Goal: Task Accomplishment & Management: Manage account settings

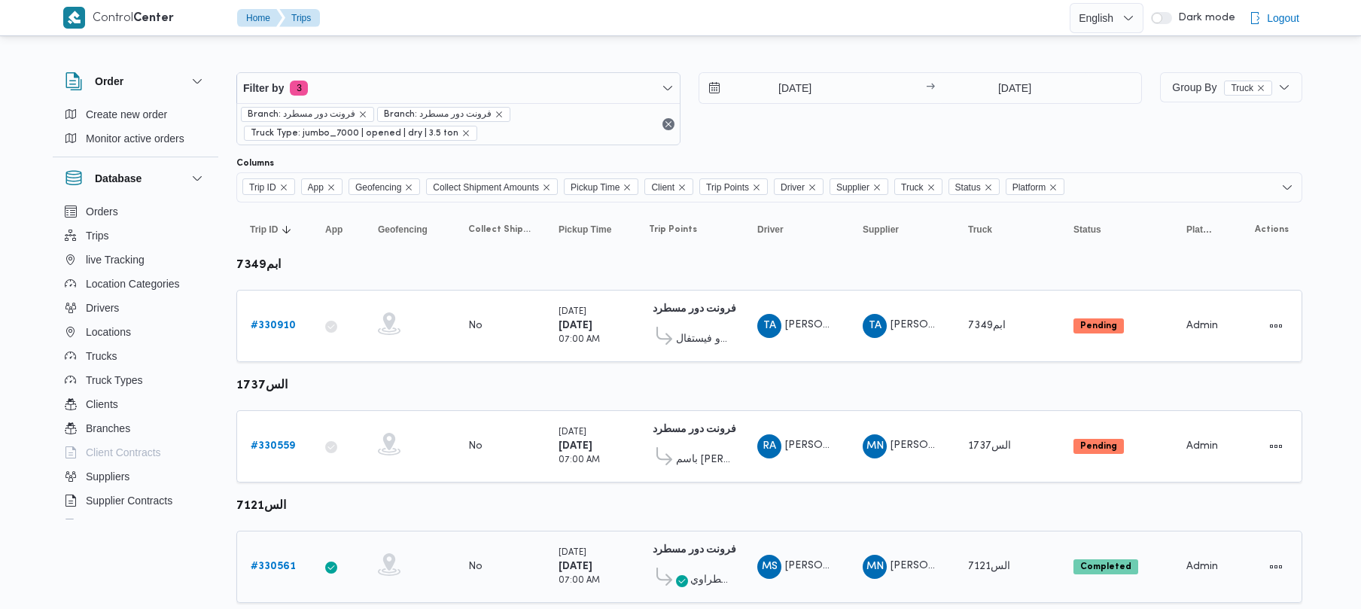
click at [260, 570] on b "# 330561" at bounding box center [273, 567] width 45 height 10
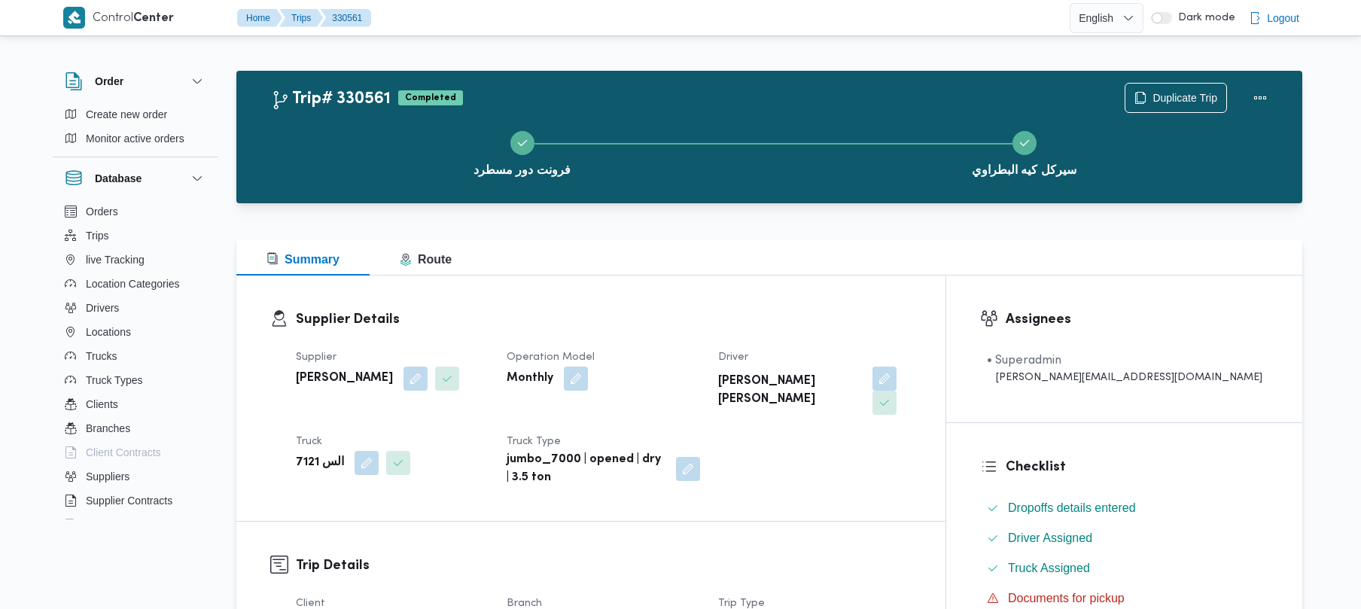
scroll to position [533, 0]
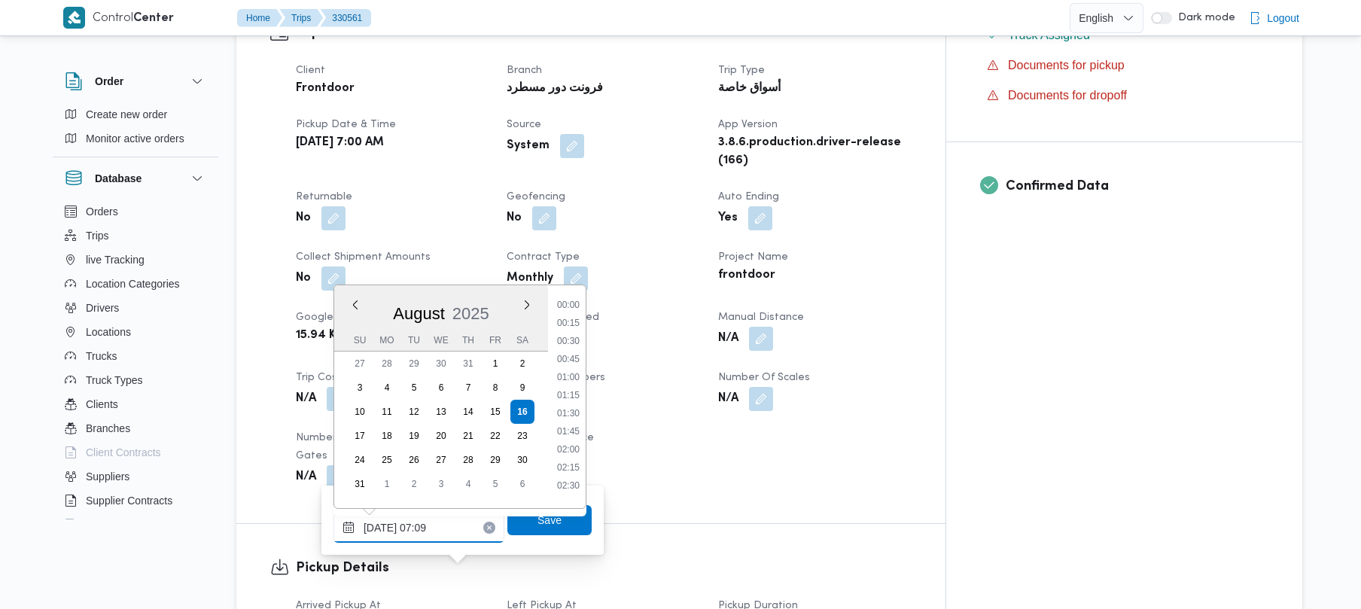
click at [461, 529] on input "[DATE] 07:09" at bounding box center [419, 528] width 171 height 30
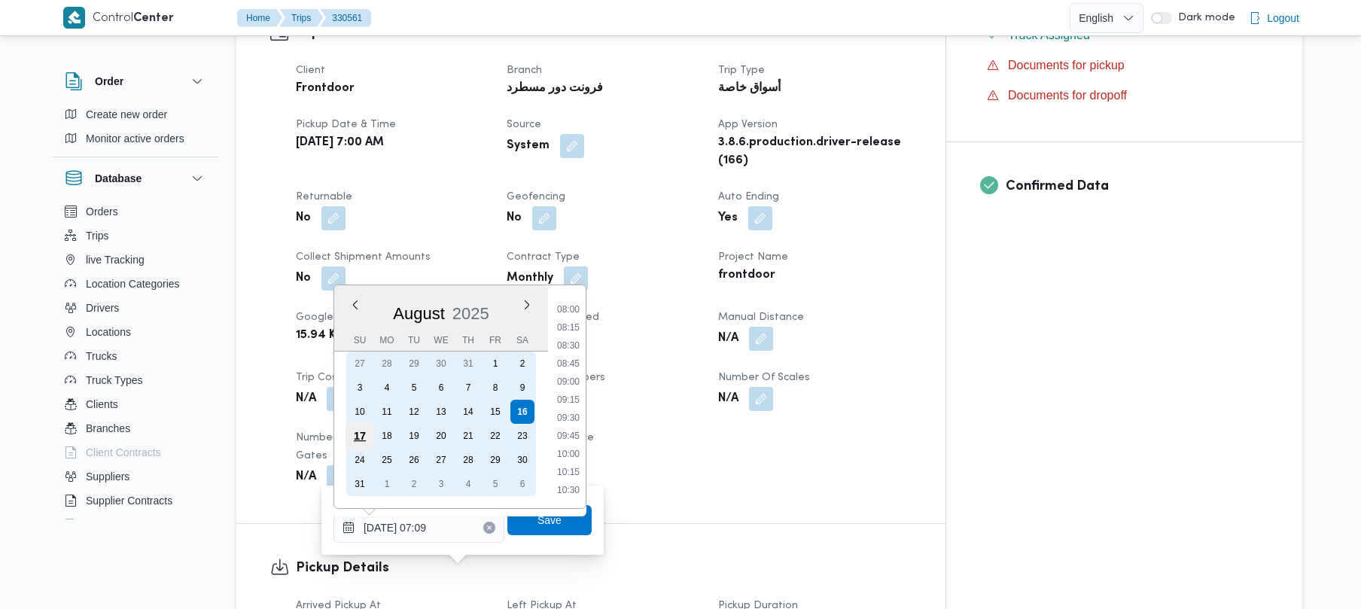
click at [359, 440] on div "17" at bounding box center [360, 436] width 29 height 29
type input "[DATE] 07:09"
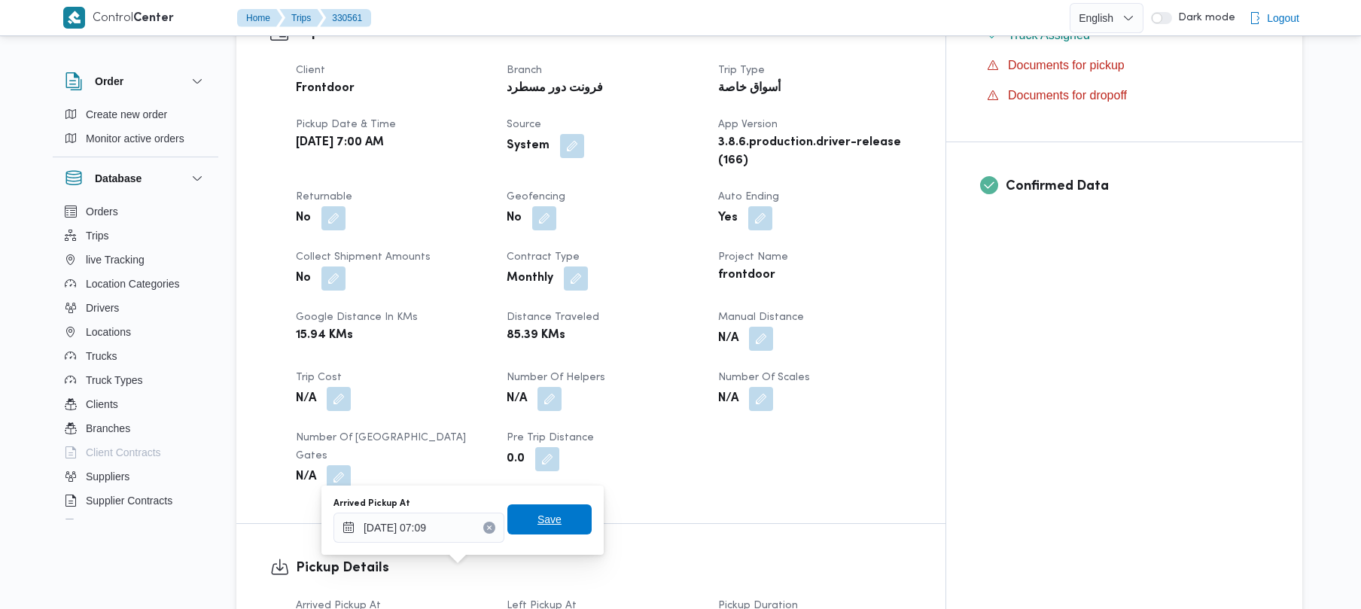
click at [556, 529] on span "Save" at bounding box center [549, 519] width 84 height 30
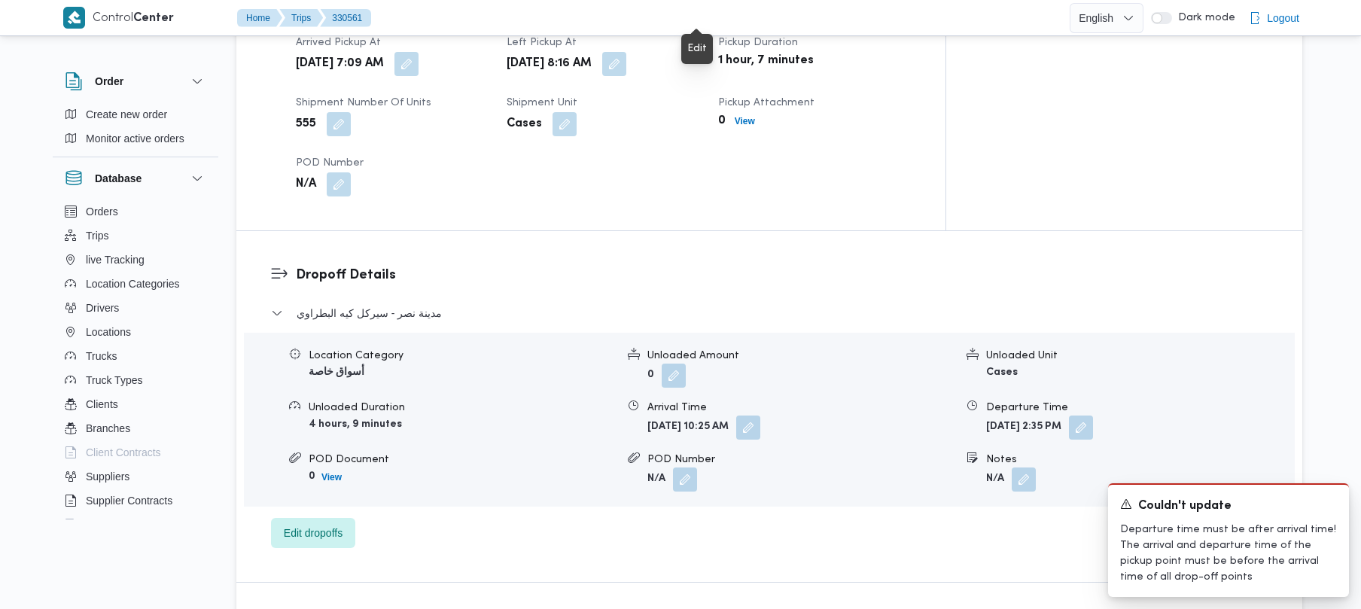
scroll to position [1144, 0]
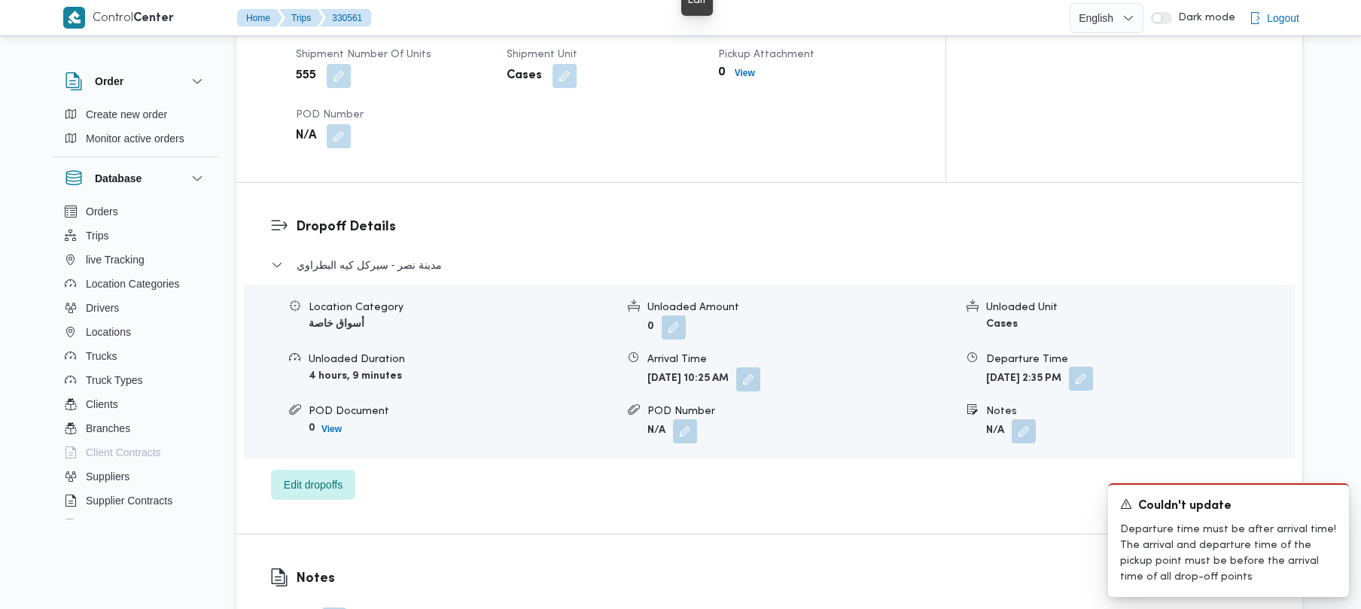
click at [1093, 367] on button "button" at bounding box center [1081, 379] width 24 height 24
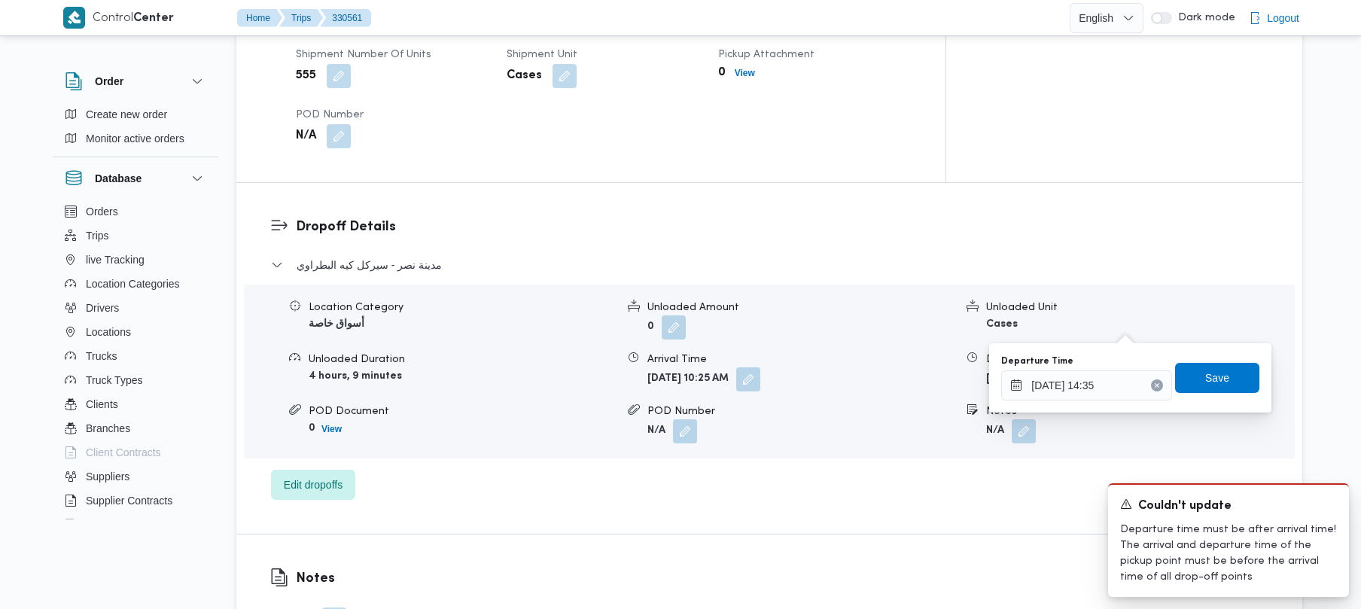
click at [1151, 389] on button "Clear input" at bounding box center [1157, 385] width 12 height 12
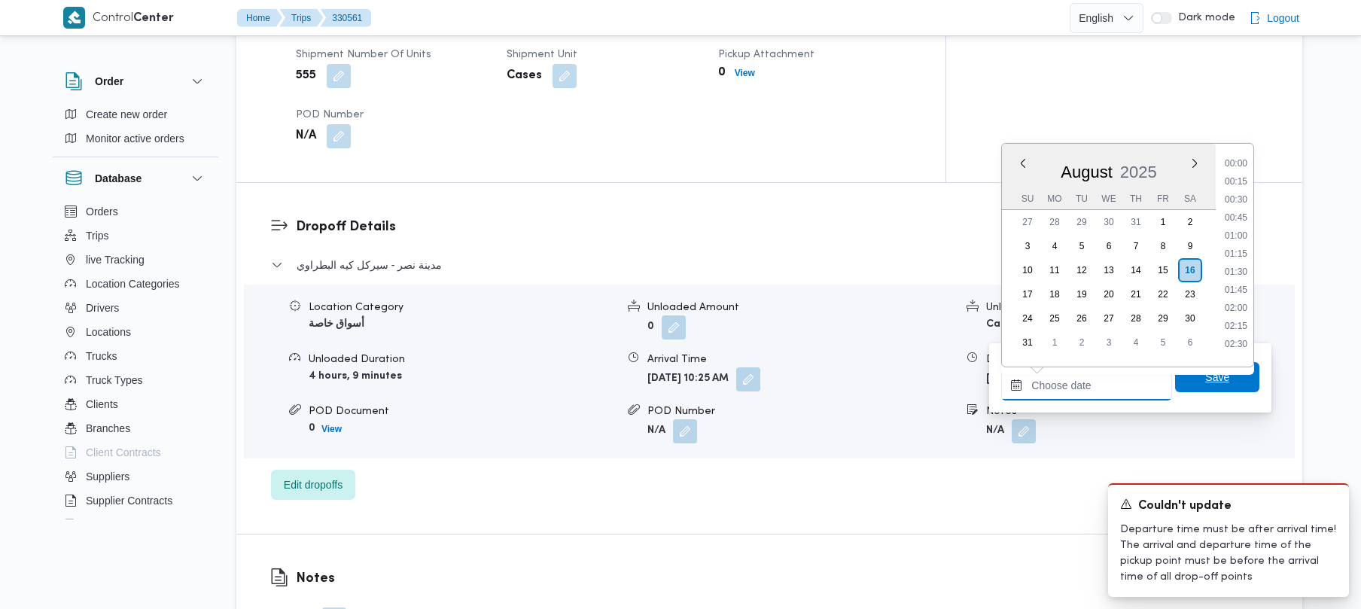
scroll to position [1380, 0]
click at [1205, 378] on span "Save" at bounding box center [1217, 377] width 24 height 18
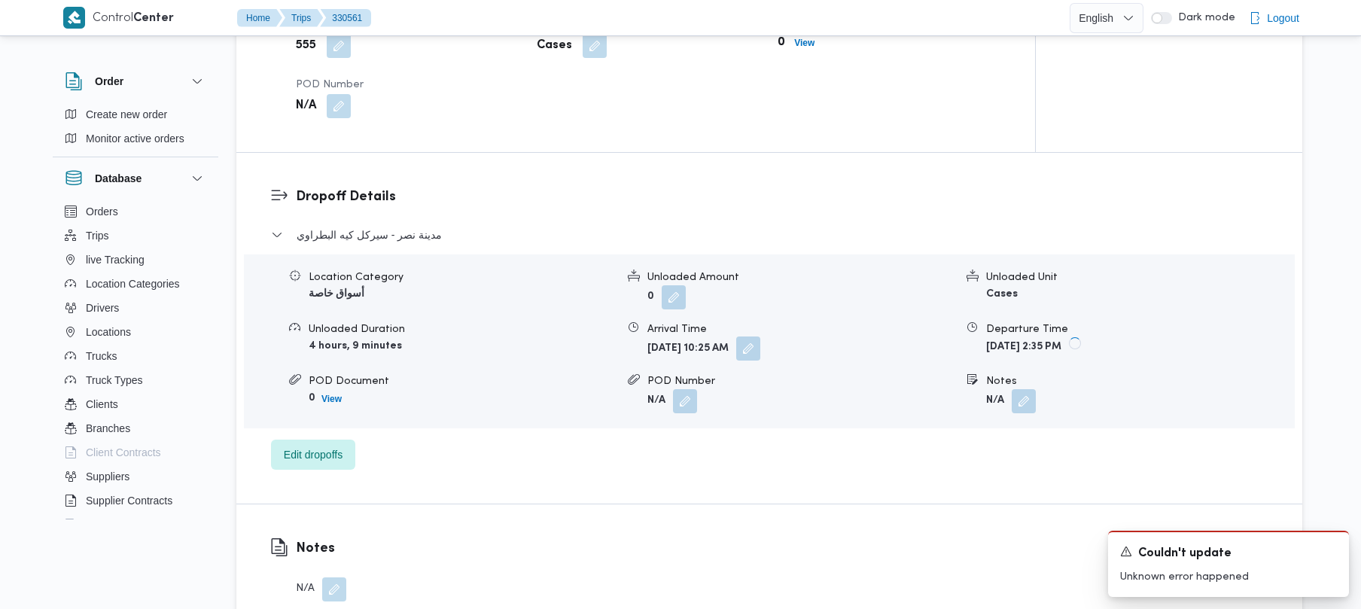
click at [760, 337] on button "button" at bounding box center [748, 349] width 24 height 24
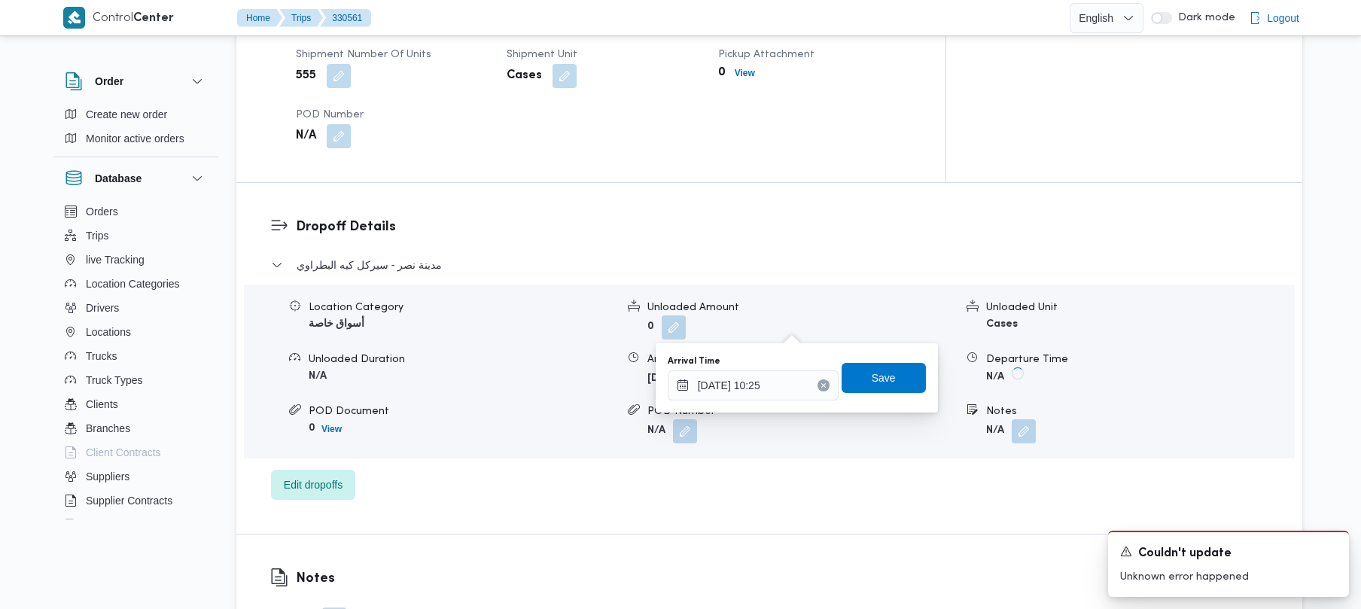
click at [821, 382] on icon "Clear input" at bounding box center [824, 385] width 6 height 6
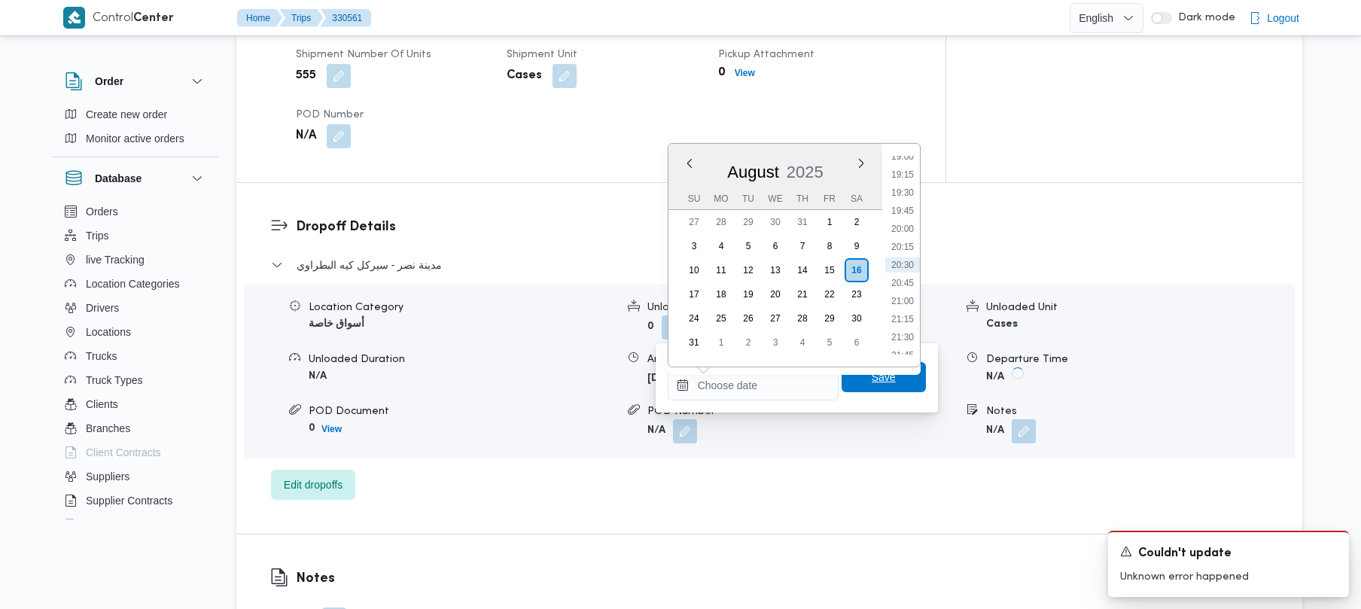
click at [896, 374] on span "Save" at bounding box center [884, 377] width 84 height 30
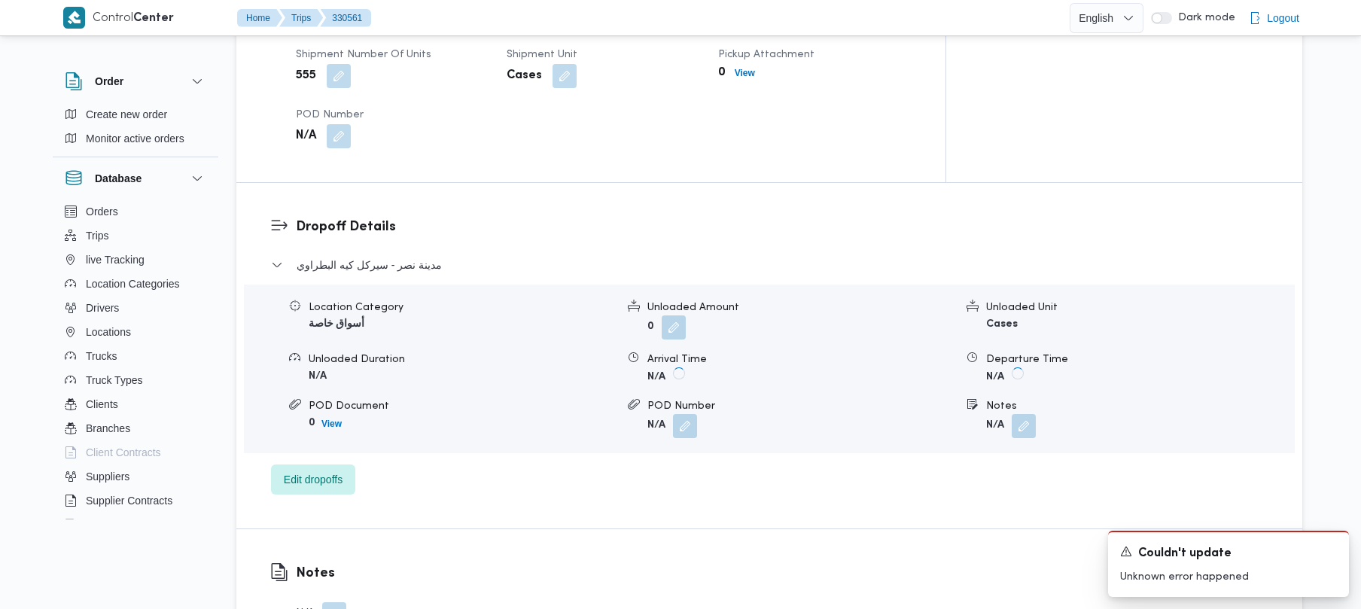
scroll to position [1080, 0]
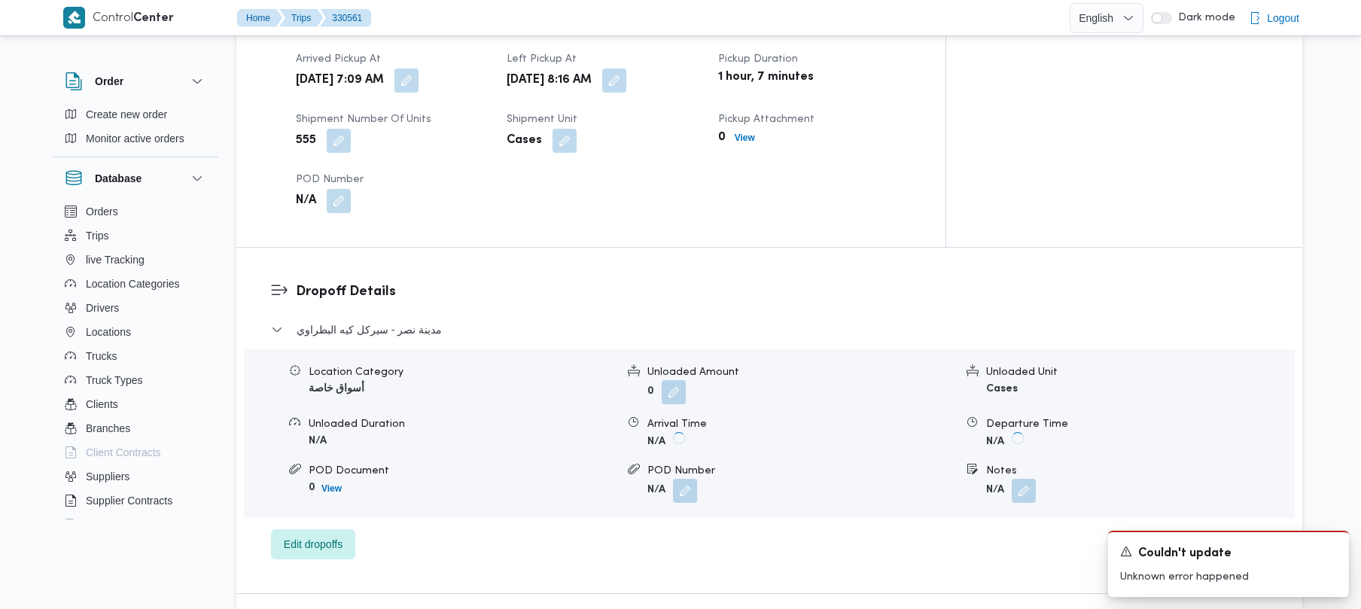
click at [1352, 261] on div "Control Center Home Trips 330561 English عربي Dark mode Logout Order Create new…" at bounding box center [680, 368] width 1361 height 2897
click at [1338, 221] on div "Control Center Home Trips 330561 English عربي Dark mode Logout Order Create new…" at bounding box center [680, 368] width 1361 height 2897
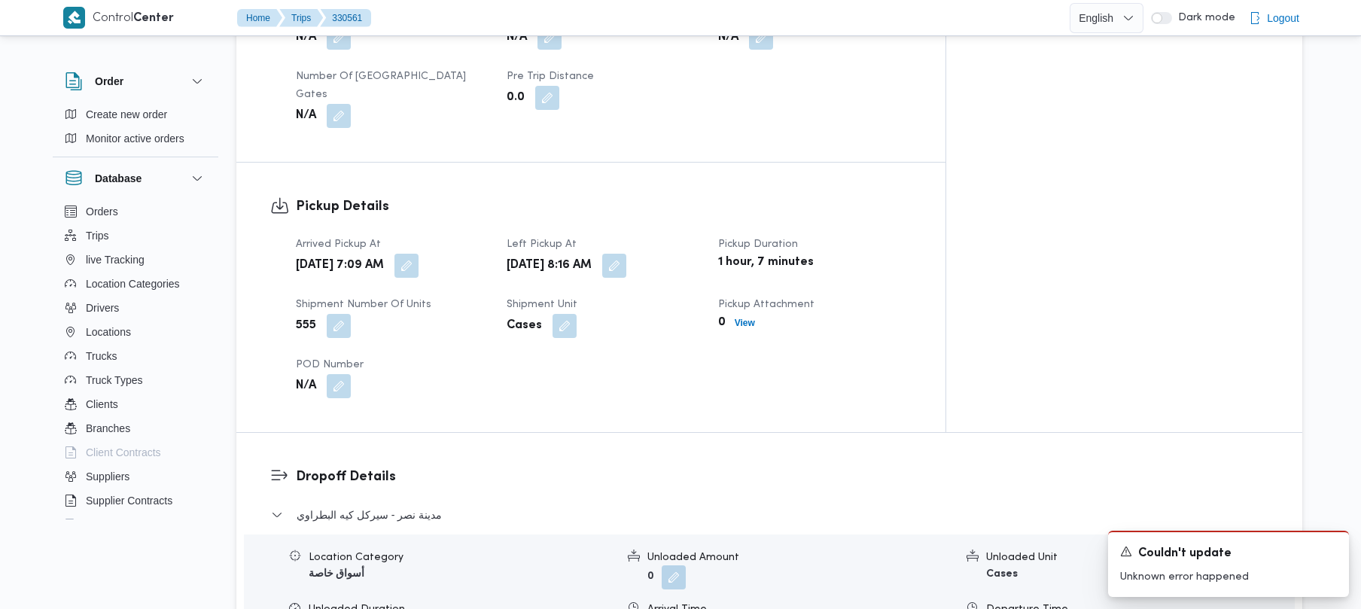
click at [1358, 226] on div "Control Center Home Trips 330561 English عربي Dark mode Logout Order Create new…" at bounding box center [680, 554] width 1361 height 2897
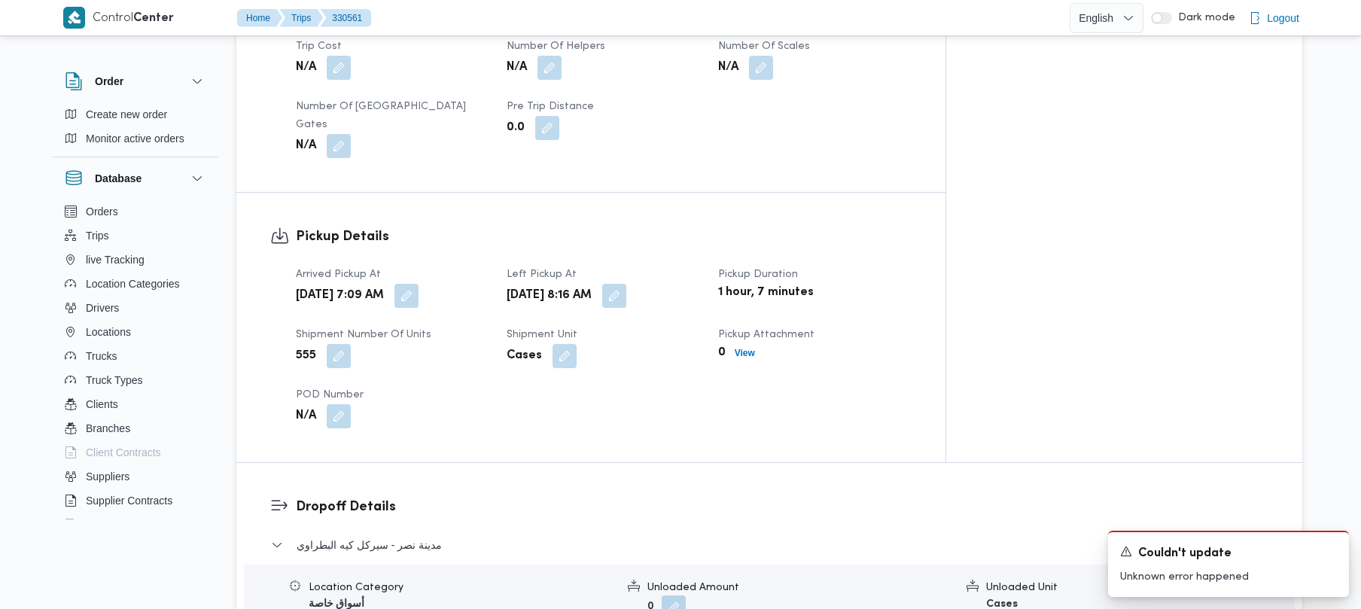
click at [1356, 220] on div "Control Center Home Trips 330561 English عربي Dark mode Logout Order Create new…" at bounding box center [680, 584] width 1361 height 2897
click at [1355, 218] on div "Control Center Home Trips 330561 English عربي Dark mode Logout Order Create new…" at bounding box center [680, 584] width 1361 height 2897
click at [701, 282] on div "[DATE] 8:16 AM" at bounding box center [603, 295] width 196 height 27
click at [626, 283] on button "button" at bounding box center [614, 295] width 24 height 24
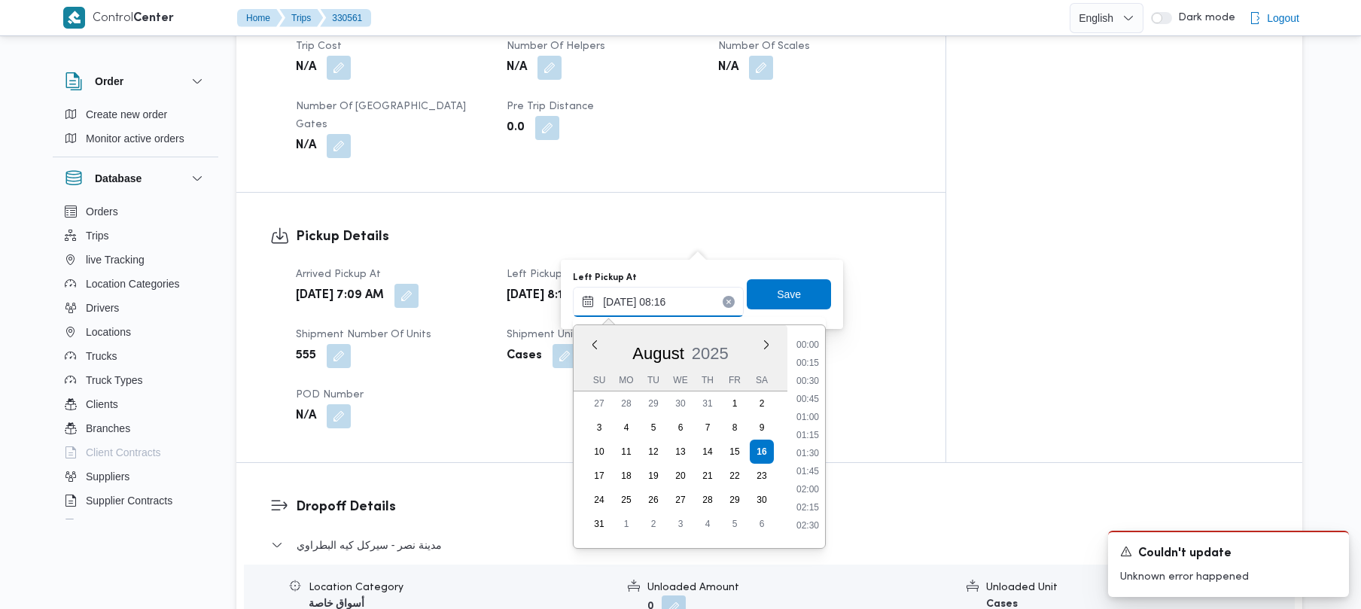
click at [691, 301] on input "[DATE] 08:16" at bounding box center [658, 302] width 171 height 30
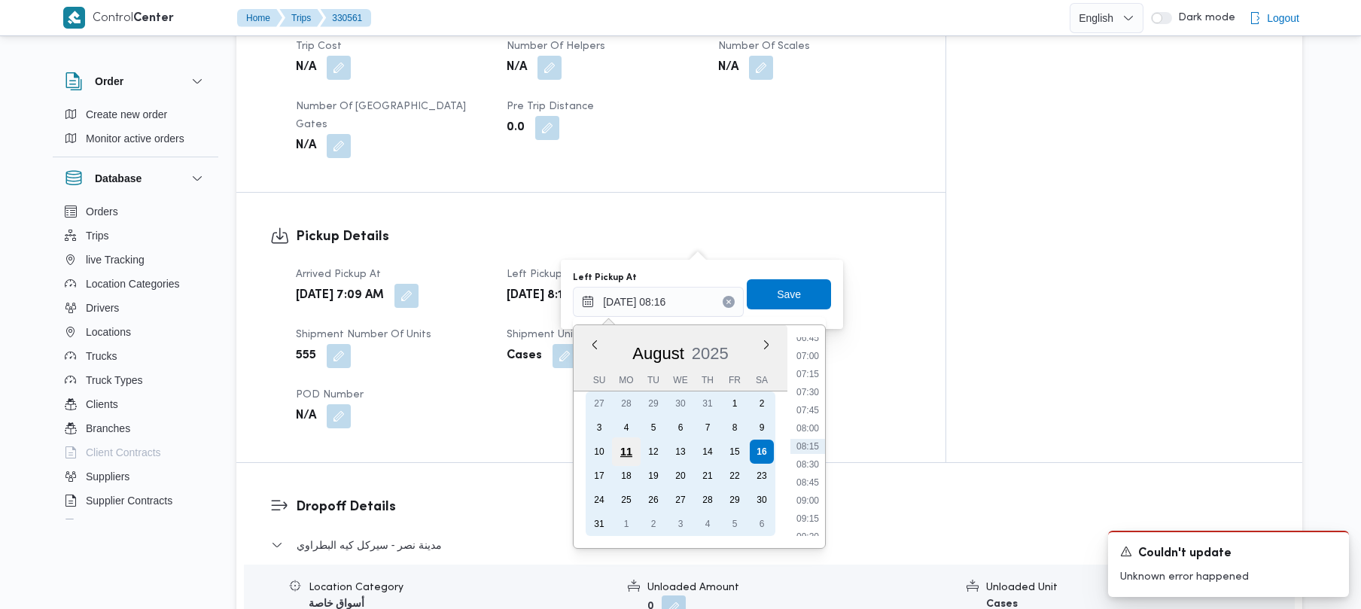
drag, startPoint x: 606, startPoint y: 468, endPoint x: 622, endPoint y: 455, distance: 20.3
click at [605, 468] on div "17" at bounding box center [599, 476] width 24 height 24
type input "[DATE] 08:16"
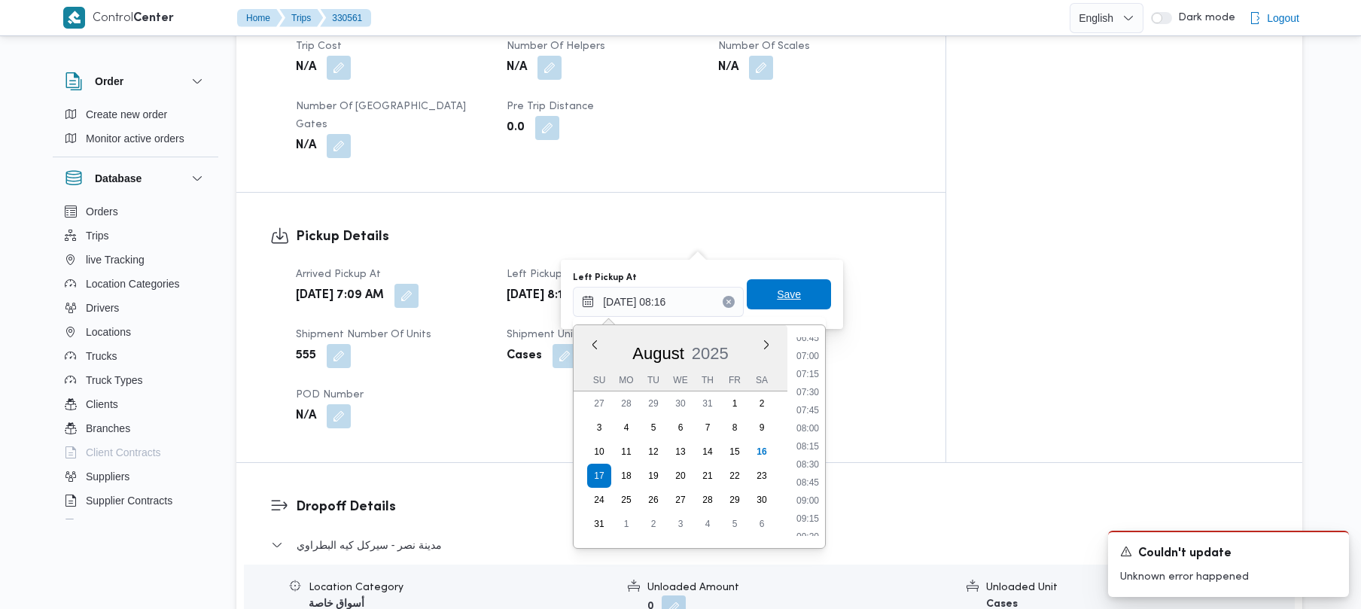
drag, startPoint x: 810, startPoint y: 291, endPoint x: 666, endPoint y: 296, distance: 144.7
click at [805, 290] on span "Save" at bounding box center [789, 294] width 84 height 30
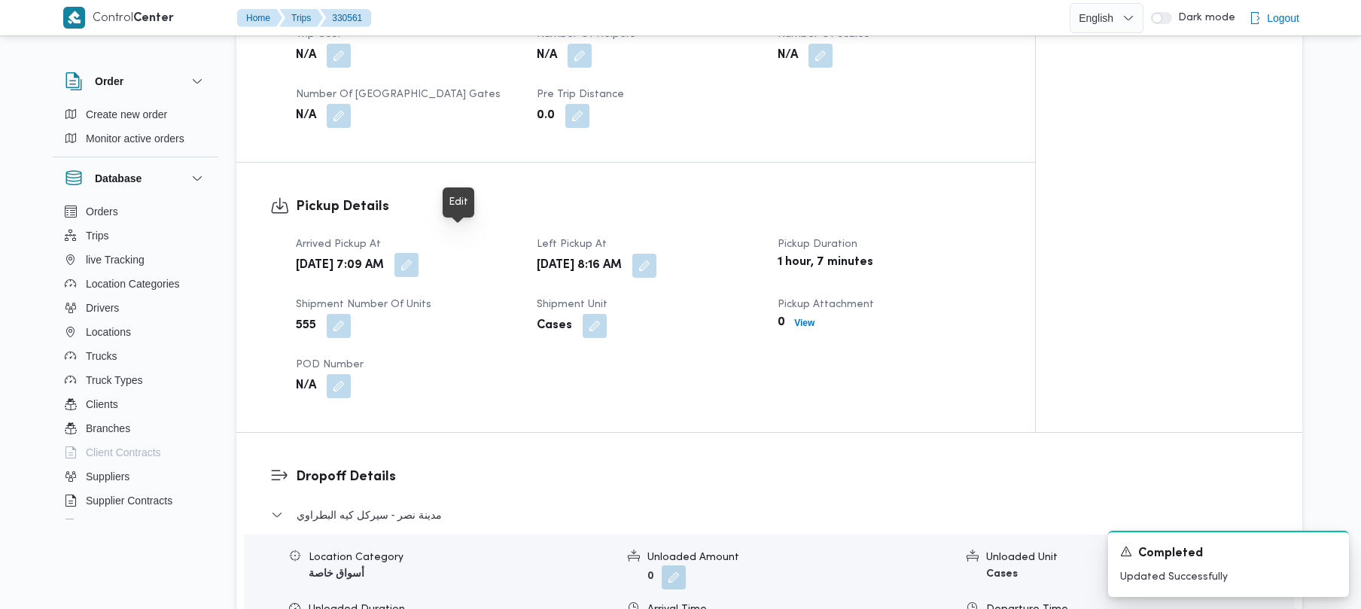
click at [419, 253] on button "button" at bounding box center [407, 265] width 24 height 24
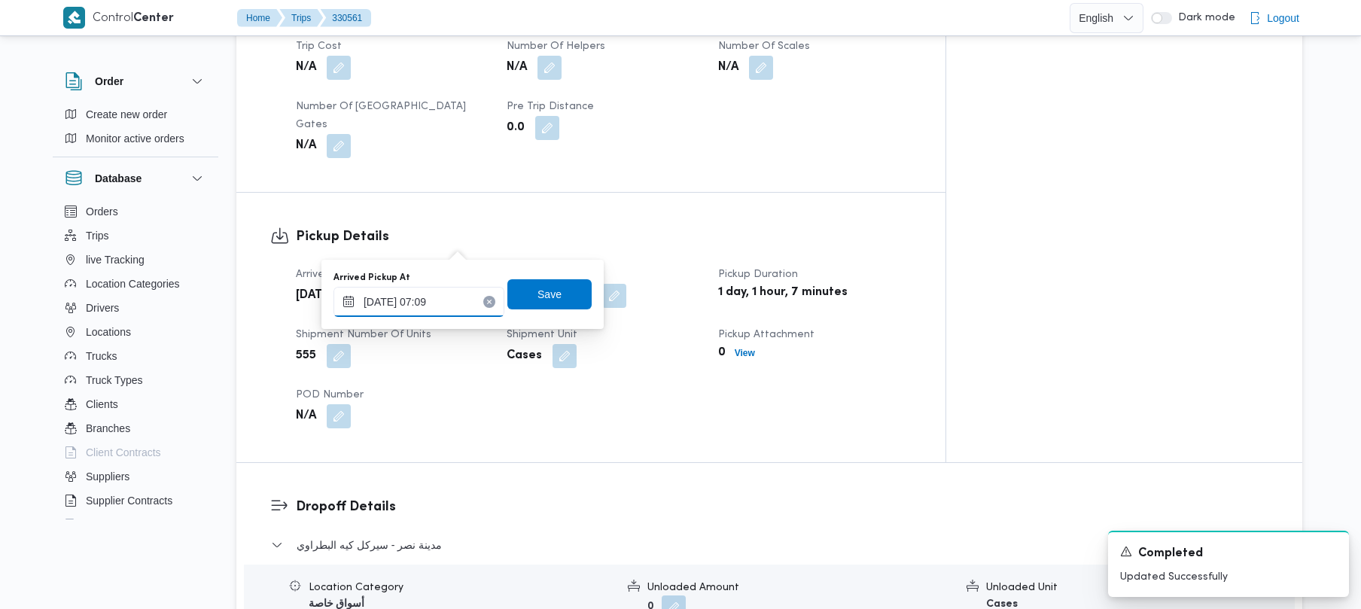
click at [429, 293] on input "[DATE] 07:09" at bounding box center [419, 302] width 171 height 30
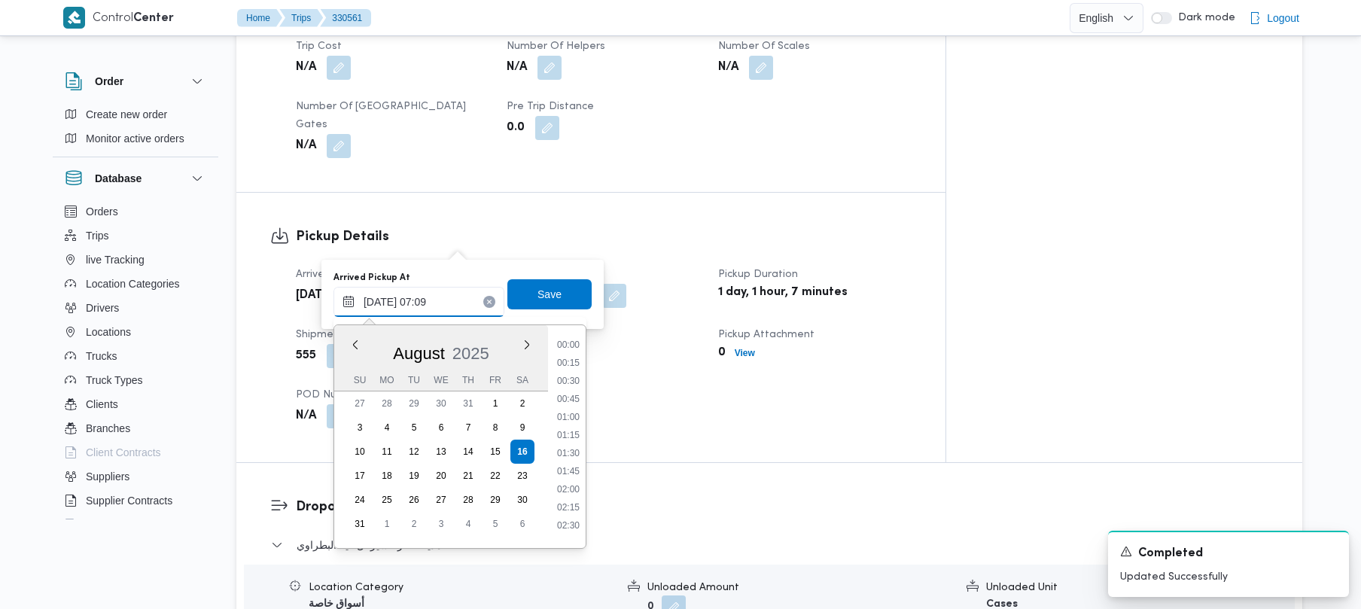
scroll to position [404, 0]
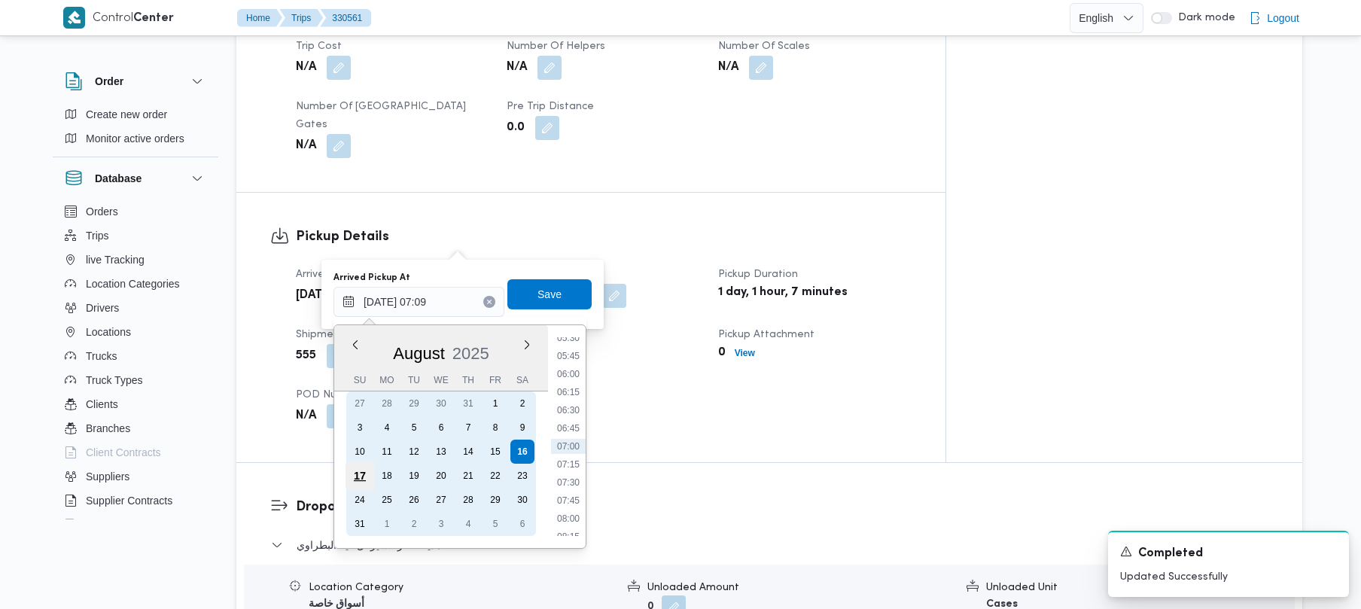
click at [357, 468] on div "17" at bounding box center [360, 476] width 29 height 29
click at [351, 471] on div "17" at bounding box center [360, 476] width 29 height 29
type input "[DATE] 07:09"
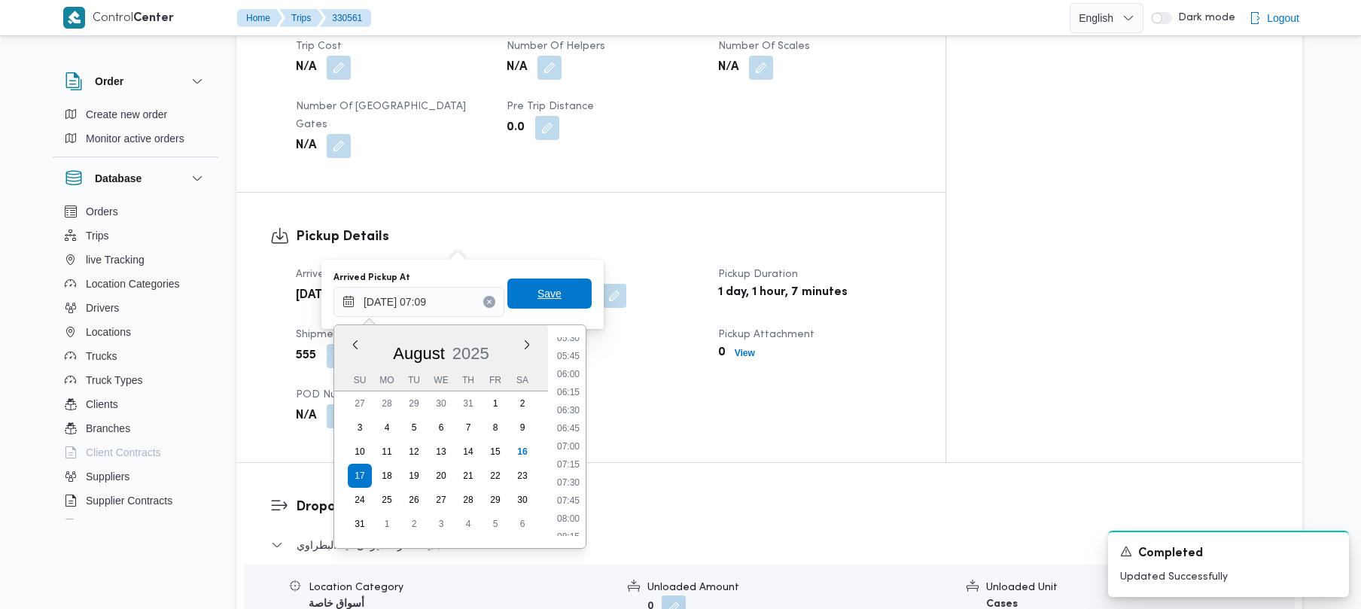
click at [538, 291] on span "Save" at bounding box center [550, 294] width 24 height 18
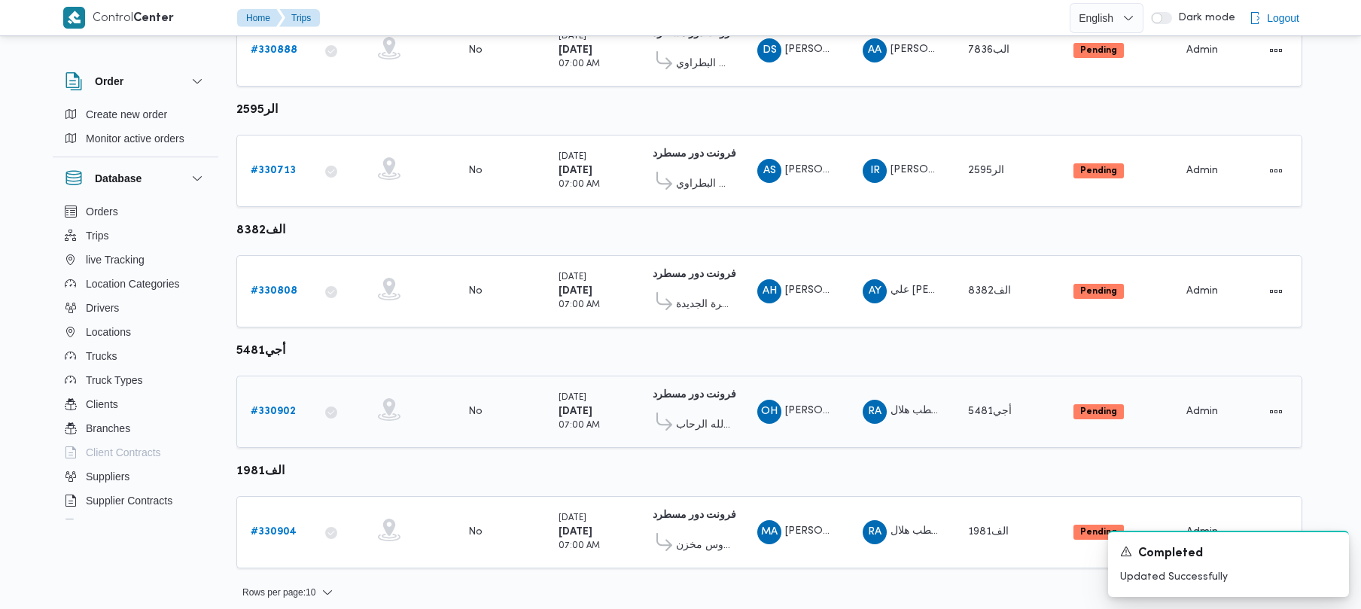
scroll to position [890, 0]
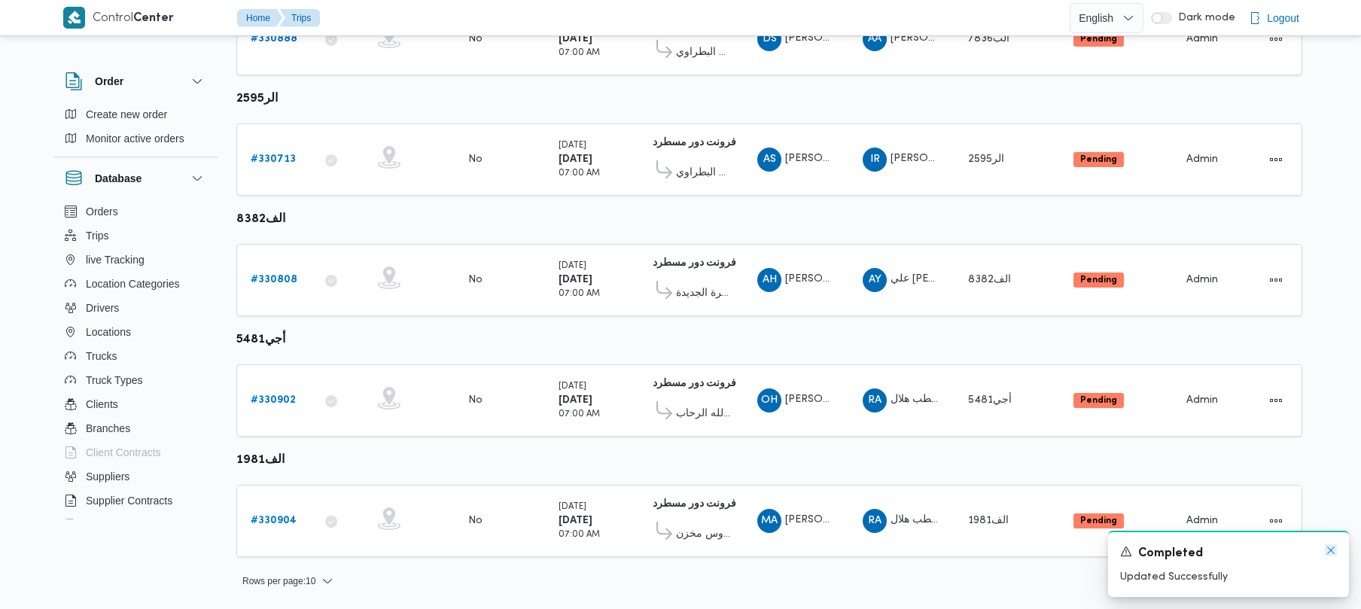
click at [1332, 549] on icon "Dismiss toast" at bounding box center [1331, 550] width 12 height 12
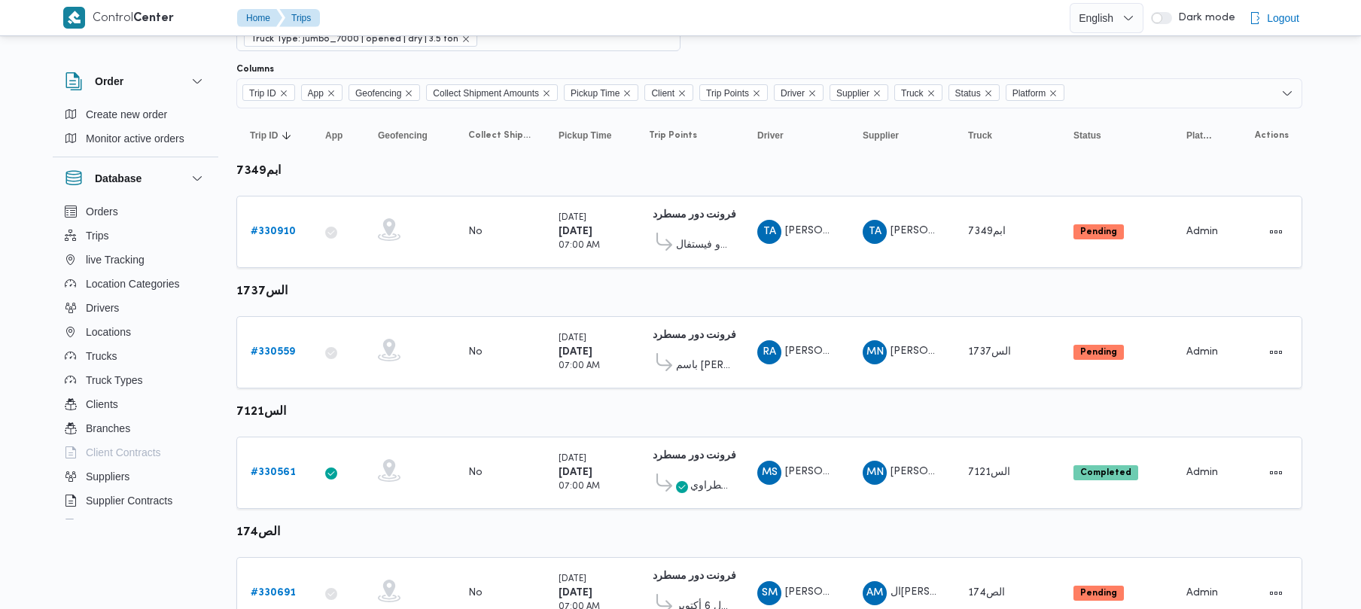
scroll to position [0, 0]
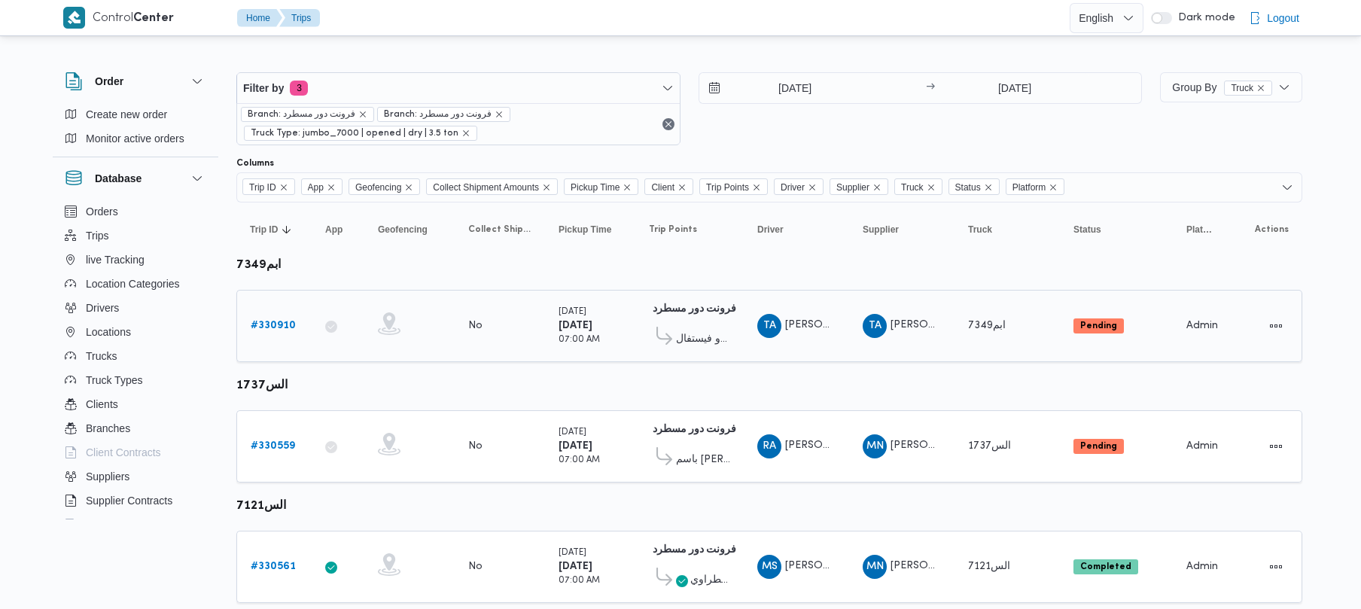
click at [278, 324] on b "# 330910" at bounding box center [273, 326] width 45 height 10
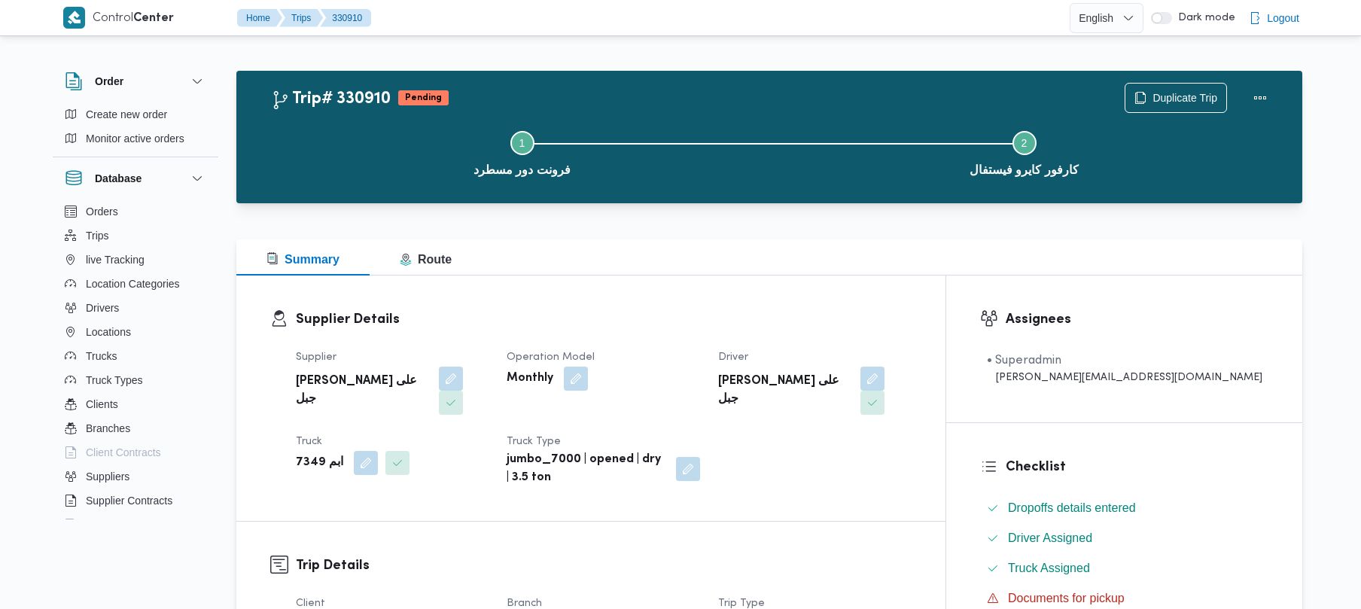
scroll to position [533, 0]
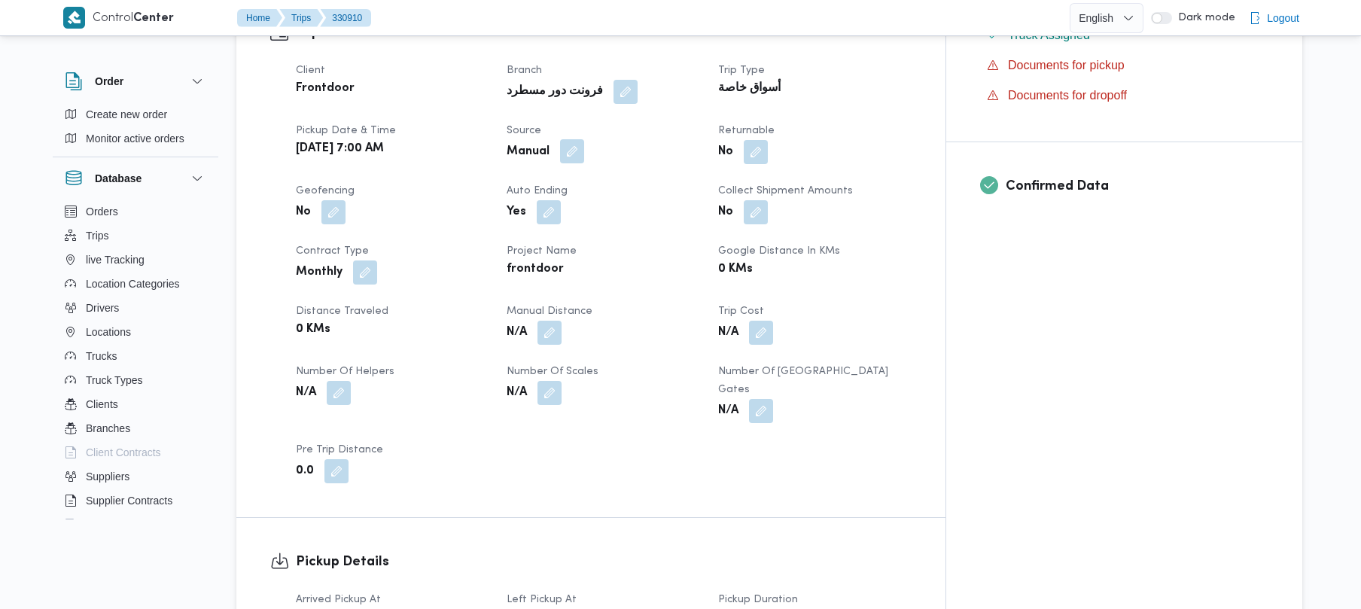
click at [584, 139] on button "button" at bounding box center [572, 151] width 24 height 24
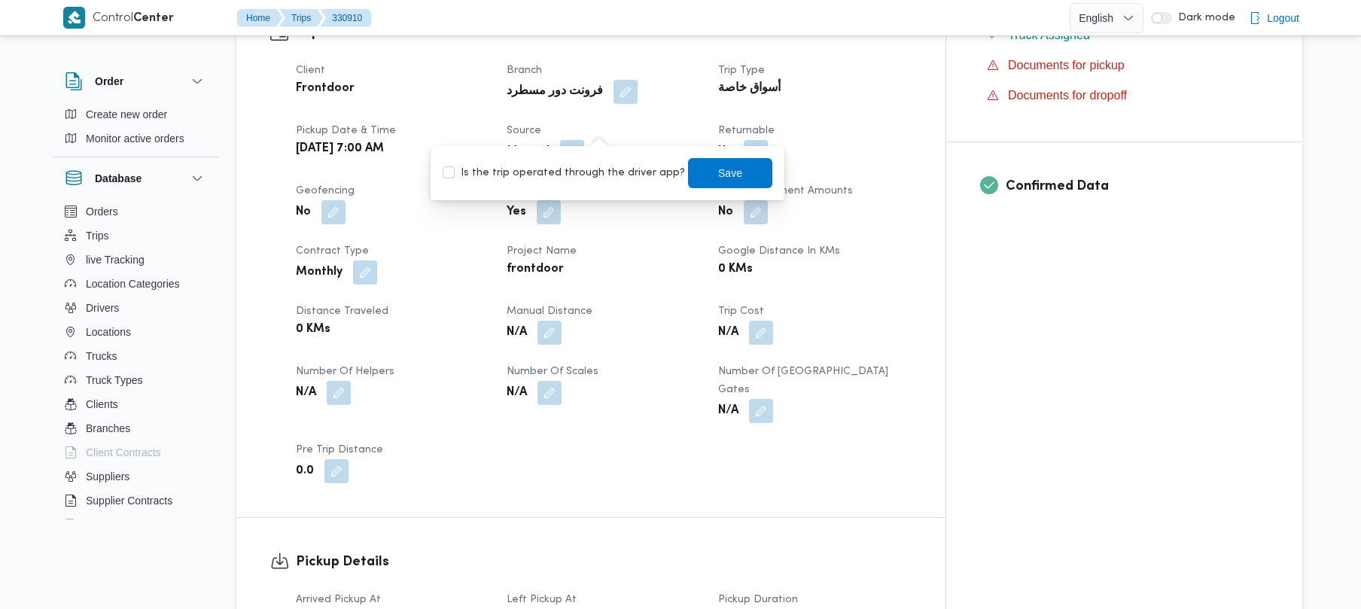
click at [572, 173] on label "Is the trip operated through the driver app?" at bounding box center [564, 173] width 242 height 18
checkbox input "true"
click at [739, 172] on span "Save" at bounding box center [730, 172] width 84 height 30
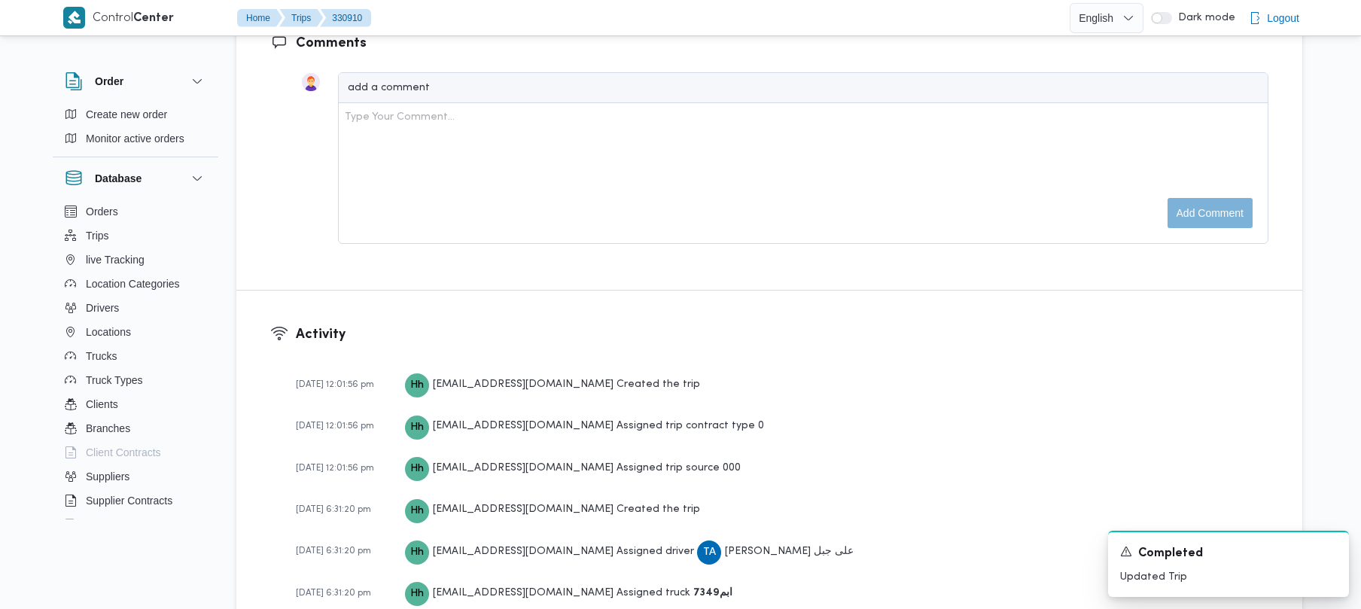
scroll to position [1967, 0]
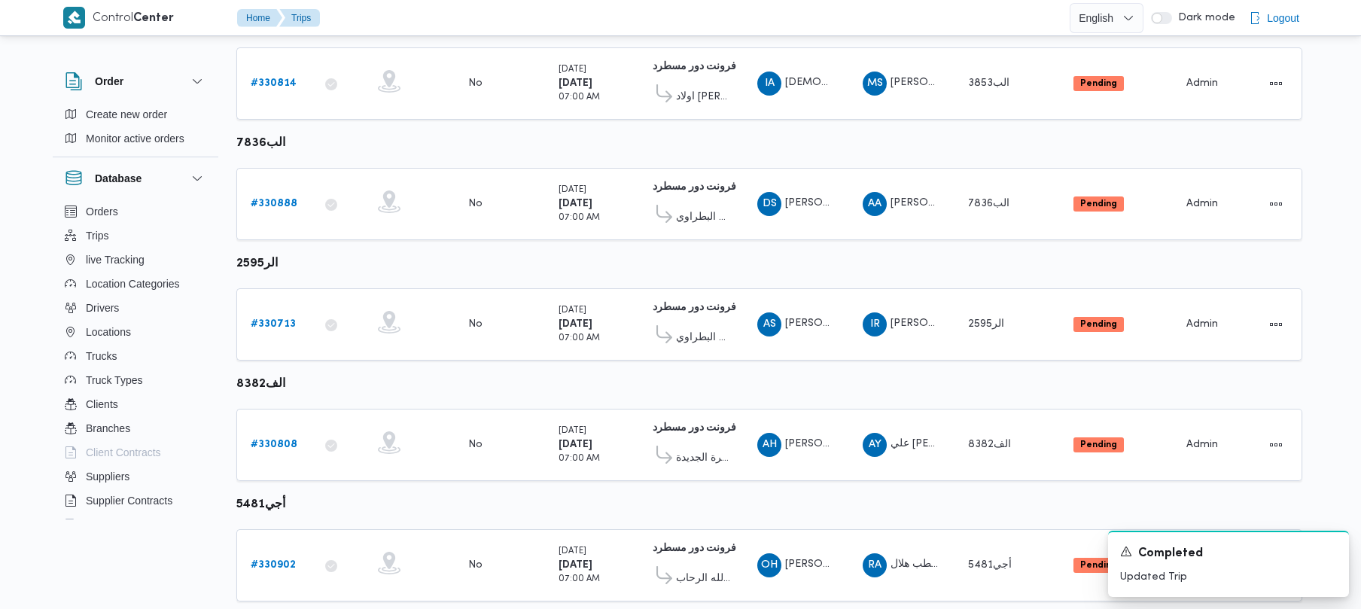
scroll to position [890, 0]
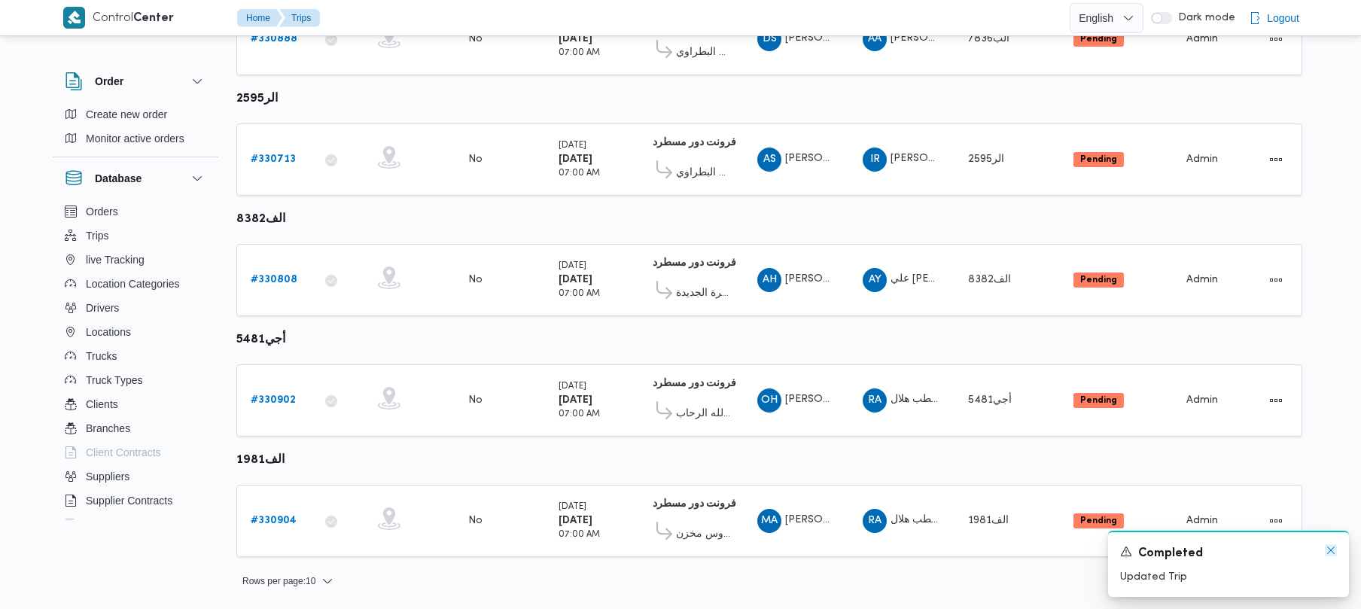
click at [1332, 554] on icon "Dismiss toast" at bounding box center [1331, 550] width 12 height 12
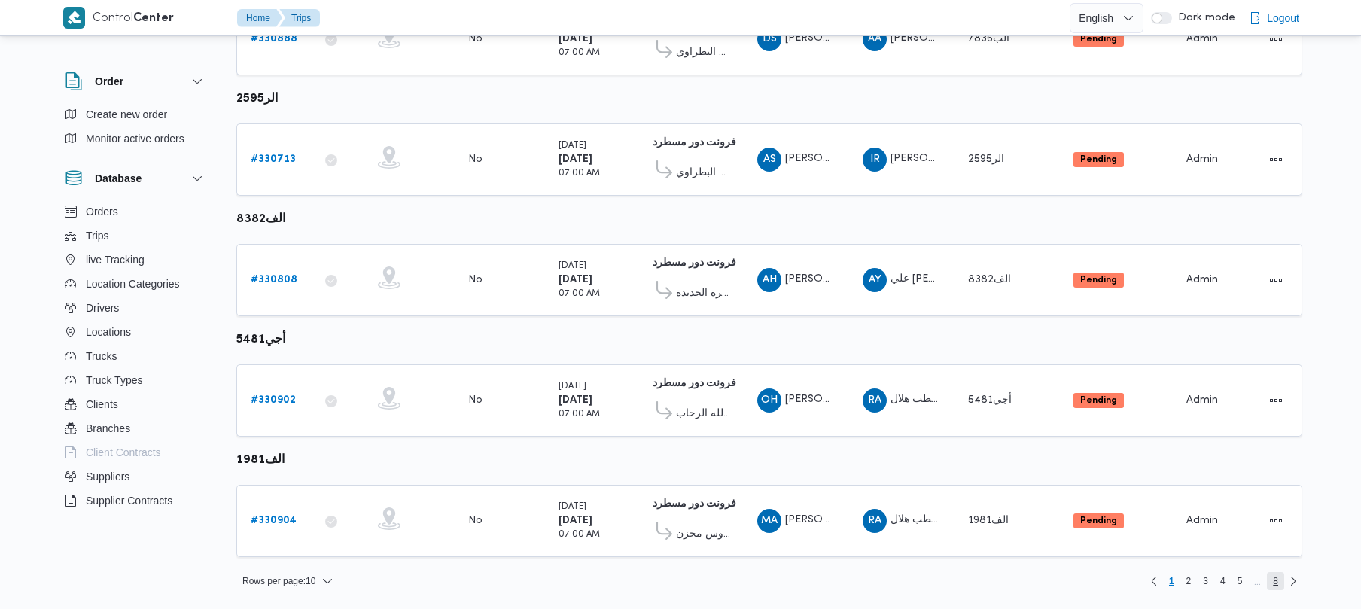
click at [1278, 580] on span "8" at bounding box center [1275, 581] width 17 height 18
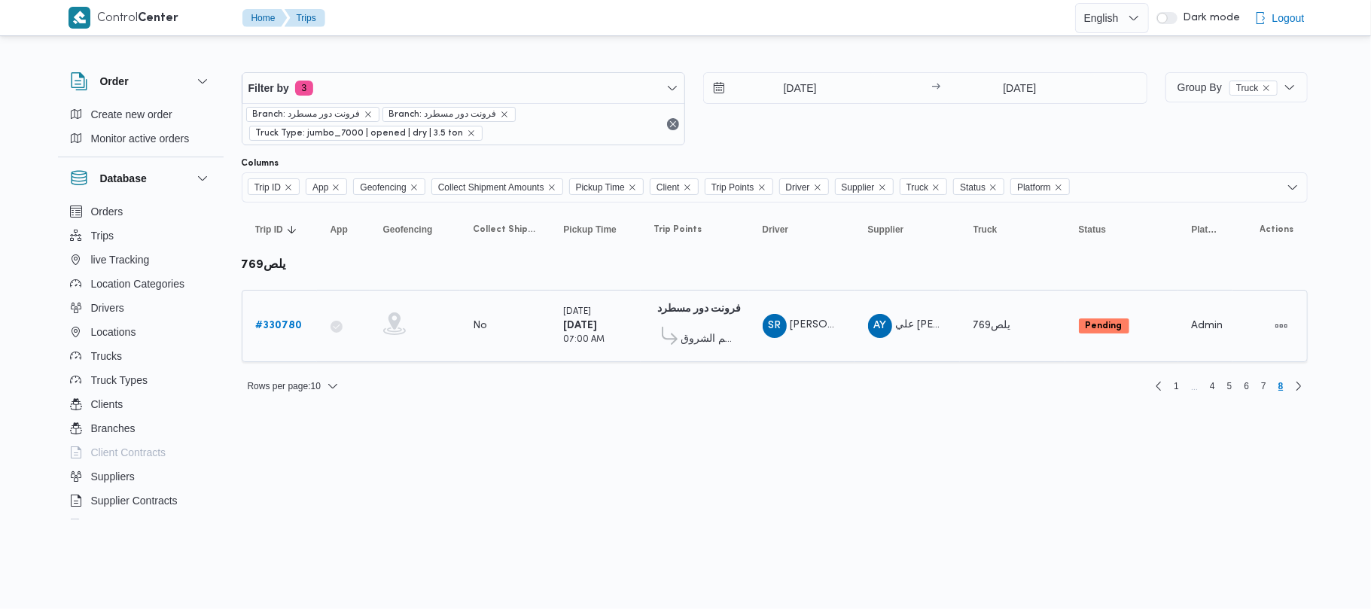
click at [292, 326] on b "# 330780" at bounding box center [279, 326] width 47 height 10
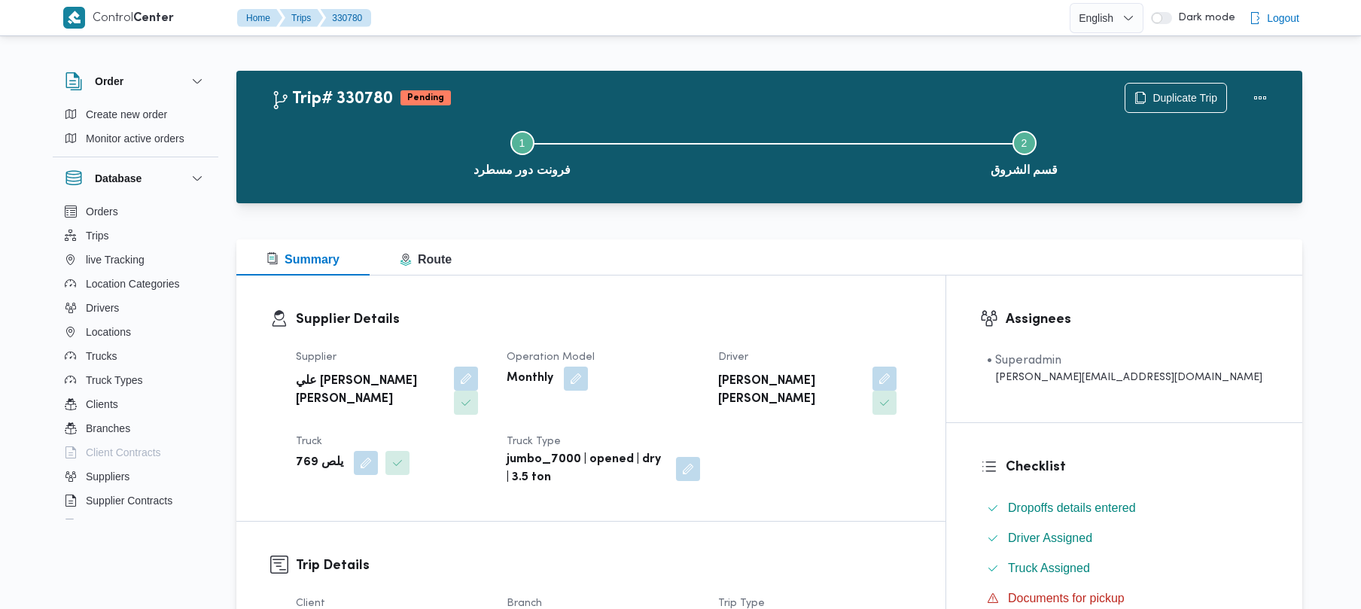
scroll to position [533, 0]
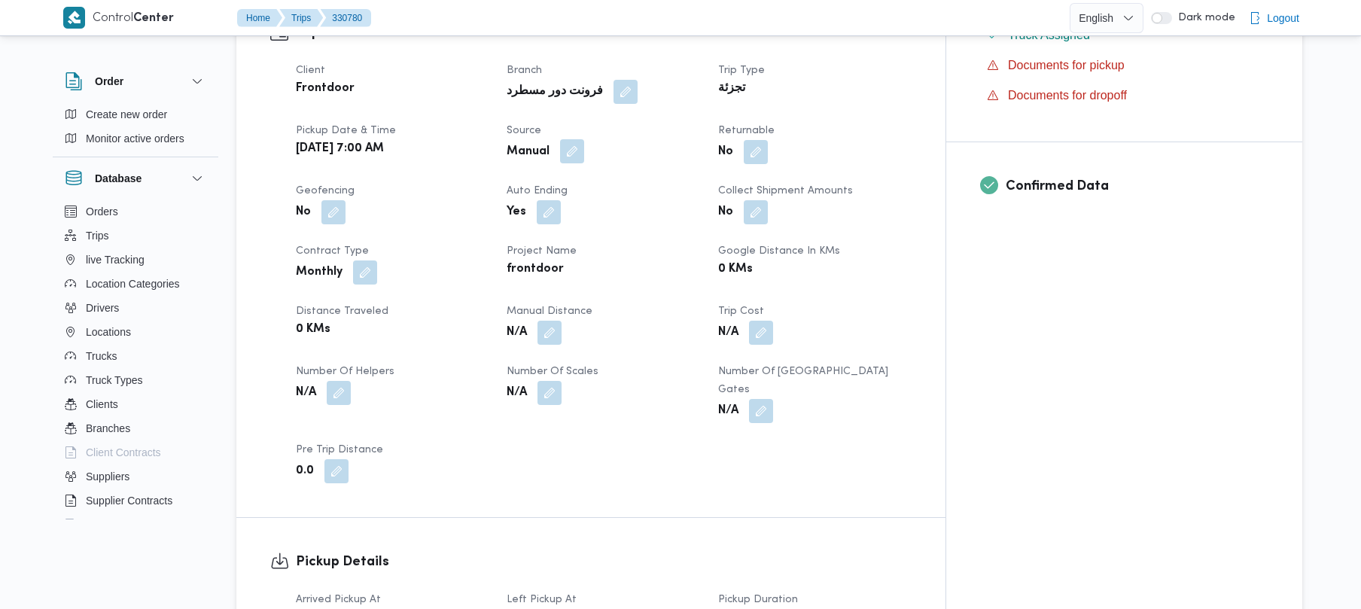
click at [584, 139] on button "button" at bounding box center [572, 151] width 24 height 24
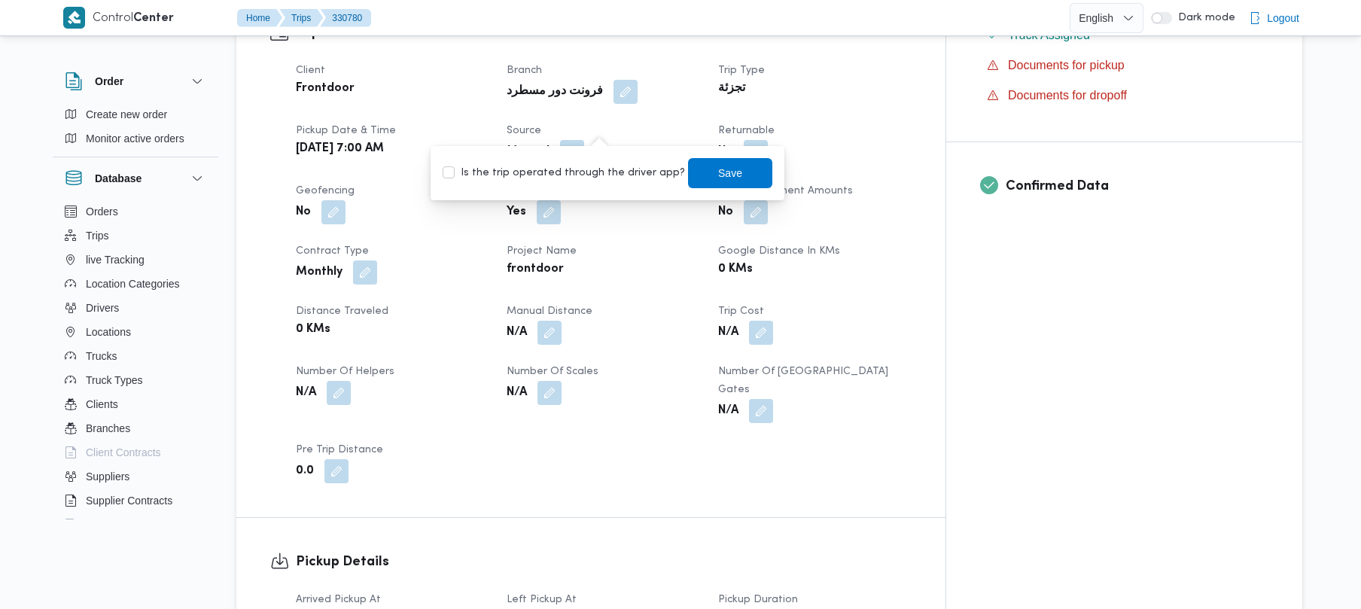
click at [566, 176] on label "Is the trip operated through the driver app?" at bounding box center [564, 173] width 242 height 18
checkbox input "true"
click at [712, 184] on span "Save" at bounding box center [730, 173] width 84 height 30
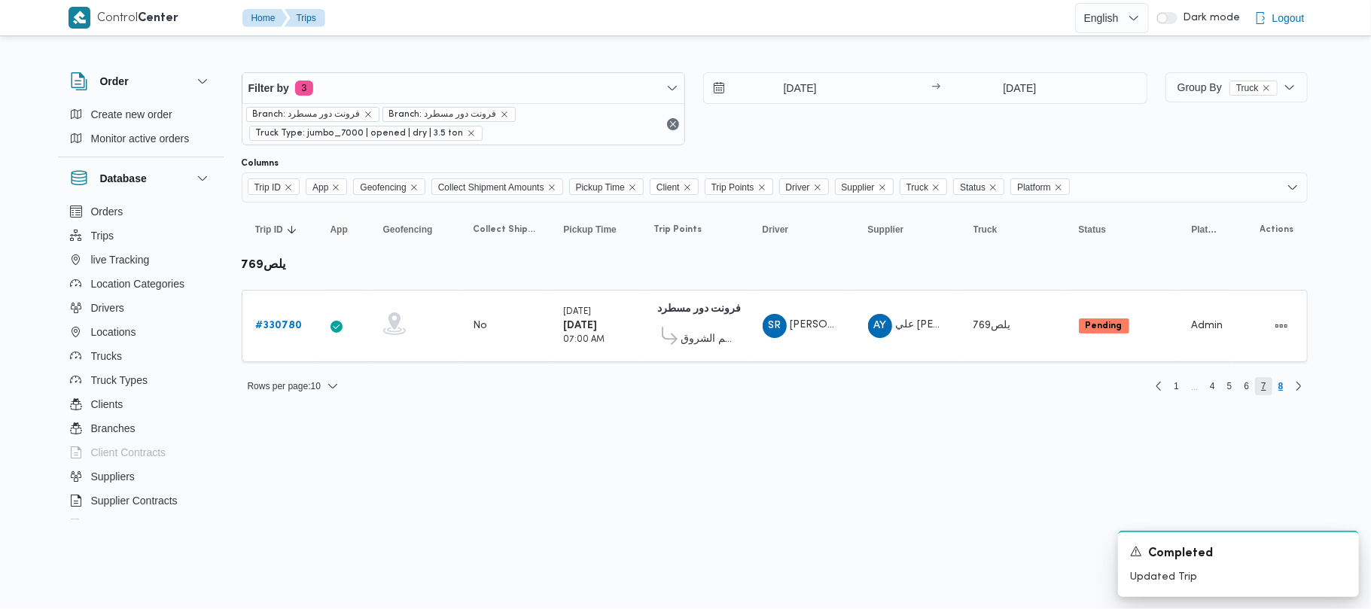
click at [1263, 392] on span "7" at bounding box center [1263, 386] width 5 height 18
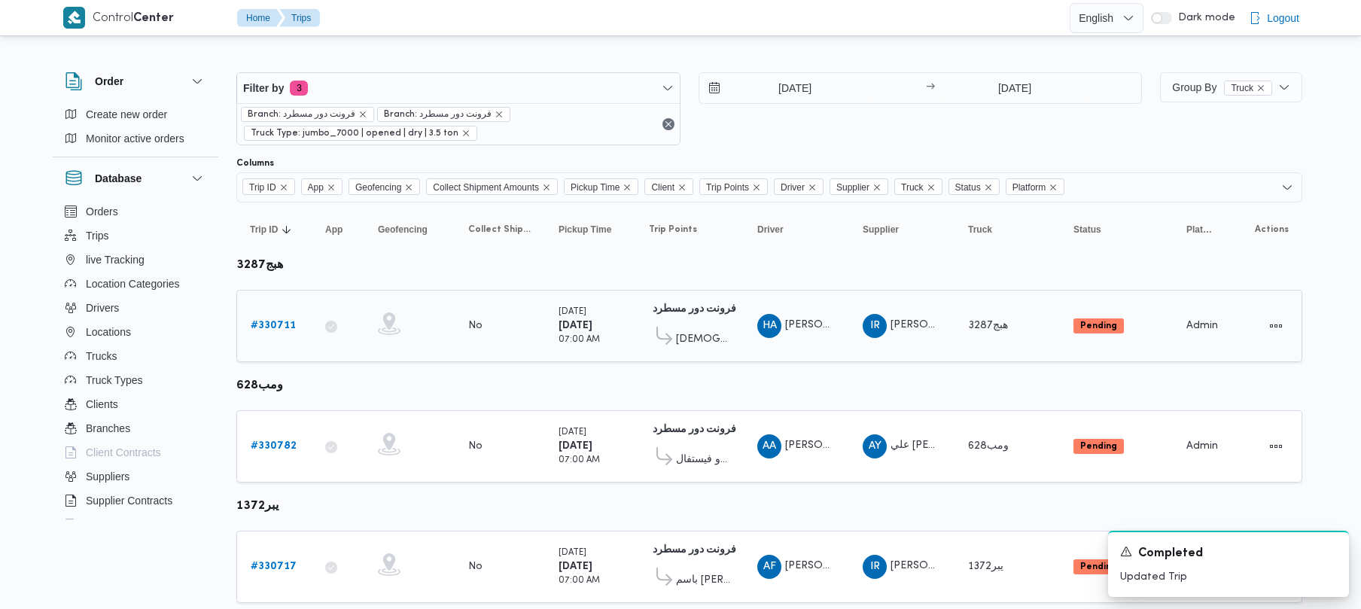
click at [260, 310] on td "Trip ID # 330711" at bounding box center [273, 326] width 75 height 72
click at [267, 320] on div "# 330711" at bounding box center [274, 326] width 59 height 30
click at [266, 332] on link "# 330711" at bounding box center [273, 326] width 45 height 18
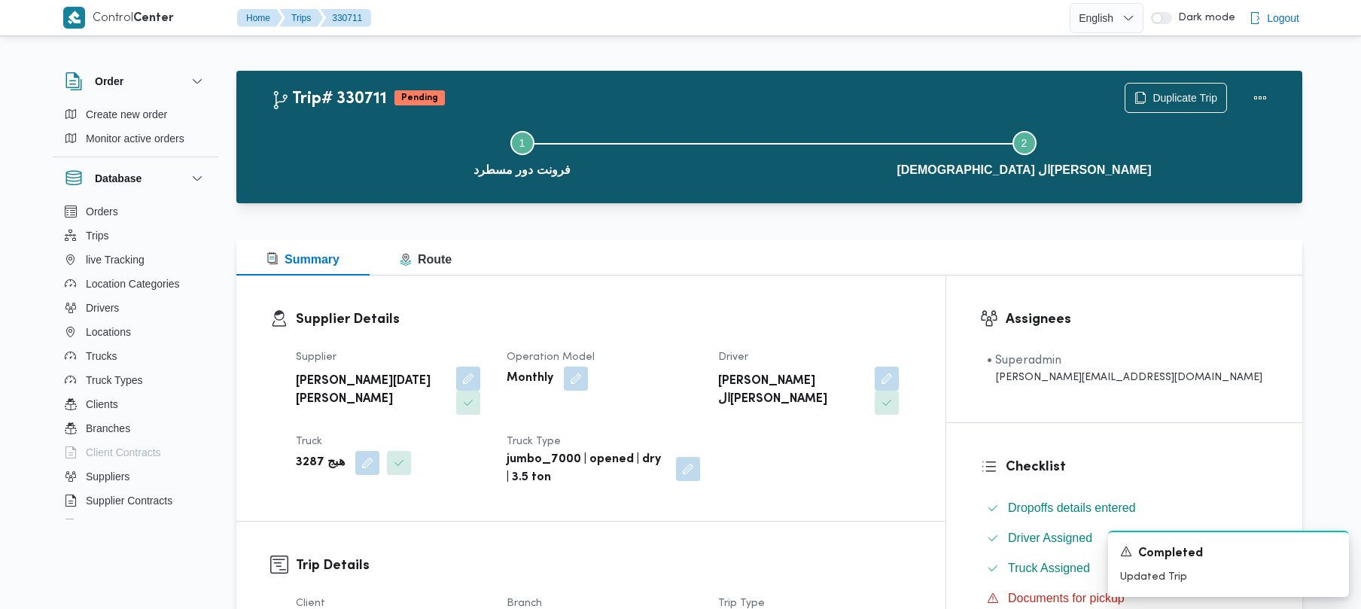
scroll to position [533, 0]
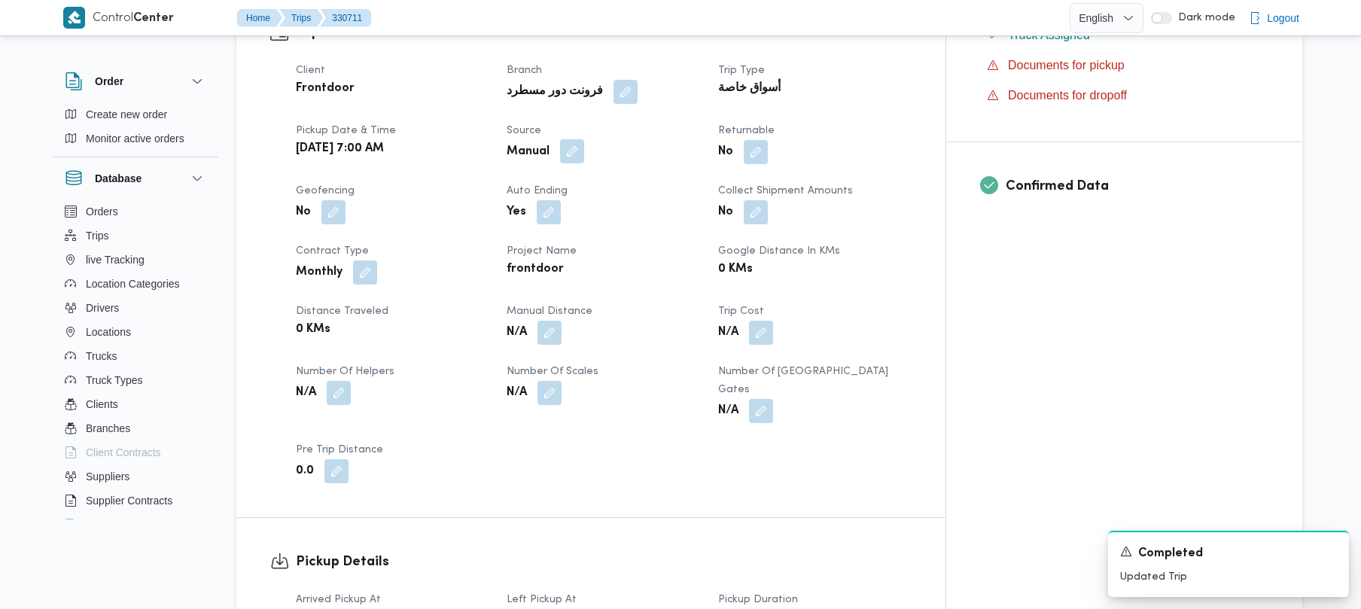
click at [584, 139] on button "button" at bounding box center [572, 151] width 24 height 24
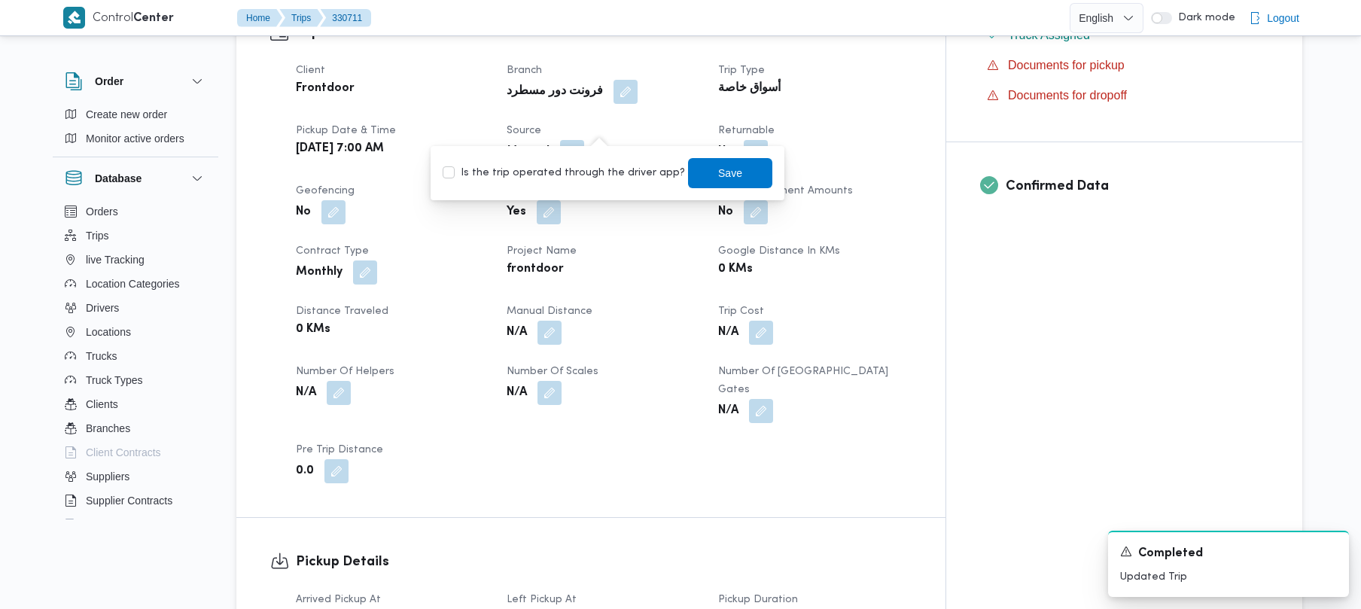
click at [568, 172] on label "Is the trip operated through the driver app?" at bounding box center [564, 173] width 242 height 18
checkbox input "true"
click at [688, 175] on span "Save" at bounding box center [730, 172] width 84 height 30
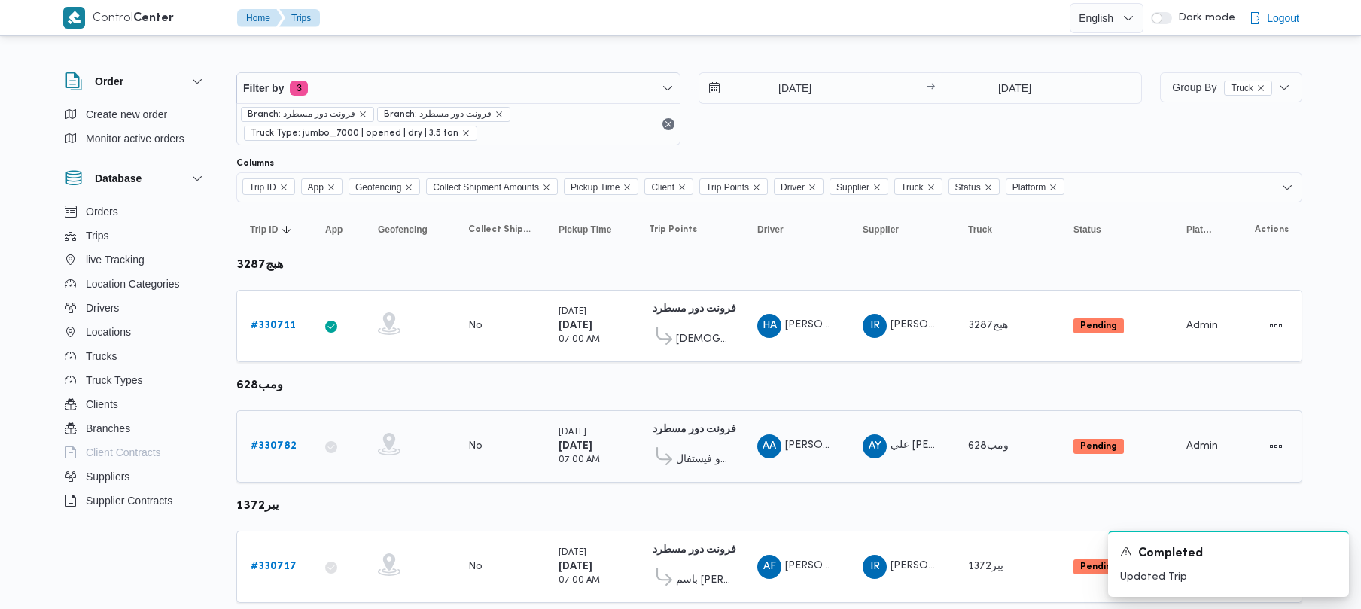
drag, startPoint x: 300, startPoint y: 455, endPoint x: 267, endPoint y: 455, distance: 33.1
click at [291, 455] on div "# 330782" at bounding box center [274, 446] width 59 height 30
click at [267, 455] on link "# 330782" at bounding box center [274, 446] width 46 height 18
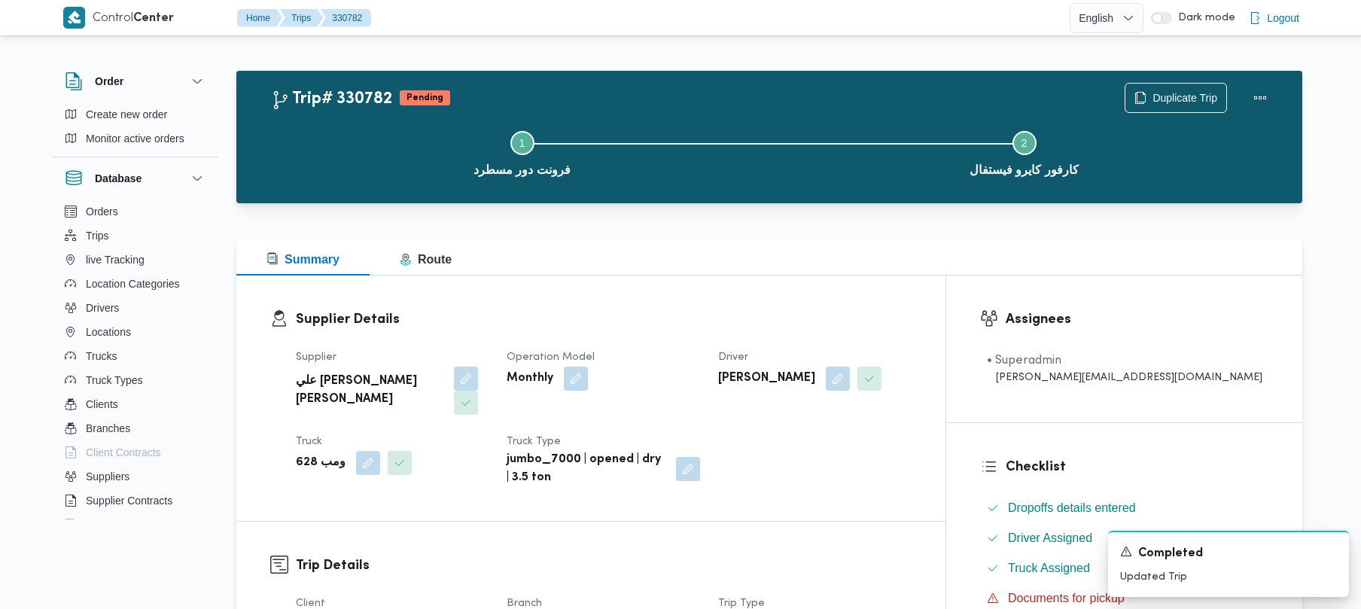
scroll to position [533, 0]
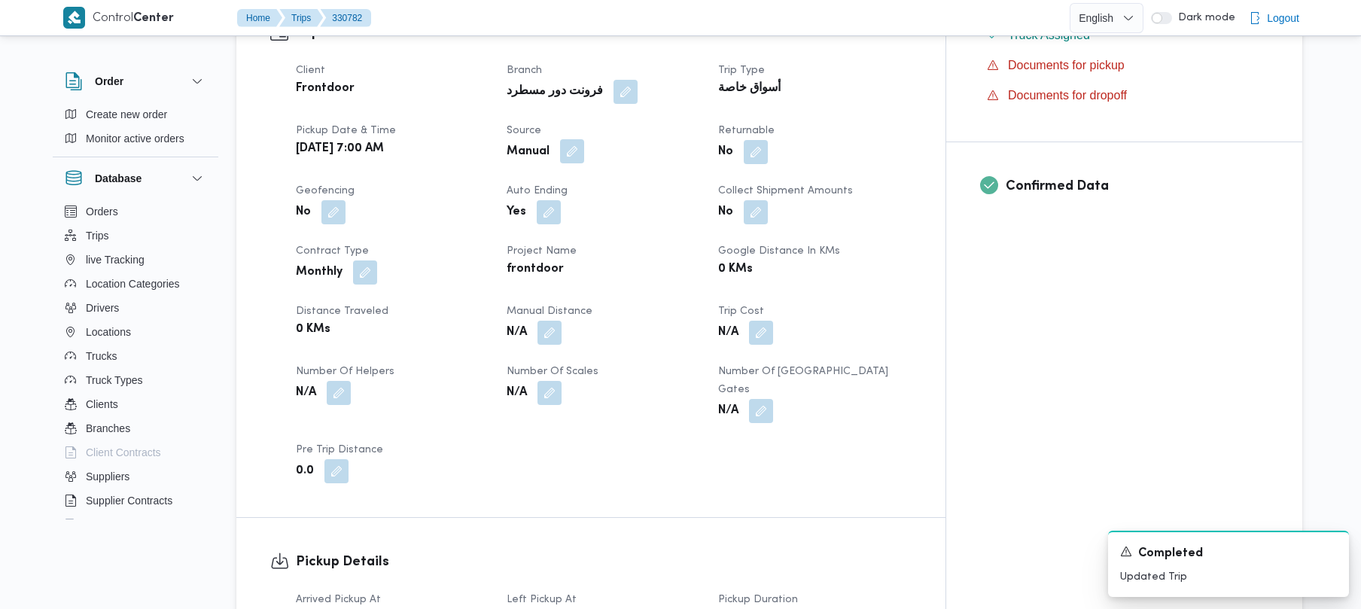
click at [584, 139] on button "button" at bounding box center [572, 151] width 24 height 24
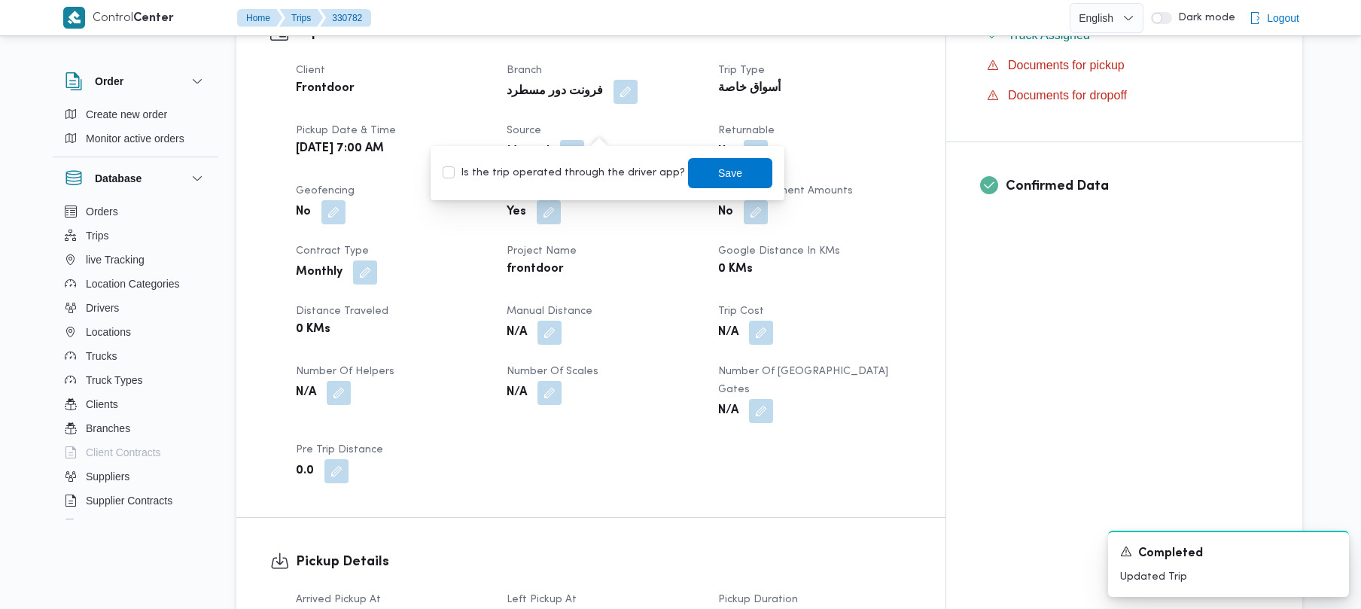
click at [574, 178] on label "Is the trip operated through the driver app?" at bounding box center [564, 173] width 242 height 18
checkbox input "true"
click at [718, 167] on span "Save" at bounding box center [730, 172] width 24 height 18
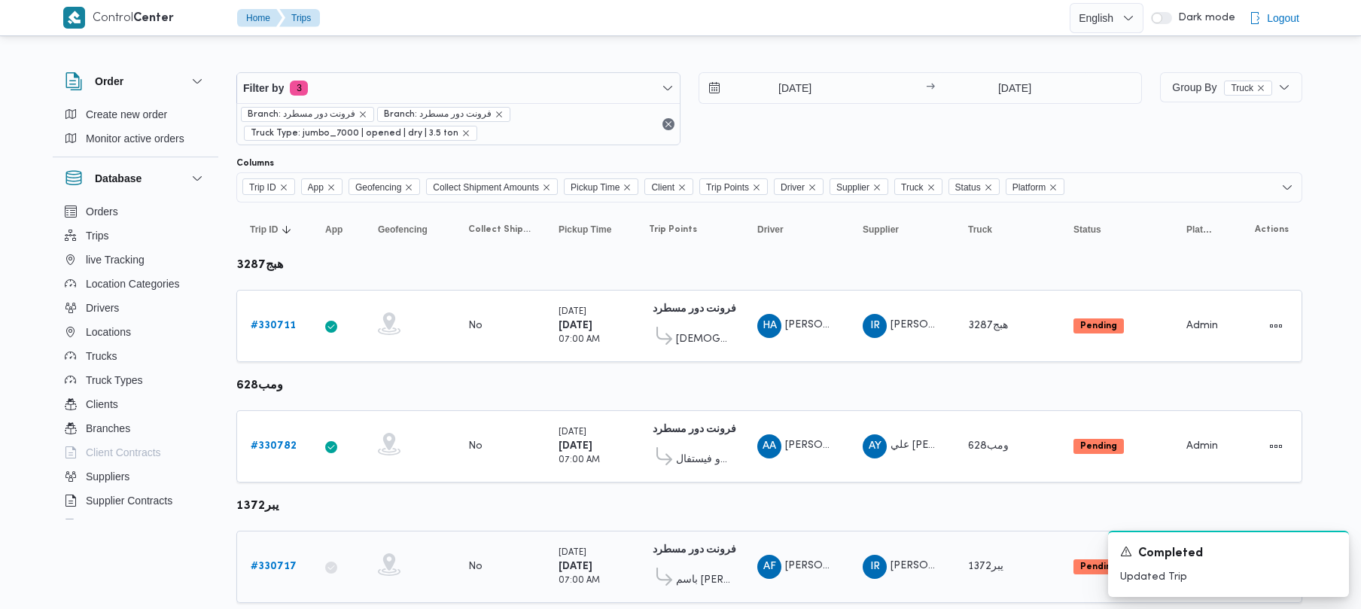
click at [266, 565] on b "# 330717" at bounding box center [274, 567] width 46 height 10
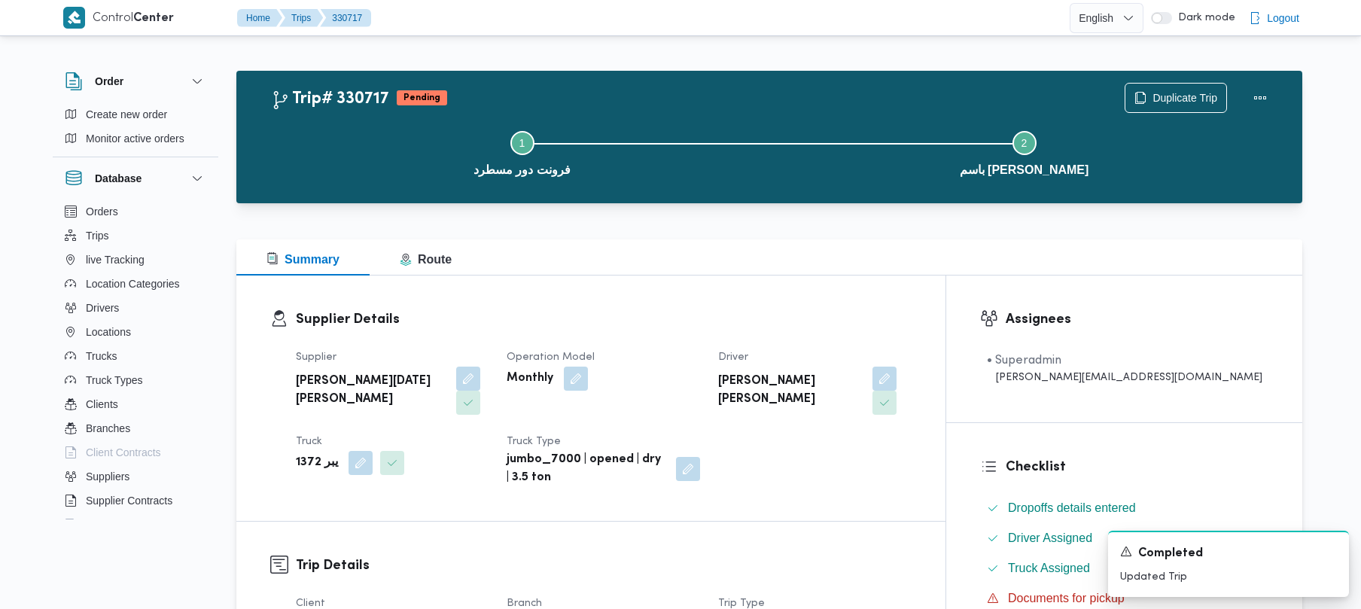
scroll to position [533, 0]
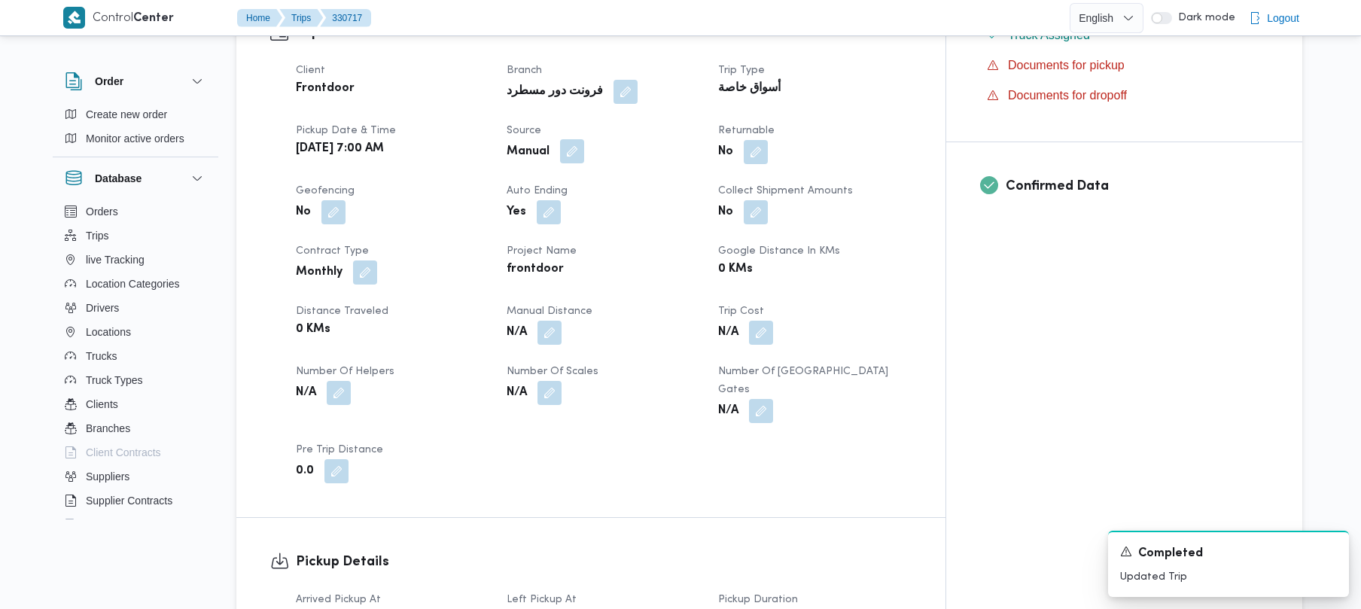
click at [584, 139] on button "button" at bounding box center [572, 151] width 24 height 24
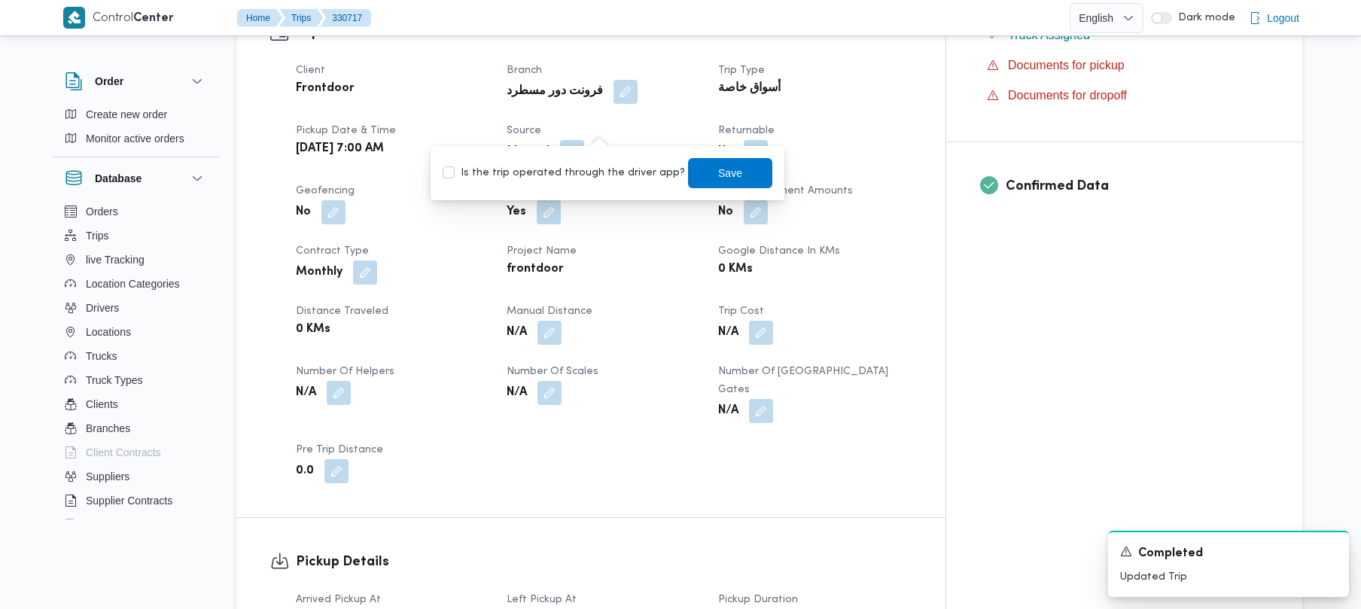
click at [586, 176] on label "Is the trip operated through the driver app?" at bounding box center [564, 173] width 242 height 18
checkbox input "true"
click at [688, 178] on span "Save" at bounding box center [730, 173] width 84 height 30
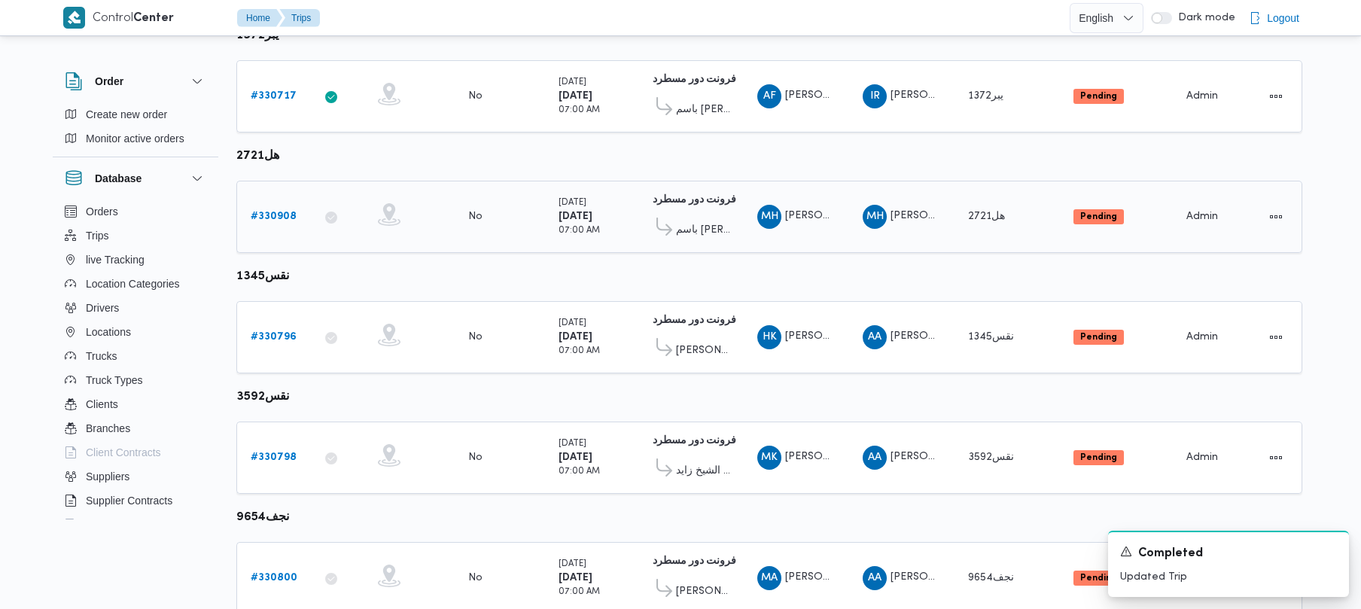
click at [284, 212] on b "# 330908" at bounding box center [274, 217] width 46 height 10
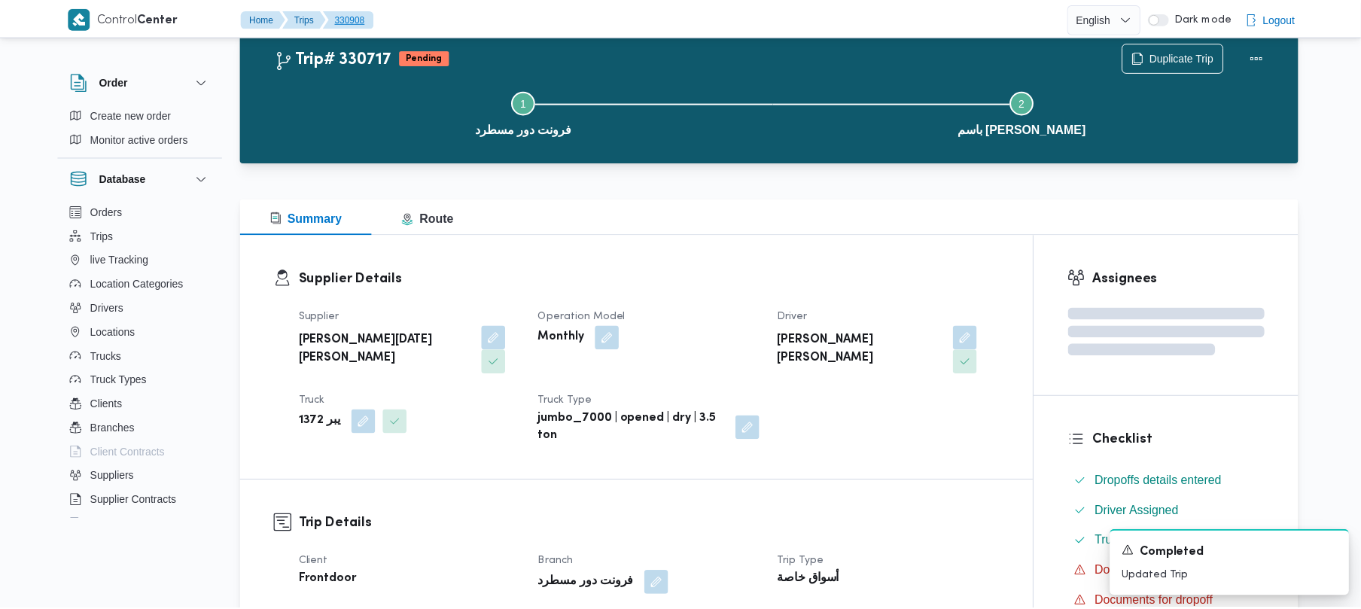
scroll to position [471, 0]
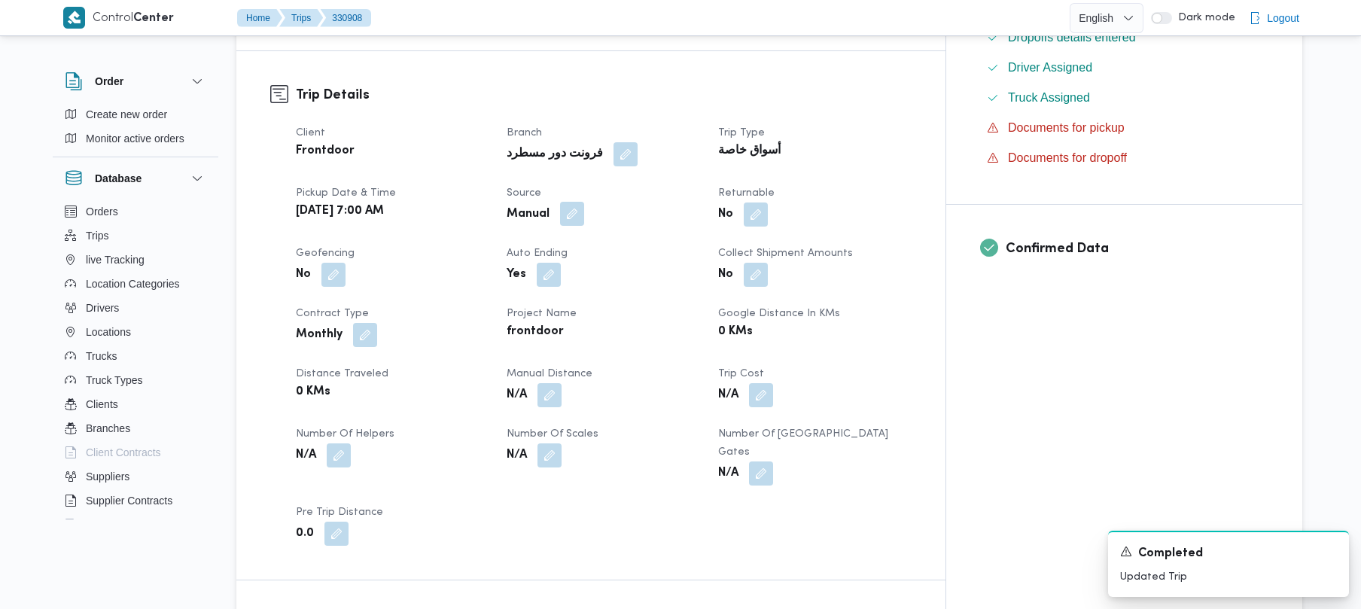
click at [584, 202] on button "button" at bounding box center [572, 214] width 24 height 24
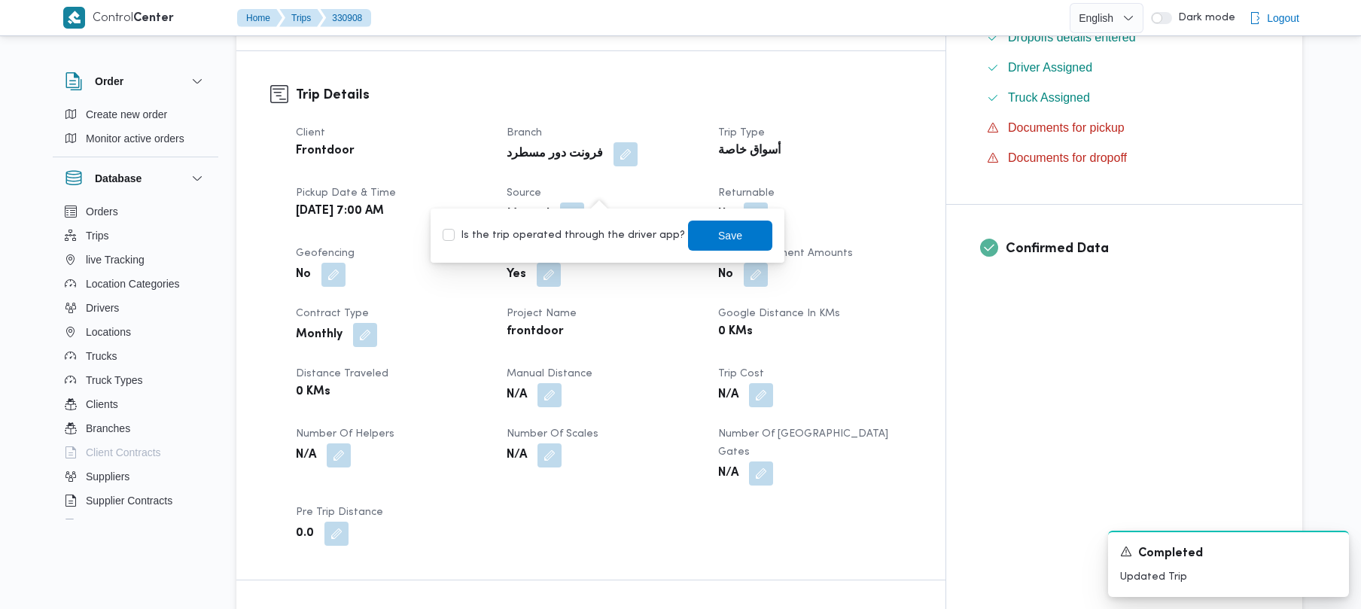
click at [621, 236] on label "Is the trip operated through the driver app?" at bounding box center [564, 236] width 242 height 18
checkbox input "true"
click at [696, 236] on span "Save" at bounding box center [730, 235] width 84 height 30
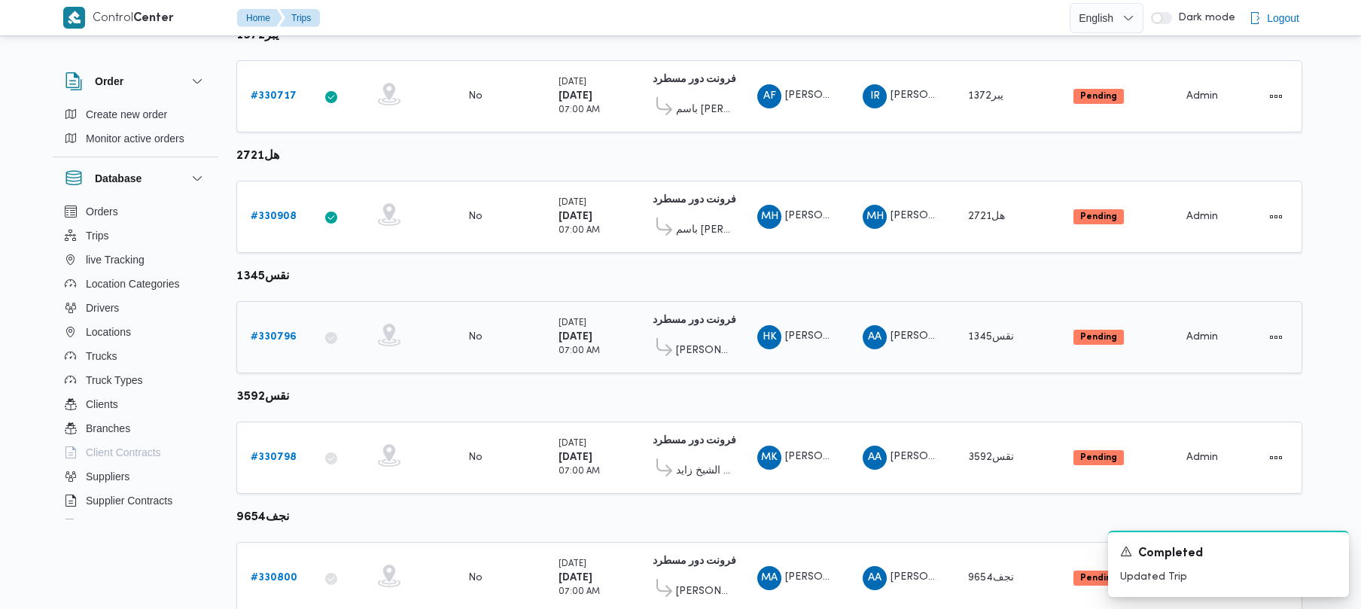
click at [296, 352] on div "# 330796" at bounding box center [274, 337] width 59 height 30
click at [285, 341] on b "# 330796" at bounding box center [274, 337] width 46 height 10
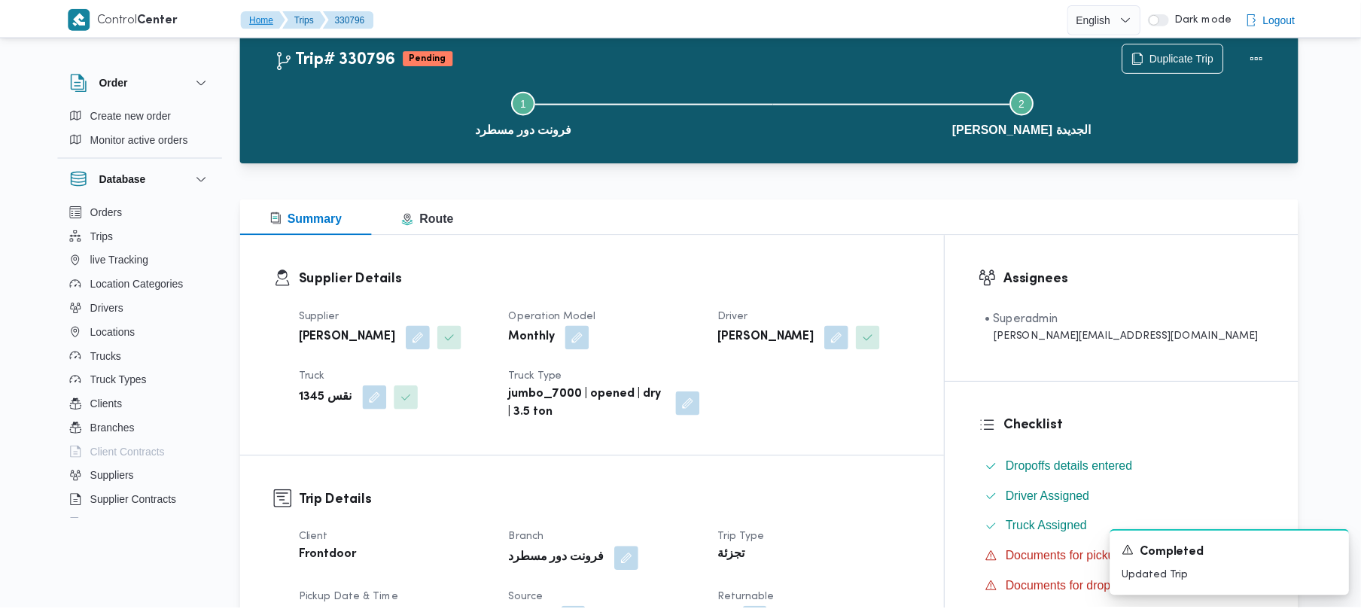
scroll to position [471, 0]
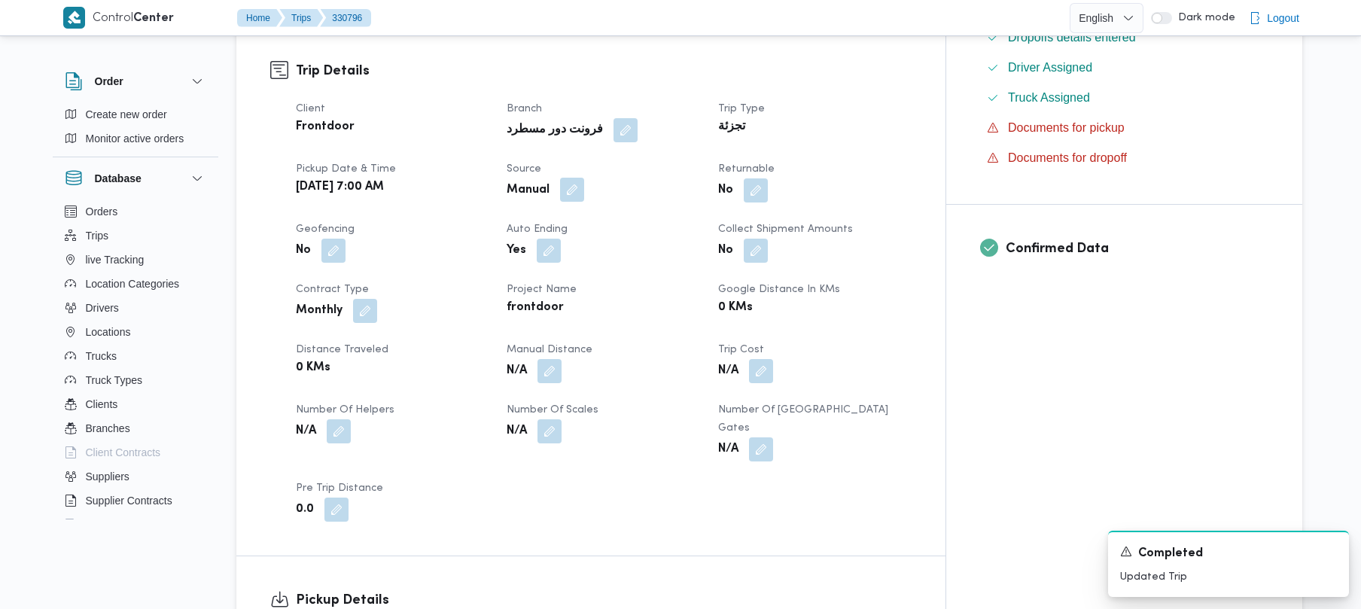
click at [584, 196] on button "button" at bounding box center [572, 190] width 24 height 24
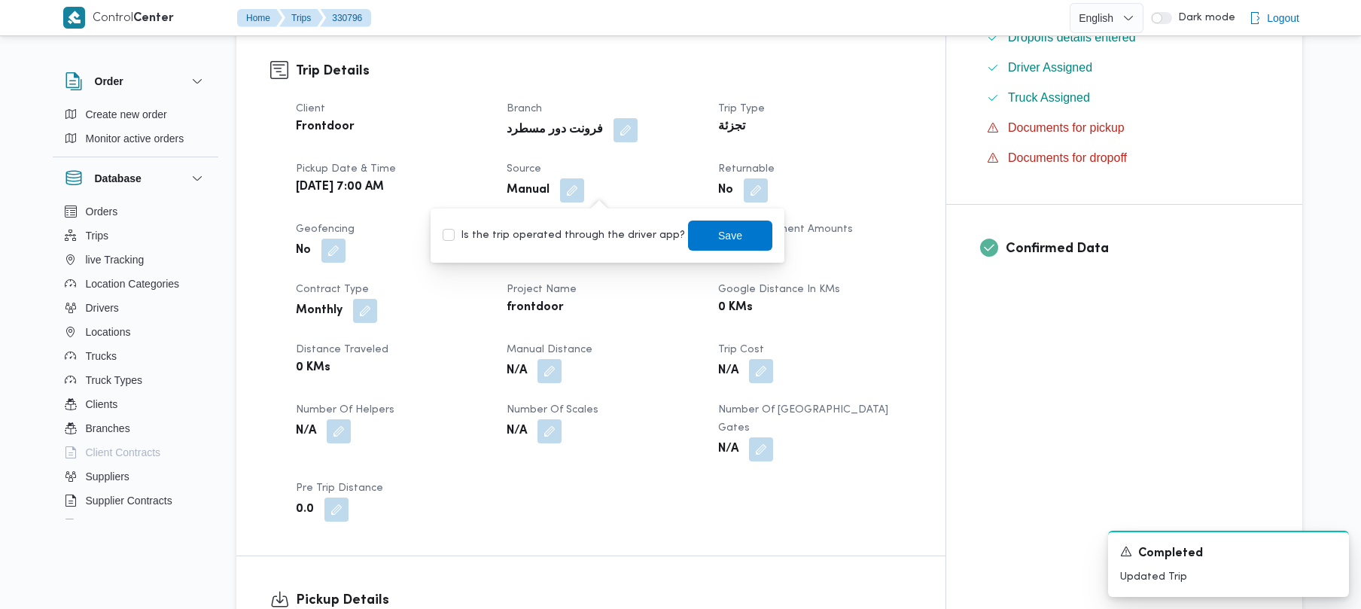
click at [608, 233] on label "Is the trip operated through the driver app?" at bounding box center [564, 236] width 242 height 18
checkbox input "true"
click at [718, 239] on span "Save" at bounding box center [730, 235] width 24 height 18
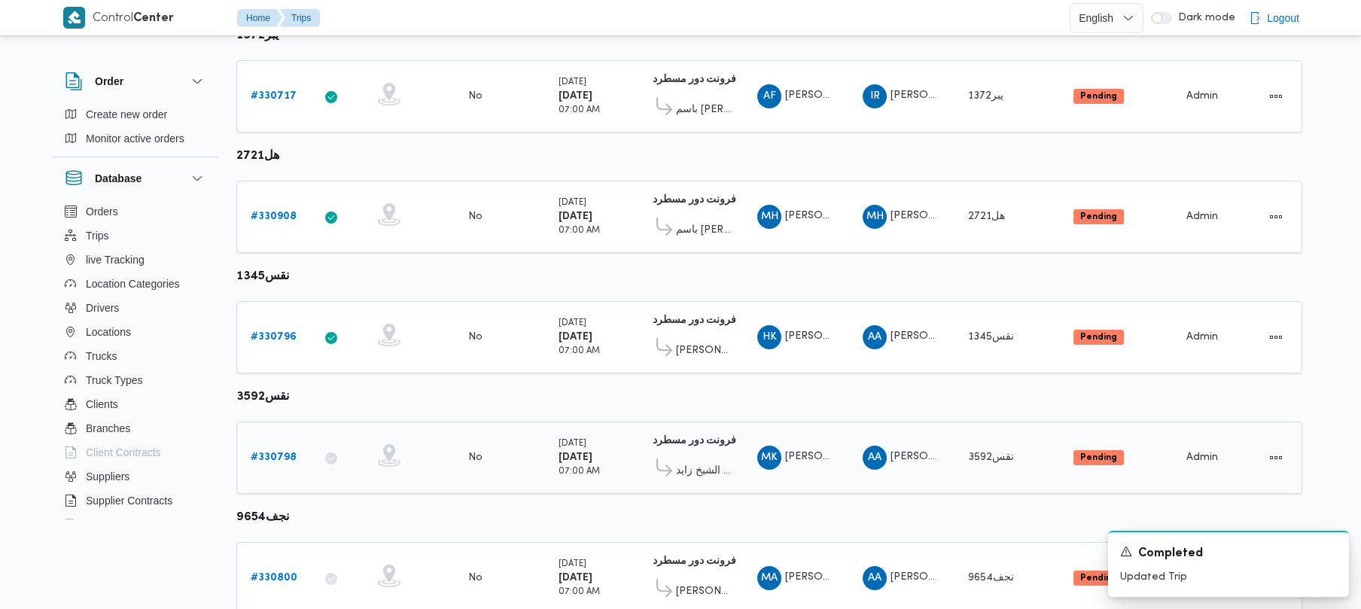
click at [260, 467] on link "# 330798" at bounding box center [274, 458] width 46 height 18
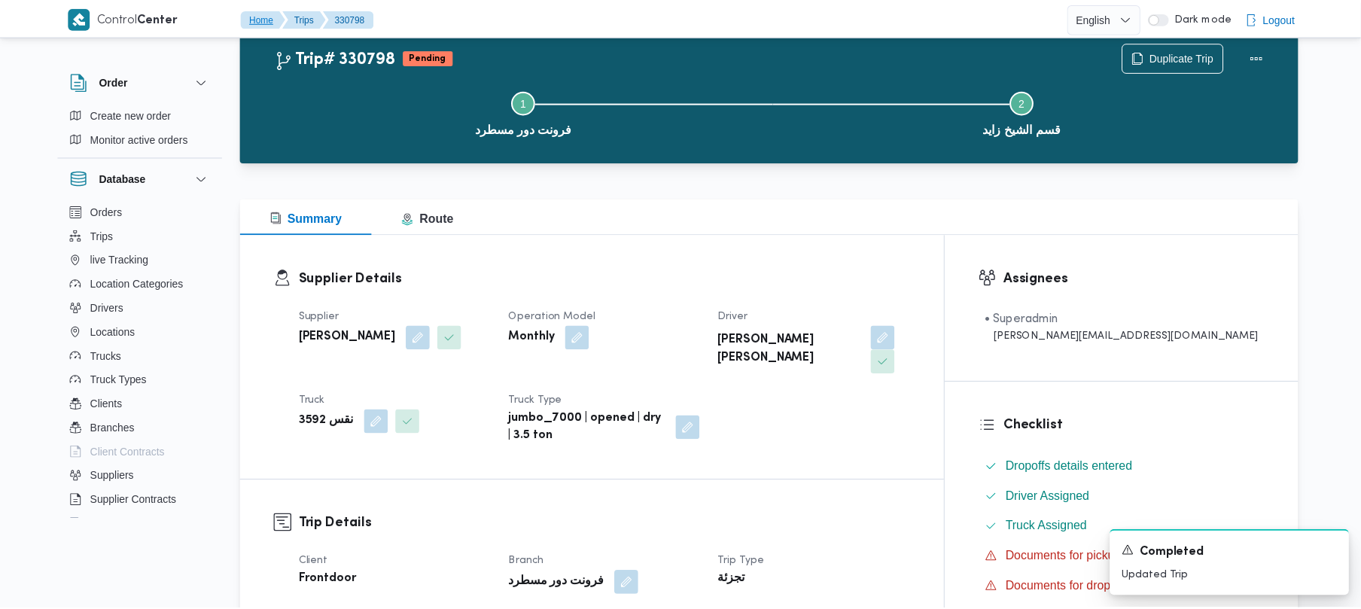
scroll to position [471, 0]
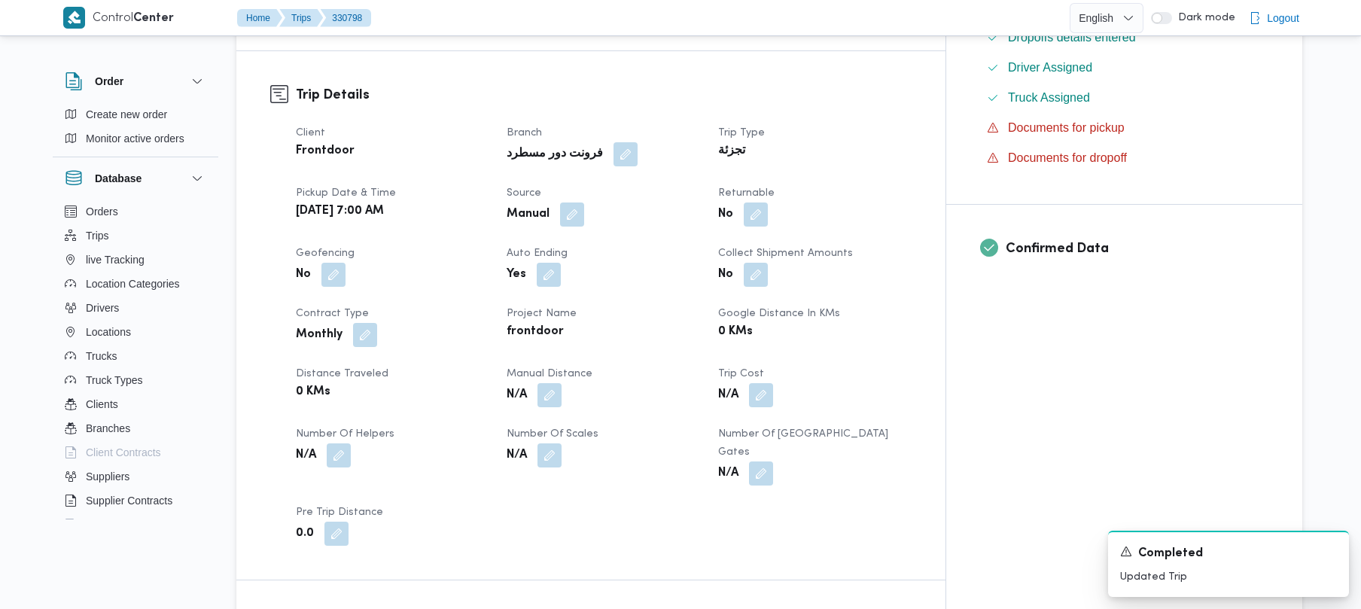
click at [615, 201] on div "Manual" at bounding box center [603, 214] width 196 height 27
click at [584, 202] on button "button" at bounding box center [572, 214] width 24 height 24
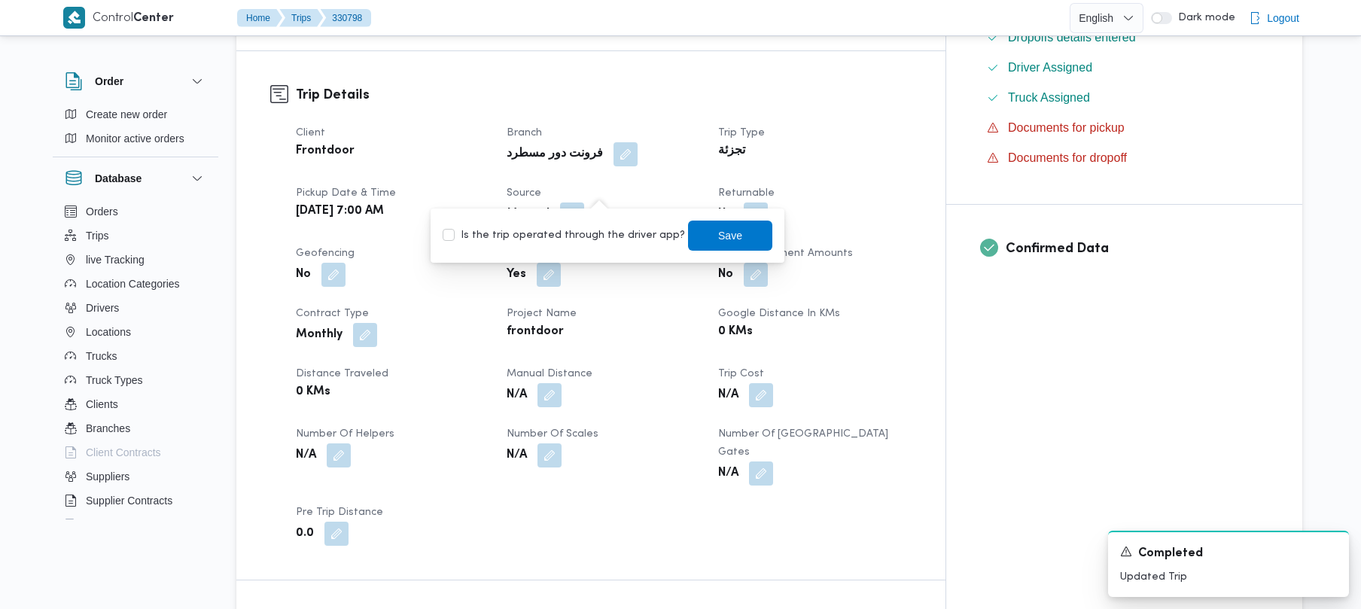
click at [592, 232] on label "Is the trip operated through the driver app?" at bounding box center [564, 236] width 242 height 18
checkbox input "true"
click at [688, 245] on span "Save" at bounding box center [730, 235] width 84 height 30
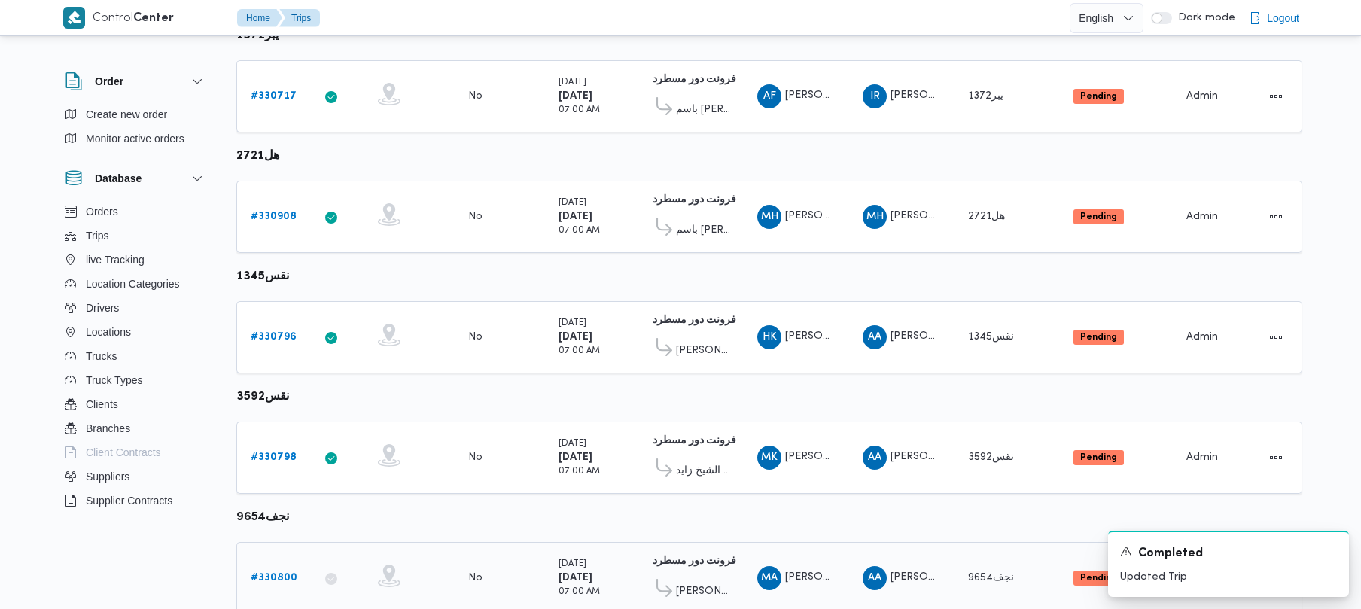
click at [296, 573] on div "# 330800" at bounding box center [274, 578] width 59 height 30
click at [286, 573] on b "# 330800" at bounding box center [274, 578] width 47 height 10
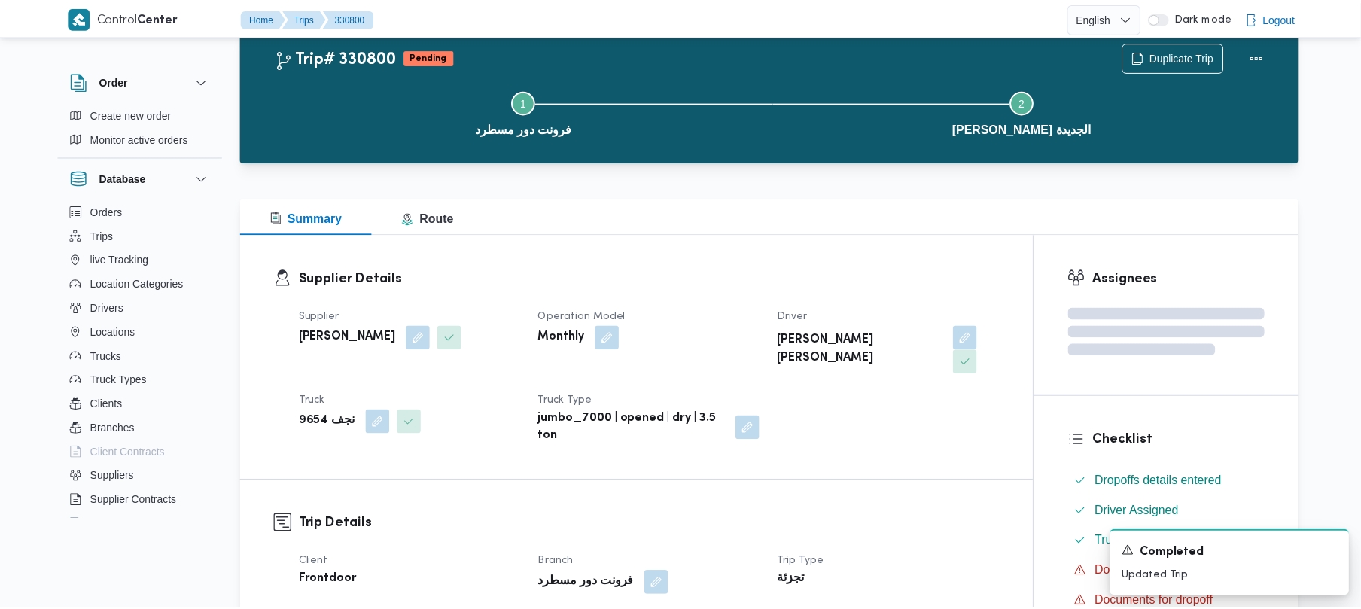
scroll to position [471, 0]
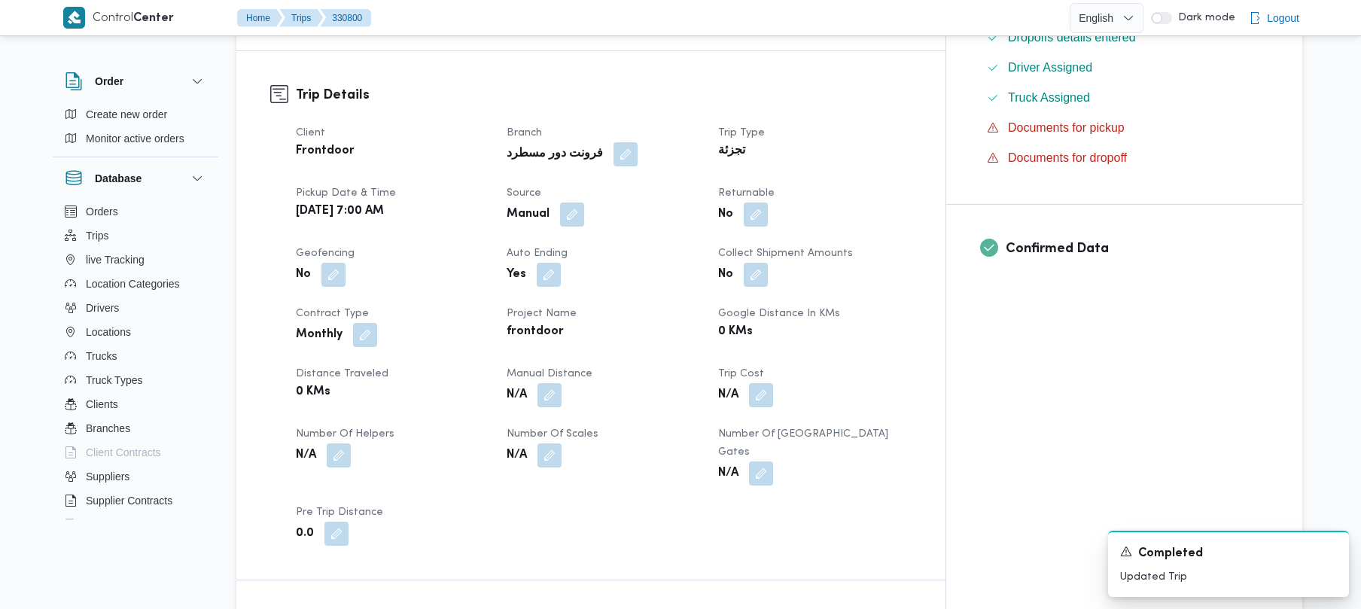
click at [616, 201] on div "Manual" at bounding box center [603, 214] width 196 height 27
click at [584, 202] on button "button" at bounding box center [572, 214] width 24 height 24
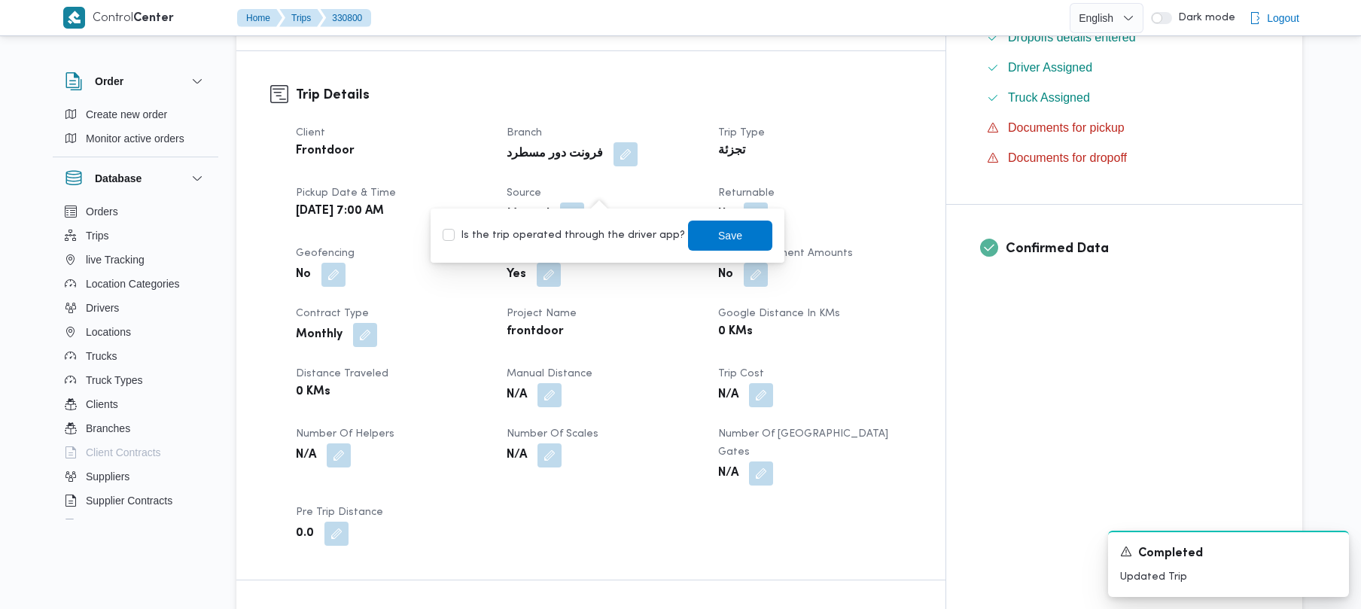
click at [616, 233] on label "Is the trip operated through the driver app?" at bounding box center [564, 236] width 242 height 18
checkbox input "true"
click at [718, 227] on span "Save" at bounding box center [730, 235] width 24 height 18
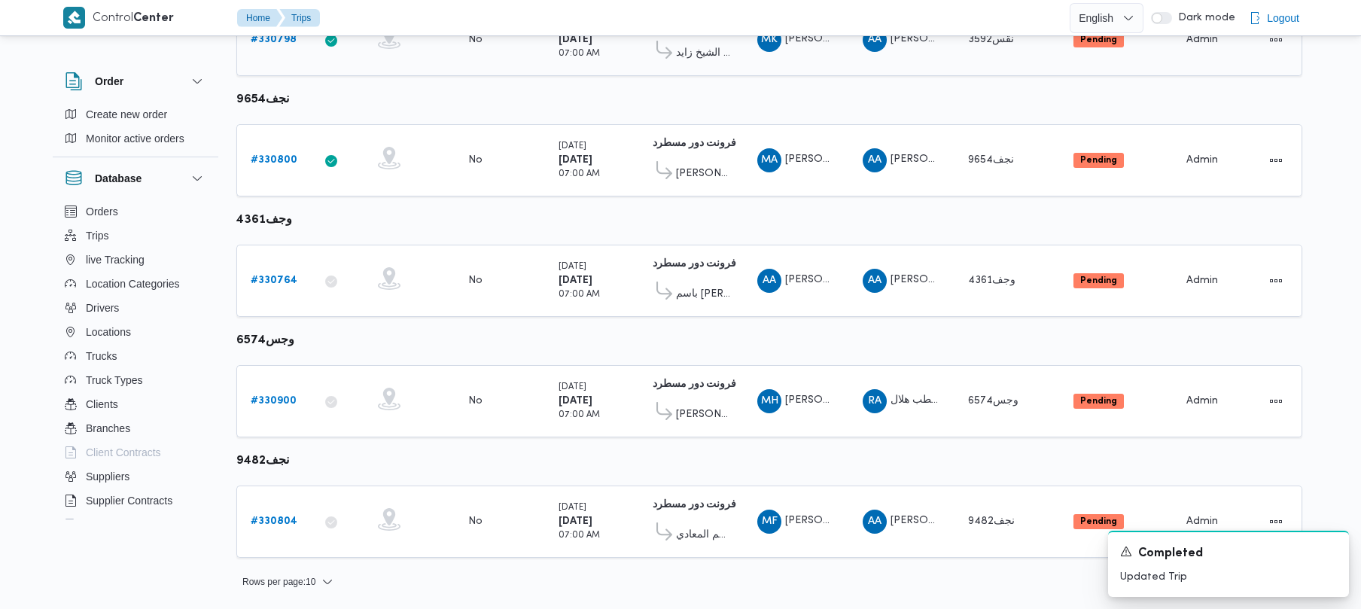
scroll to position [890, 0]
click at [280, 266] on div "# 330764" at bounding box center [274, 280] width 59 height 30
click at [280, 284] on b "# 330764" at bounding box center [274, 280] width 47 height 10
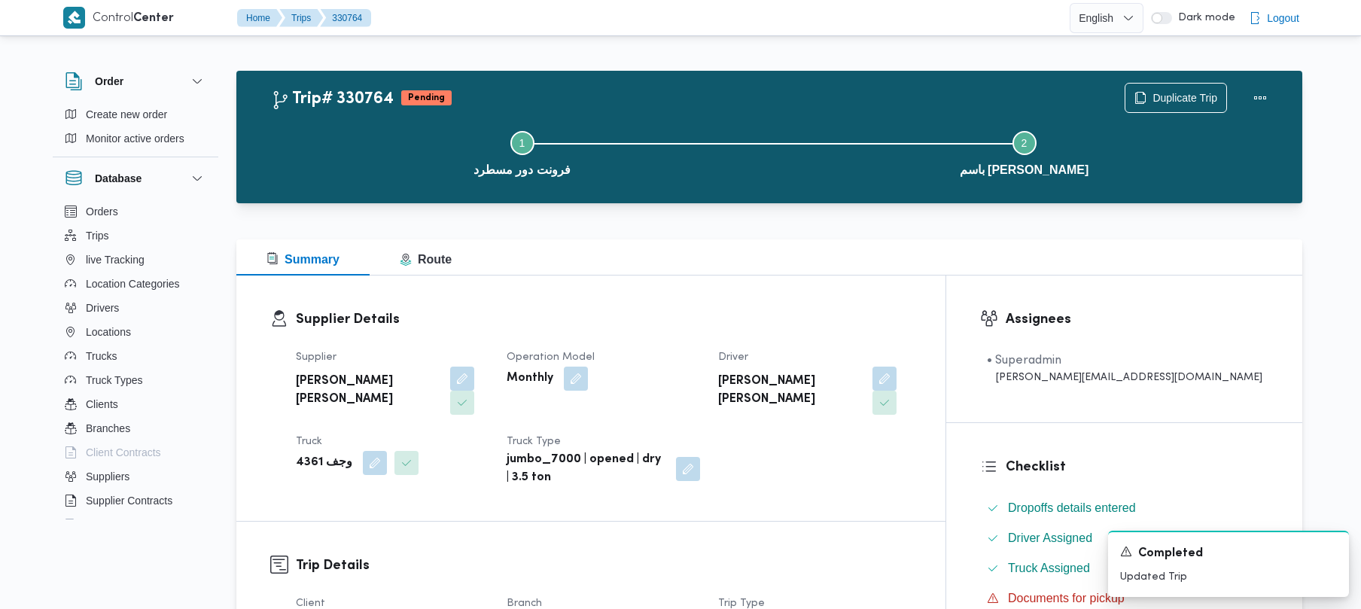
scroll to position [533, 0]
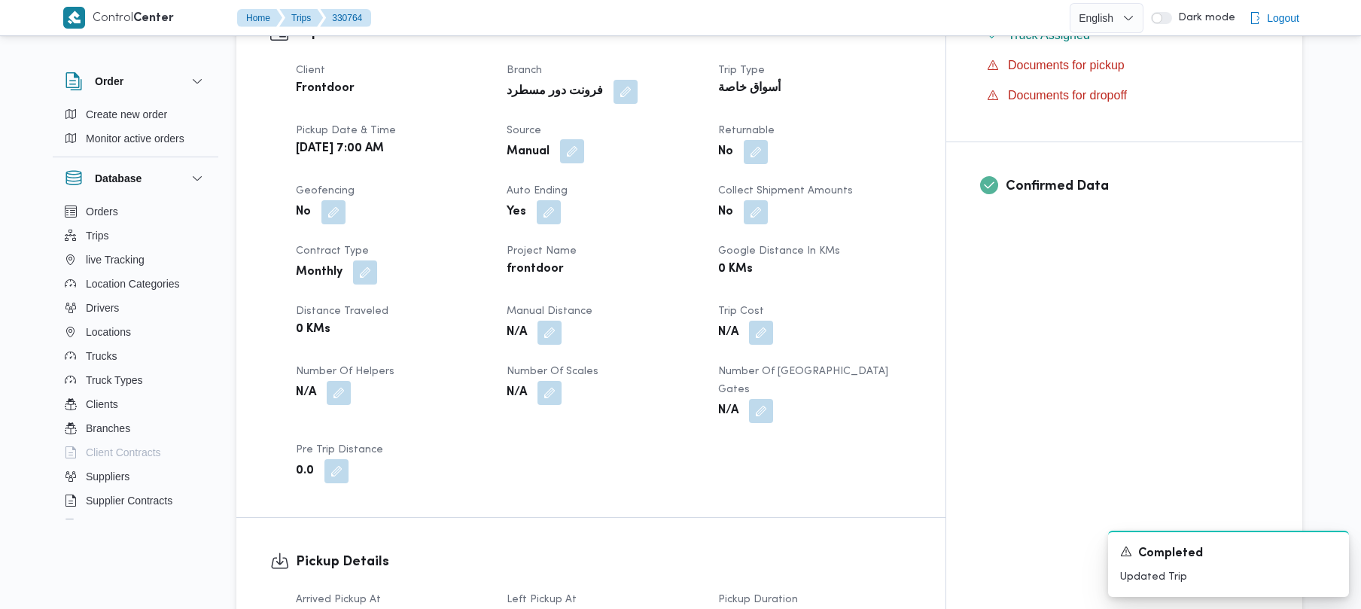
click at [584, 139] on button "button" at bounding box center [572, 151] width 24 height 24
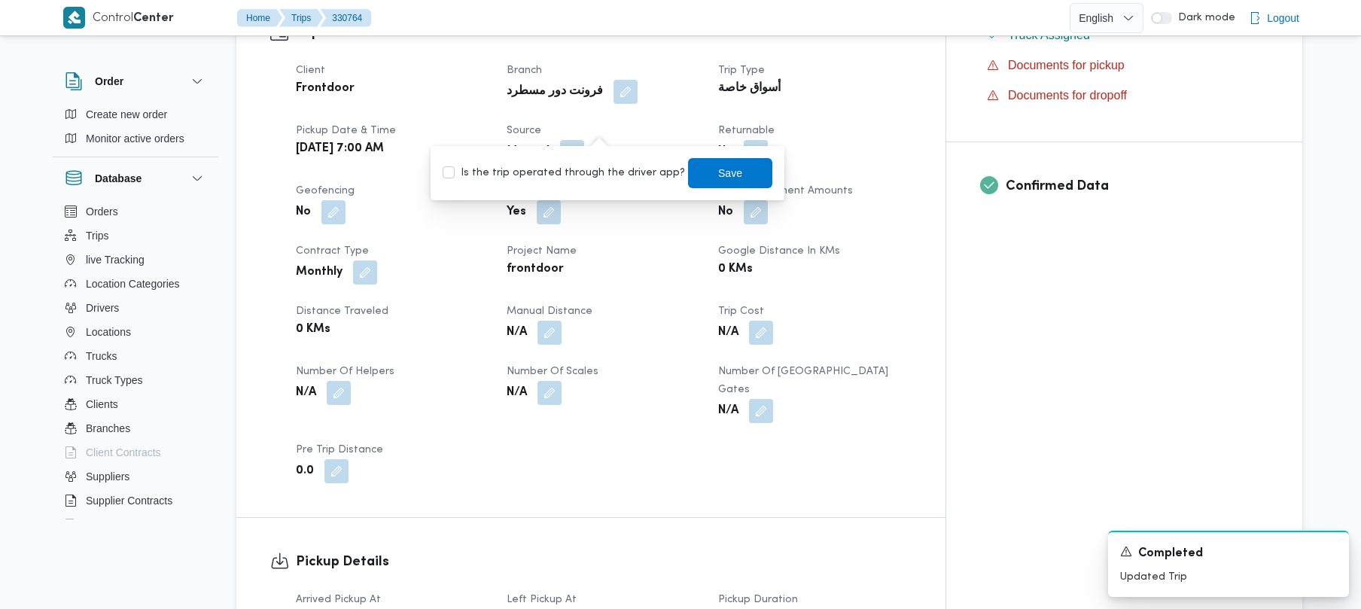
click at [583, 164] on label "Is the trip operated through the driver app?" at bounding box center [564, 173] width 242 height 18
checkbox input "true"
click at [718, 172] on span "Save" at bounding box center [730, 172] width 24 height 18
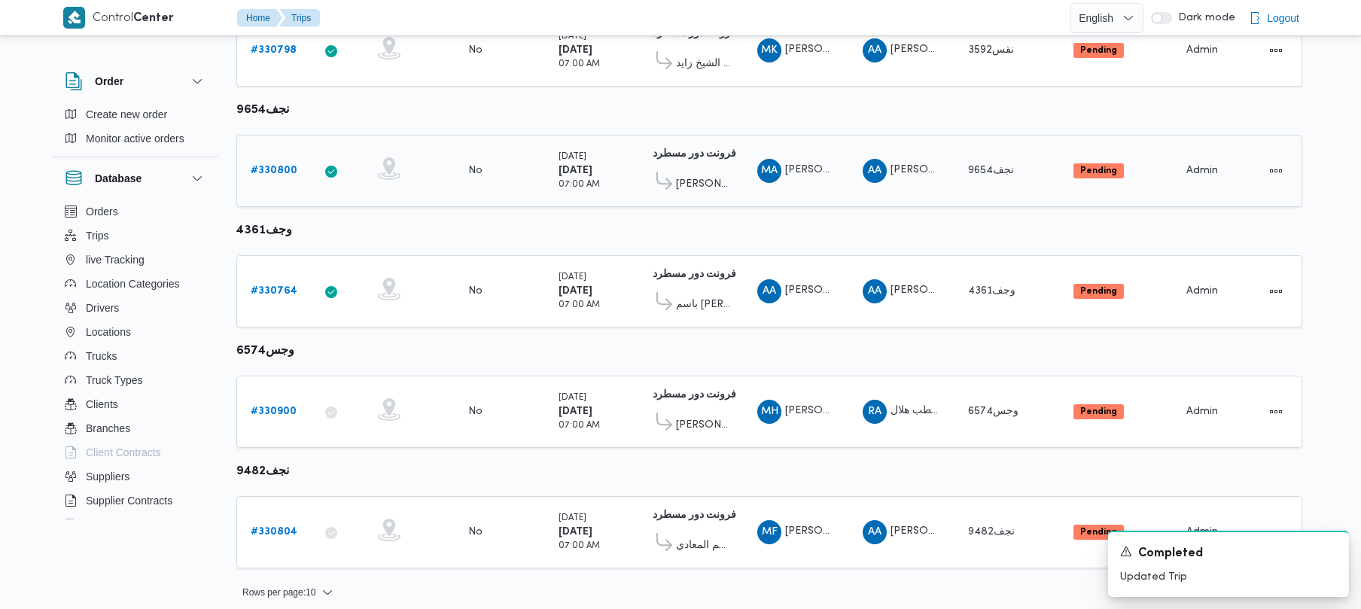
scroll to position [890, 0]
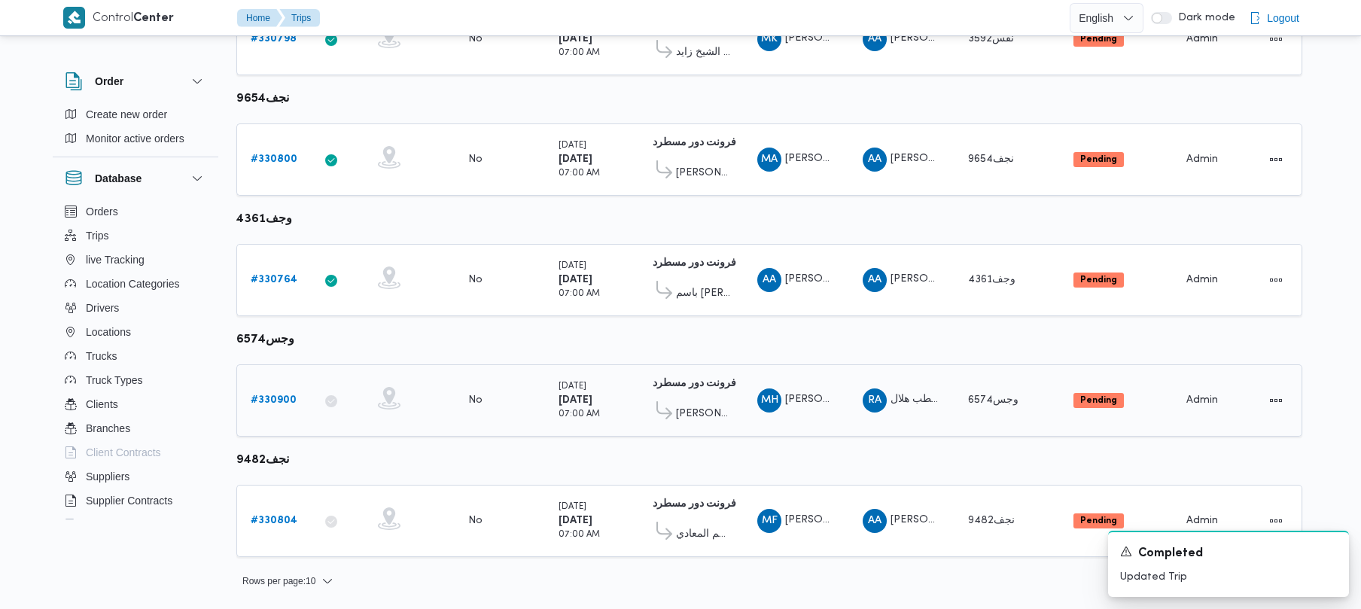
click at [272, 378] on td "Trip ID # 330900" at bounding box center [273, 400] width 75 height 72
drag, startPoint x: 272, startPoint y: 382, endPoint x: 274, endPoint y: 390, distance: 7.9
click at [272, 386] on td "Trip ID # 330900" at bounding box center [273, 400] width 75 height 72
click at [274, 392] on link "# 330900" at bounding box center [274, 401] width 46 height 18
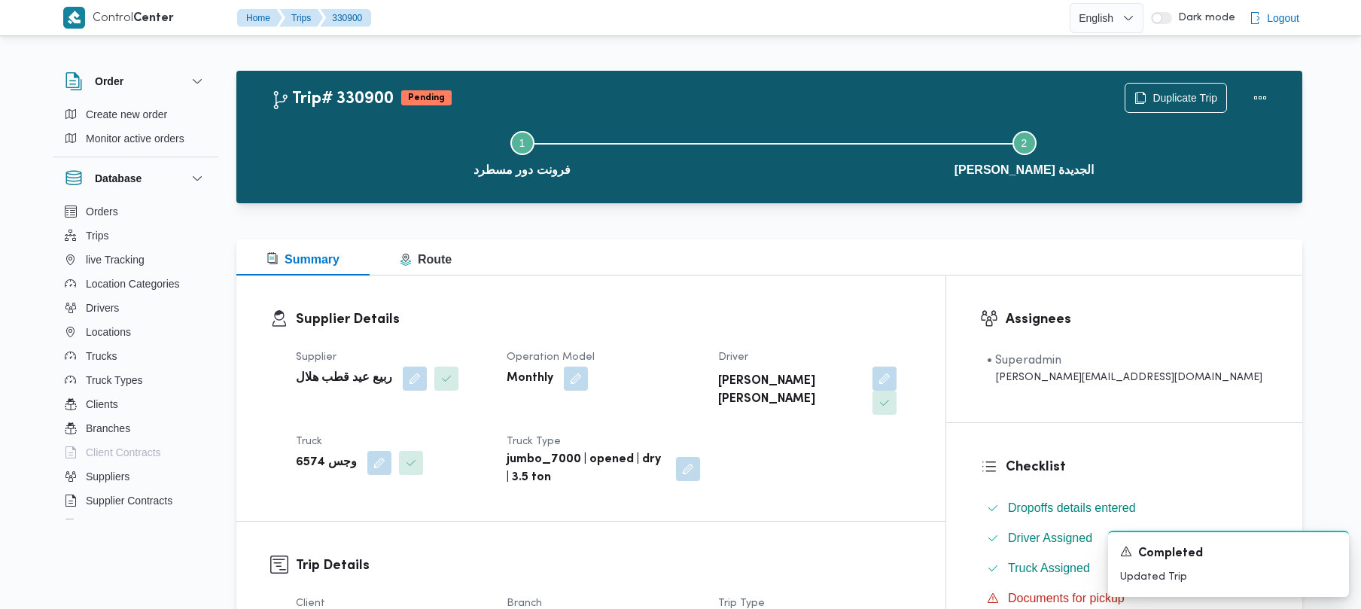
scroll to position [533, 0]
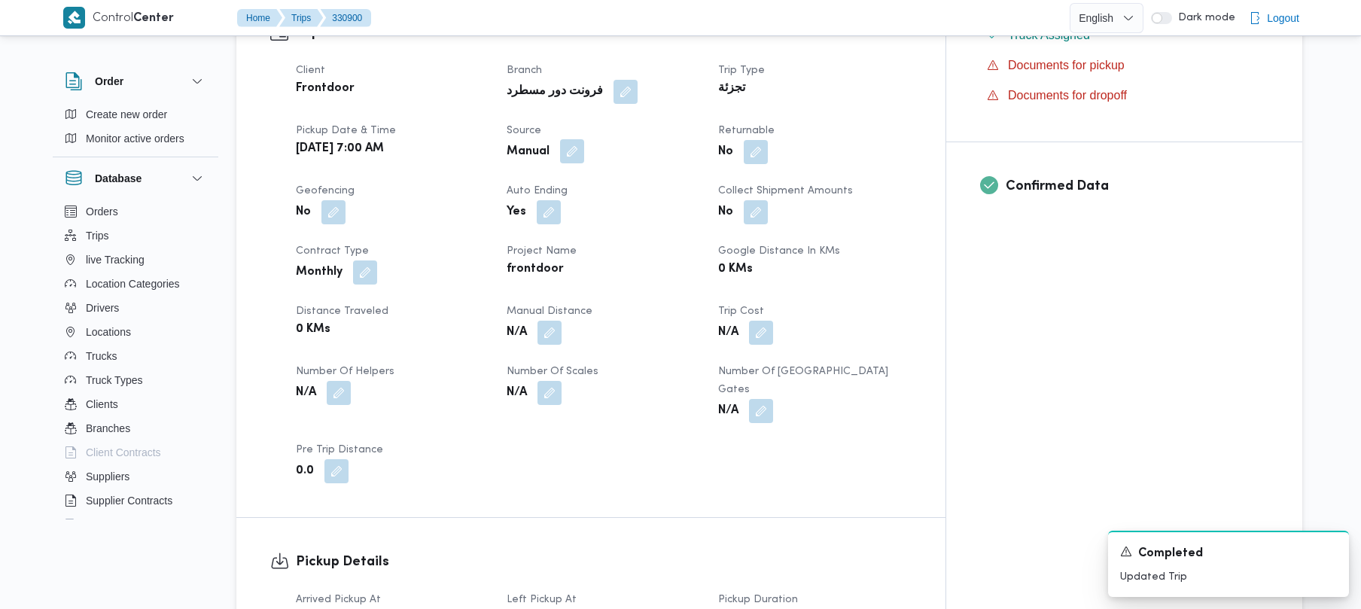
click at [584, 139] on button "button" at bounding box center [572, 151] width 24 height 24
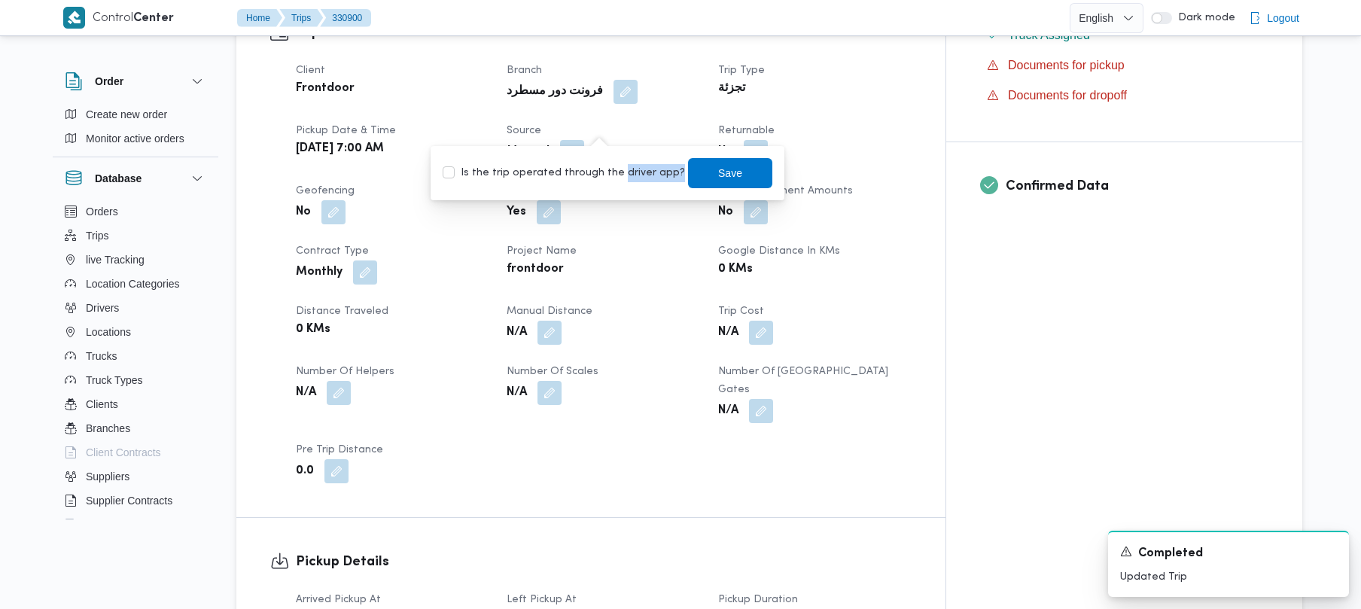
click at [613, 182] on div "Is the trip operated through the driver app? Save" at bounding box center [607, 173] width 333 height 33
click at [639, 176] on label "Is the trip operated through the driver app?" at bounding box center [564, 173] width 242 height 18
checkbox input "true"
click at [724, 173] on span "Save" at bounding box center [730, 173] width 24 height 18
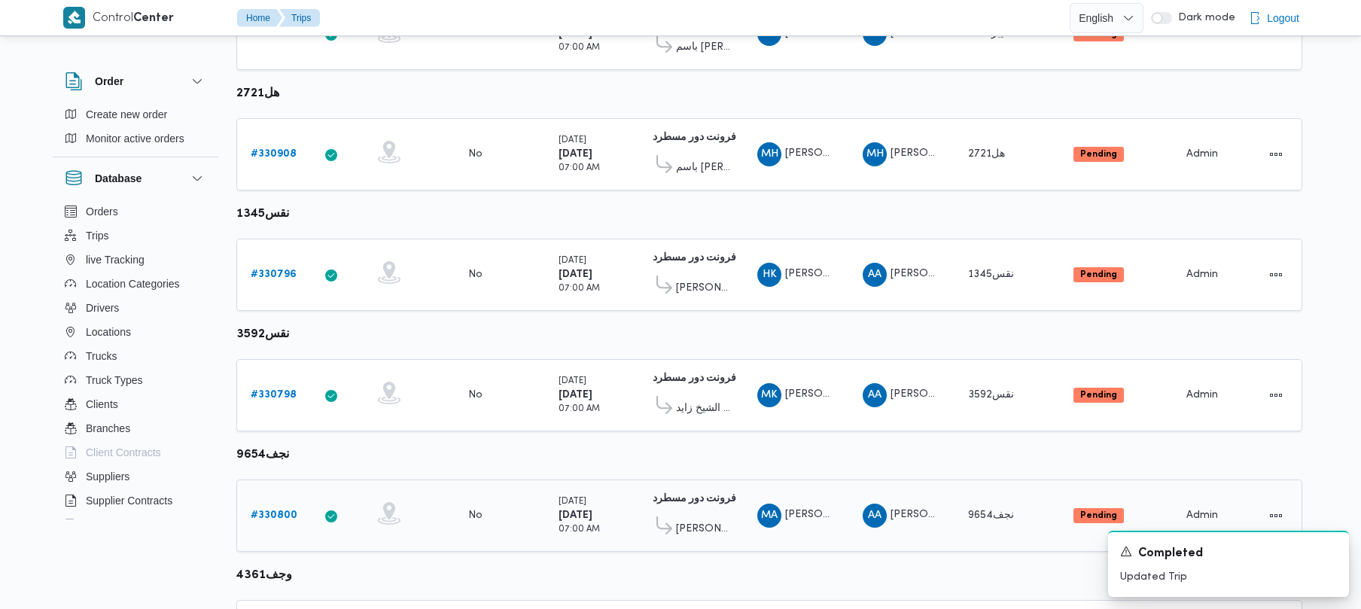
scroll to position [890, 0]
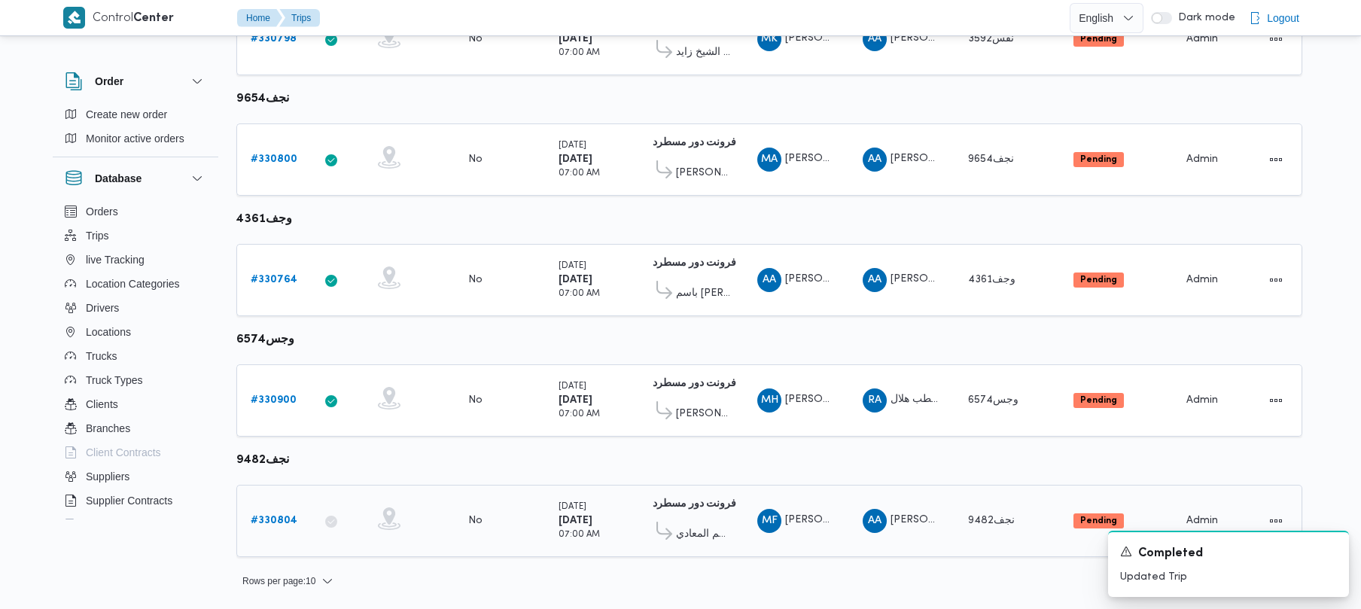
click at [281, 512] on link "# 330804" at bounding box center [274, 521] width 47 height 18
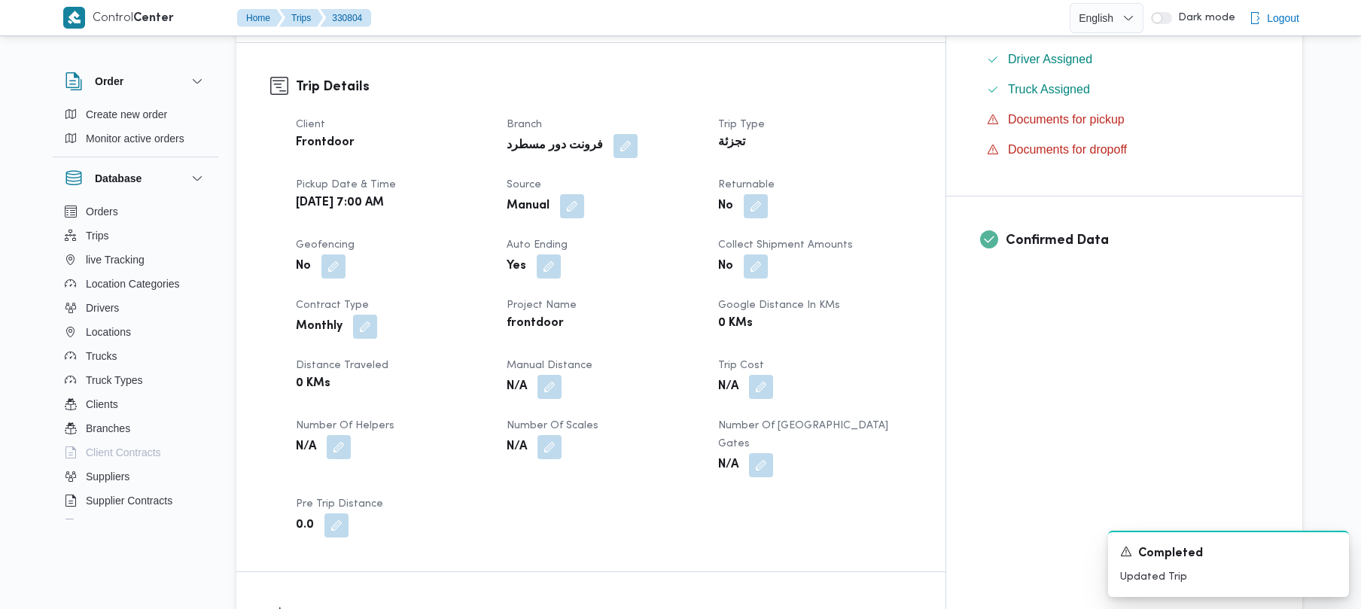
scroll to position [533, 0]
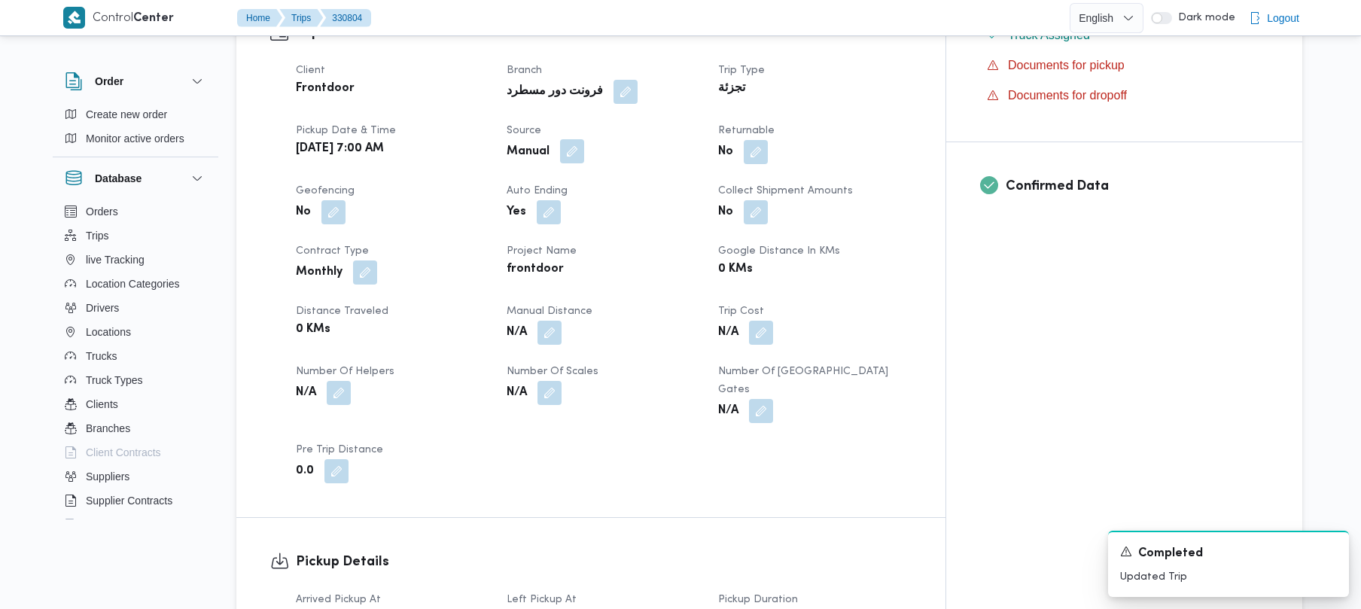
click at [584, 139] on button "button" at bounding box center [572, 151] width 24 height 24
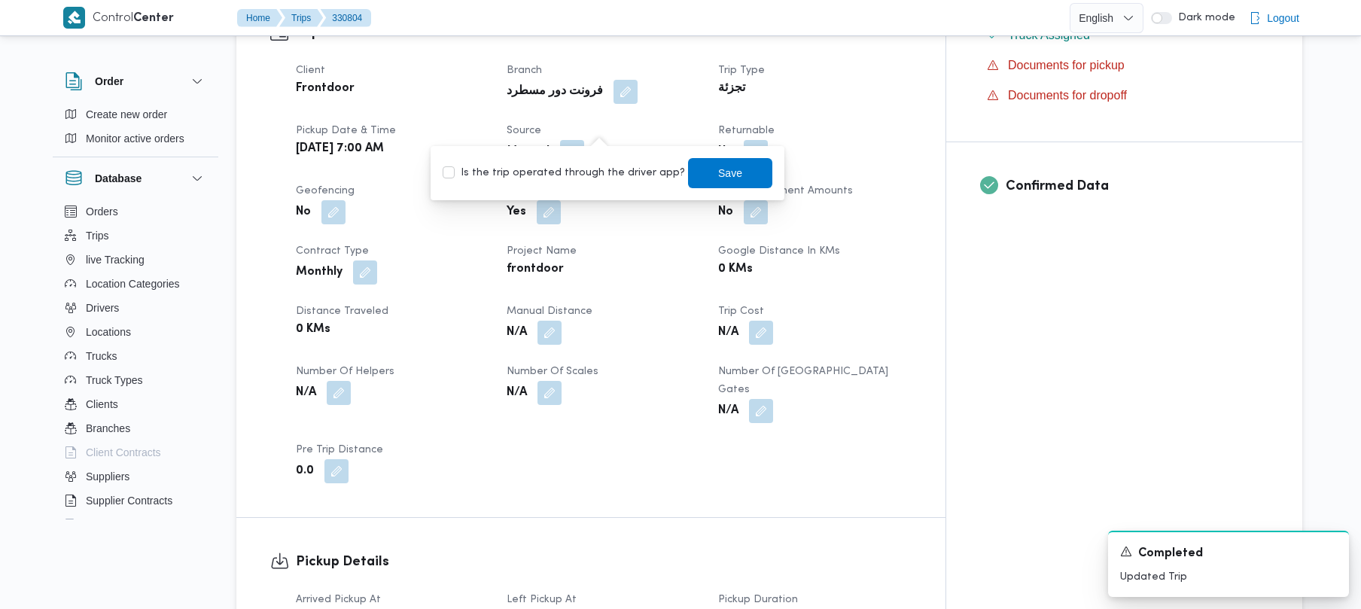
click at [585, 172] on label "Is the trip operated through the driver app?" at bounding box center [564, 173] width 242 height 18
checkbox input "true"
click at [718, 181] on span "Save" at bounding box center [730, 172] width 24 height 18
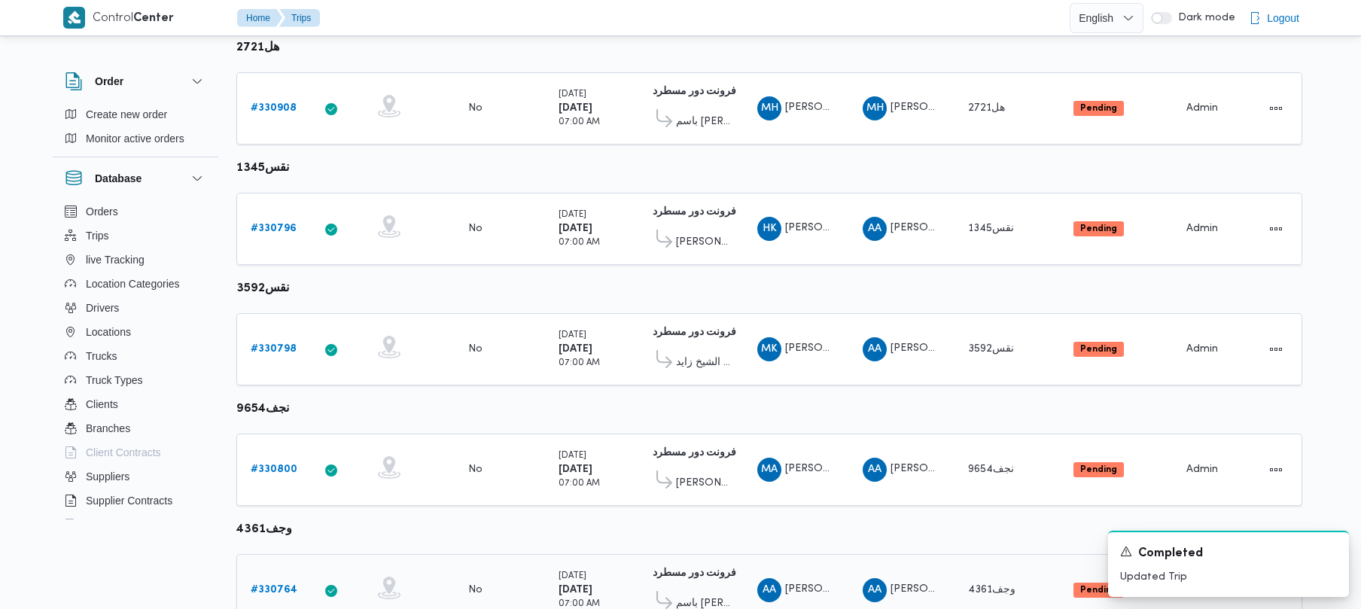
scroll to position [890, 0]
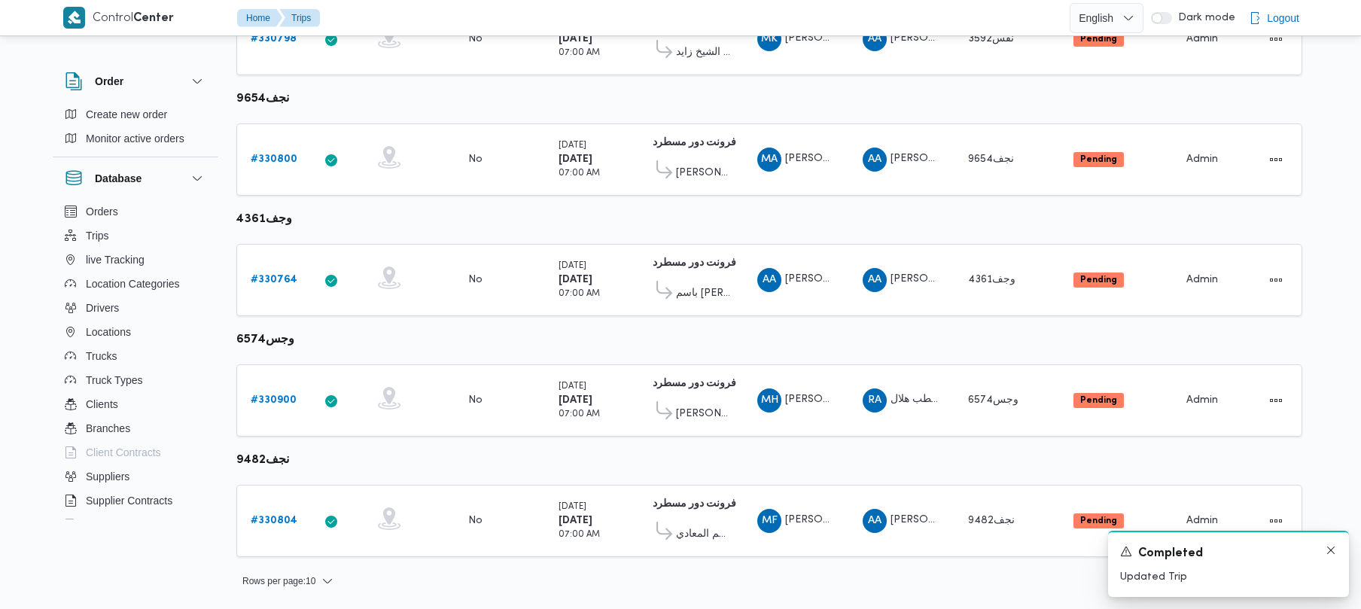
click at [1334, 552] on div "A new notification appears Completed Updated Trip" at bounding box center [1228, 564] width 241 height 66
click at [1327, 550] on icon "Dismiss toast" at bounding box center [1331, 550] width 12 height 12
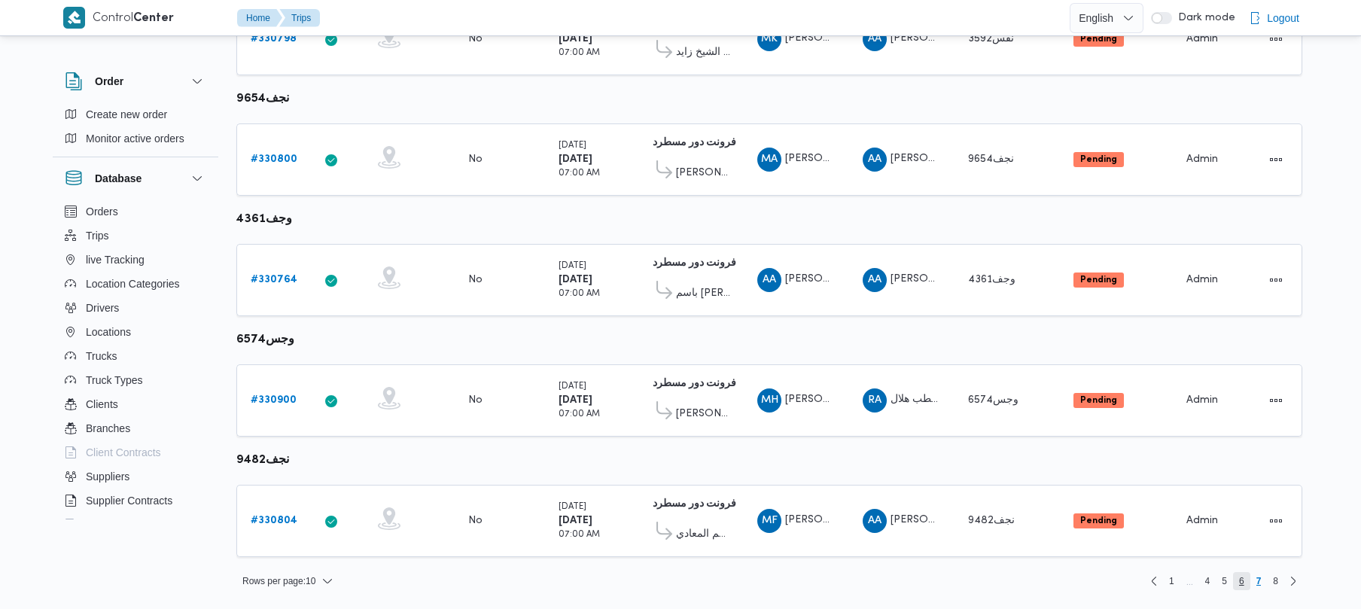
click at [1236, 584] on span "6" at bounding box center [1241, 581] width 17 height 18
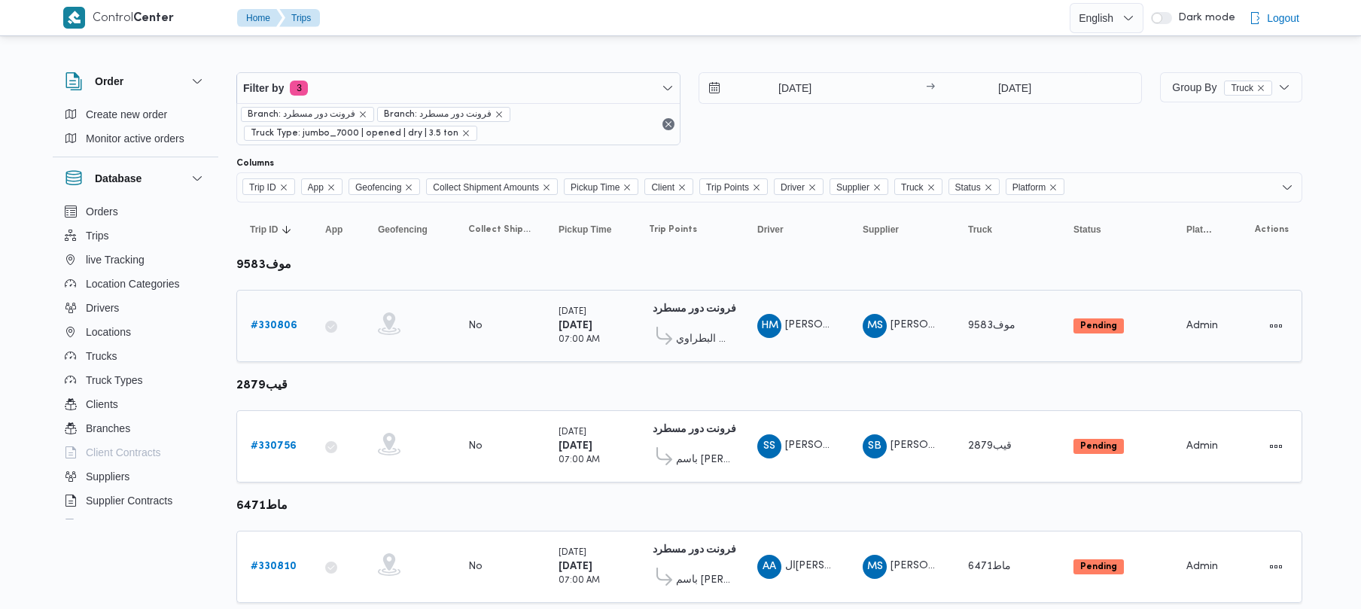
click at [269, 323] on b "# 330806" at bounding box center [274, 326] width 47 height 10
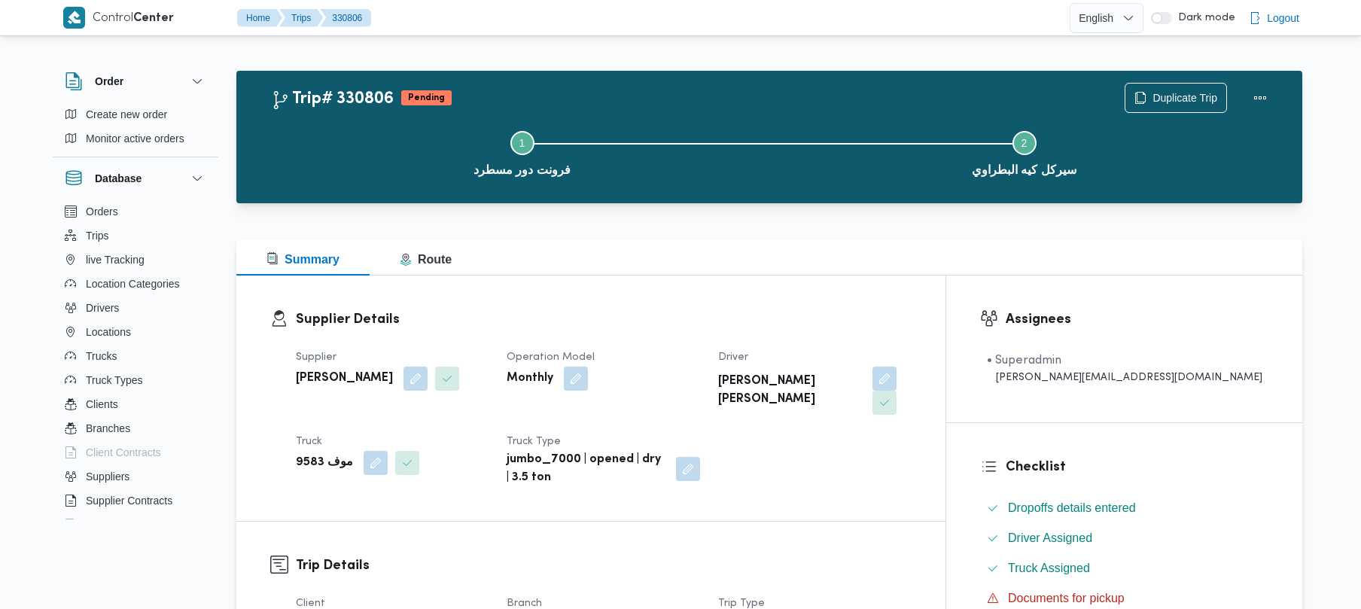
scroll to position [533, 0]
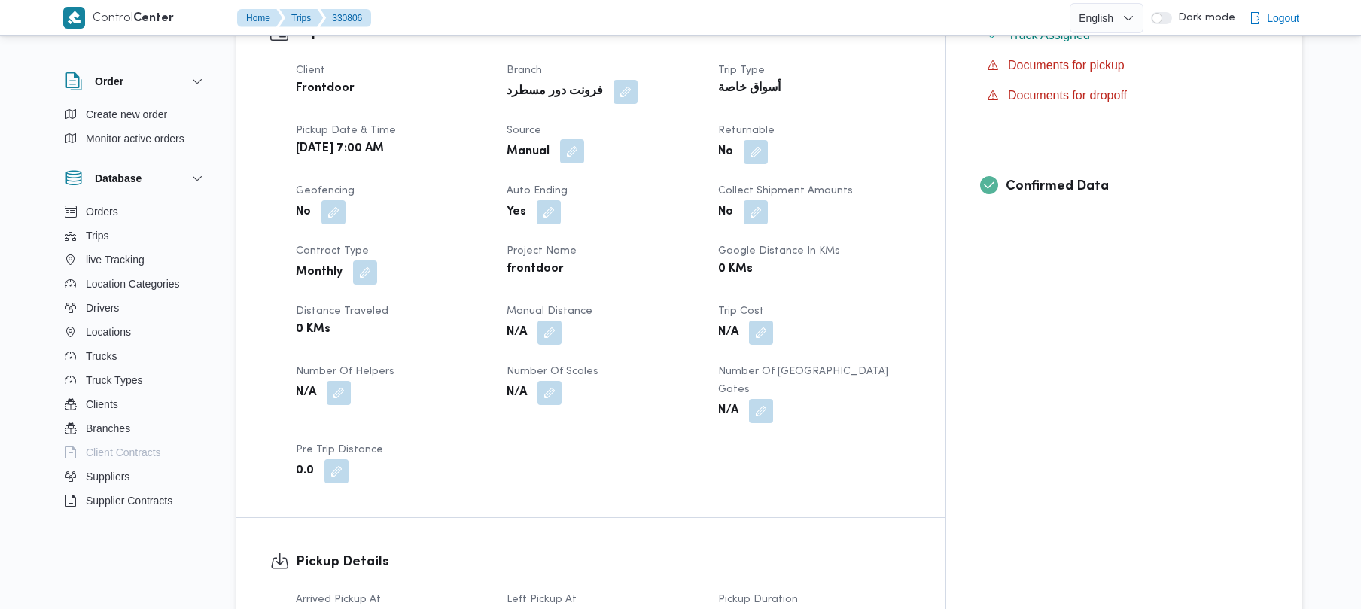
drag, startPoint x: 595, startPoint y: 118, endPoint x: 600, endPoint y: 130, distance: 13.1
click at [584, 139] on button "button" at bounding box center [572, 151] width 24 height 24
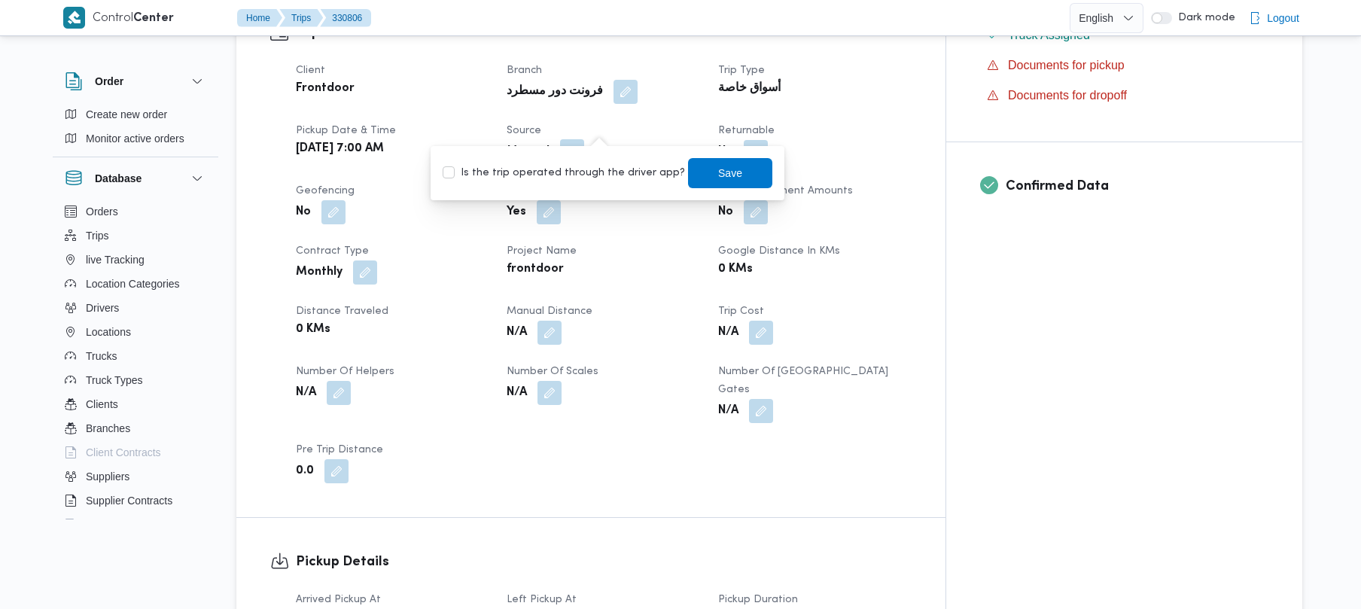
click at [598, 193] on div "You are in a dialog. To close this dialog, hit escape. Is the trip operated thr…" at bounding box center [608, 173] width 354 height 54
click at [576, 178] on label "Is the trip operated through the driver app?" at bounding box center [564, 173] width 242 height 18
checkbox input "true"
click at [730, 188] on div "Is the trip operated through the driver app? Save" at bounding box center [607, 173] width 333 height 33
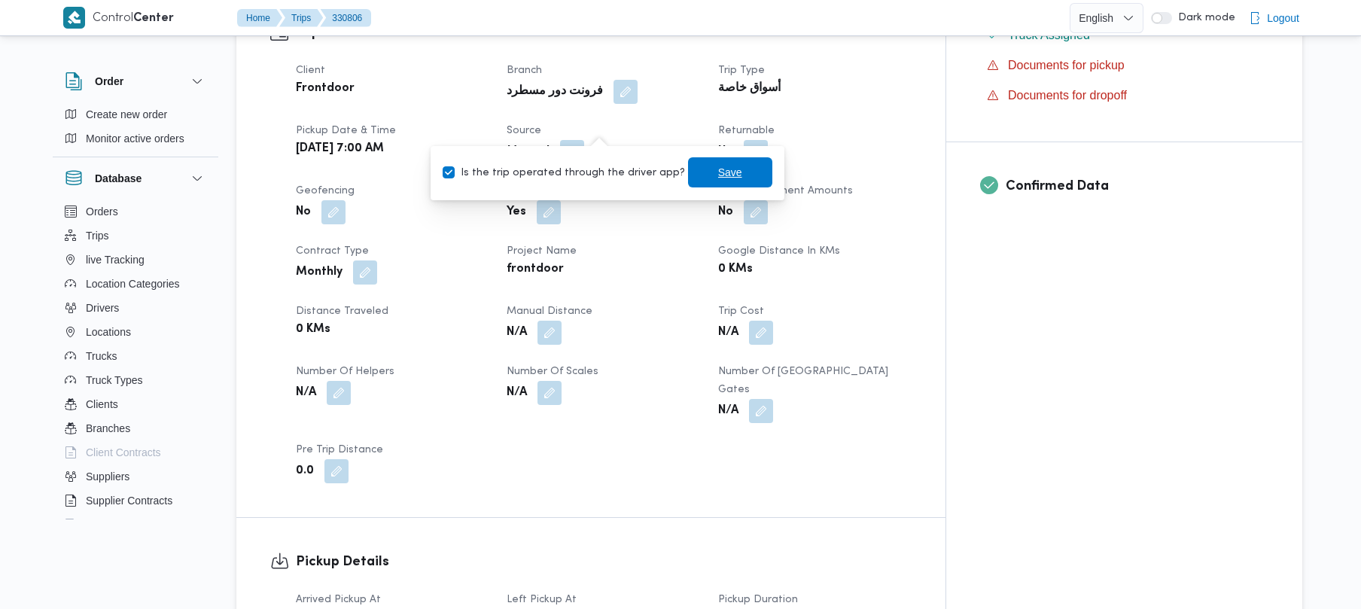
click at [721, 176] on span "Save" at bounding box center [730, 172] width 24 height 18
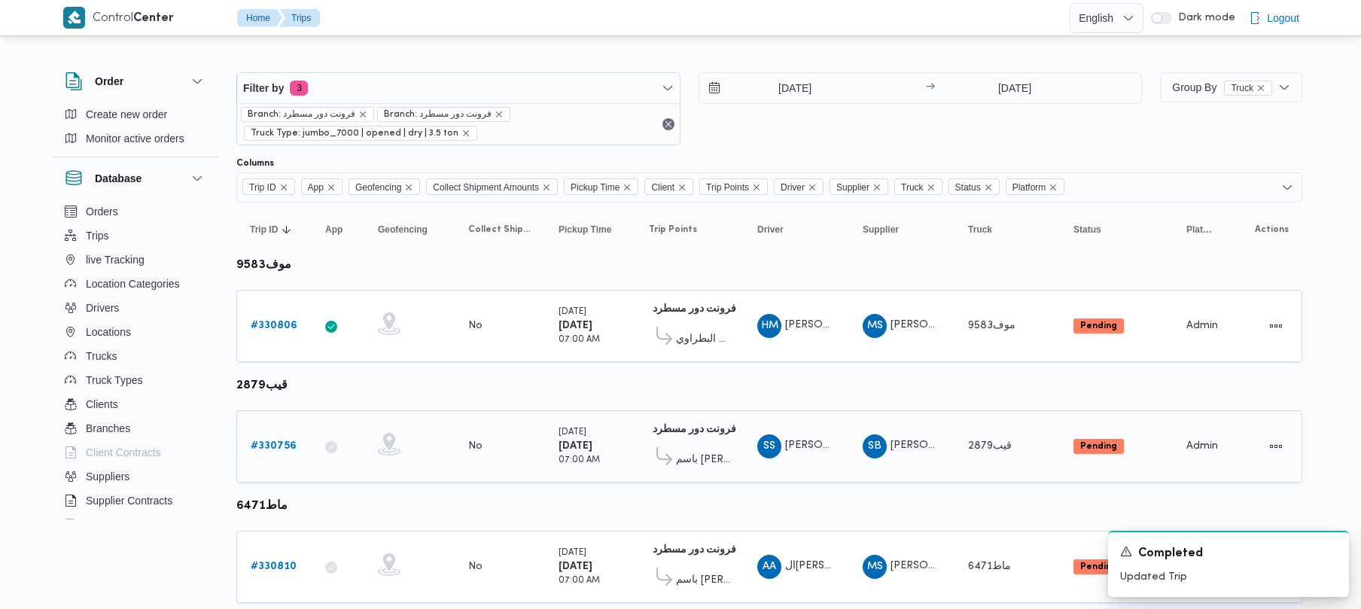
click at [291, 444] on b "# 330756" at bounding box center [274, 446] width 46 height 10
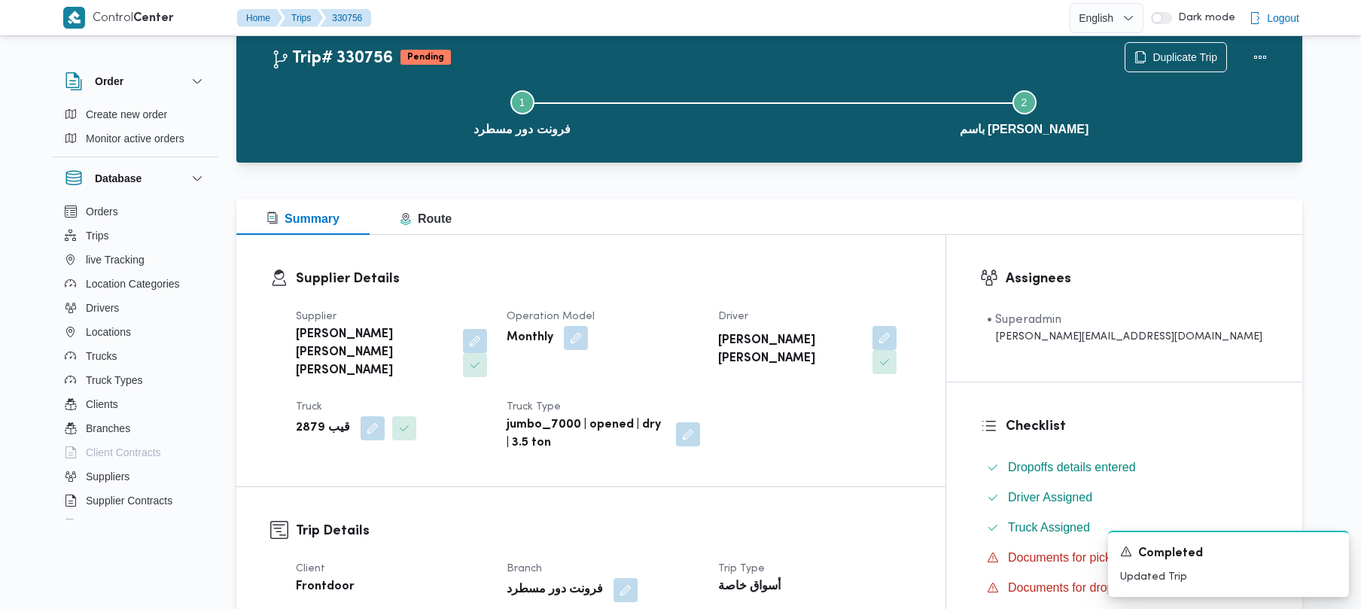
scroll to position [533, 0]
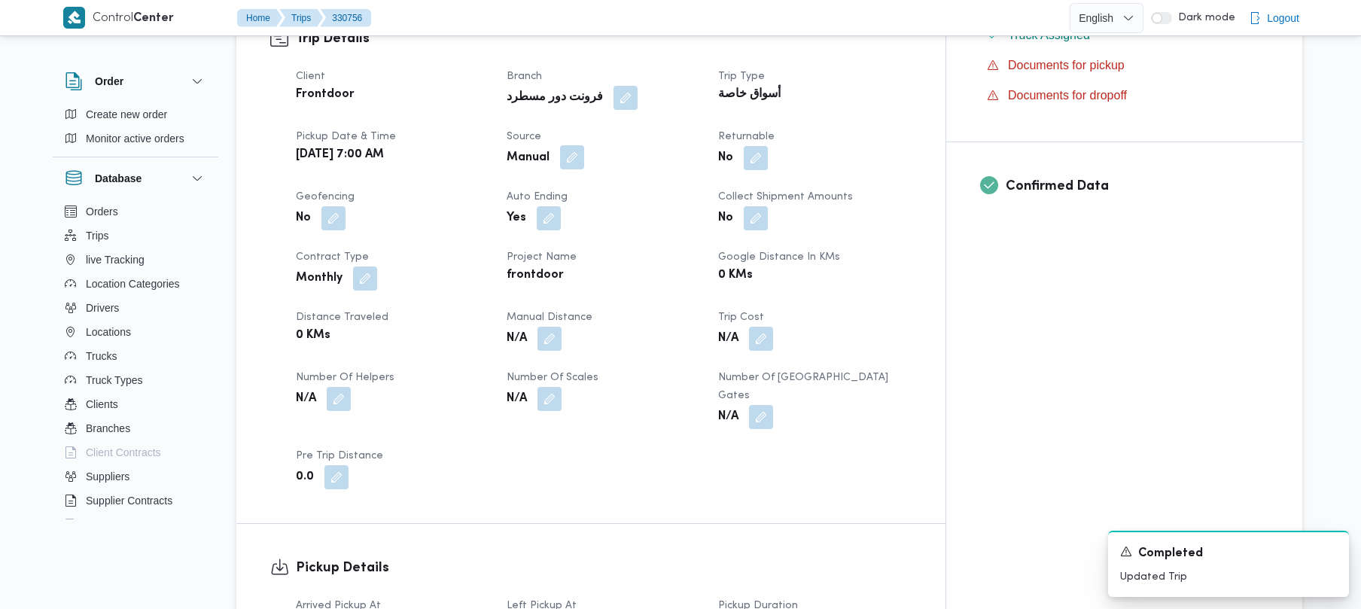
click at [584, 145] on button "button" at bounding box center [572, 157] width 24 height 24
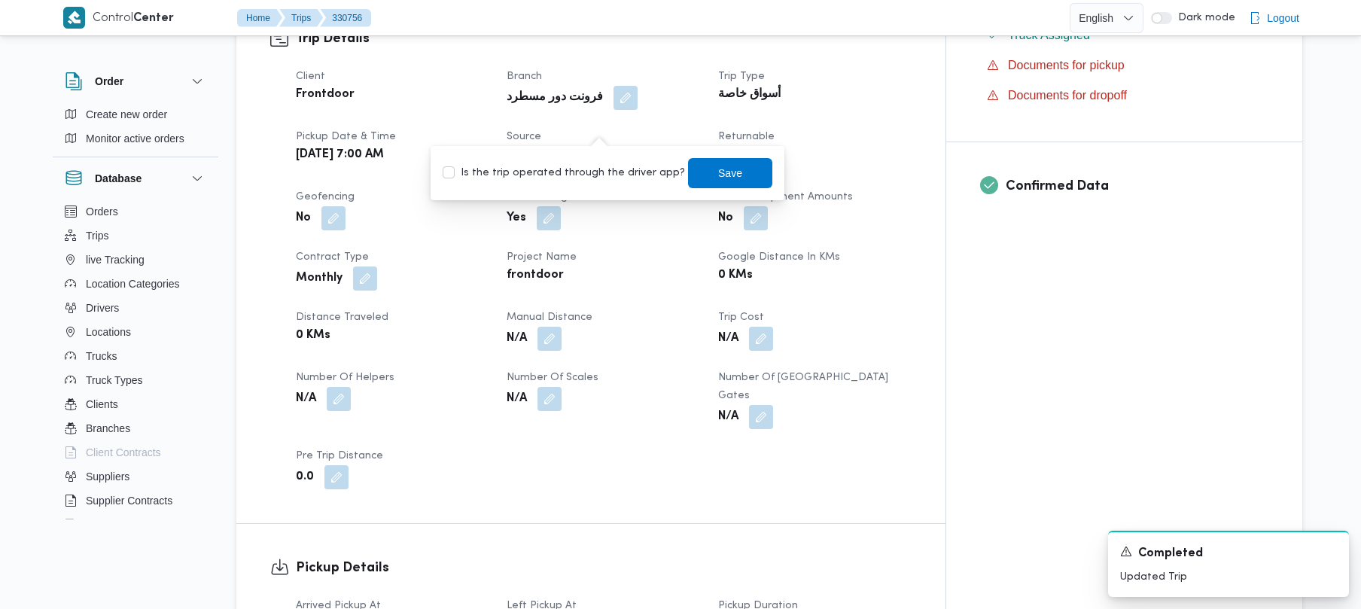
click at [594, 182] on div "Is the trip operated through the driver app? Save" at bounding box center [607, 173] width 333 height 33
click at [581, 172] on label "Is the trip operated through the driver app?" at bounding box center [564, 173] width 242 height 18
checkbox input "true"
click at [727, 170] on span "Save" at bounding box center [730, 172] width 84 height 30
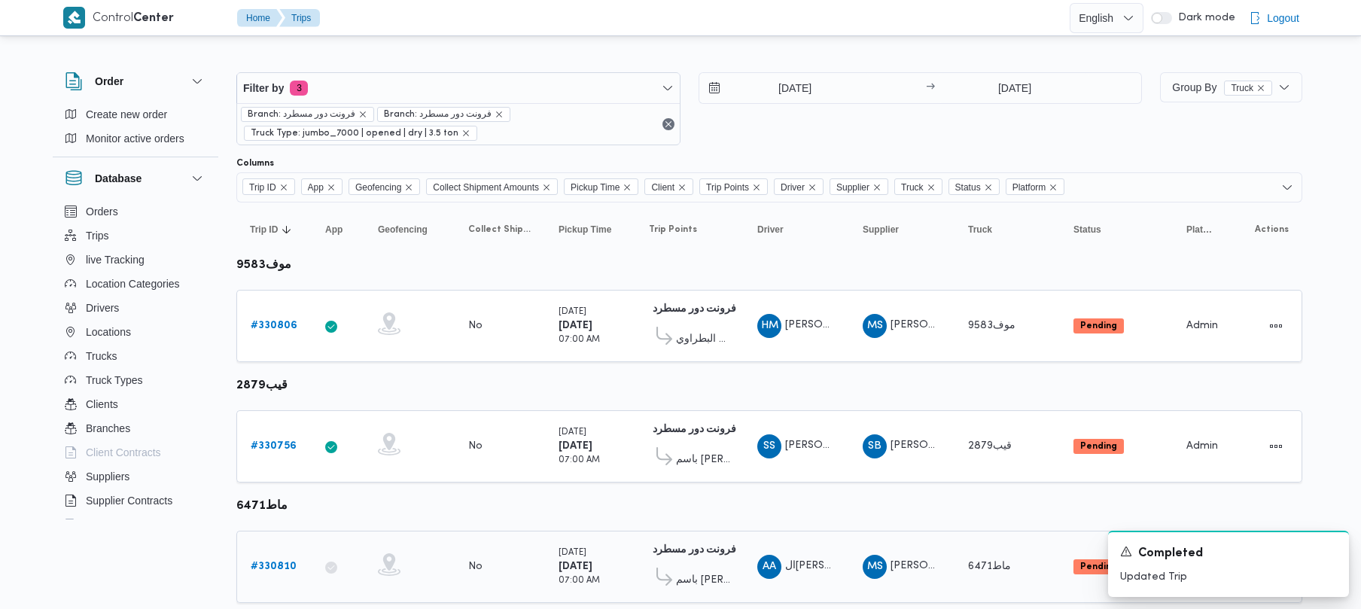
click at [286, 567] on b "# 330810" at bounding box center [274, 567] width 46 height 10
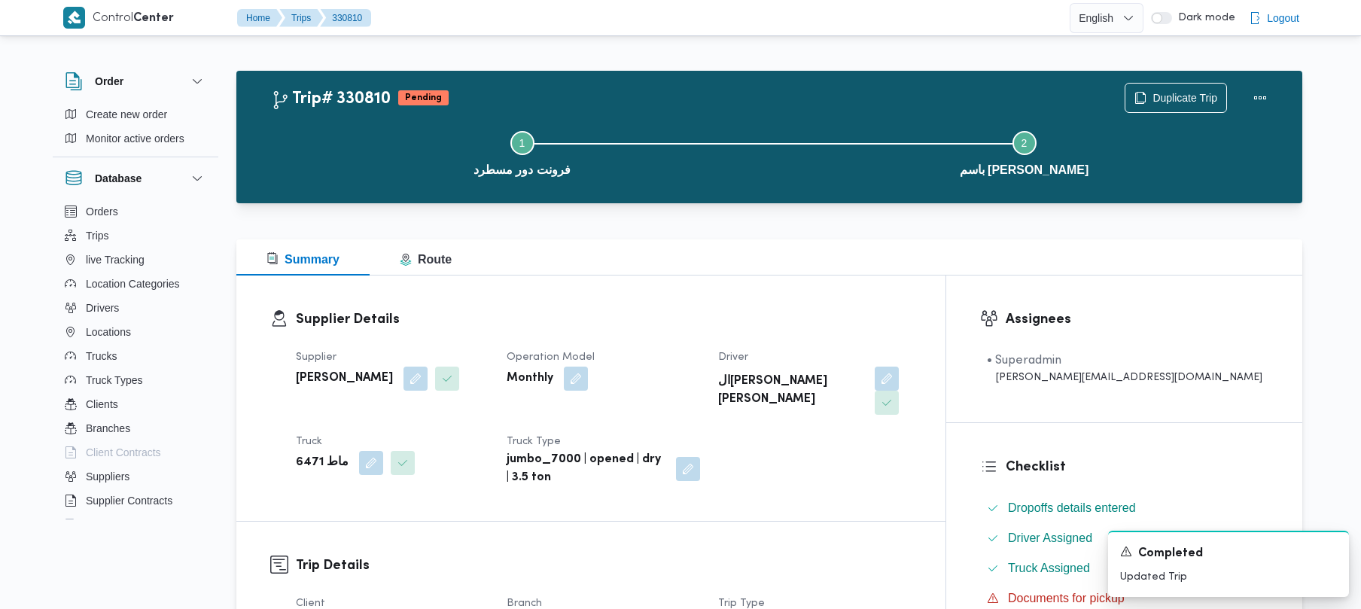
scroll to position [533, 0]
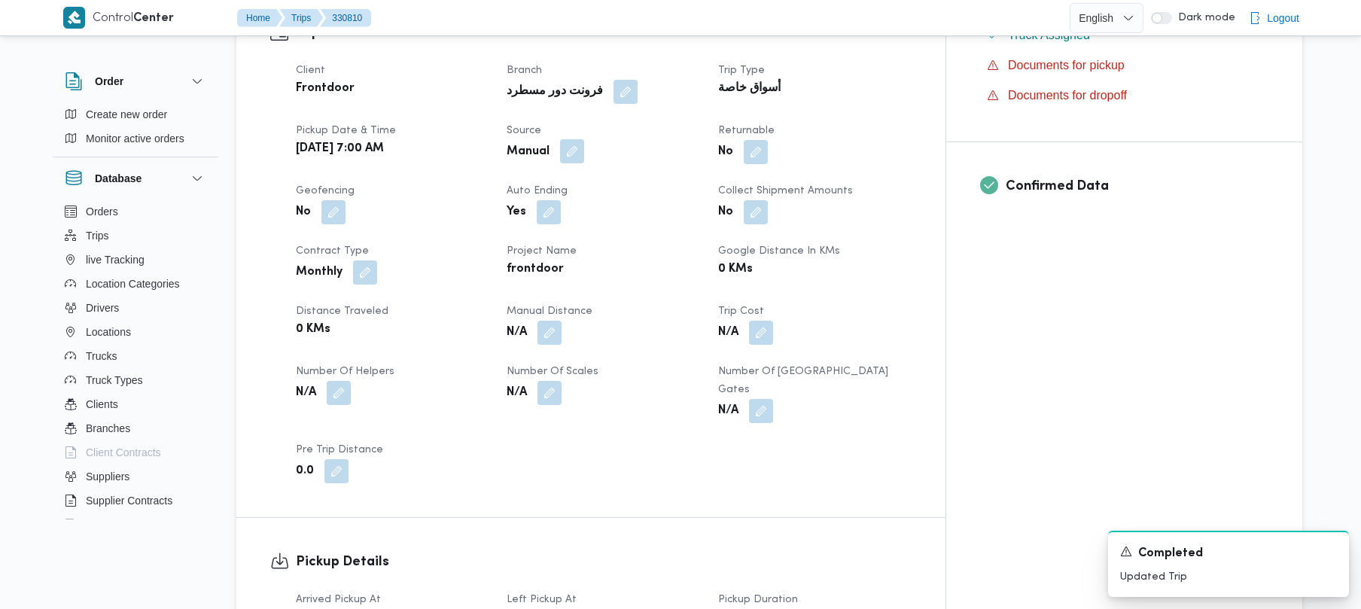
click at [584, 139] on button "button" at bounding box center [572, 151] width 24 height 24
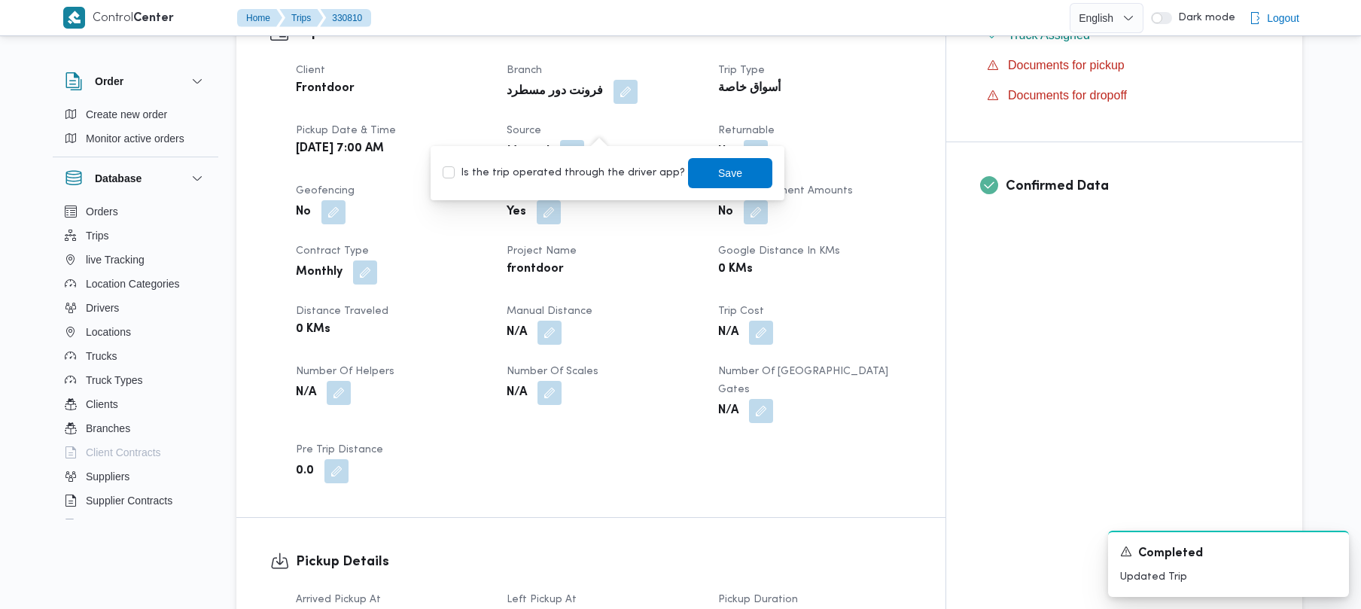
click at [552, 170] on label "Is the trip operated through the driver app?" at bounding box center [564, 173] width 242 height 18
checkbox input "true"
click at [742, 164] on span "Save" at bounding box center [730, 172] width 84 height 30
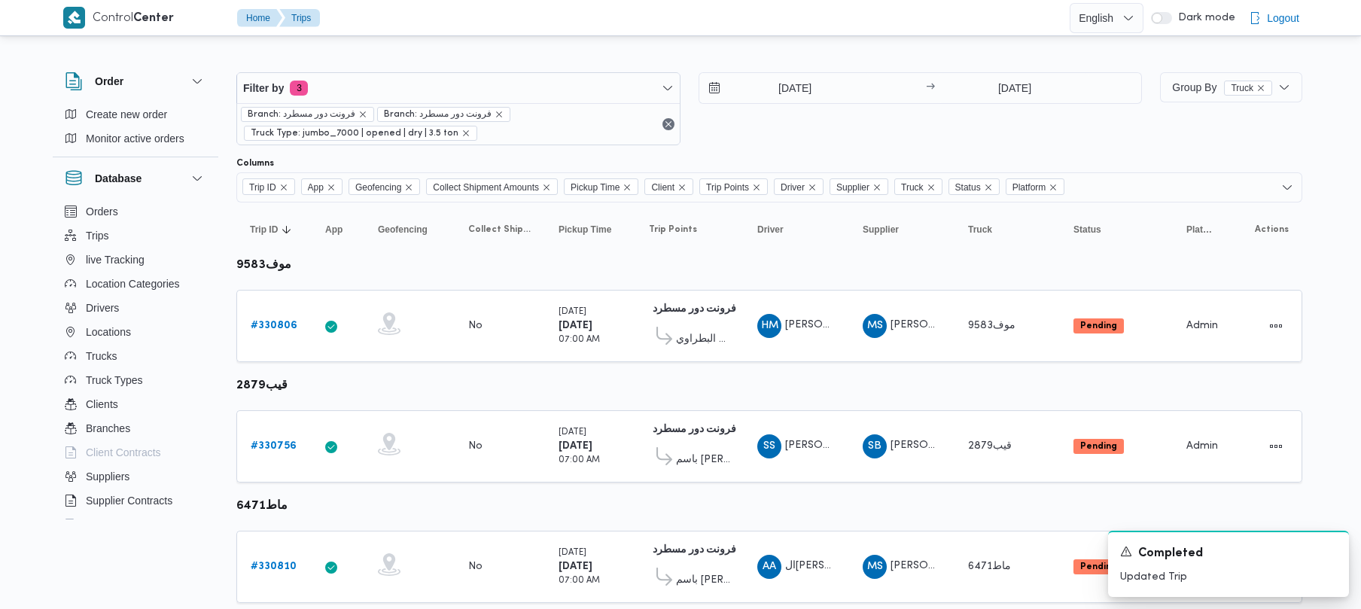
scroll to position [635, 0]
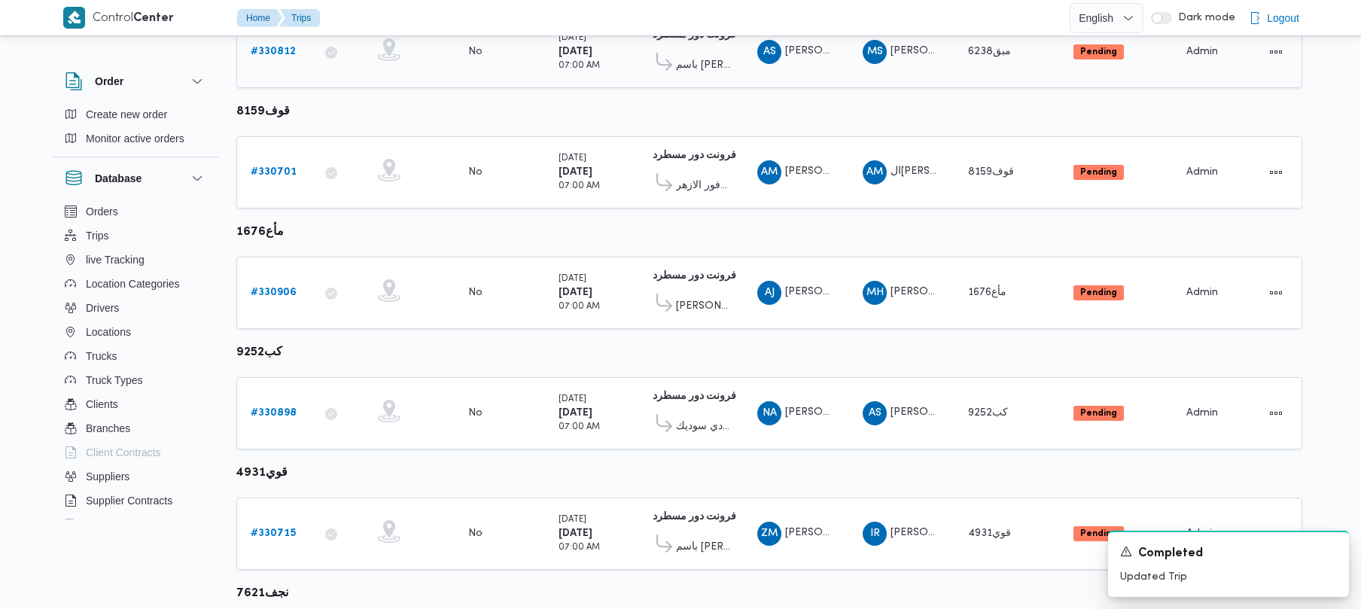
click at [290, 67] on div "# 330812" at bounding box center [274, 52] width 59 height 30
click at [281, 56] on b "# 330812" at bounding box center [273, 52] width 45 height 10
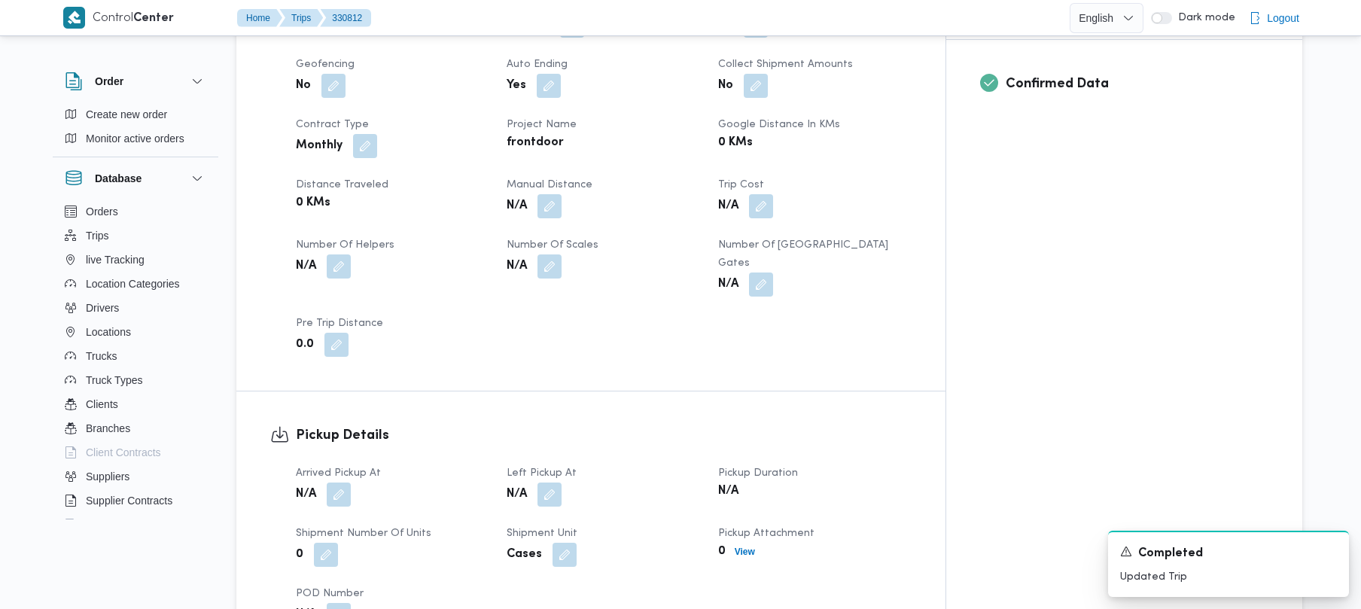
scroll to position [444, 0]
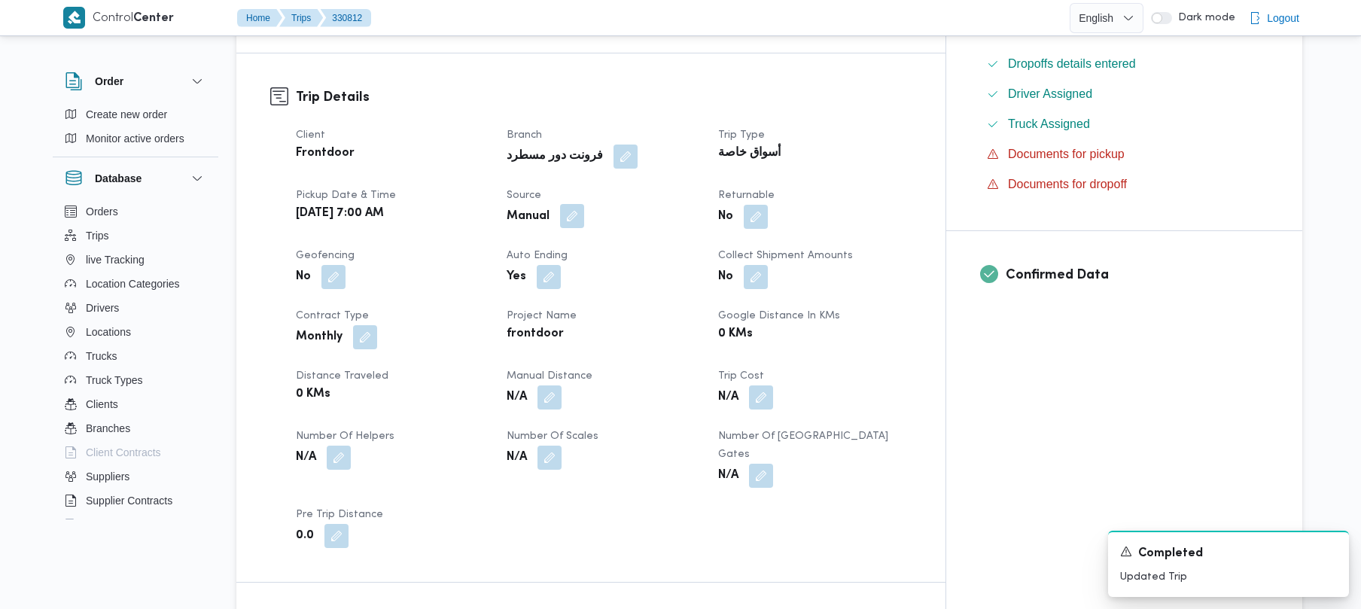
drag, startPoint x: 619, startPoint y: 220, endPoint x: 599, endPoint y: 215, distance: 20.3
click at [613, 218] on div "Manual" at bounding box center [603, 216] width 196 height 27
click at [584, 215] on button "button" at bounding box center [572, 216] width 24 height 24
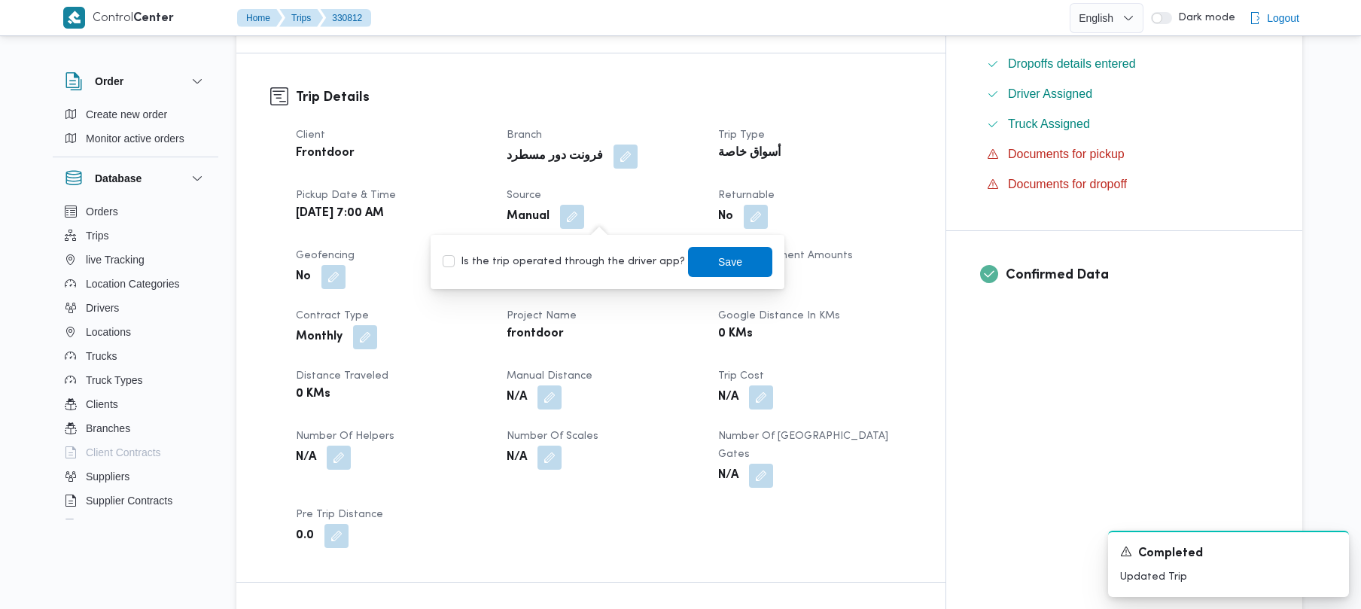
click at [583, 254] on label "Is the trip operated through the driver app?" at bounding box center [564, 262] width 242 height 18
click at [628, 271] on div "Is the trip operated through the driver app? Save" at bounding box center [607, 261] width 333 height 33
click at [663, 264] on label "Is the trip operated through the driver app?" at bounding box center [564, 262] width 242 height 18
checkbox input "true"
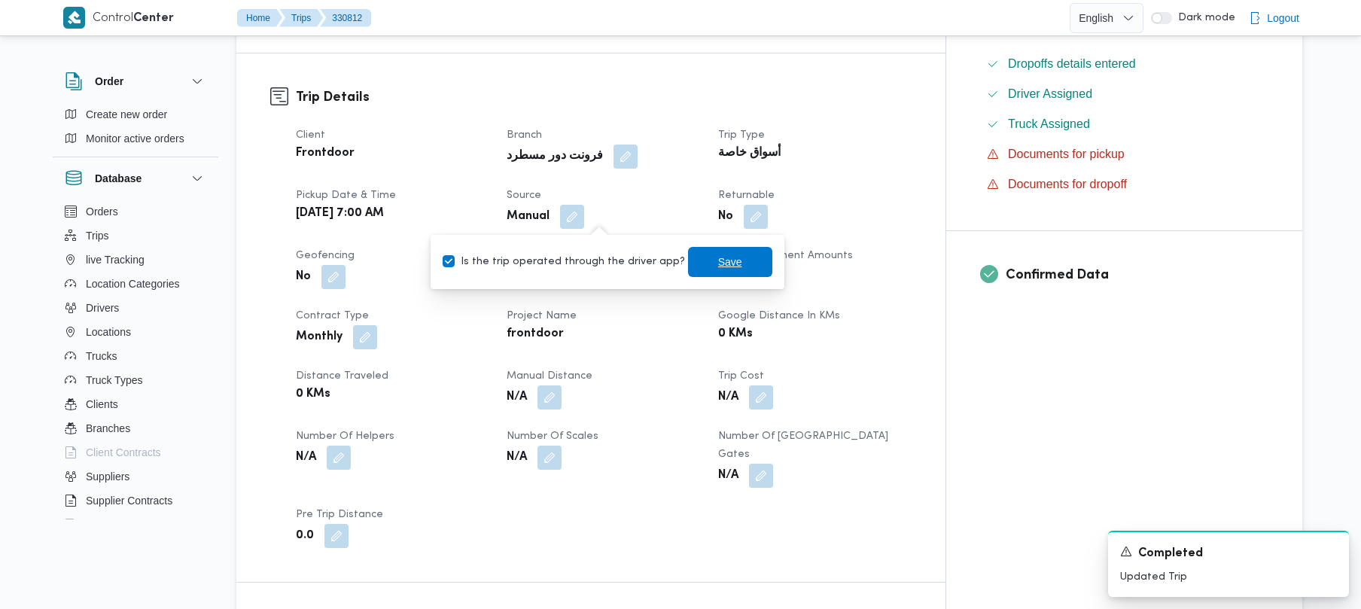
click at [733, 262] on span "Save" at bounding box center [730, 262] width 84 height 30
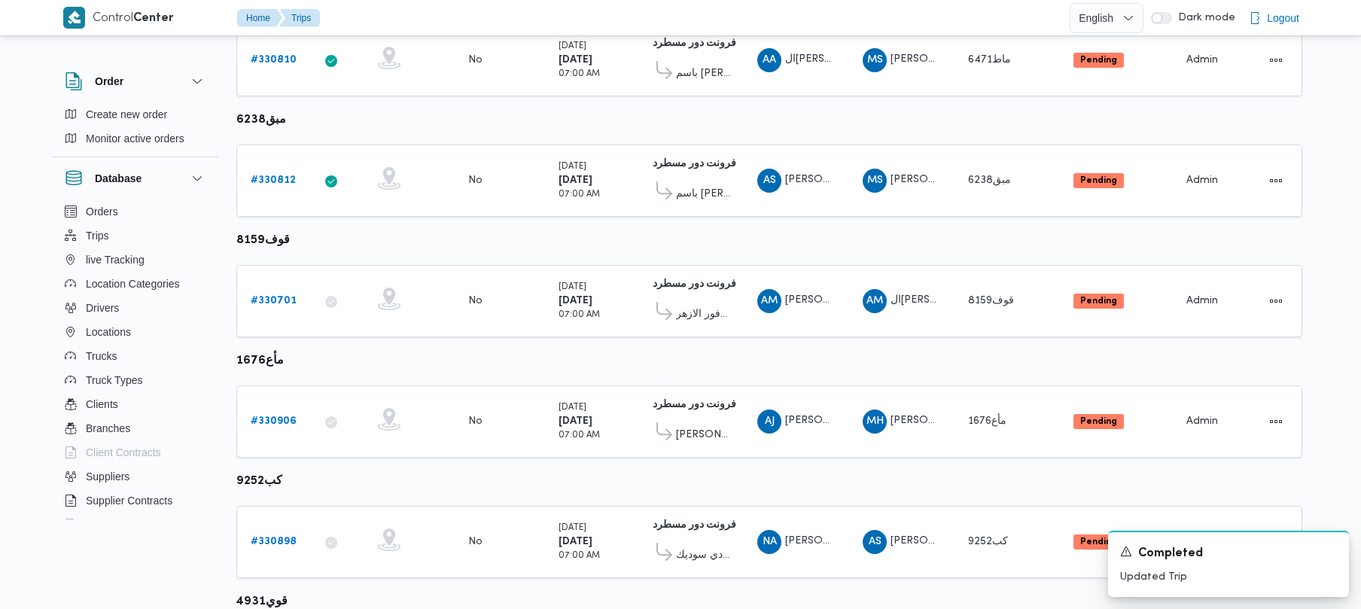
scroll to position [666, 0]
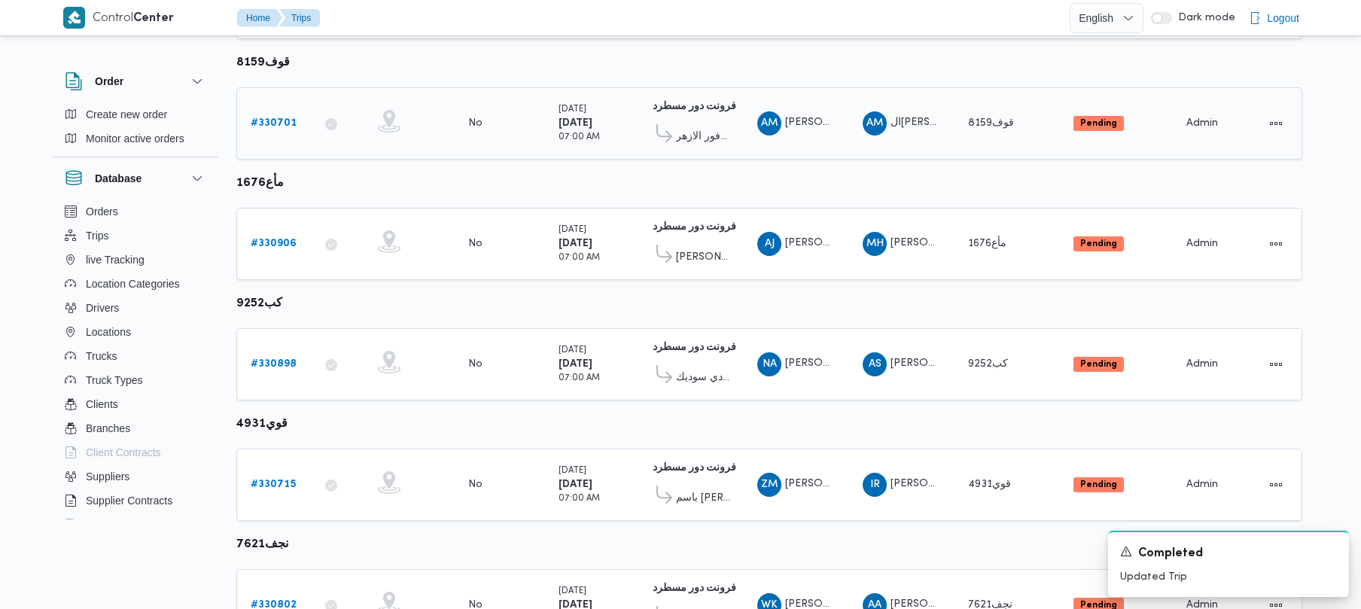
click at [290, 118] on b "# 330701" at bounding box center [274, 123] width 46 height 10
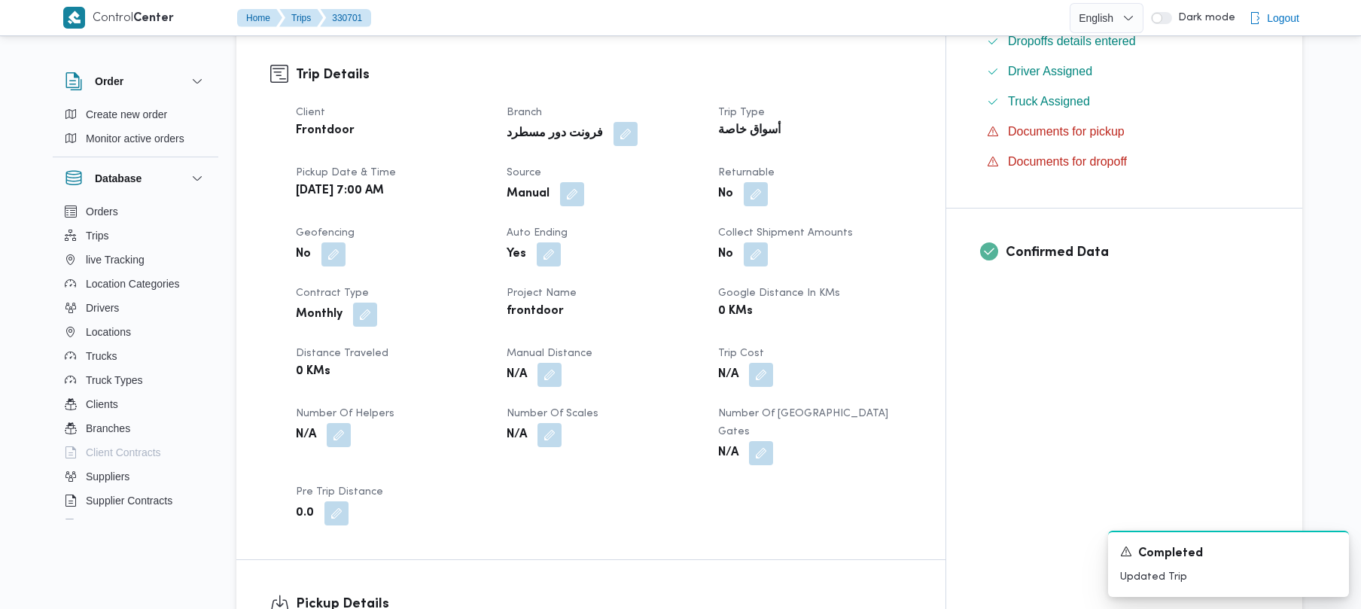
scroll to position [432, 0]
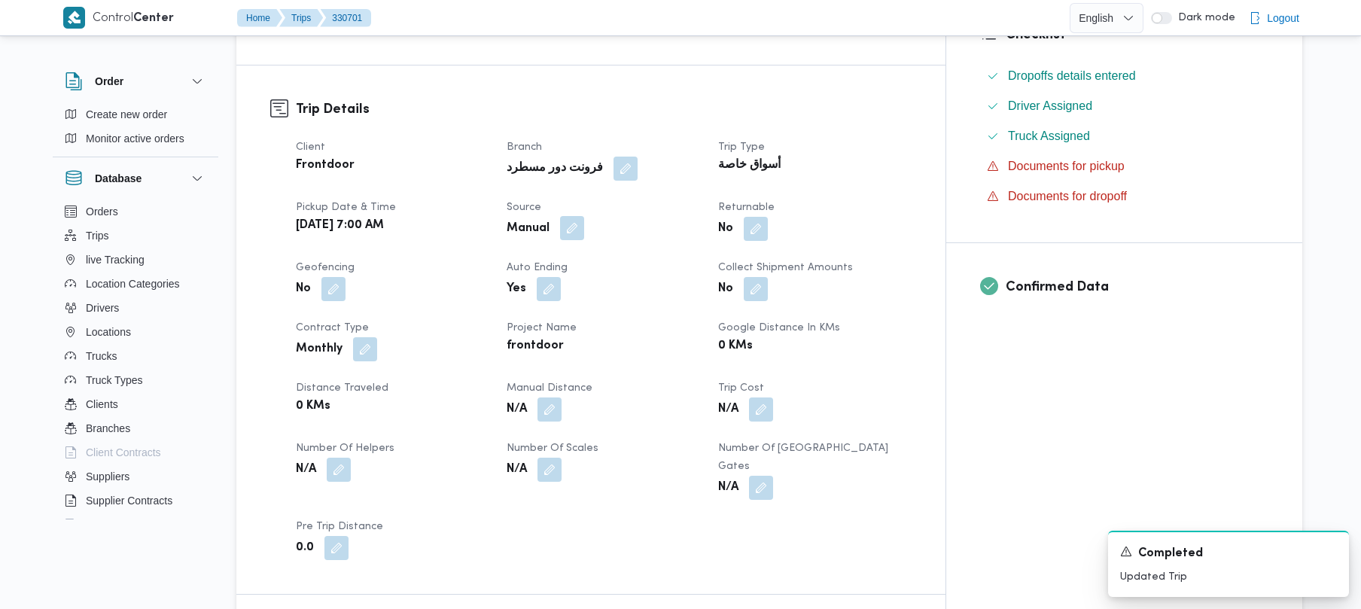
click at [584, 227] on button "button" at bounding box center [572, 228] width 24 height 24
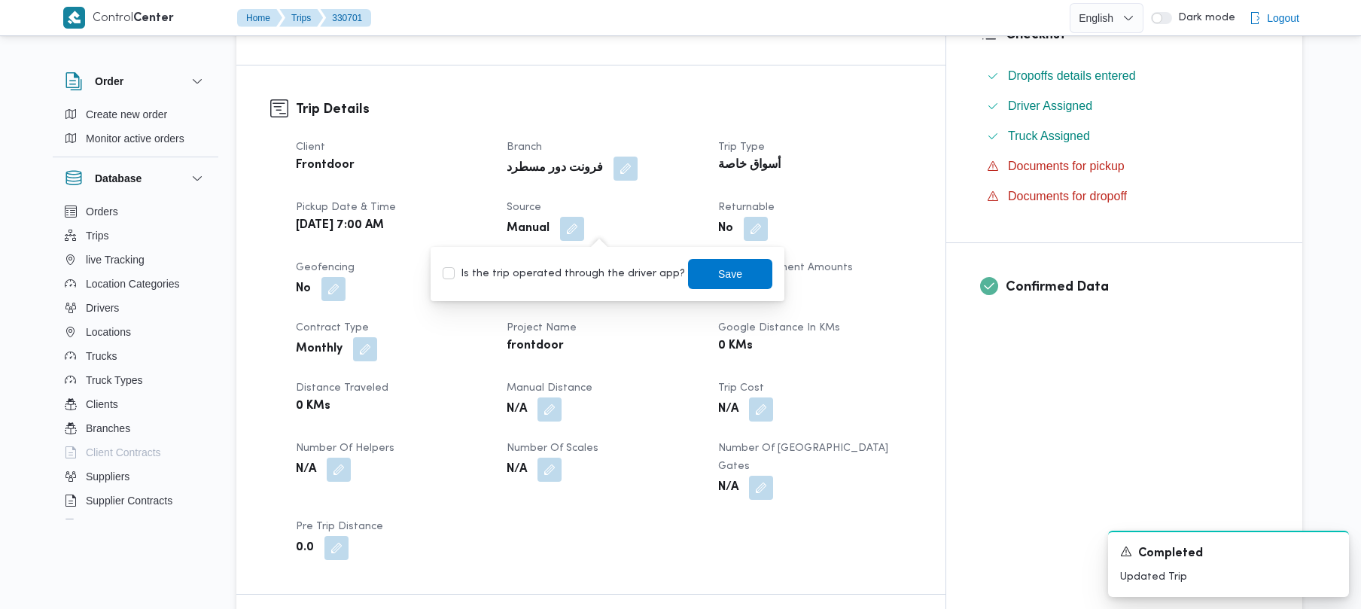
drag, startPoint x: 596, startPoint y: 268, endPoint x: 654, endPoint y: 270, distance: 57.2
click at [596, 269] on label "Is the trip operated through the driver app?" at bounding box center [564, 274] width 242 height 18
checkbox input "true"
click at [727, 271] on span "Save" at bounding box center [730, 273] width 84 height 30
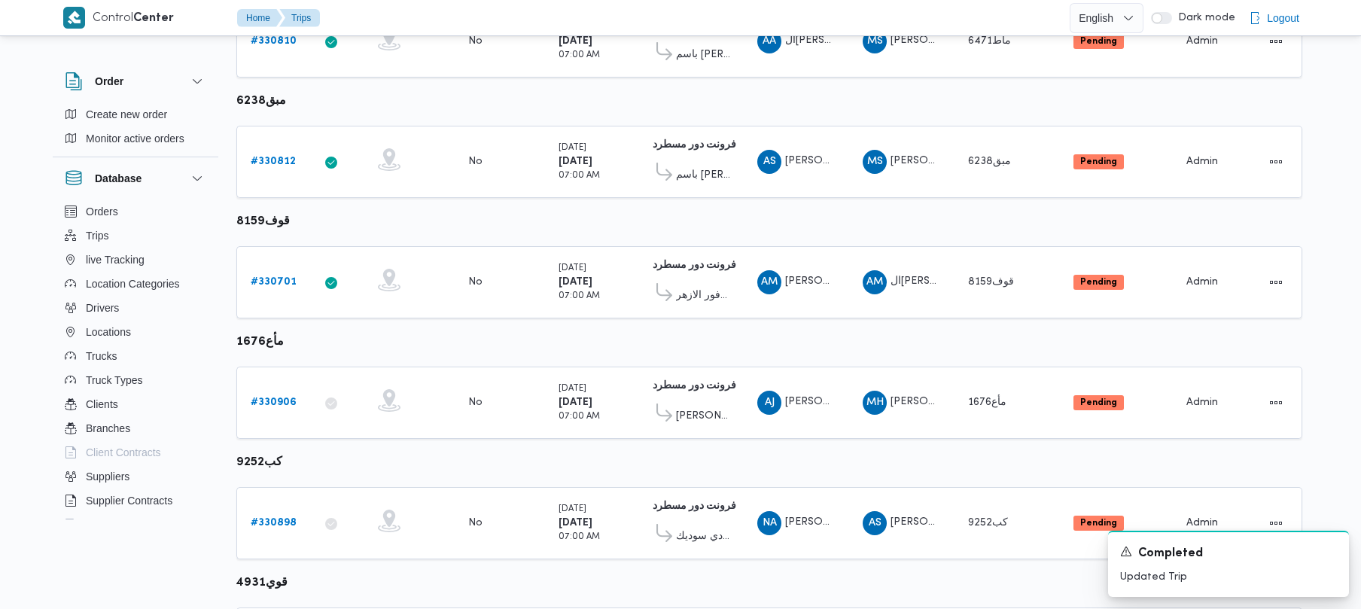
scroll to position [666, 0]
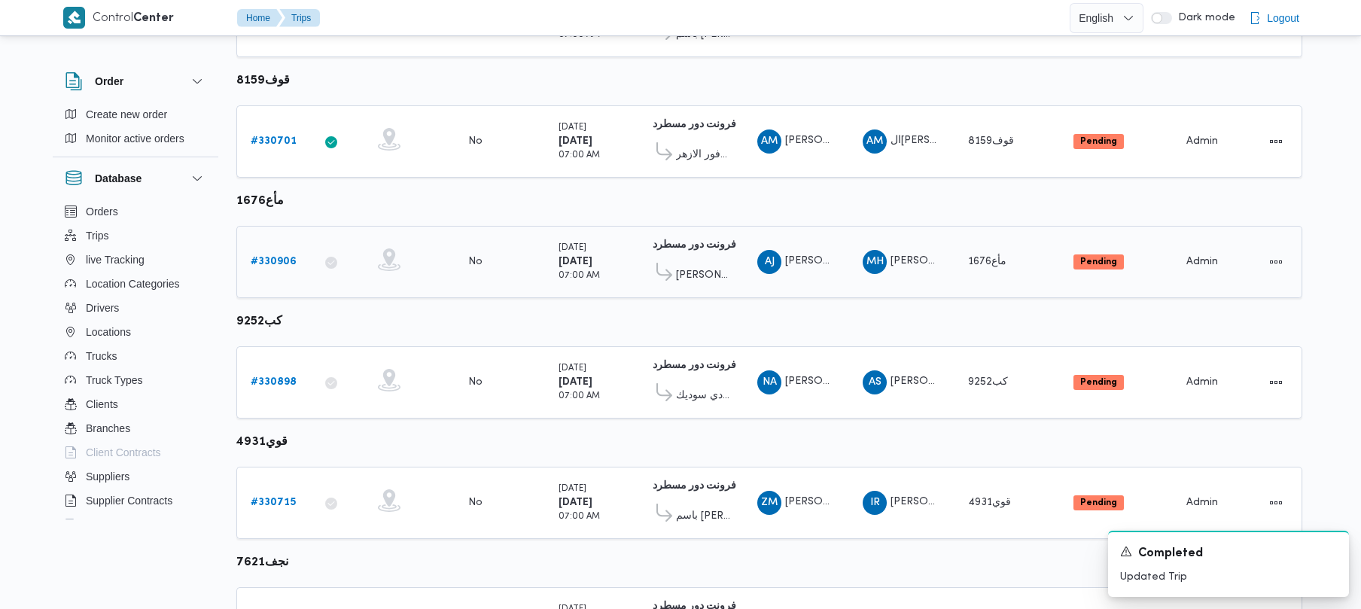
click at [277, 270] on link "# 330906" at bounding box center [274, 262] width 46 height 18
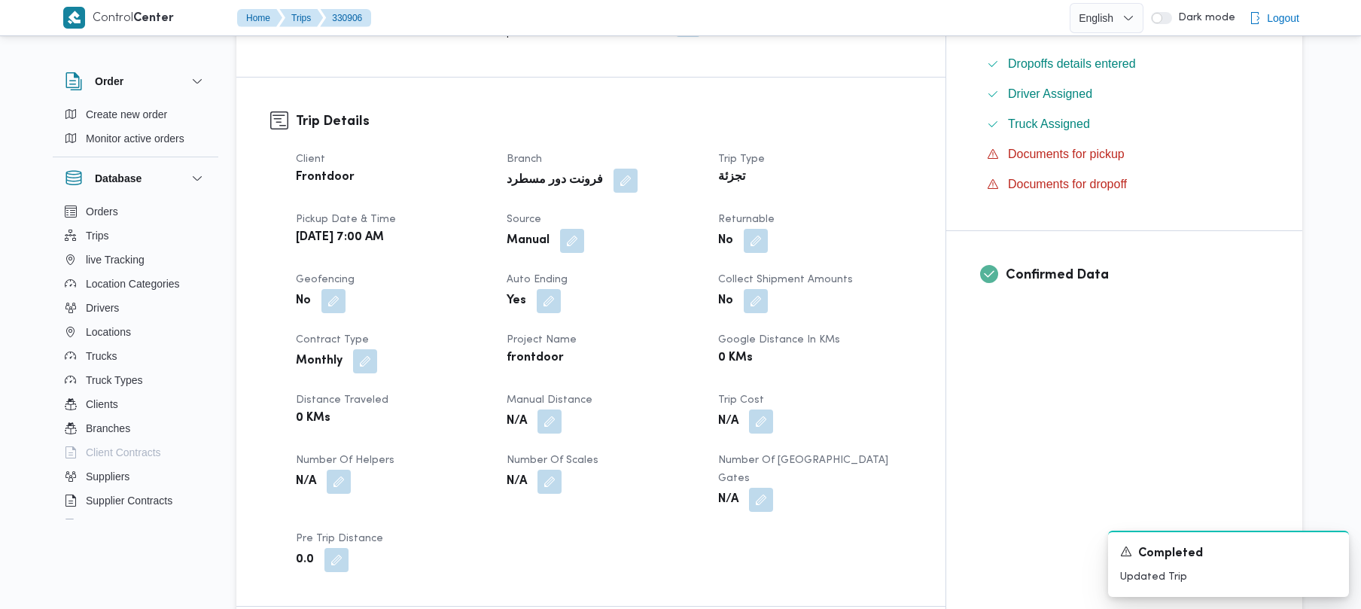
scroll to position [383, 0]
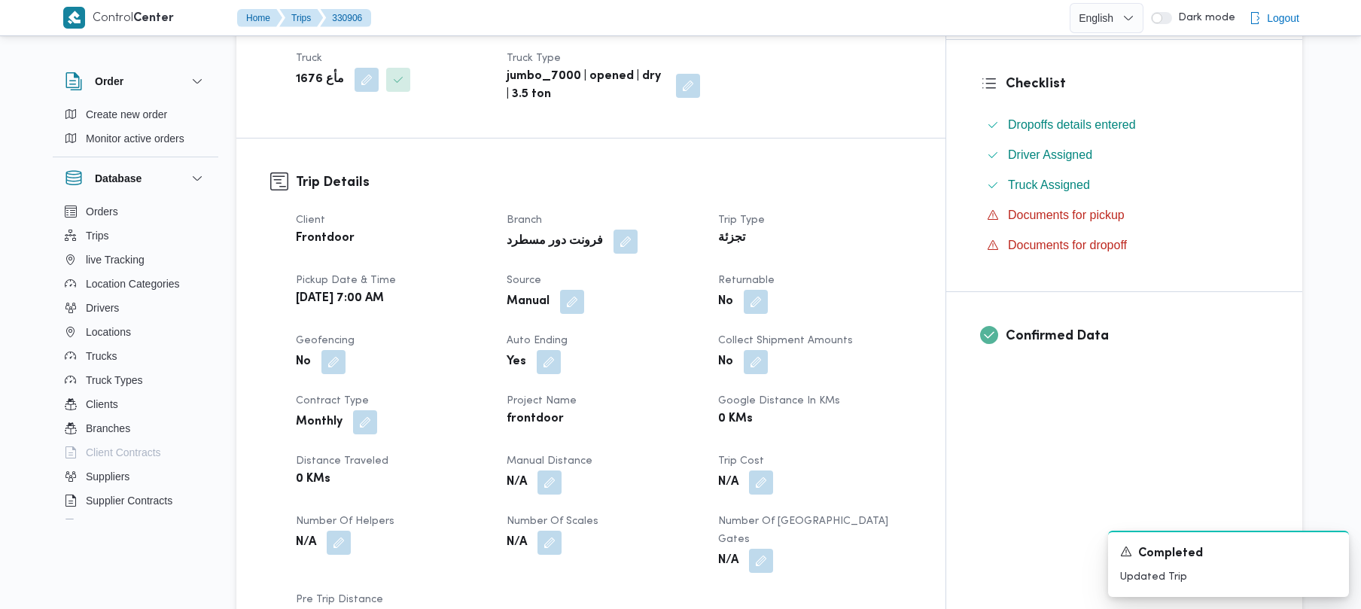
click at [584, 290] on span at bounding box center [569, 302] width 32 height 24
click at [584, 289] on button "button" at bounding box center [572, 301] width 24 height 24
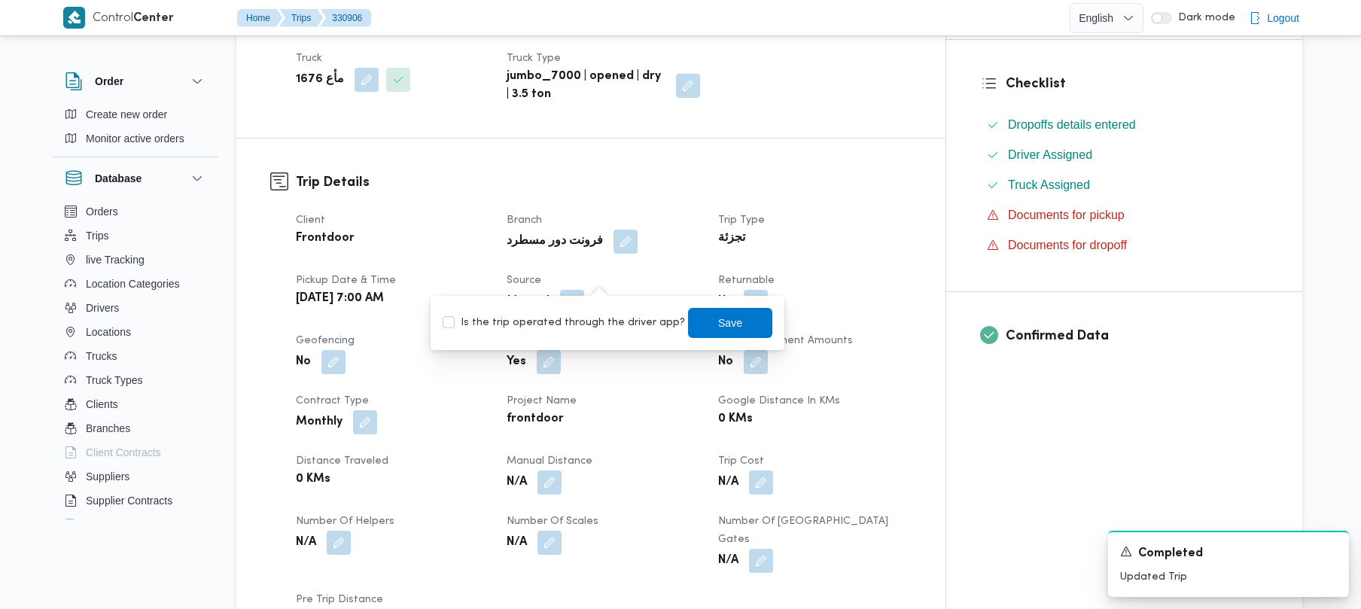
drag, startPoint x: 600, startPoint y: 314, endPoint x: 602, endPoint y: 322, distance: 8.6
click at [601, 319] on label "Is the trip operated through the driver app?" at bounding box center [564, 323] width 242 height 18
click at [602, 324] on label "Is the trip operated through the driver app?" at bounding box center [564, 323] width 242 height 18
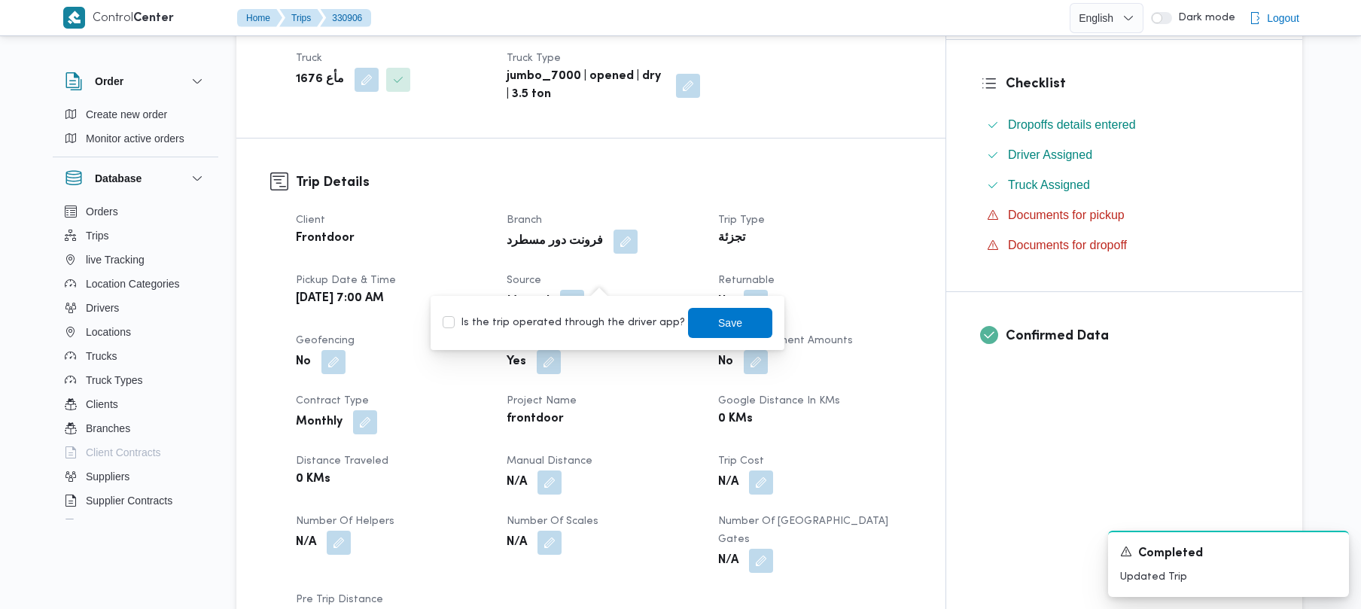
click at [616, 325] on label "Is the trip operated through the driver app?" at bounding box center [564, 323] width 242 height 18
checkbox input "true"
click at [694, 325] on span "Save" at bounding box center [730, 322] width 84 height 30
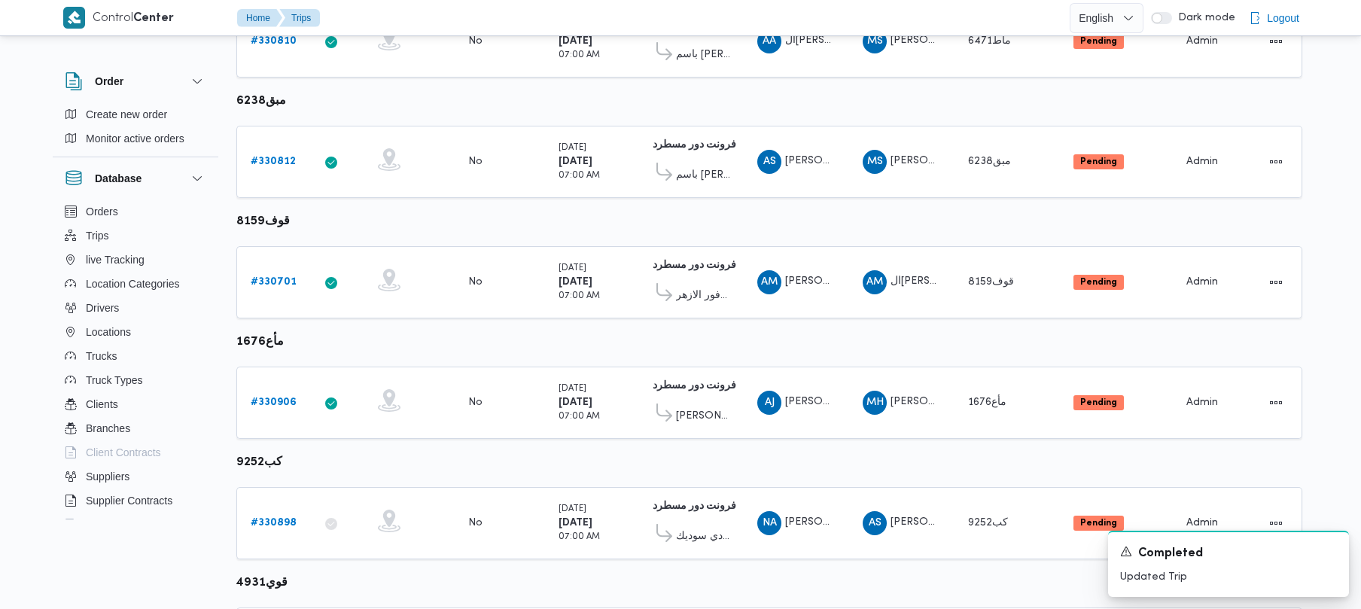
scroll to position [666, 0]
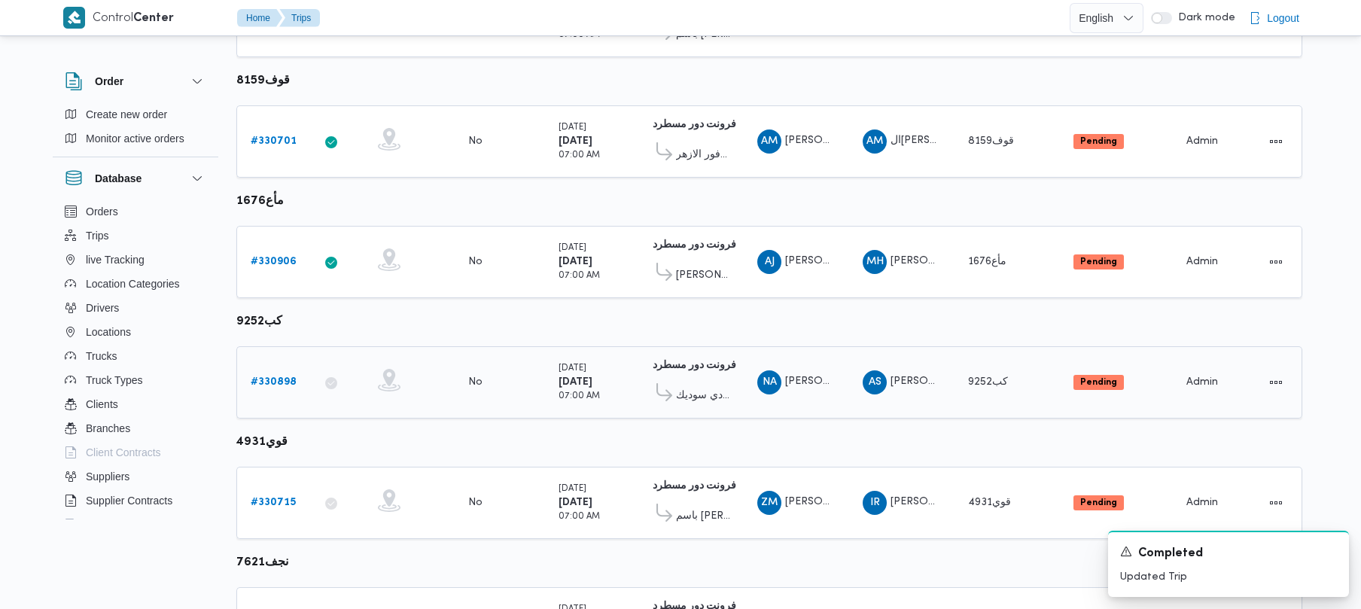
click at [283, 387] on b "# 330898" at bounding box center [274, 382] width 46 height 10
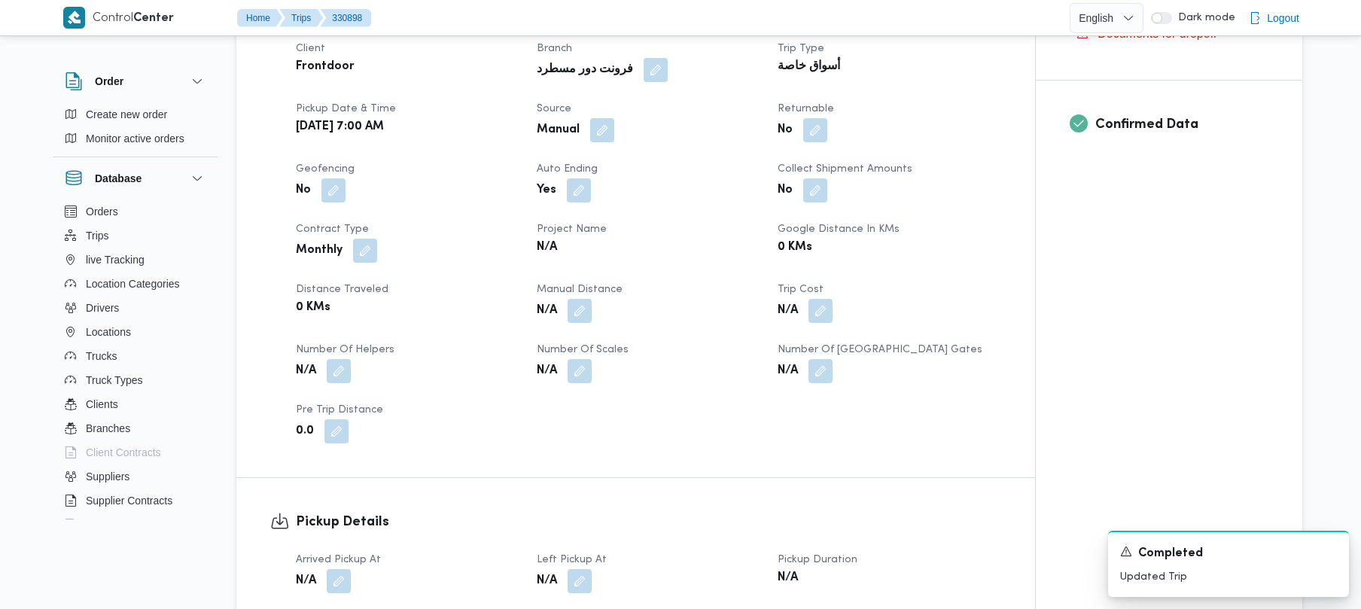
scroll to position [542, 0]
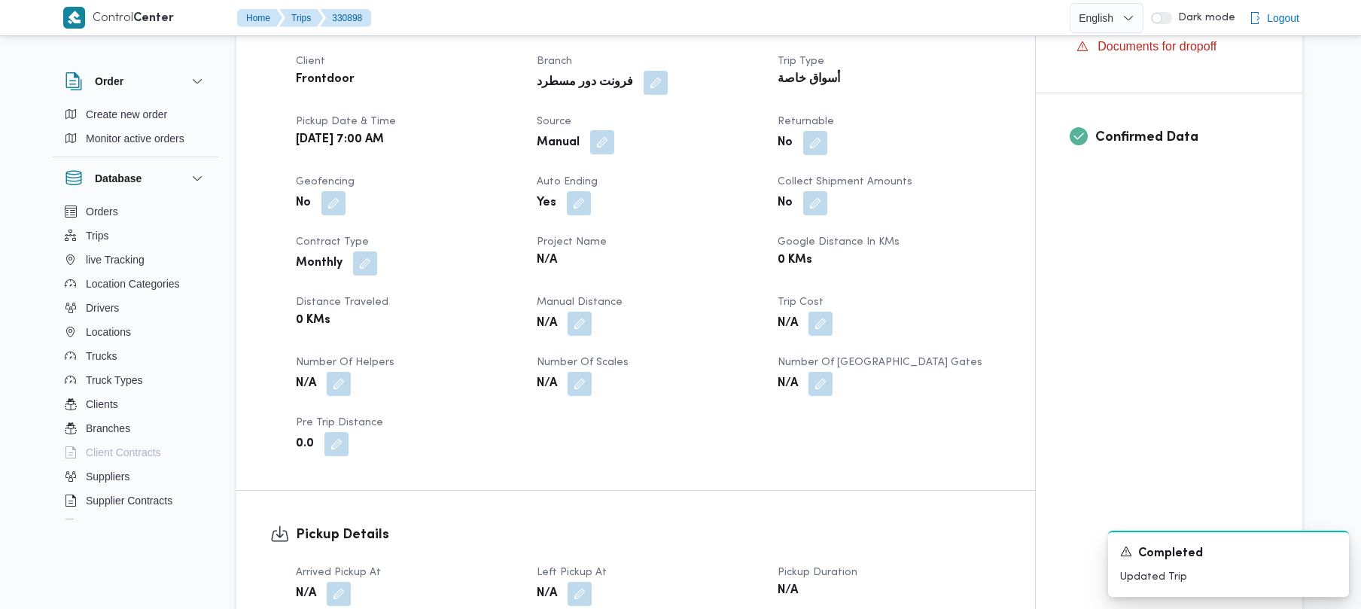
click at [607, 130] on button "button" at bounding box center [602, 142] width 24 height 24
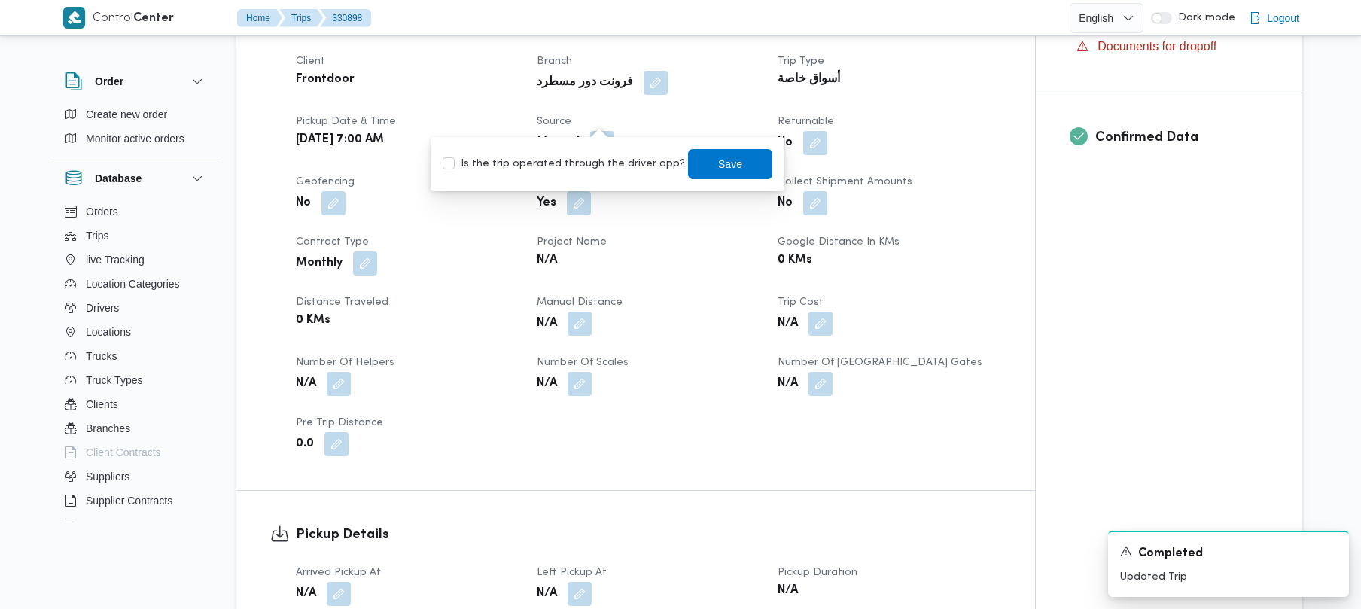
click at [585, 164] on label "Is the trip operated through the driver app?" at bounding box center [564, 164] width 242 height 18
checkbox input "true"
click at [699, 160] on span "Save" at bounding box center [730, 163] width 84 height 30
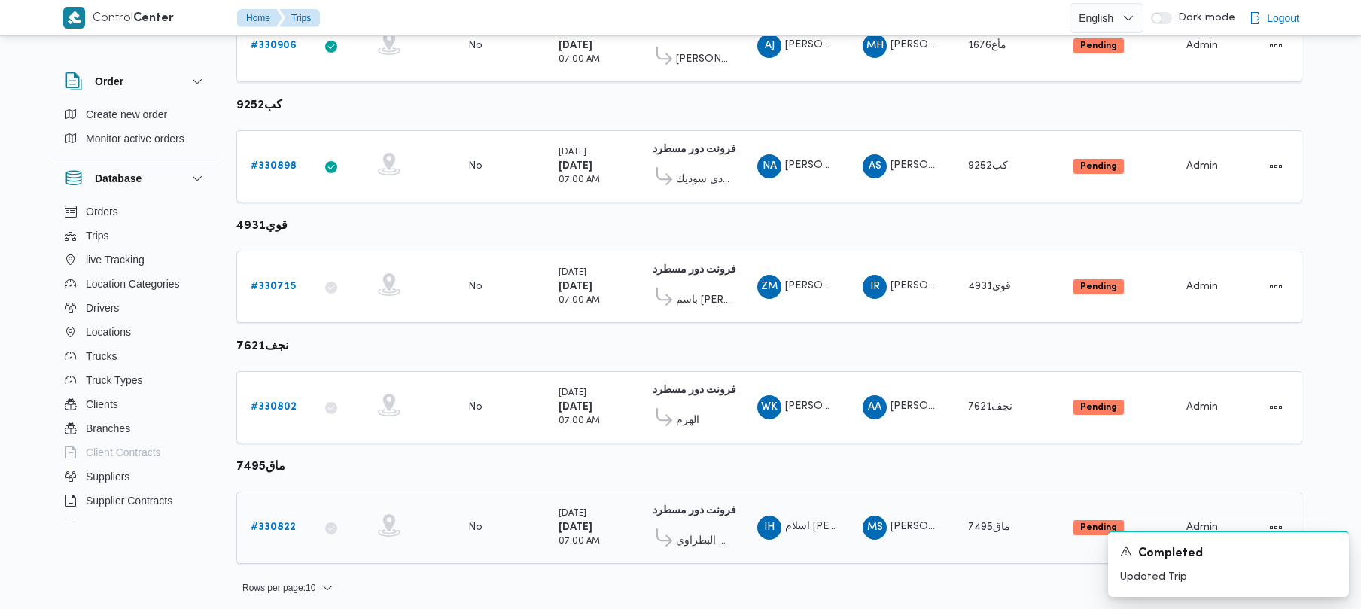
scroll to position [890, 0]
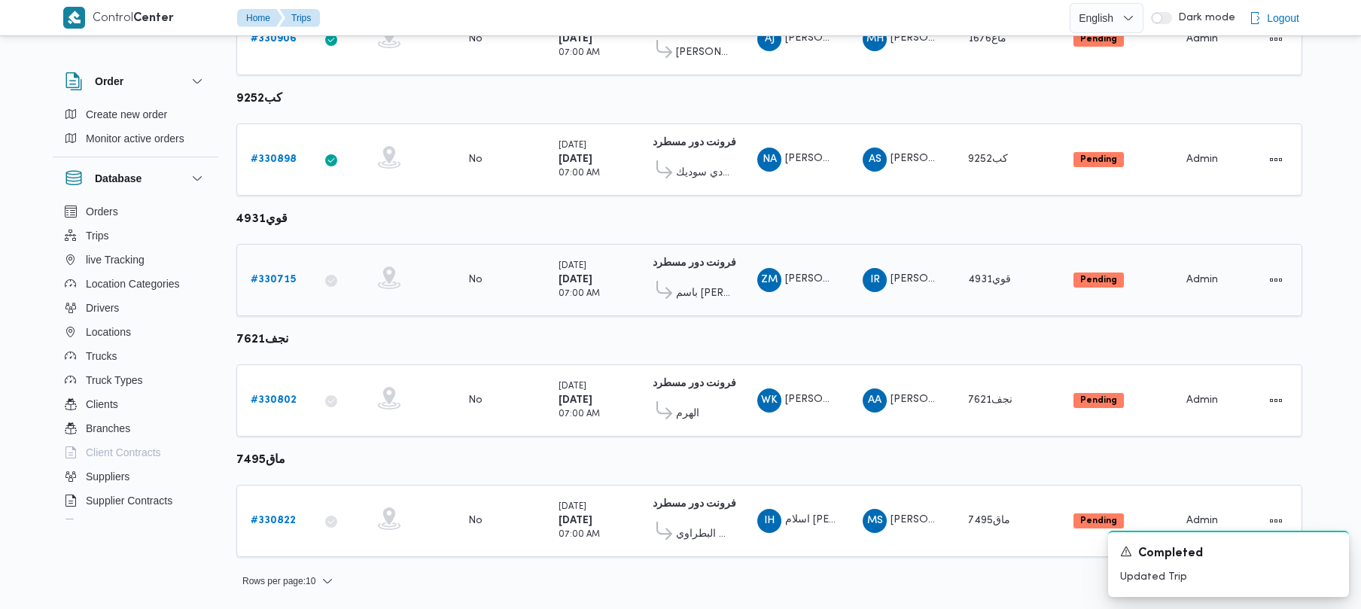
click at [292, 271] on link "# 330715" at bounding box center [273, 280] width 45 height 18
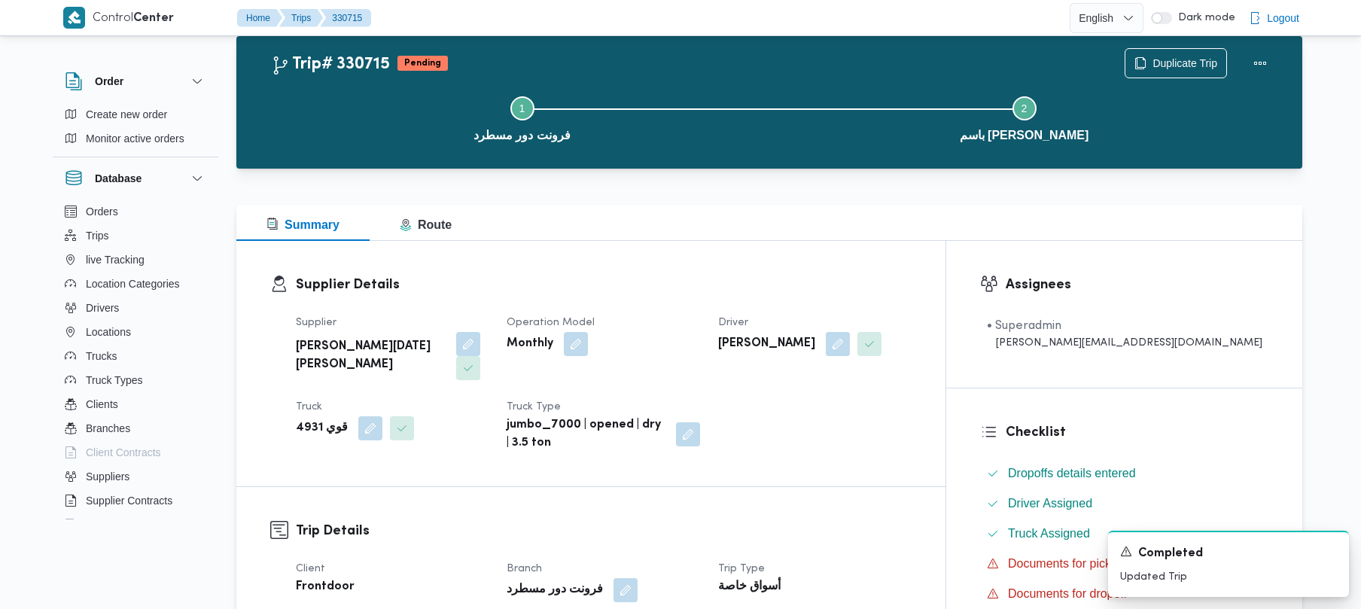
scroll to position [533, 0]
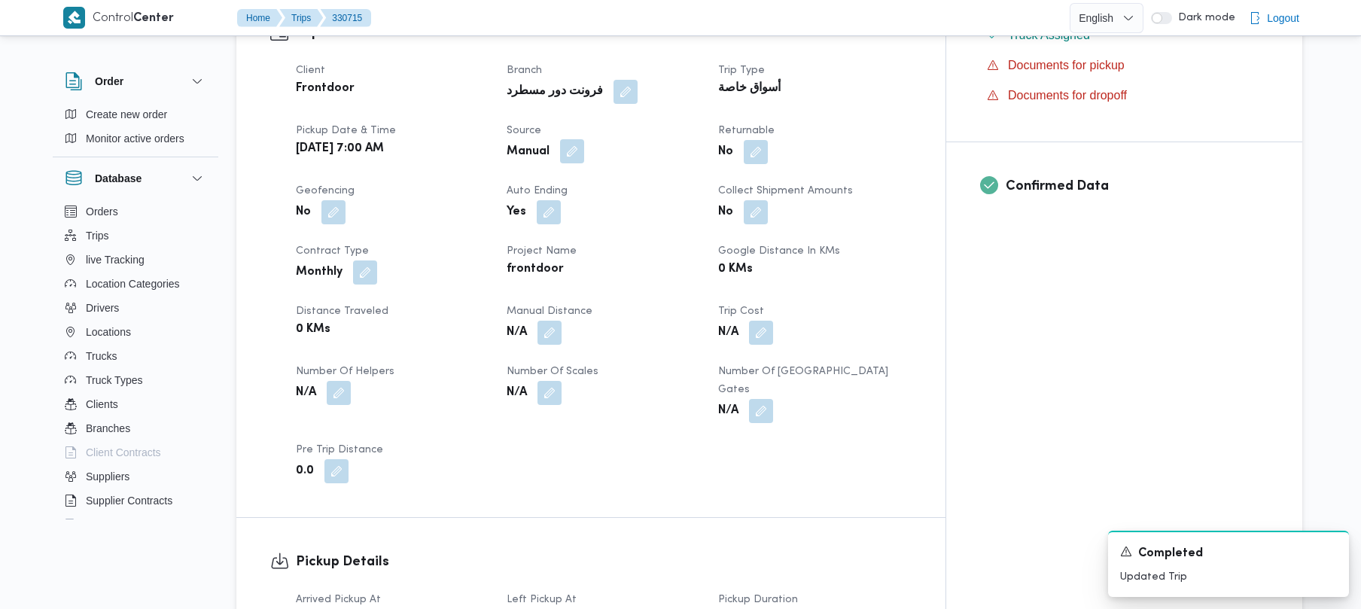
click at [584, 139] on button "button" at bounding box center [572, 151] width 24 height 24
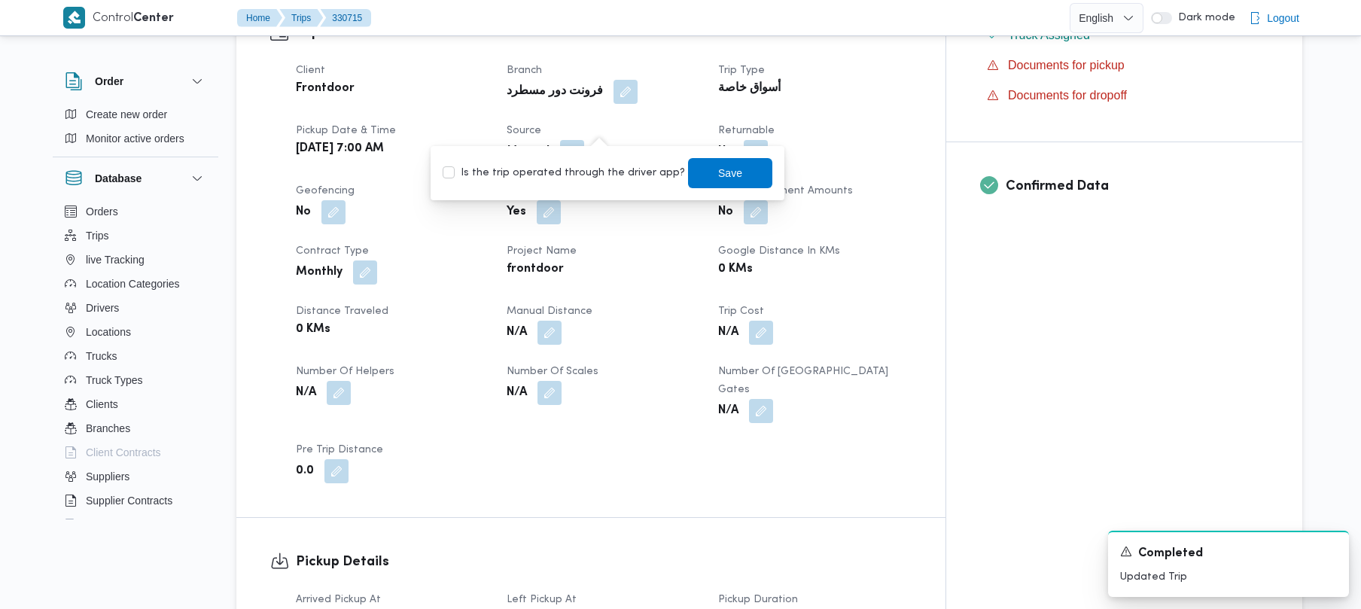
click at [594, 169] on label "Is the trip operated through the driver app?" at bounding box center [564, 173] width 242 height 18
checkbox input "true"
click at [688, 169] on span "Save" at bounding box center [730, 172] width 84 height 30
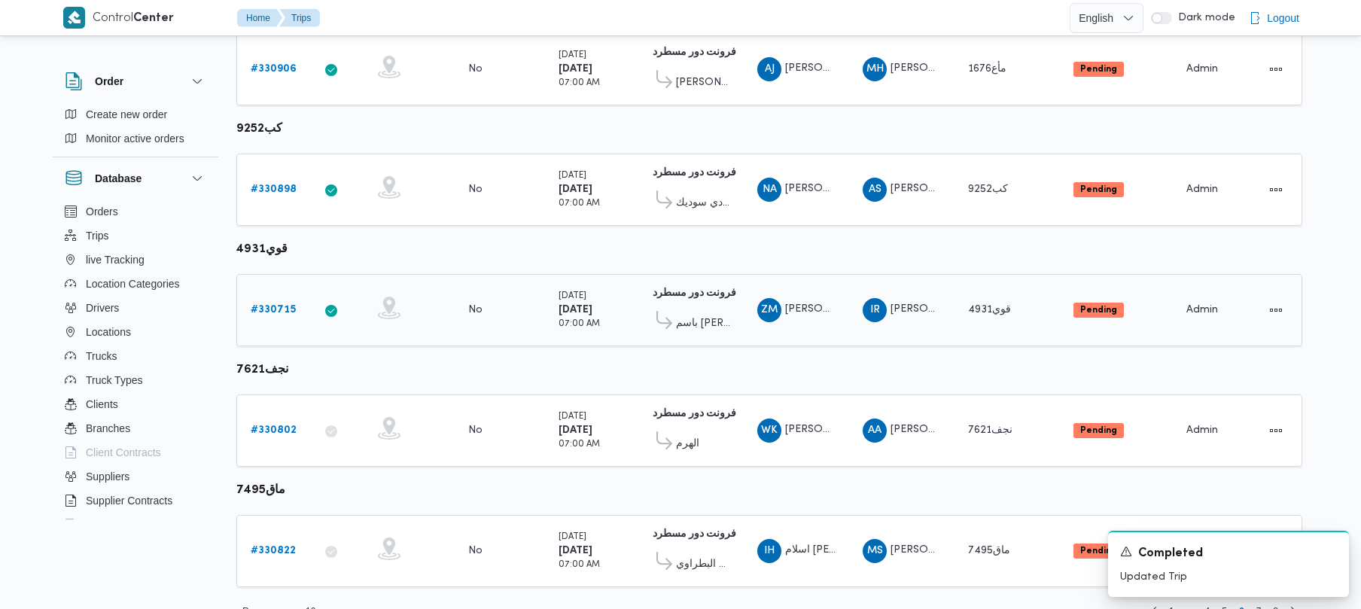
scroll to position [890, 0]
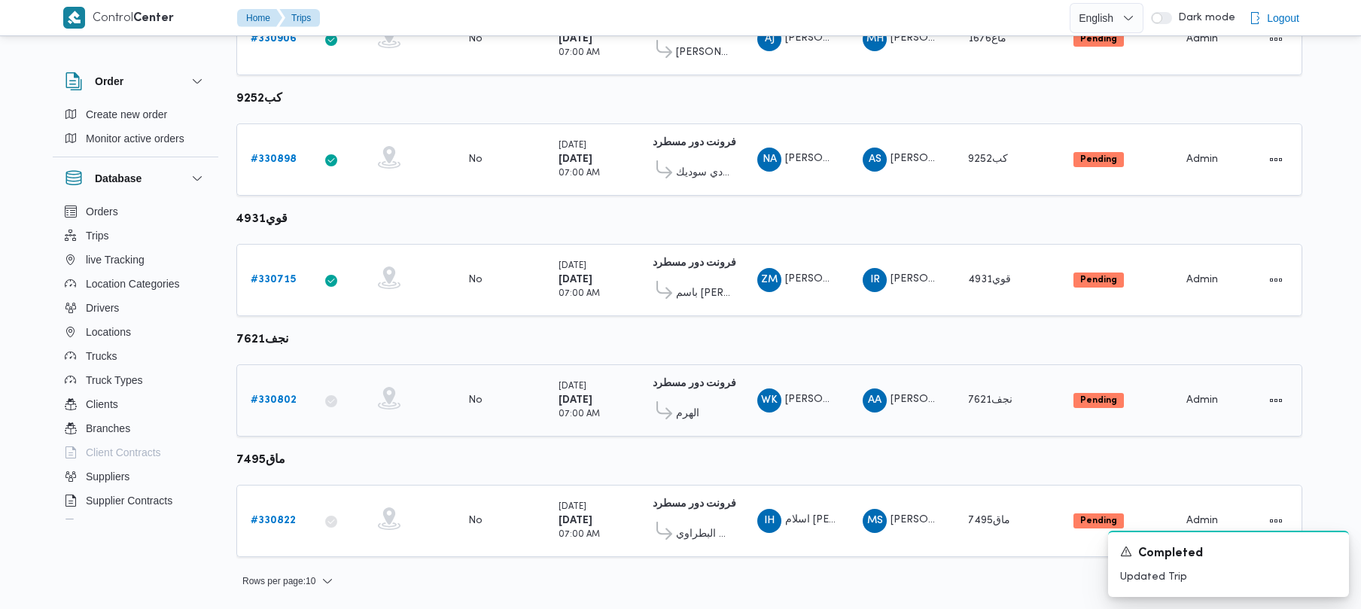
click at [286, 389] on div "# 330802" at bounding box center [274, 401] width 59 height 30
click at [286, 392] on link "# 330802" at bounding box center [274, 401] width 46 height 18
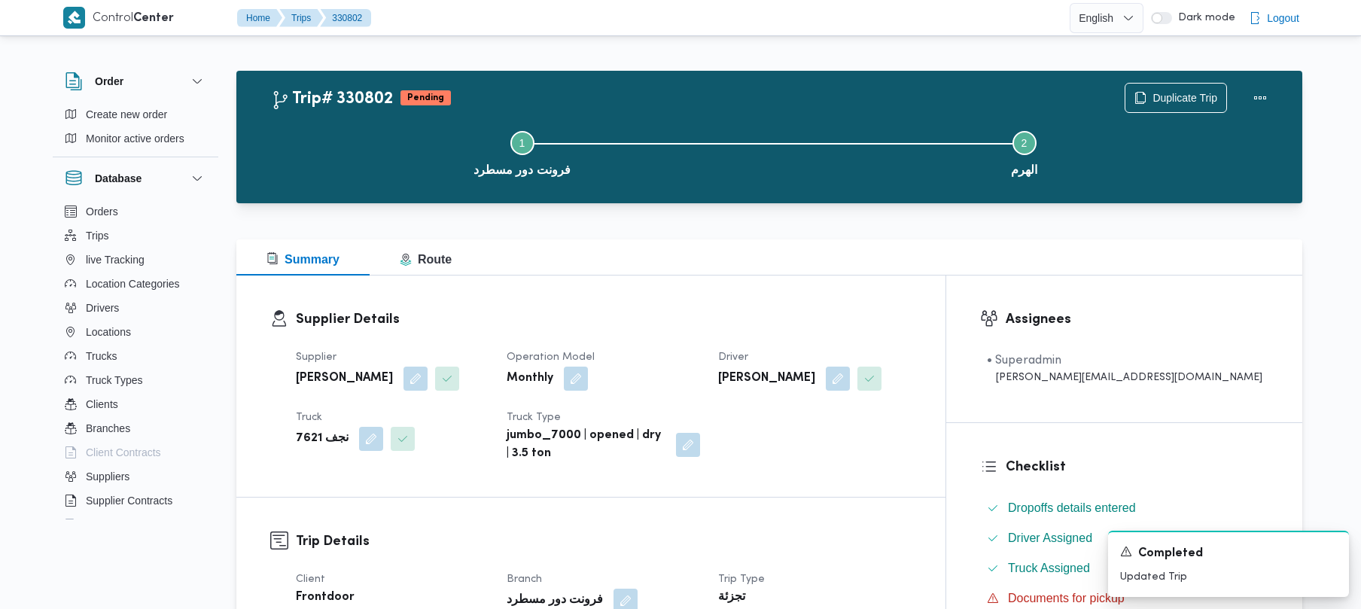
scroll to position [533, 0]
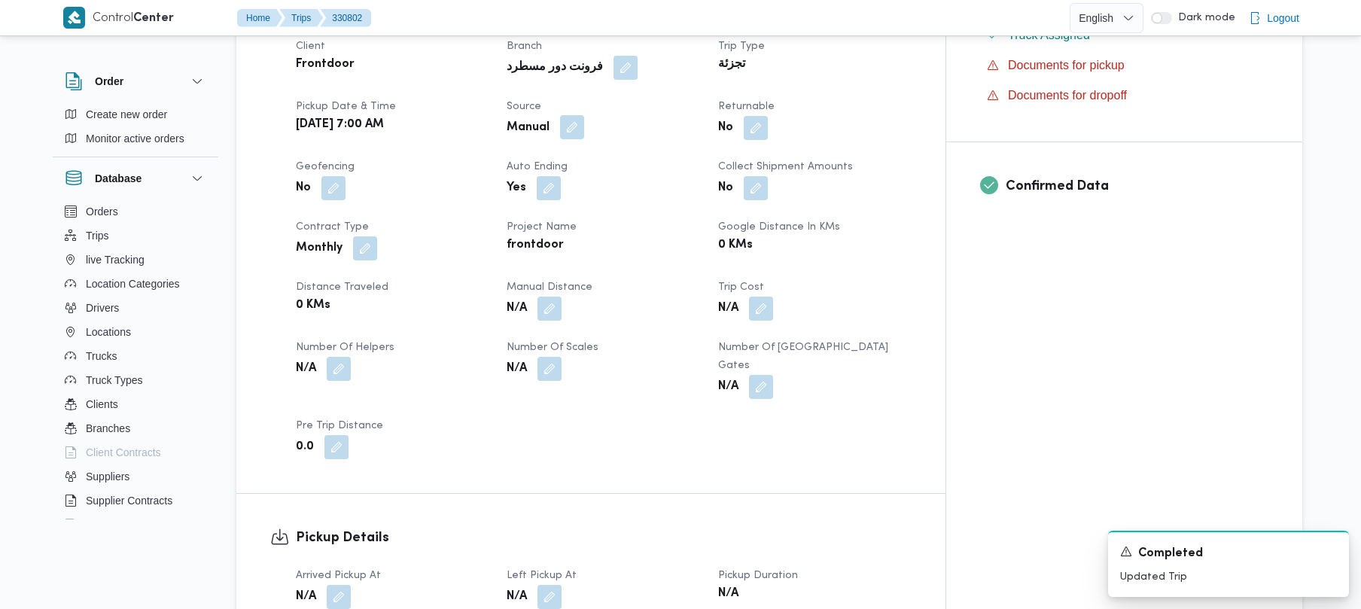
click at [584, 126] on button "button" at bounding box center [572, 127] width 24 height 24
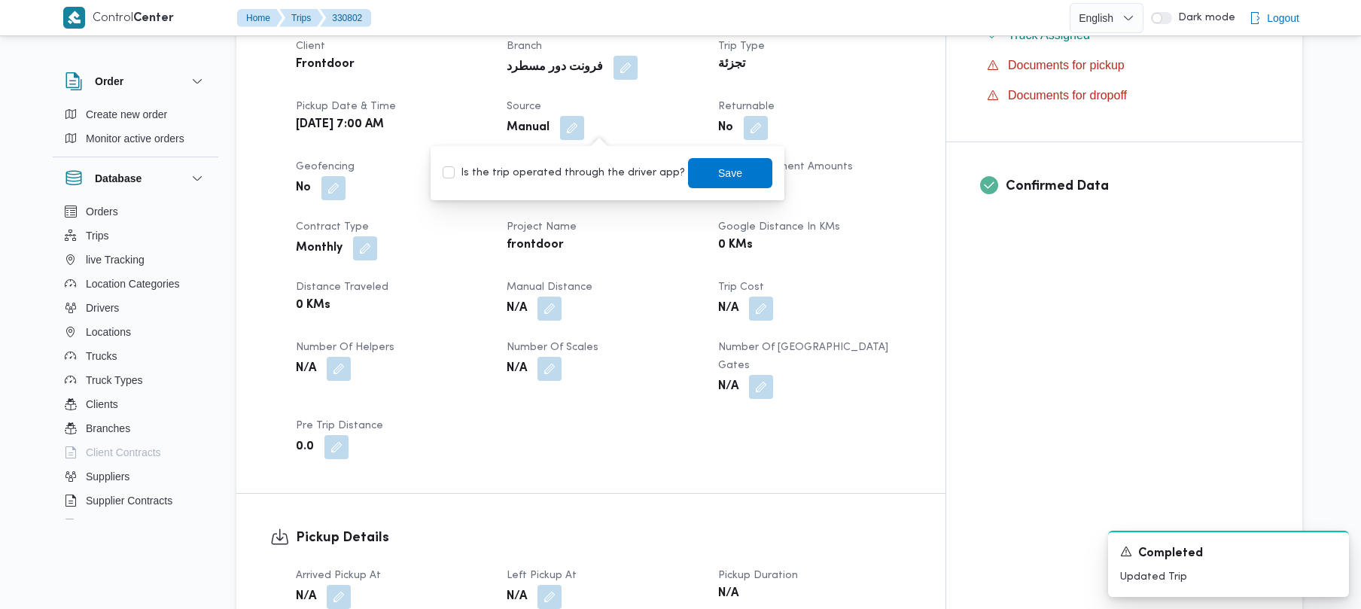
click at [612, 166] on label "Is the trip operated through the driver app?" at bounding box center [564, 173] width 242 height 18
drag, startPoint x: 617, startPoint y: 178, endPoint x: 664, endPoint y: 178, distance: 46.7
click at [617, 179] on label "Is the trip operated through the driver app?" at bounding box center [564, 173] width 242 height 18
checkbox input "true"
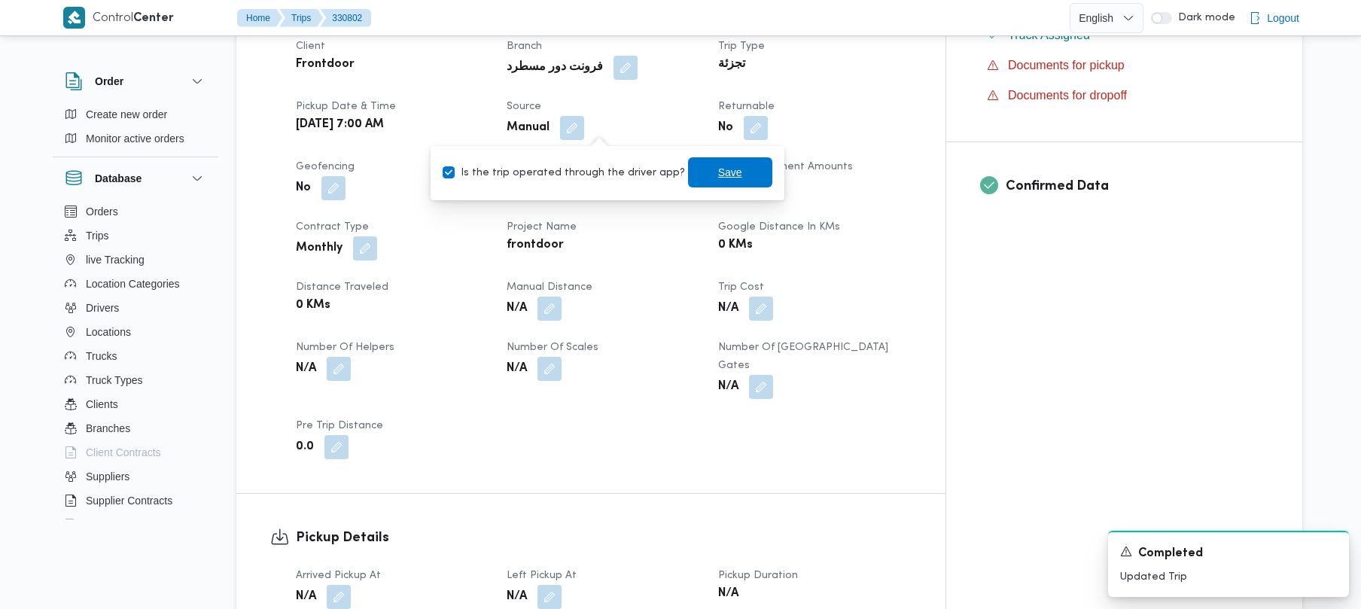
click at [720, 178] on span "Save" at bounding box center [730, 172] width 24 height 18
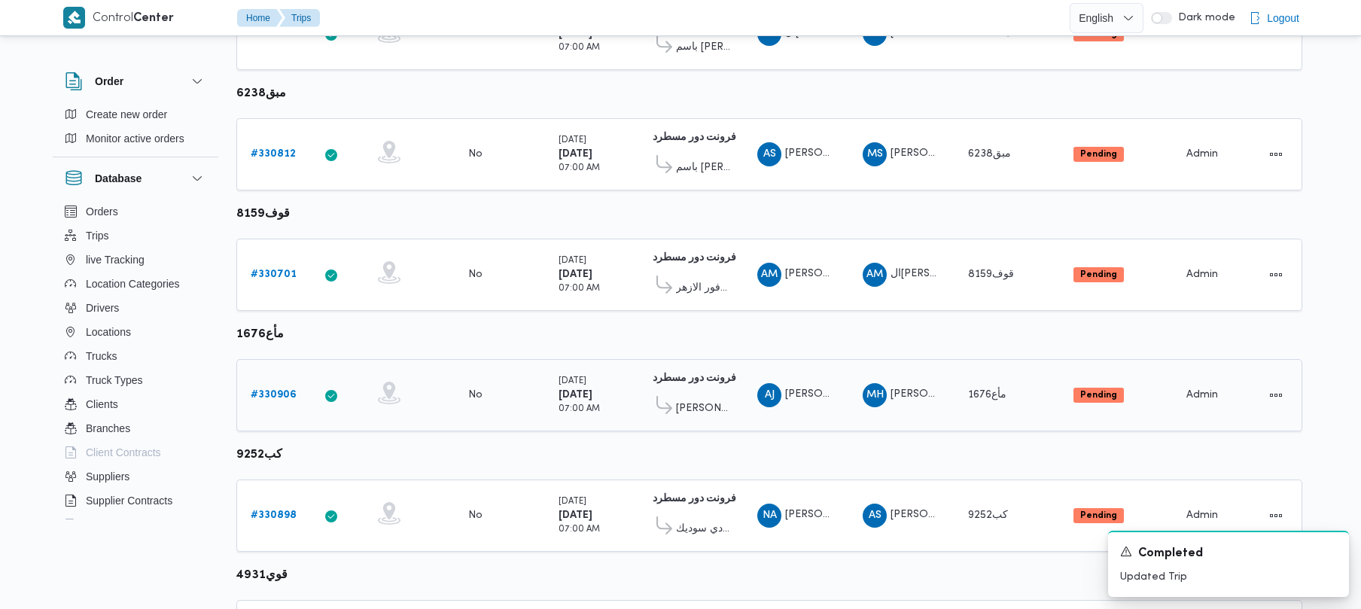
scroll to position [890, 0]
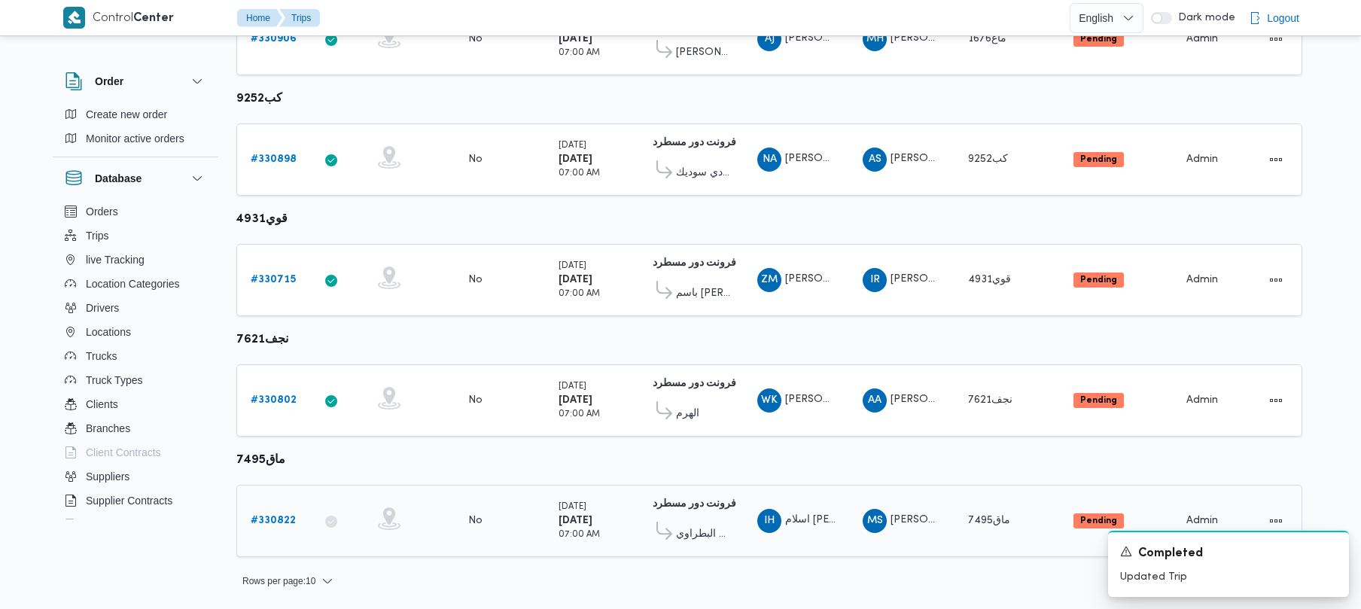
click at [295, 515] on div "# 330822" at bounding box center [274, 521] width 59 height 30
click at [268, 519] on b "# 330822" at bounding box center [273, 521] width 45 height 10
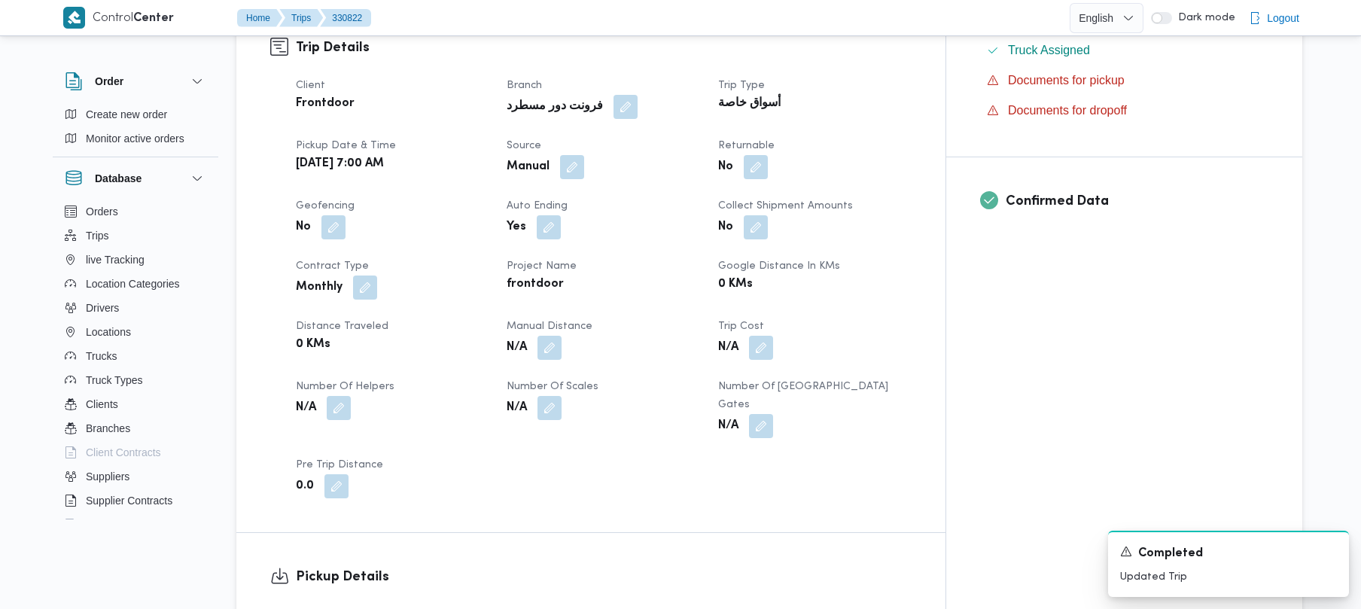
scroll to position [514, 0]
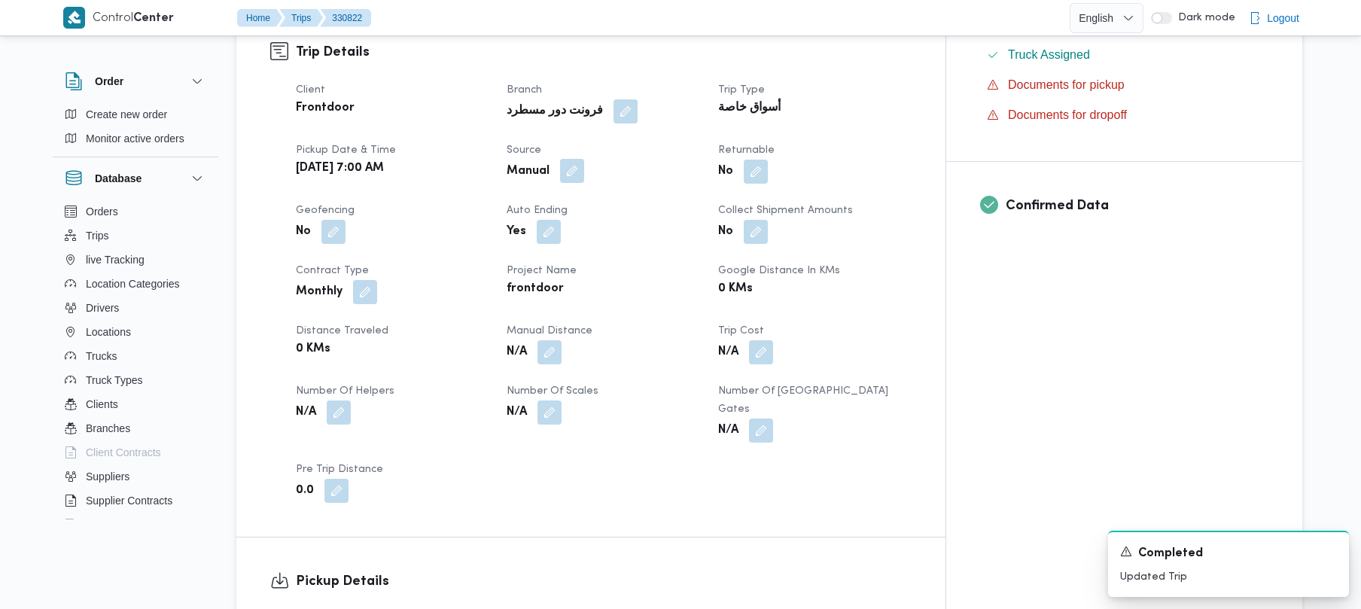
click at [584, 160] on span at bounding box center [569, 172] width 32 height 24
click at [584, 159] on button "button" at bounding box center [572, 171] width 24 height 24
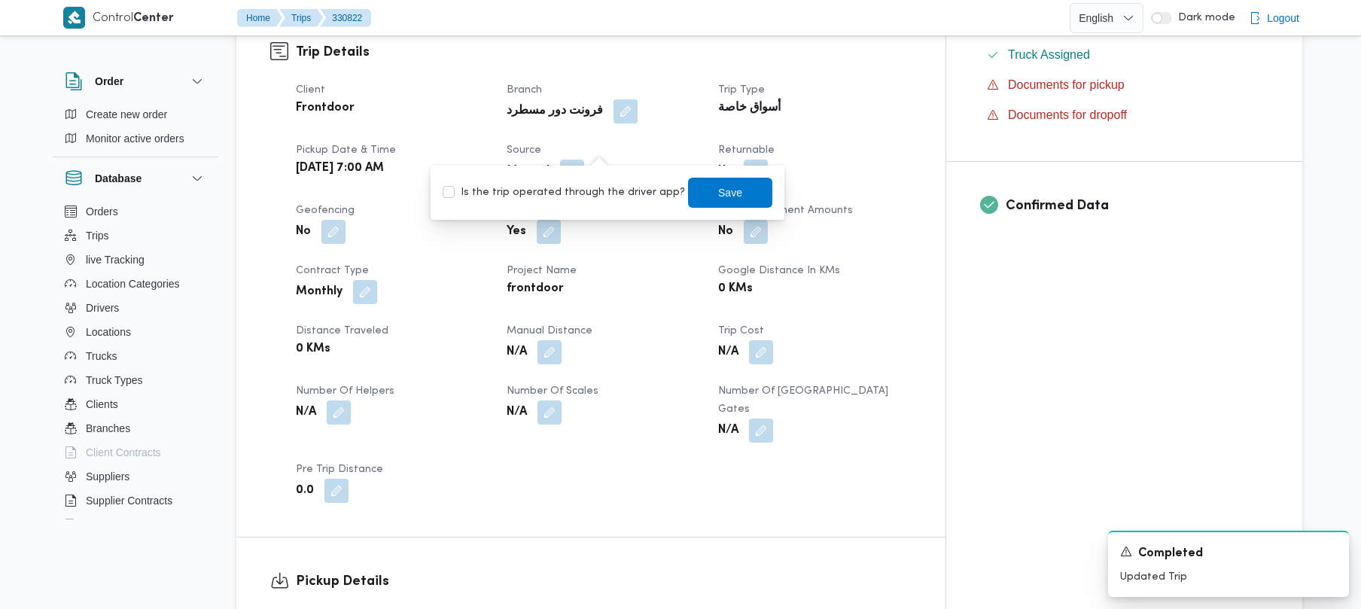
click at [592, 187] on label "Is the trip operated through the driver app?" at bounding box center [564, 193] width 242 height 18
checkbox input "true"
click at [718, 188] on span "Save" at bounding box center [730, 192] width 24 height 18
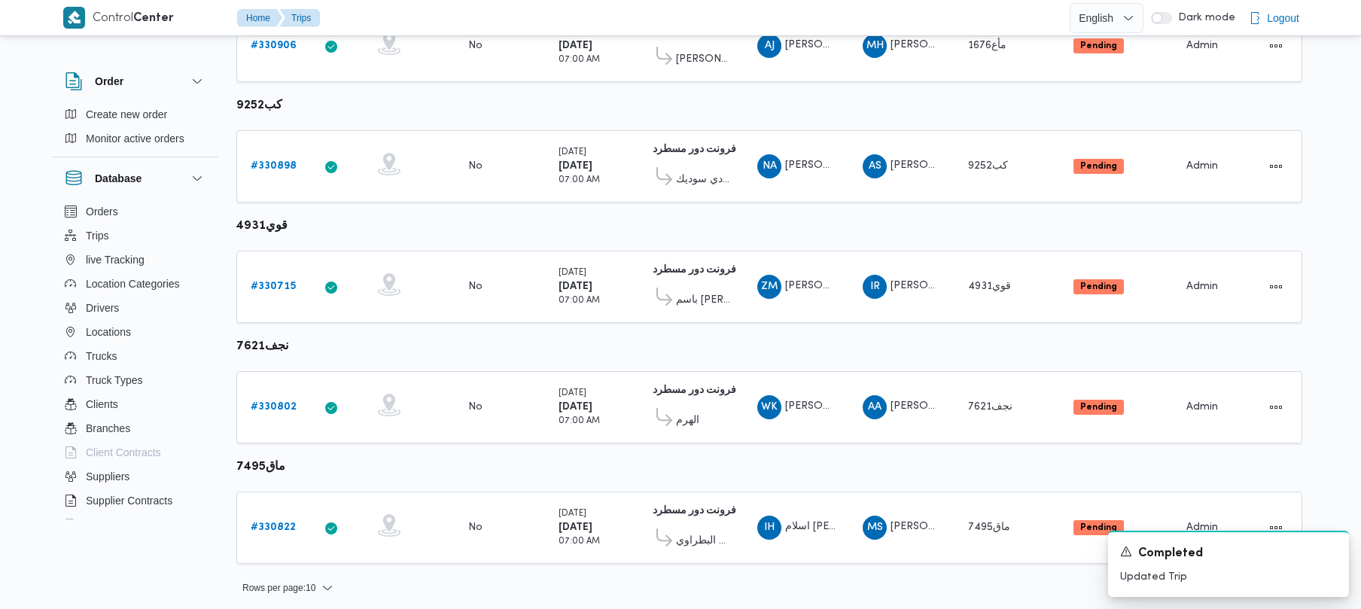
scroll to position [890, 0]
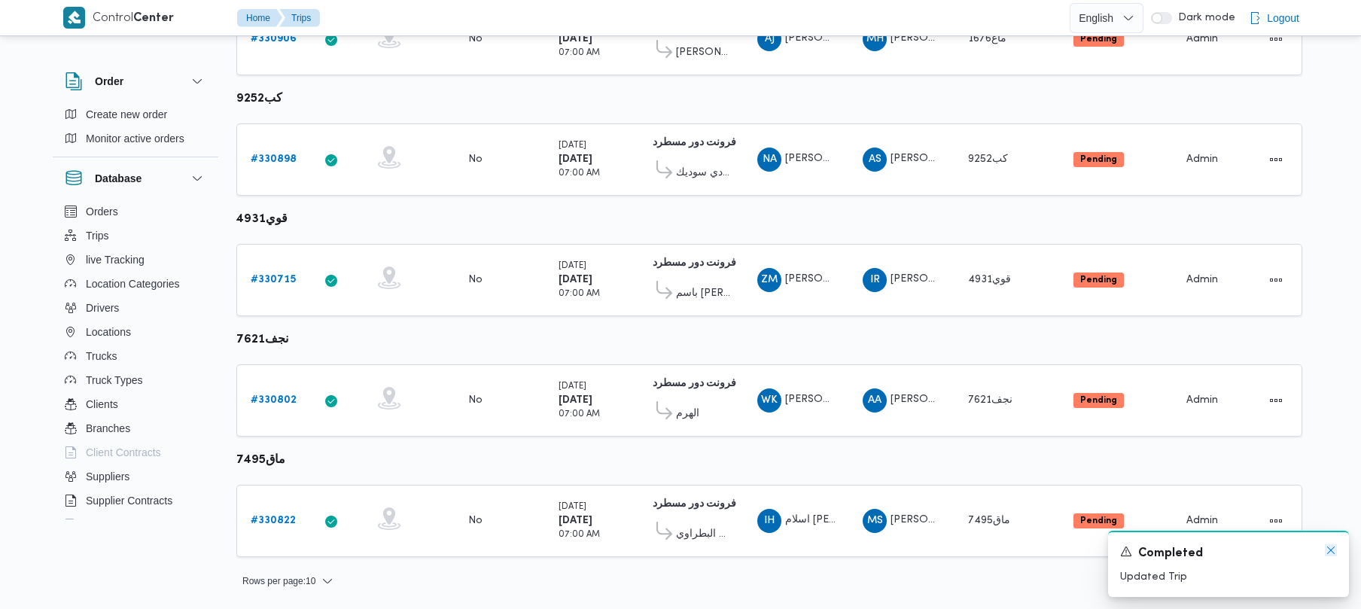
click at [1327, 546] on icon "Dismiss toast" at bounding box center [1331, 550] width 12 height 12
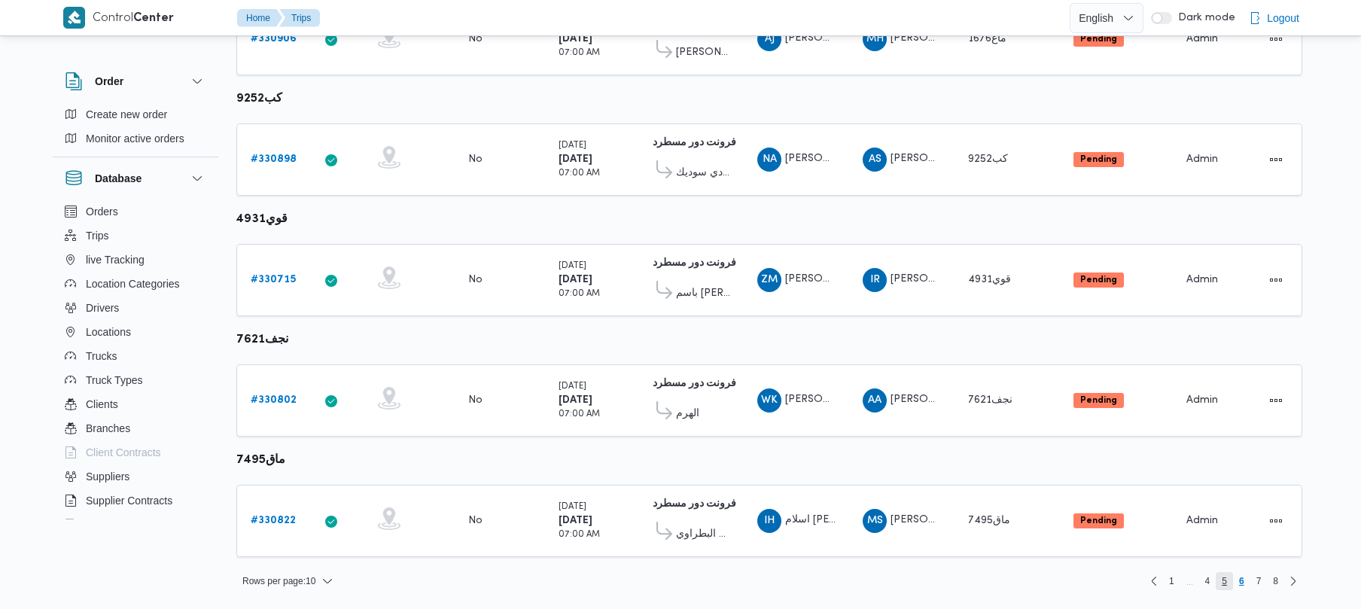
click at [1226, 581] on span "5" at bounding box center [1224, 581] width 5 height 18
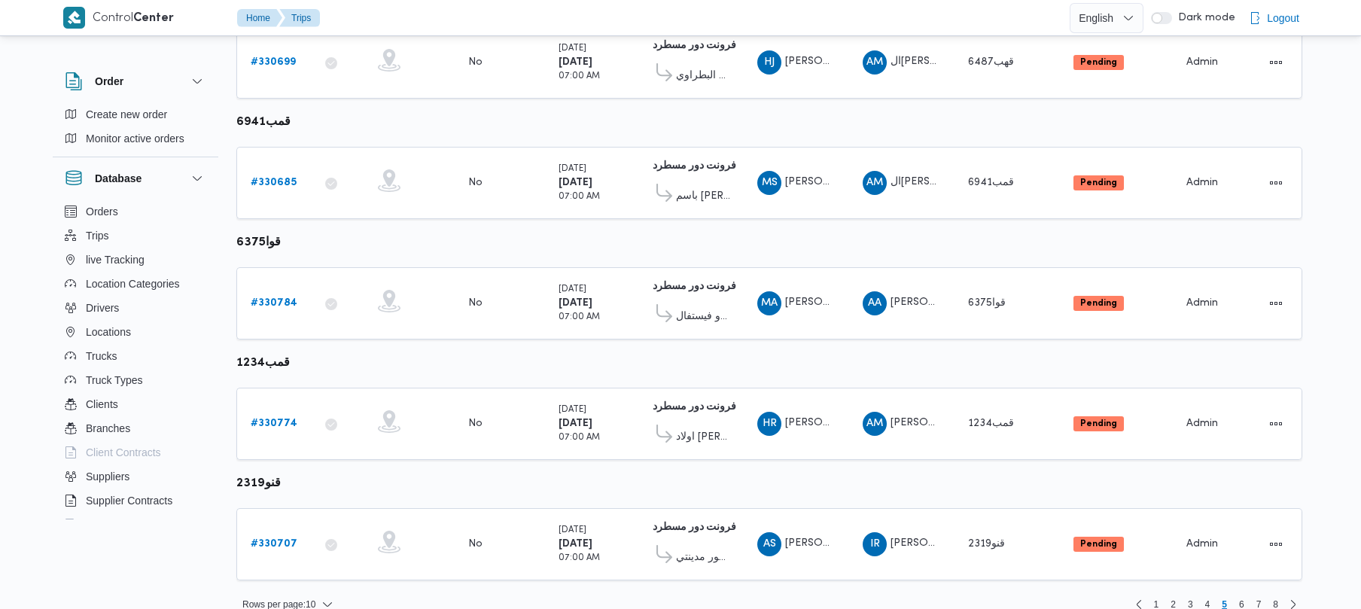
scroll to position [890, 0]
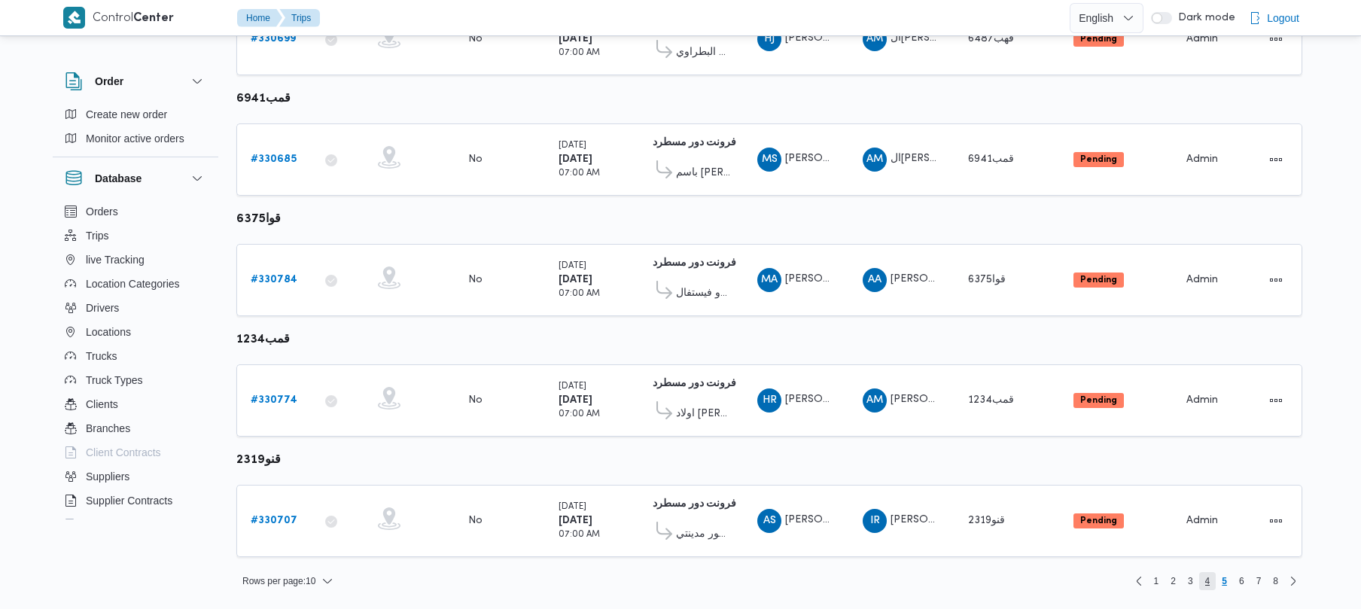
click at [1203, 584] on span "4" at bounding box center [1207, 581] width 17 height 18
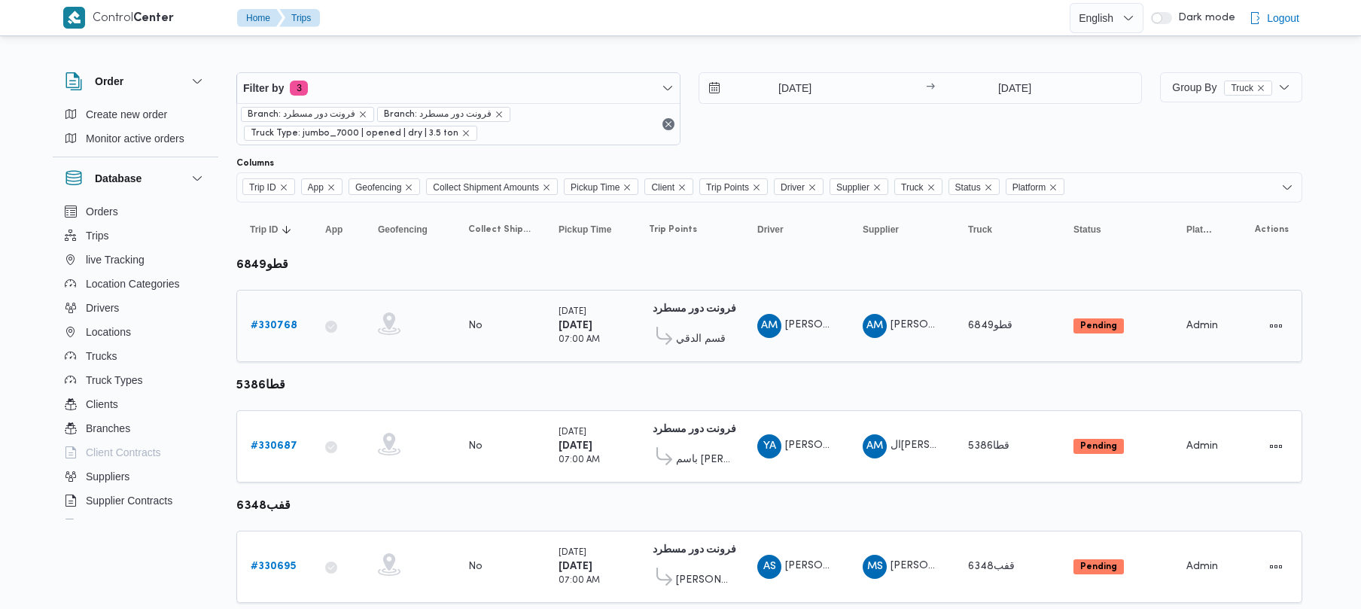
click at [280, 322] on b "# 330768" at bounding box center [274, 326] width 47 height 10
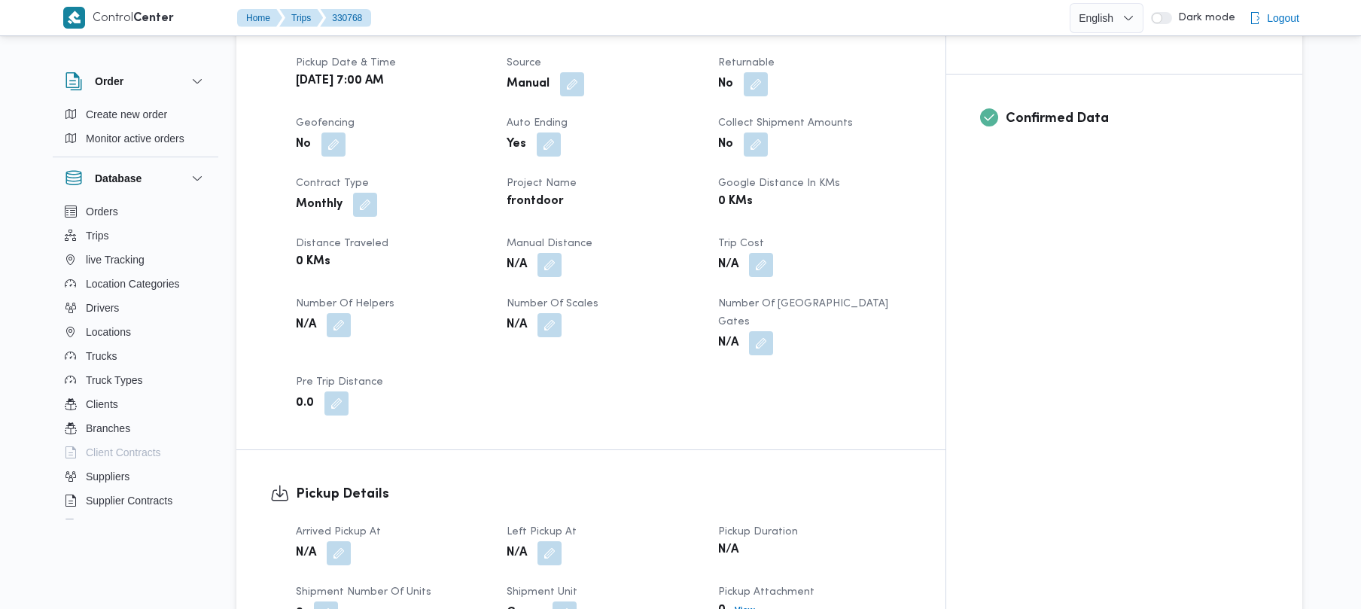
scroll to position [562, 0]
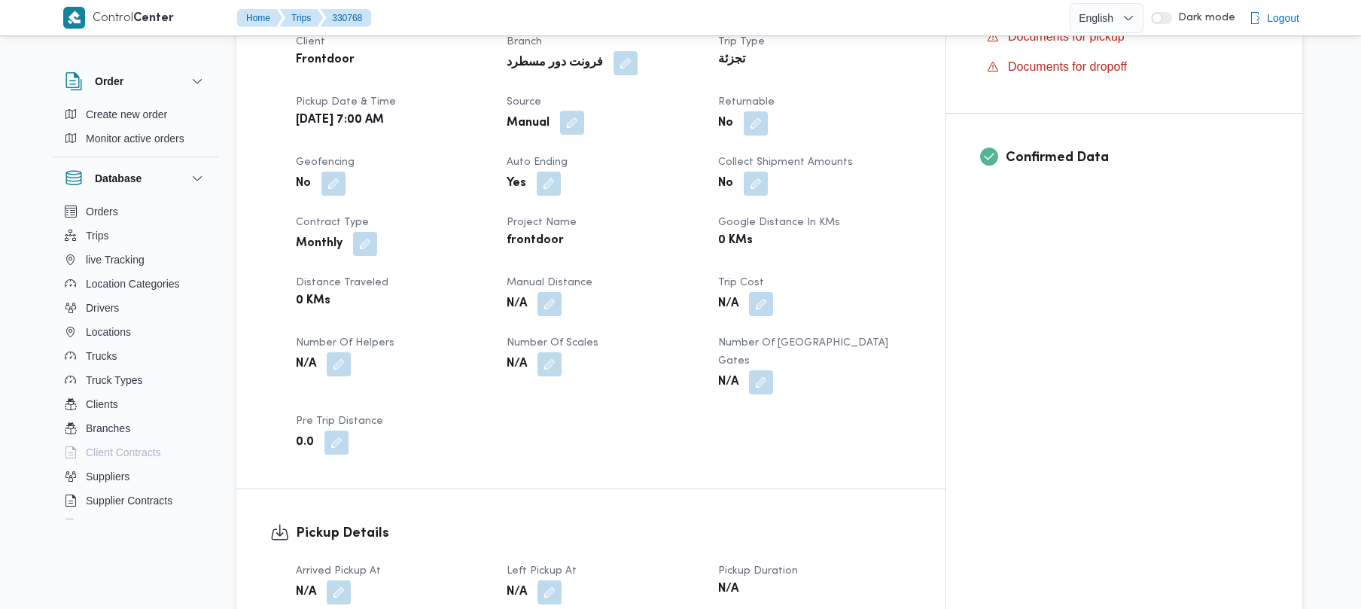
click at [584, 111] on button "button" at bounding box center [572, 123] width 24 height 24
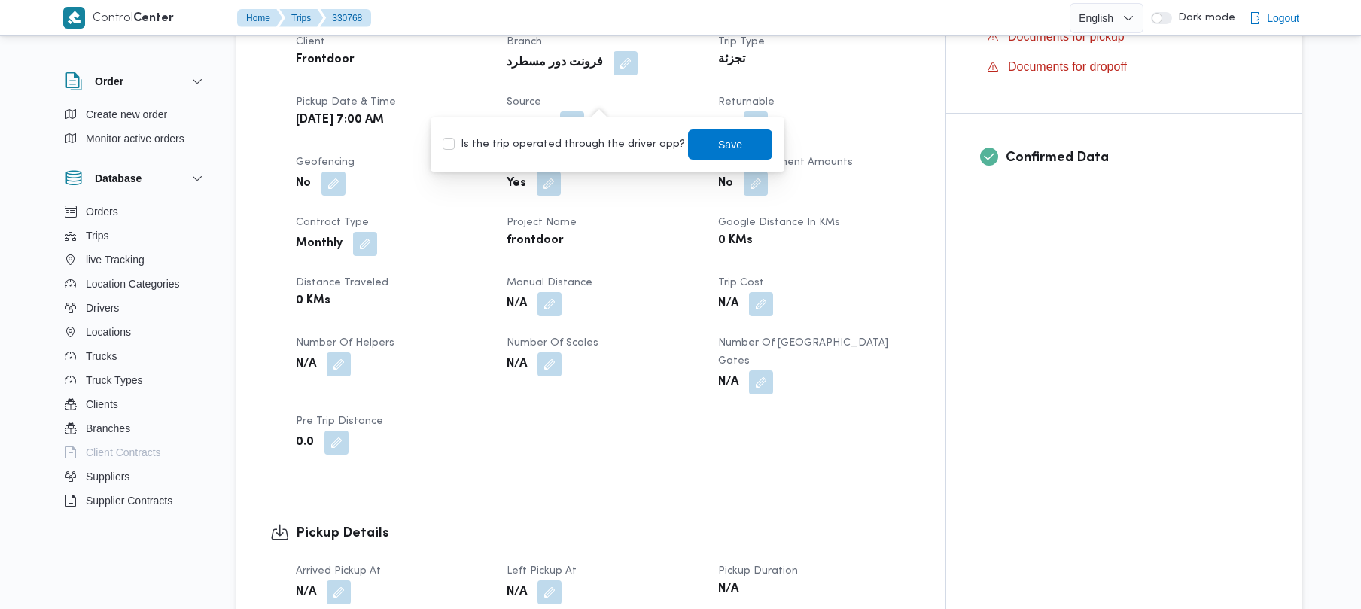
drag, startPoint x: 598, startPoint y: 108, endPoint x: 587, endPoint y: 136, distance: 29.8
click at [587, 136] on label "Is the trip operated through the driver app?" at bounding box center [564, 145] width 242 height 18
click at [622, 140] on label "Is the trip operated through the driver app?" at bounding box center [564, 145] width 242 height 18
checkbox input "true"
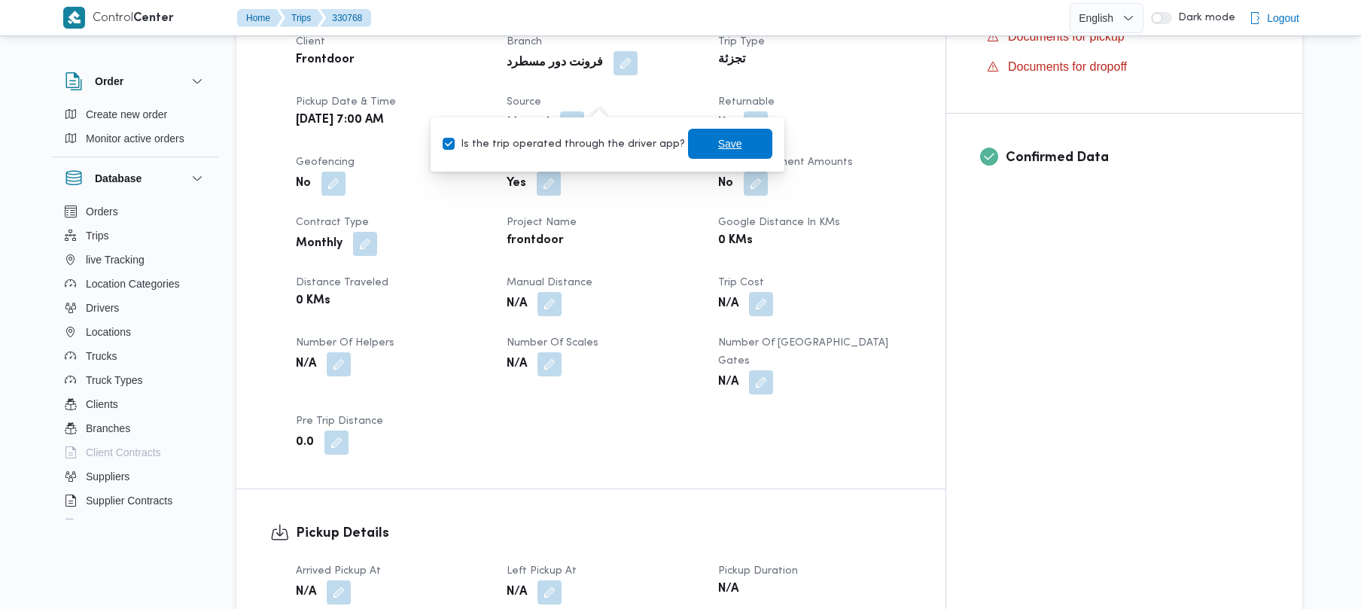
click at [726, 145] on span "Save" at bounding box center [730, 144] width 84 height 30
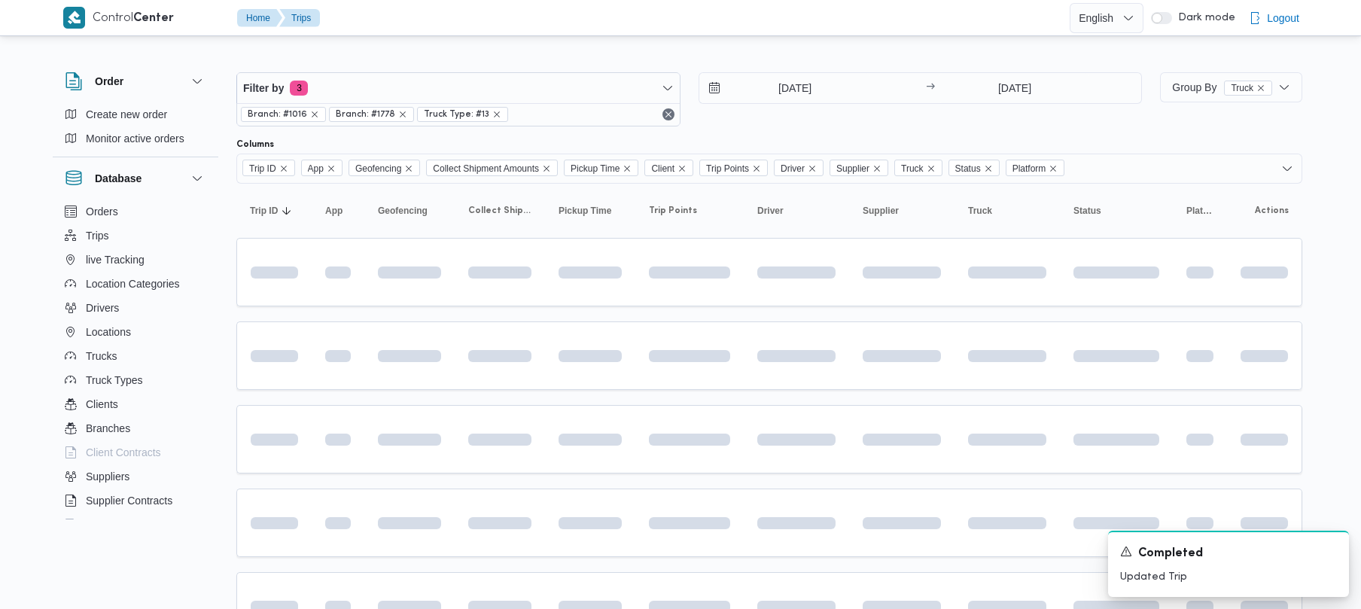
scroll to position [507, 0]
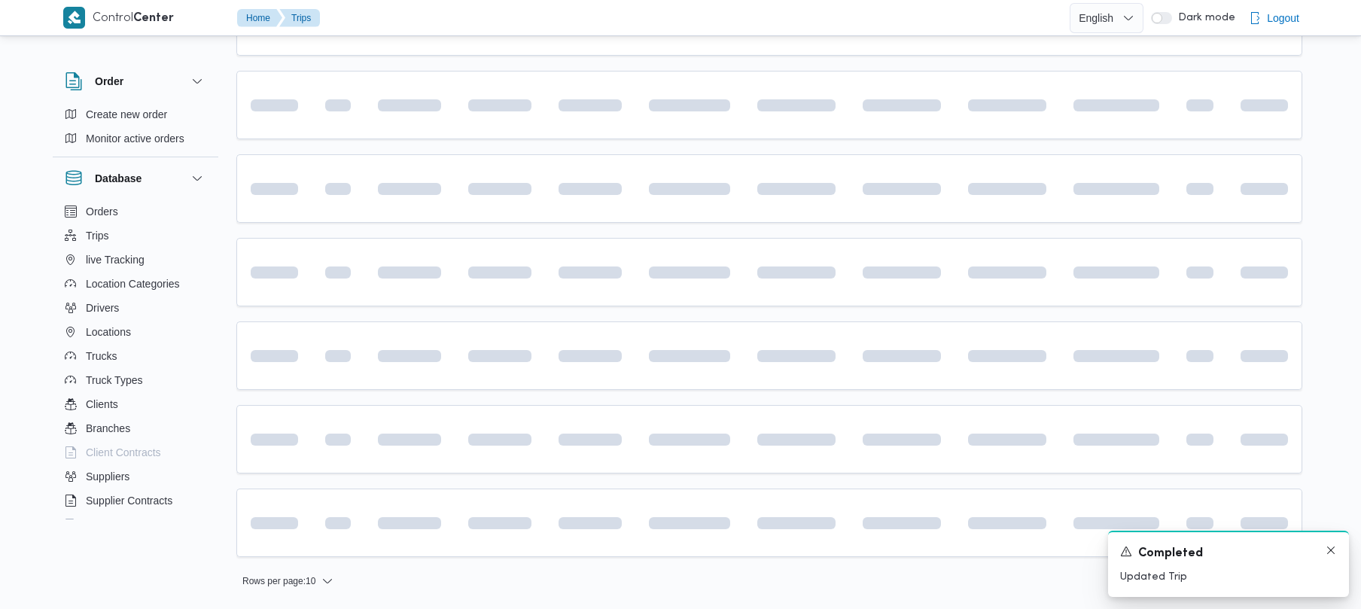
drag, startPoint x: 1329, startPoint y: 540, endPoint x: 1329, endPoint y: 556, distance: 15.8
click at [1329, 556] on div "A new notification appears Completed Updated Trip" at bounding box center [1228, 564] width 241 height 66
click at [1329, 556] on icon "Dismiss toast" at bounding box center [1331, 550] width 12 height 12
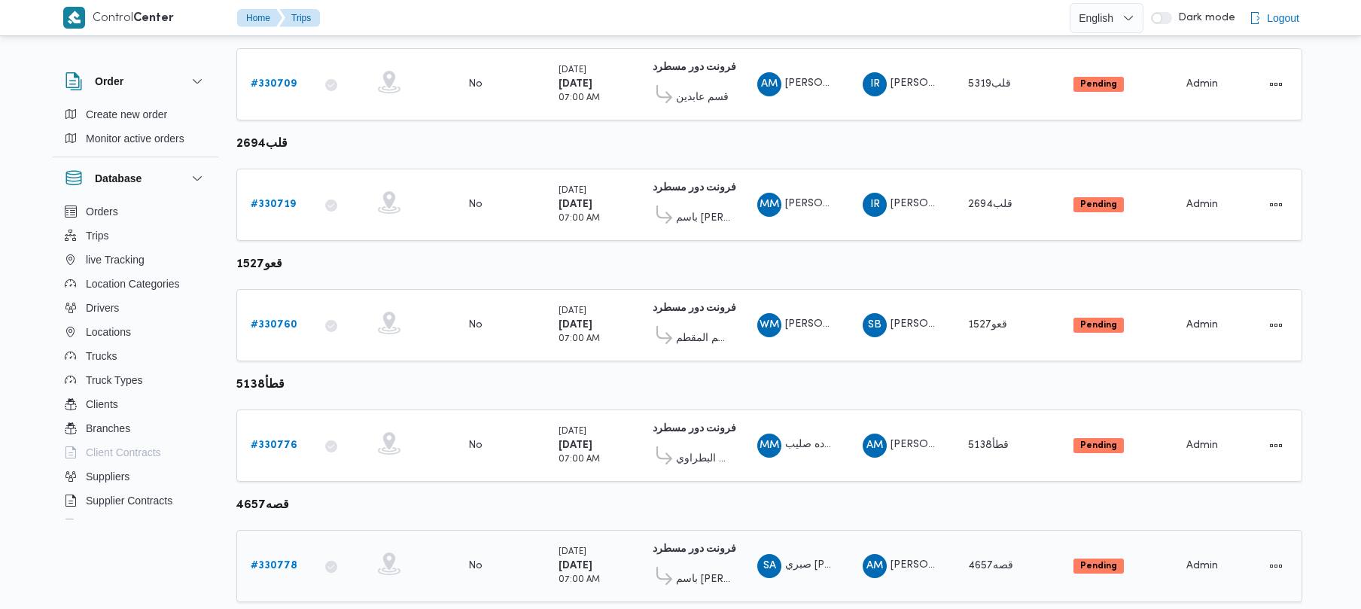
scroll to position [890, 0]
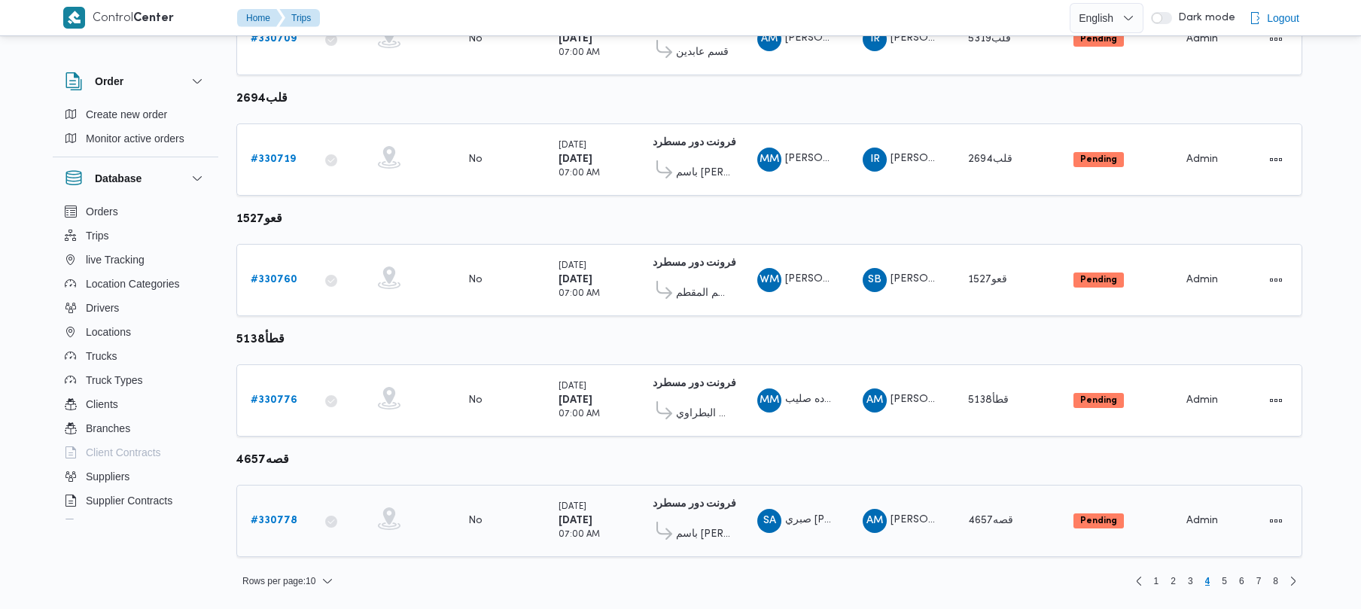
click at [268, 519] on b "# 330778" at bounding box center [274, 521] width 47 height 10
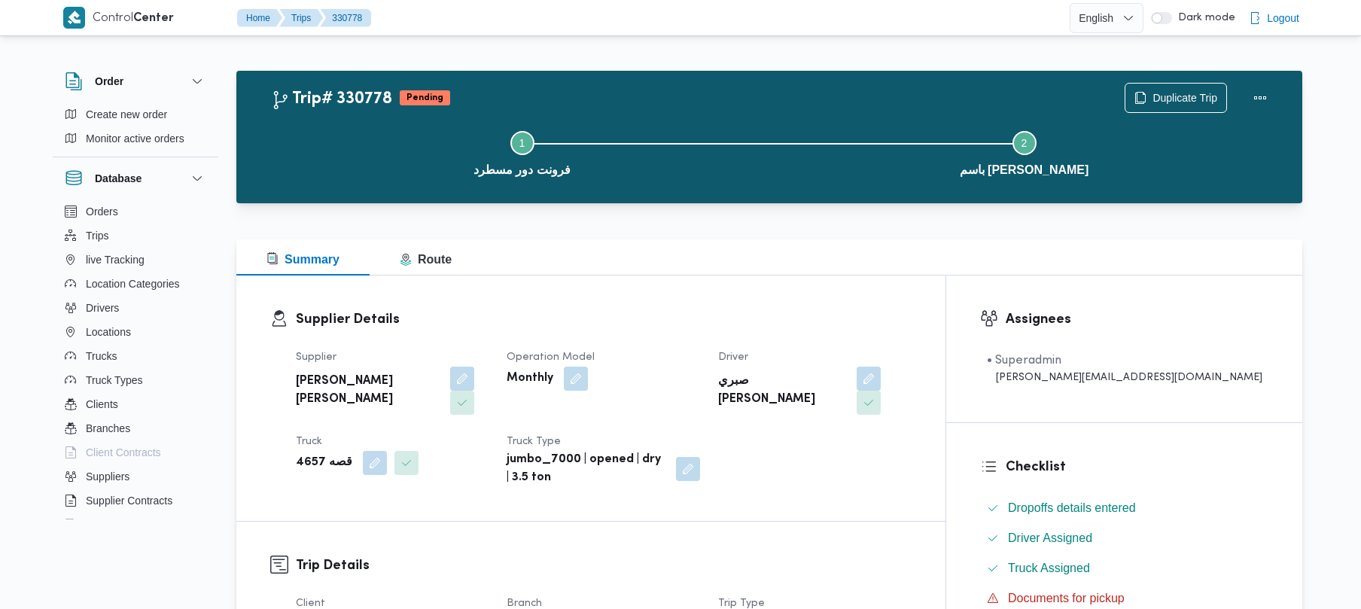
scroll to position [533, 0]
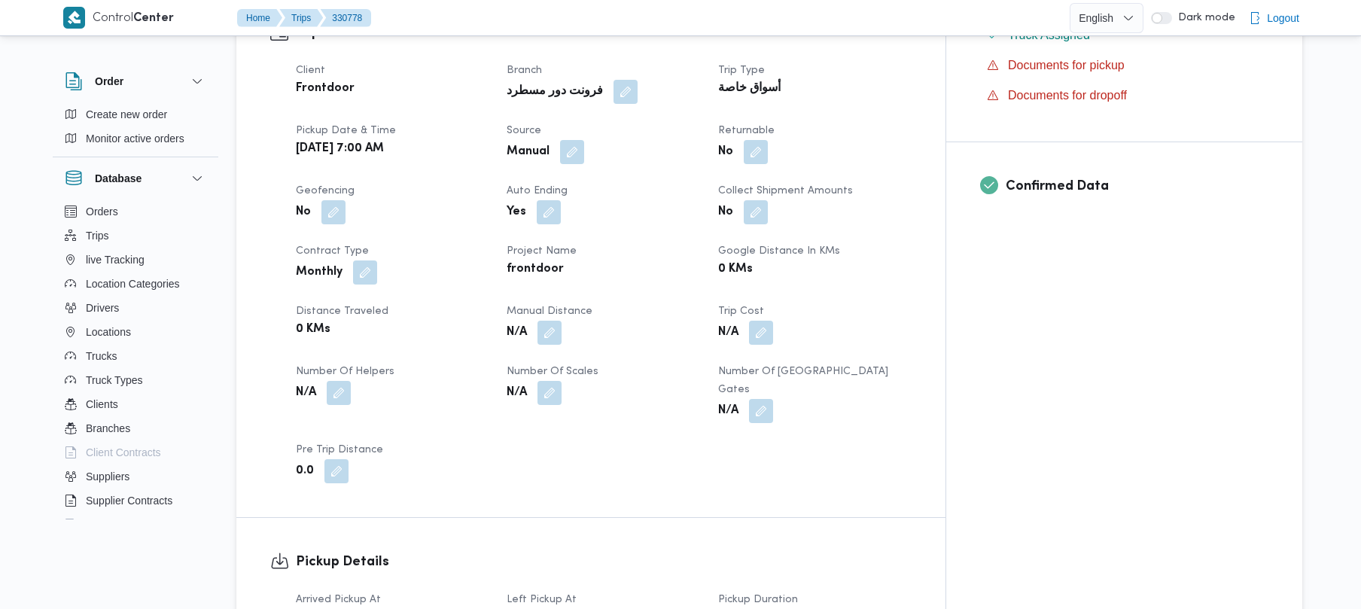
click at [616, 139] on div "Manual" at bounding box center [603, 152] width 196 height 27
click at [584, 139] on button "button" at bounding box center [572, 151] width 24 height 24
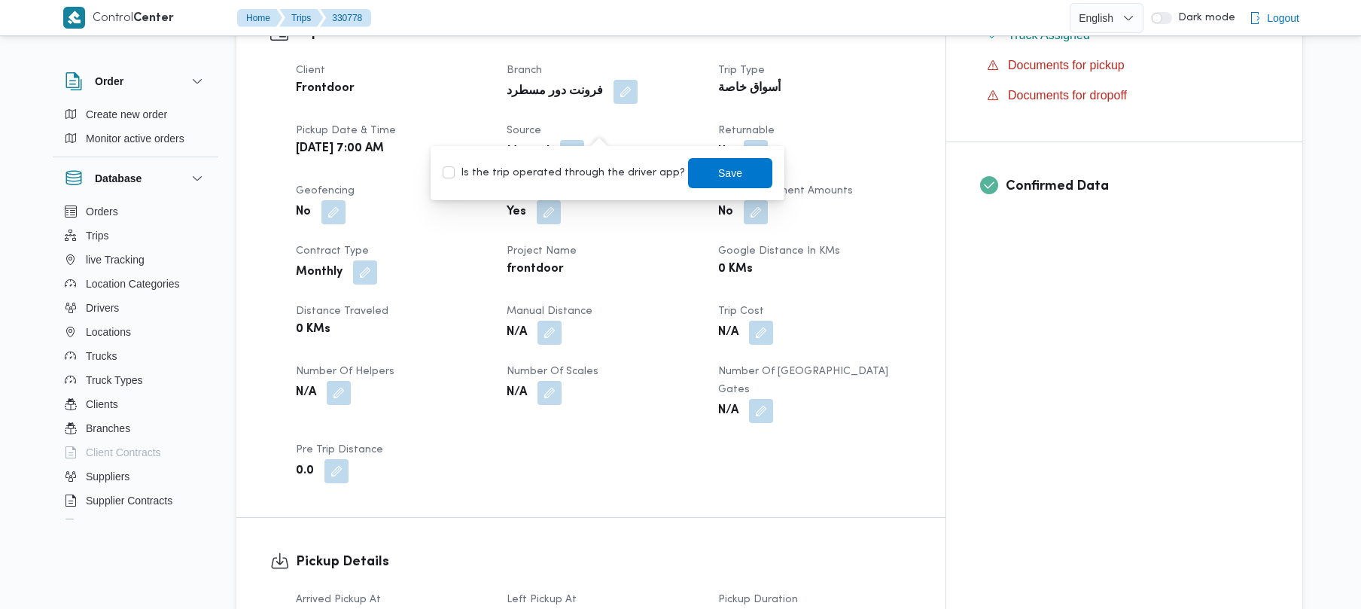
click at [569, 179] on label "Is the trip operated through the driver app?" at bounding box center [564, 173] width 242 height 18
checkbox input "true"
click at [718, 167] on span "Save" at bounding box center [730, 172] width 24 height 18
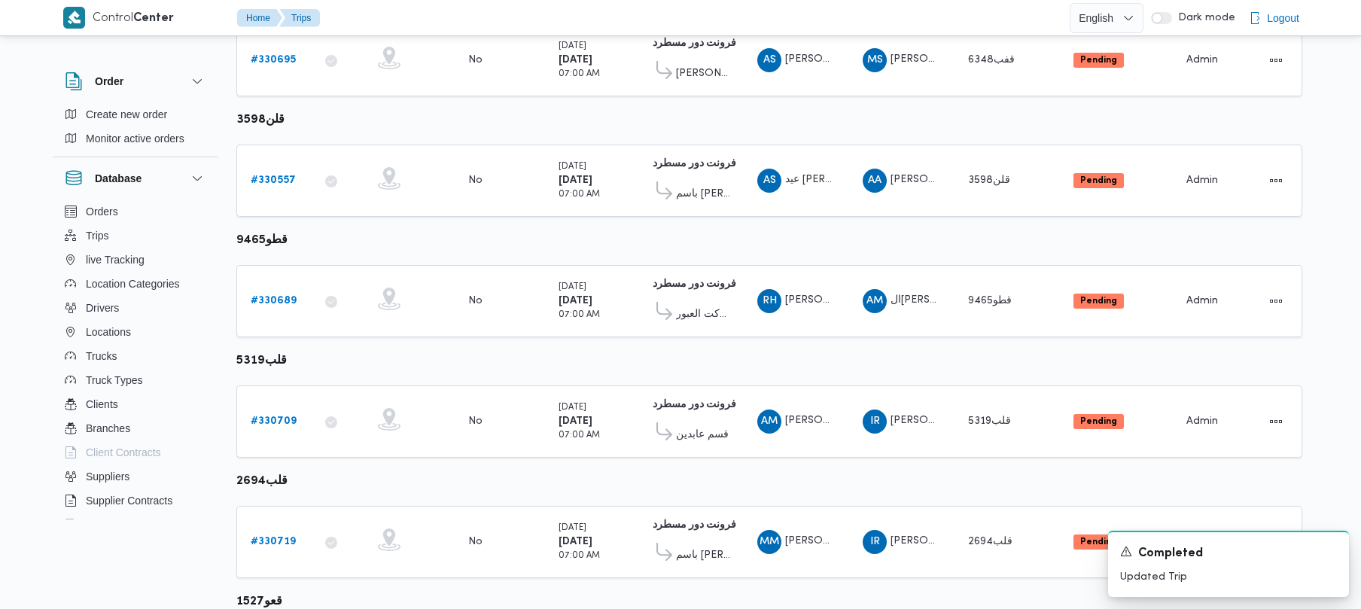
scroll to position [533, 0]
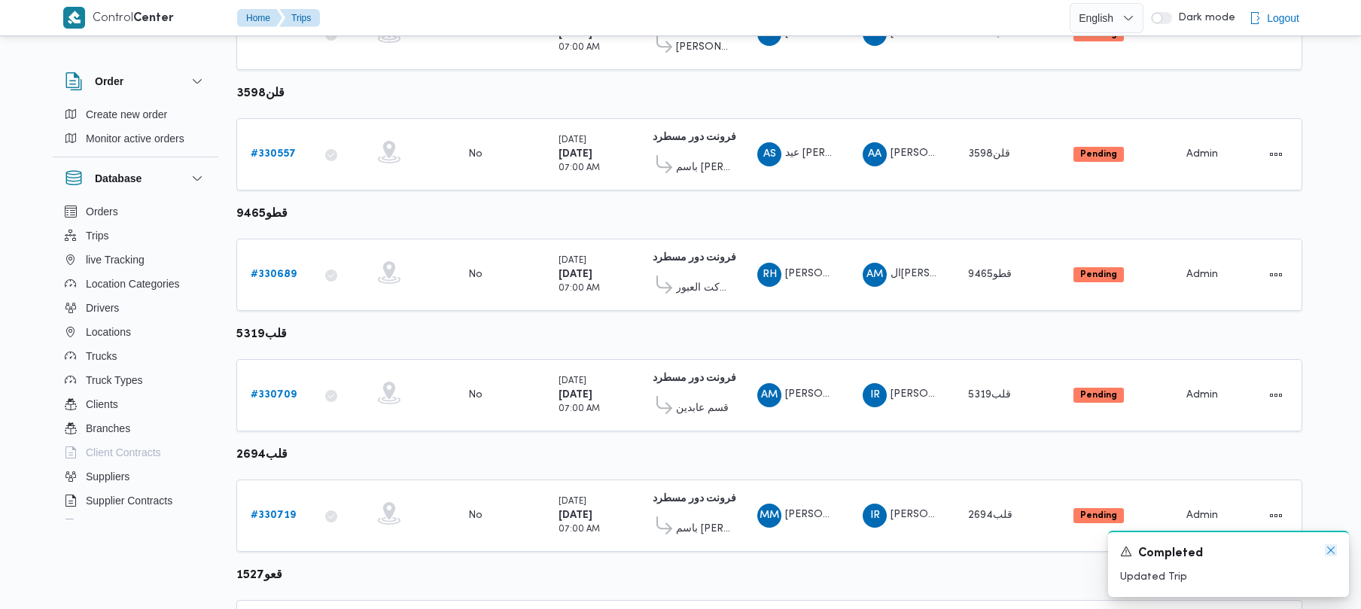
click at [1329, 548] on icon "Dismiss toast" at bounding box center [1331, 550] width 12 height 12
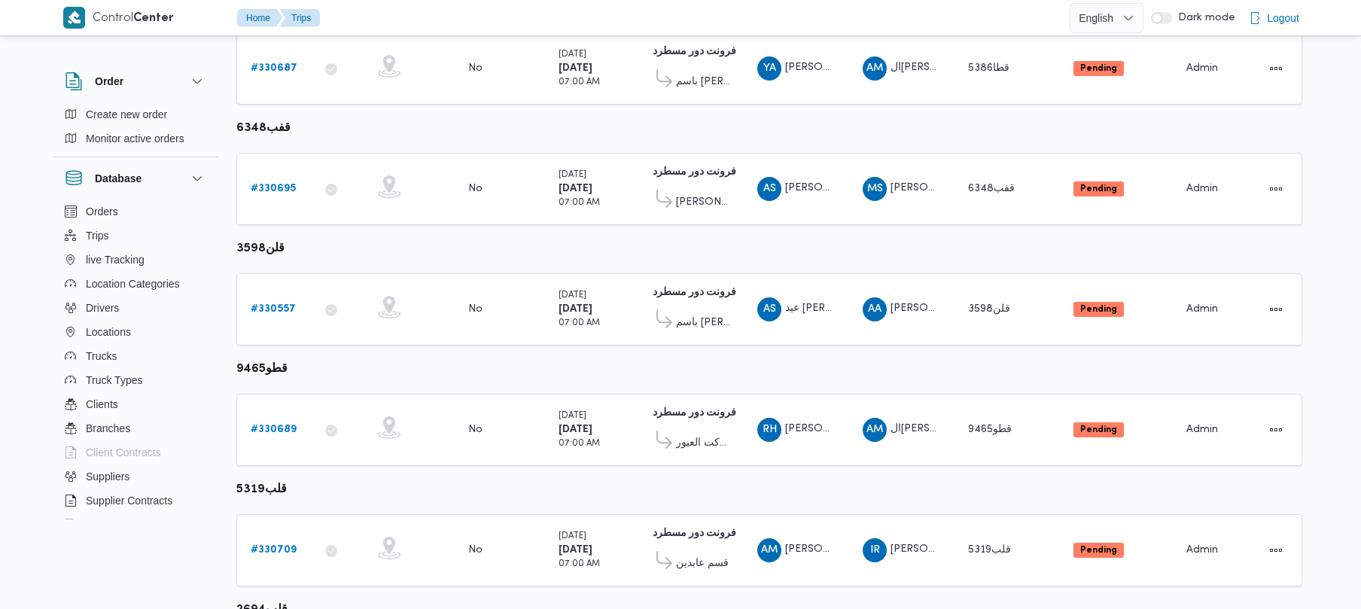
scroll to position [373, 0]
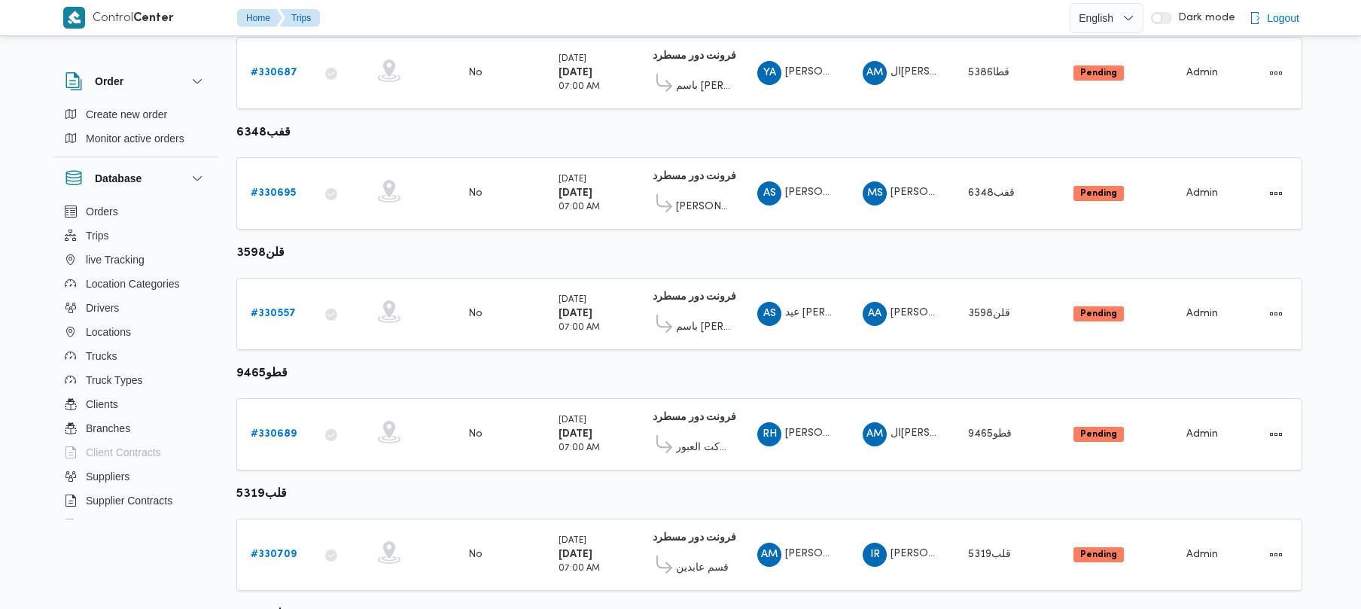
click at [1350, 206] on div "Control Center Home Trips English عربي Dark mode Logout Order Create new order …" at bounding box center [680, 371] width 1361 height 1489
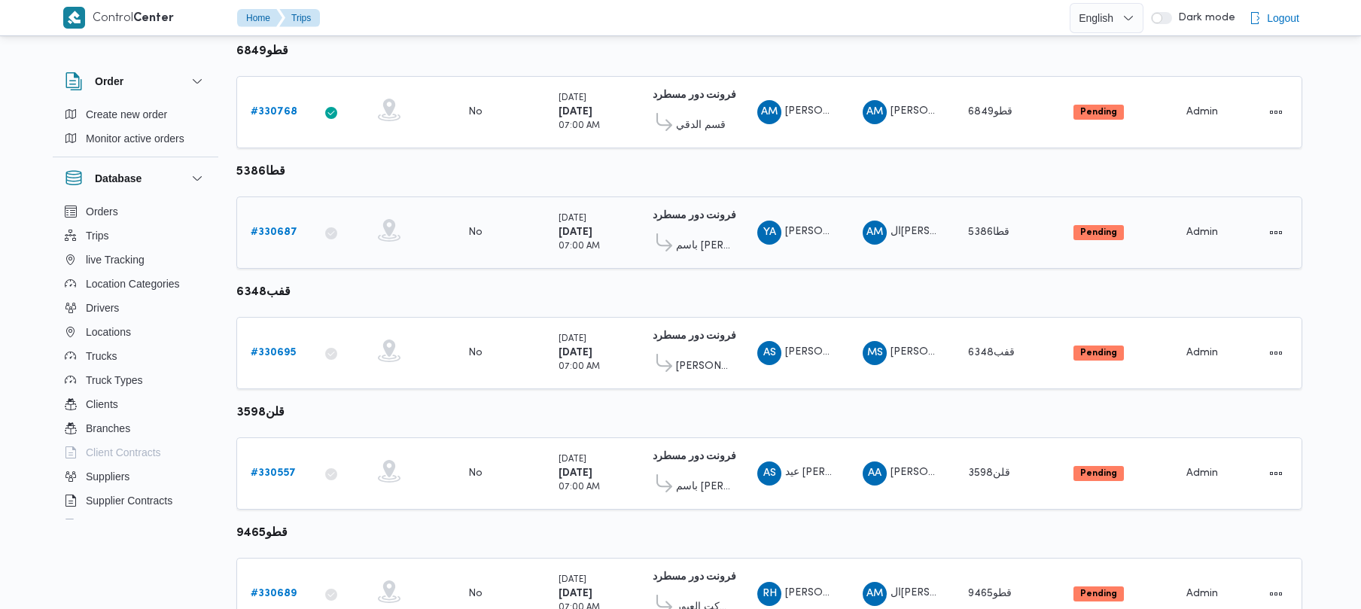
click at [290, 235] on b "# 330687" at bounding box center [274, 232] width 47 height 10
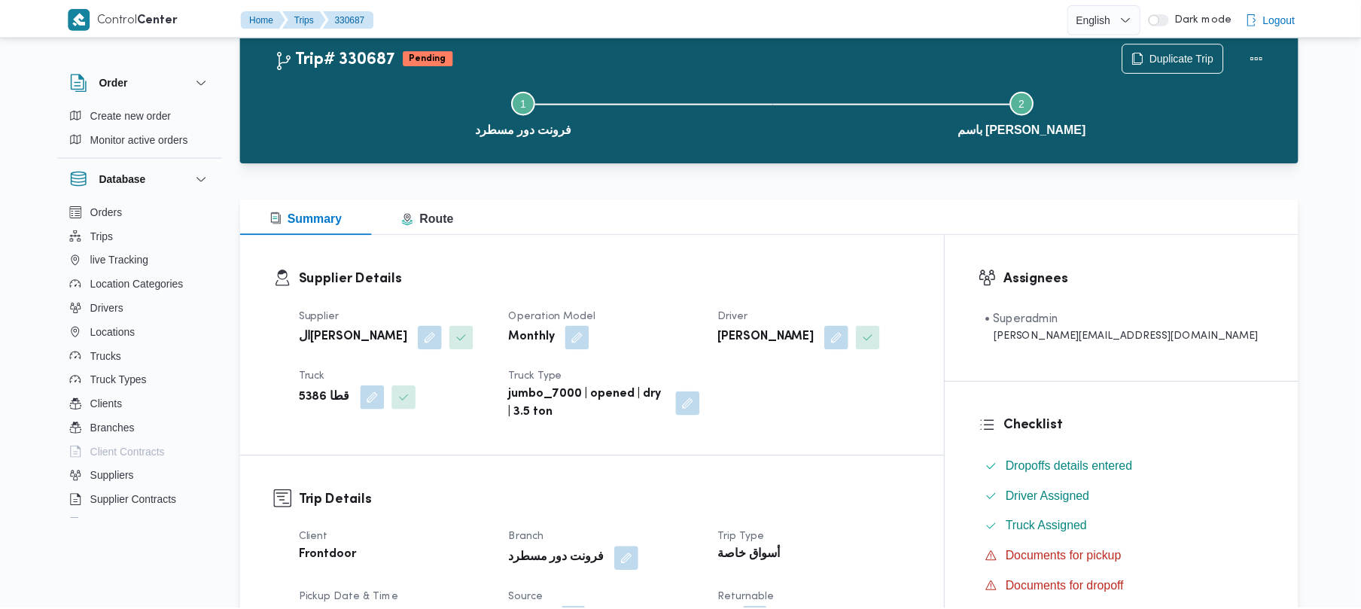
scroll to position [214, 0]
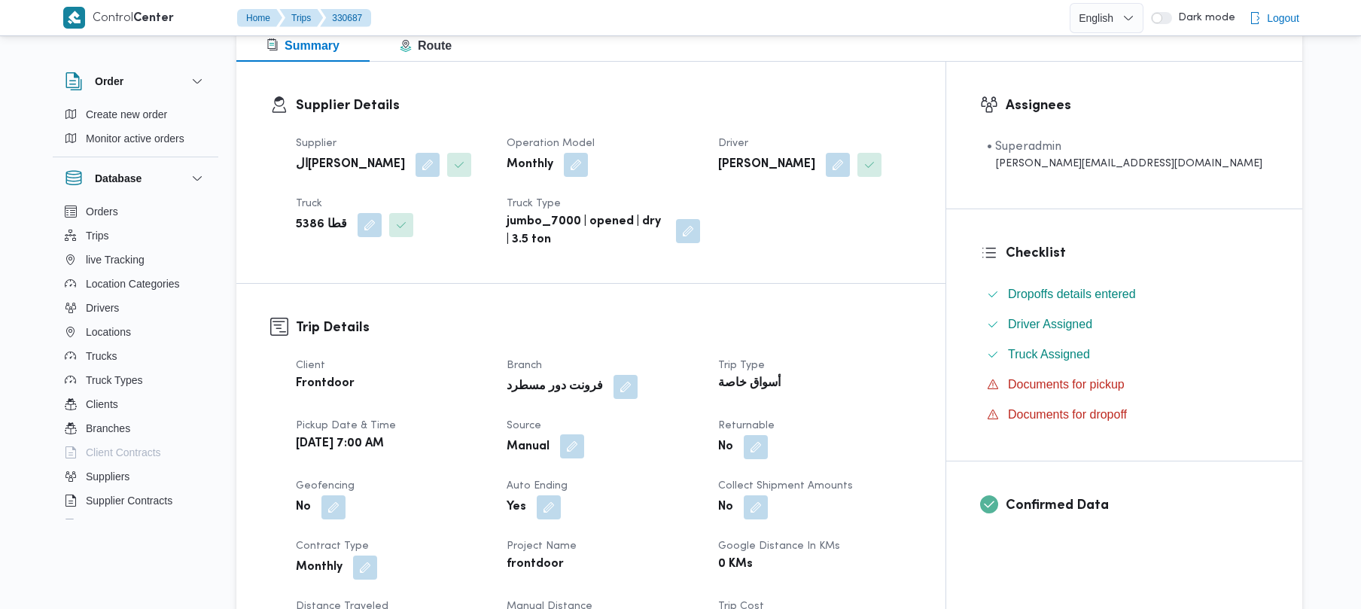
click at [584, 446] on button "button" at bounding box center [572, 446] width 24 height 24
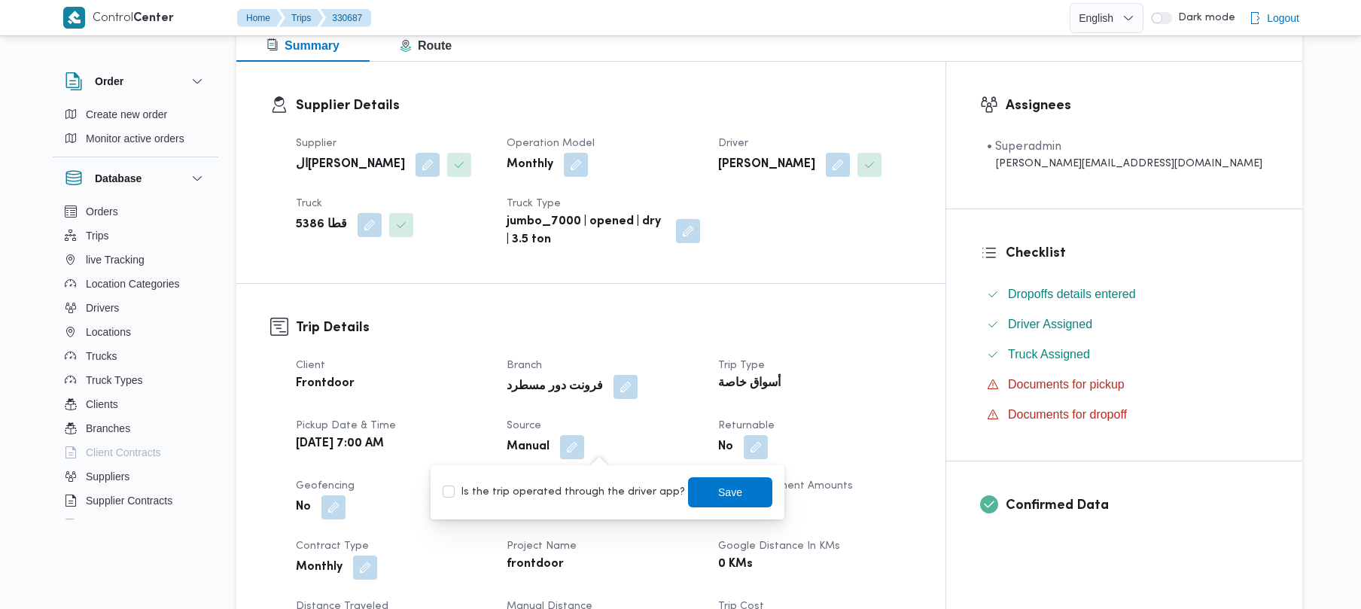
click at [600, 500] on label "Is the trip operated through the driver app?" at bounding box center [564, 492] width 242 height 18
checkbox input "true"
click at [700, 504] on span "Save" at bounding box center [730, 492] width 84 height 30
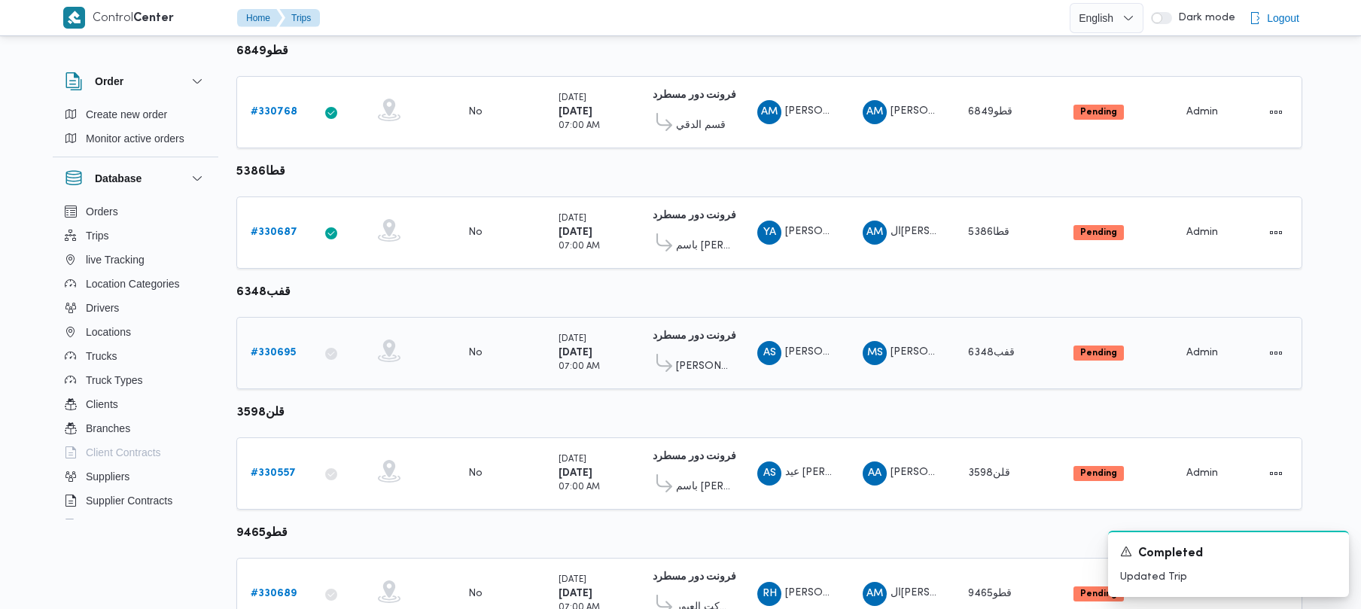
click at [280, 361] on link "# 330695" at bounding box center [273, 353] width 45 height 18
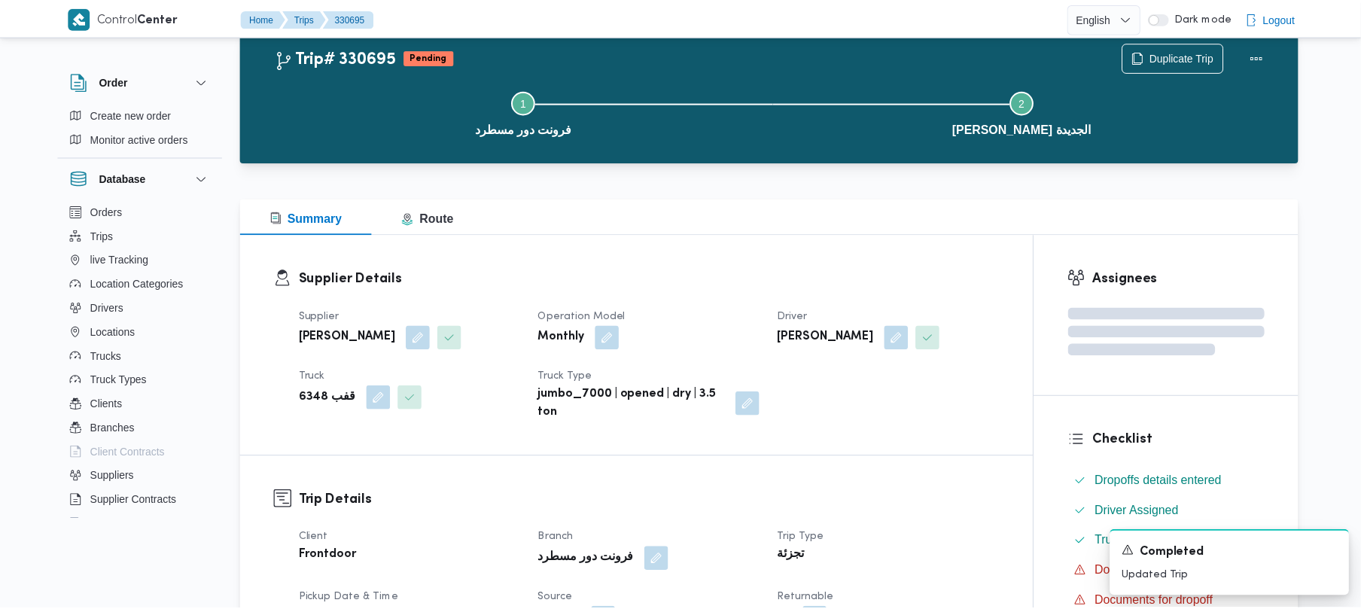
scroll to position [214, 0]
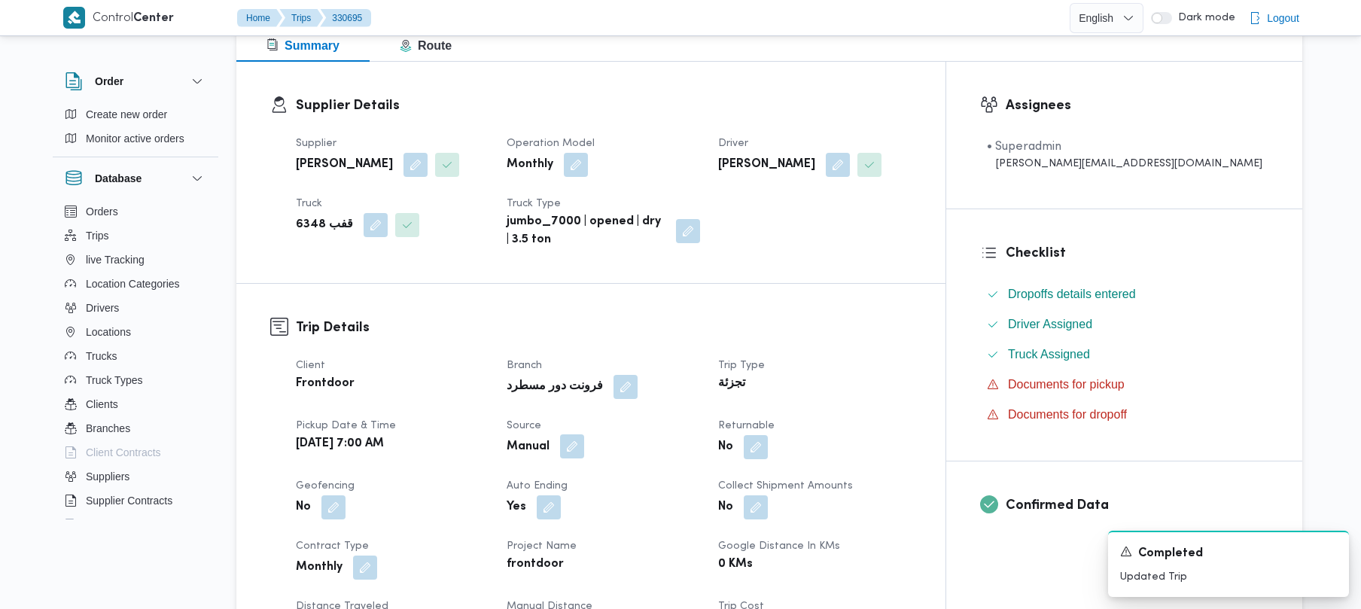
click at [584, 450] on button "button" at bounding box center [572, 446] width 24 height 24
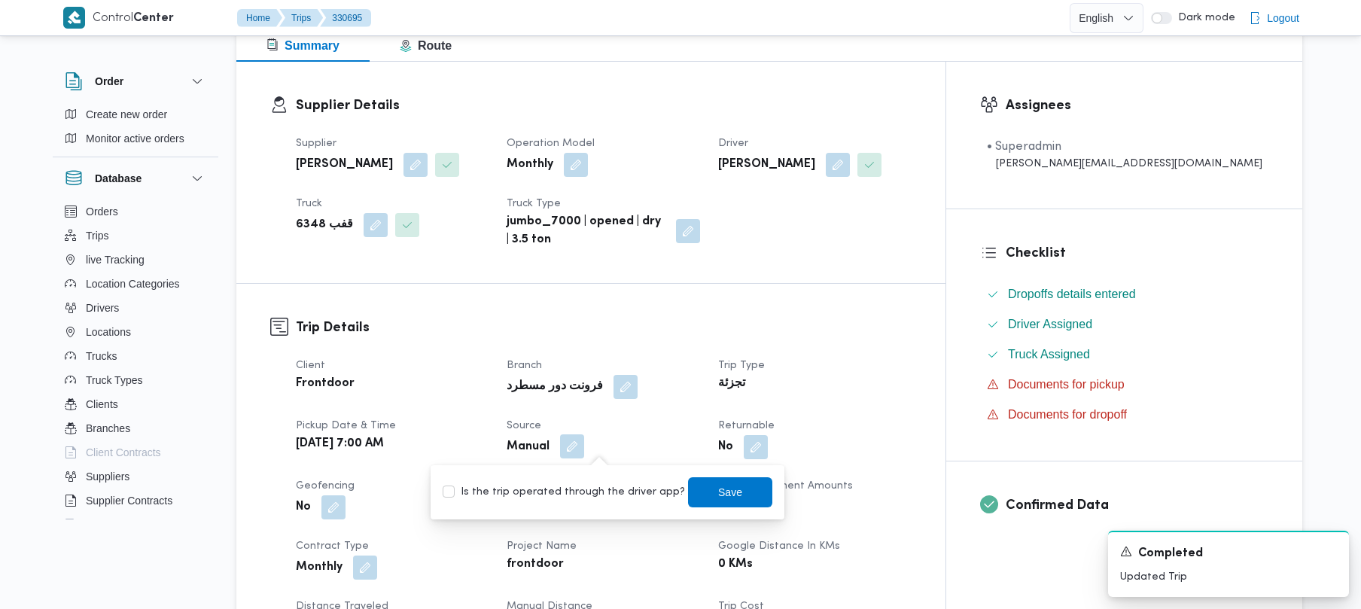
click at [609, 492] on label "Is the trip operated through the driver app?" at bounding box center [564, 492] width 242 height 18
checkbox input "true"
click at [718, 492] on span "Save" at bounding box center [730, 492] width 24 height 18
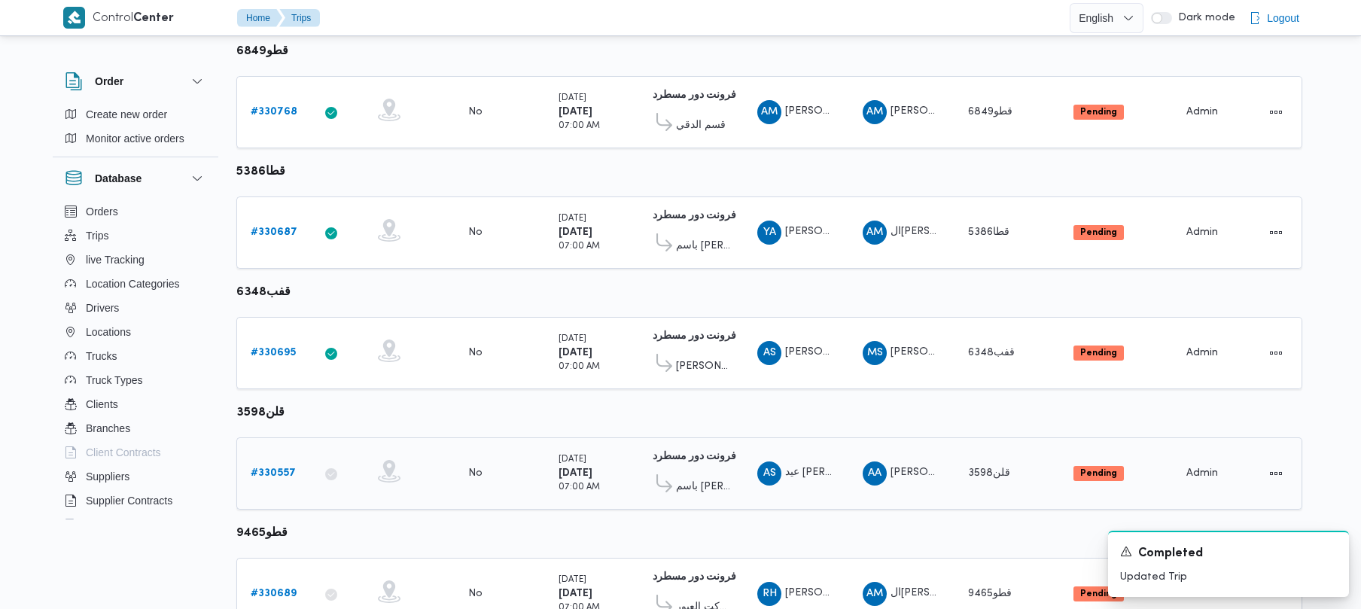
click at [263, 474] on b "# 330557" at bounding box center [273, 473] width 45 height 10
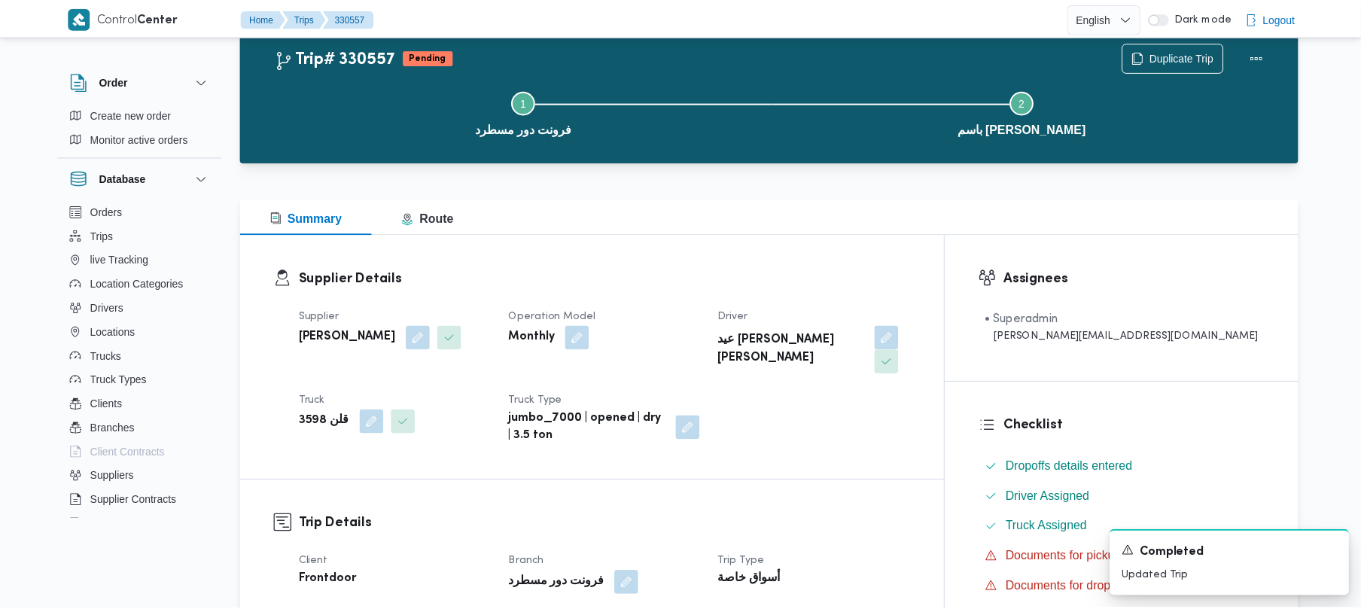
scroll to position [214, 0]
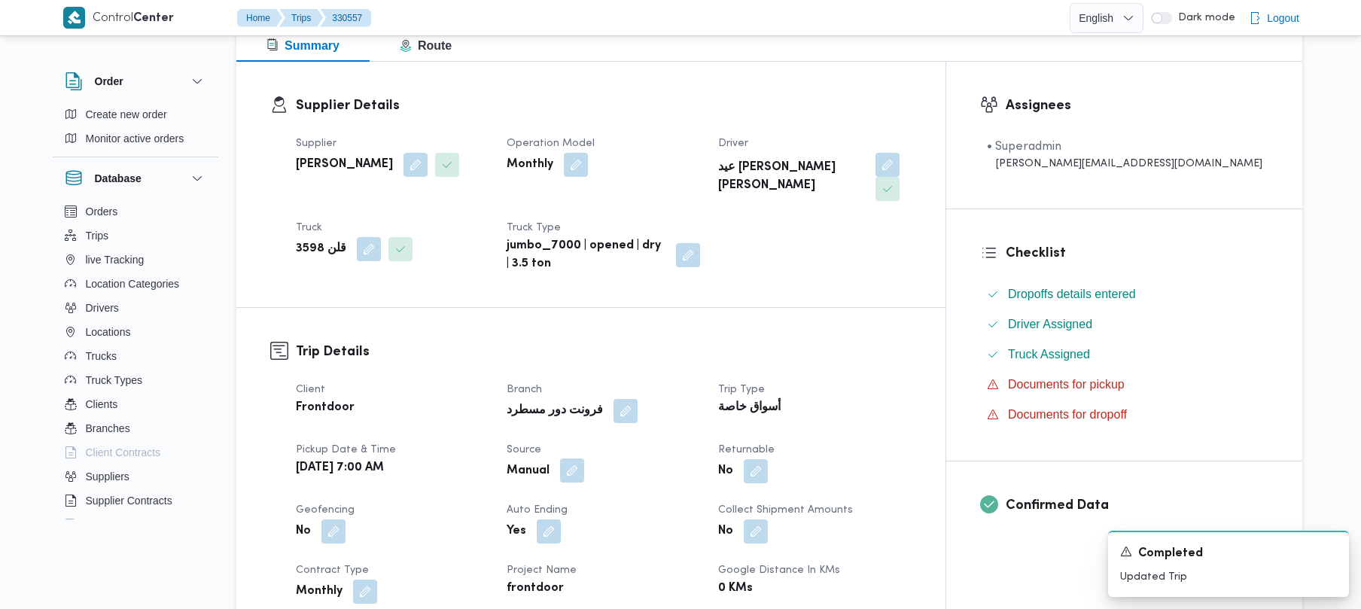
click at [584, 459] on button "button" at bounding box center [572, 471] width 24 height 24
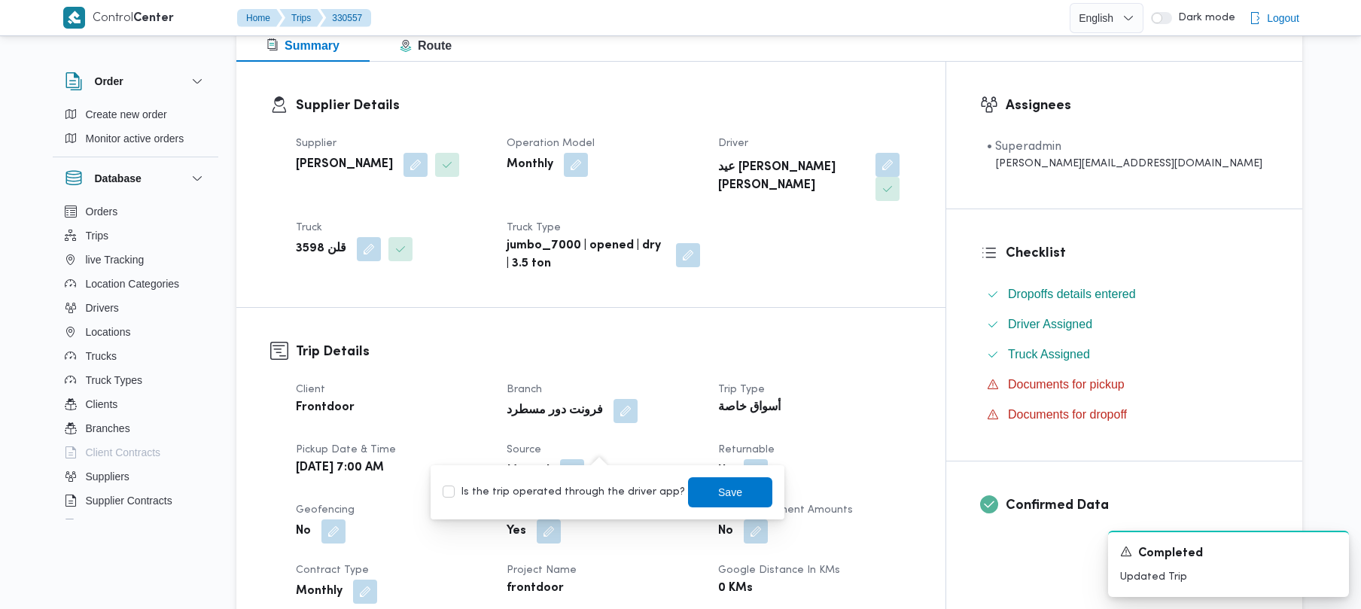
click at [594, 492] on label "Is the trip operated through the driver app?" at bounding box center [564, 492] width 242 height 18
click at [699, 494] on span "Save" at bounding box center [730, 492] width 84 height 30
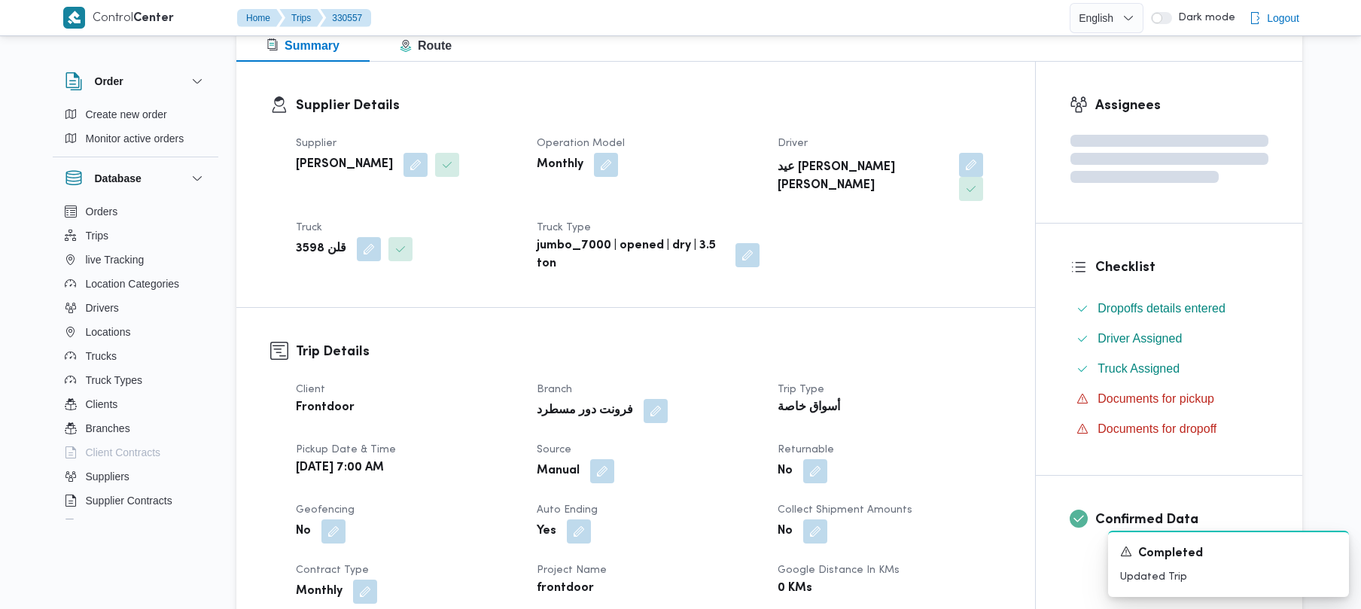
drag, startPoint x: 588, startPoint y: 447, endPoint x: 594, endPoint y: 465, distance: 18.3
click at [591, 459] on span at bounding box center [599, 471] width 32 height 24
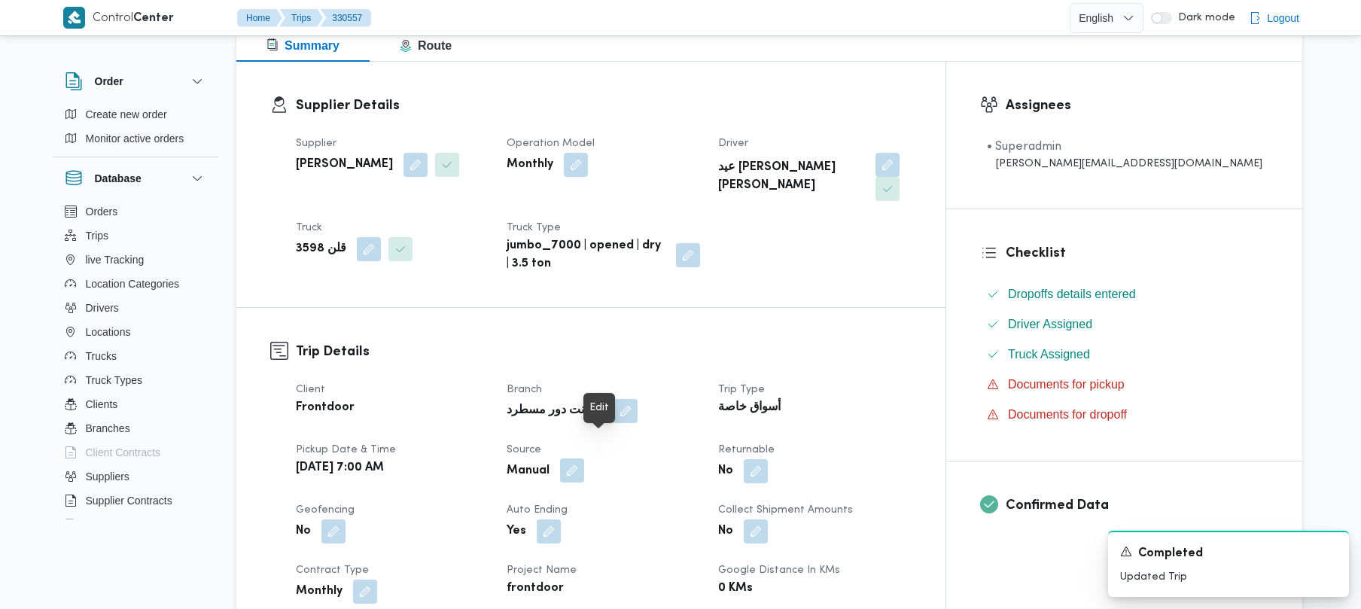
click at [584, 459] on button "button" at bounding box center [572, 471] width 24 height 24
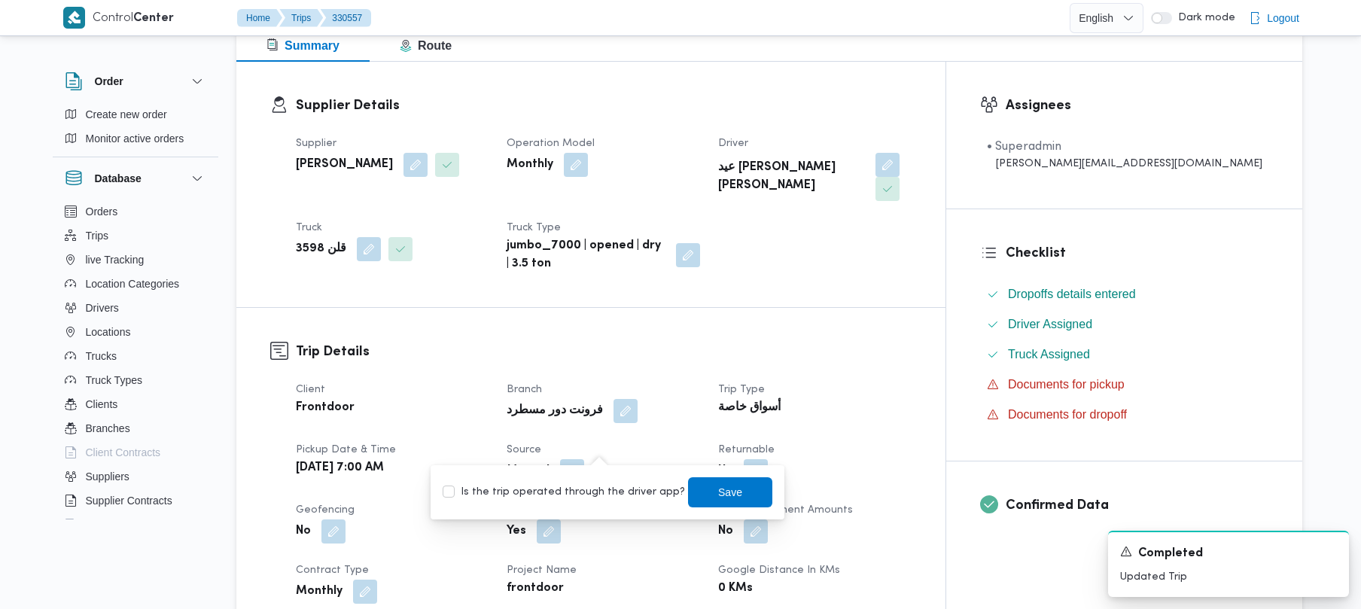
click at [593, 491] on label "Is the trip operated through the driver app?" at bounding box center [564, 492] width 242 height 18
checkbox input "true"
click at [688, 495] on span "Save" at bounding box center [730, 492] width 84 height 30
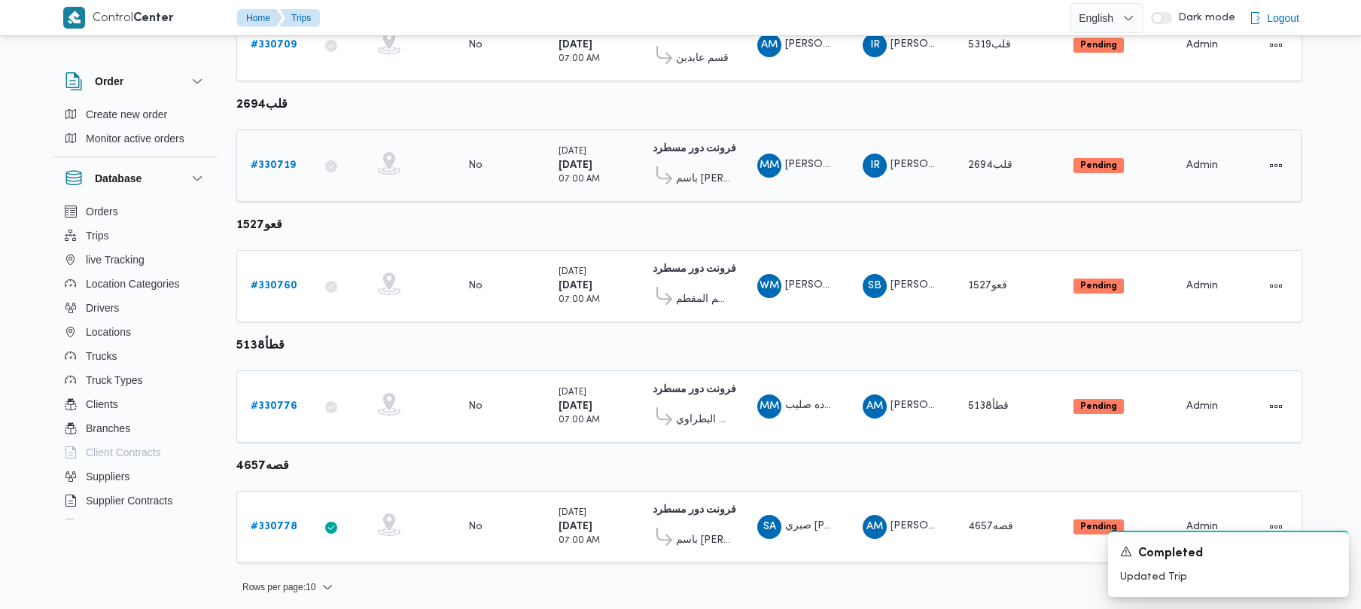
scroll to position [890, 0]
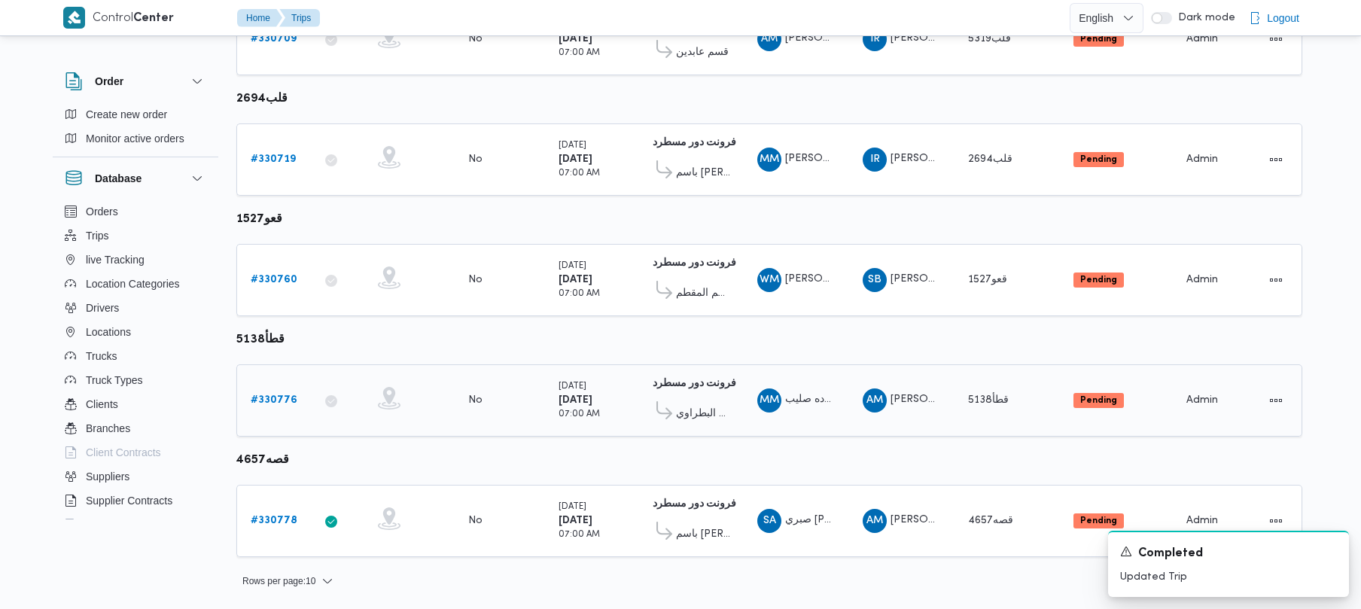
click at [271, 395] on b "# 330776" at bounding box center [274, 400] width 47 height 10
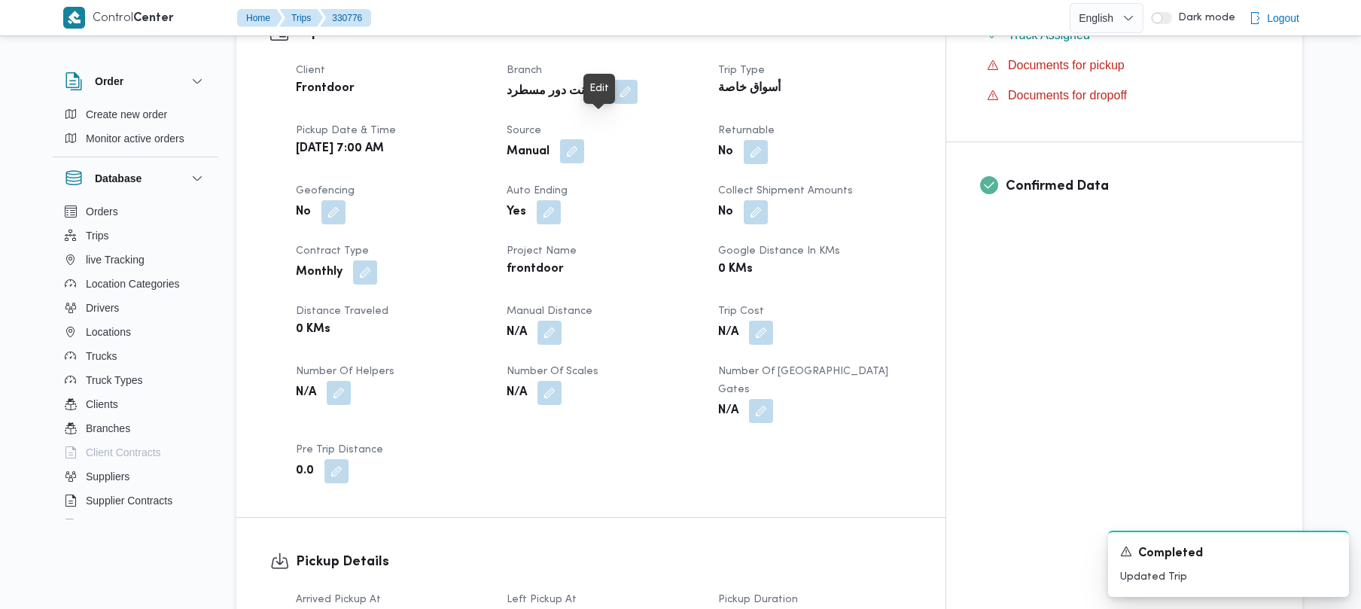
click at [584, 139] on button "button" at bounding box center [572, 151] width 24 height 24
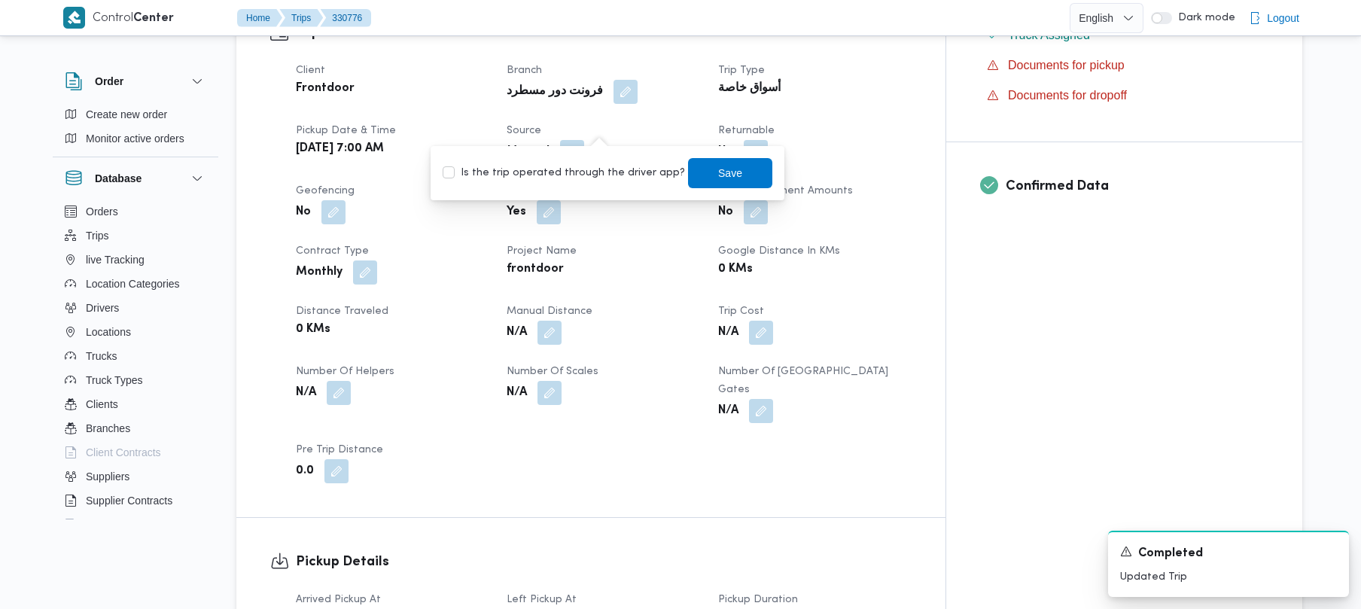
click at [598, 169] on label "Is the trip operated through the driver app?" at bounding box center [564, 173] width 242 height 18
checkbox input "true"
click at [718, 184] on span "Save" at bounding box center [730, 172] width 84 height 30
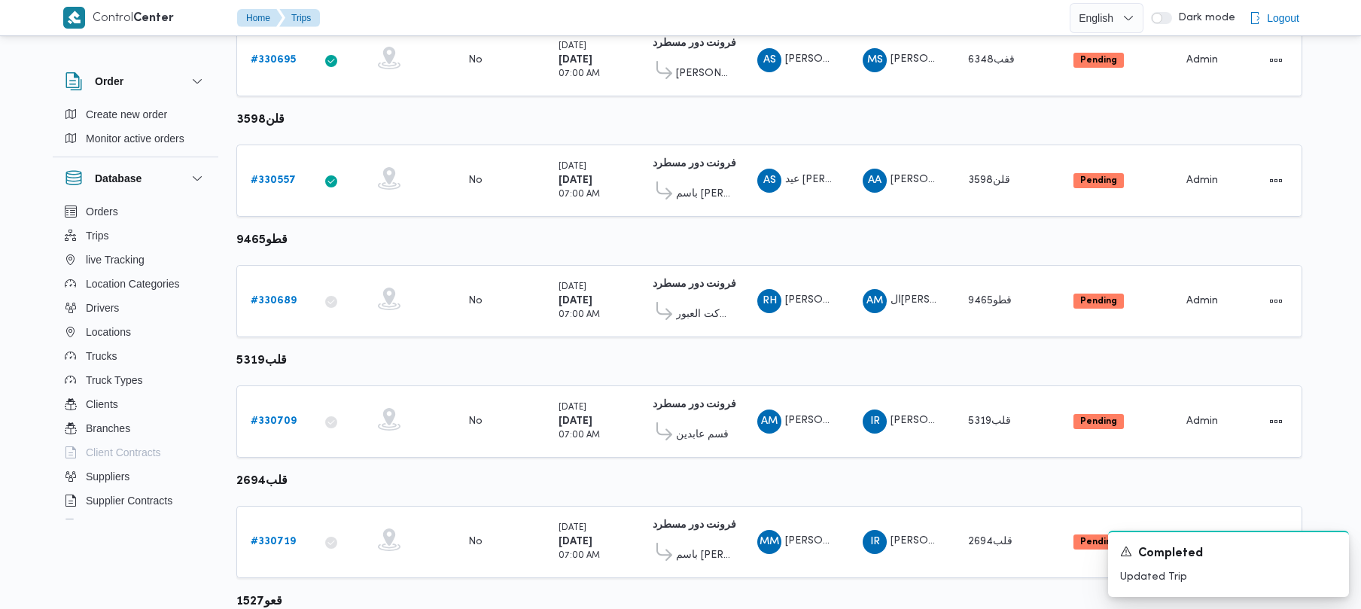
scroll to position [533, 0]
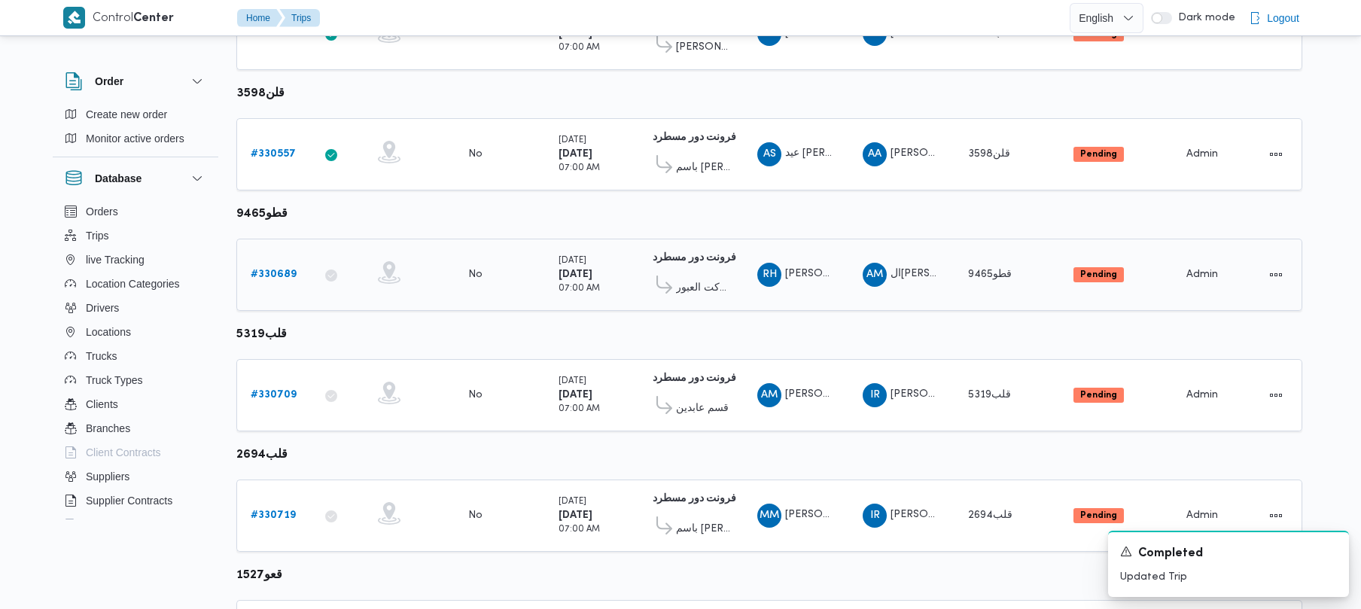
click at [269, 271] on b "# 330689" at bounding box center [274, 275] width 46 height 10
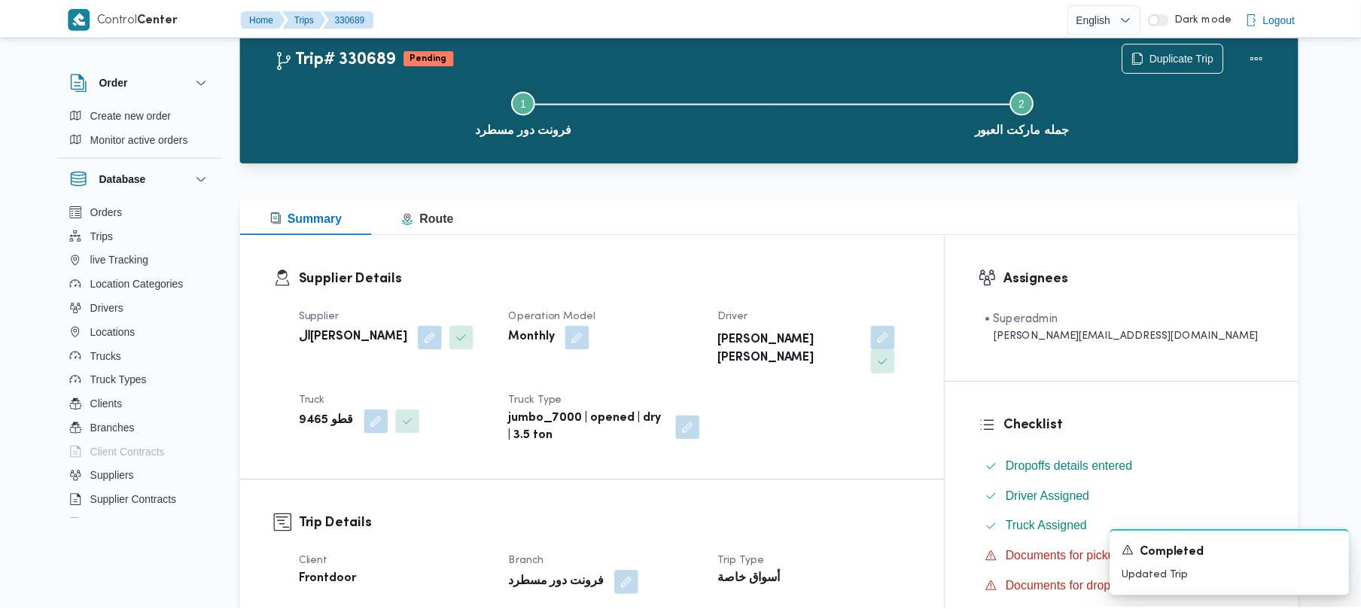
scroll to position [533, 0]
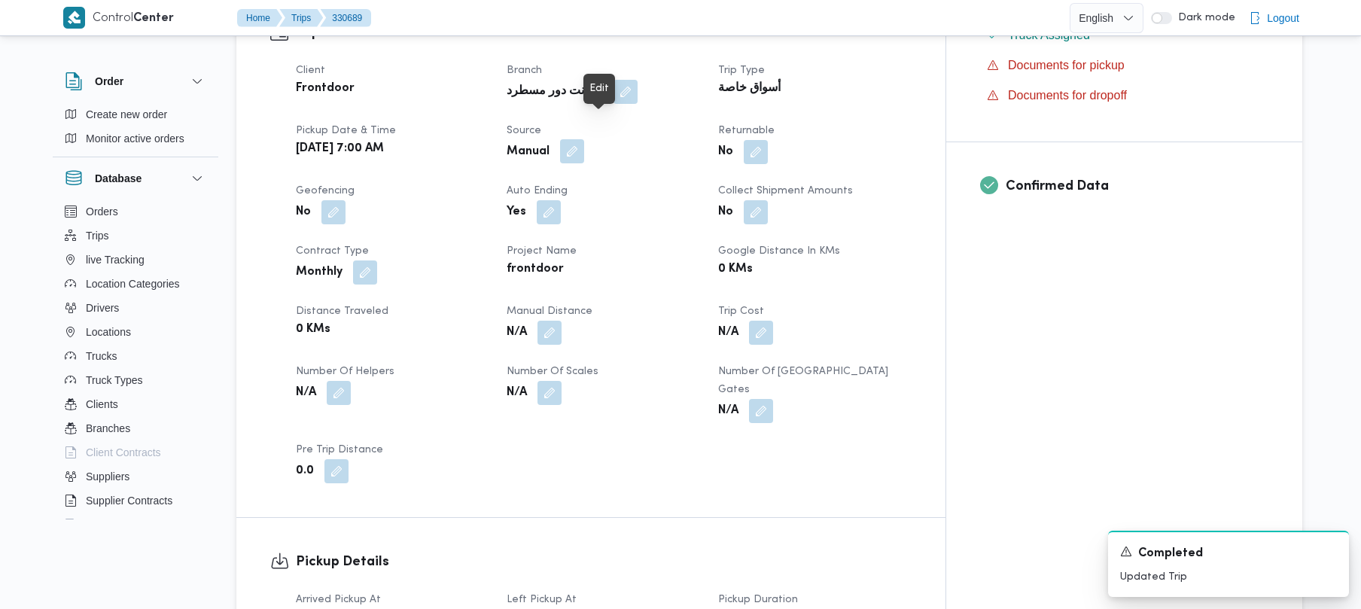
click at [584, 139] on button "button" at bounding box center [572, 151] width 24 height 24
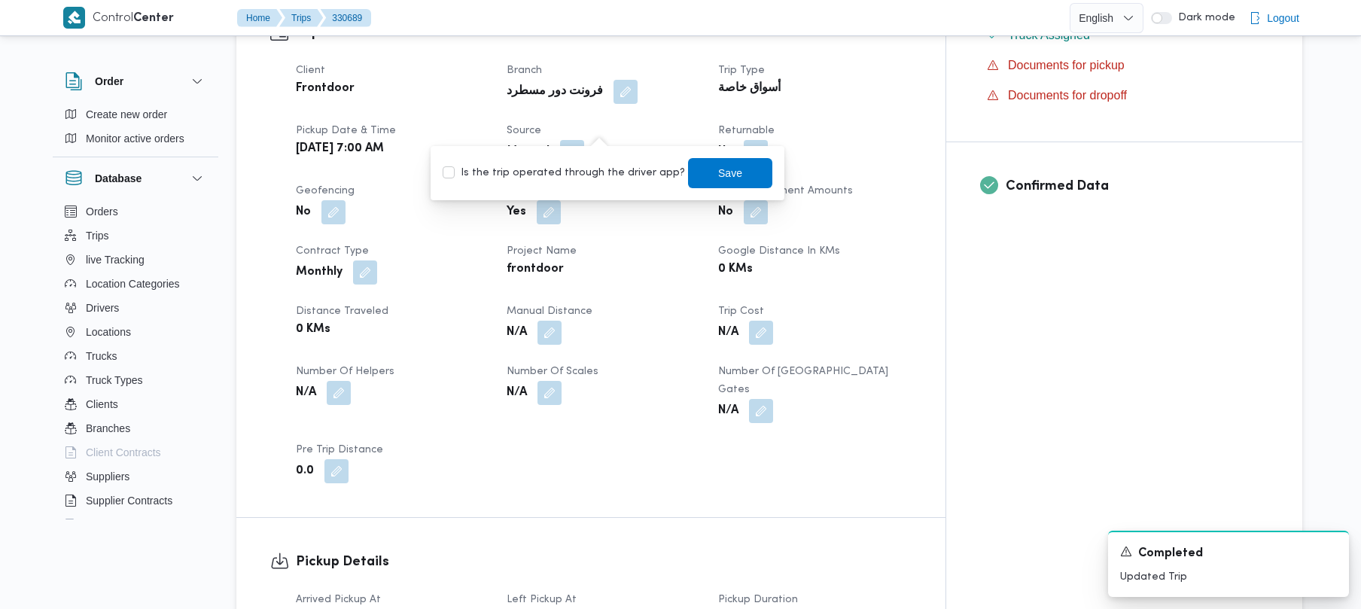
click at [614, 164] on label "Is the trip operated through the driver app?" at bounding box center [564, 173] width 242 height 18
checkbox input "true"
click at [693, 169] on span "Save" at bounding box center [730, 172] width 84 height 30
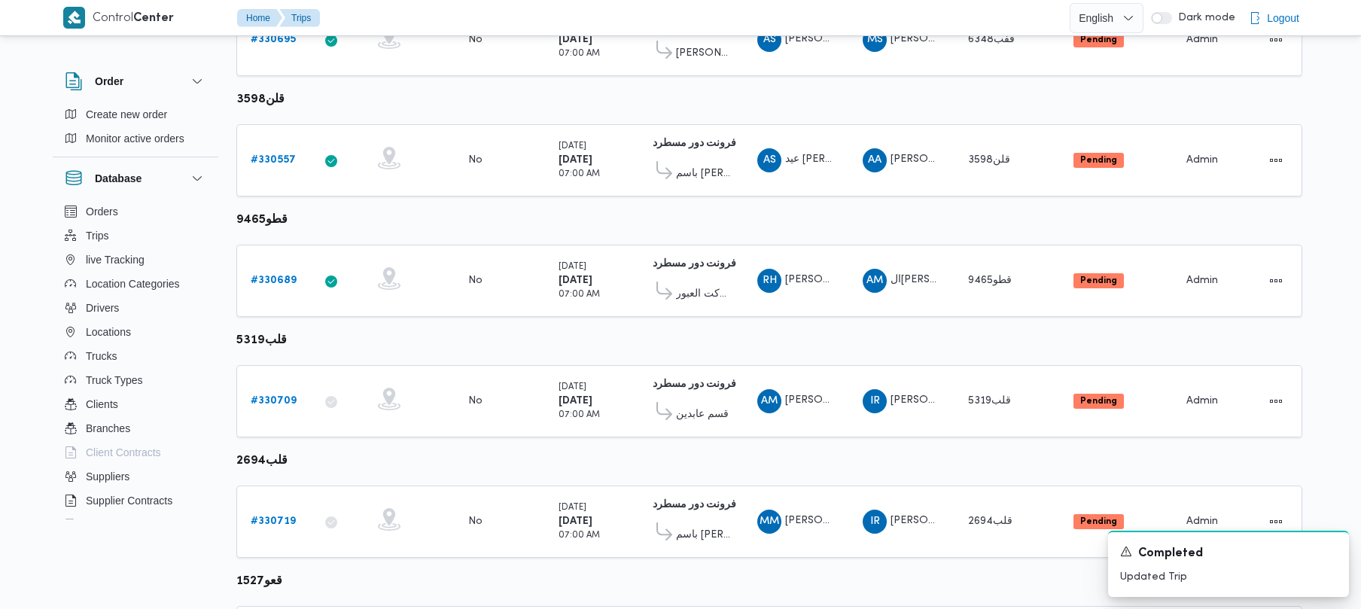
scroll to position [533, 0]
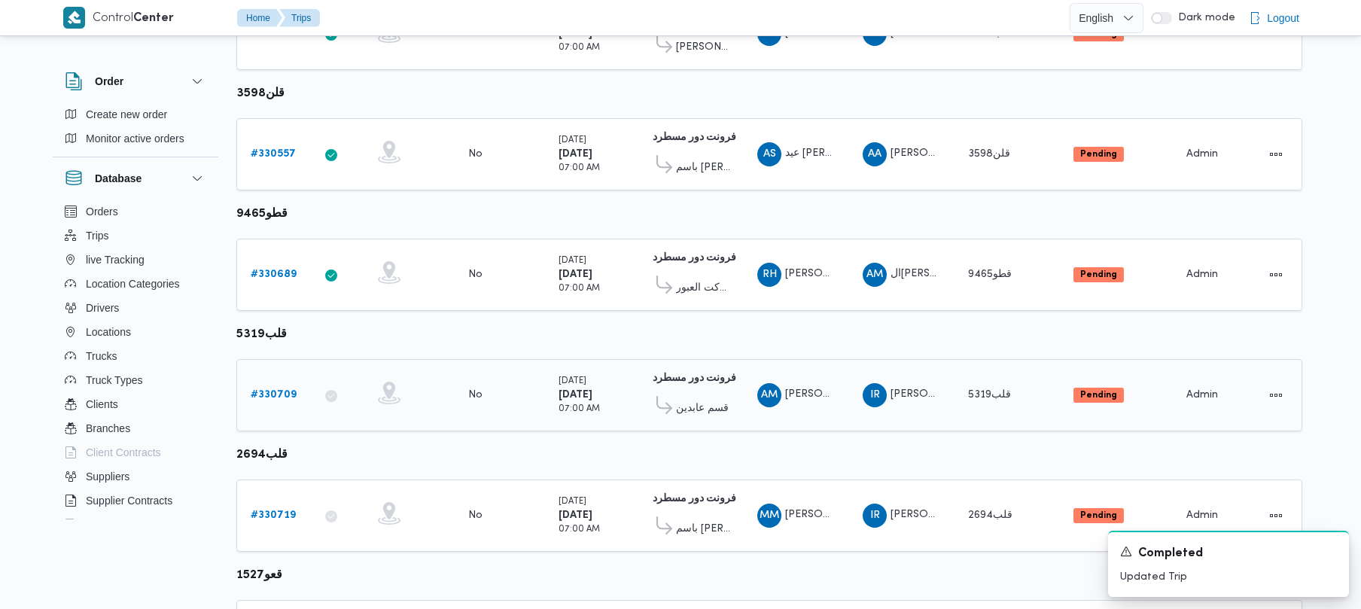
click at [278, 395] on b "# 330709" at bounding box center [274, 395] width 46 height 10
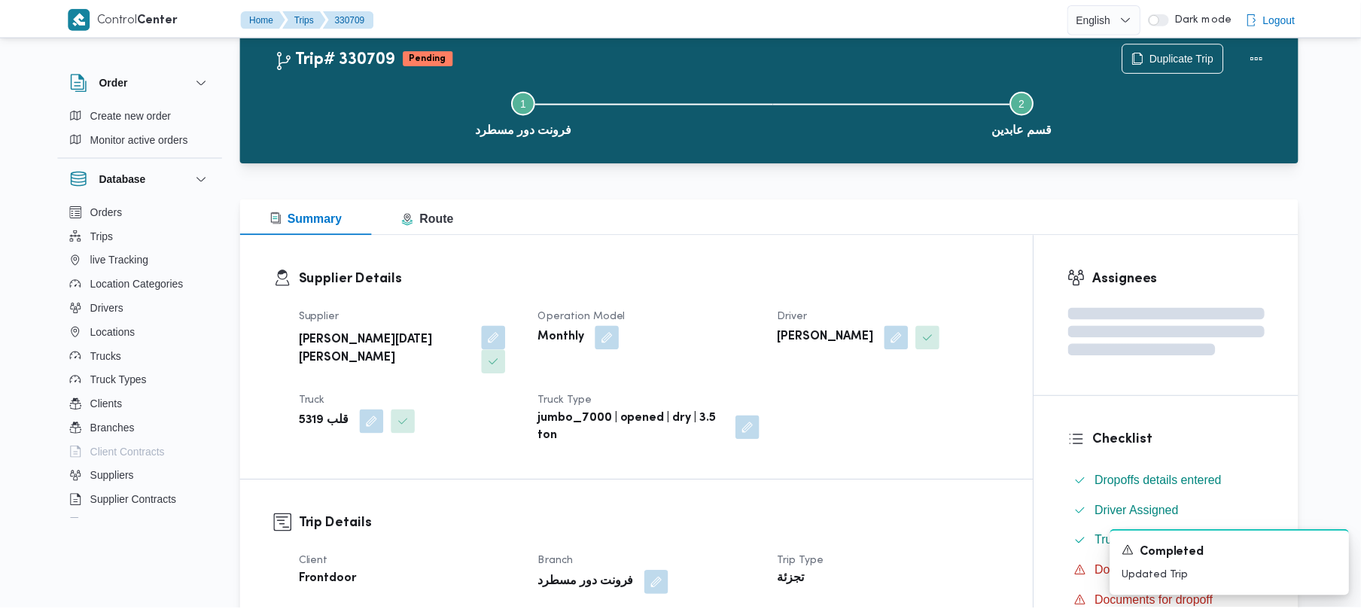
scroll to position [533, 0]
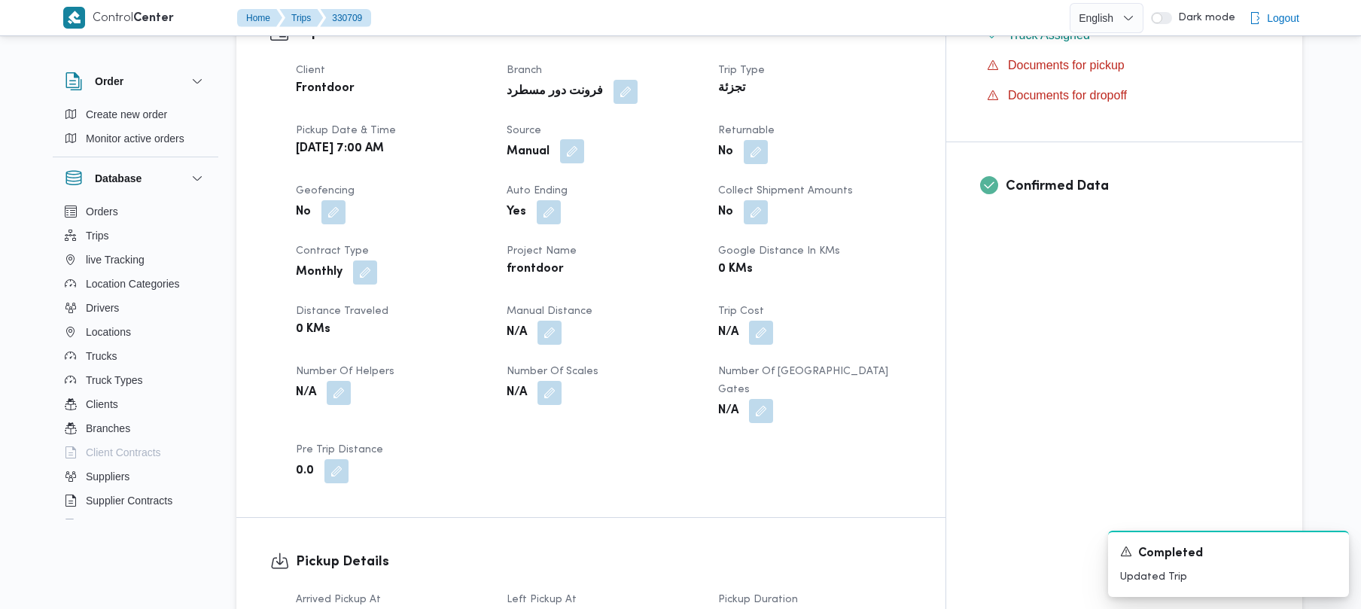
click at [584, 139] on button "button" at bounding box center [572, 151] width 24 height 24
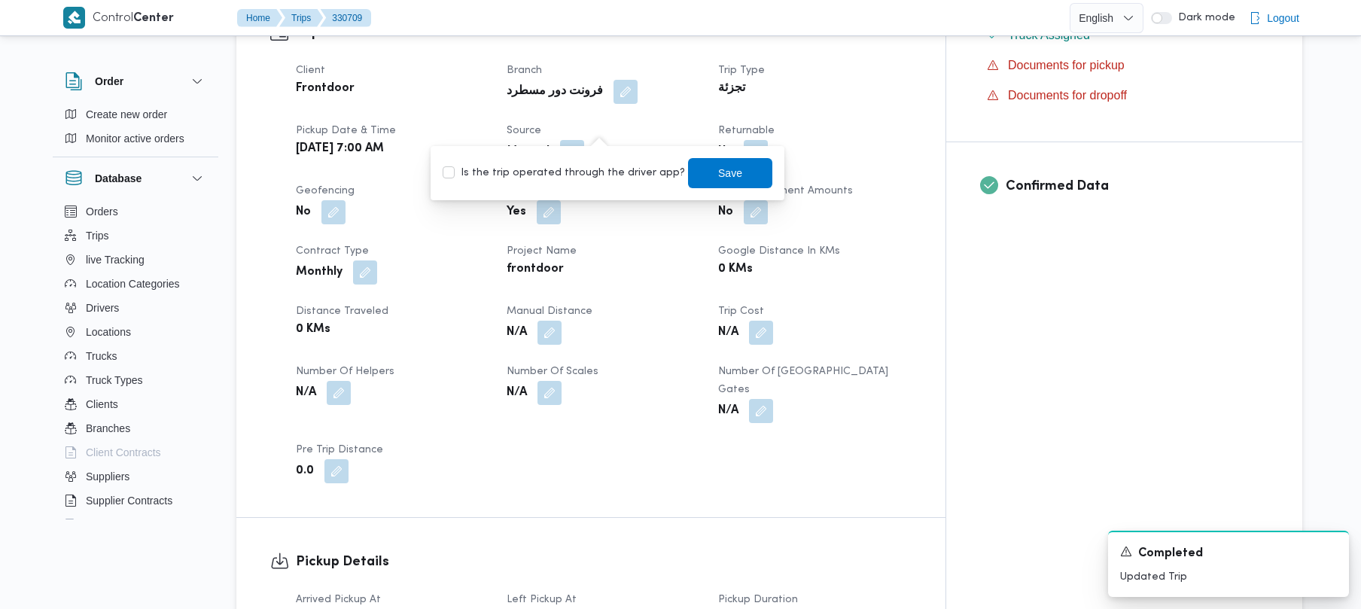
click at [568, 166] on label "Is the trip operated through the driver app?" at bounding box center [564, 173] width 242 height 18
checkbox input "true"
click at [718, 178] on span "Save" at bounding box center [730, 173] width 24 height 18
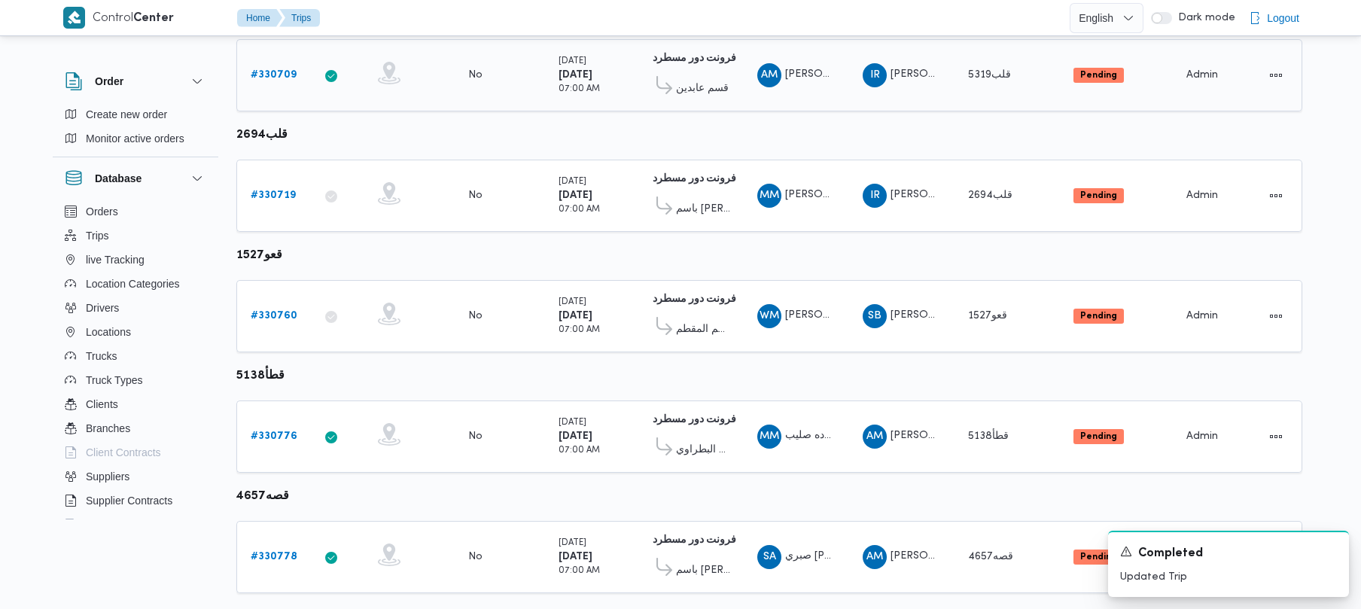
scroll to position [890, 0]
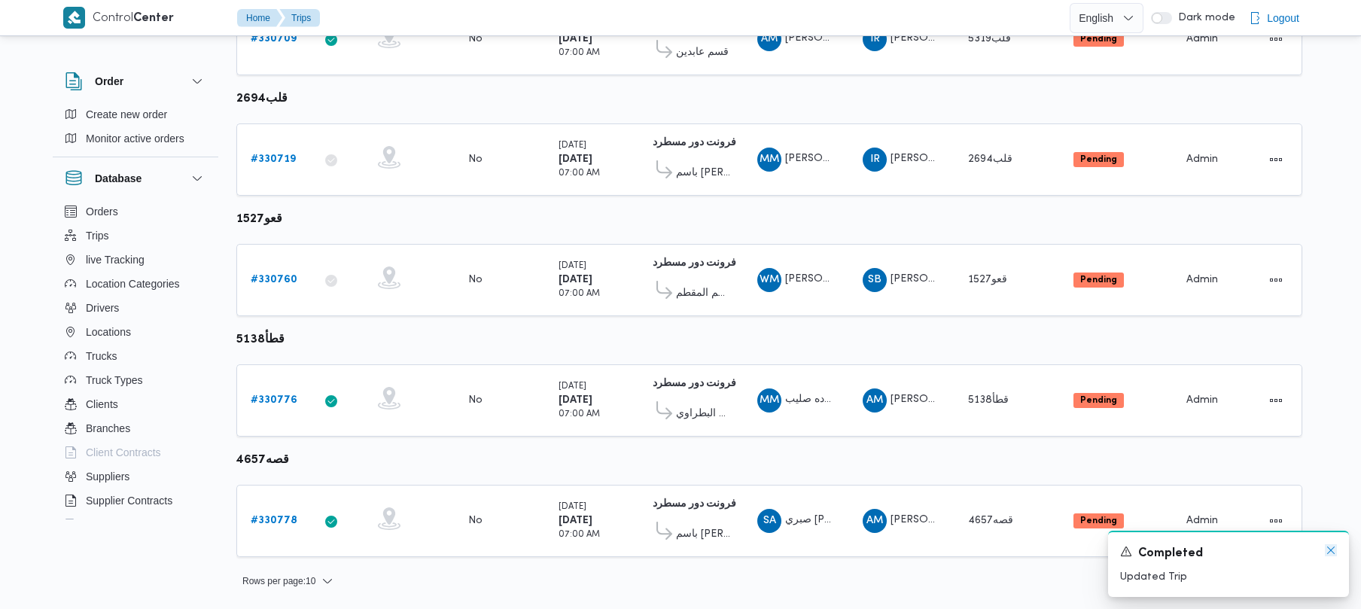
click at [1331, 549] on icon "Dismiss toast" at bounding box center [1331, 550] width 12 height 12
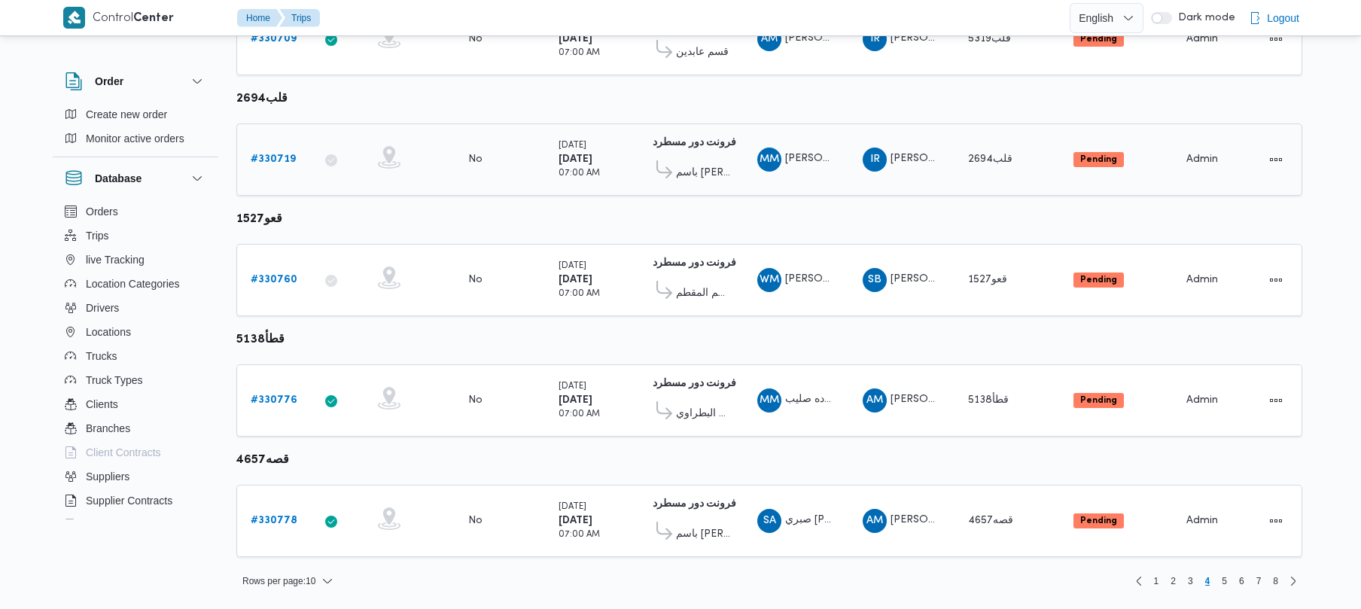
click at [286, 157] on b "# 330719" at bounding box center [273, 159] width 45 height 10
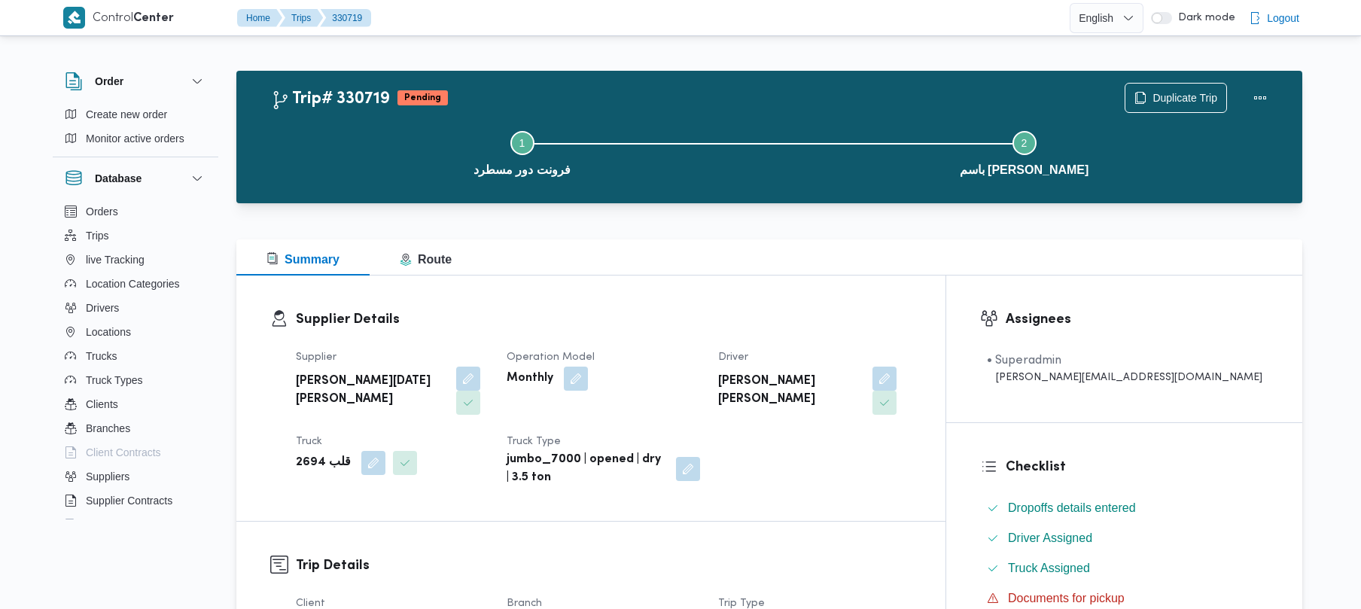
scroll to position [533, 0]
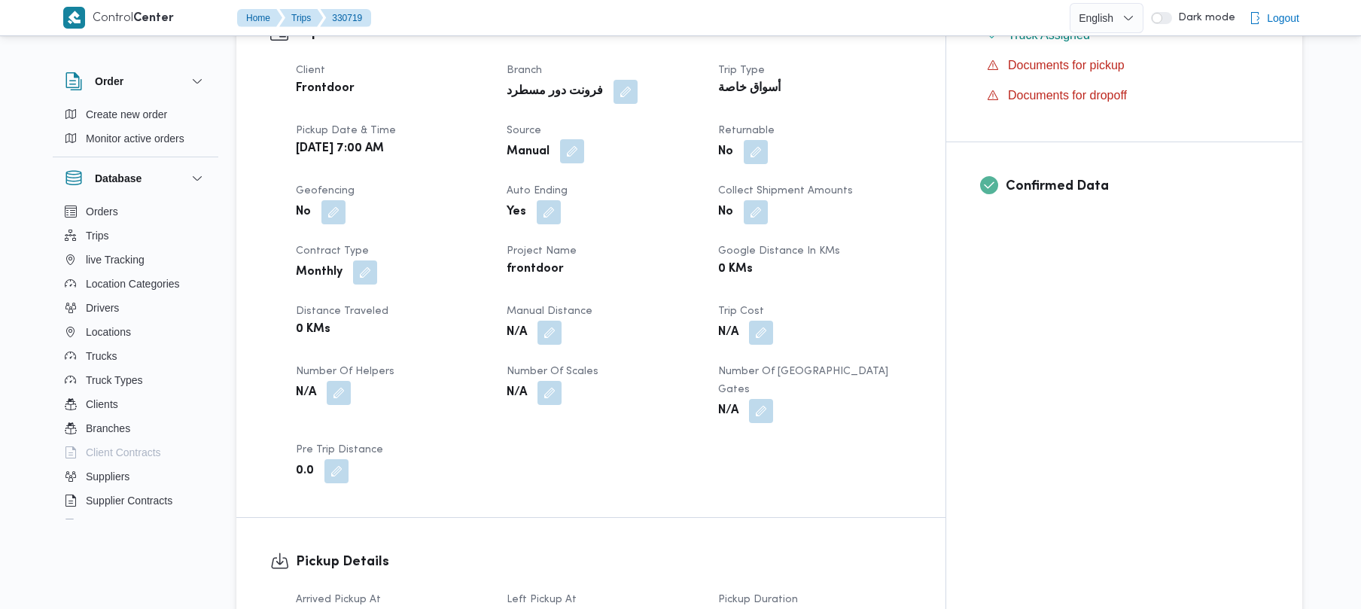
click at [584, 139] on button "button" at bounding box center [572, 151] width 24 height 24
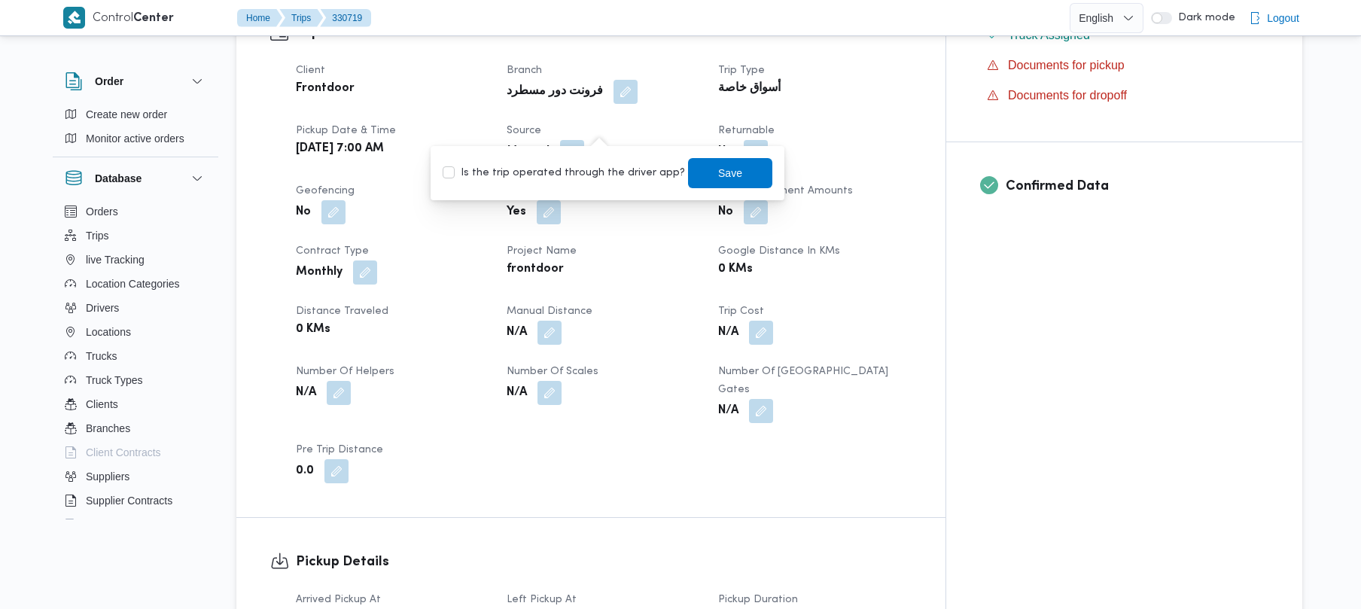
click at [601, 181] on label "Is the trip operated through the driver app?" at bounding box center [564, 173] width 242 height 18
checkbox input "true"
click at [688, 178] on span "Save" at bounding box center [730, 172] width 84 height 30
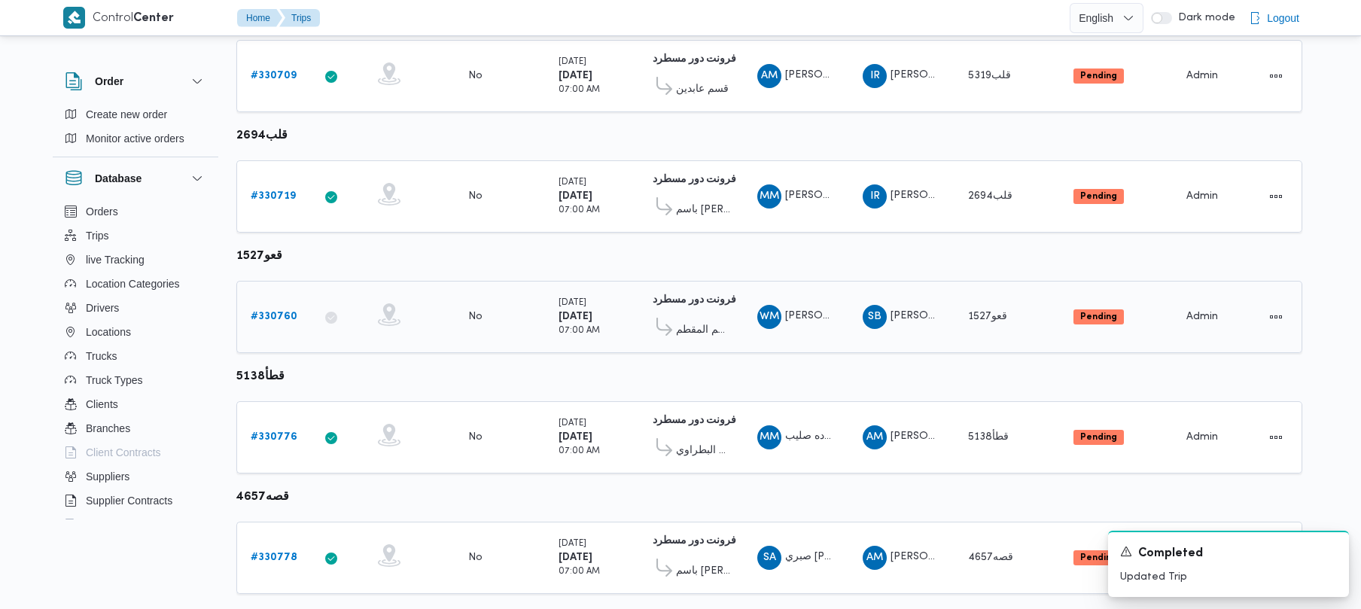
scroll to position [890, 0]
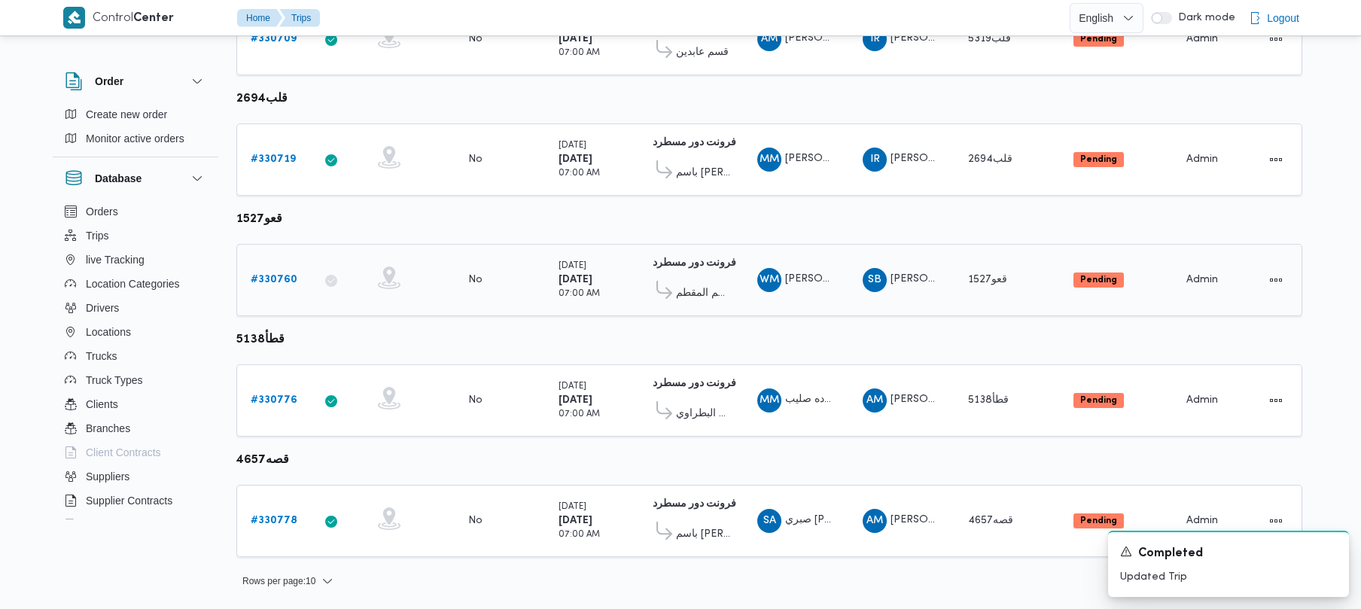
click at [257, 276] on b "# 330760" at bounding box center [274, 280] width 47 height 10
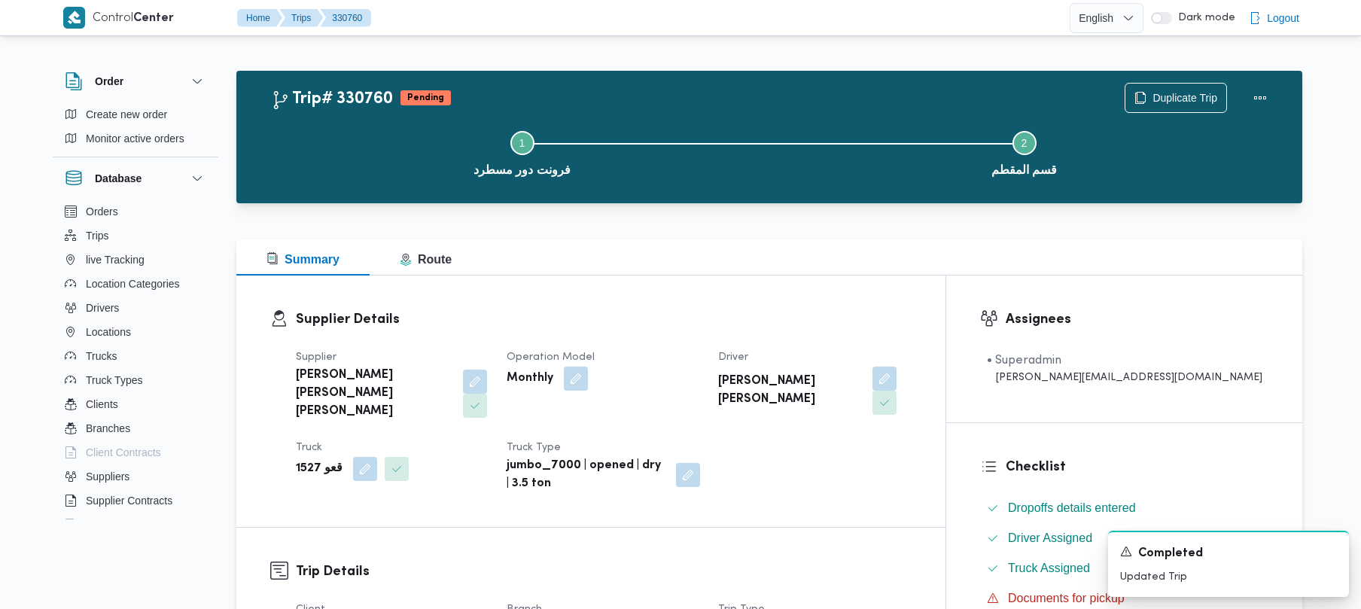
scroll to position [533, 0]
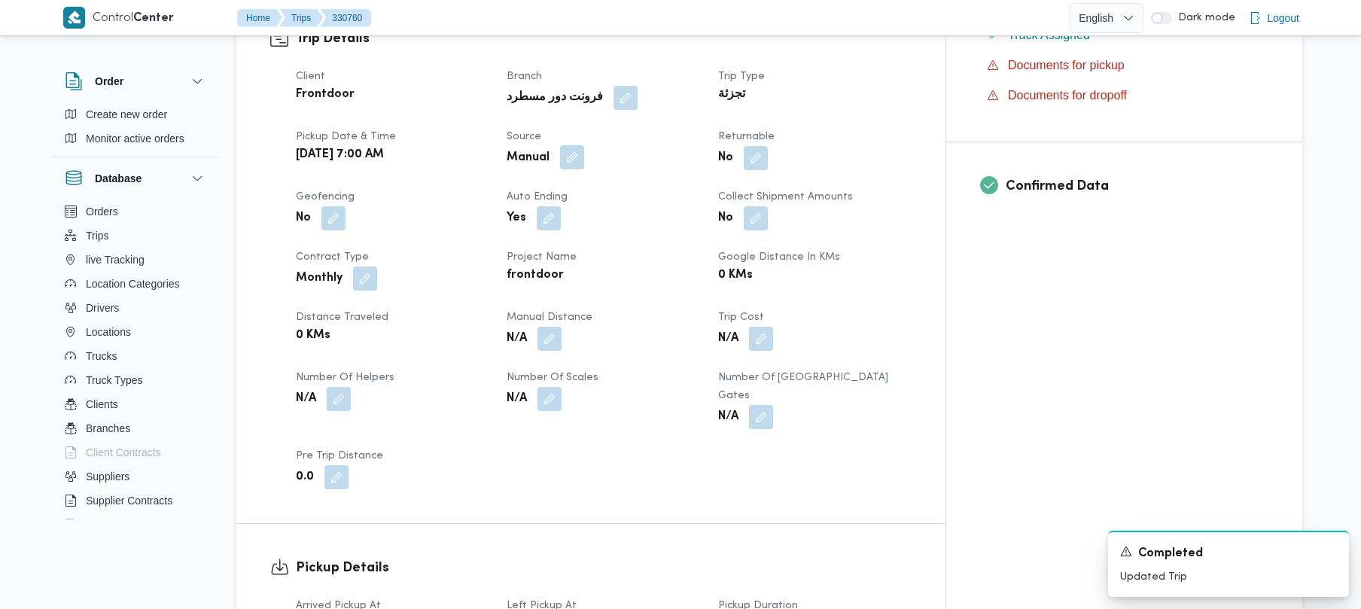
click at [584, 145] on button "button" at bounding box center [572, 157] width 24 height 24
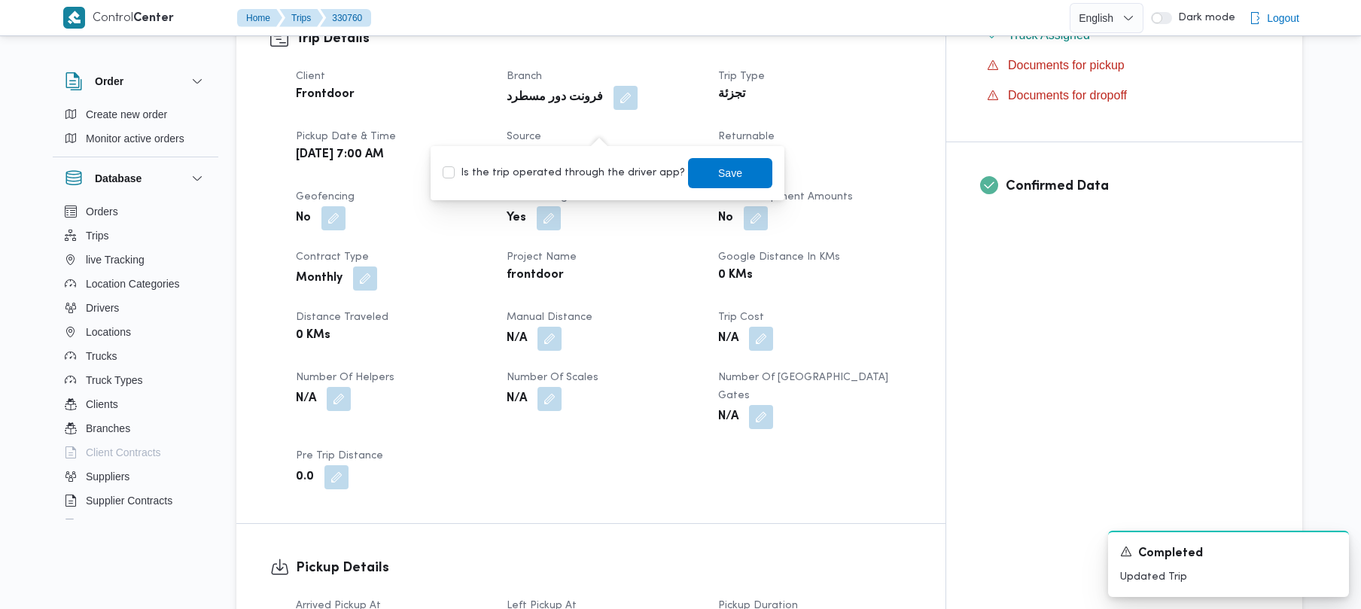
click at [597, 178] on label "Is the trip operated through the driver app?" at bounding box center [564, 173] width 242 height 18
checkbox input "true"
click at [696, 181] on span "Save" at bounding box center [730, 172] width 84 height 30
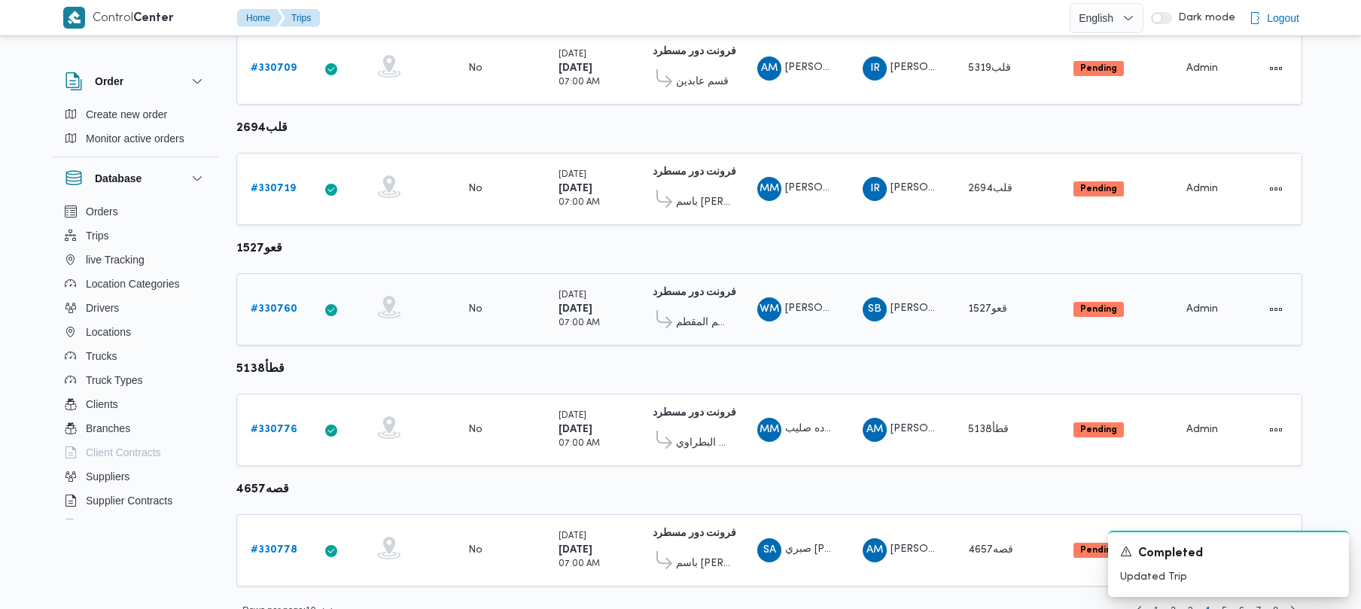
scroll to position [890, 0]
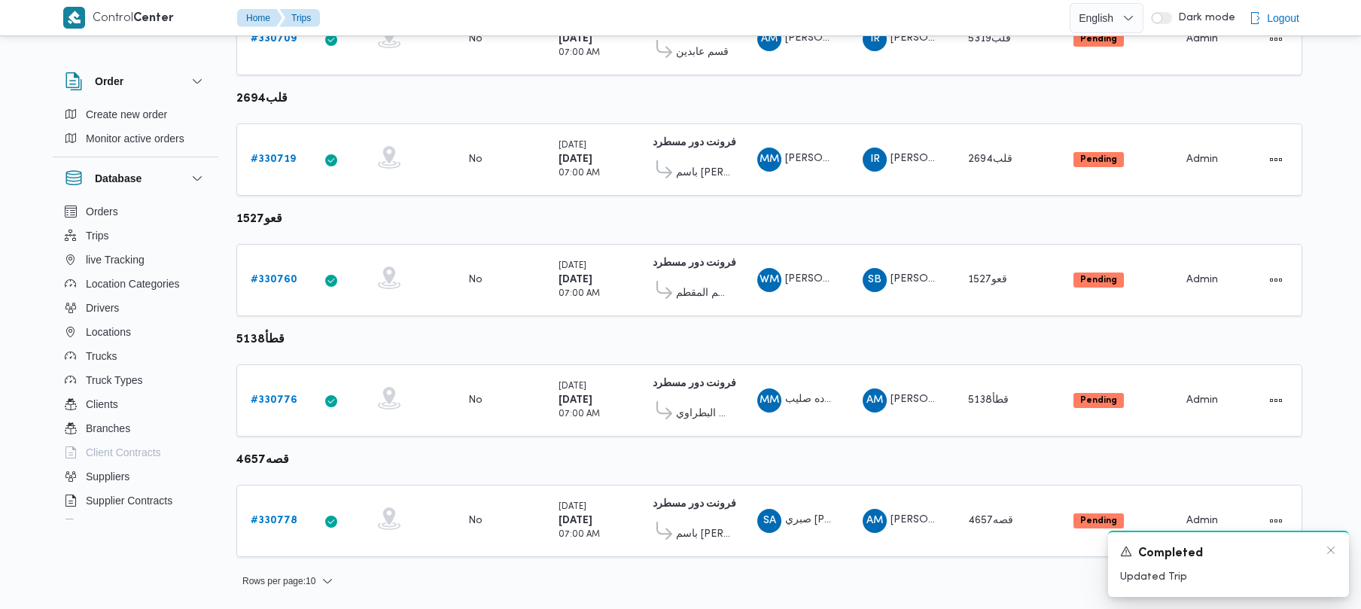
click at [1324, 547] on div "Completed" at bounding box center [1228, 553] width 217 height 19
click at [1328, 549] on icon "Dismiss toast" at bounding box center [1331, 550] width 12 height 12
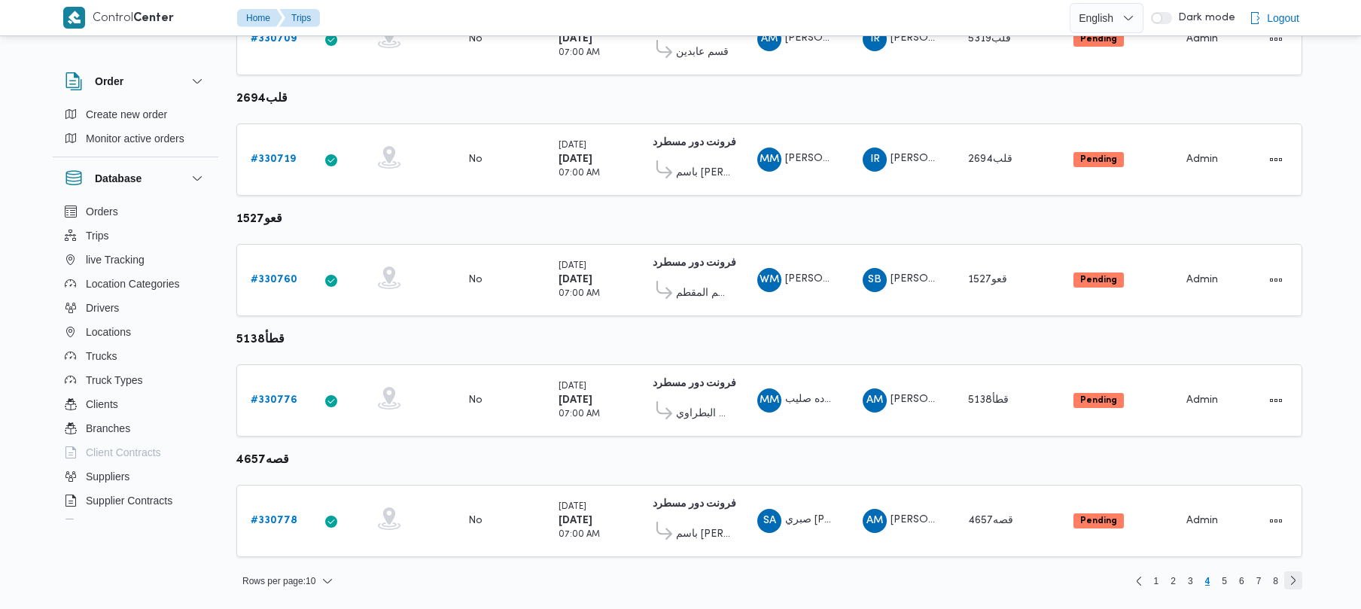
click at [1301, 580] on link "Next page, 5" at bounding box center [1294, 580] width 18 height 18
click at [1301, 580] on table "Trip ID Click to sort in ascending order App Click to sort in ascending order G…" at bounding box center [769, 304] width 1066 height 1259
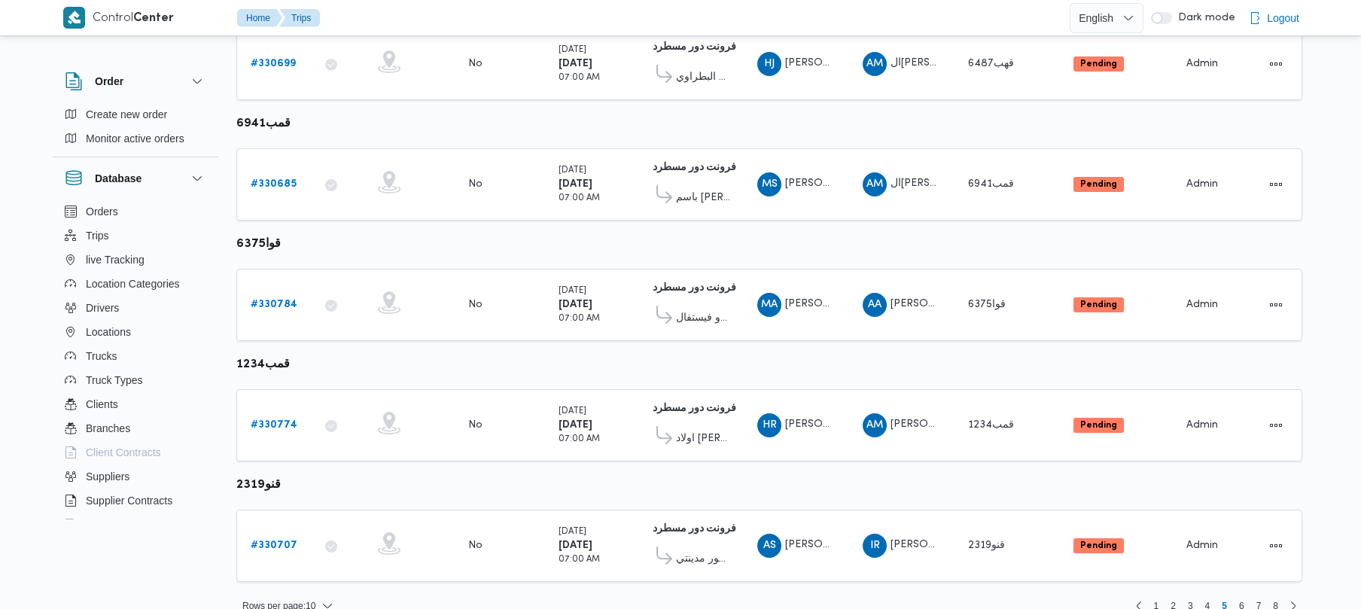
scroll to position [890, 0]
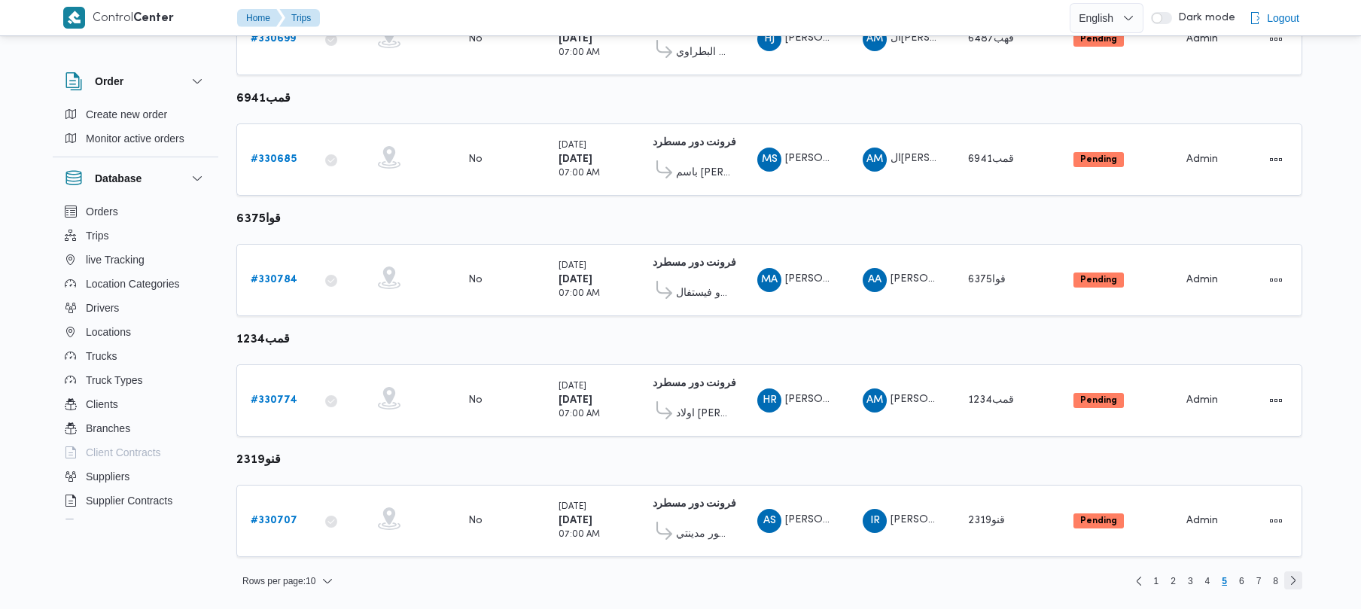
click at [1293, 584] on link "Next page, 6" at bounding box center [1294, 580] width 18 height 18
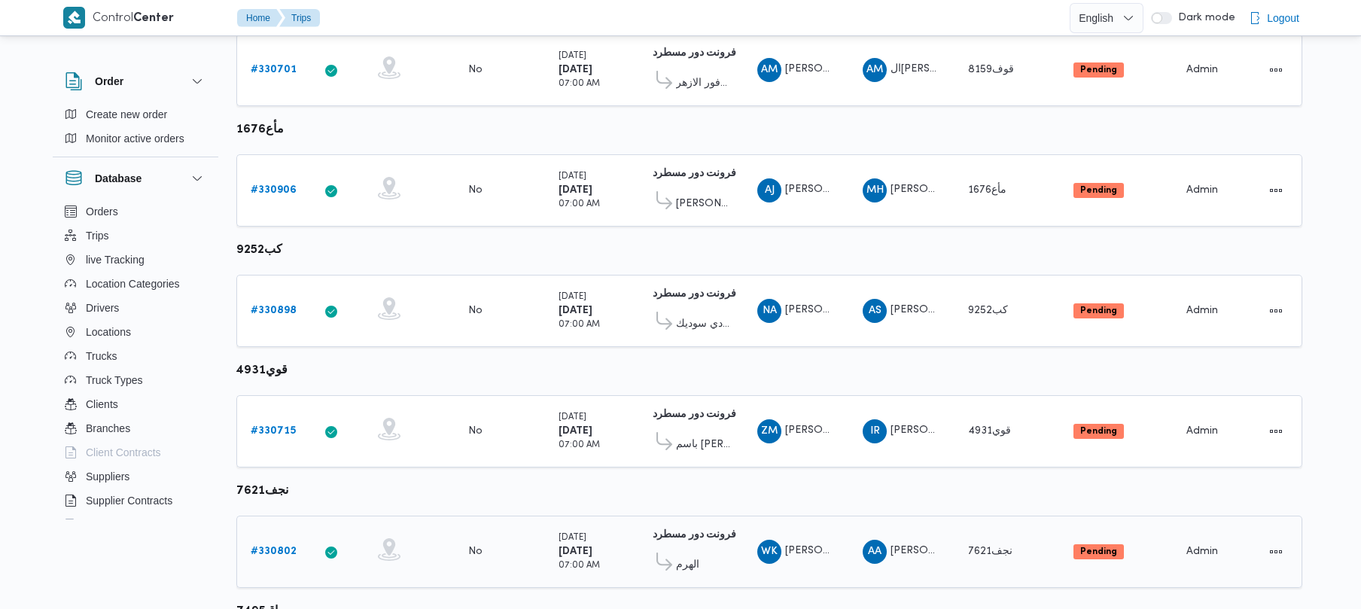
scroll to position [890, 0]
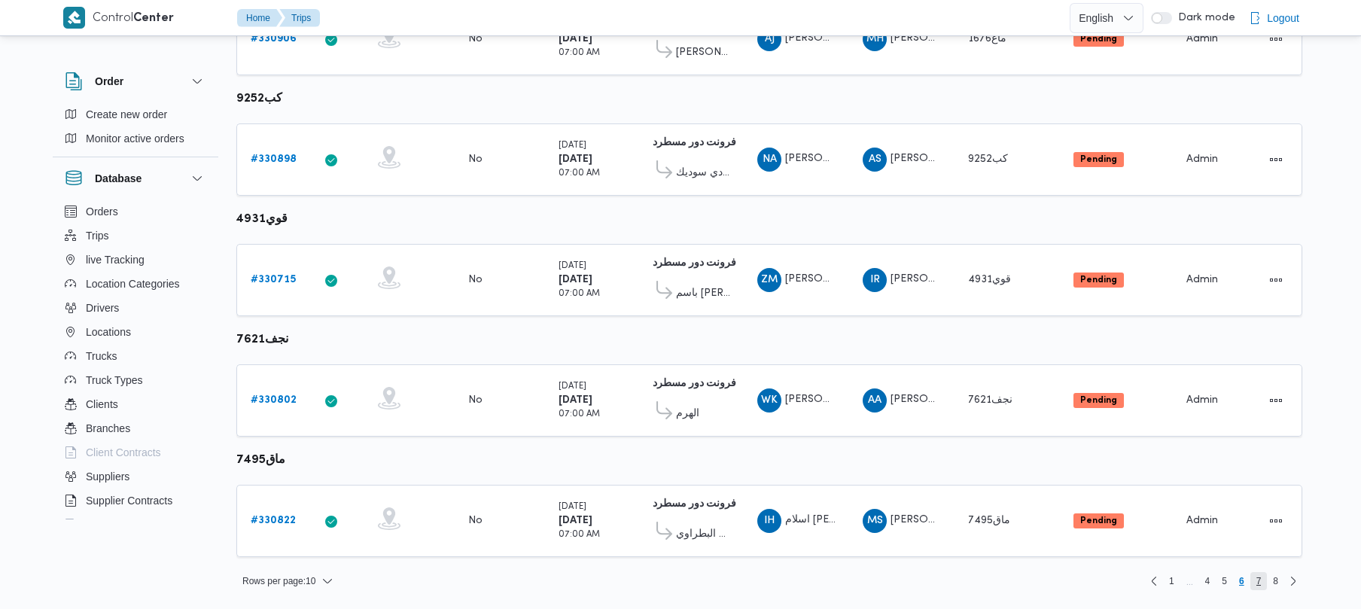
click at [1259, 585] on span "7" at bounding box center [1259, 581] width 5 height 18
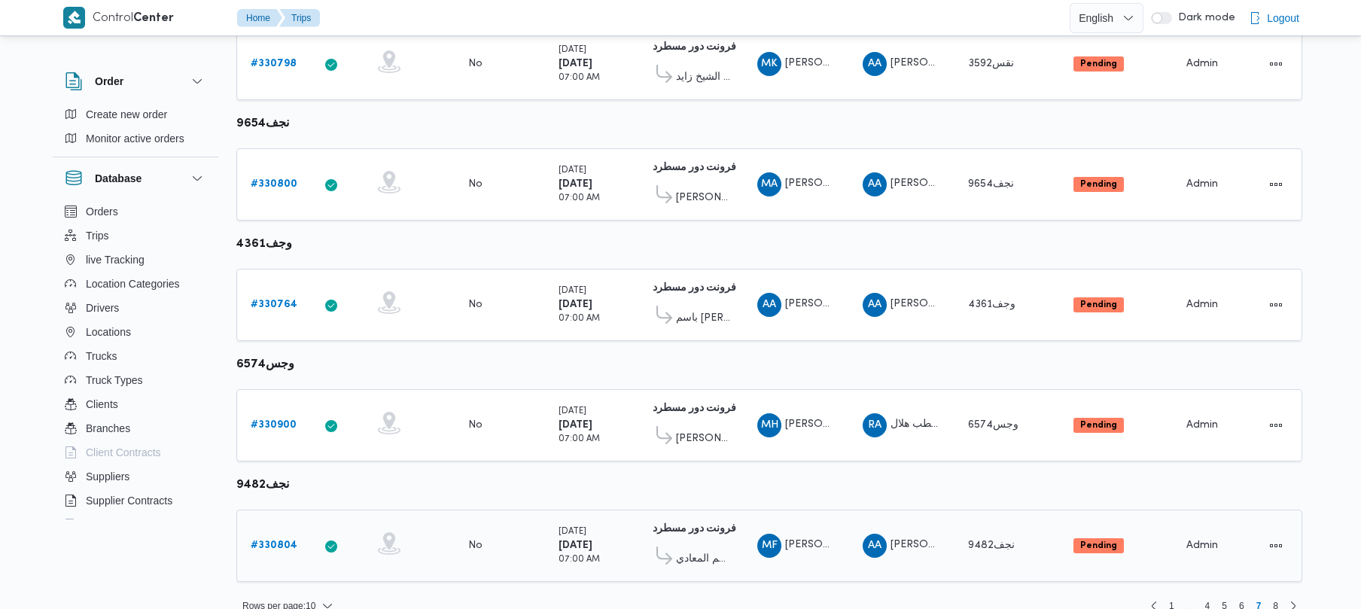
scroll to position [890, 0]
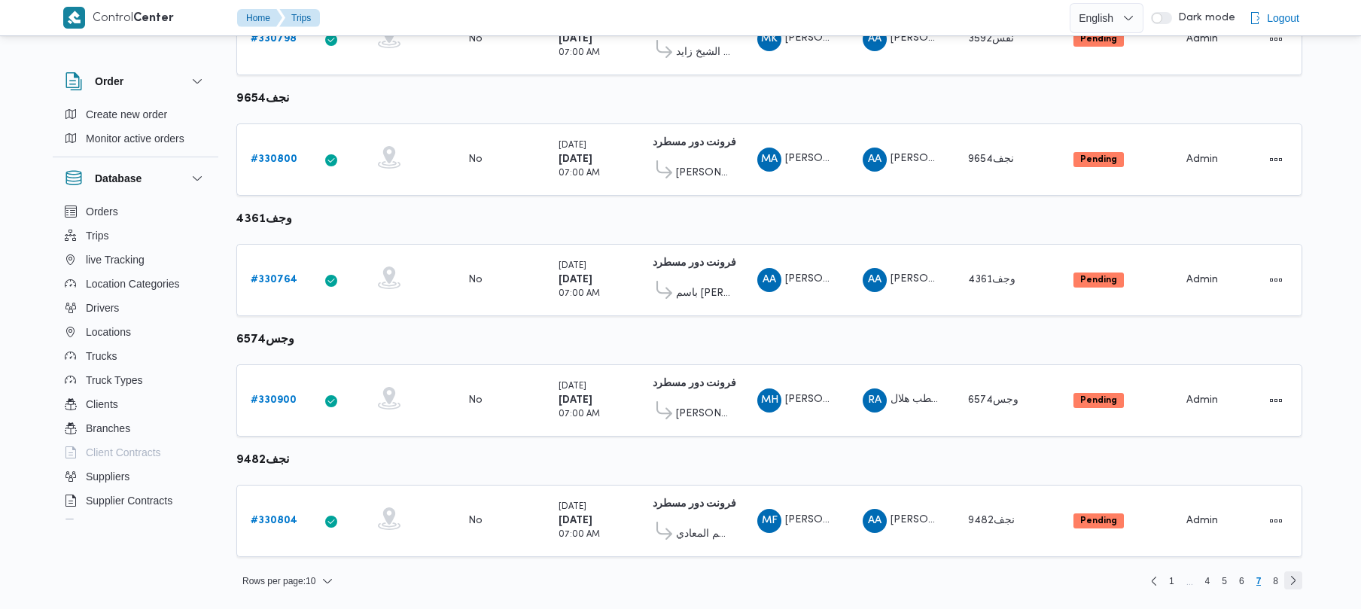
click at [1286, 581] on link "Next page, 8" at bounding box center [1294, 580] width 18 height 18
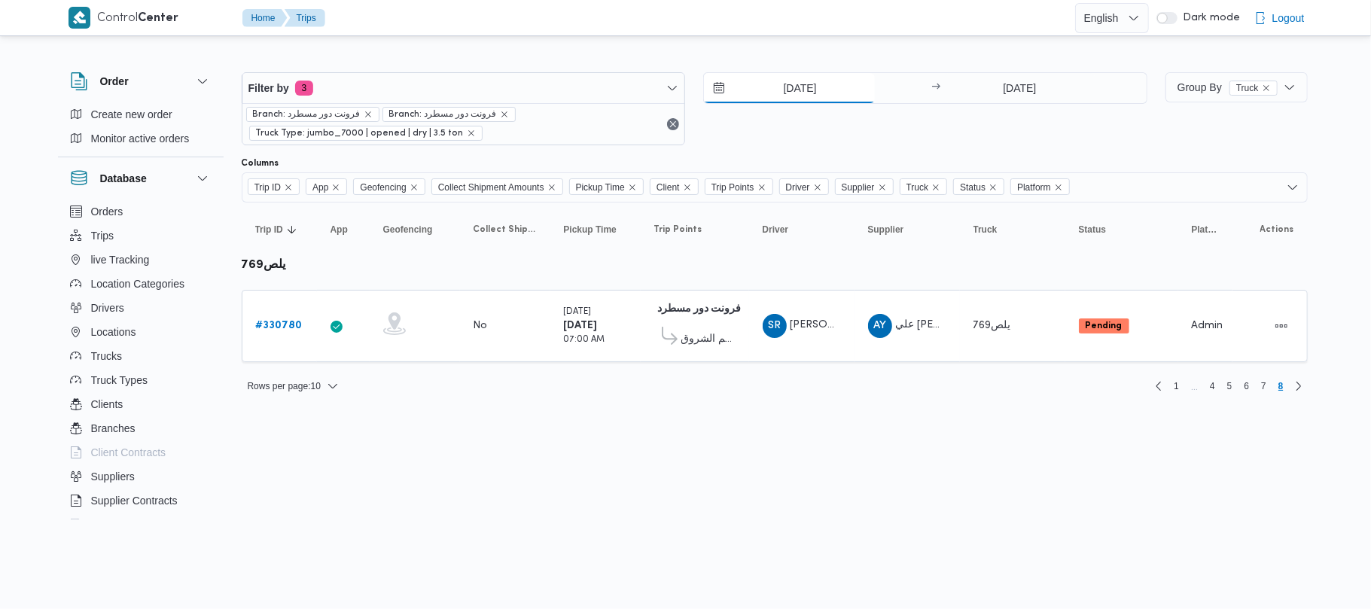
click at [788, 85] on input "[DATE]" at bounding box center [789, 88] width 171 height 30
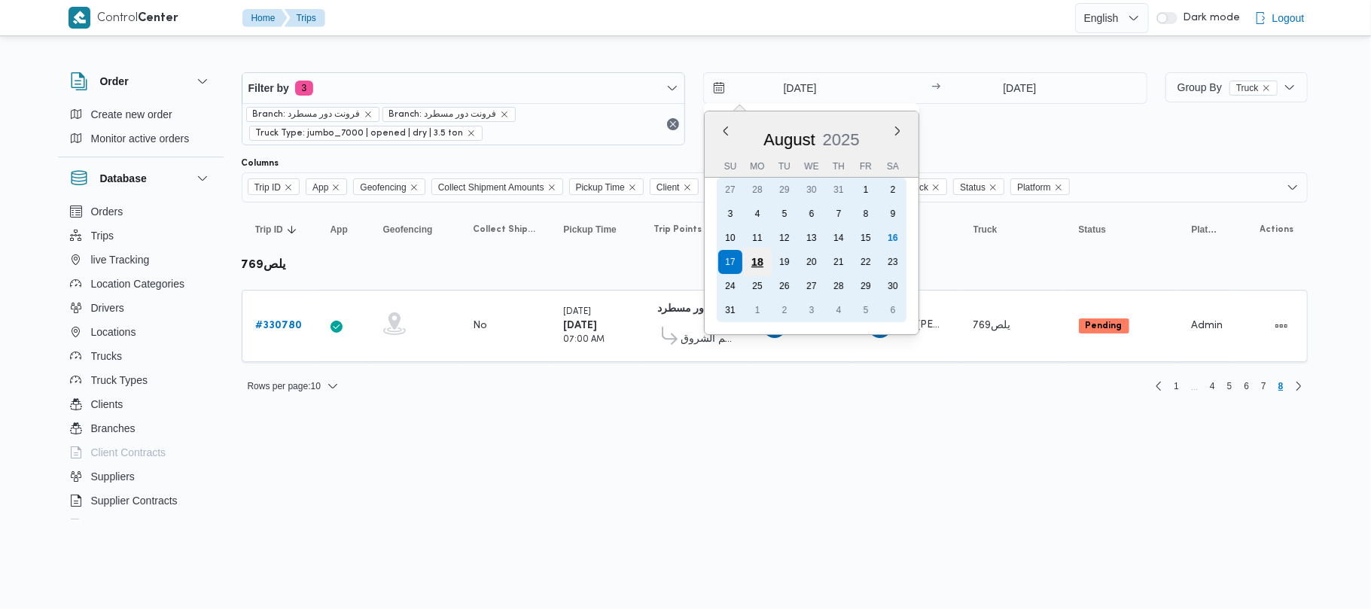
click at [763, 262] on div "18" at bounding box center [757, 262] width 29 height 29
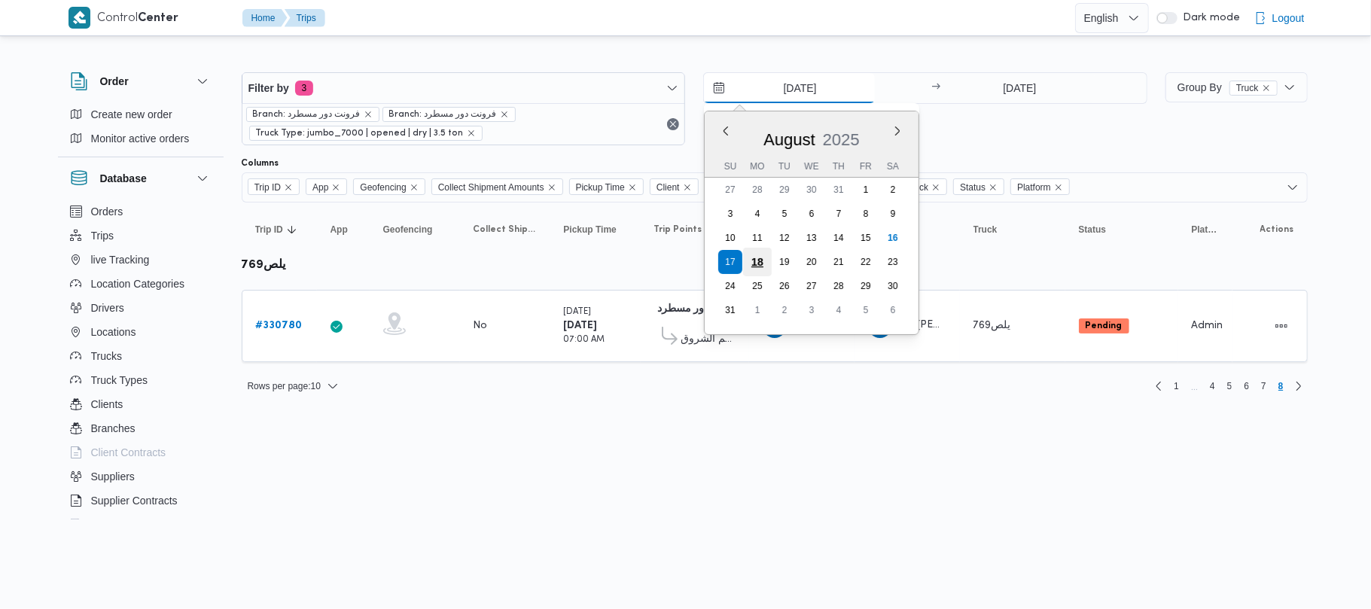
type input "[DATE]"
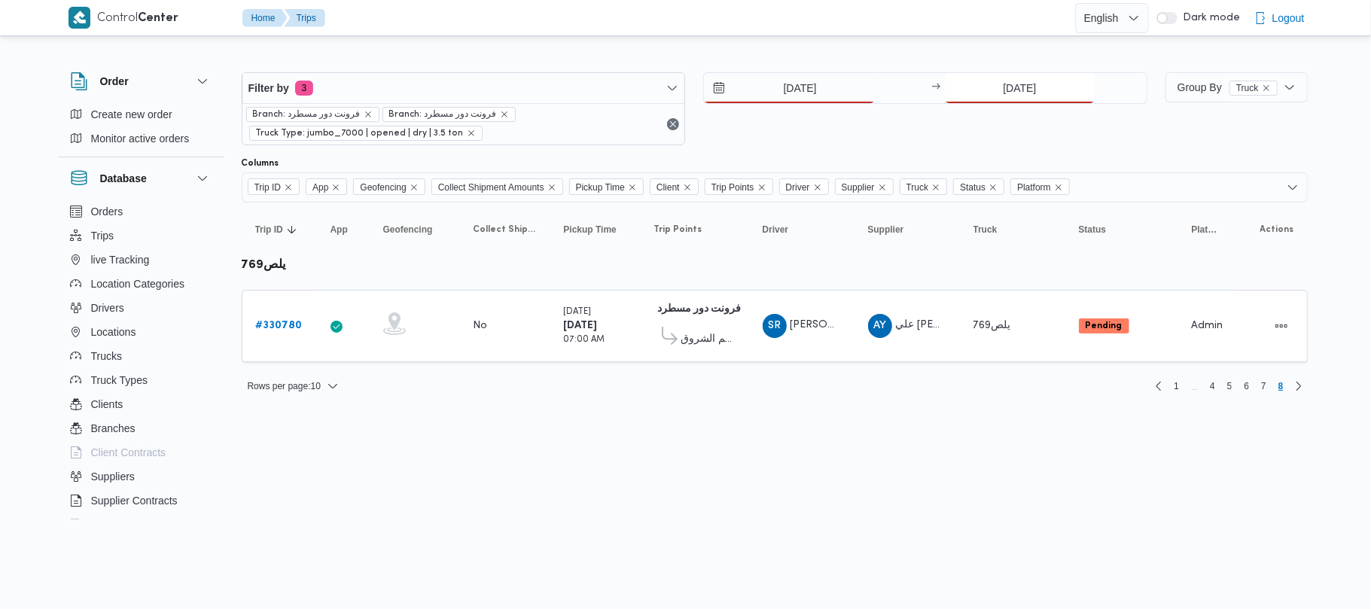
click at [965, 84] on input "[DATE]" at bounding box center [1020, 88] width 150 height 30
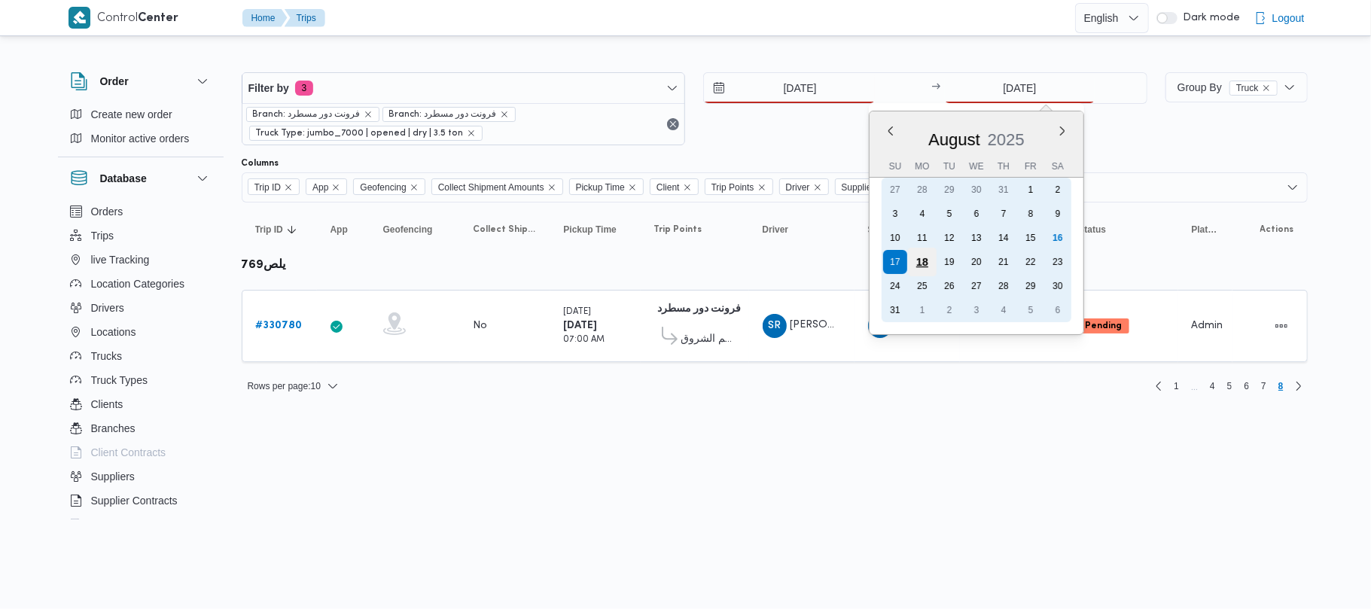
click at [922, 257] on div "18" at bounding box center [922, 262] width 29 height 29
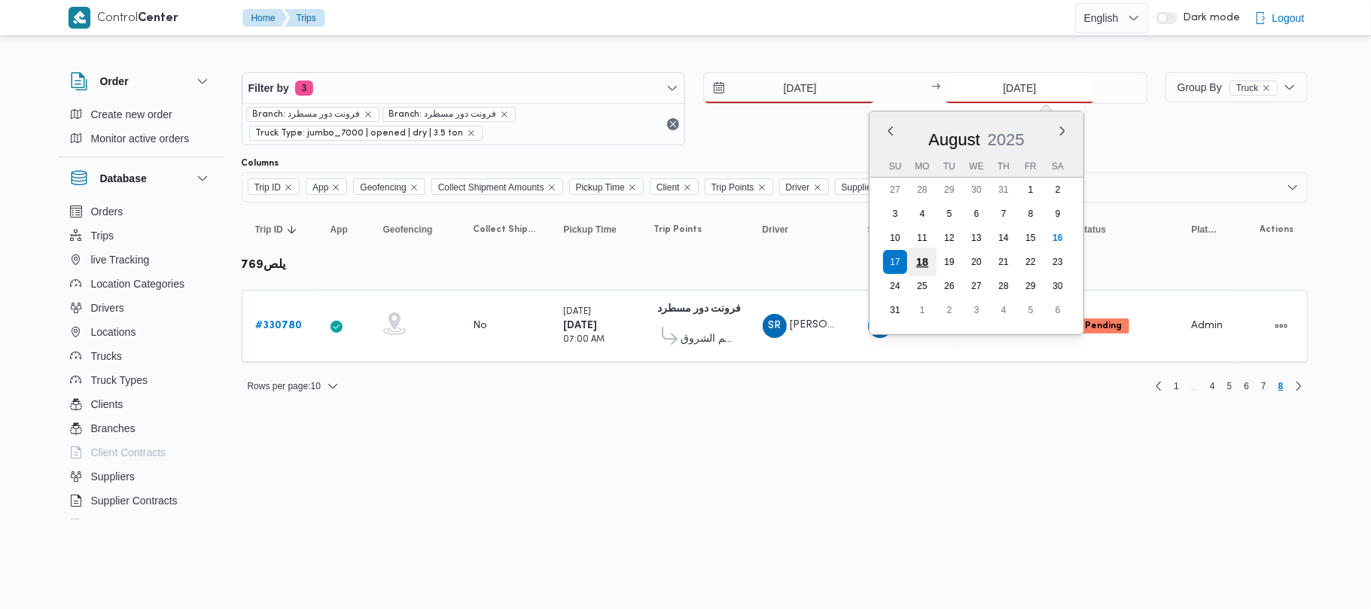
type input "[DATE]"
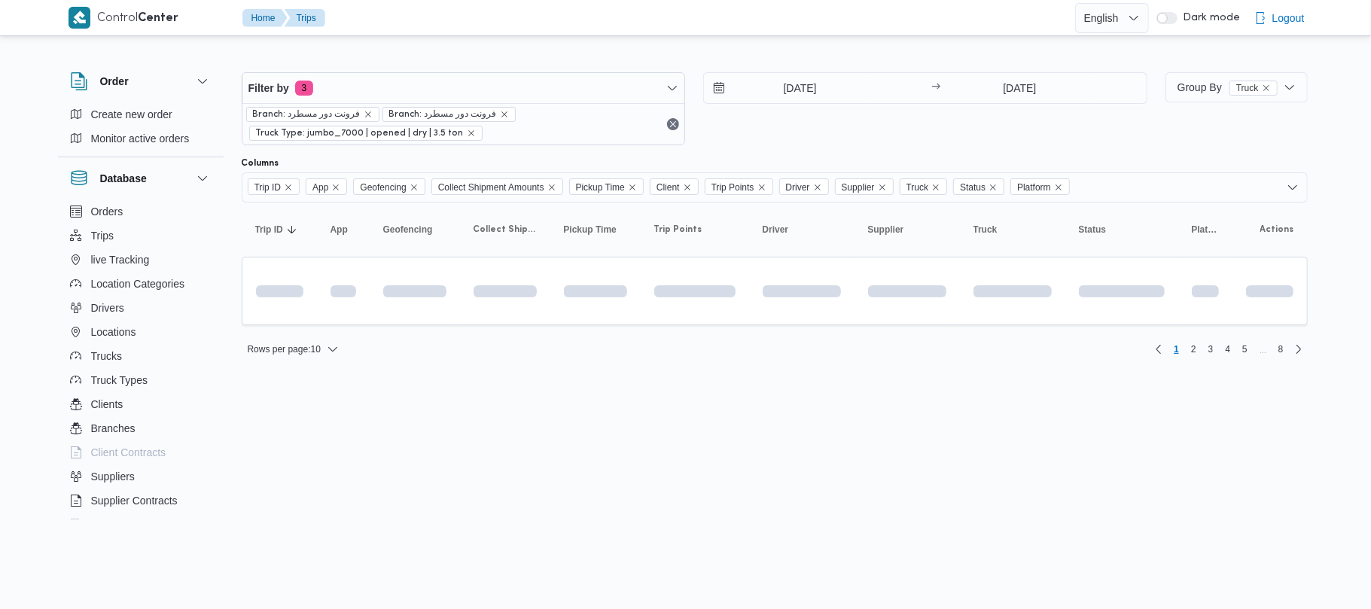
click at [836, 130] on div "[DATE] → [DATE]" at bounding box center [925, 108] width 444 height 73
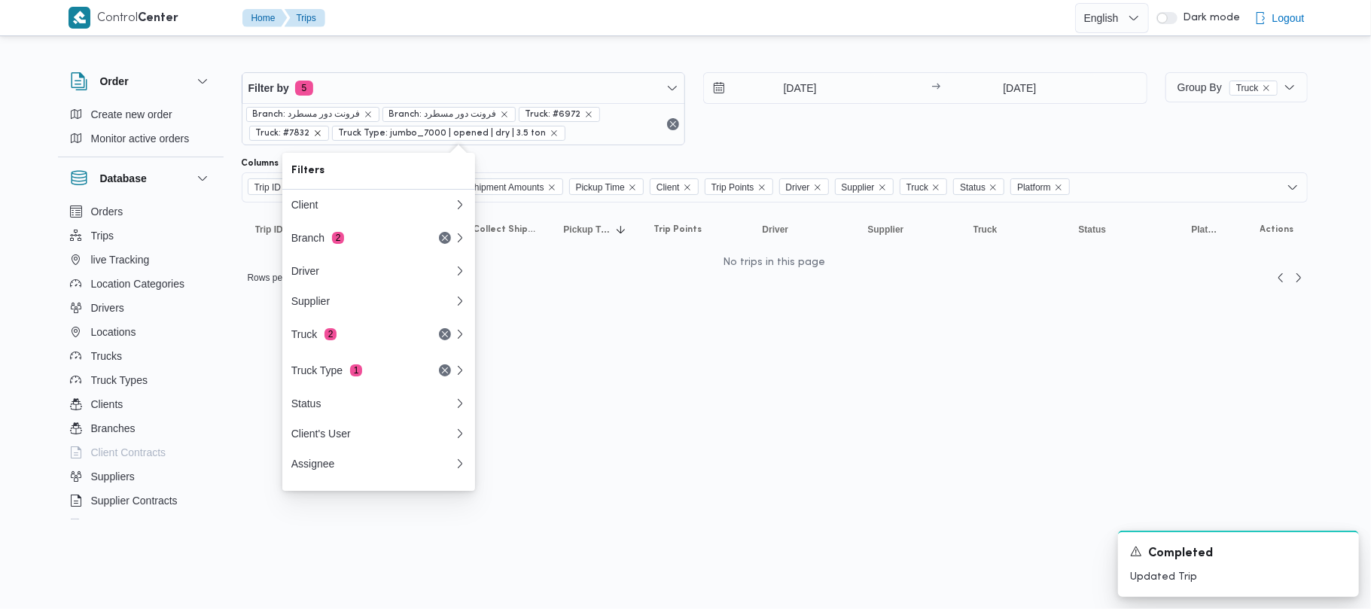
click at [319, 137] on icon "remove selected entity" at bounding box center [317, 133] width 9 height 9
click at [805, 126] on div "17/8/2025 → 17/8/2025" at bounding box center [925, 108] width 444 height 73
click at [779, 133] on div "17/8/2025 → 17/8/2025" at bounding box center [925, 108] width 444 height 73
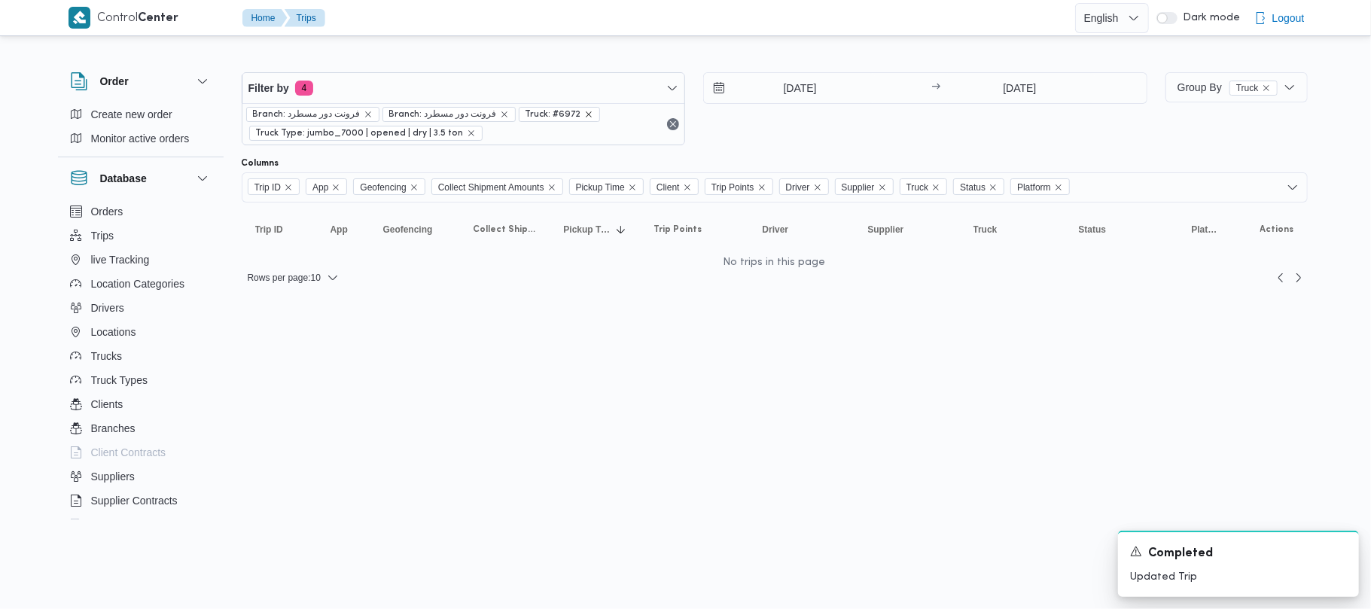
click at [584, 115] on icon "remove selected entity" at bounding box center [588, 114] width 9 height 9
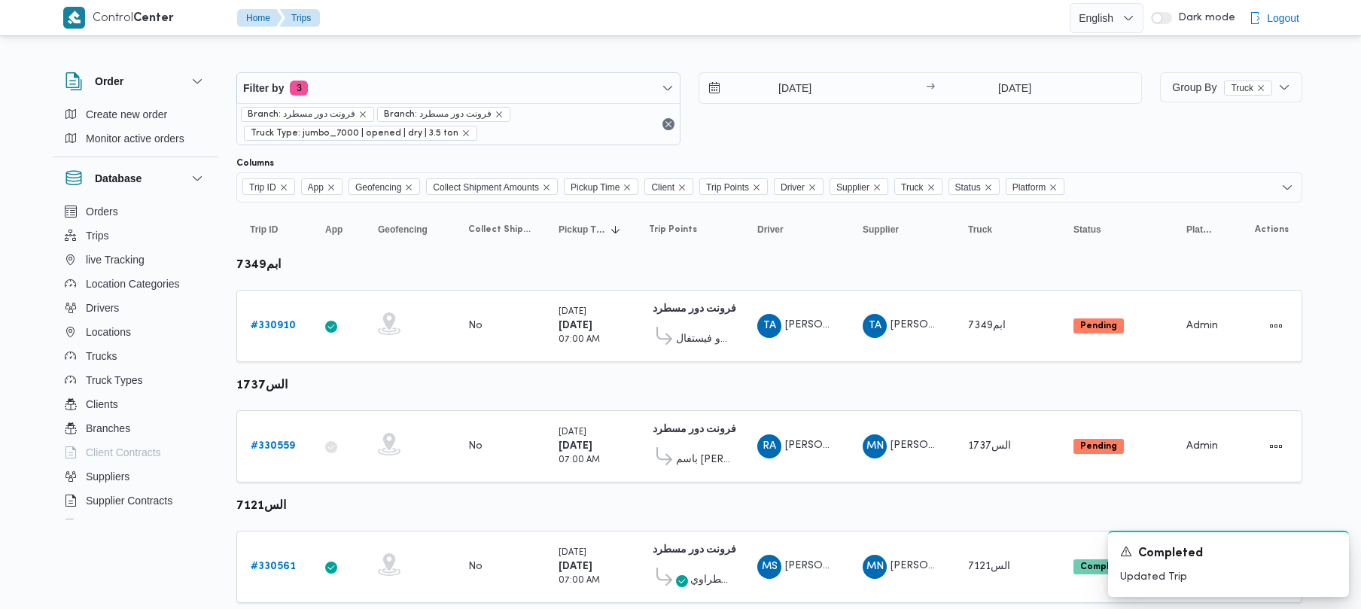
click at [898, 151] on div "Filter by 3 Branch: فرونت دور مسطرد Branch: فرونت دور مسطرد Truck Type: jumbo_7…" at bounding box center [689, 108] width 924 height 91
click at [251, 456] on link "# 330559" at bounding box center [273, 446] width 44 height 18
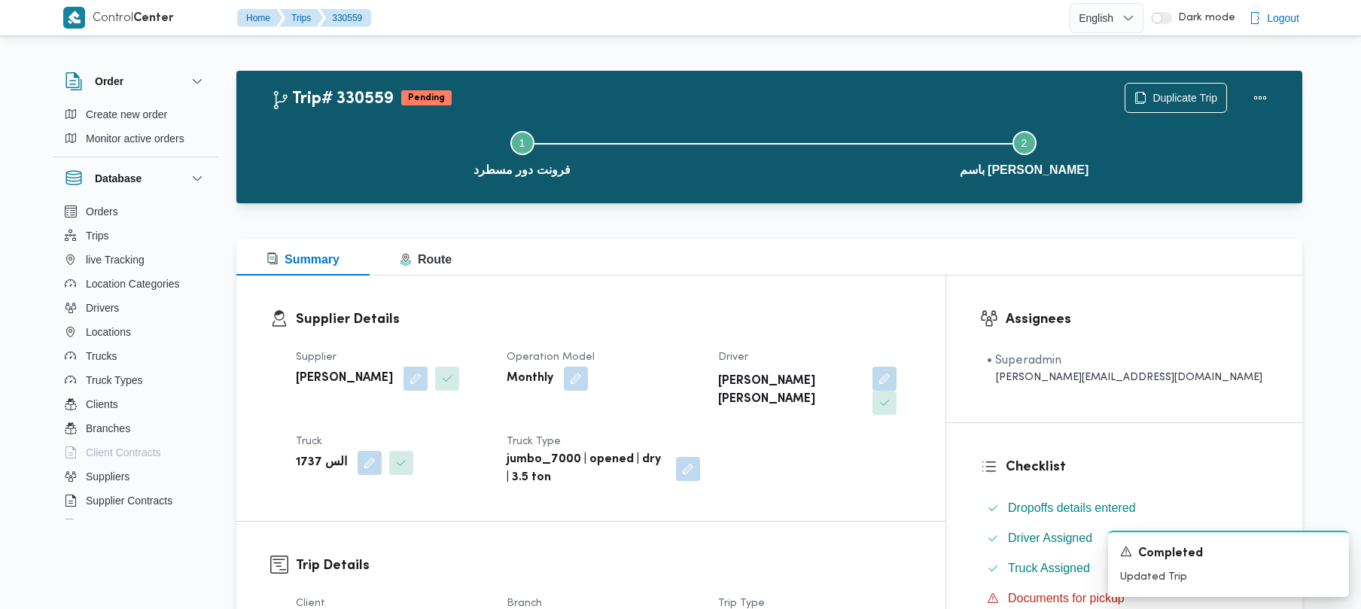
scroll to position [533, 0]
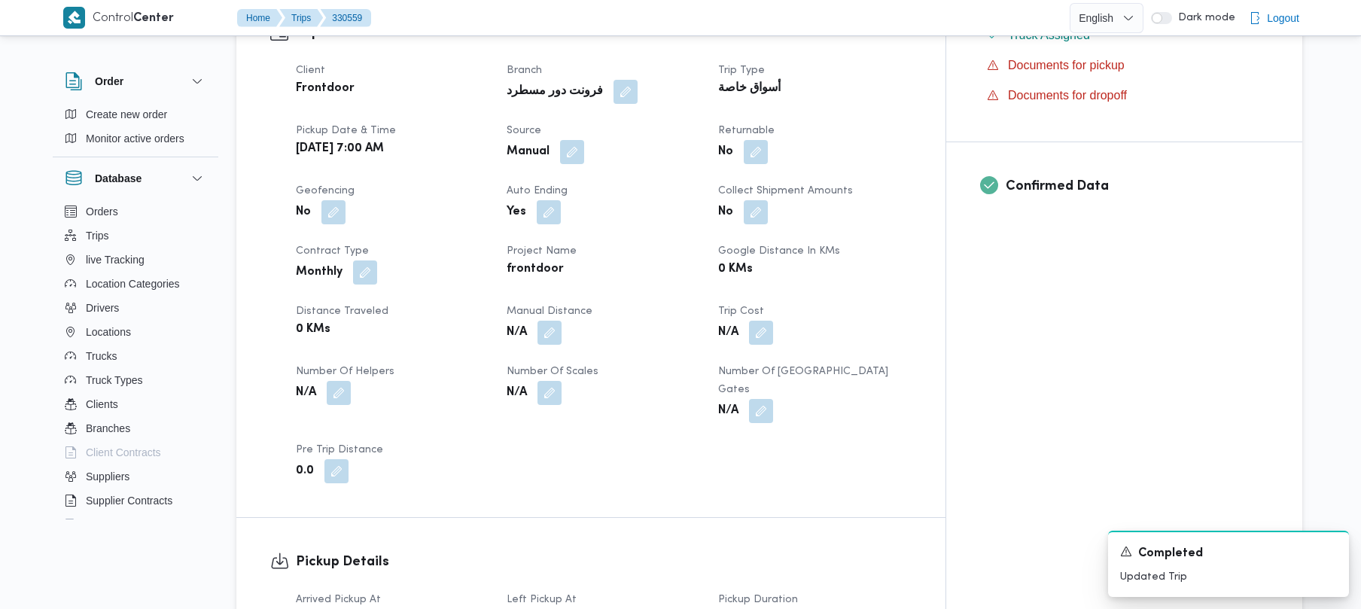
click at [584, 140] on span at bounding box center [569, 152] width 32 height 24
click at [584, 139] on button "button" at bounding box center [572, 151] width 24 height 24
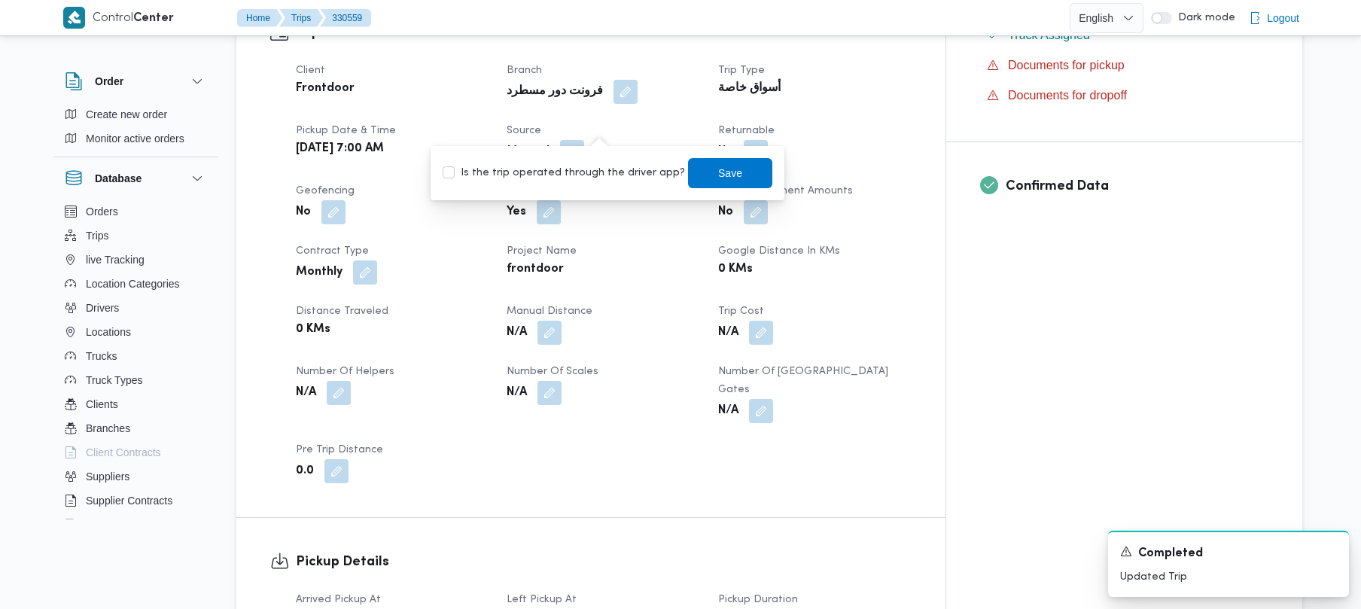
click at [570, 173] on label "Is the trip operated through the driver app?" at bounding box center [564, 173] width 242 height 18
checkbox input "true"
click at [688, 158] on div "Save" at bounding box center [730, 173] width 84 height 30
click at [721, 175] on span "Save" at bounding box center [730, 172] width 24 height 18
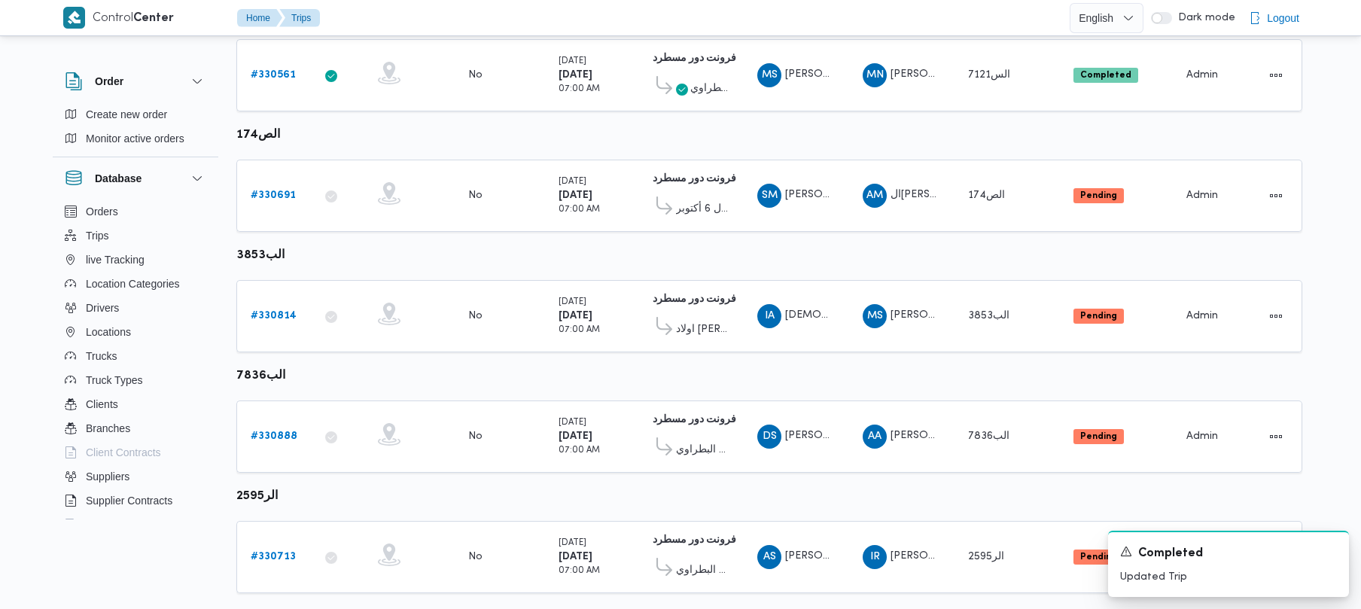
scroll to position [507, 0]
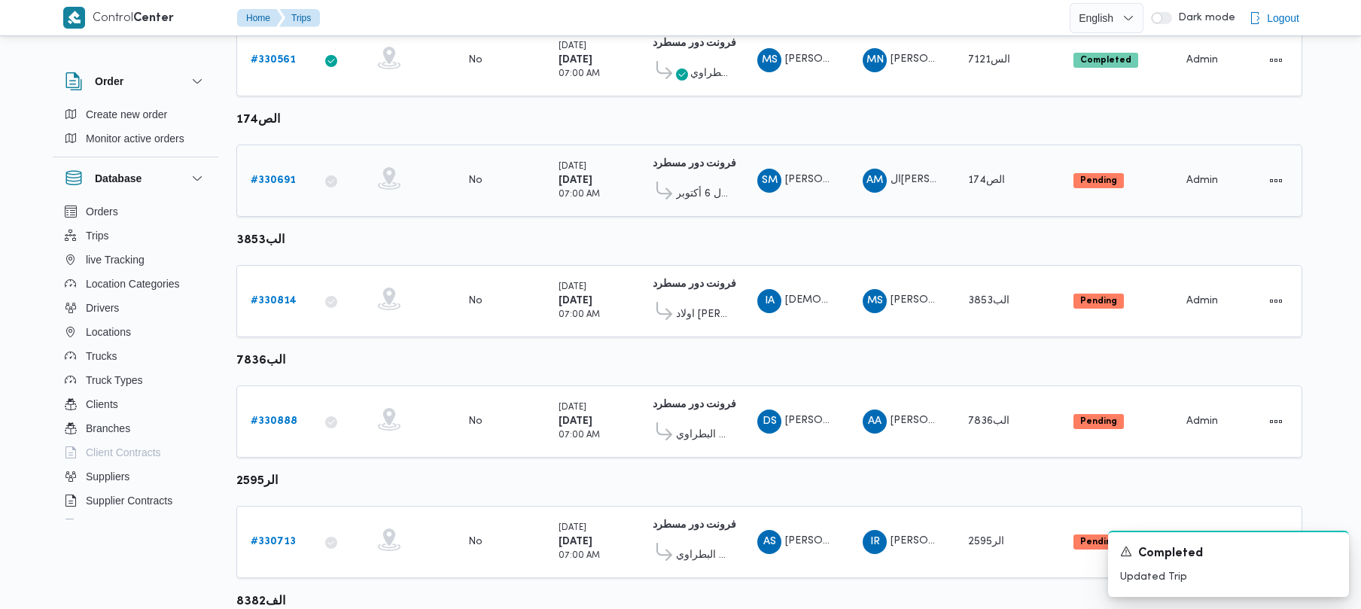
click at [273, 172] on link "# 330691" at bounding box center [273, 181] width 45 height 18
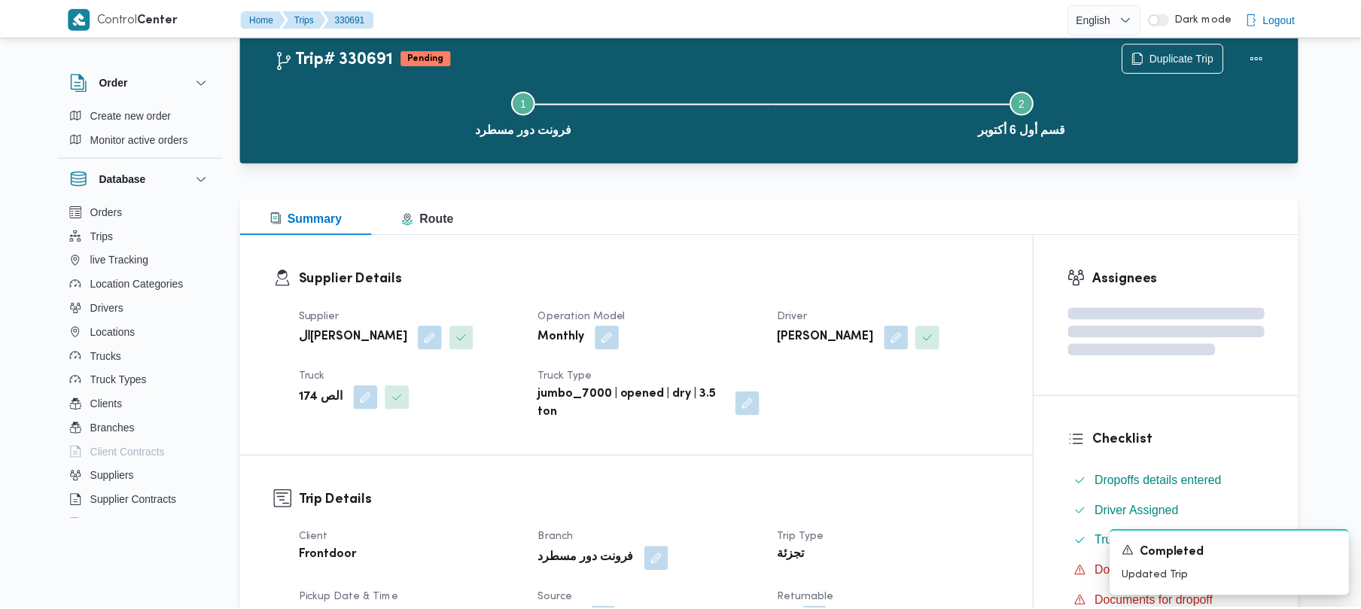
scroll to position [507, 0]
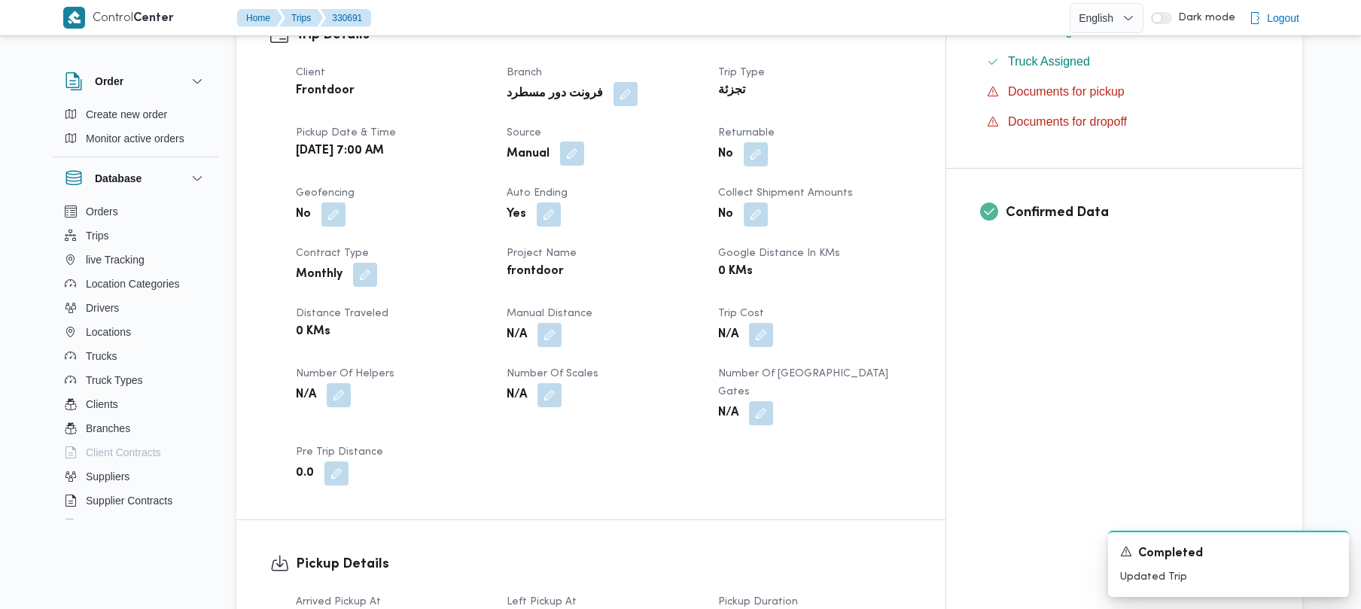
click at [584, 157] on button "button" at bounding box center [572, 154] width 24 height 24
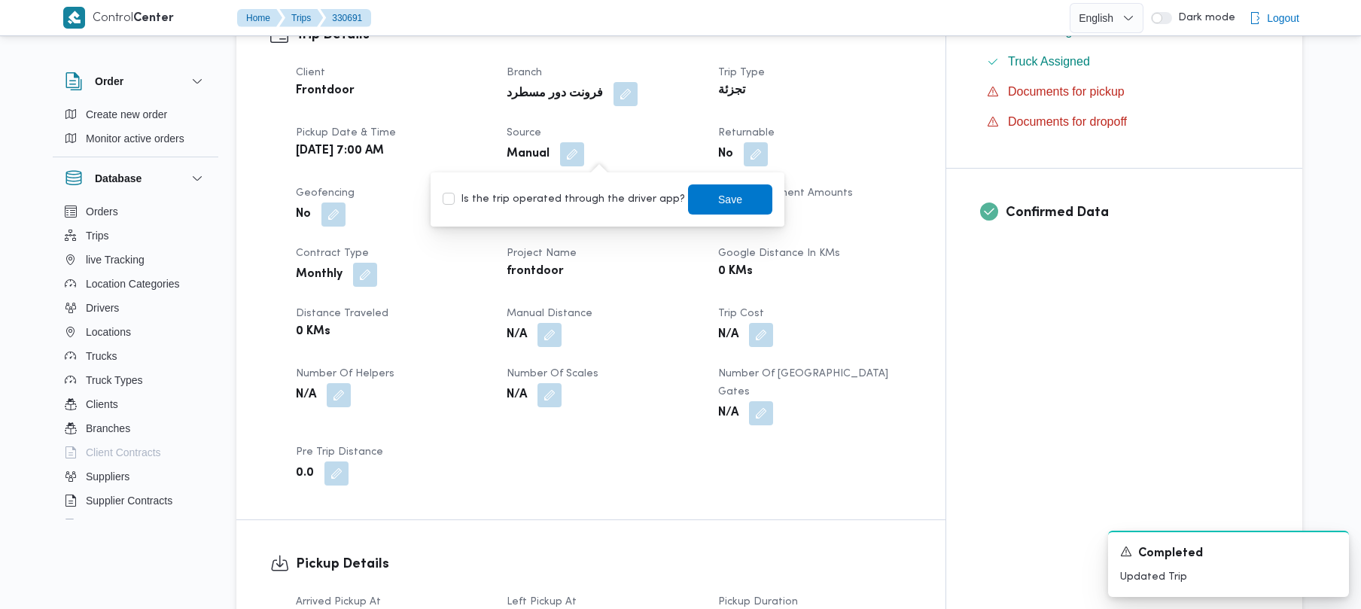
click at [568, 197] on label "Is the trip operated through the driver app?" at bounding box center [564, 199] width 242 height 18
checkbox input "true"
click at [688, 199] on span "Save" at bounding box center [730, 199] width 84 height 30
click at [679, 199] on dt "Auto Ending" at bounding box center [603, 193] width 193 height 18
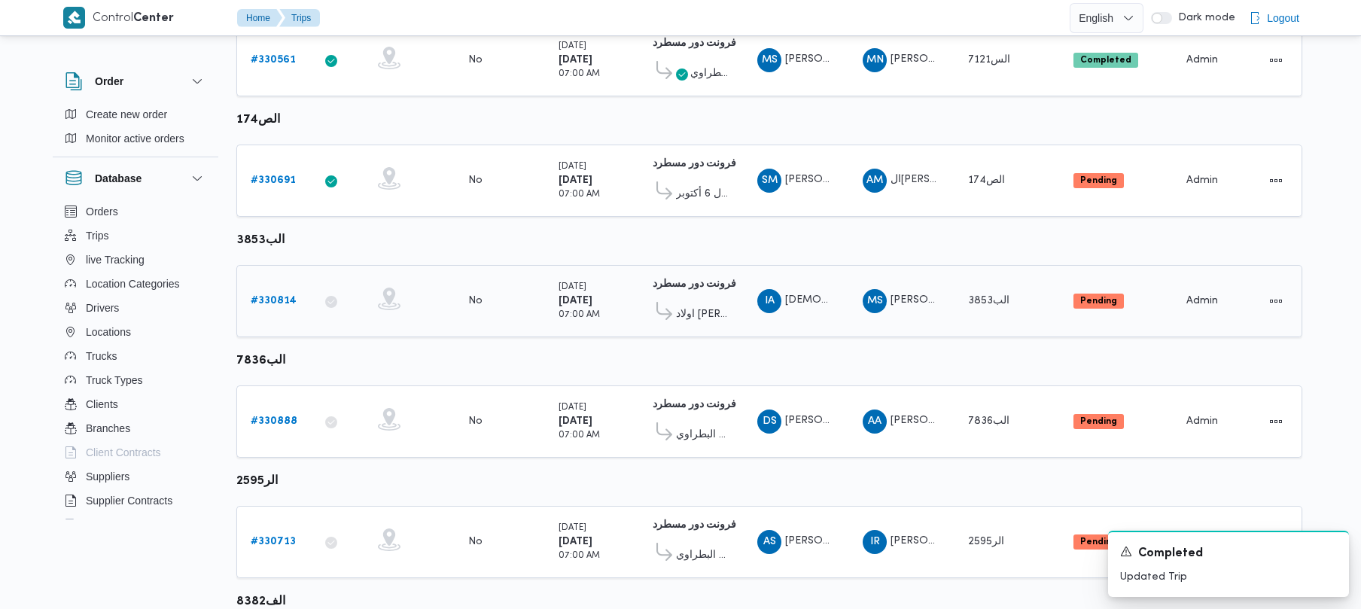
click at [296, 303] on div "# 330814" at bounding box center [274, 301] width 59 height 30
click at [245, 310] on div "# 330814" at bounding box center [274, 301] width 59 height 30
click at [272, 300] on b "# 330814" at bounding box center [274, 301] width 46 height 10
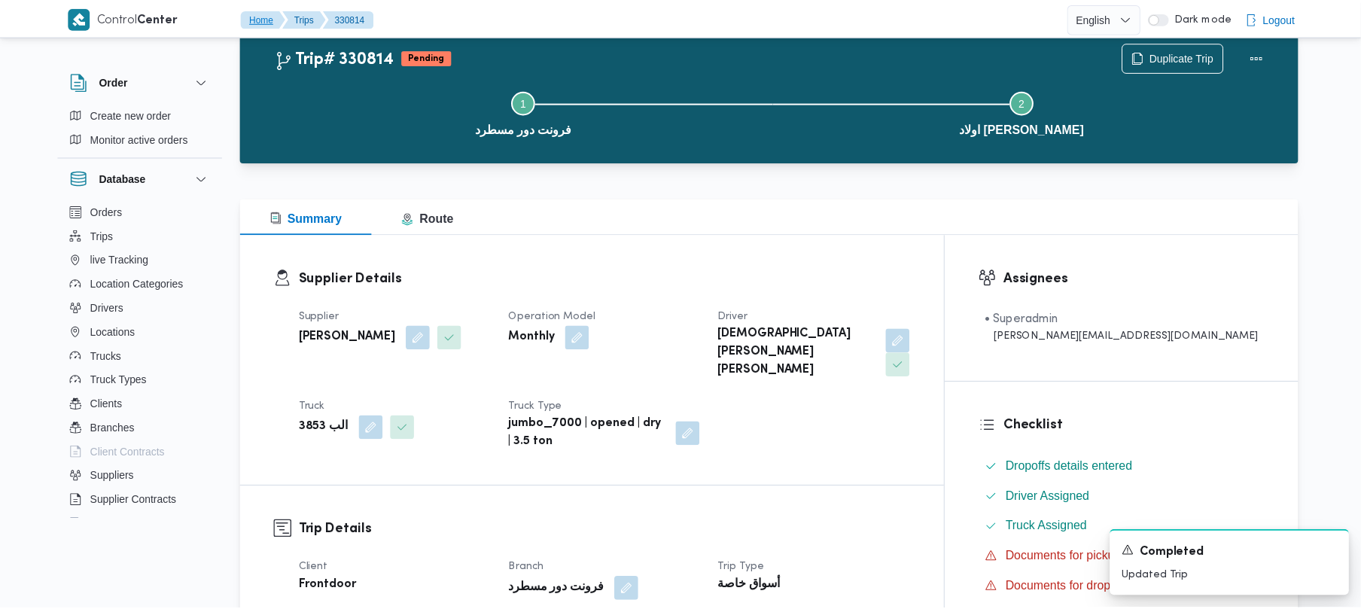
scroll to position [507, 0]
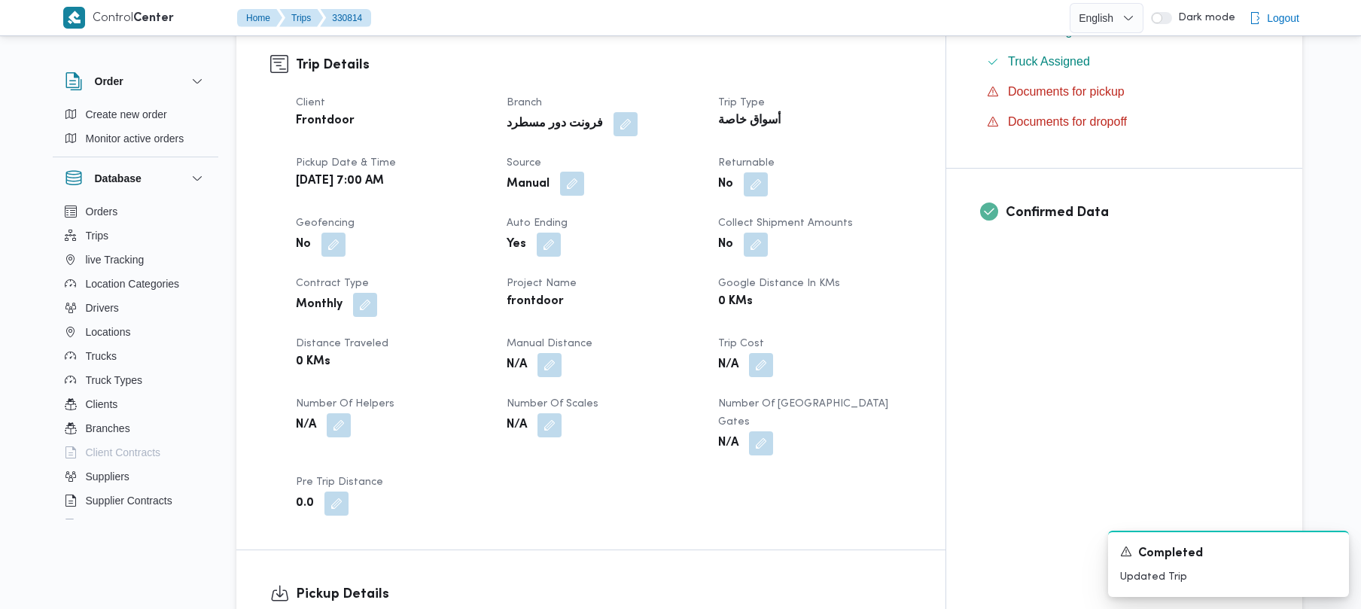
click at [584, 172] on button "button" at bounding box center [572, 184] width 24 height 24
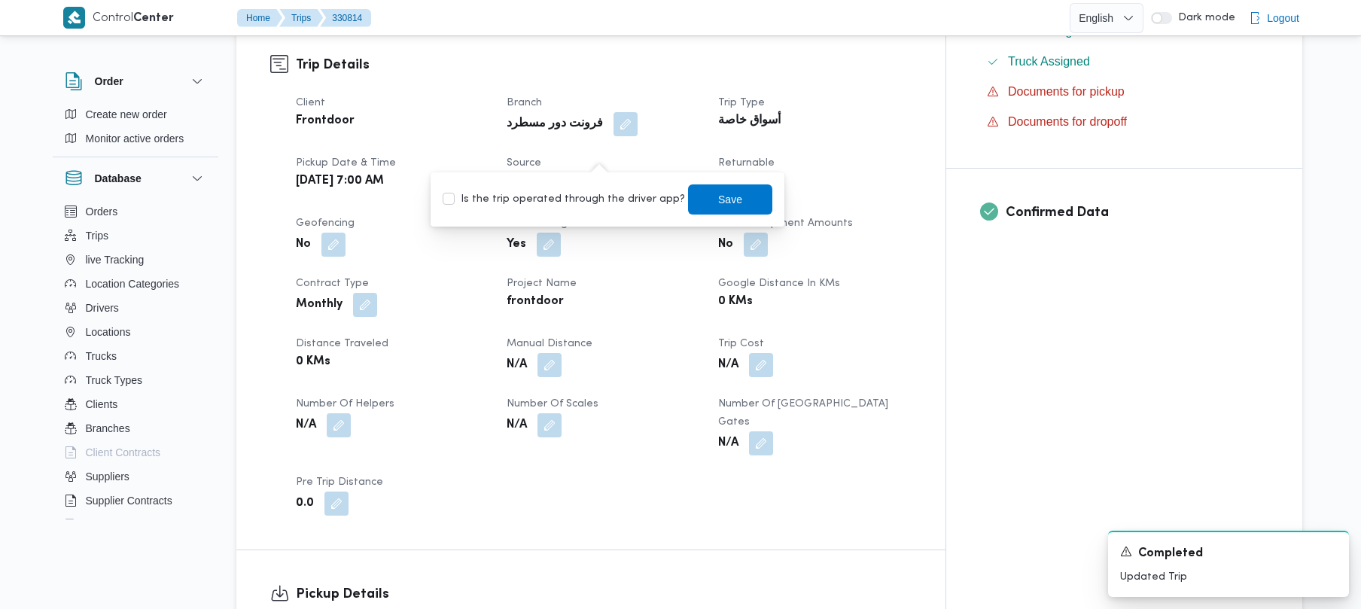
drag, startPoint x: 592, startPoint y: 197, endPoint x: 611, endPoint y: 200, distance: 19.9
click at [593, 197] on label "Is the trip operated through the driver app?" at bounding box center [564, 199] width 242 height 18
checkbox input "true"
click at [718, 200] on span "Save" at bounding box center [730, 199] width 24 height 18
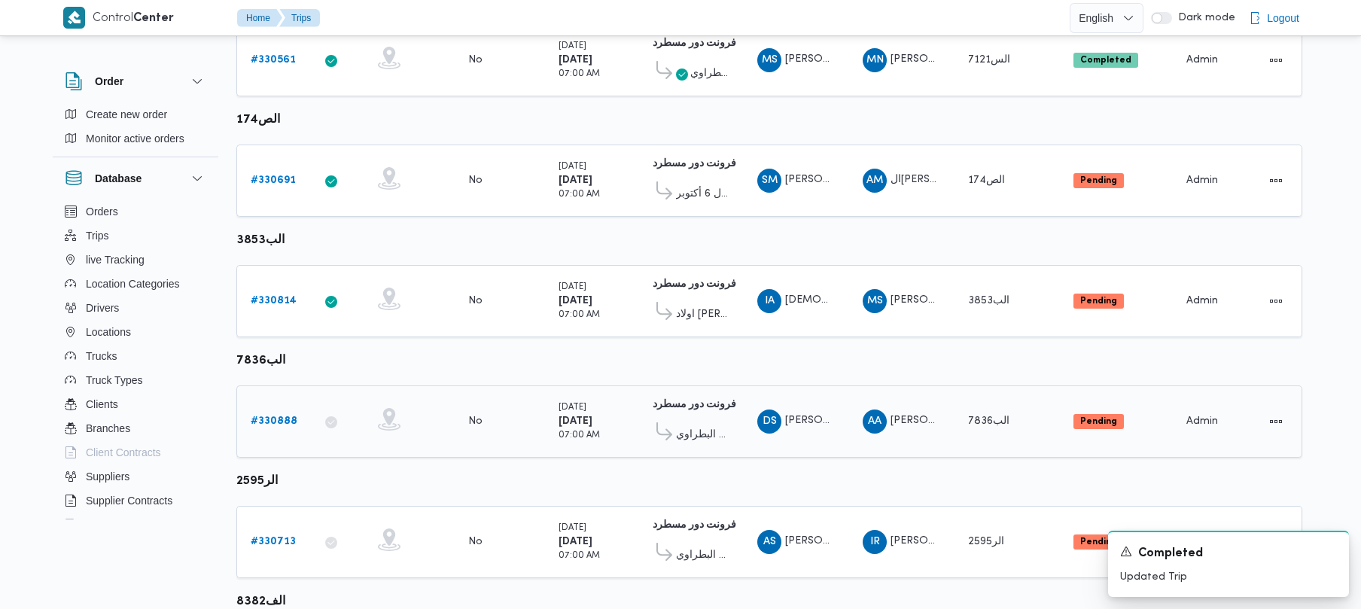
drag, startPoint x: 273, startPoint y: 404, endPoint x: 279, endPoint y: 419, distance: 15.5
click at [273, 405] on td "Trip ID # 330888" at bounding box center [273, 422] width 75 height 72
click at [283, 425] on b "# 330888" at bounding box center [274, 421] width 47 height 10
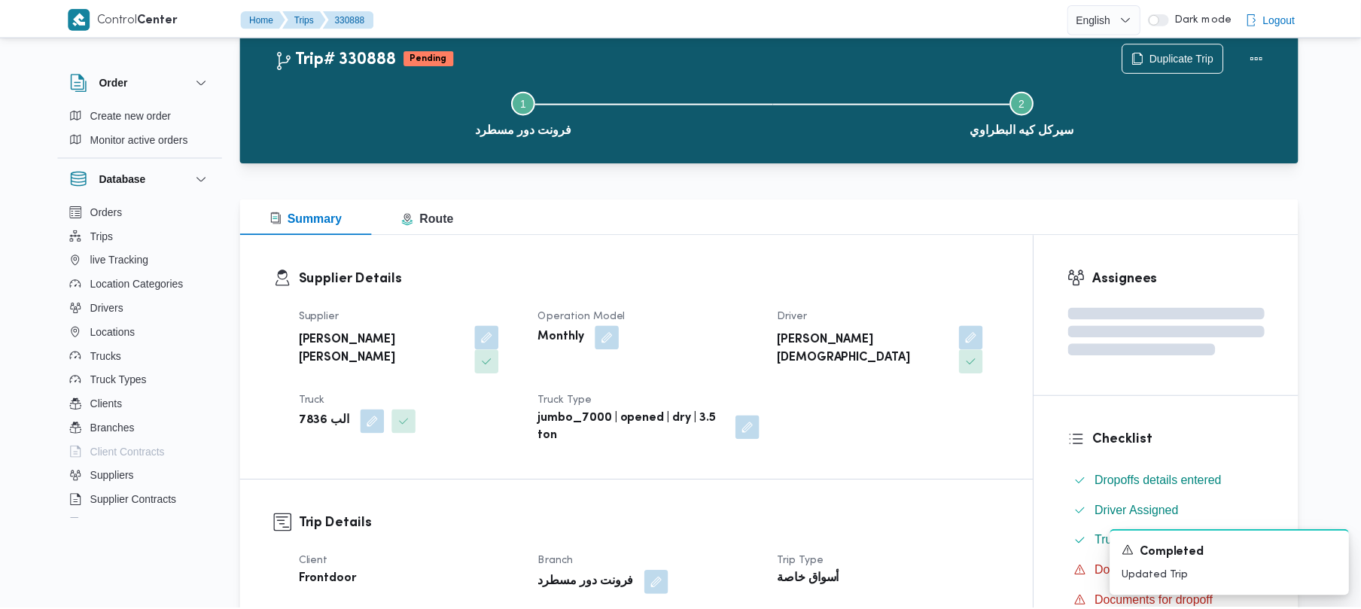
scroll to position [507, 0]
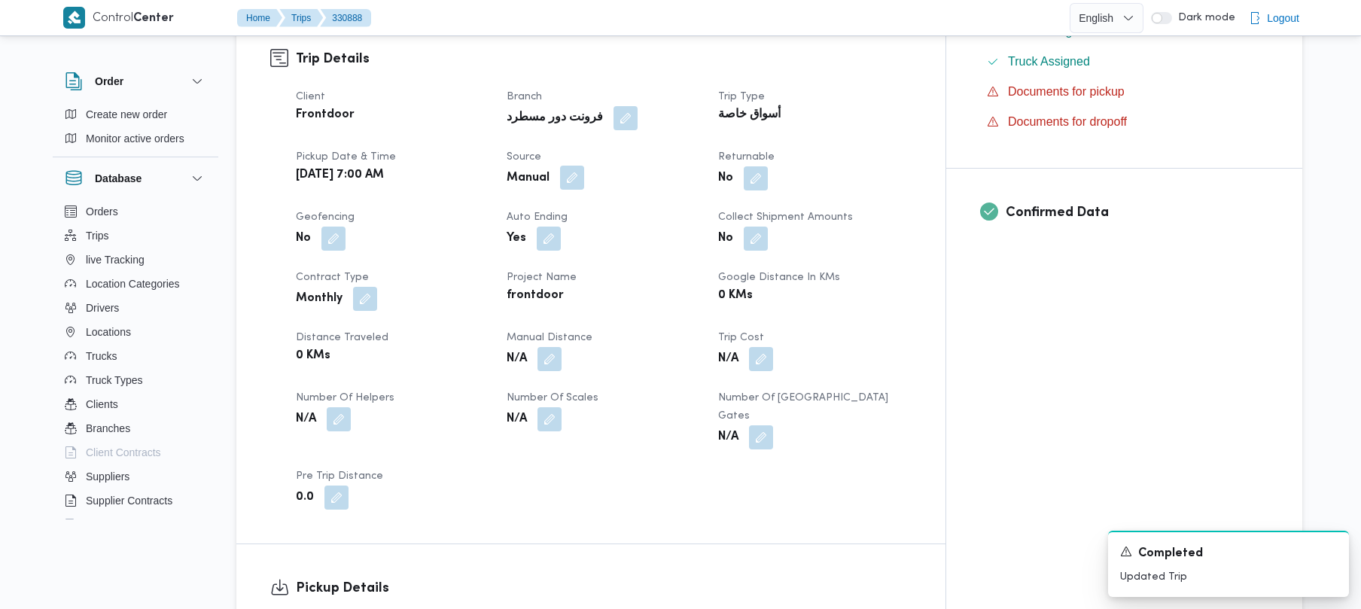
click at [584, 166] on button "button" at bounding box center [572, 178] width 24 height 24
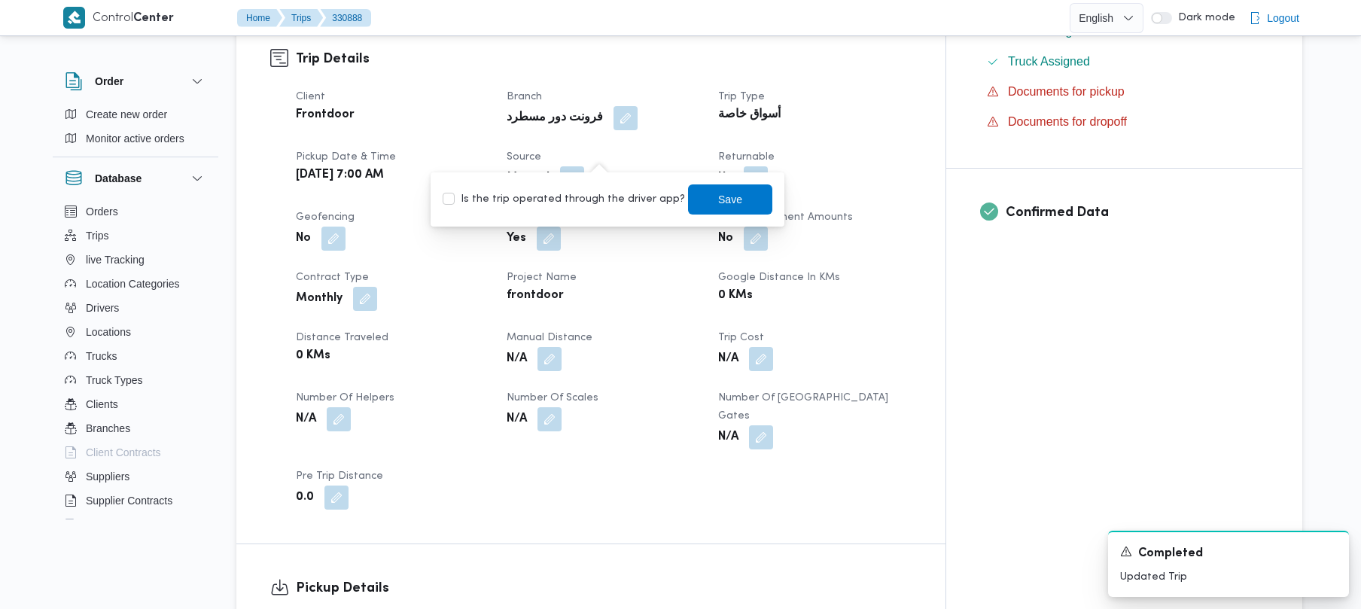
click at [599, 194] on label "Is the trip operated through the driver app?" at bounding box center [564, 199] width 242 height 18
checkbox input "true"
click at [730, 203] on span "Save" at bounding box center [730, 199] width 84 height 30
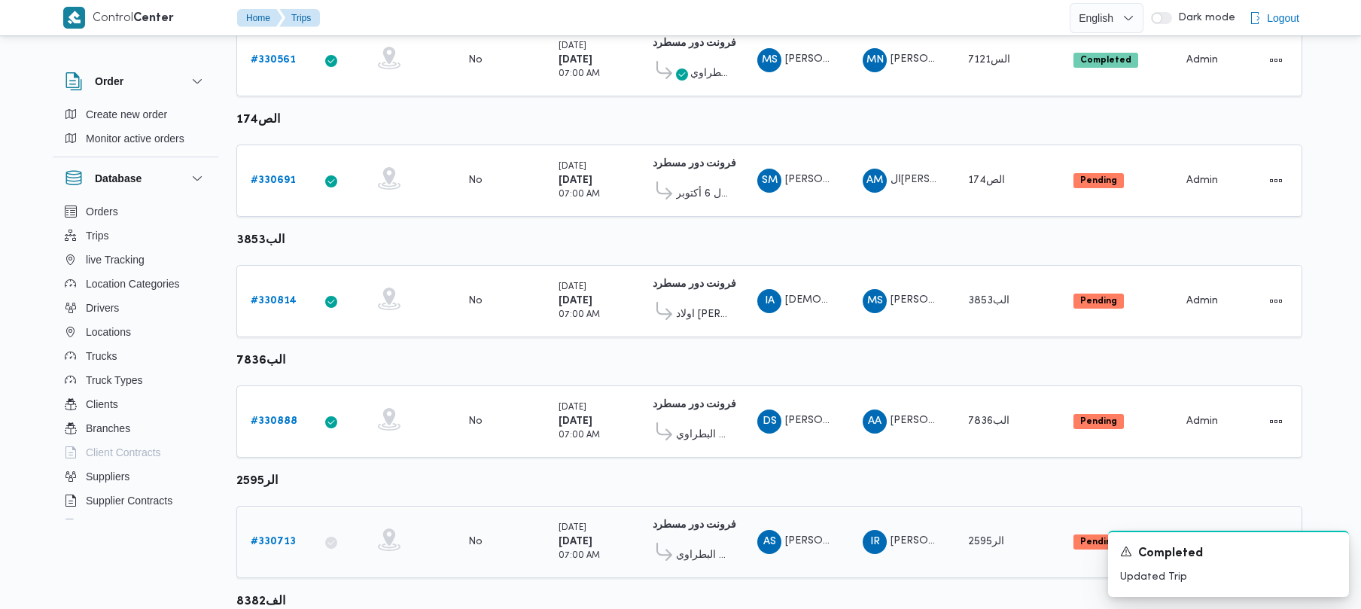
click at [290, 535] on link "# 330713" at bounding box center [273, 542] width 45 height 18
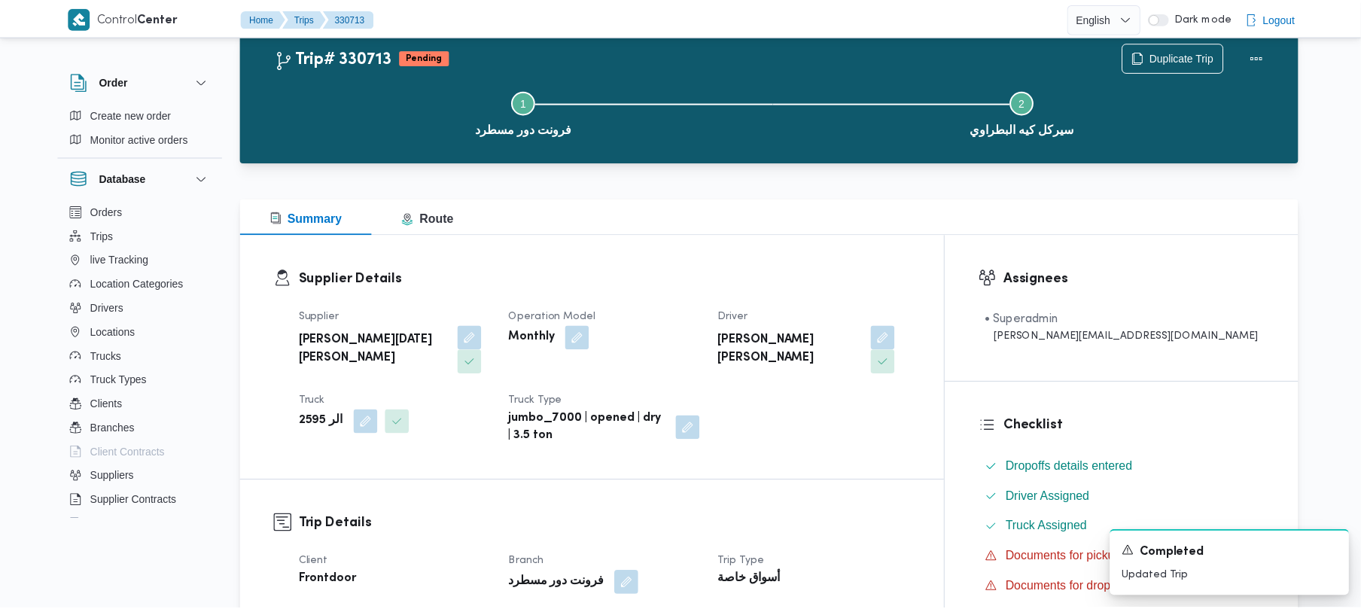
scroll to position [507, 0]
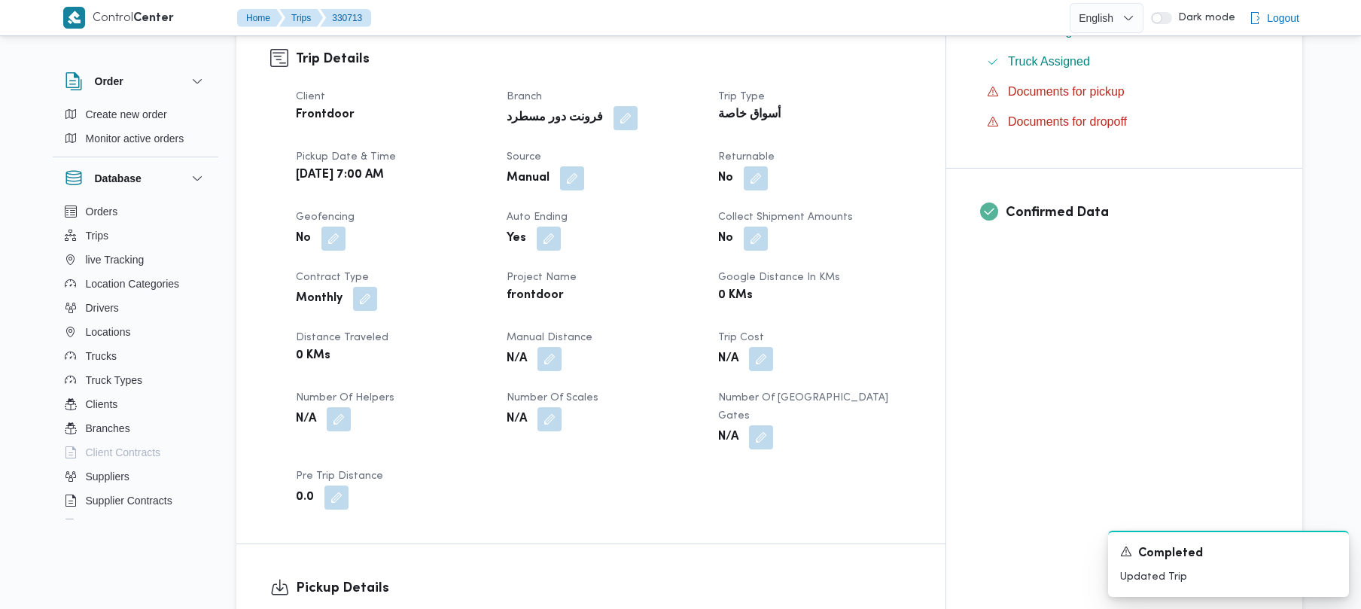
click at [620, 165] on div "Manual" at bounding box center [603, 178] width 196 height 27
click at [615, 165] on div "Manual" at bounding box center [603, 178] width 196 height 27
click at [584, 166] on button "button" at bounding box center [572, 178] width 24 height 24
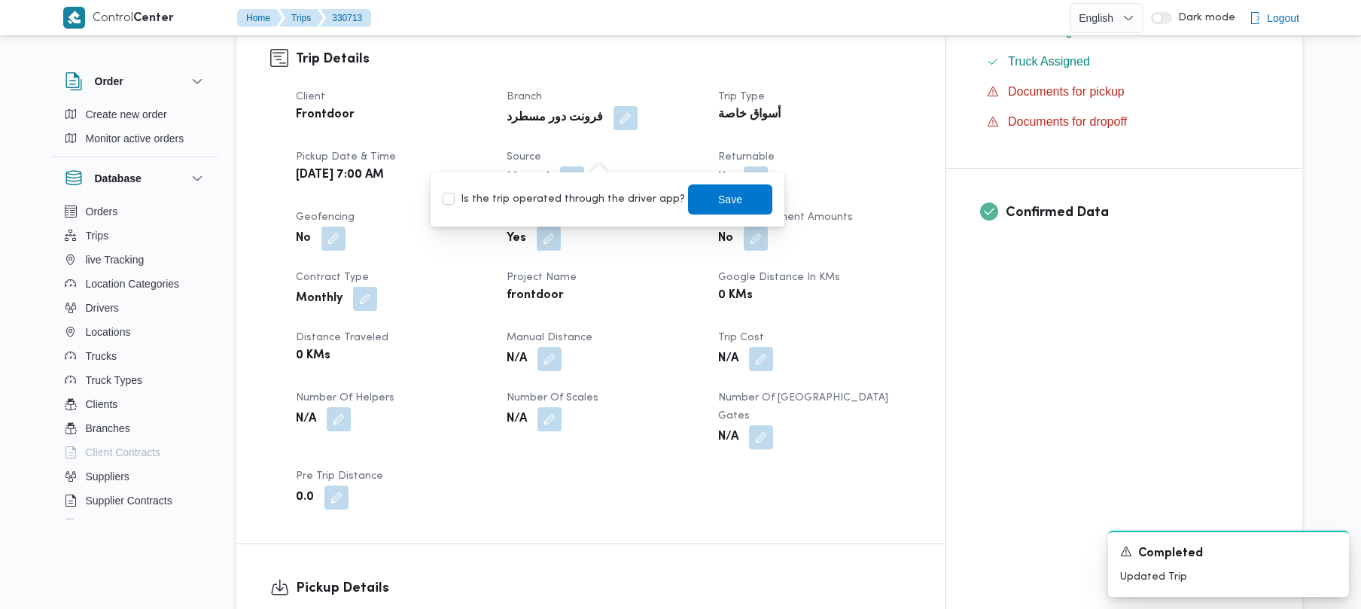
click at [594, 209] on div "Is the trip operated through the driver app? Save" at bounding box center [607, 199] width 333 height 33
click at [617, 197] on label "Is the trip operated through the driver app?" at bounding box center [564, 199] width 242 height 18
checkbox input "true"
click at [688, 202] on span "Save" at bounding box center [730, 199] width 84 height 30
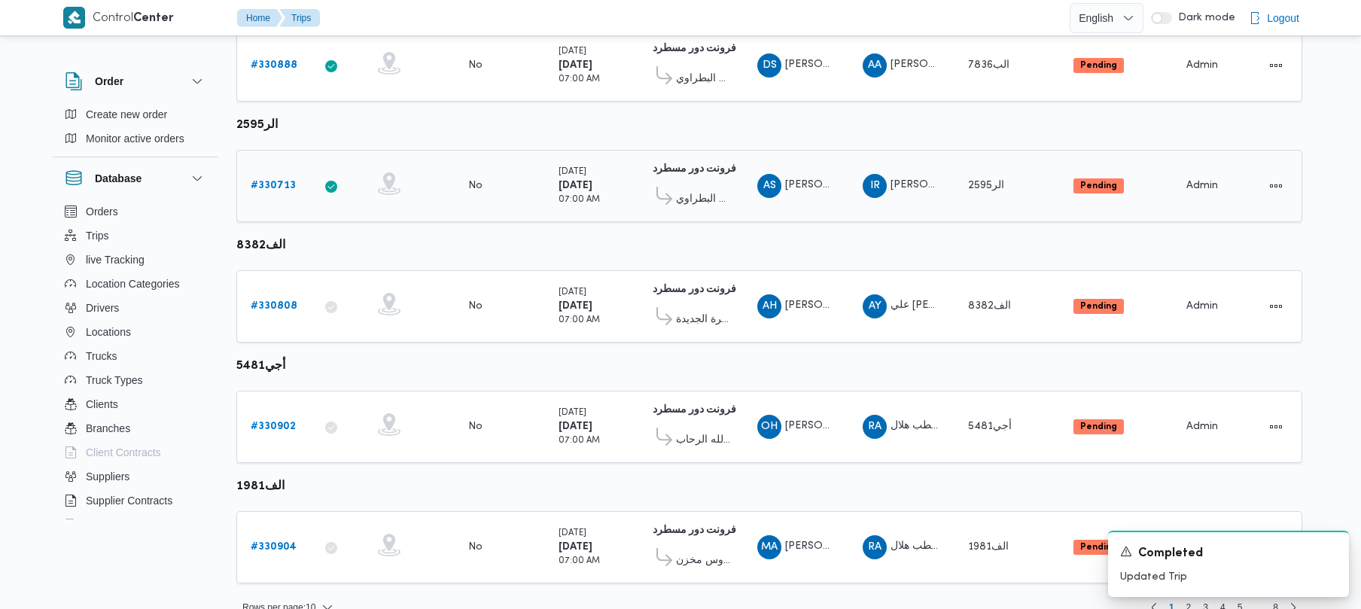
scroll to position [890, 0]
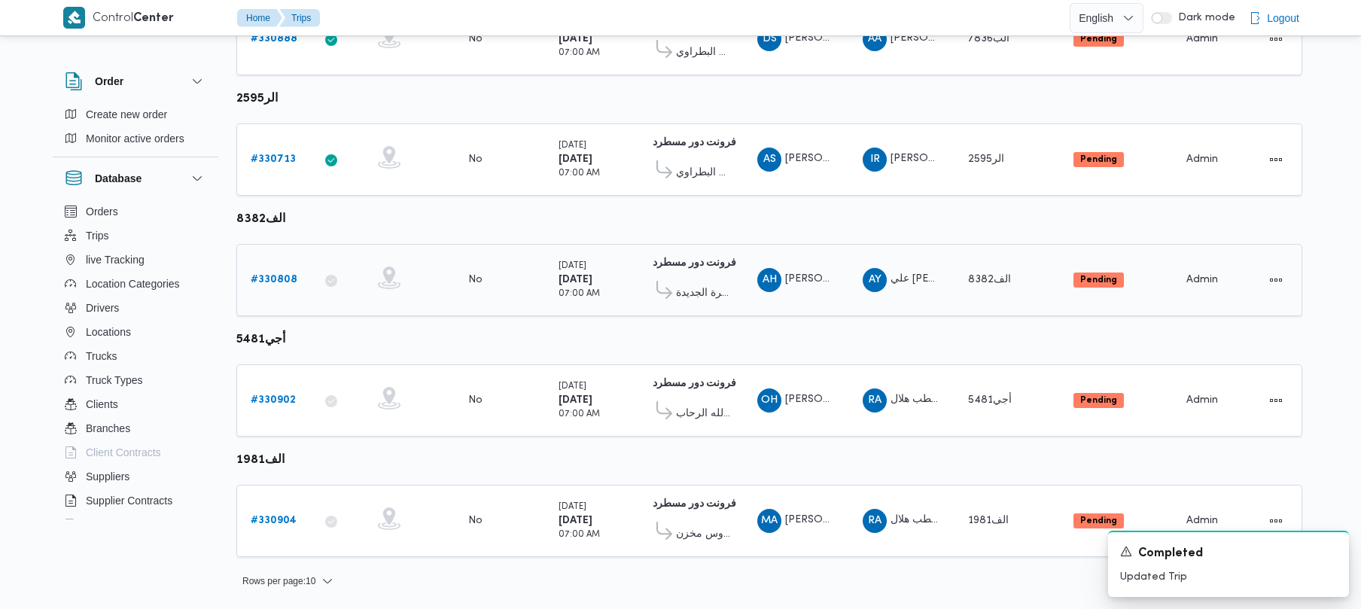
click at [282, 276] on b "# 330808" at bounding box center [274, 280] width 47 height 10
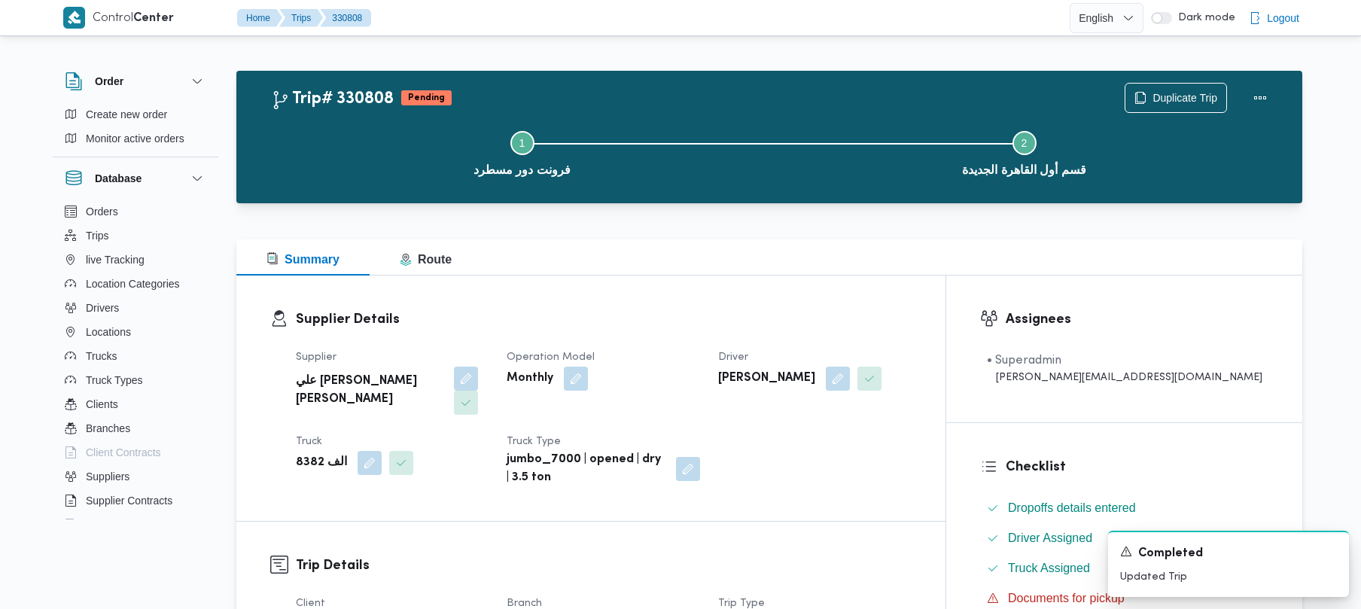
scroll to position [533, 0]
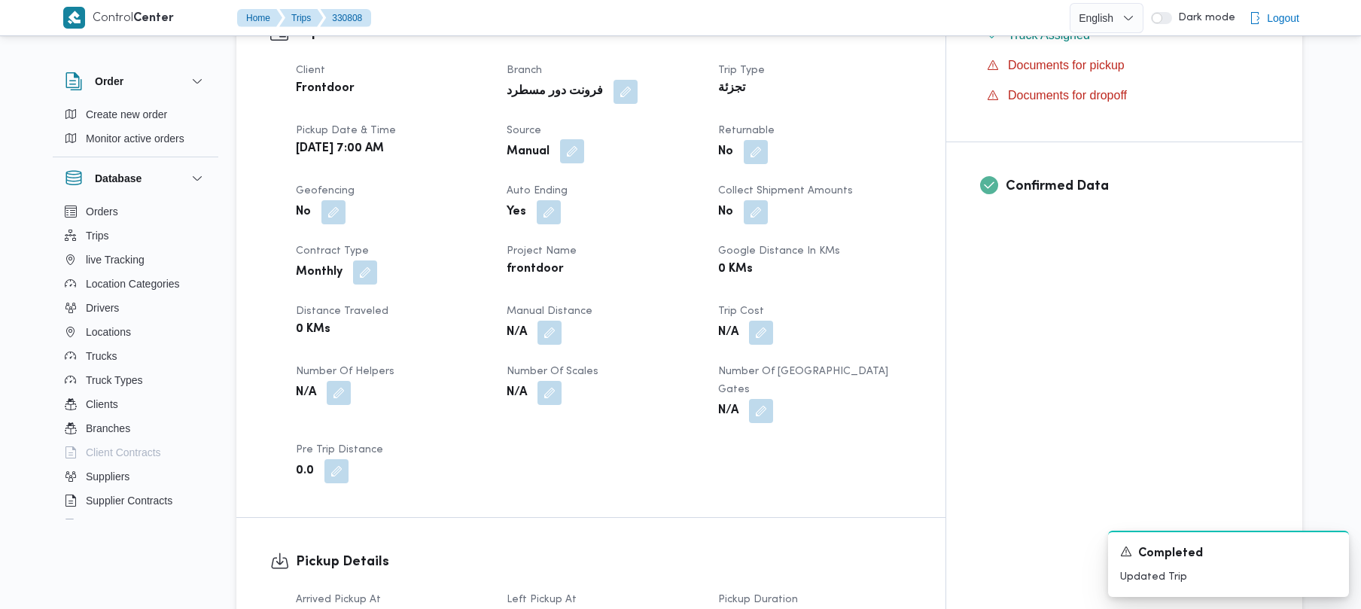
click at [584, 139] on button "button" at bounding box center [572, 151] width 24 height 24
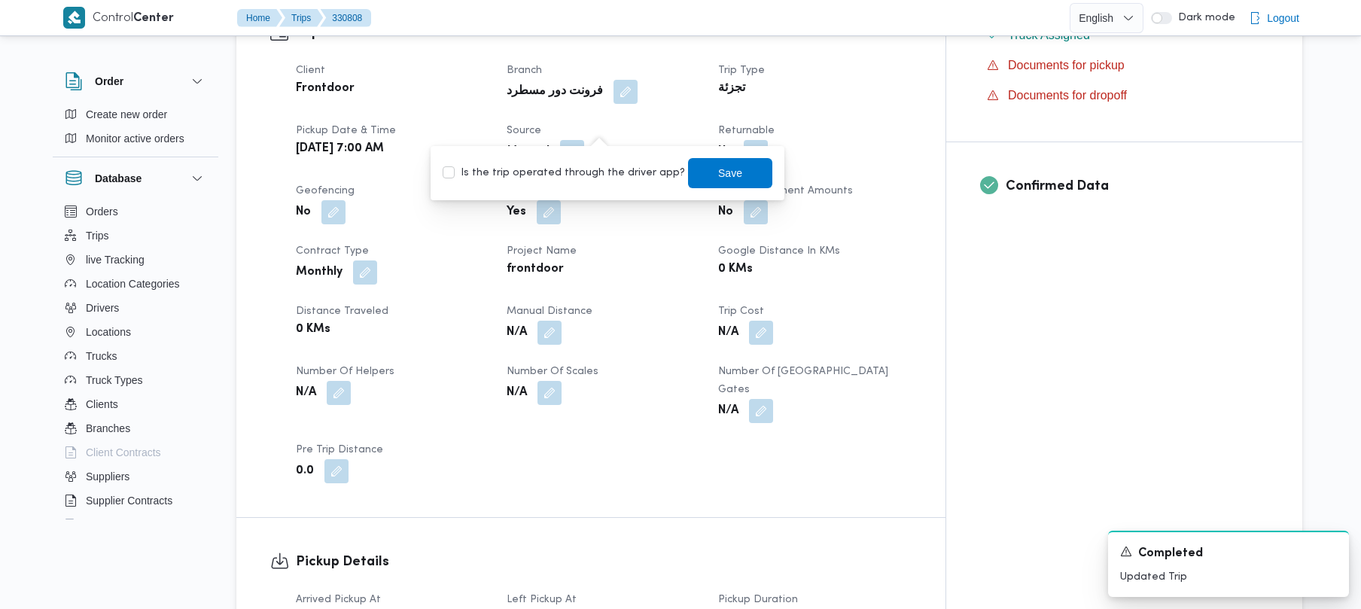
drag, startPoint x: 590, startPoint y: 175, endPoint x: 607, endPoint y: 175, distance: 16.6
click at [590, 175] on label "Is the trip operated through the driver app?" at bounding box center [564, 173] width 242 height 18
checkbox input "true"
click at [730, 185] on span "Save" at bounding box center [730, 172] width 84 height 30
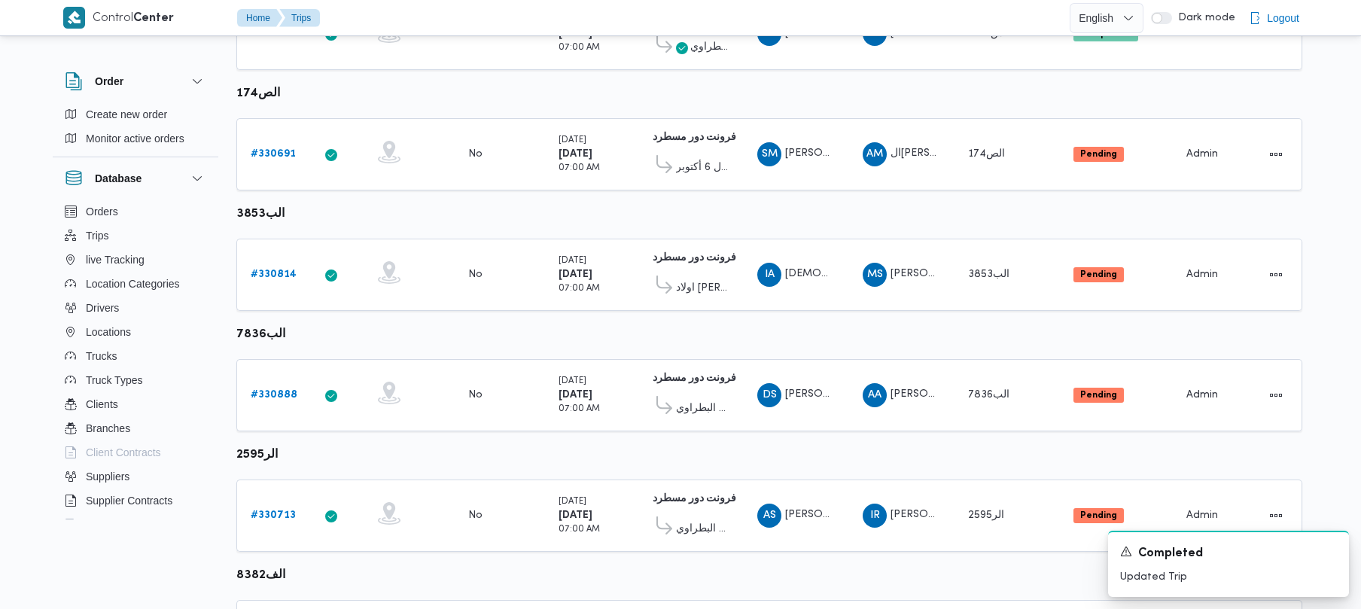
scroll to position [890, 0]
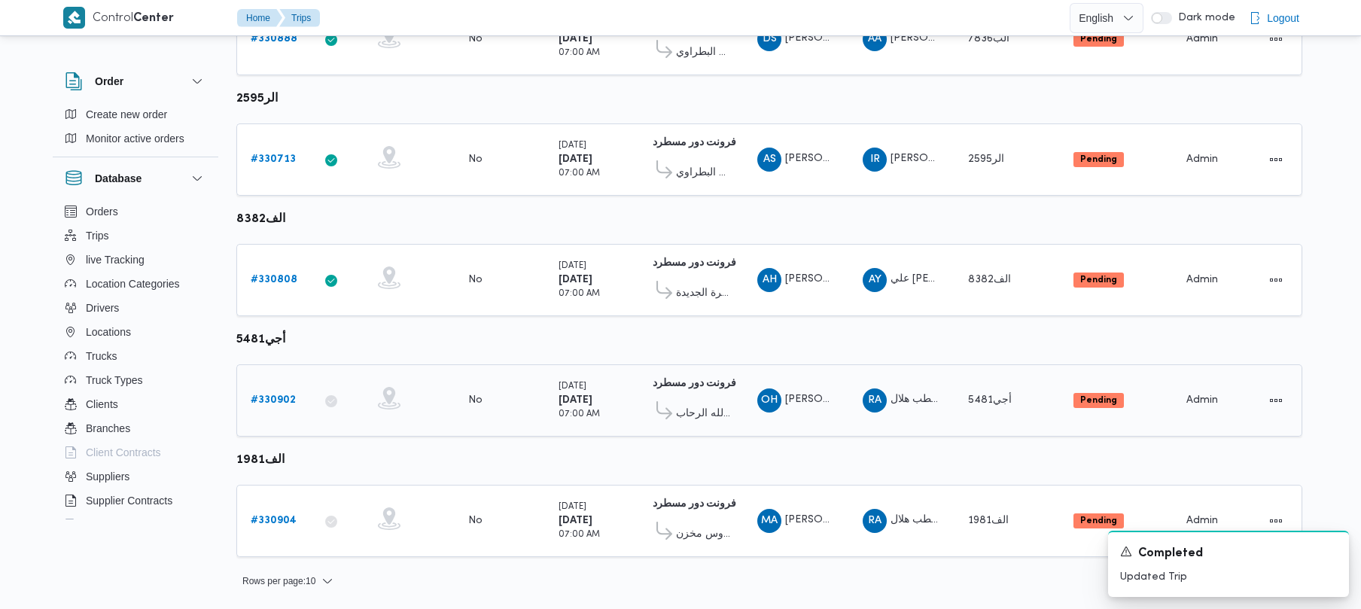
click at [305, 398] on td "Trip ID # 330902" at bounding box center [273, 400] width 75 height 72
click at [276, 401] on b "# 330902" at bounding box center [273, 400] width 45 height 10
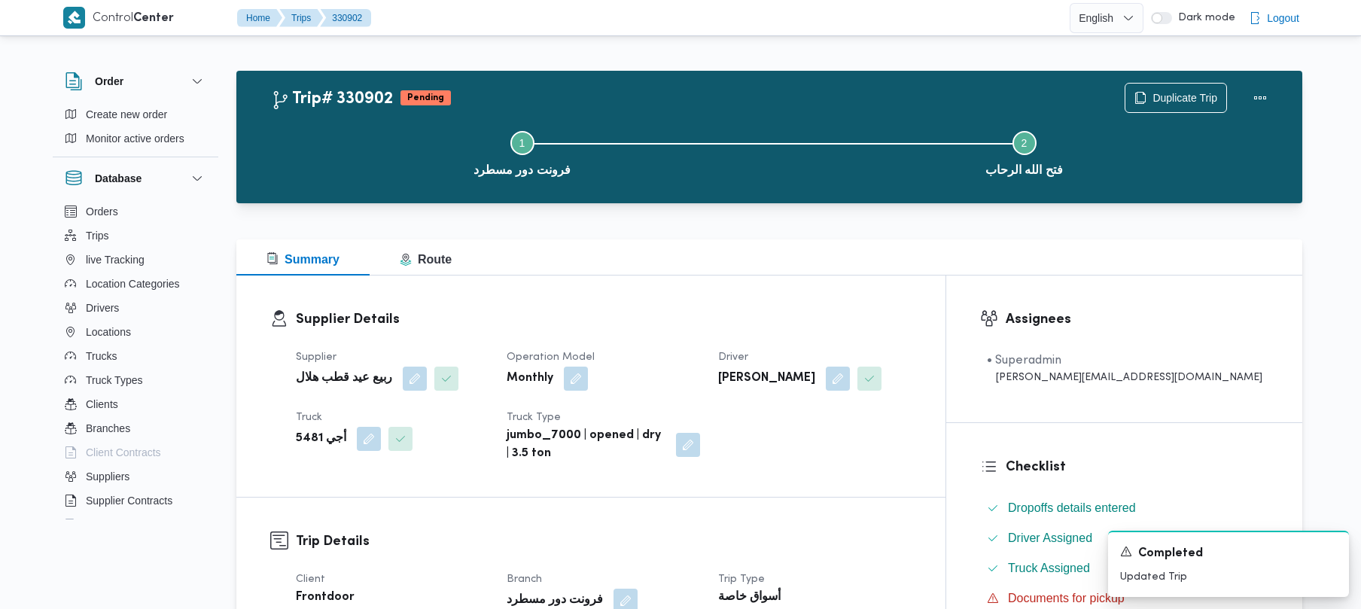
scroll to position [533, 0]
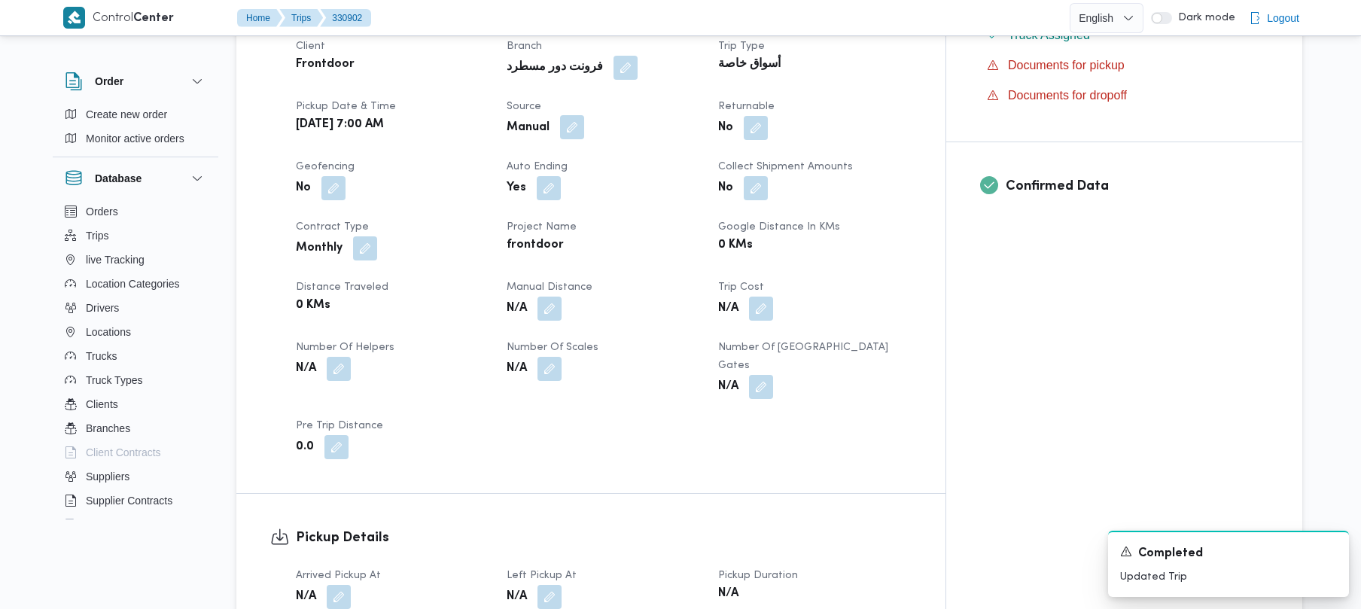
click at [584, 121] on button "button" at bounding box center [572, 127] width 24 height 24
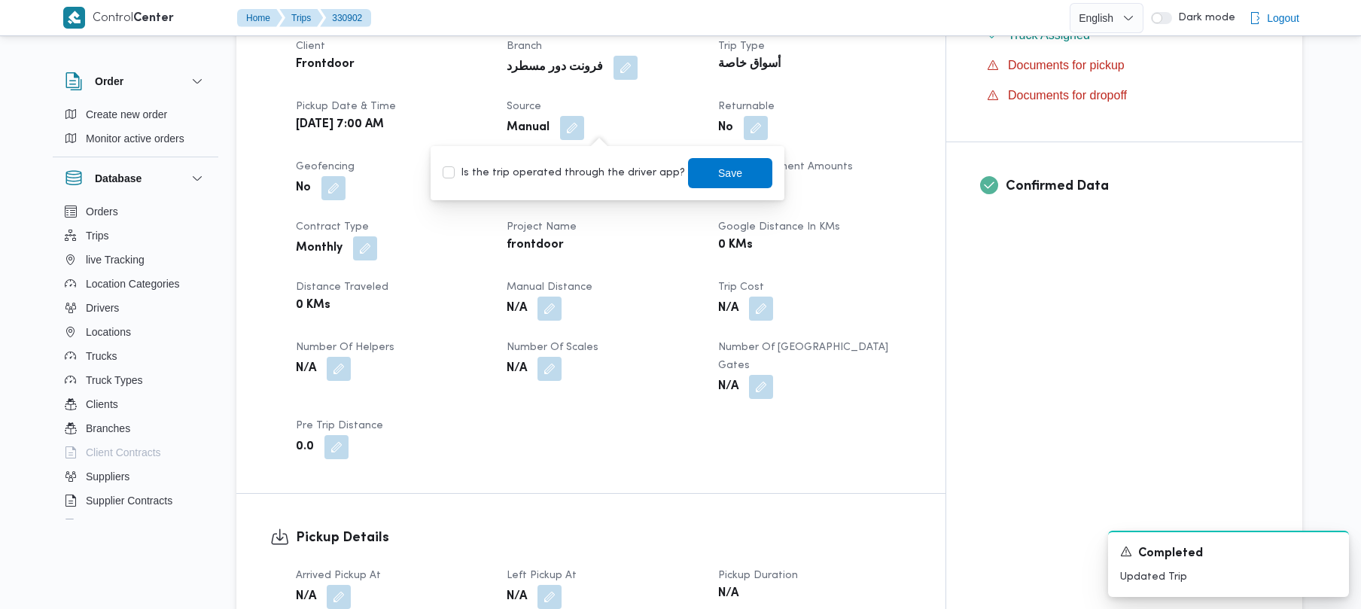
click at [564, 175] on label "Is the trip operated through the driver app?" at bounding box center [564, 173] width 242 height 18
checkbox input "true"
click at [690, 160] on span "Save" at bounding box center [730, 172] width 84 height 30
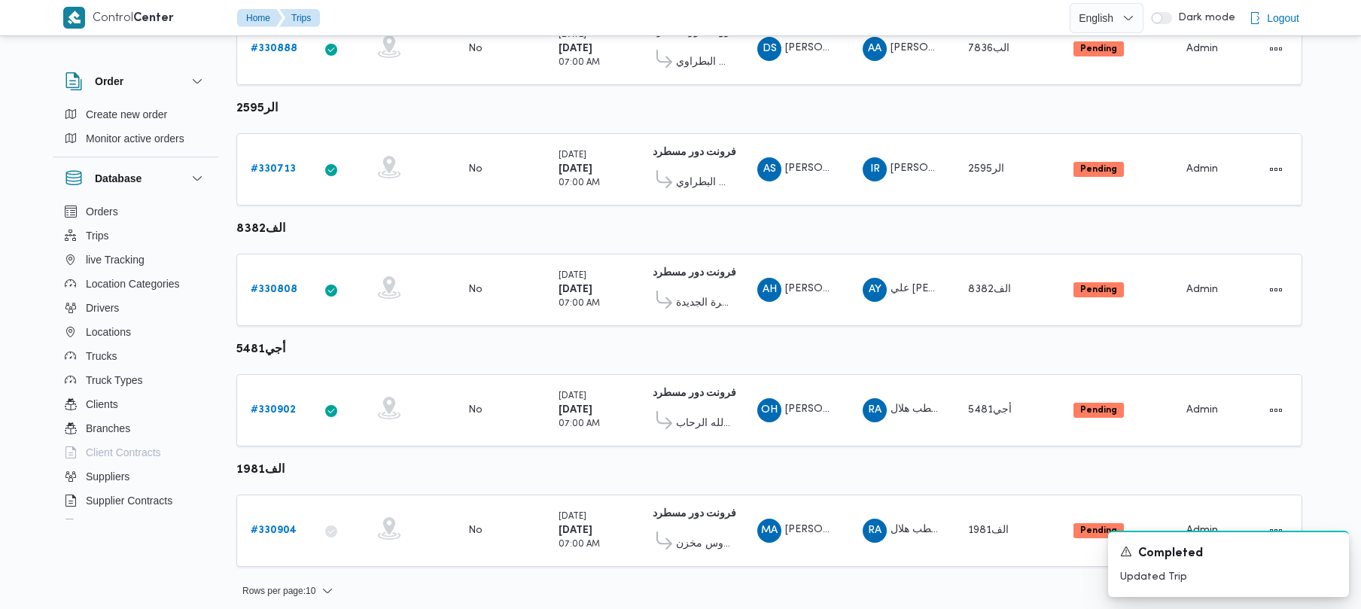
scroll to position [890, 0]
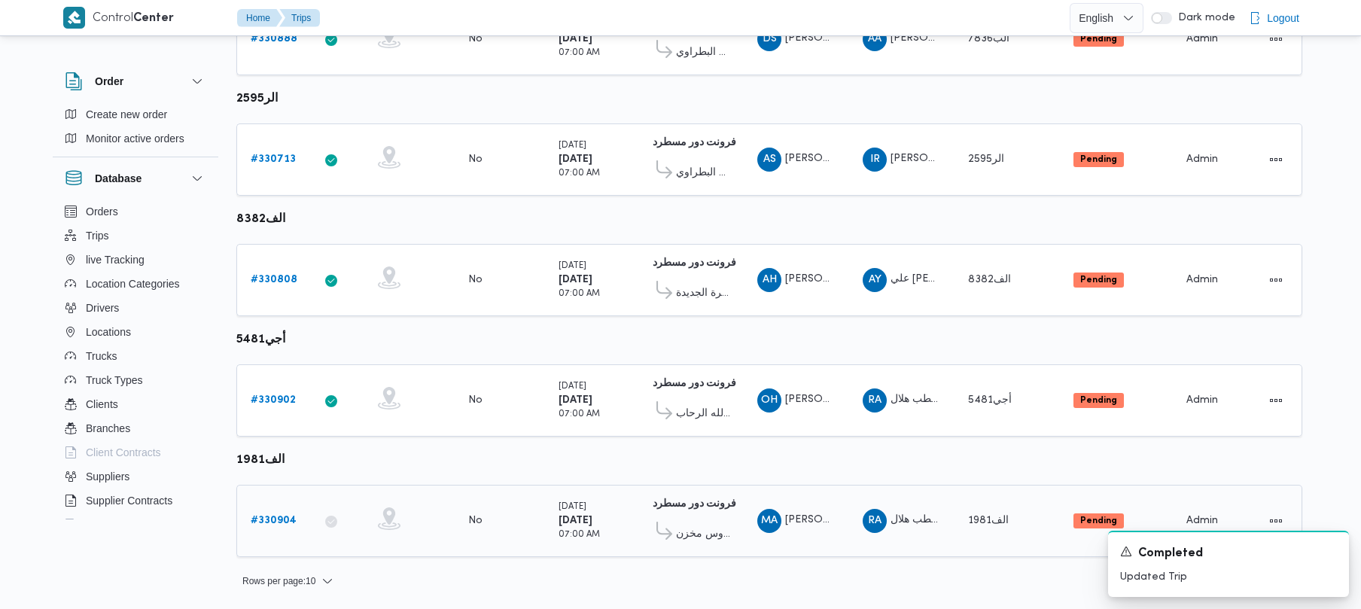
click at [270, 516] on b "# 330904" at bounding box center [274, 521] width 46 height 10
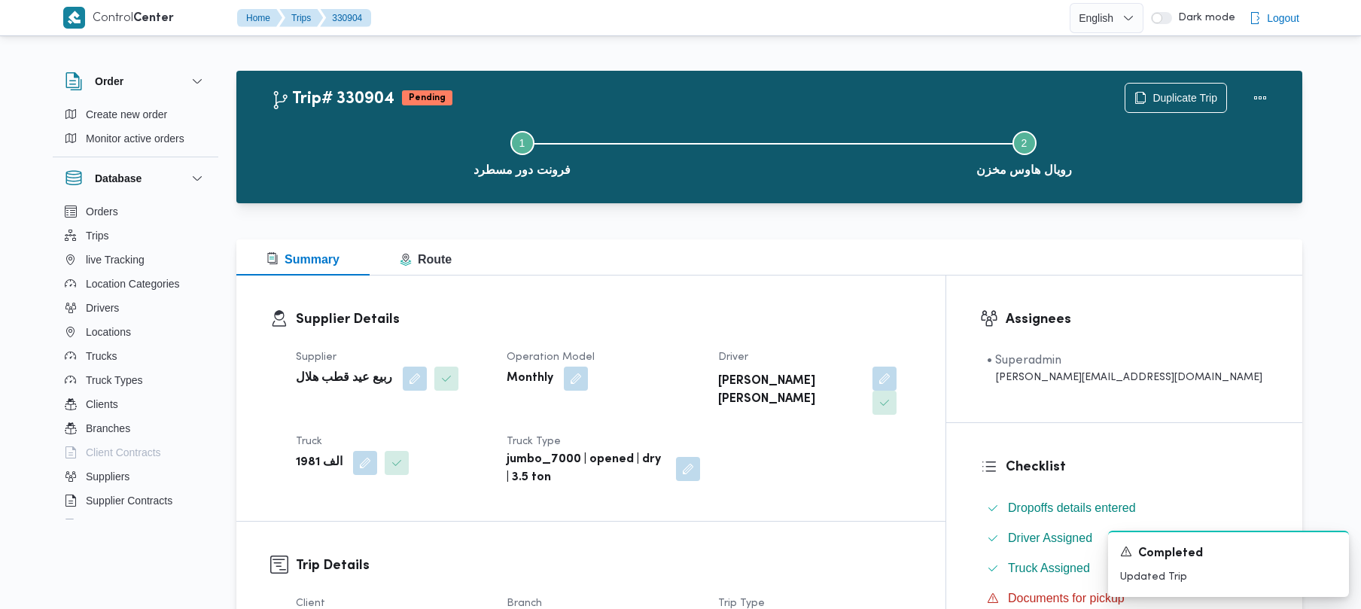
scroll to position [533, 0]
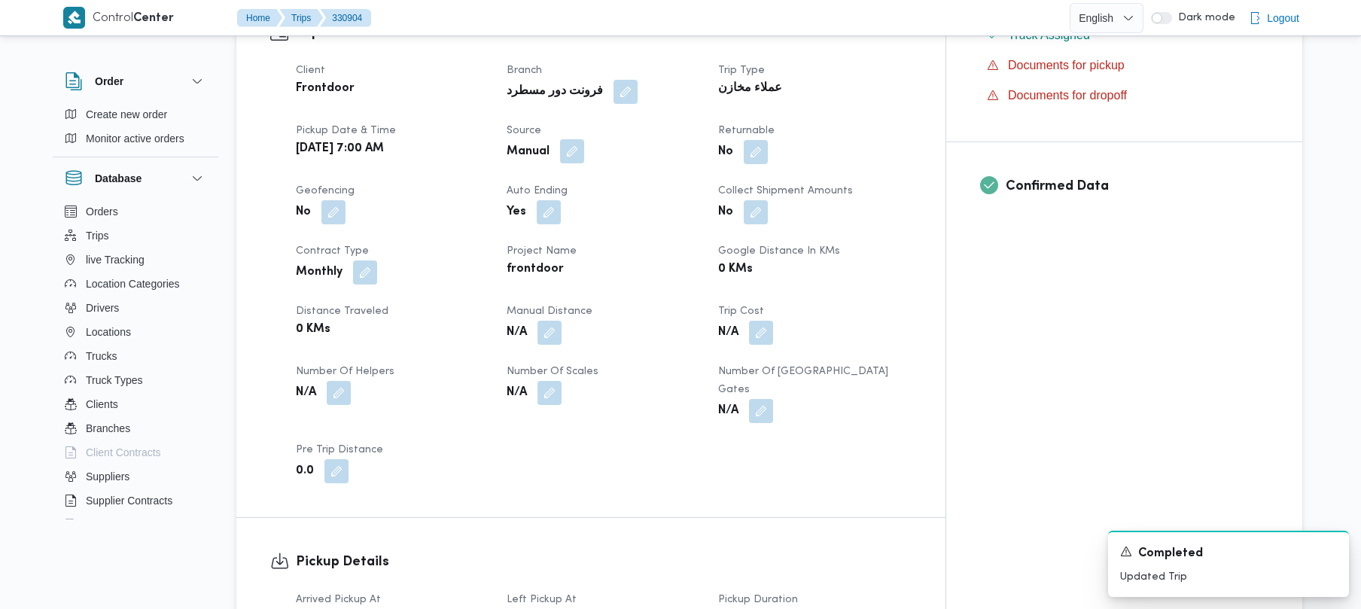
click at [584, 139] on button "button" at bounding box center [572, 151] width 24 height 24
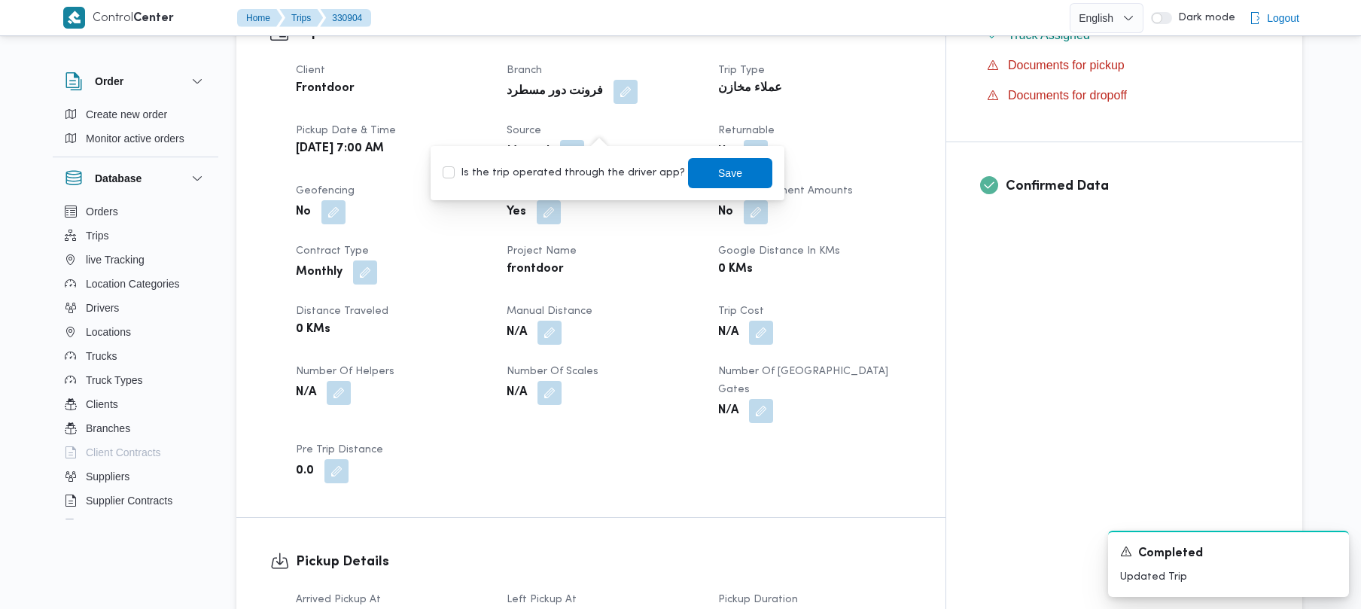
click at [585, 175] on label "Is the trip operated through the driver app?" at bounding box center [564, 173] width 242 height 18
checkbox input "true"
click at [697, 178] on span "Save" at bounding box center [730, 173] width 84 height 30
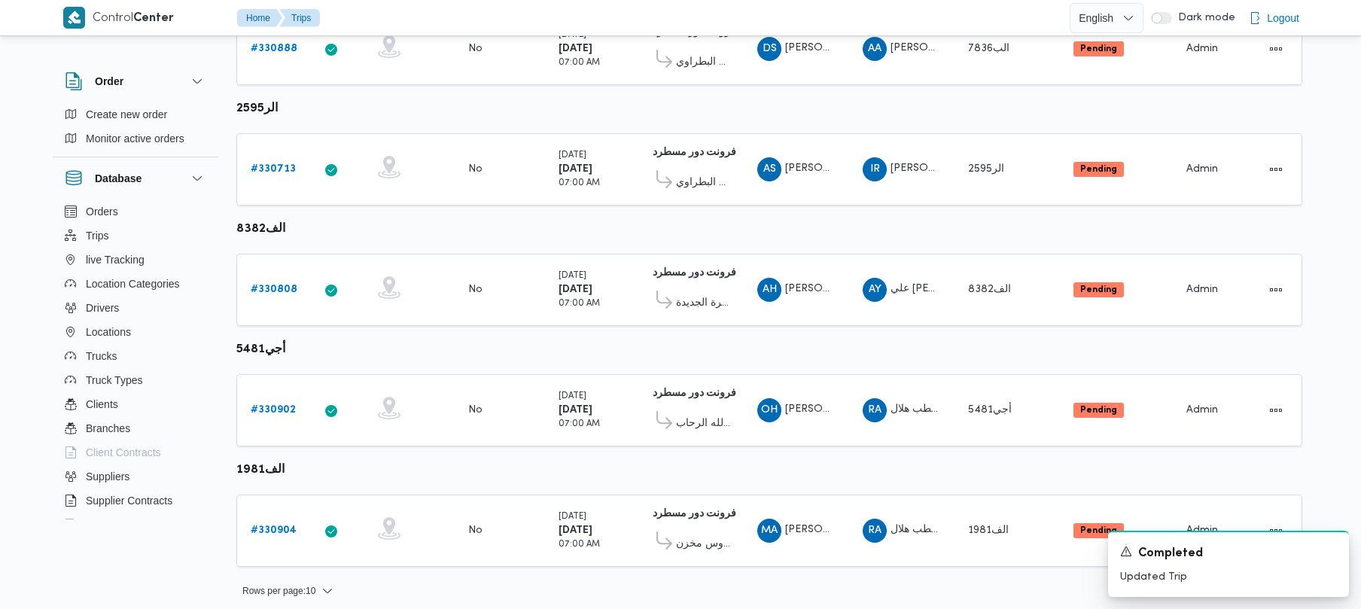
scroll to position [890, 0]
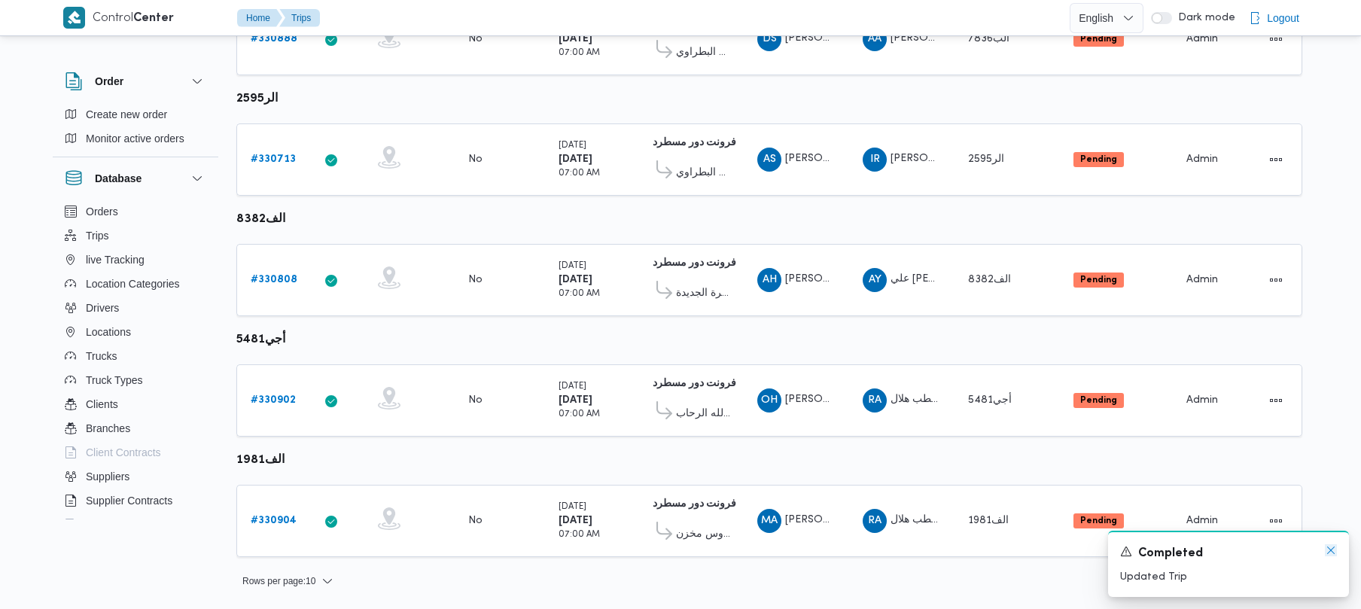
click at [1327, 546] on icon "Dismiss toast" at bounding box center [1331, 550] width 12 height 12
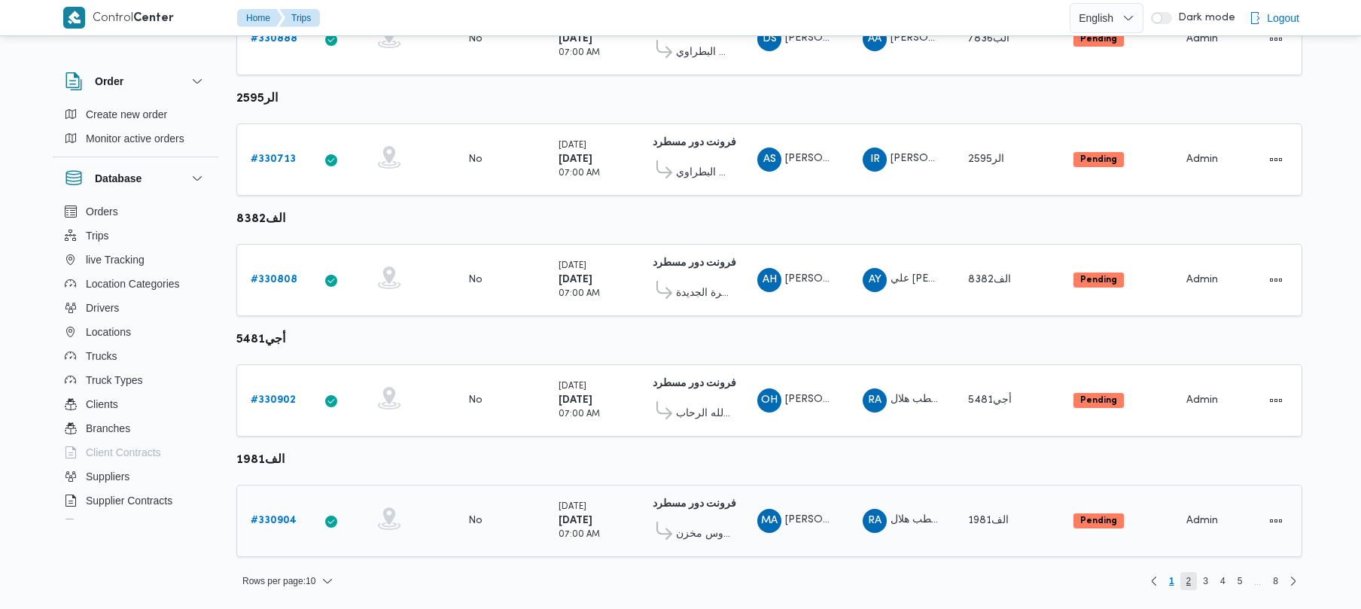
click at [1193, 582] on span "2" at bounding box center [1189, 581] width 17 height 18
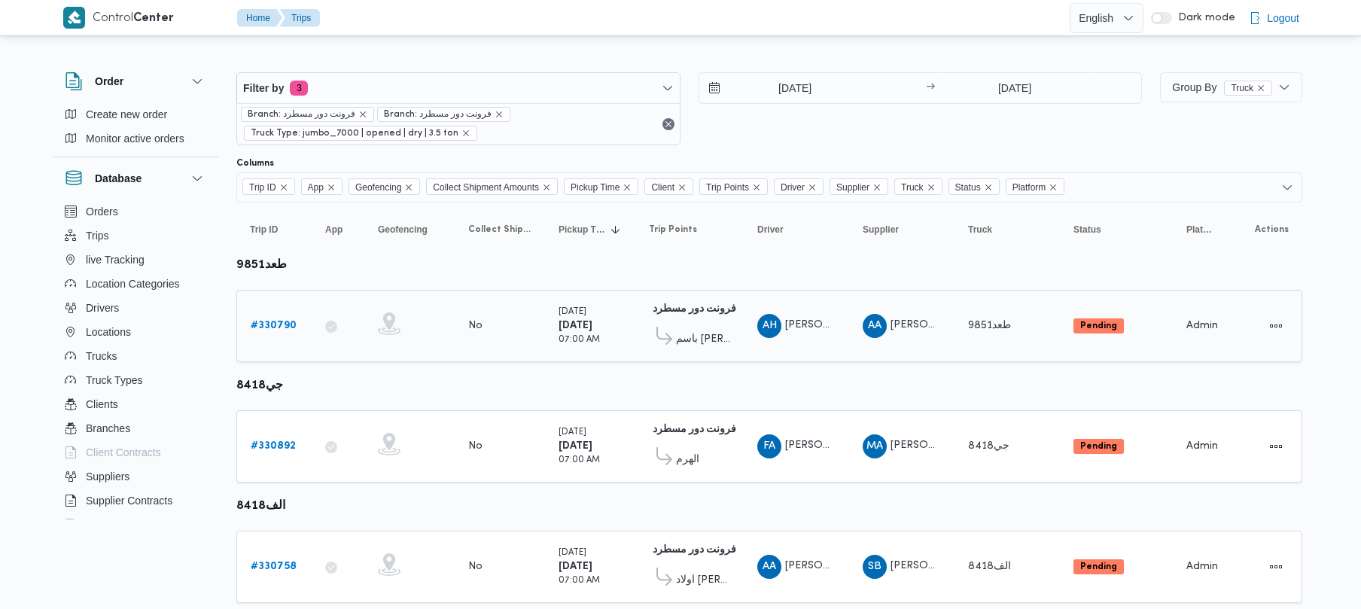
click at [283, 329] on b "# 330790" at bounding box center [274, 326] width 46 height 10
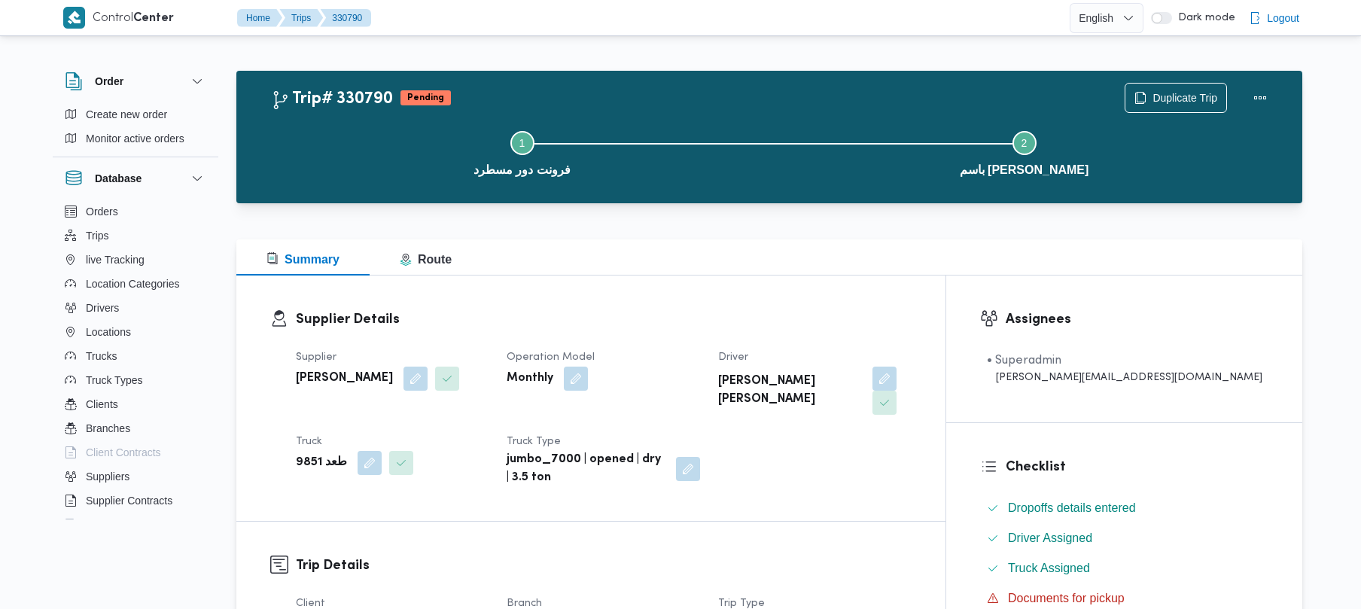
scroll to position [533, 0]
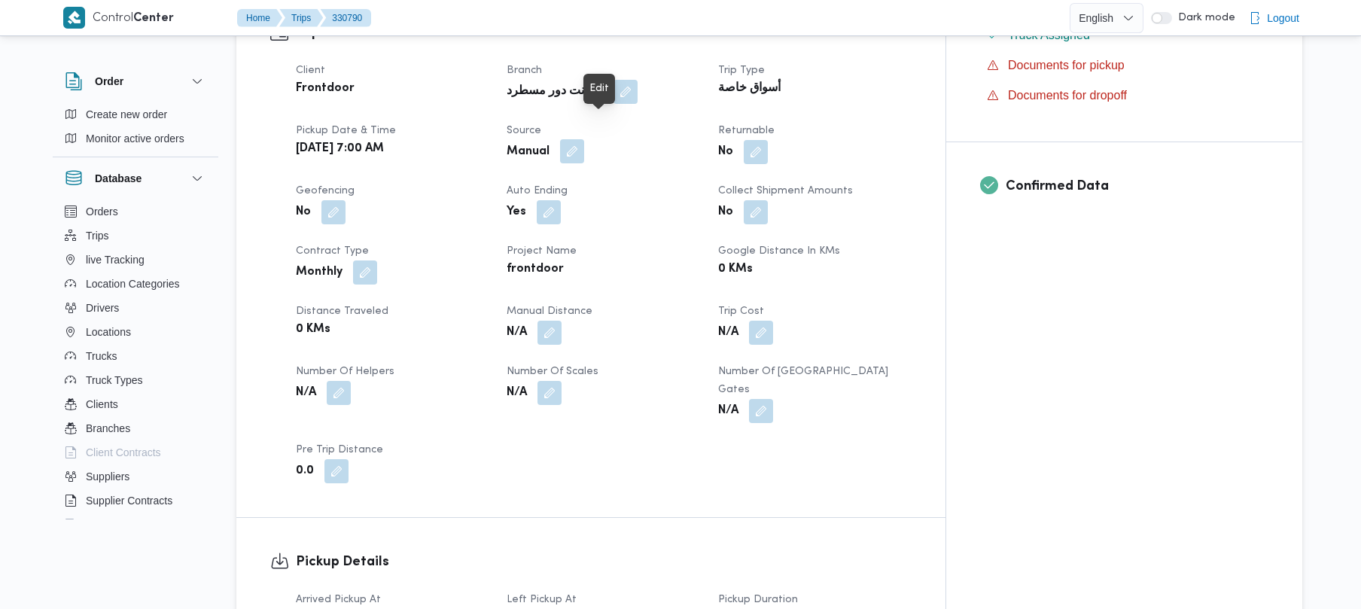
click at [584, 139] on button "button" at bounding box center [572, 151] width 24 height 24
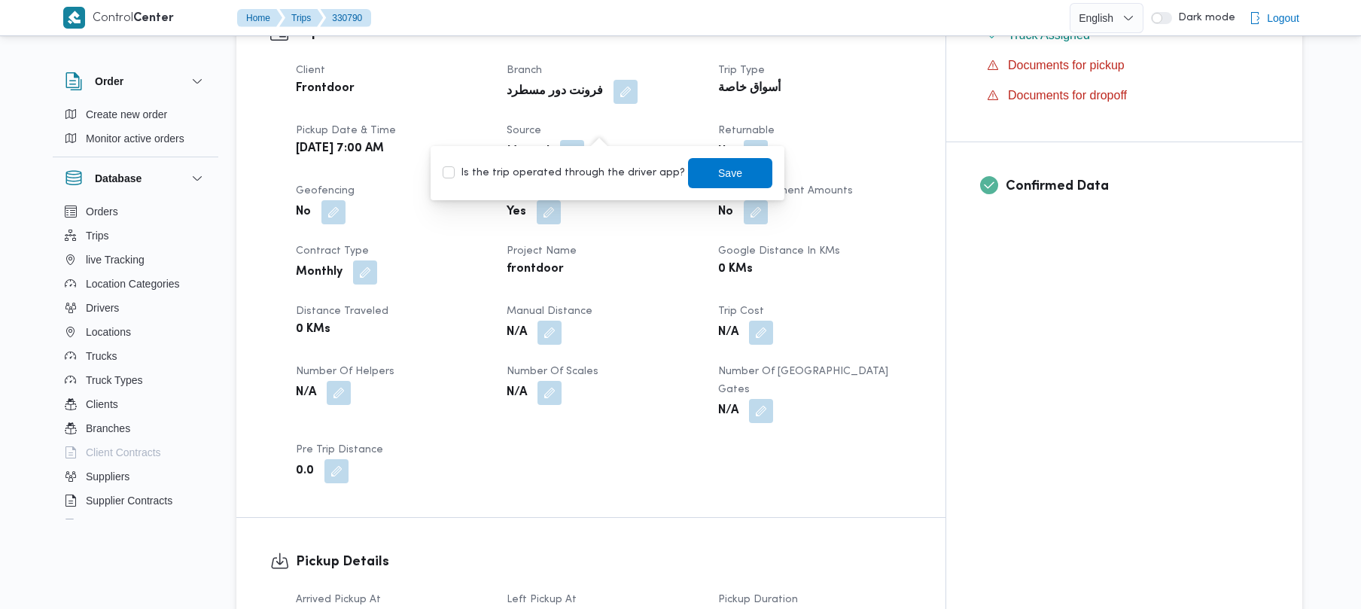
click at [560, 182] on div "Is the trip operated through the driver app? Save" at bounding box center [607, 173] width 333 height 33
click at [608, 170] on label "Is the trip operated through the driver app?" at bounding box center [564, 173] width 242 height 18
checkbox input "true"
click at [727, 178] on span "Save" at bounding box center [730, 172] width 84 height 30
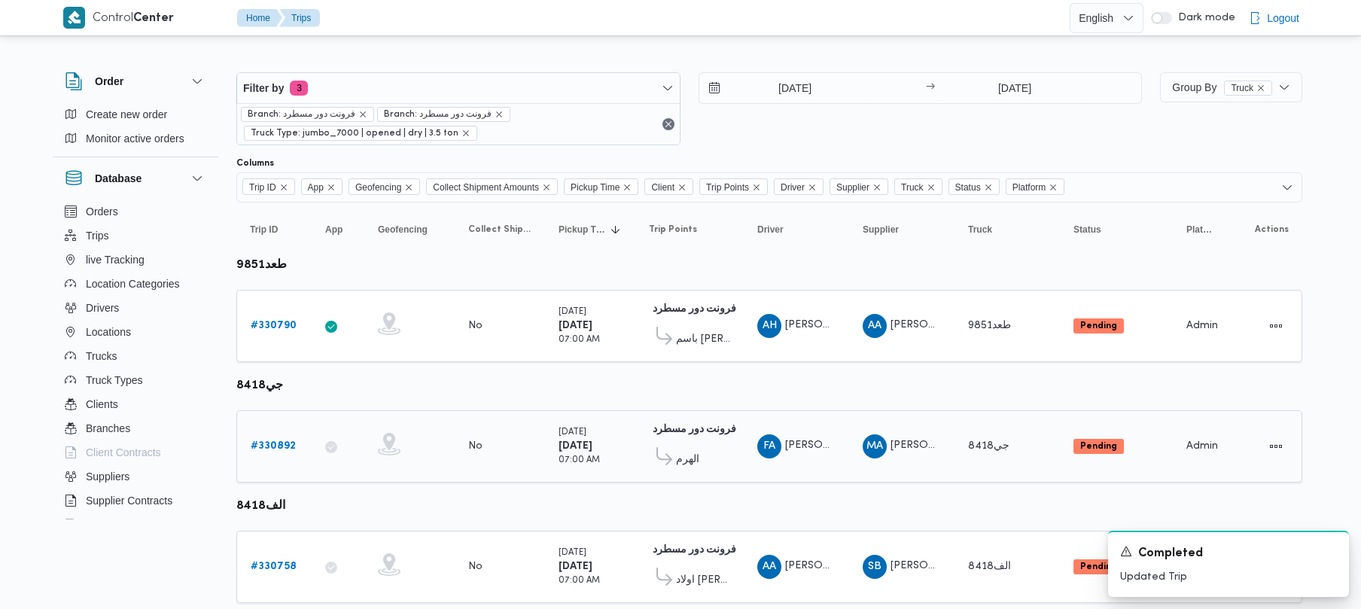
click at [288, 438] on link "# 330892" at bounding box center [273, 446] width 45 height 18
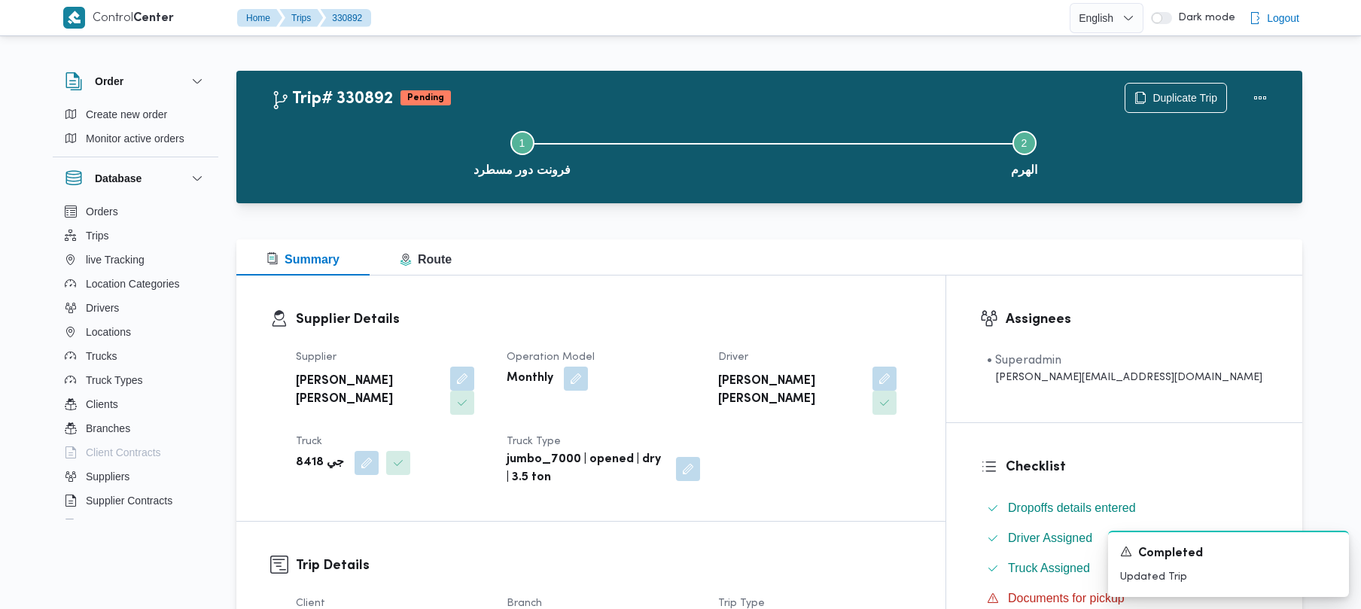
scroll to position [533, 0]
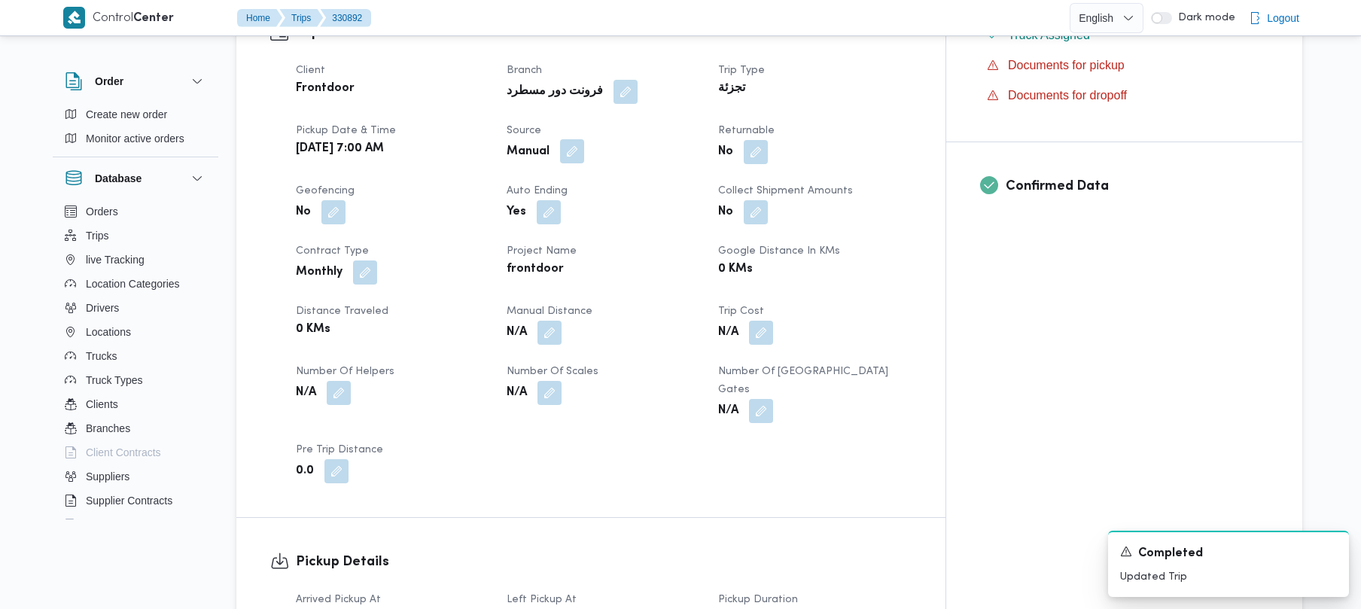
click at [584, 139] on button "button" at bounding box center [572, 151] width 24 height 24
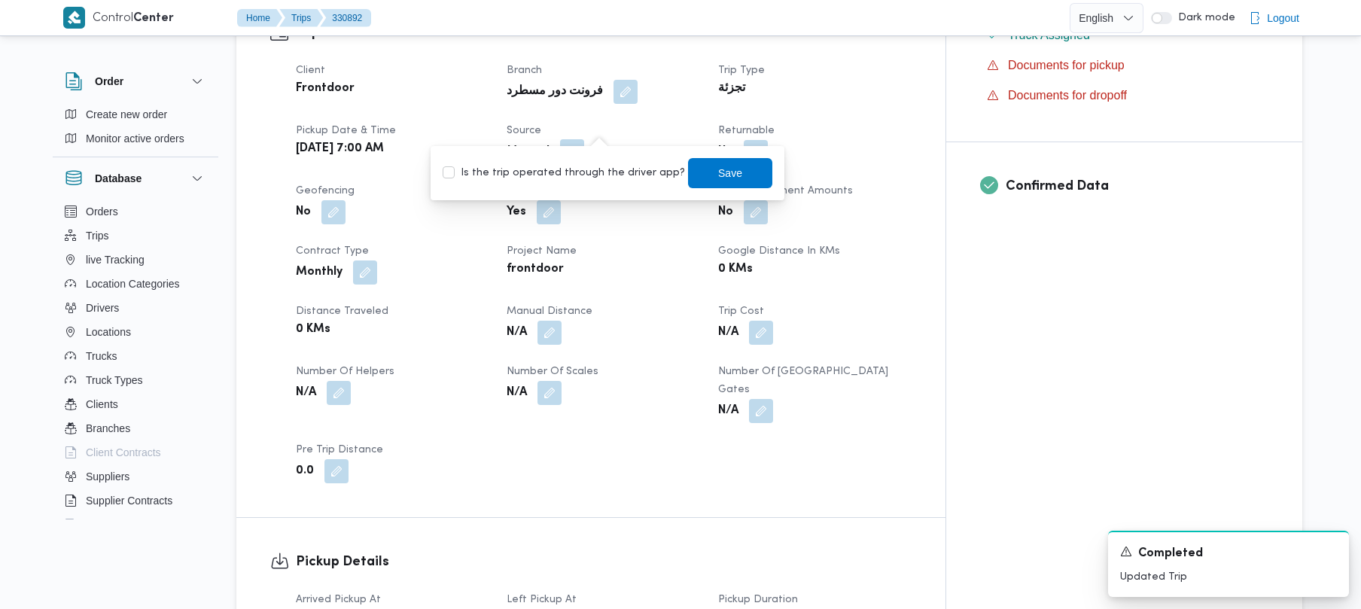
click at [589, 172] on label "Is the trip operated through the driver app?" at bounding box center [564, 173] width 242 height 18
checkbox input "true"
click at [718, 175] on span "Save" at bounding box center [730, 172] width 24 height 18
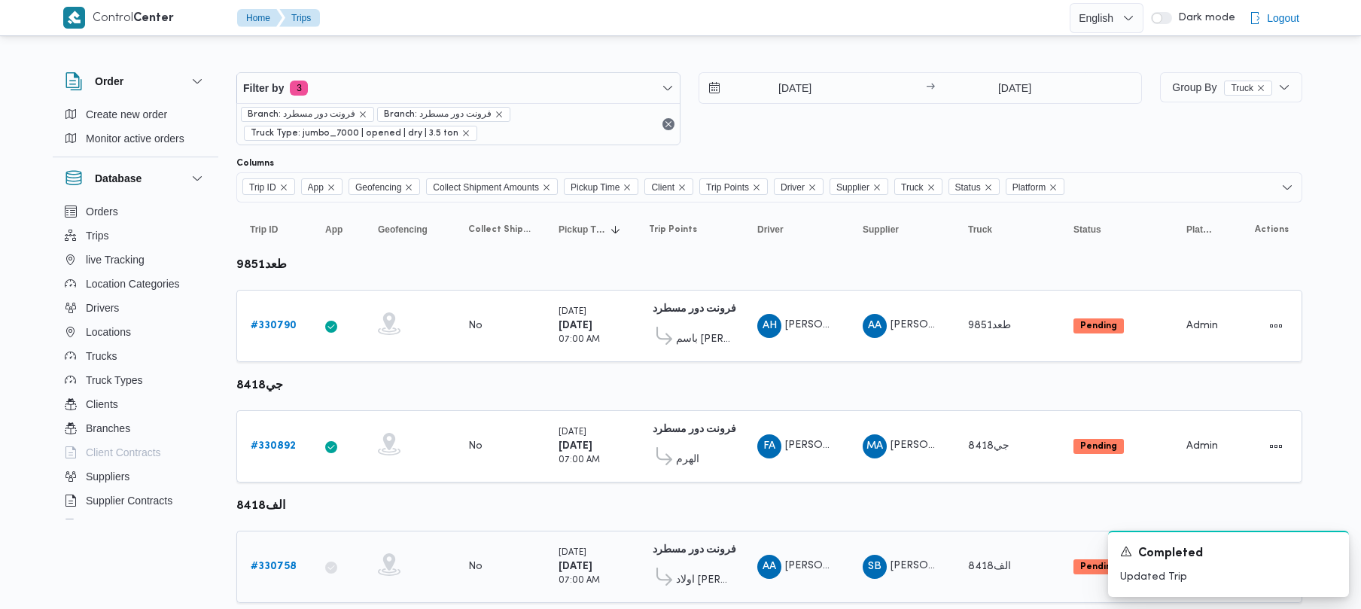
click at [284, 567] on b "# 330758" at bounding box center [274, 567] width 46 height 10
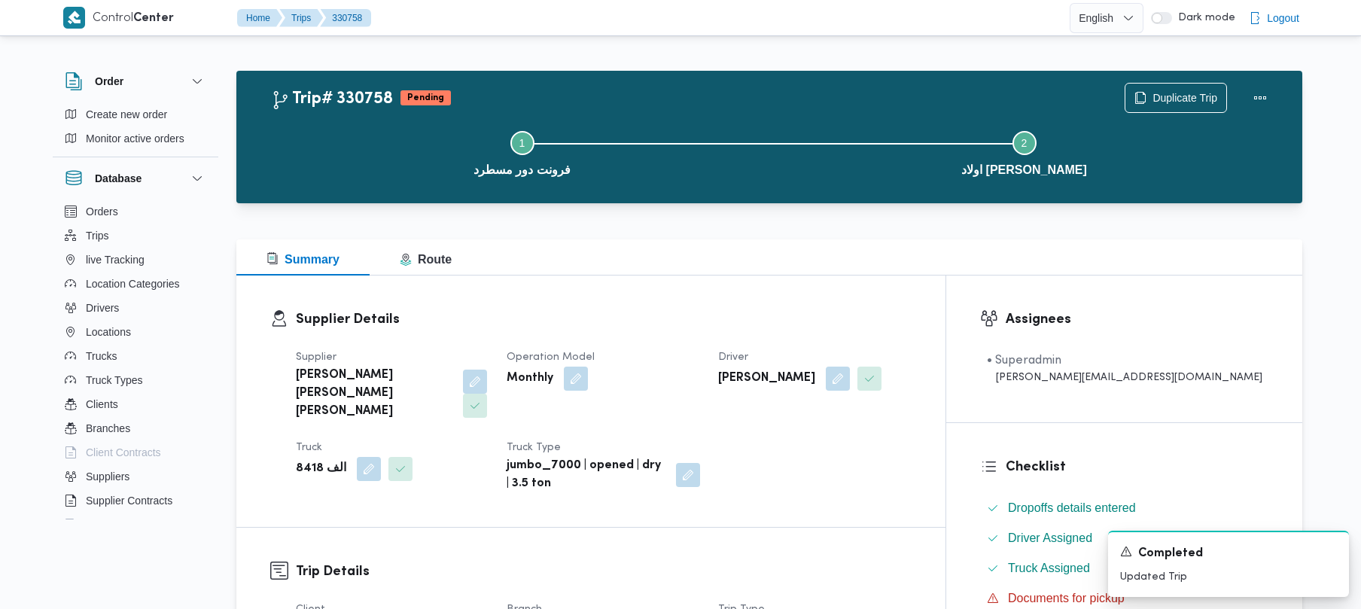
click at [1275, 479] on div "Checklist Dropoffs details entered Driver Assigned Truck Assigned Documents for…" at bounding box center [1124, 548] width 356 height 251
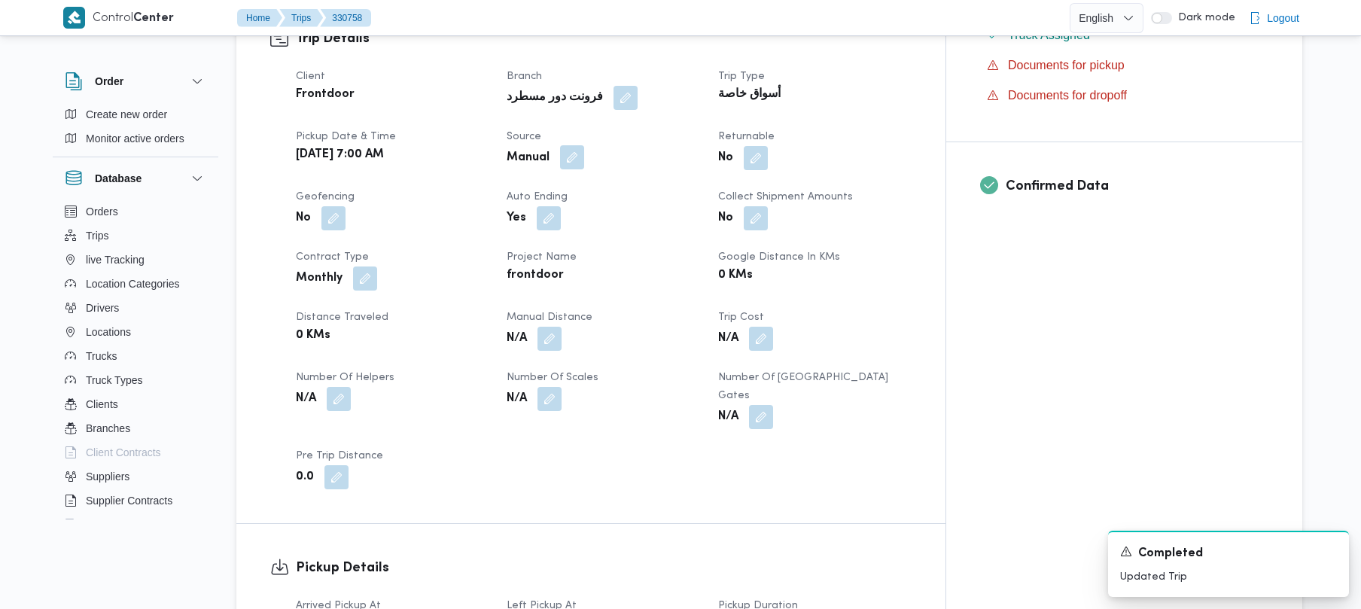
click at [584, 145] on button "button" at bounding box center [572, 157] width 24 height 24
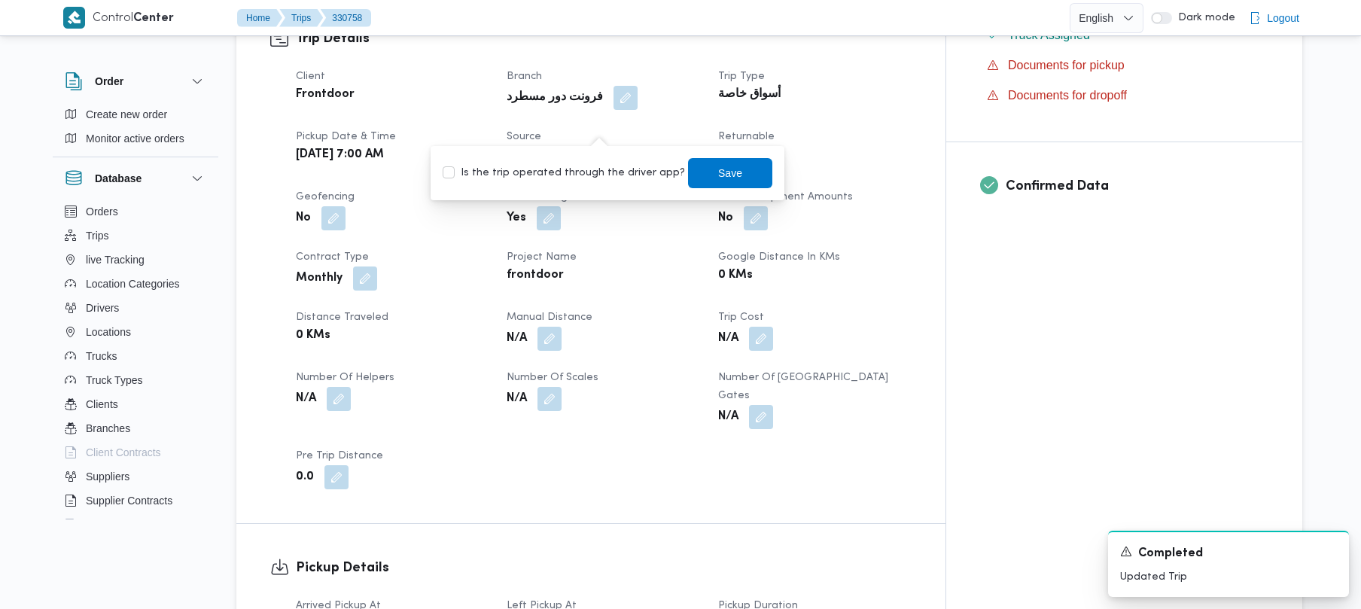
click at [577, 184] on div "Is the trip operated through the driver app? Save" at bounding box center [607, 173] width 333 height 33
click at [568, 169] on label "Is the trip operated through the driver app?" at bounding box center [564, 173] width 242 height 18
checkbox input "true"
click at [742, 184] on span "Save" at bounding box center [730, 172] width 84 height 30
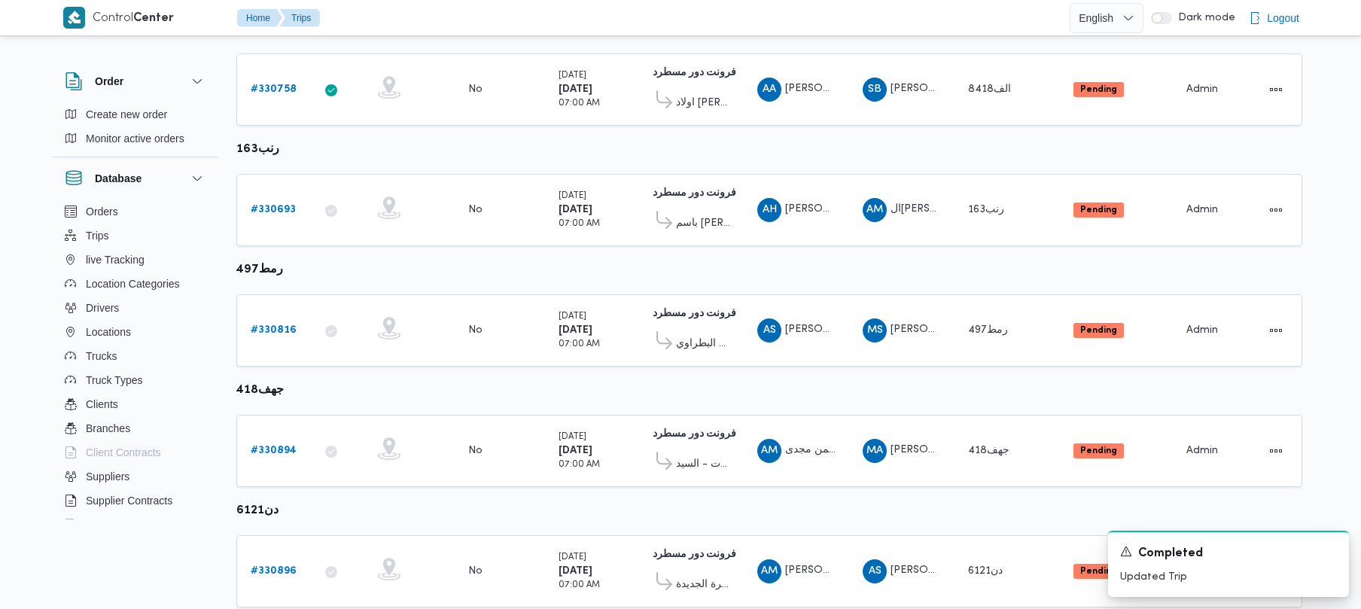
scroll to position [533, 0]
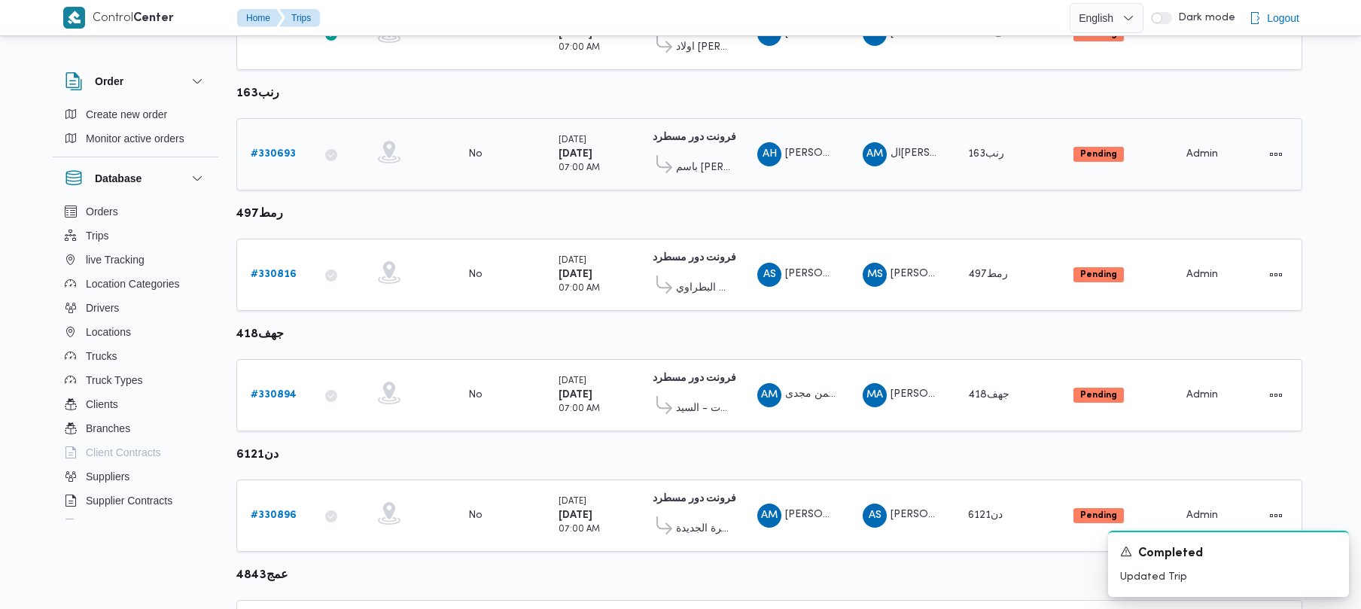
click at [254, 169] on div "# 330693" at bounding box center [274, 154] width 59 height 30
drag, startPoint x: 256, startPoint y: 166, endPoint x: 260, endPoint y: 157, distance: 9.1
click at [257, 164] on div "# 330693" at bounding box center [274, 154] width 59 height 30
click at [264, 148] on link "# 330693" at bounding box center [273, 154] width 45 height 18
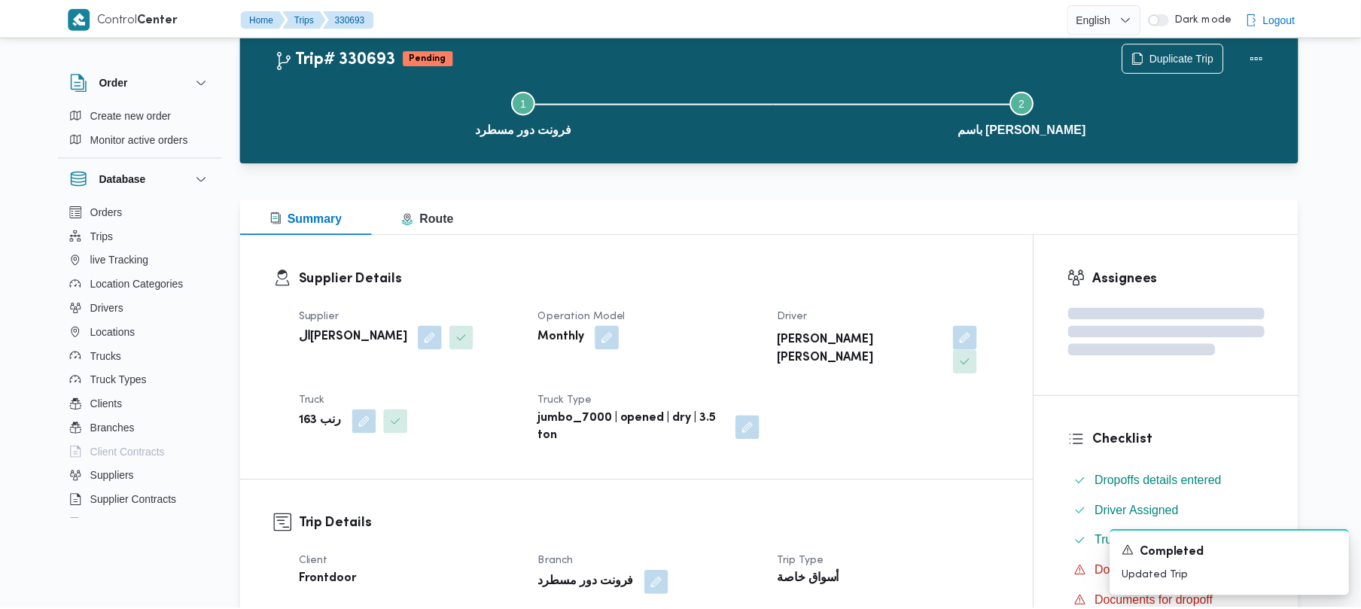
scroll to position [533, 0]
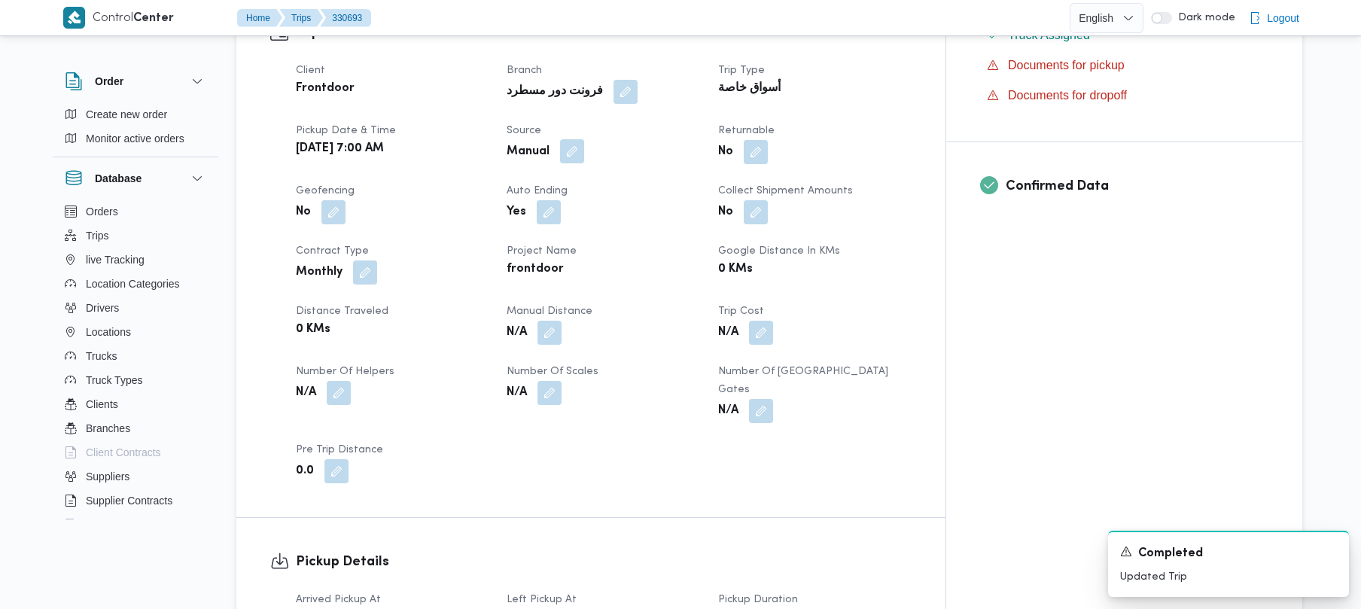
click at [584, 139] on button "button" at bounding box center [572, 151] width 24 height 24
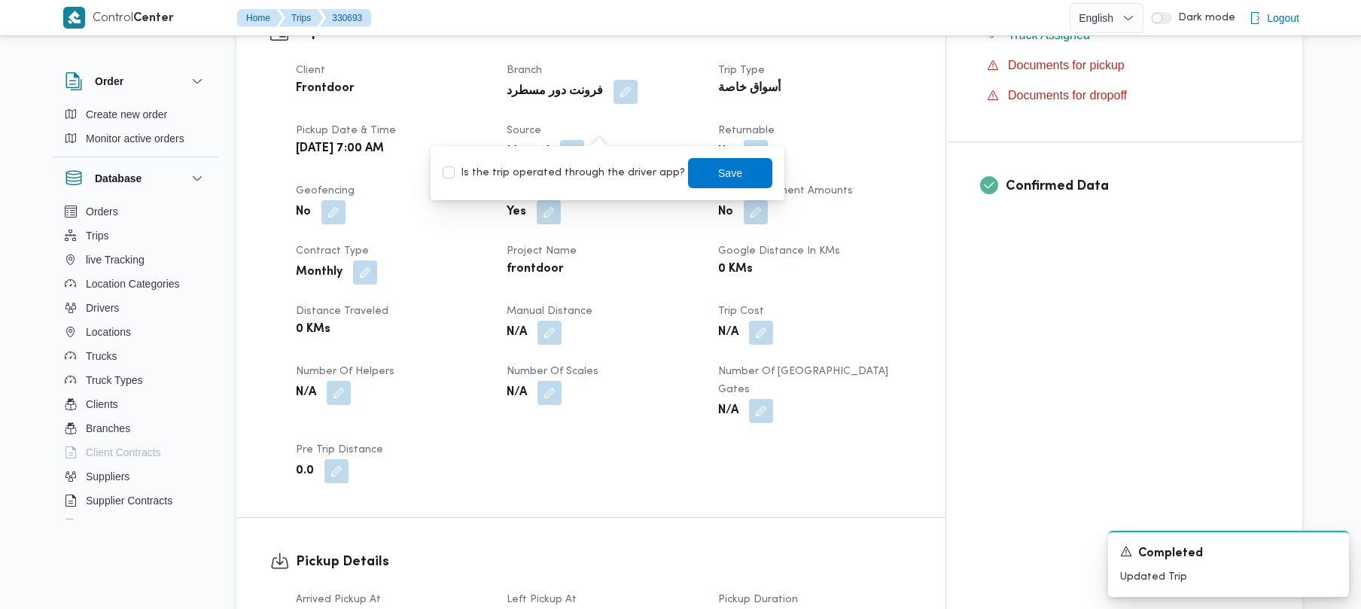
drag, startPoint x: 571, startPoint y: 173, endPoint x: 583, endPoint y: 175, distance: 12.1
click at [573, 175] on label "Is the trip operated through the driver app?" at bounding box center [564, 173] width 242 height 18
checkbox input "true"
click at [688, 175] on span "Save" at bounding box center [730, 172] width 84 height 30
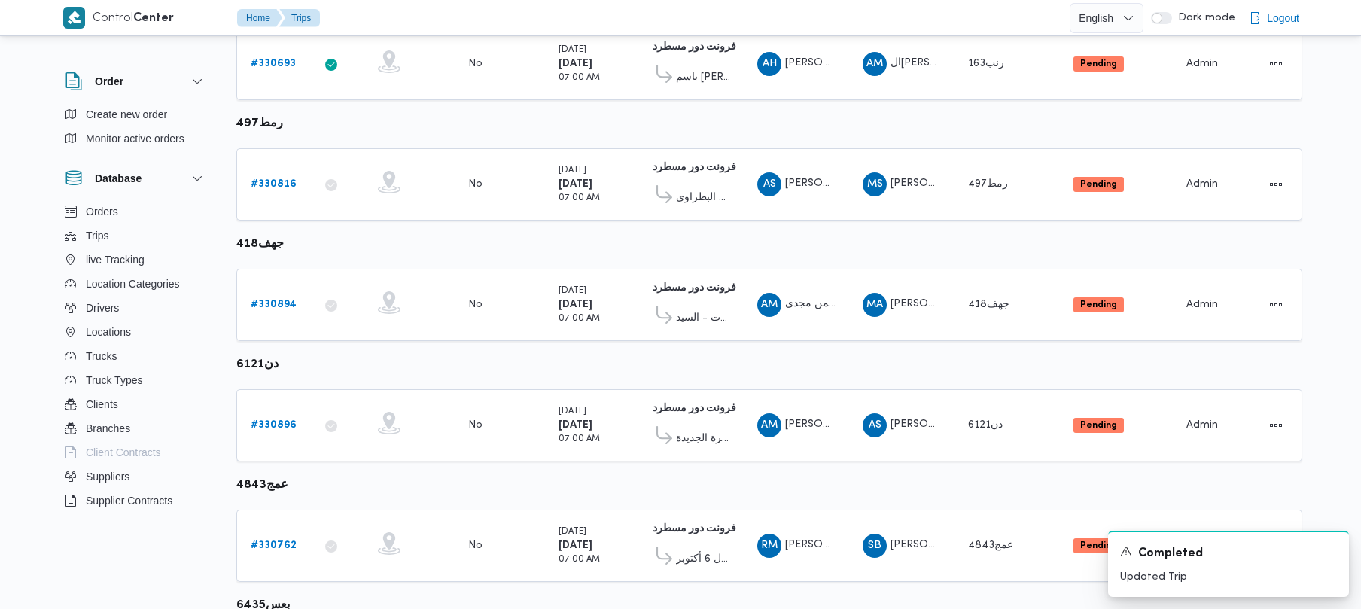
scroll to position [643, 0]
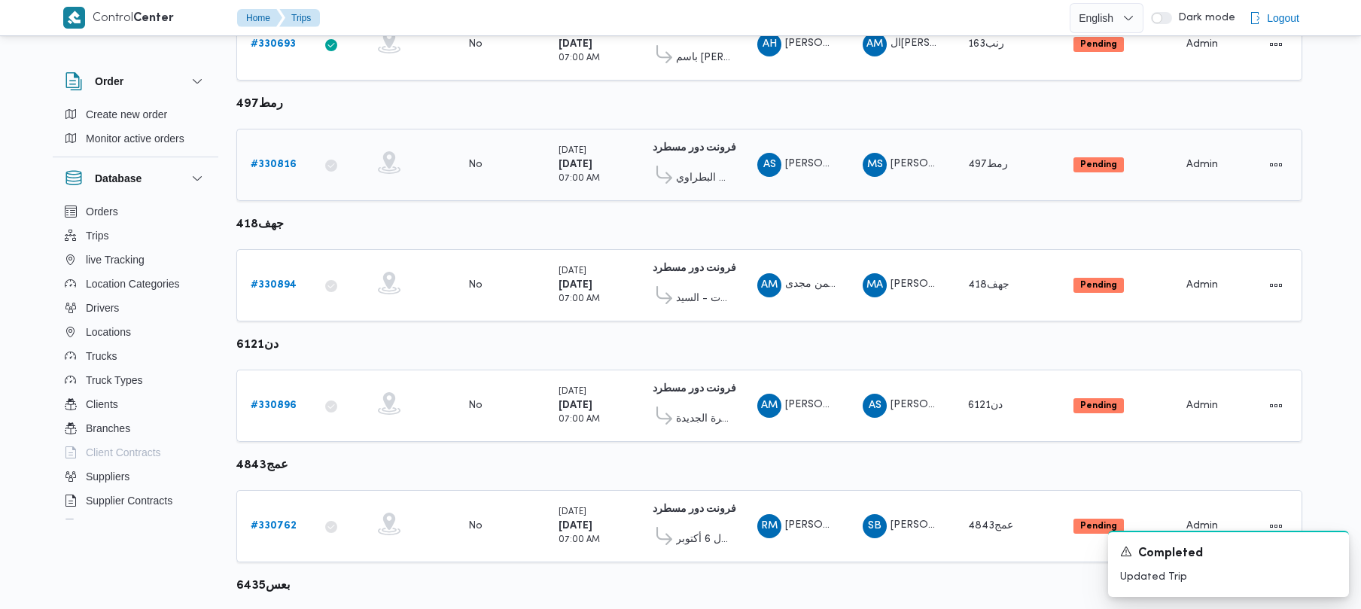
click at [266, 161] on b "# 330816" at bounding box center [274, 165] width 46 height 10
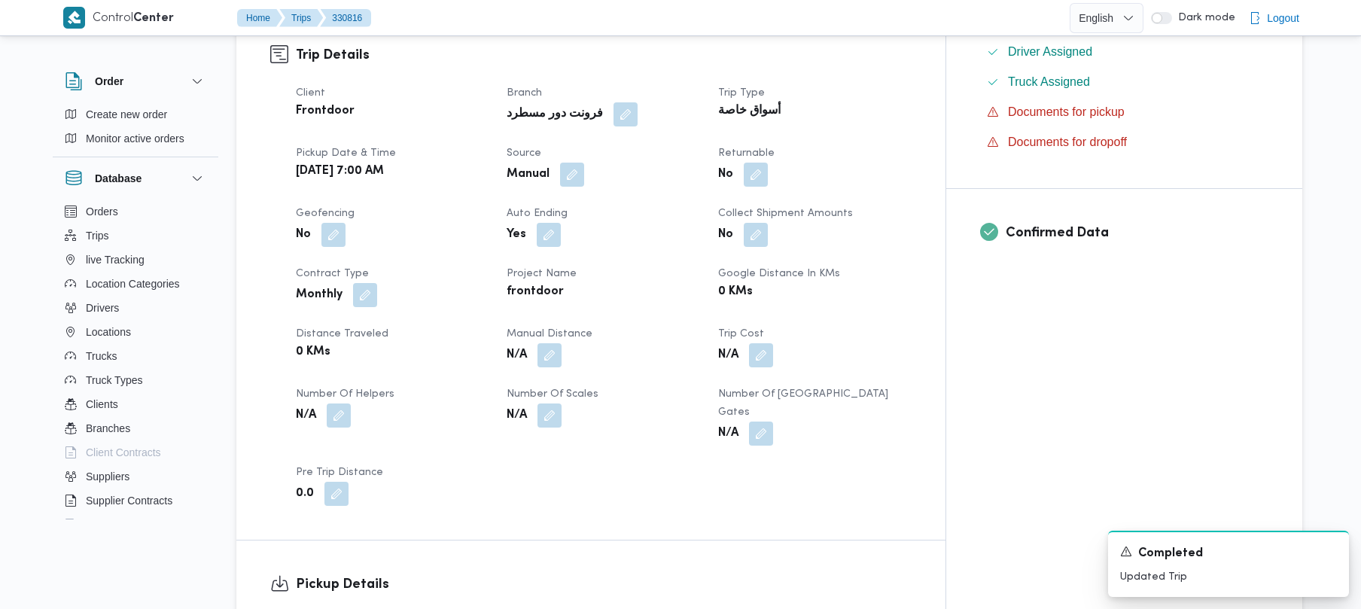
scroll to position [443, 0]
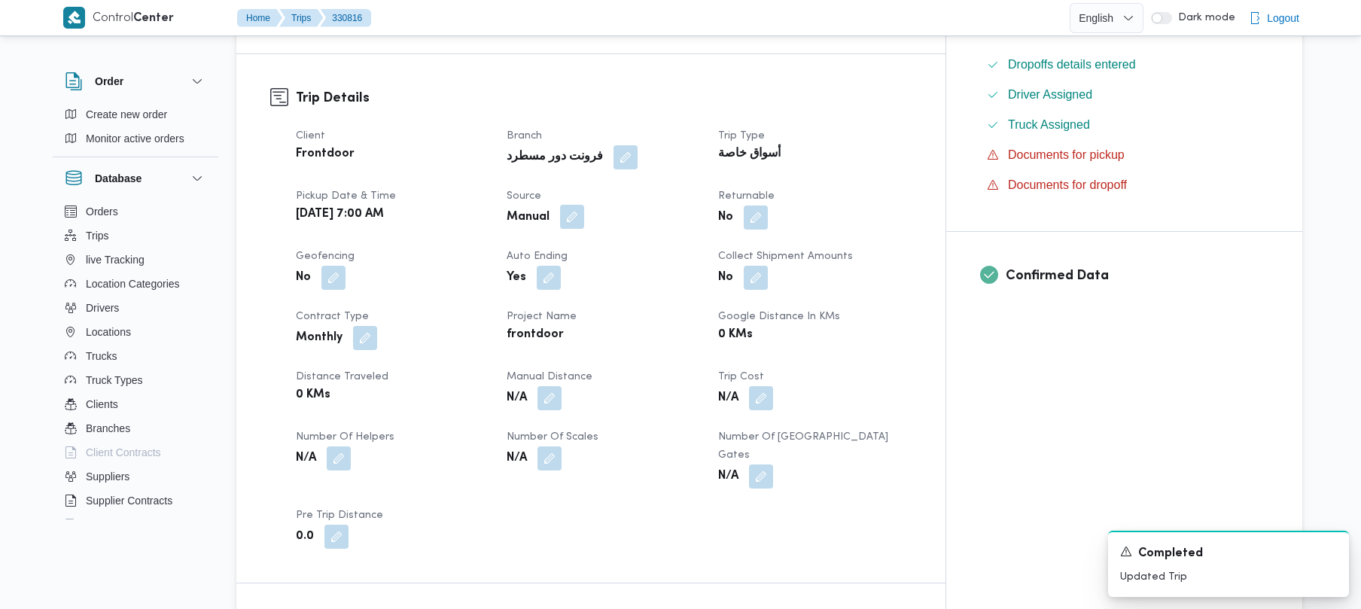
click at [584, 218] on button "button" at bounding box center [572, 217] width 24 height 24
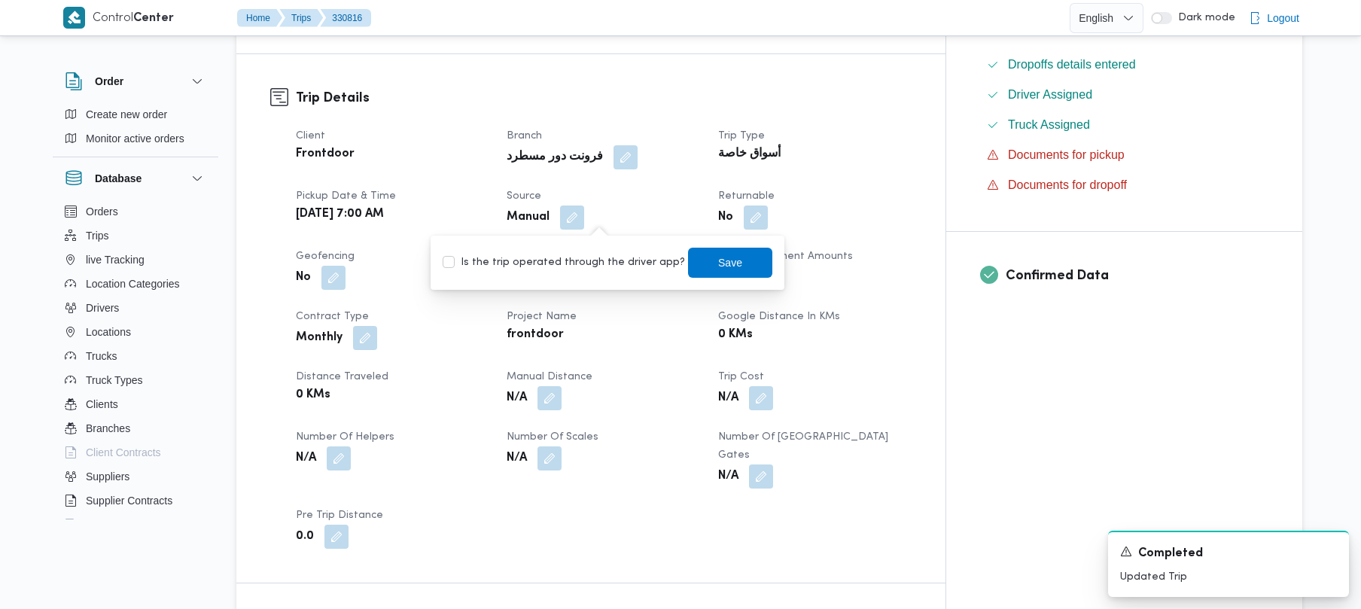
drag, startPoint x: 601, startPoint y: 224, endPoint x: 598, endPoint y: 250, distance: 25.8
click at [598, 248] on div "Is the trip operated through the driver app? Save" at bounding box center [607, 262] width 333 height 33
click at [597, 260] on label "Is the trip operated through the driver app?" at bounding box center [564, 263] width 242 height 18
checkbox input "true"
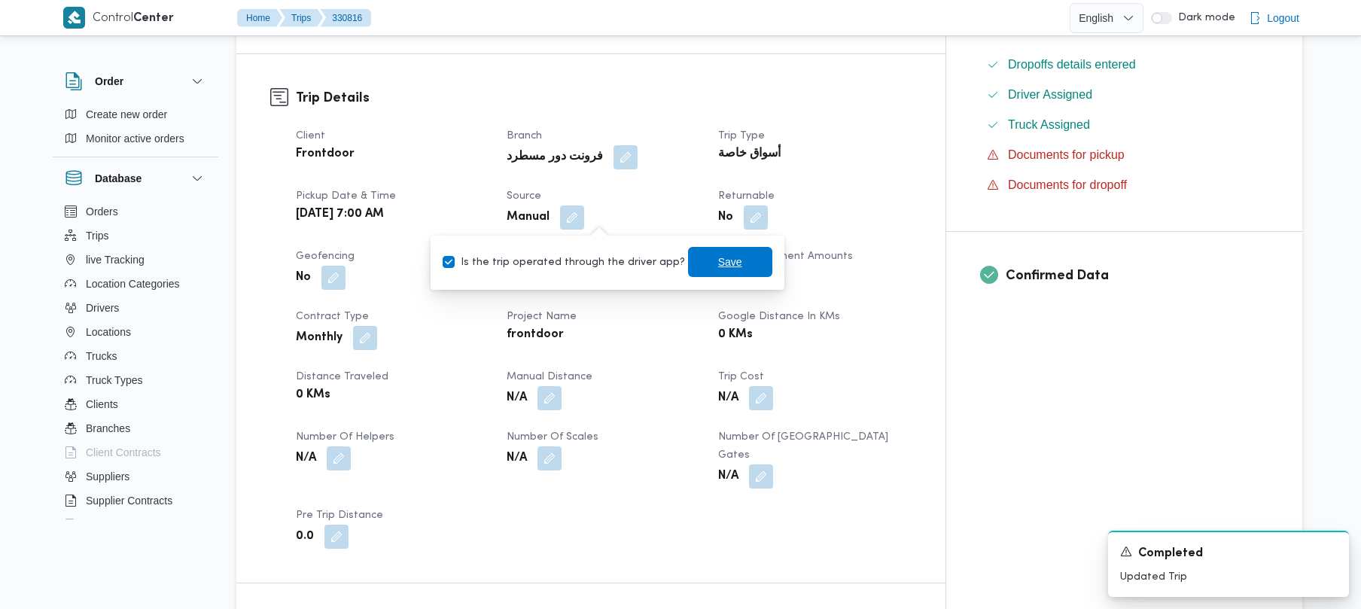
click at [724, 258] on span "Save" at bounding box center [730, 262] width 84 height 30
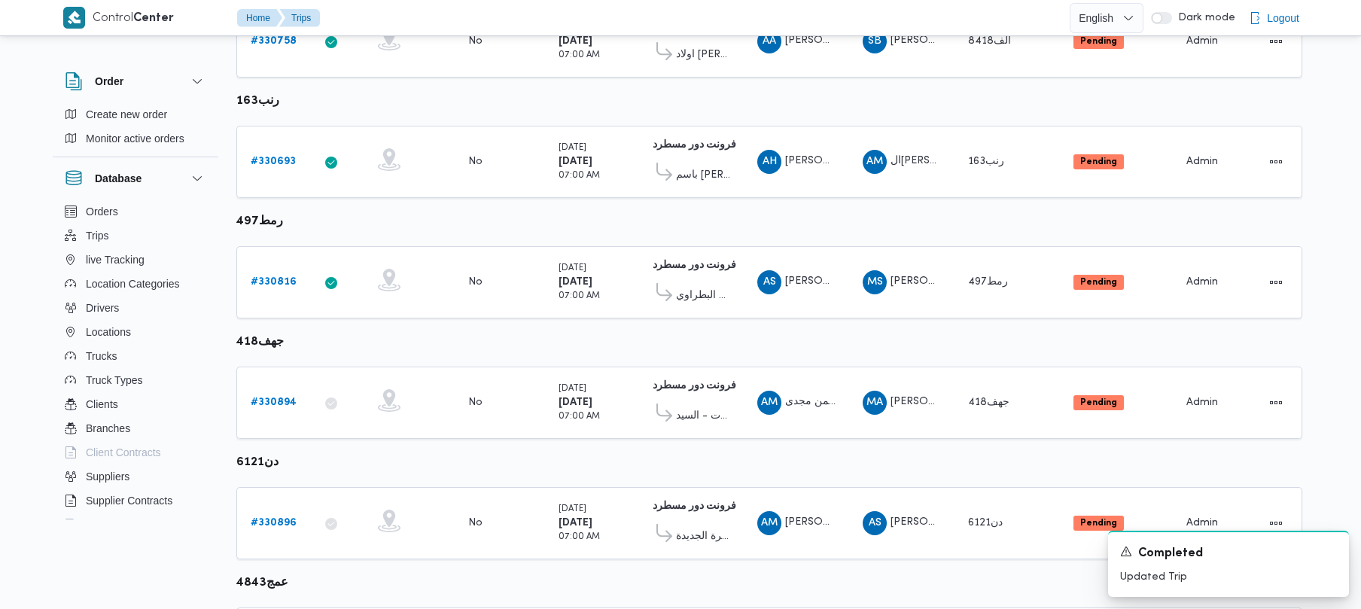
scroll to position [666, 0]
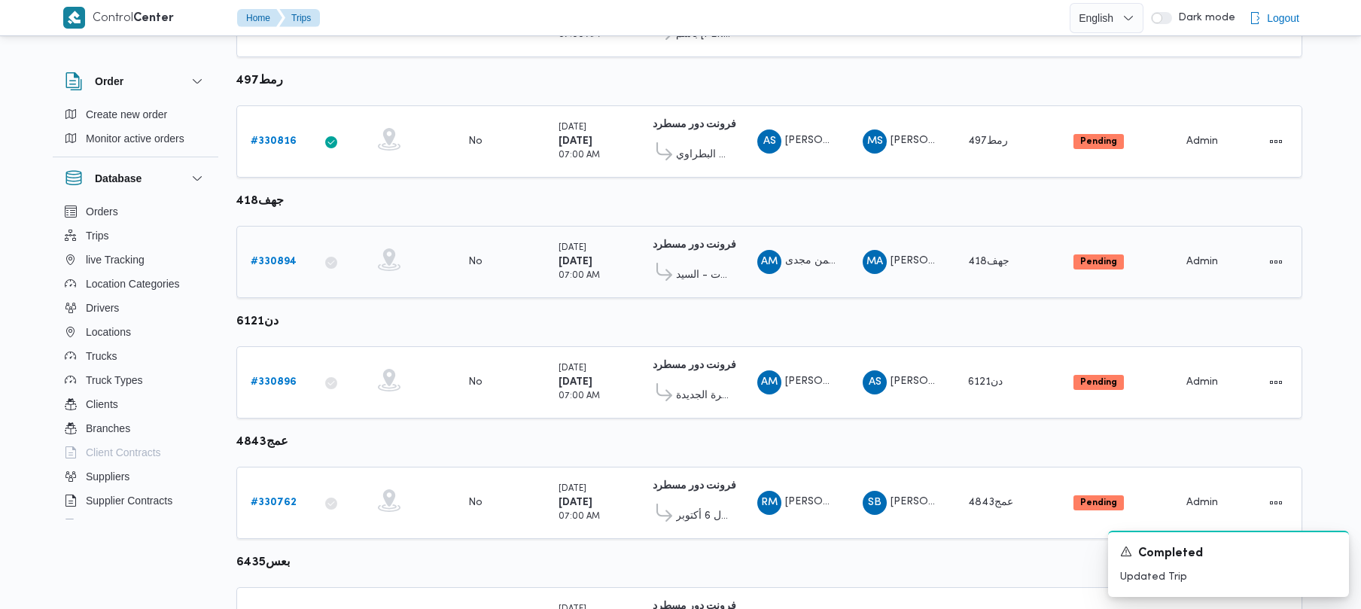
click at [283, 254] on div "# 330894" at bounding box center [274, 262] width 59 height 30
click at [285, 258] on b "# 330894" at bounding box center [274, 262] width 46 height 10
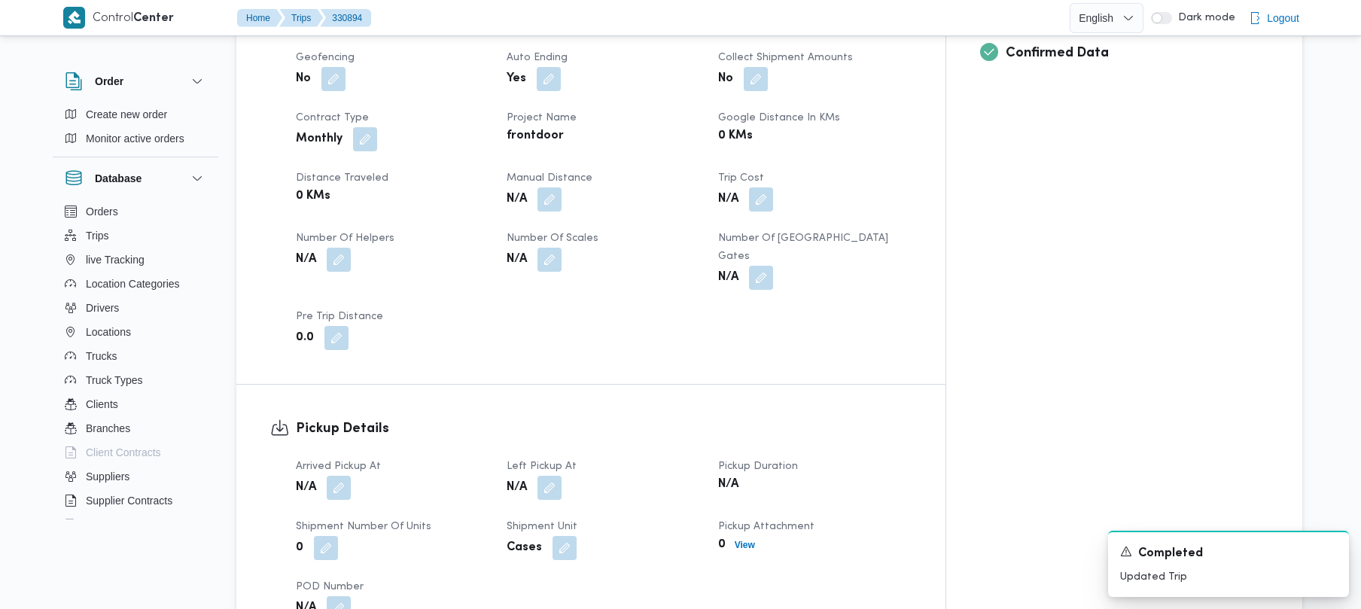
scroll to position [562, 0]
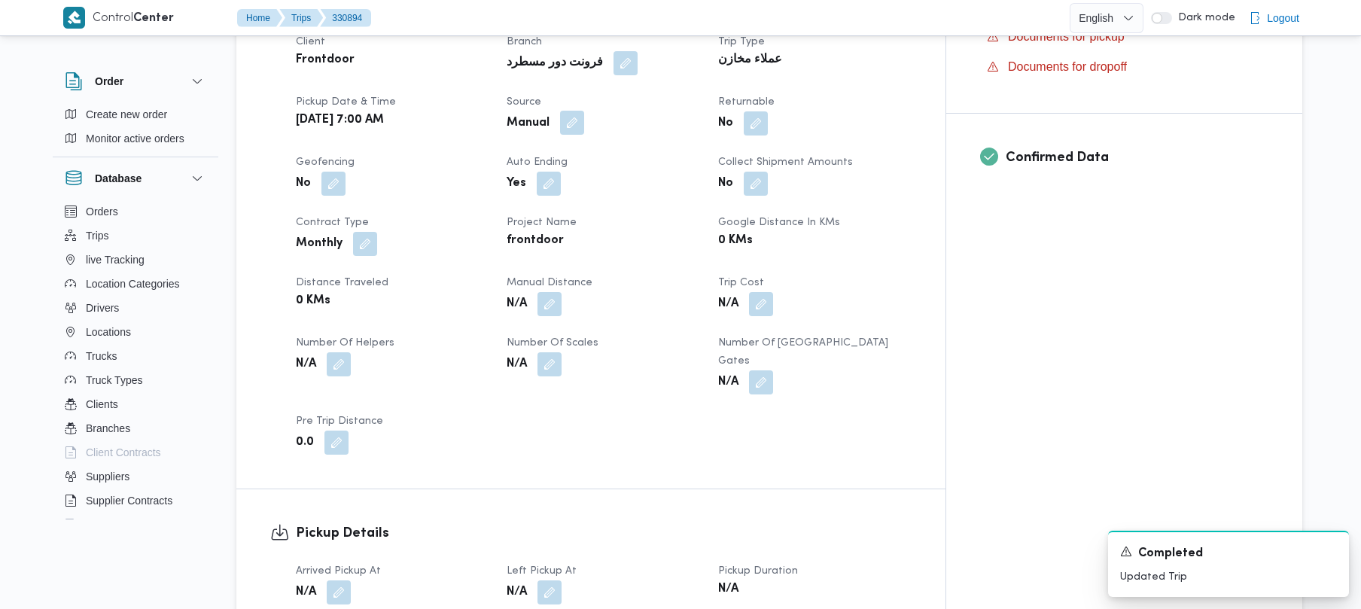
click at [584, 111] on button "button" at bounding box center [572, 123] width 24 height 24
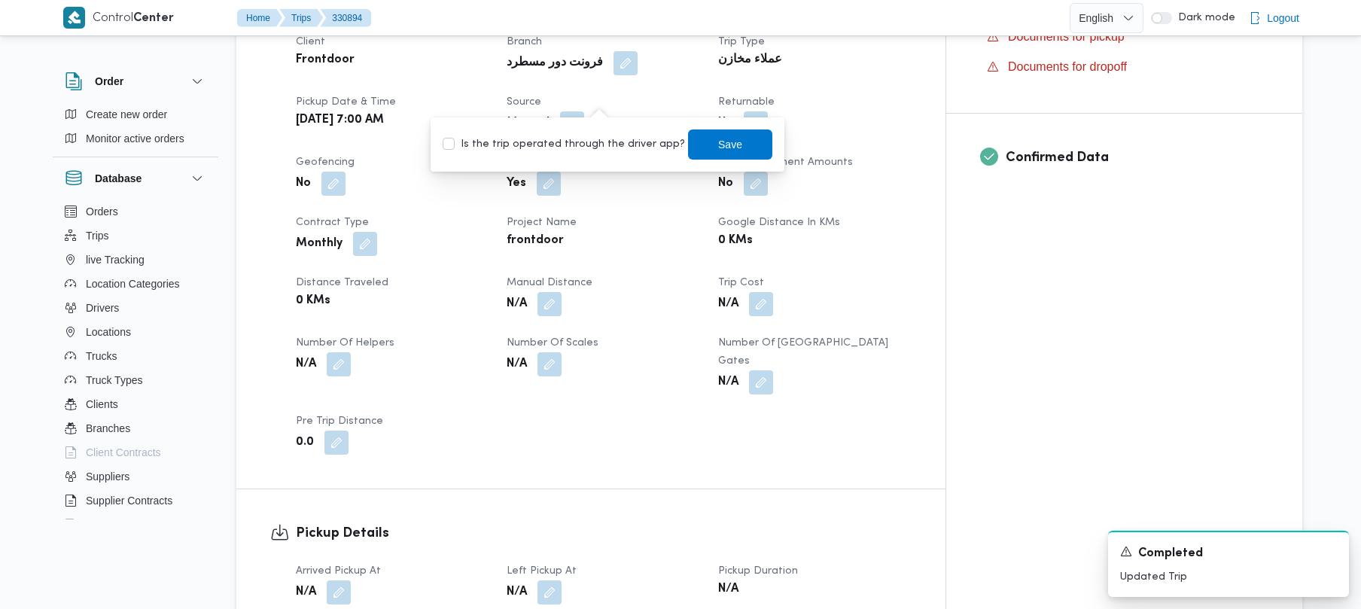
click at [592, 146] on label "Is the trip operated through the driver app?" at bounding box center [564, 145] width 242 height 18
checkbox input "true"
click at [691, 148] on span "Save" at bounding box center [730, 144] width 84 height 30
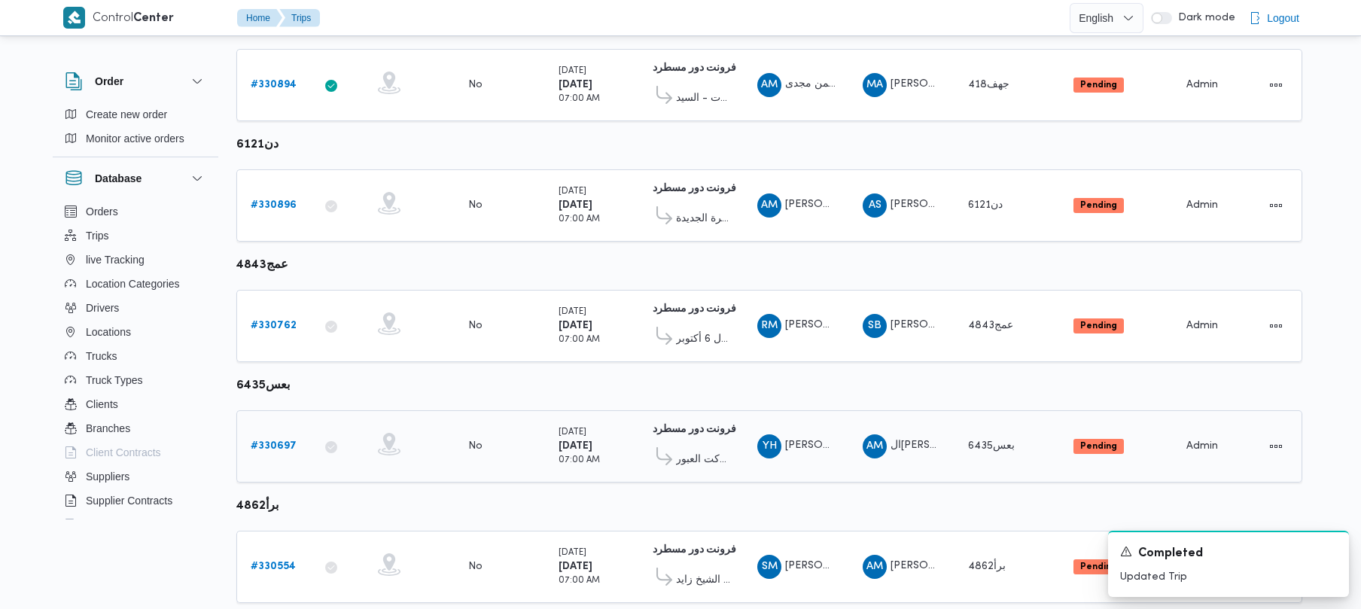
scroll to position [890, 0]
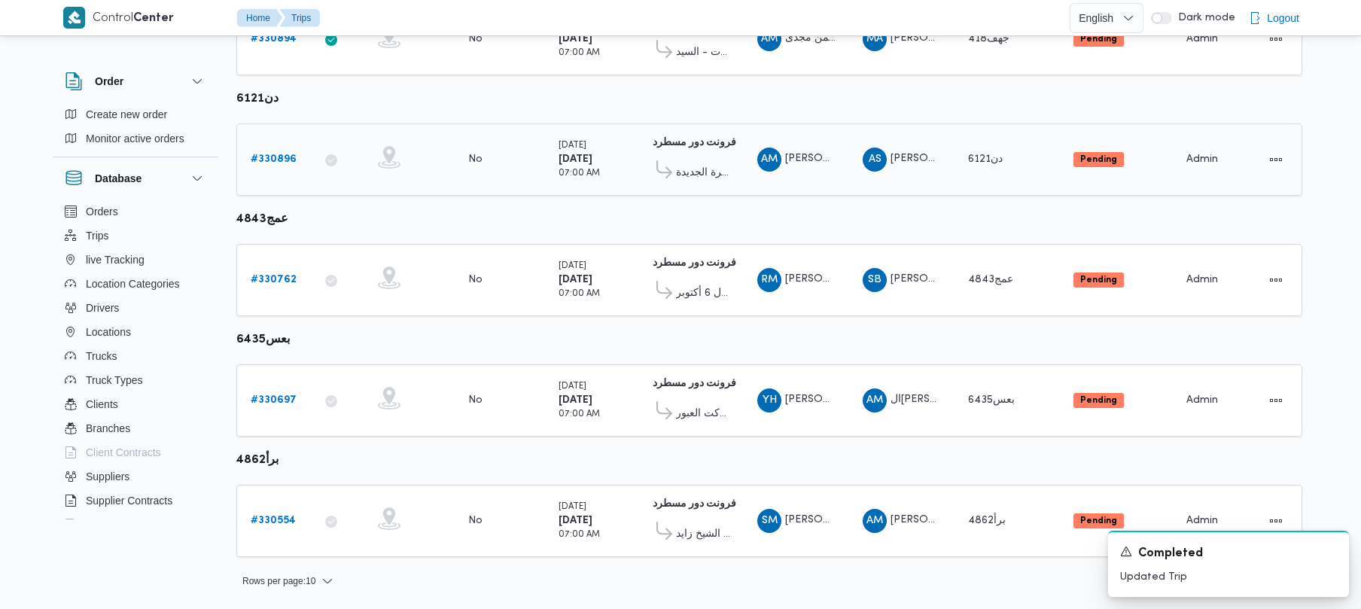
click at [262, 161] on b "# 330896" at bounding box center [274, 159] width 46 height 10
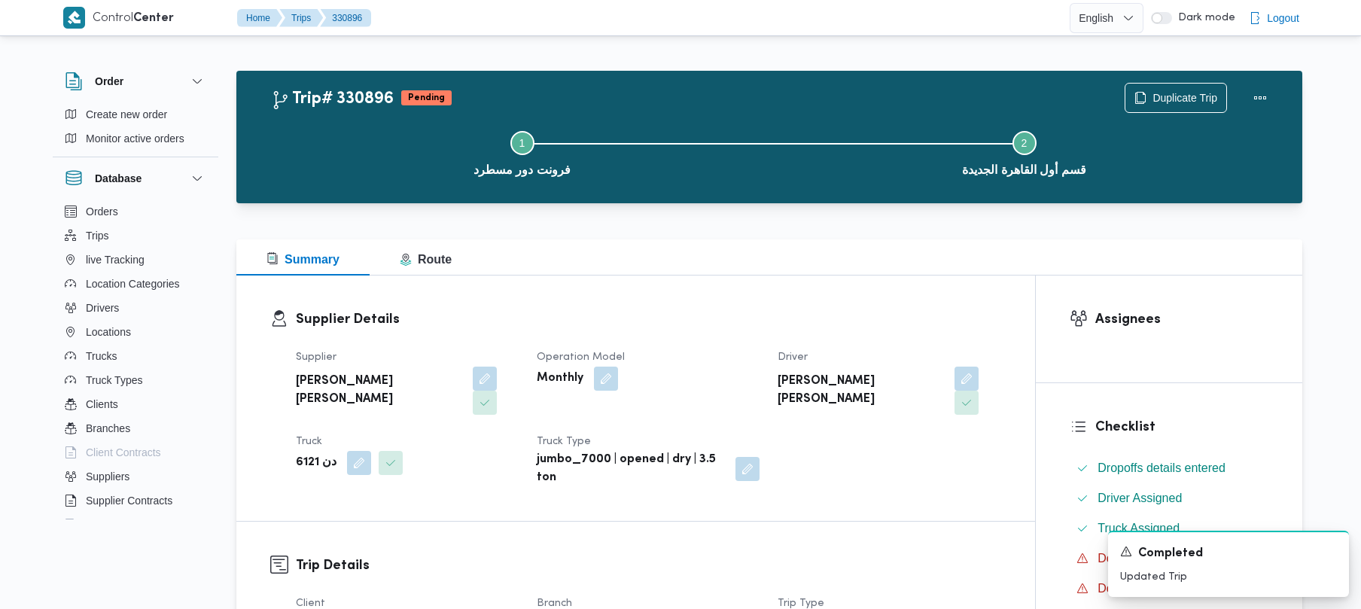
scroll to position [533, 0]
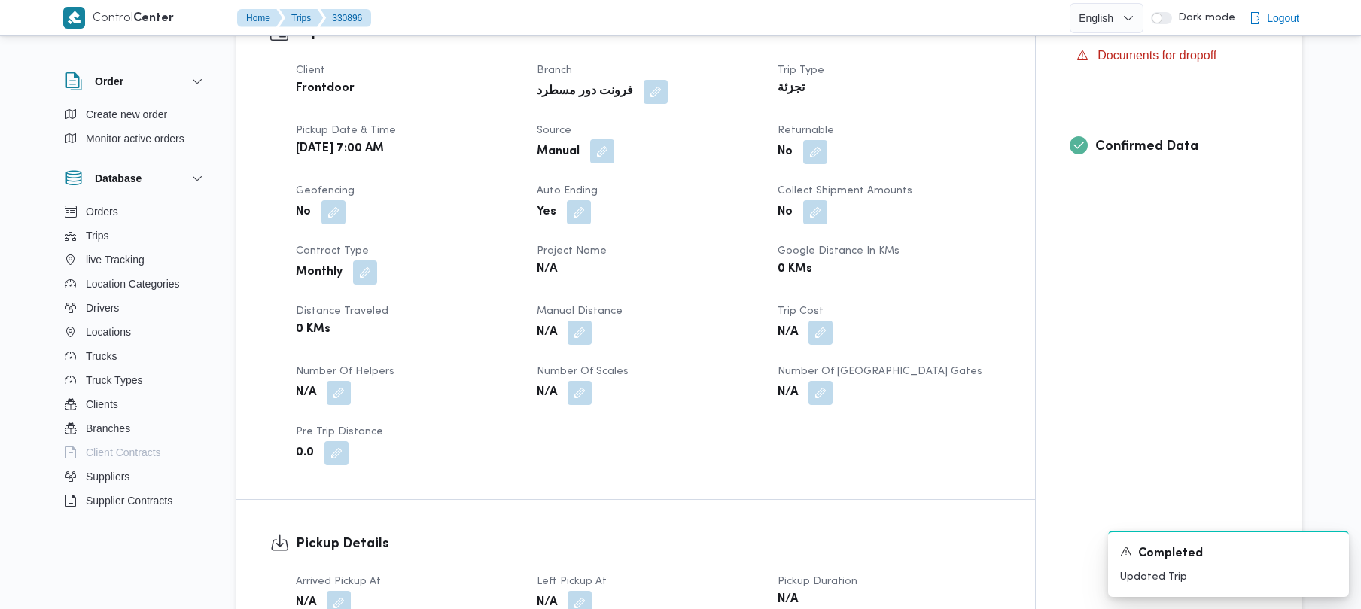
click at [609, 139] on button "button" at bounding box center [602, 151] width 24 height 24
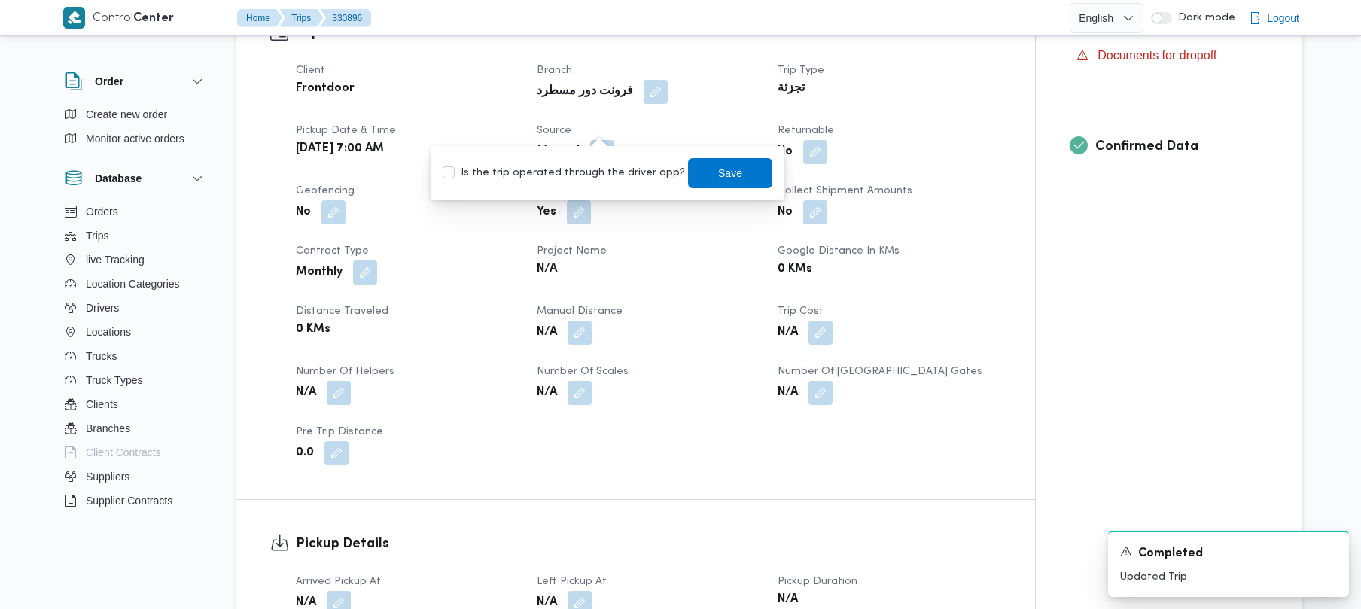
click at [608, 181] on label "Is the trip operated through the driver app?" at bounding box center [564, 173] width 242 height 18
checkbox input "true"
click at [691, 172] on span "Save" at bounding box center [730, 172] width 84 height 30
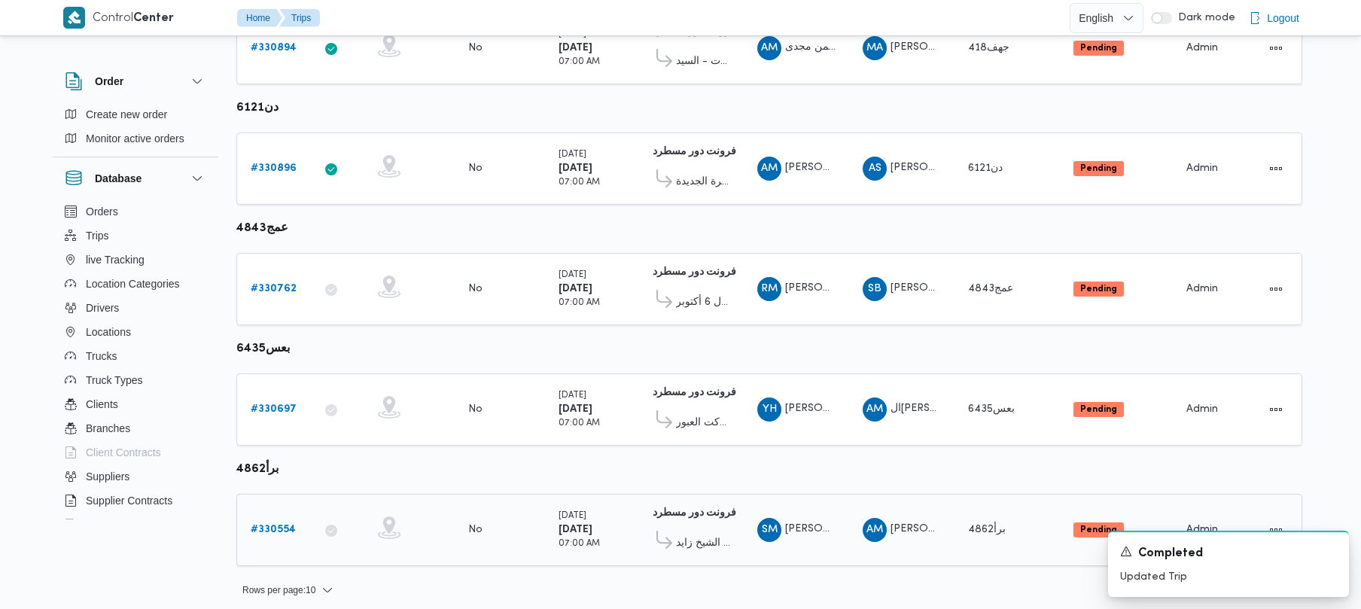
scroll to position [890, 0]
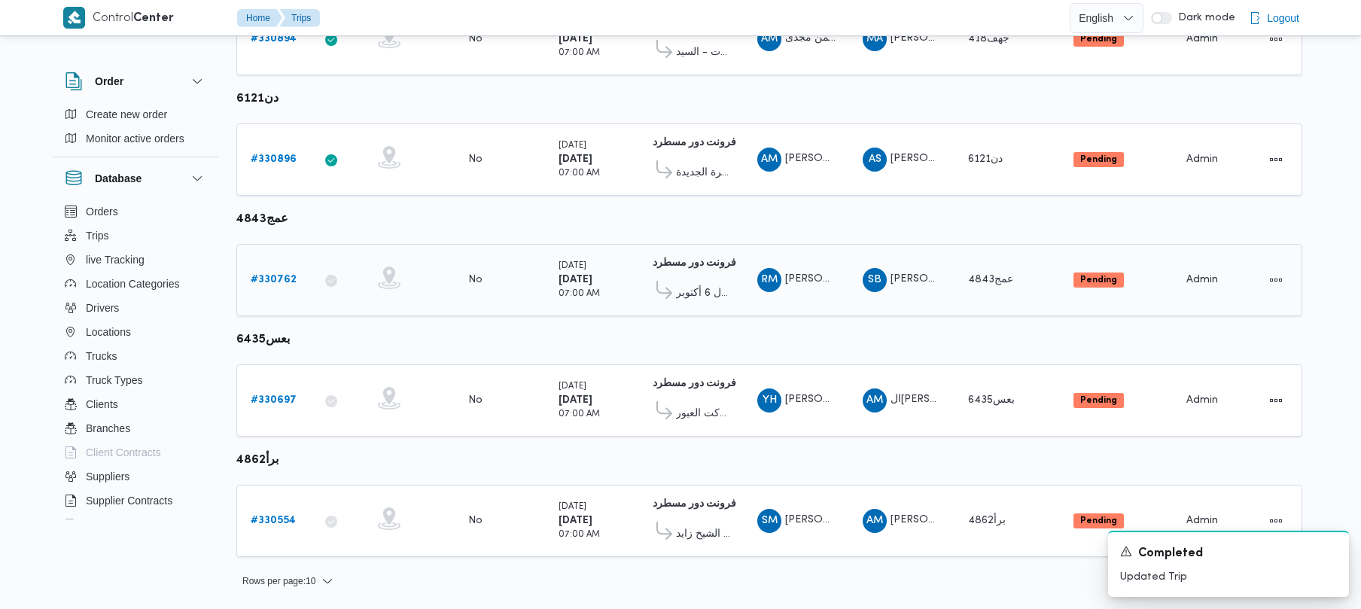
click at [267, 280] on b "# 330762" at bounding box center [274, 280] width 46 height 10
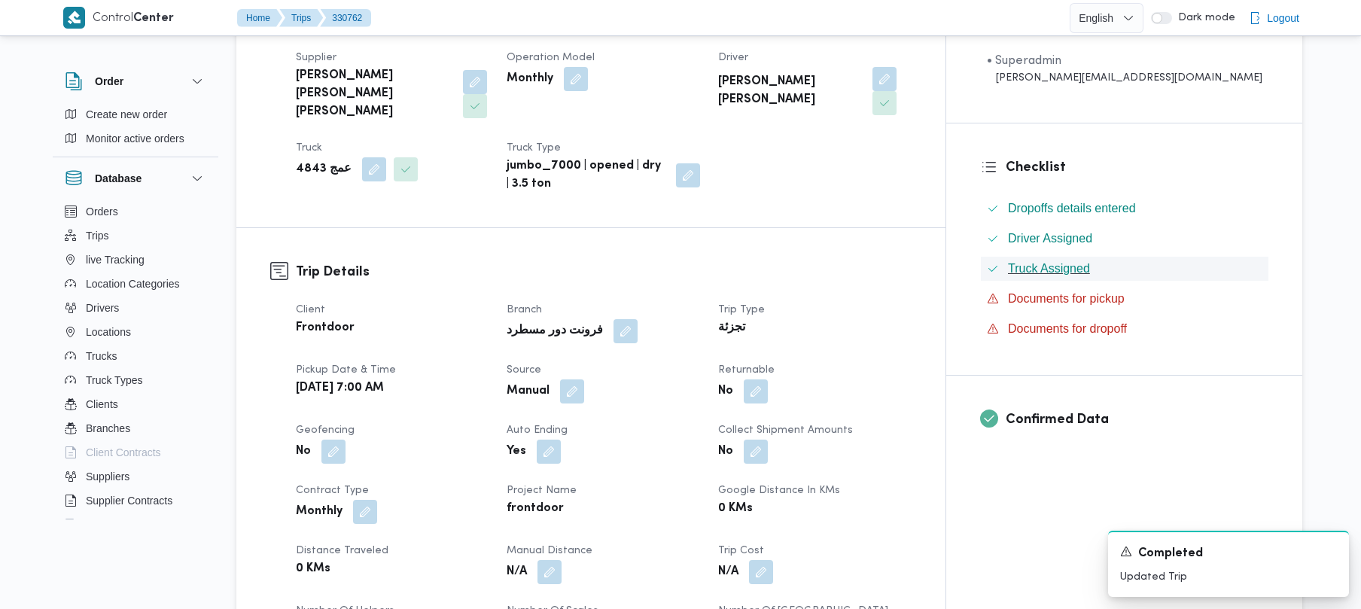
scroll to position [334, 0]
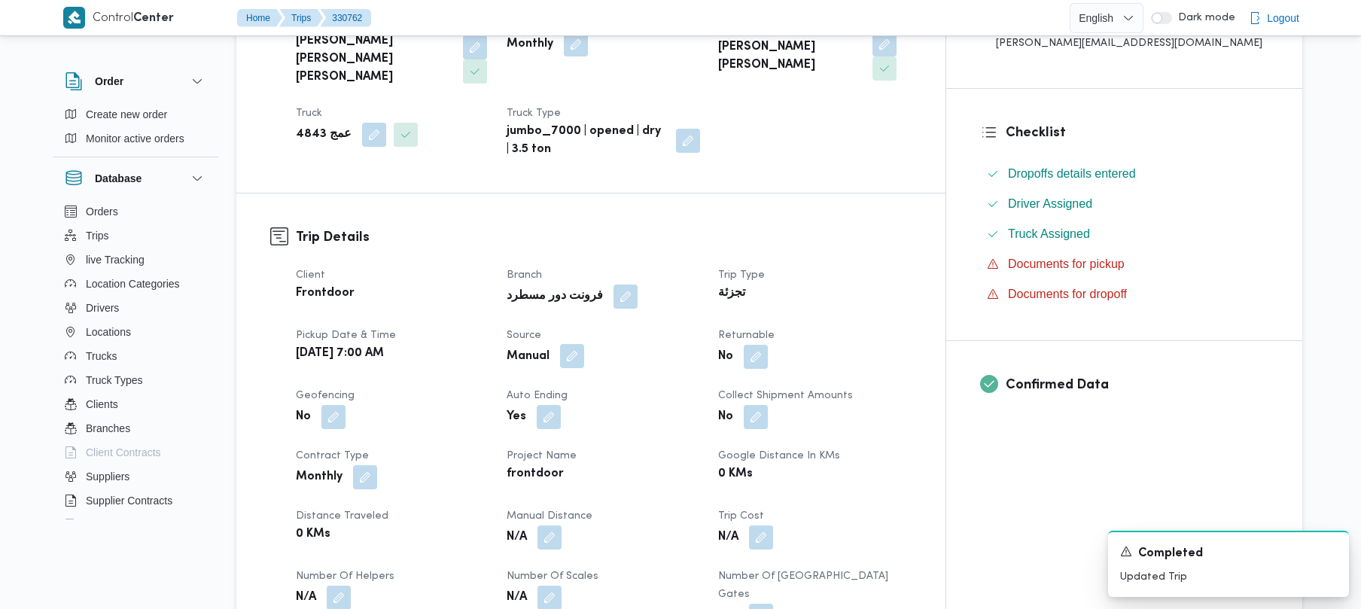
click at [584, 344] on button "button" at bounding box center [572, 356] width 24 height 24
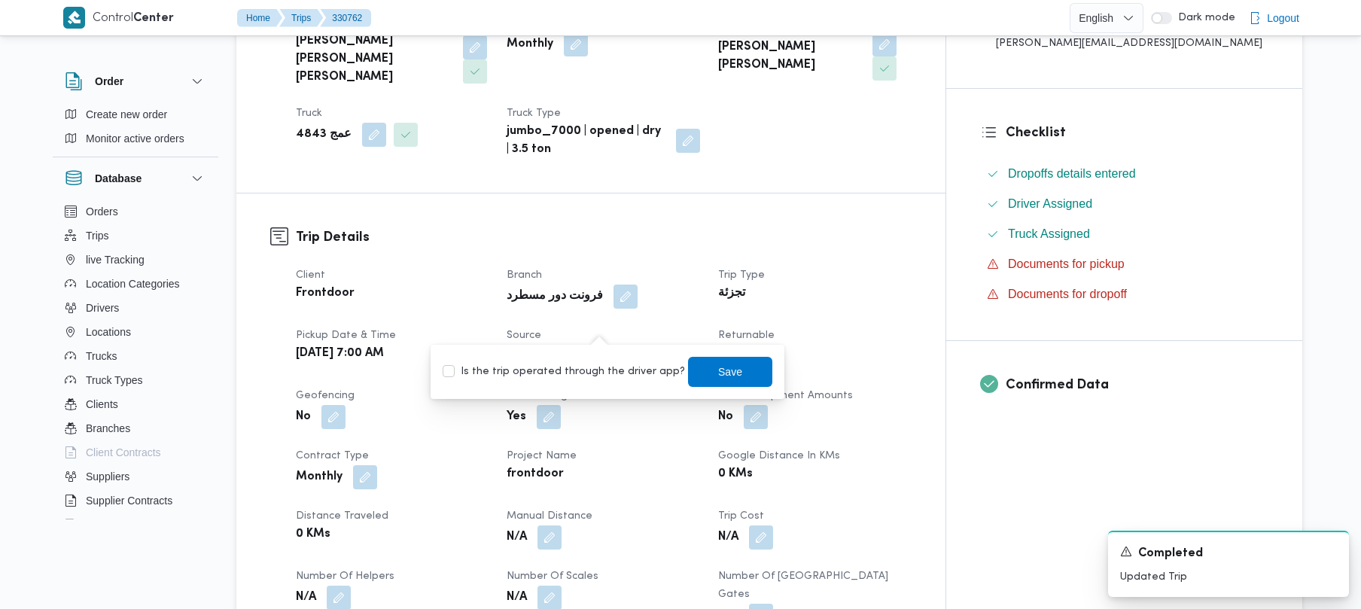
drag, startPoint x: 610, startPoint y: 367, endPoint x: 648, endPoint y: 369, distance: 37.7
click at [610, 368] on label "Is the trip operated through the driver app?" at bounding box center [564, 372] width 242 height 18
checkbox input "true"
click at [697, 369] on span "Save" at bounding box center [730, 372] width 84 height 30
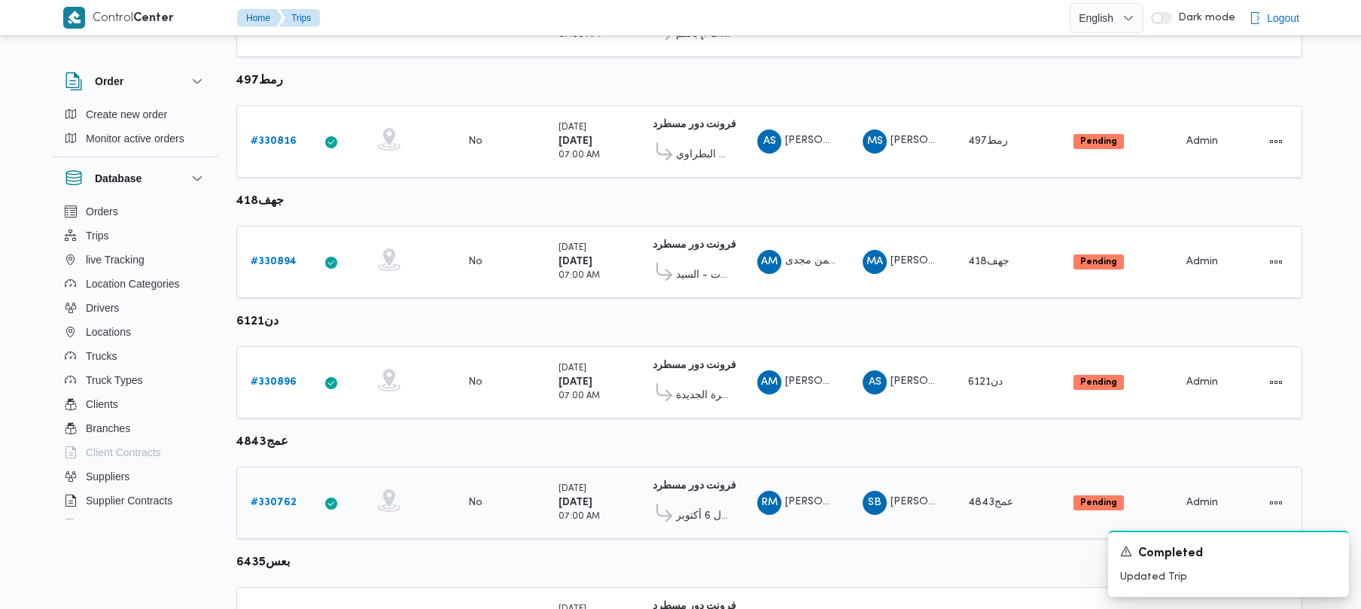
scroll to position [890, 0]
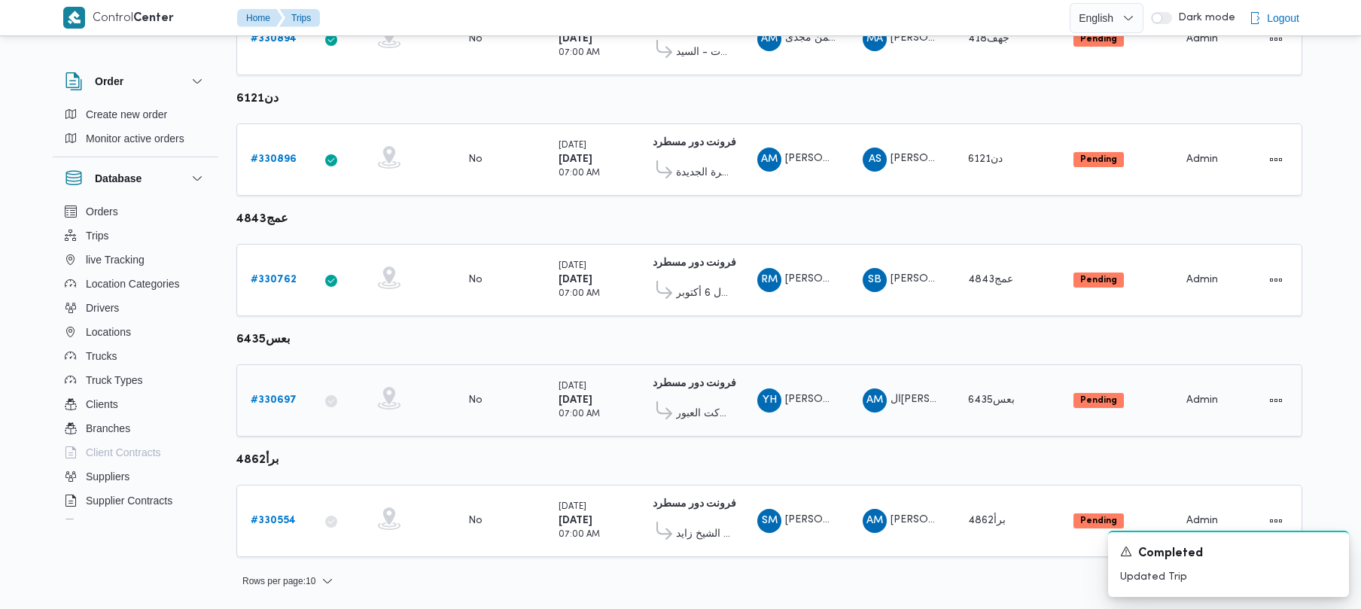
click at [300, 399] on div "# 330697" at bounding box center [274, 401] width 59 height 30
click at [268, 395] on b "# 330697" at bounding box center [274, 400] width 46 height 10
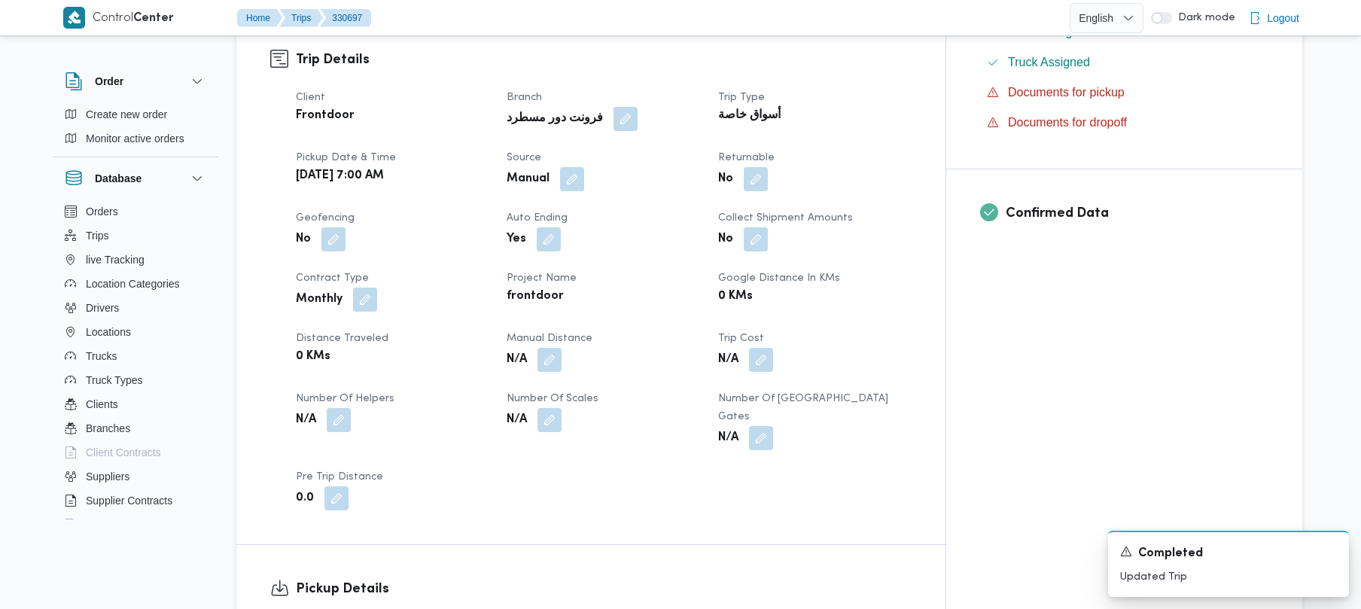
scroll to position [497, 0]
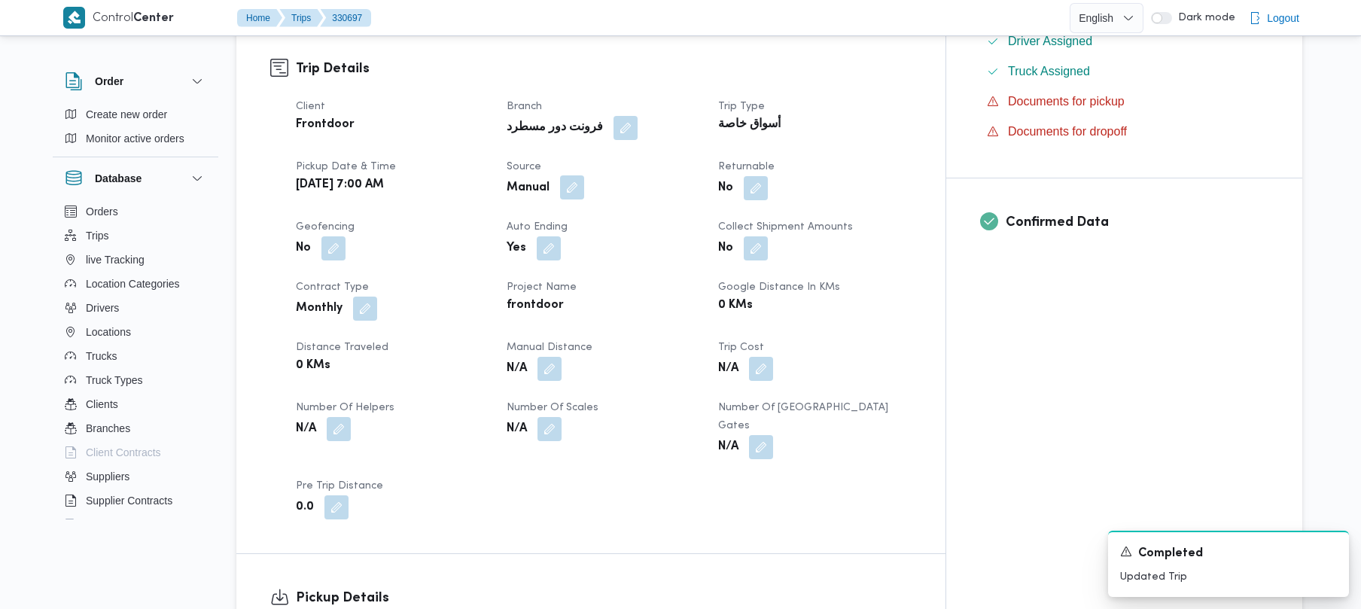
click at [584, 175] on button "button" at bounding box center [572, 187] width 24 height 24
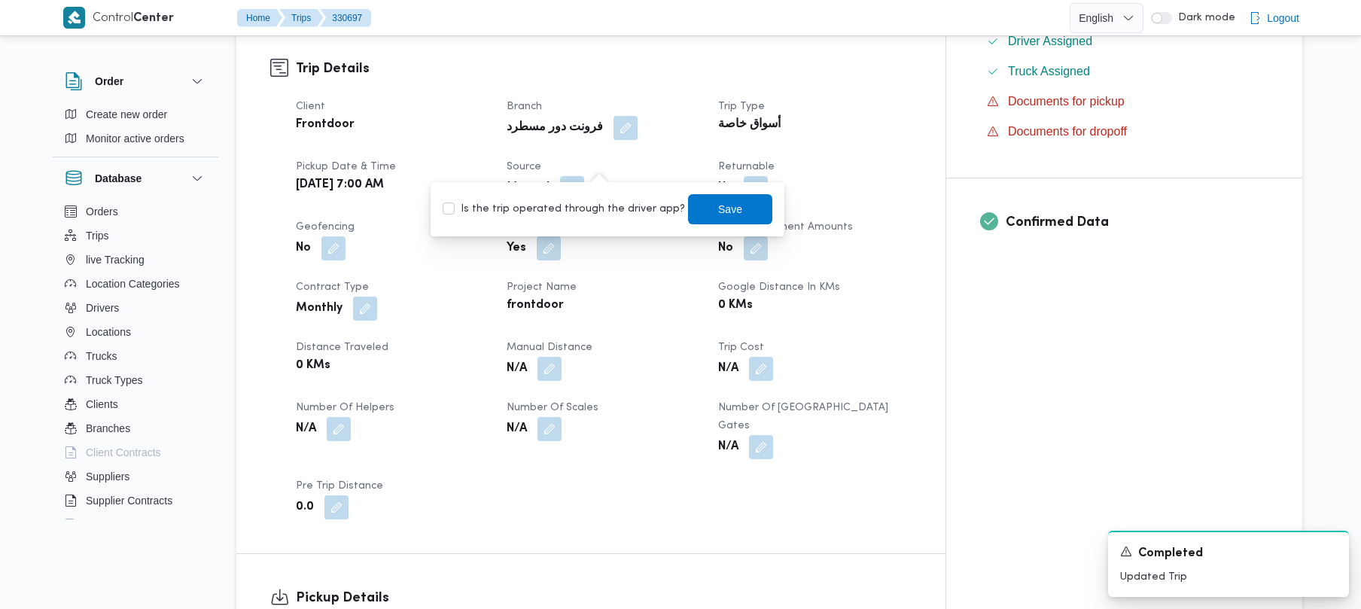
drag, startPoint x: 588, startPoint y: 212, endPoint x: 621, endPoint y: 212, distance: 33.1
click at [588, 214] on label "Is the trip operated through the driver app?" at bounding box center [564, 209] width 242 height 18
checkbox input "true"
click at [688, 209] on span "Save" at bounding box center [730, 209] width 84 height 30
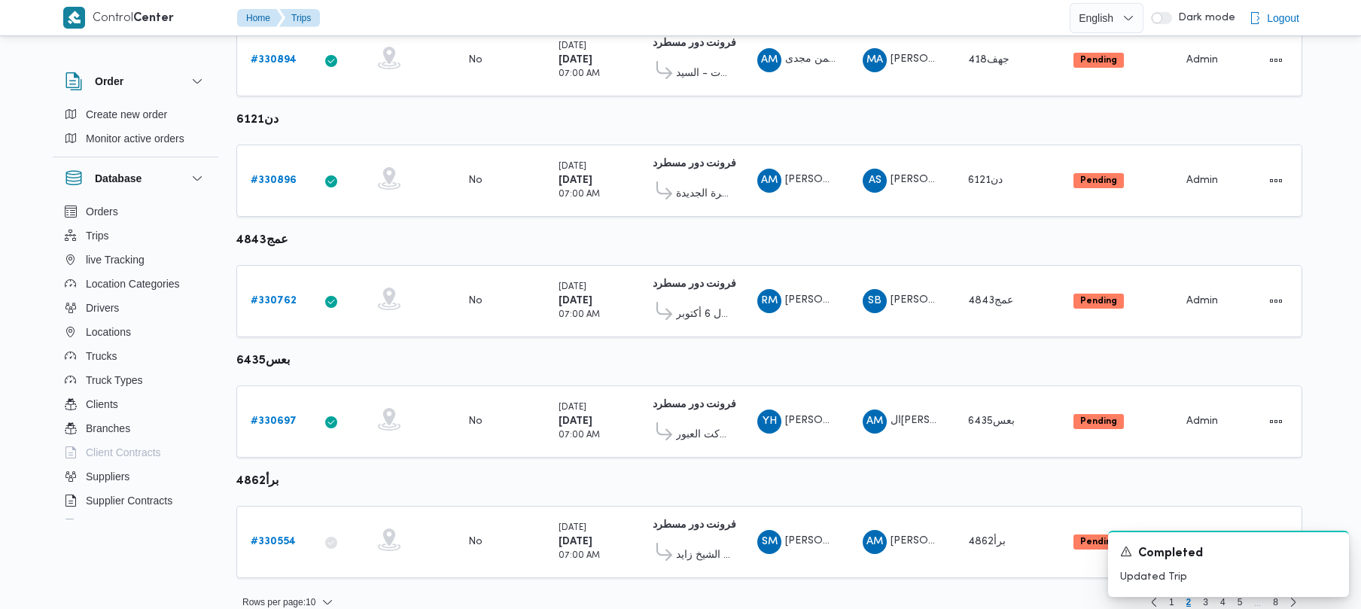
scroll to position [890, 0]
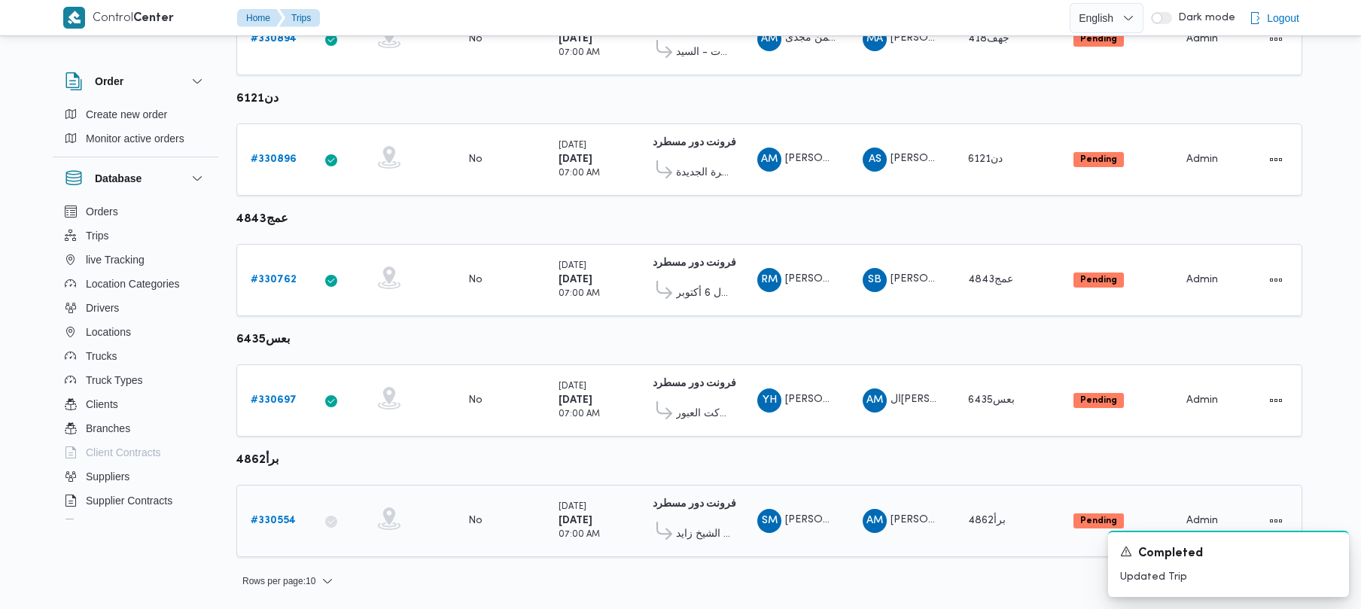
click at [288, 518] on b "# 330554" at bounding box center [273, 521] width 45 height 10
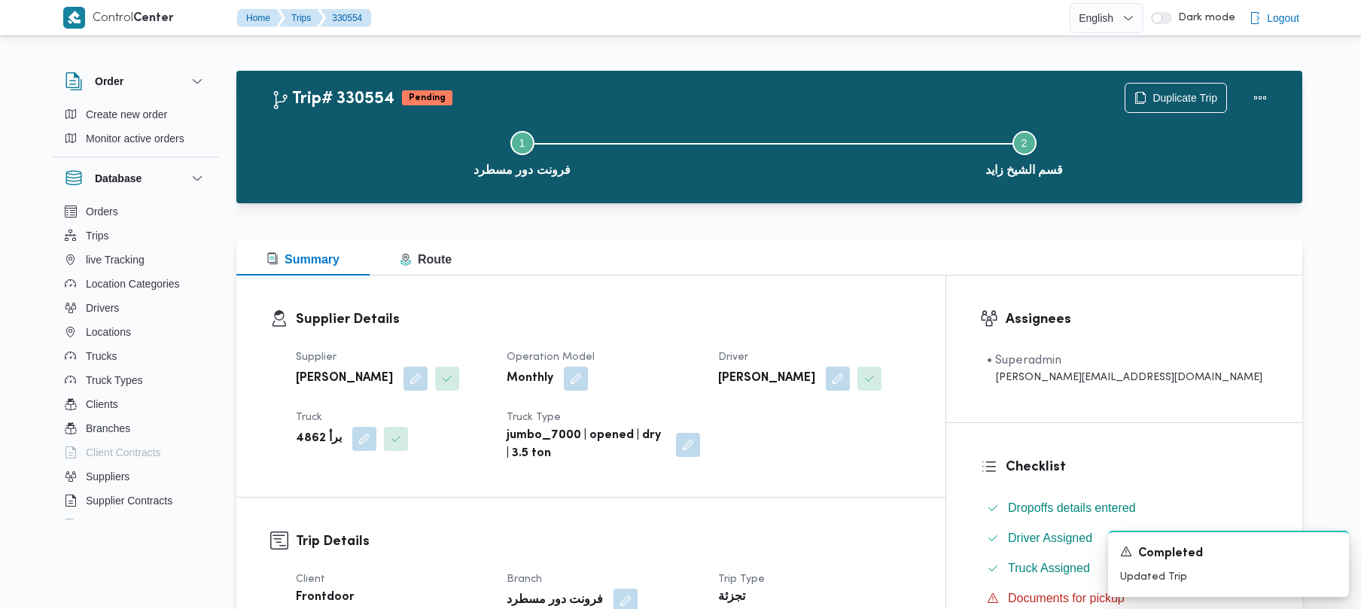
scroll to position [533, 0]
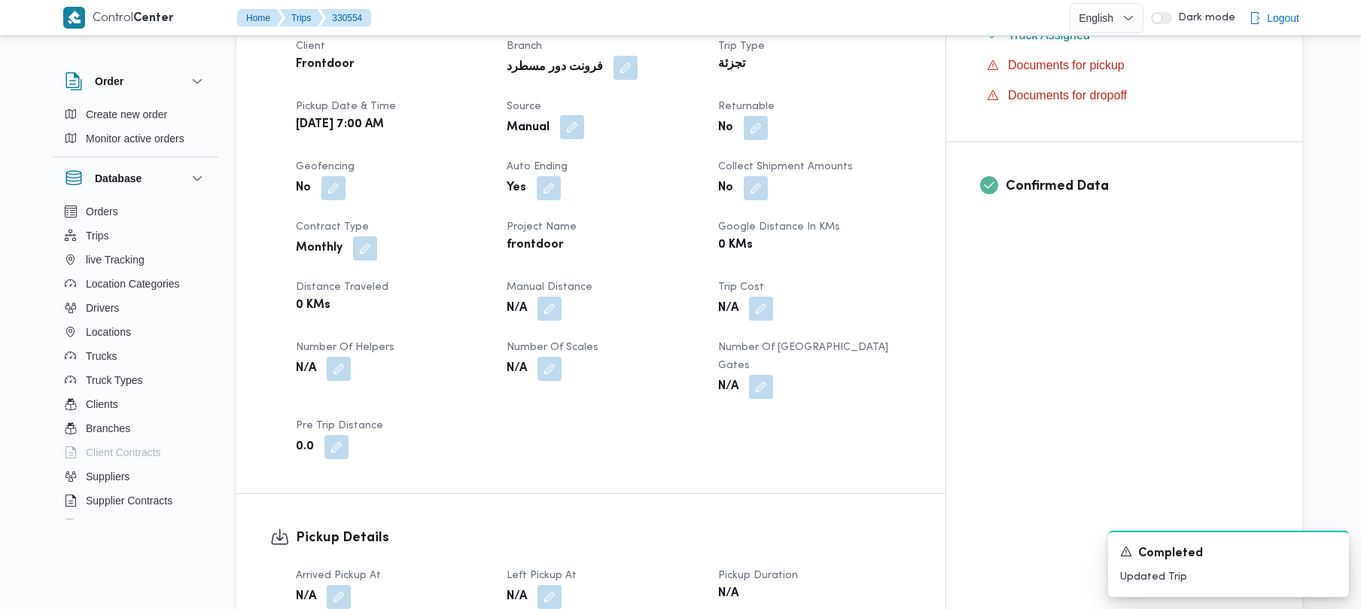
click at [584, 126] on button "button" at bounding box center [572, 127] width 24 height 24
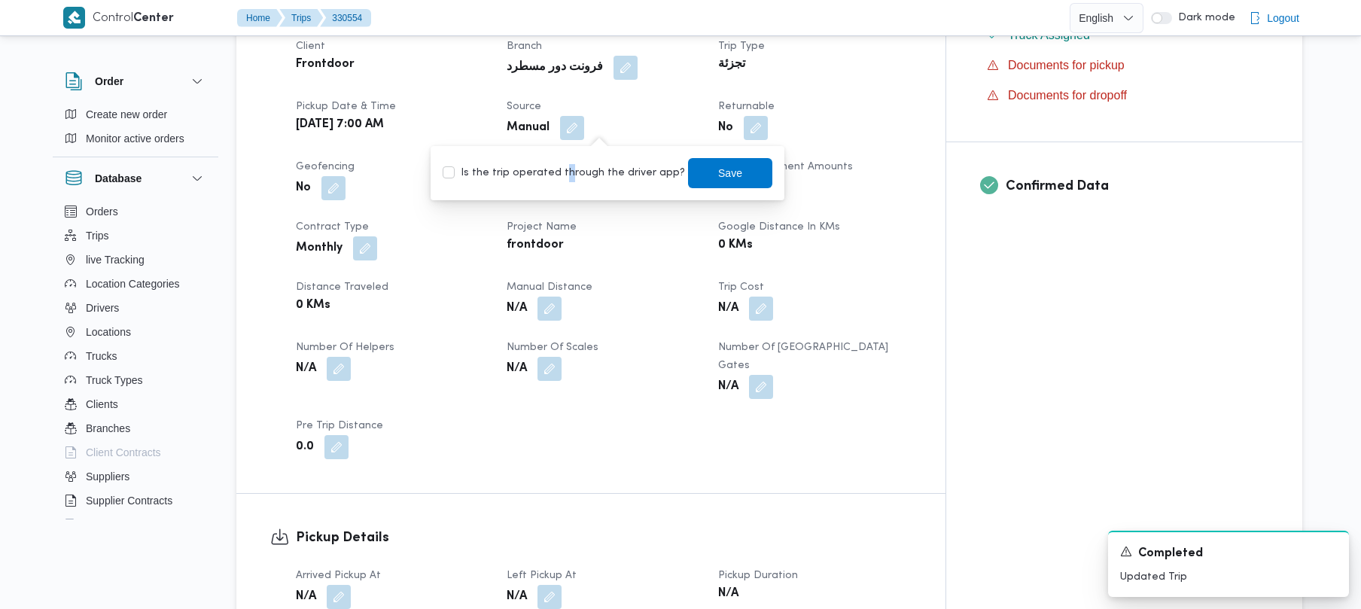
click at [562, 172] on label "Is the trip operated through the driver app?" at bounding box center [564, 173] width 242 height 18
click at [633, 175] on label "Is the trip operated through the driver app?" at bounding box center [564, 173] width 242 height 18
checkbox input "true"
click at [702, 185] on span "Save" at bounding box center [730, 172] width 84 height 30
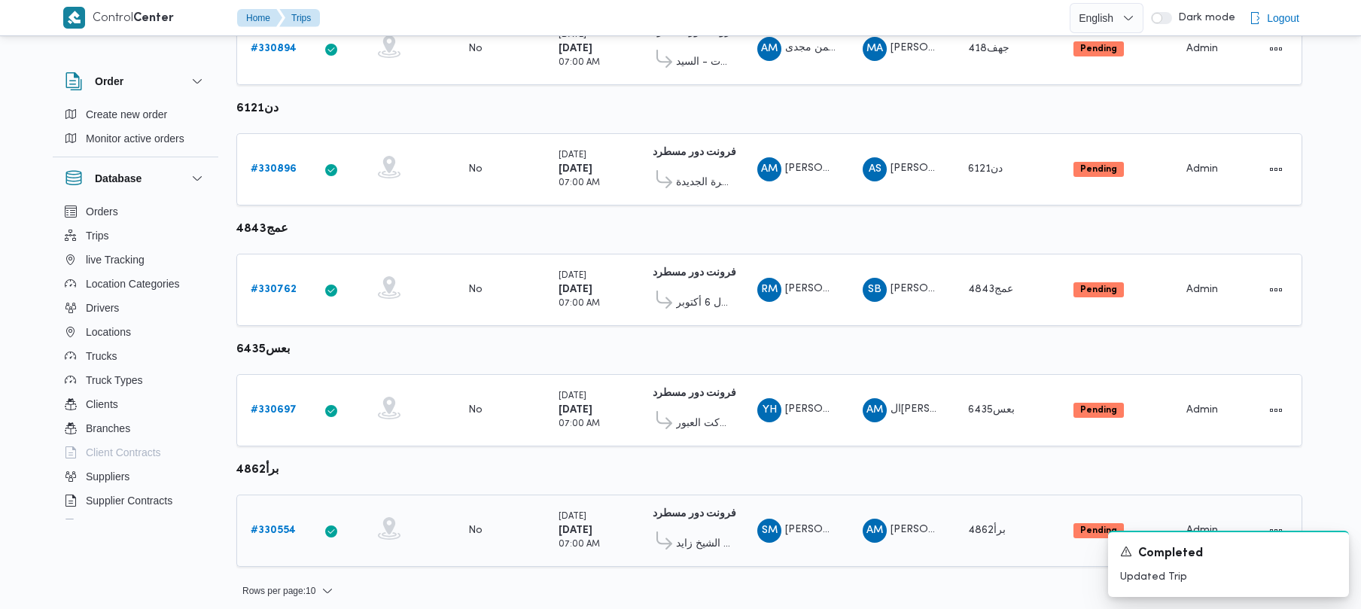
scroll to position [890, 0]
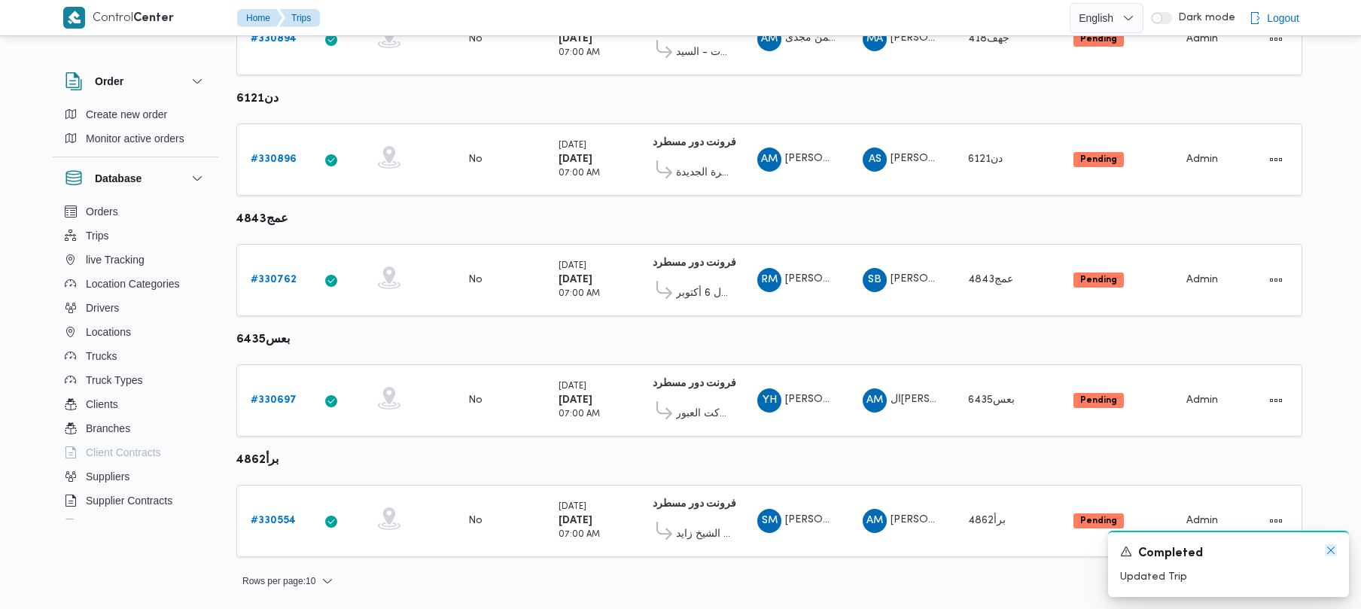
click at [1333, 547] on icon "Dismiss toast" at bounding box center [1331, 550] width 12 height 12
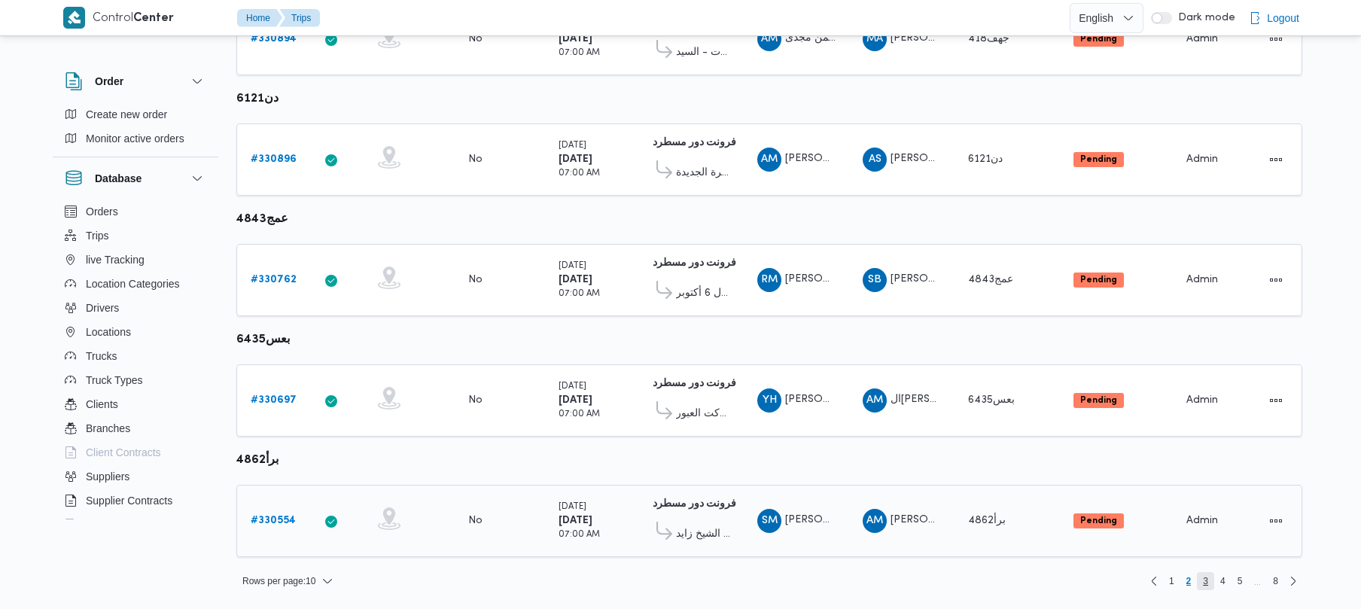
click at [1206, 583] on span "3" at bounding box center [1205, 581] width 5 height 18
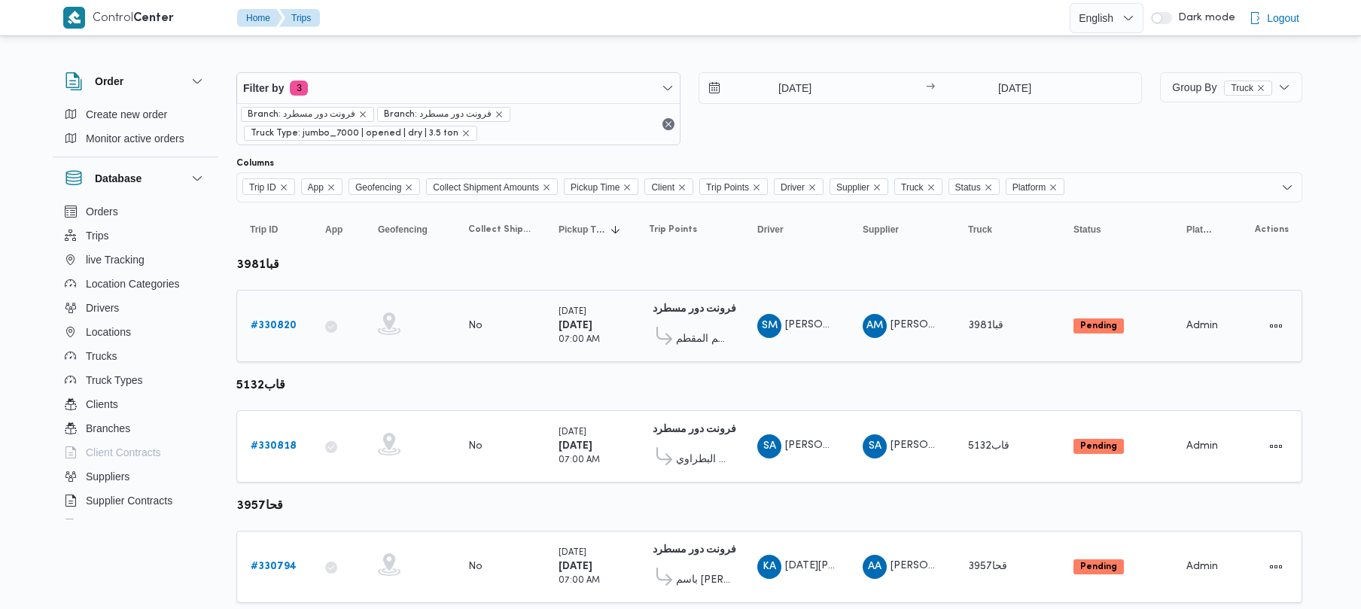
click at [288, 334] on link "# 330820" at bounding box center [274, 326] width 46 height 18
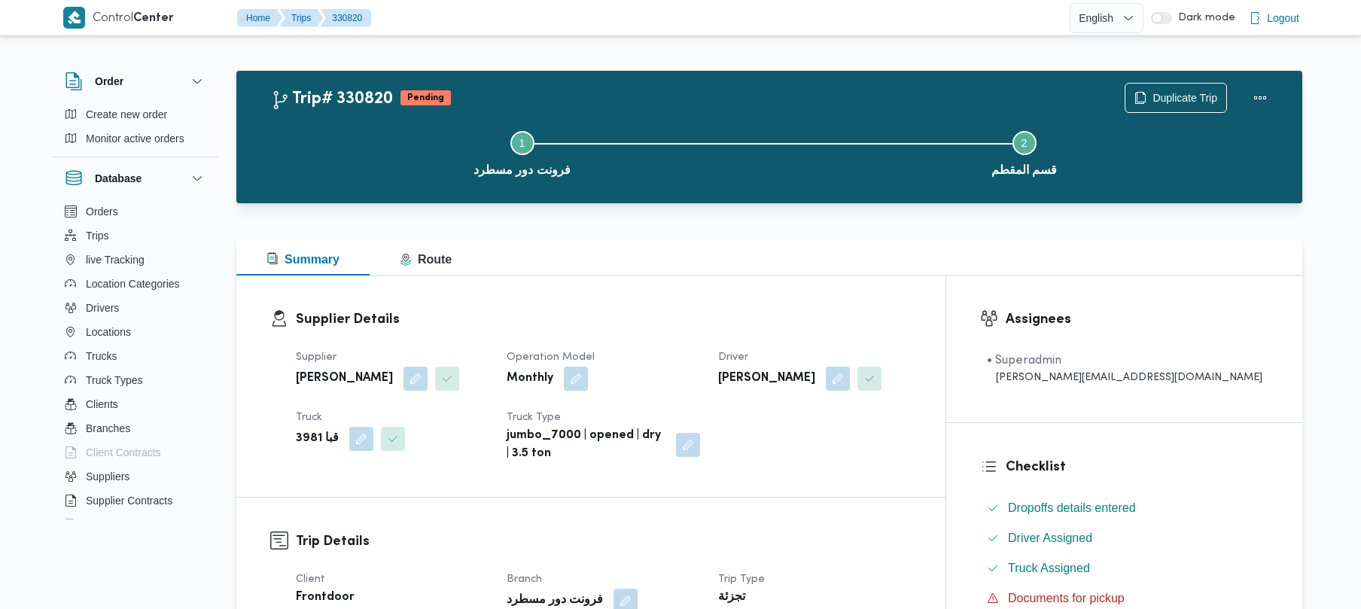
scroll to position [533, 0]
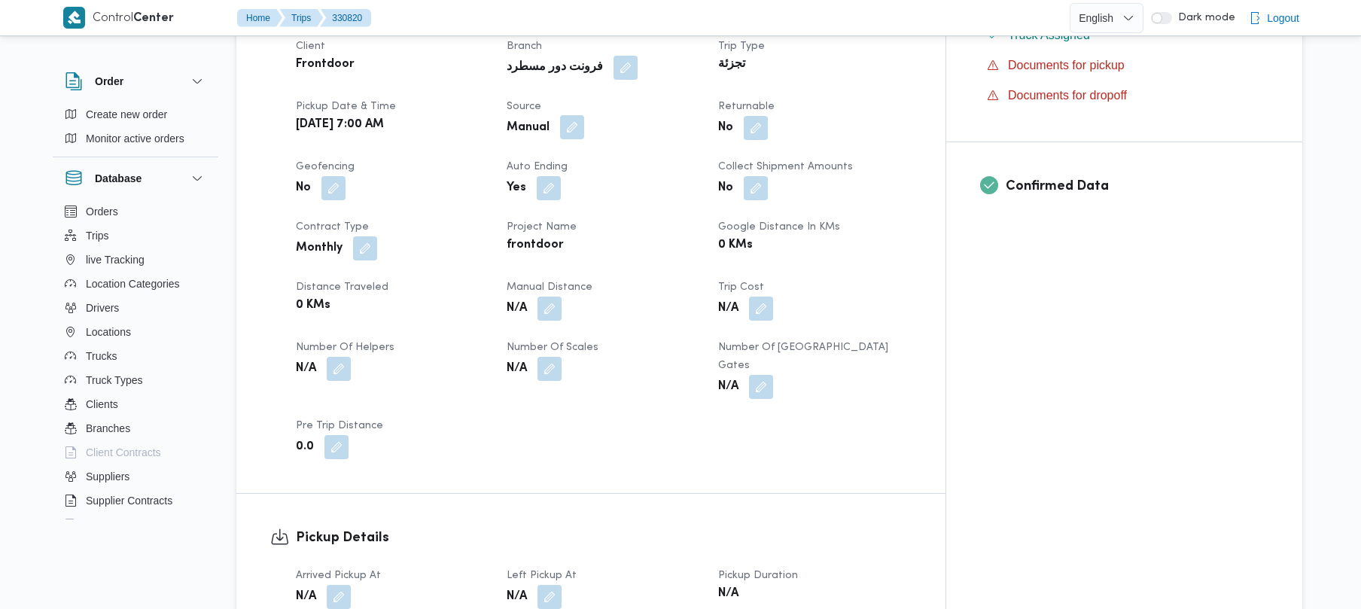
click at [584, 127] on button "button" at bounding box center [572, 127] width 24 height 24
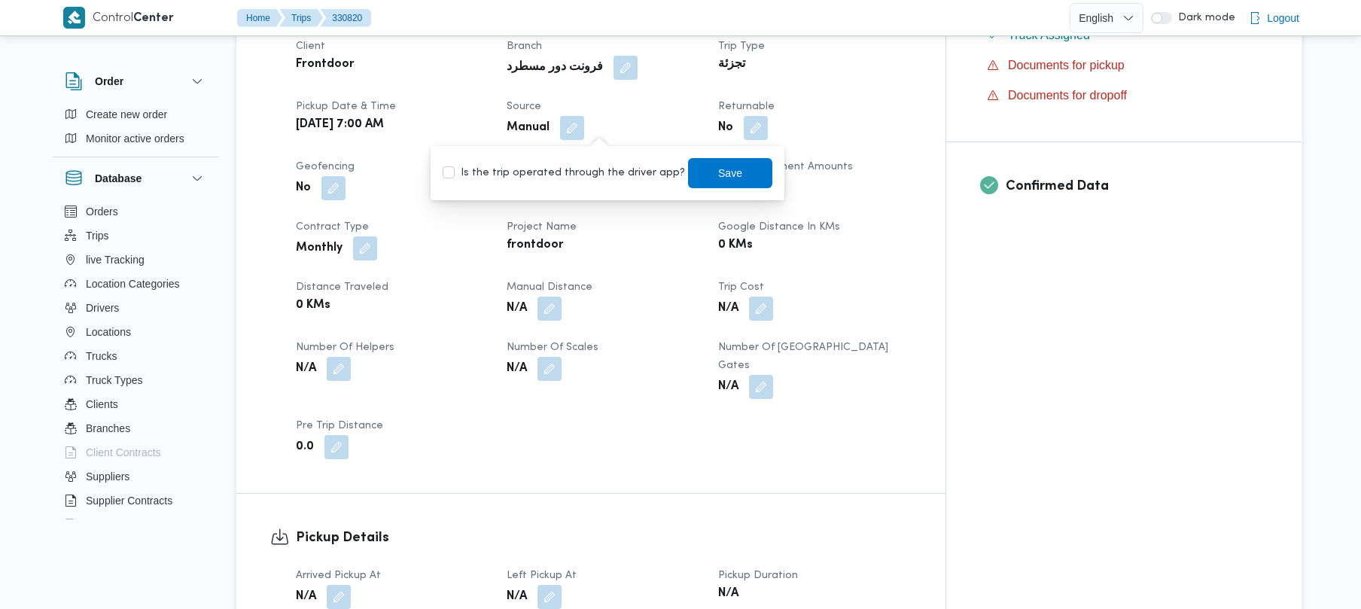
click at [602, 166] on label "Is the trip operated through the driver app?" at bounding box center [564, 173] width 242 height 18
checkbox input "true"
click at [690, 172] on span "Save" at bounding box center [730, 172] width 84 height 30
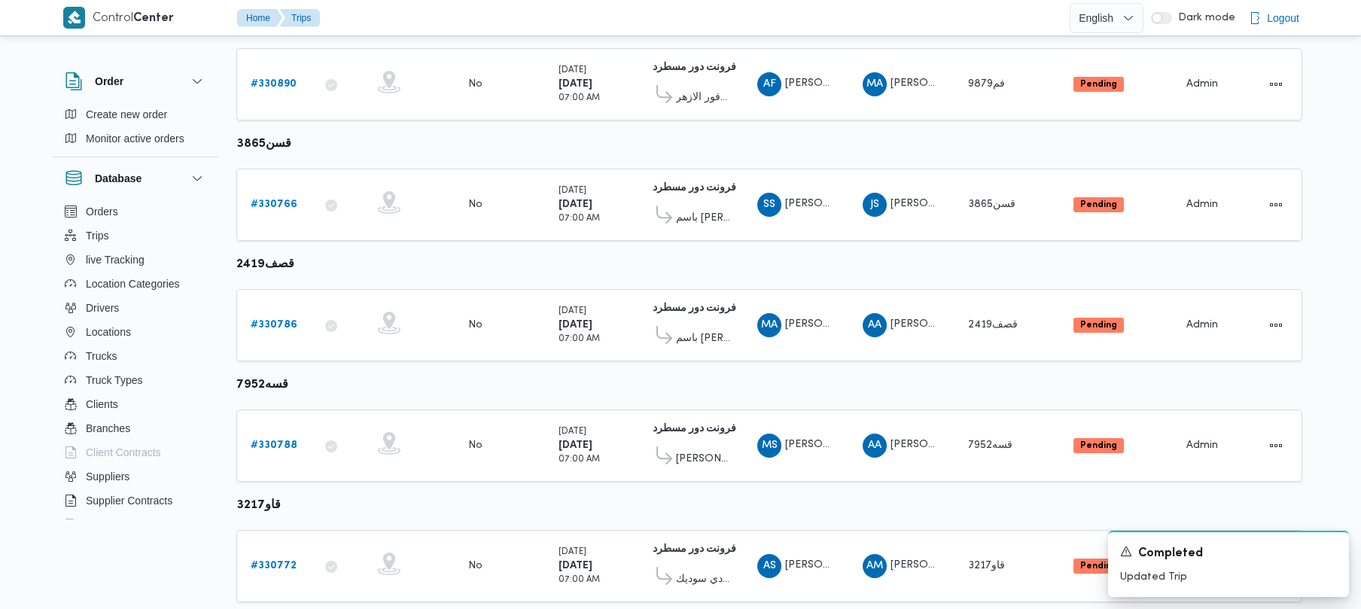
scroll to position [890, 0]
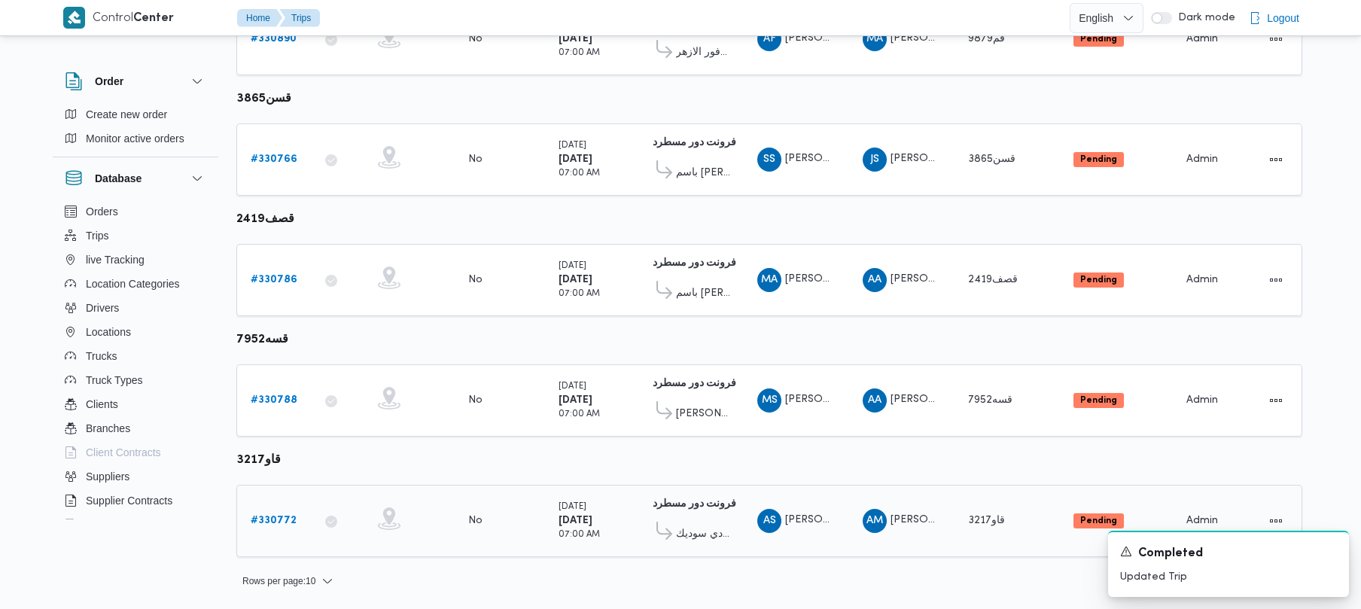
click at [261, 512] on link "# 330772" at bounding box center [274, 521] width 46 height 18
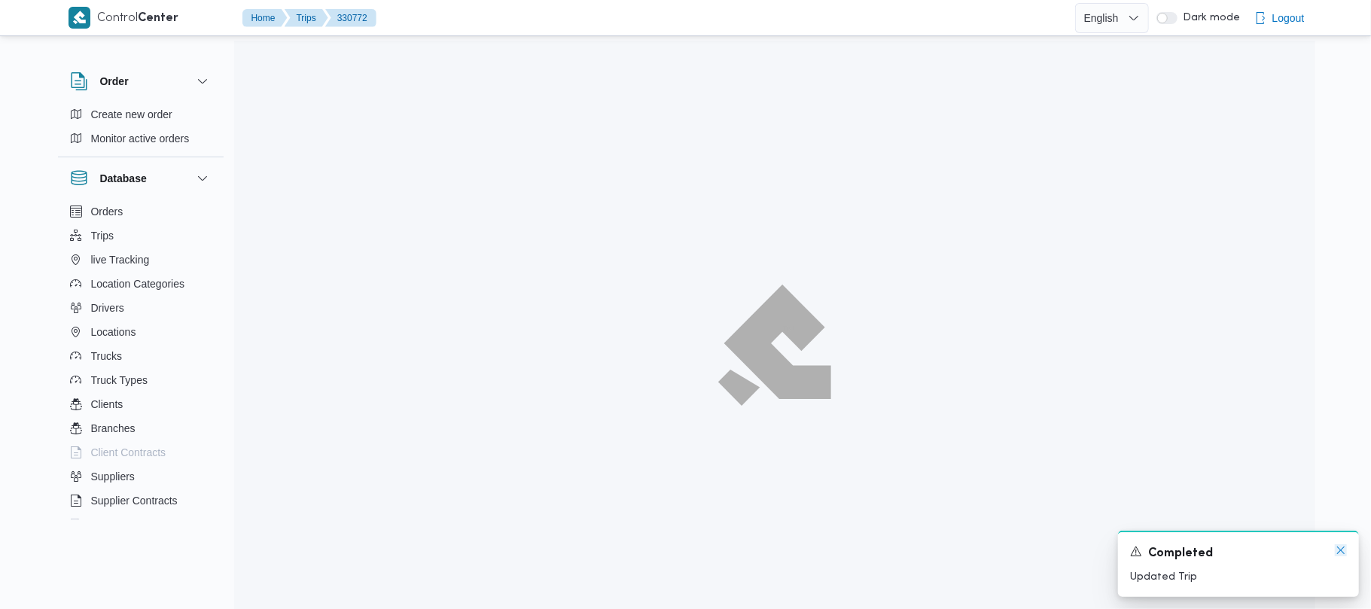
click at [1337, 550] on icon "Dismiss toast" at bounding box center [1341, 550] width 12 height 12
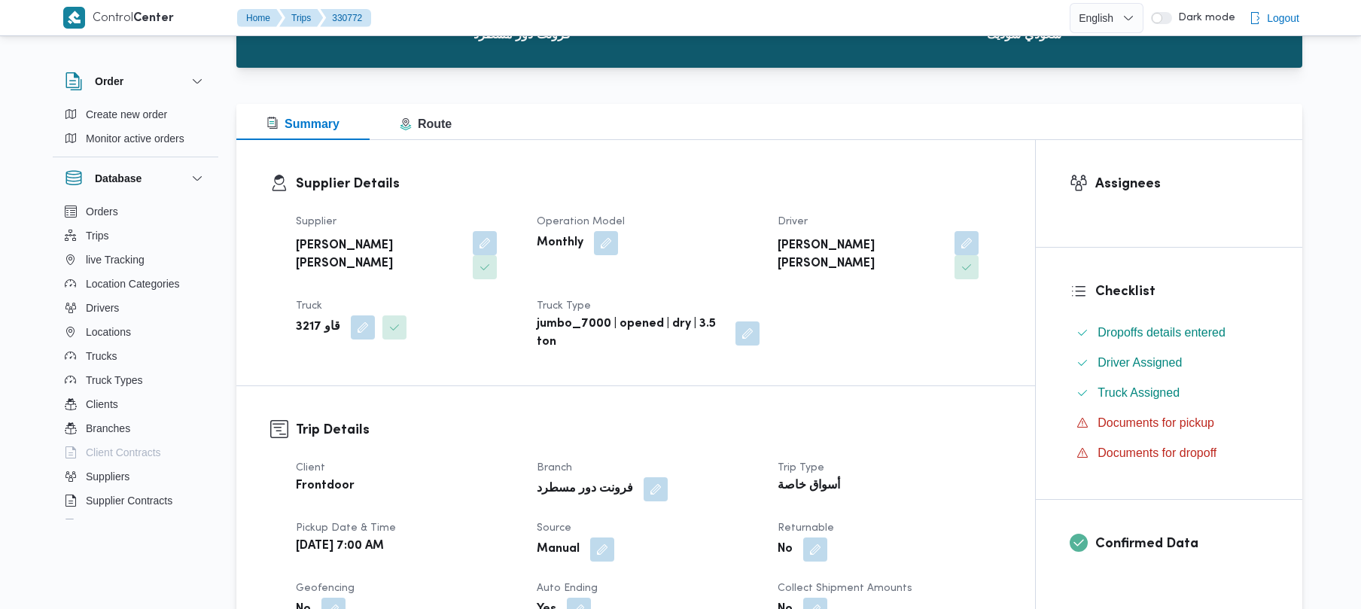
scroll to position [533, 0]
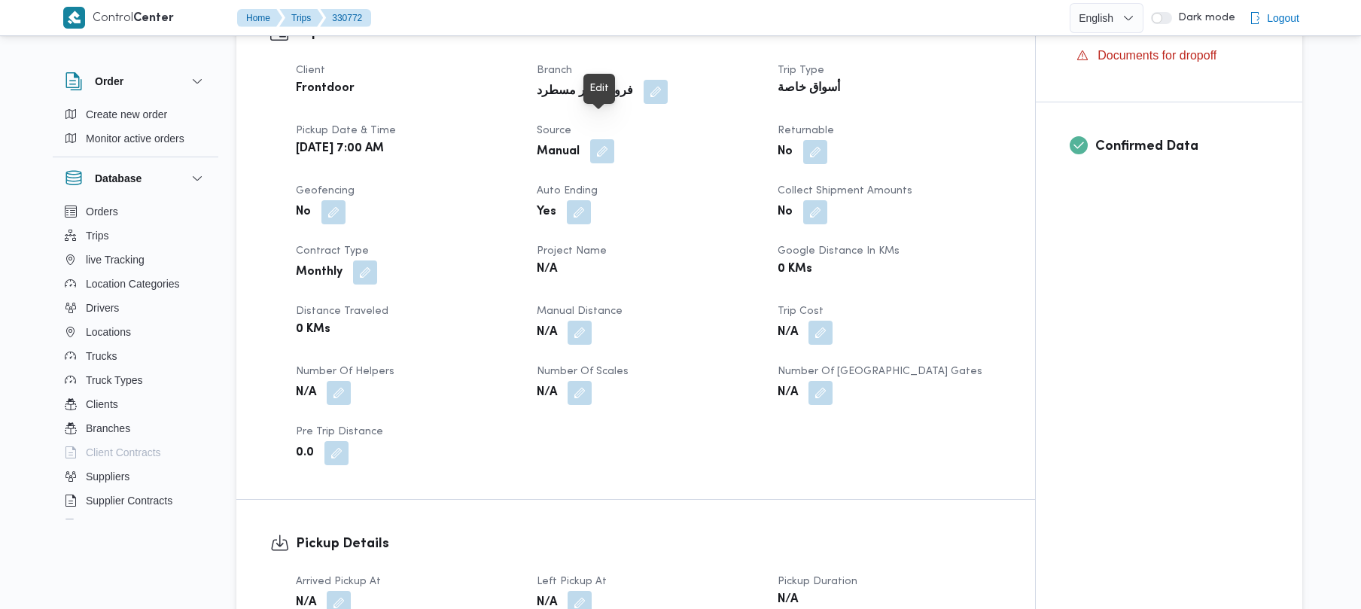
click at [604, 139] on button "button" at bounding box center [602, 151] width 24 height 24
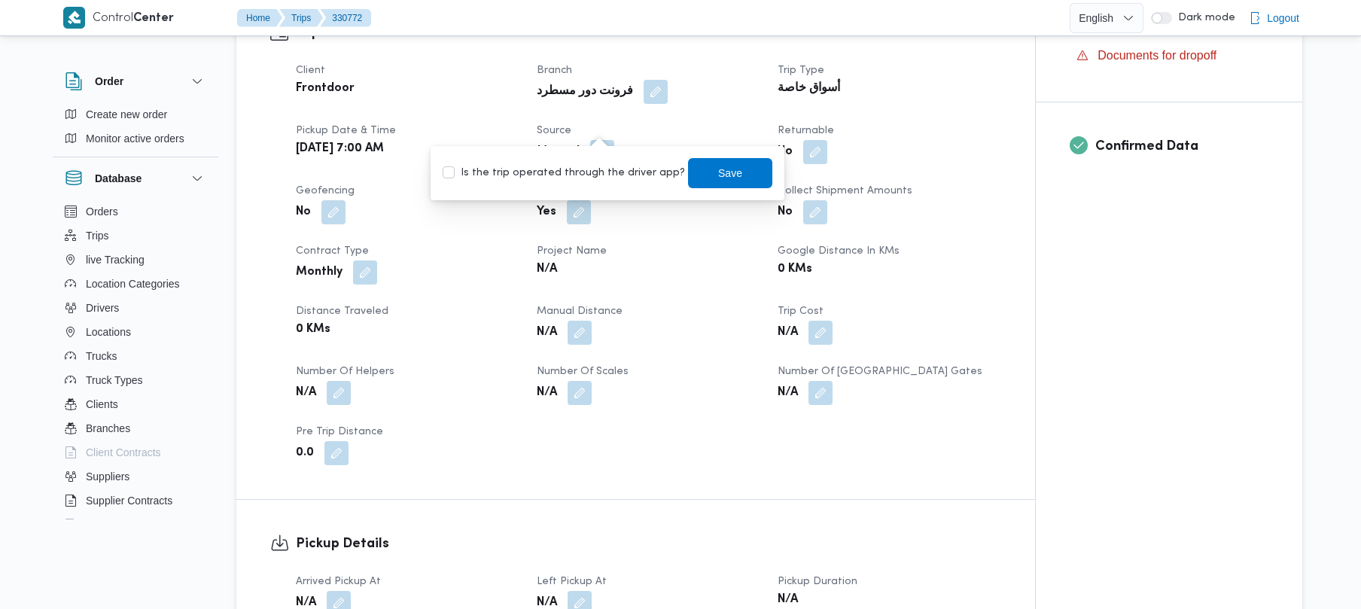
click at [587, 178] on label "Is the trip operated through the driver app?" at bounding box center [564, 173] width 242 height 18
checkbox input "true"
click at [718, 166] on span "Save" at bounding box center [730, 172] width 24 height 18
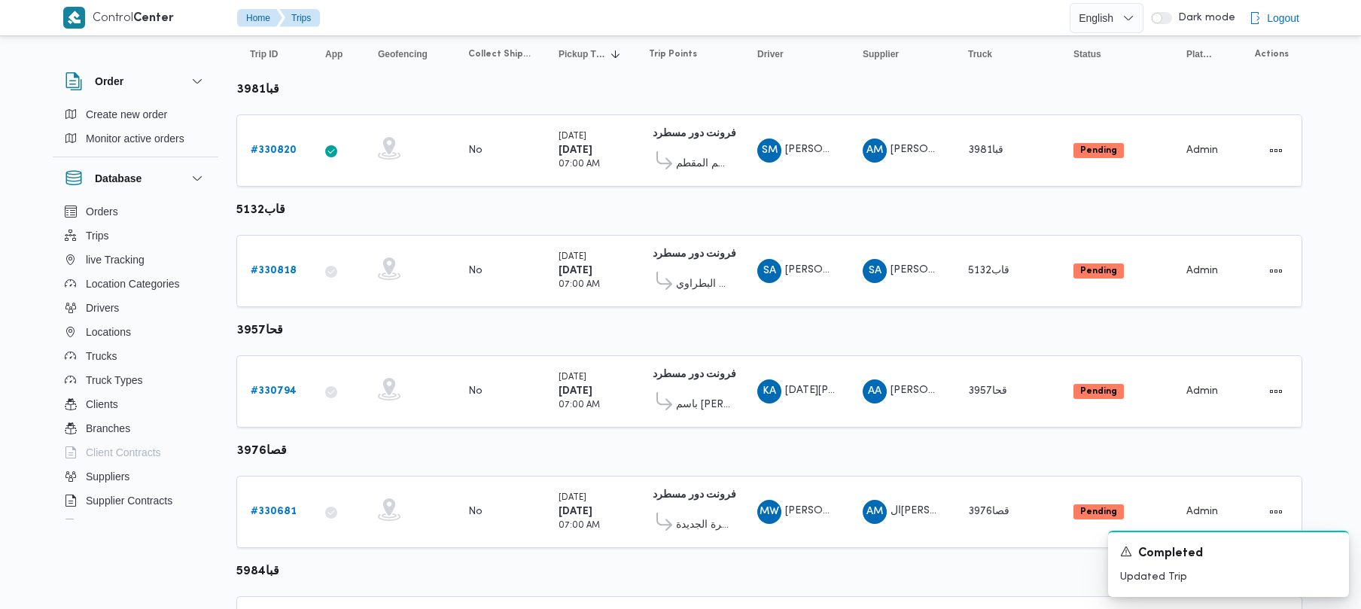
scroll to position [123, 0]
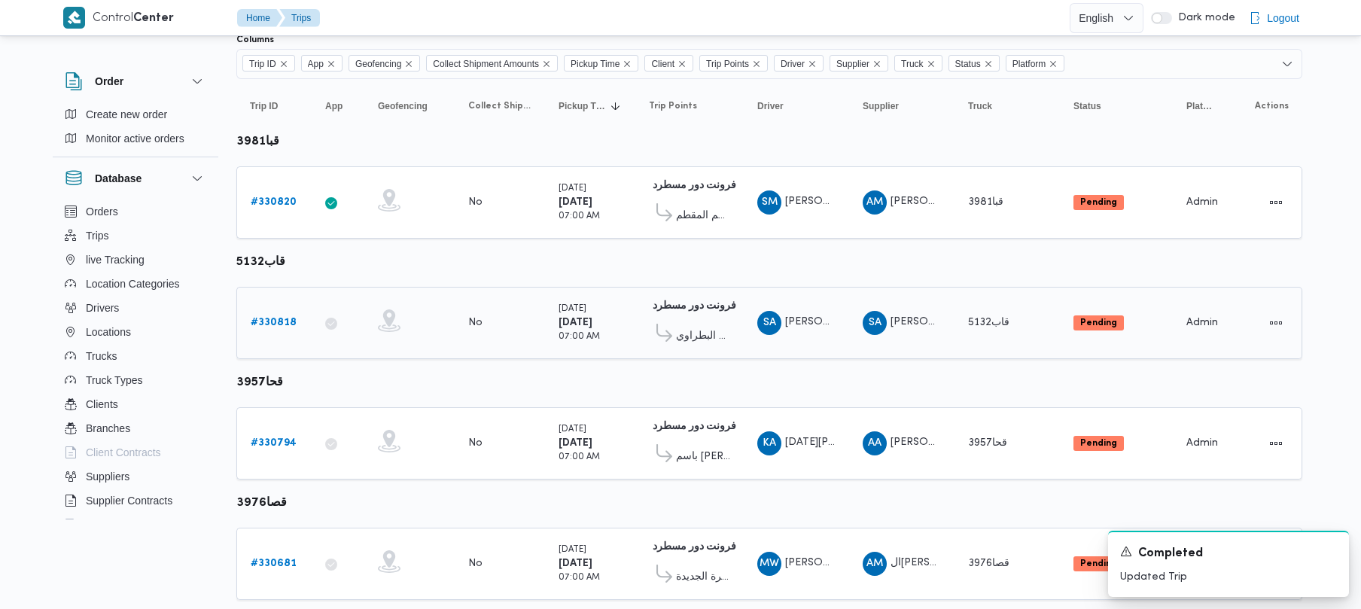
click at [262, 327] on b "# 330818" at bounding box center [274, 323] width 46 height 10
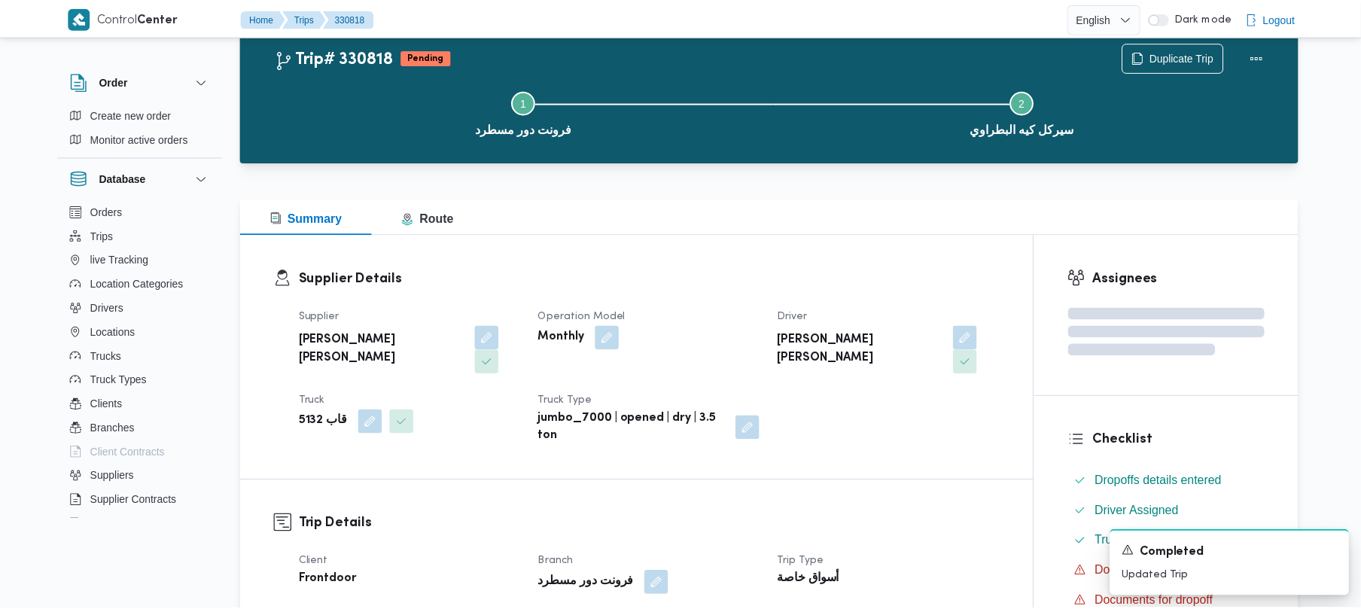
scroll to position [123, 0]
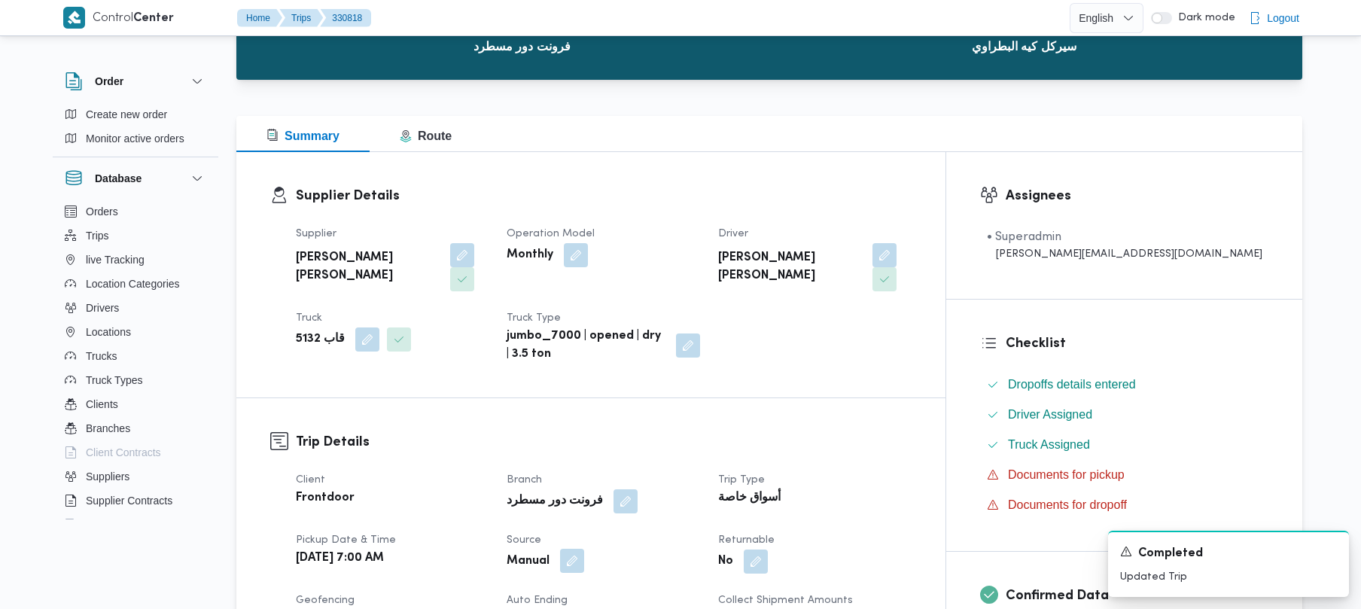
click at [584, 549] on button "button" at bounding box center [572, 561] width 24 height 24
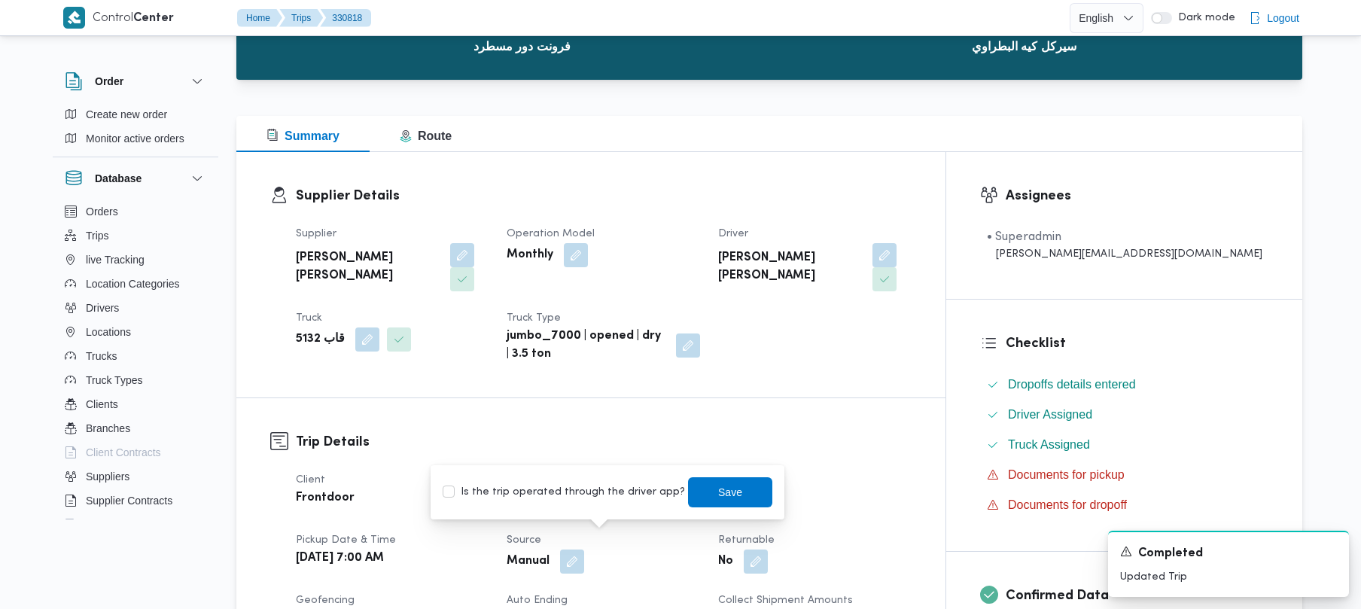
click at [539, 500] on label "Is the trip operated through the driver app?" at bounding box center [564, 492] width 242 height 18
checkbox input "true"
click at [718, 498] on span "Save" at bounding box center [730, 492] width 24 height 18
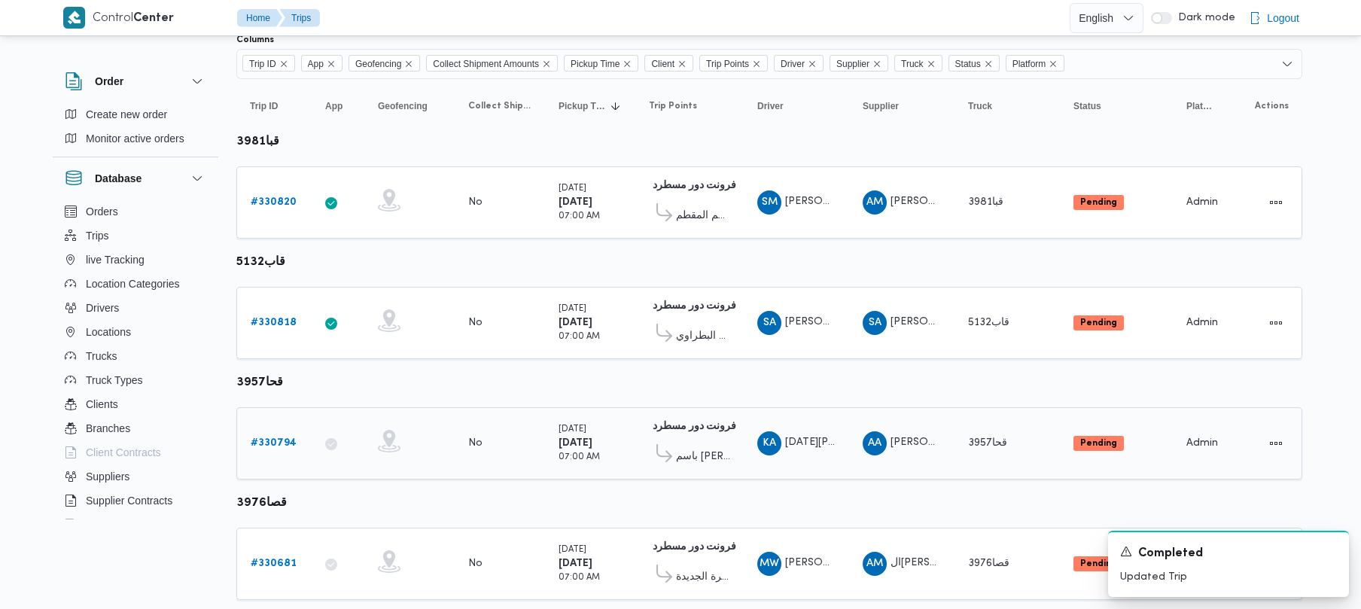
click at [281, 443] on b "# 330794" at bounding box center [274, 443] width 46 height 10
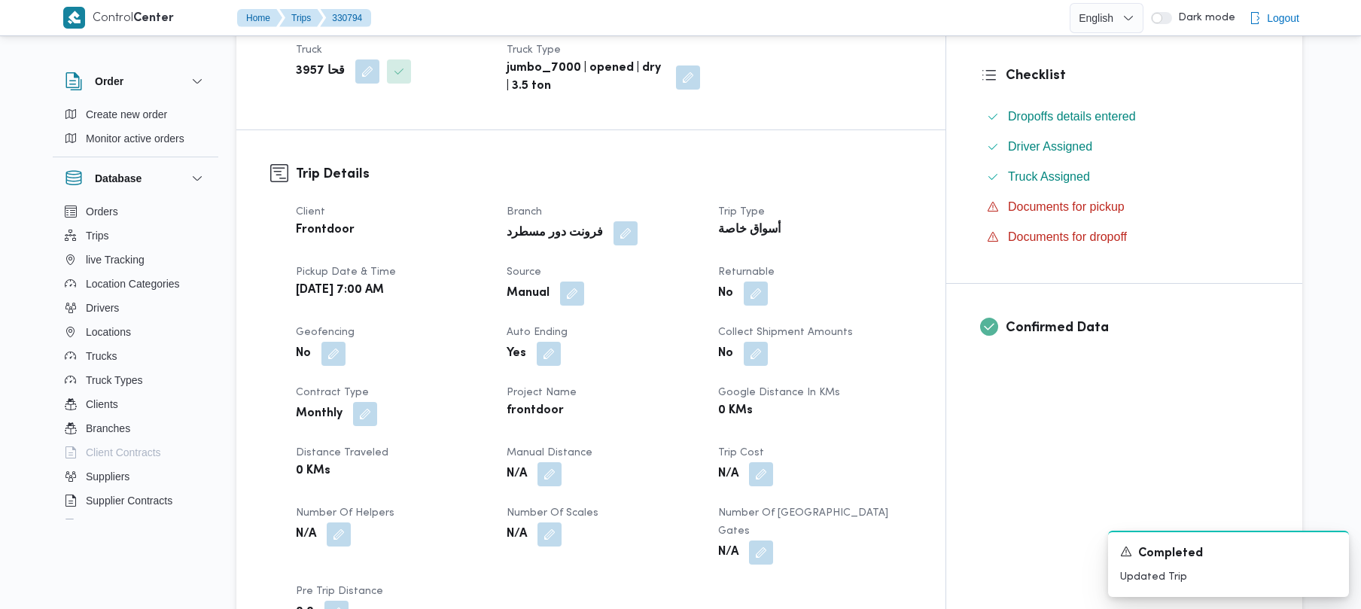
scroll to position [369, 0]
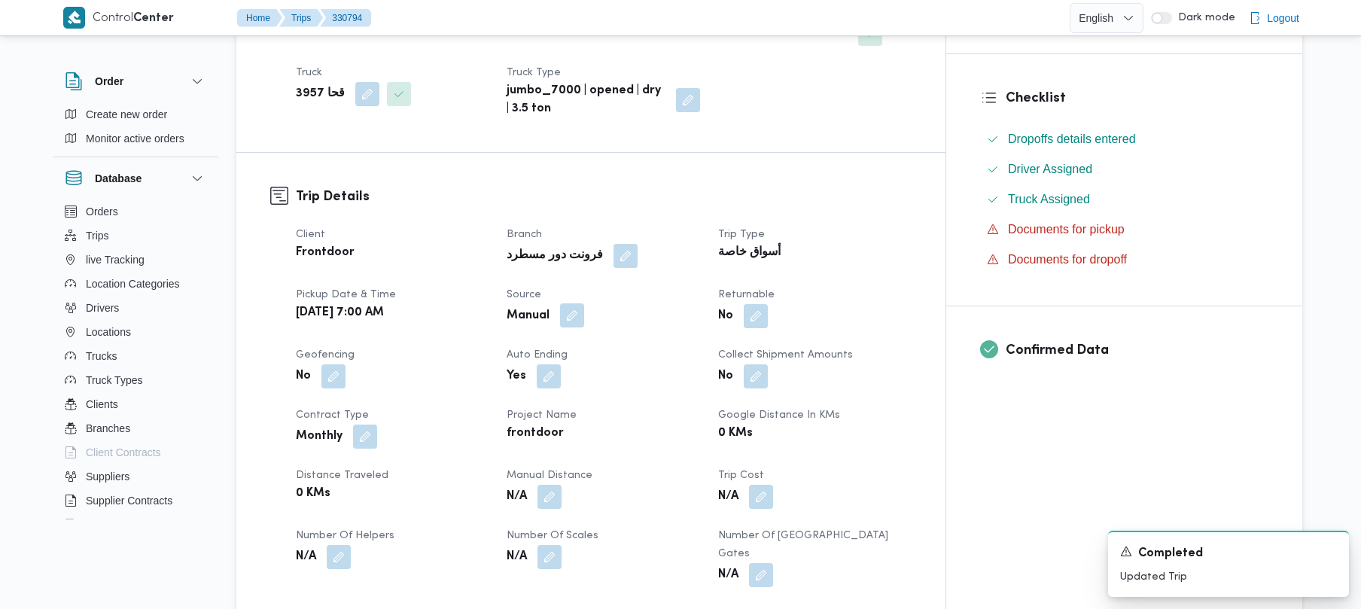
click at [584, 303] on button "button" at bounding box center [572, 315] width 24 height 24
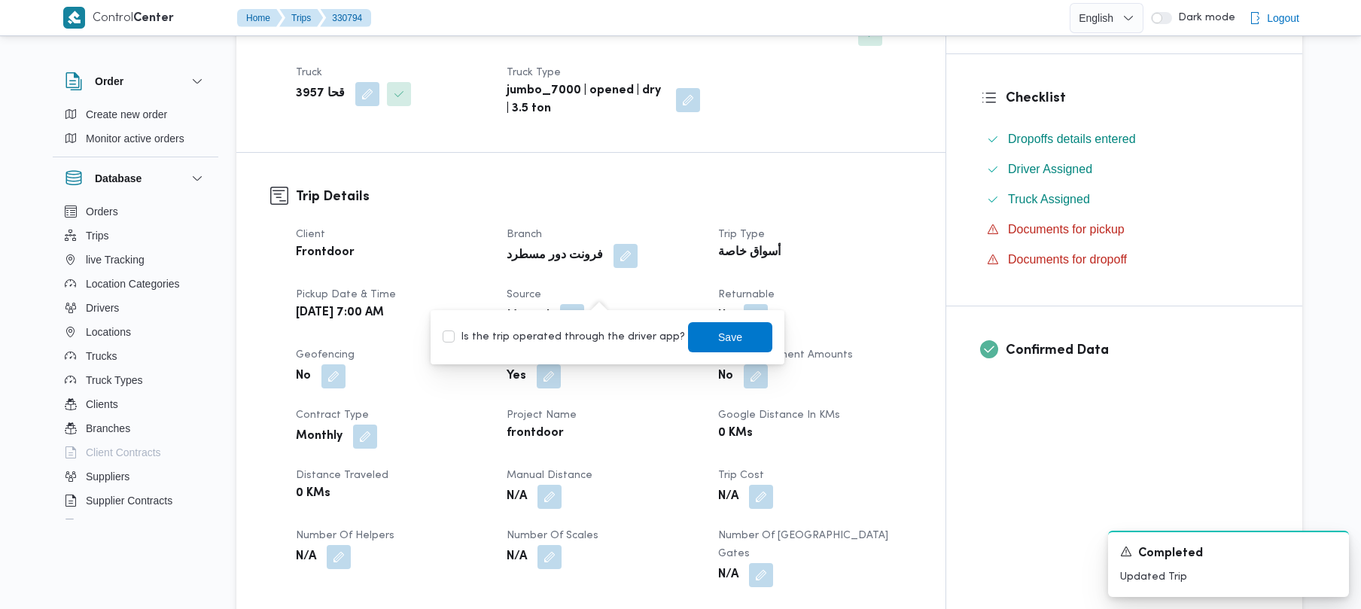
click at [600, 342] on label "Is the trip operated through the driver app?" at bounding box center [564, 337] width 242 height 18
checkbox input "true"
click at [727, 348] on span "Save" at bounding box center [730, 337] width 84 height 30
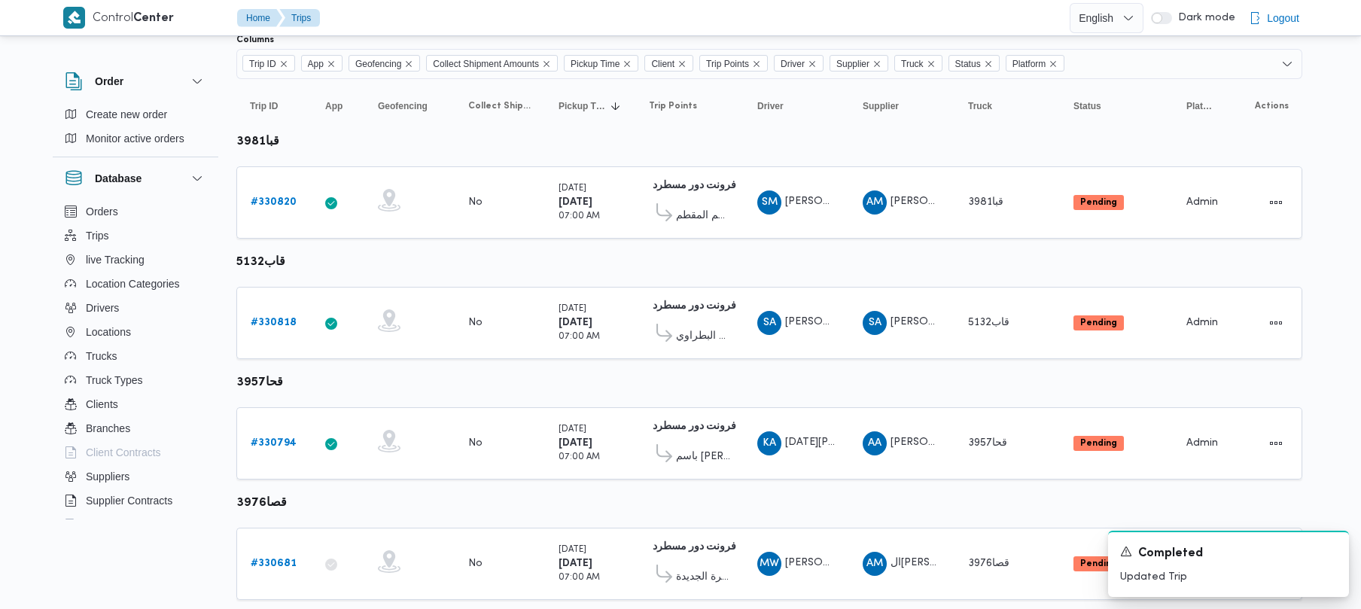
scroll to position [133, 0]
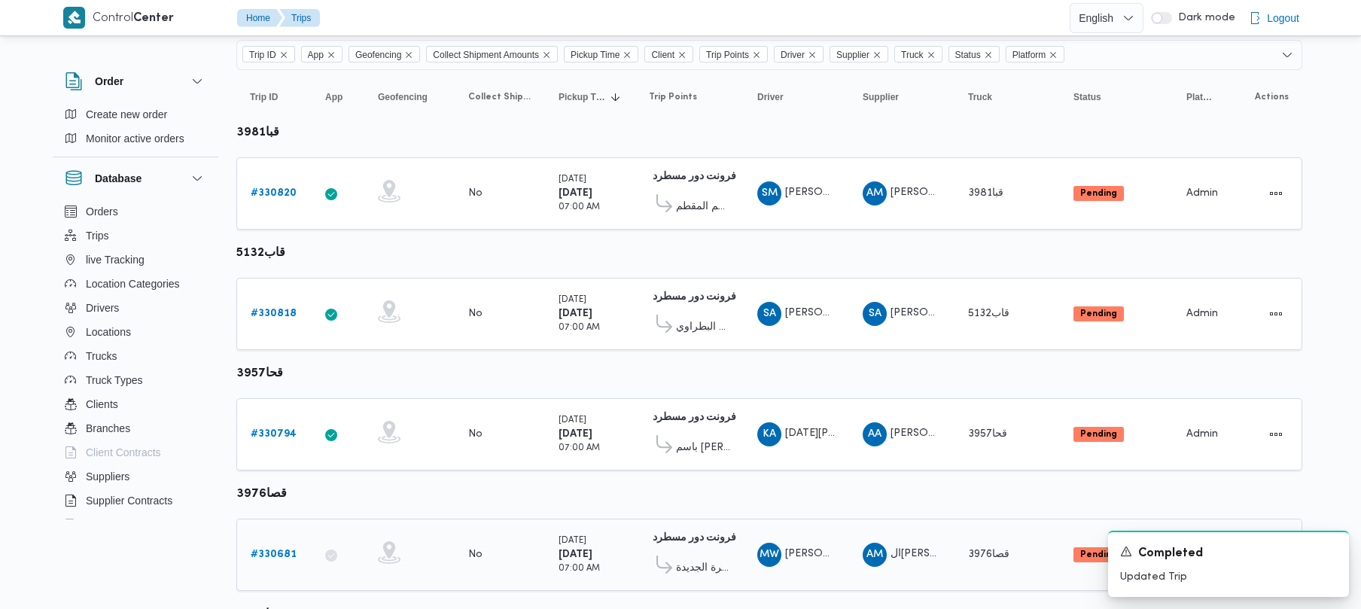
click at [292, 546] on link "# 330681" at bounding box center [274, 555] width 46 height 18
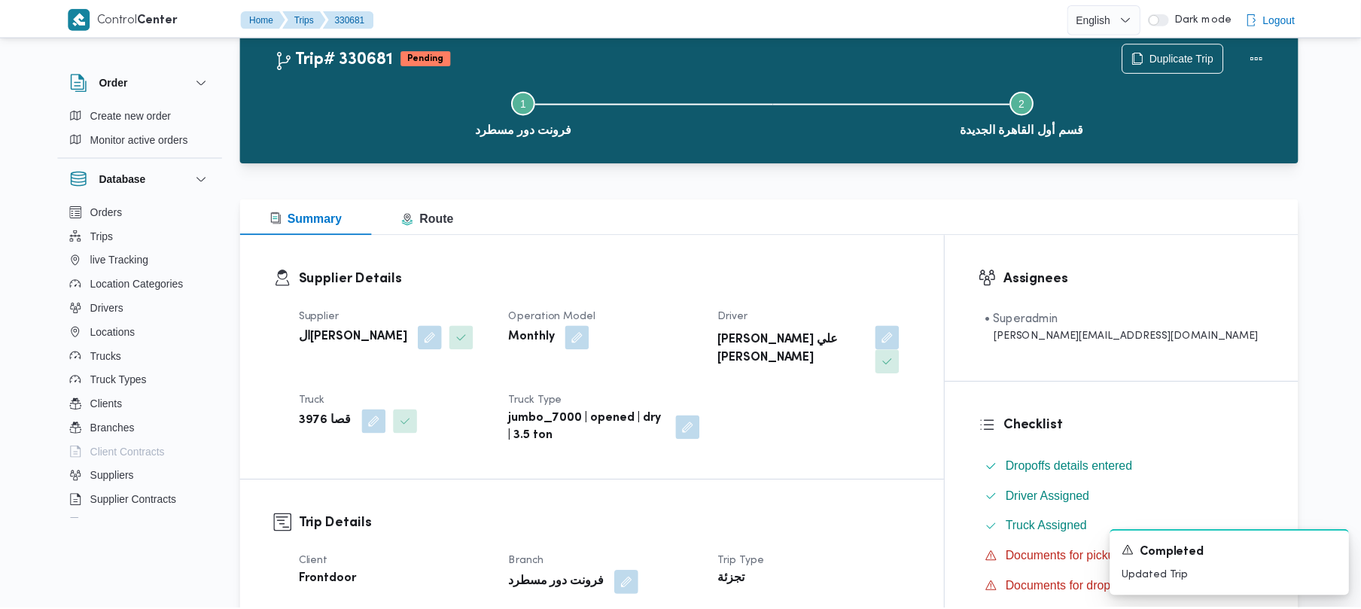
scroll to position [133, 0]
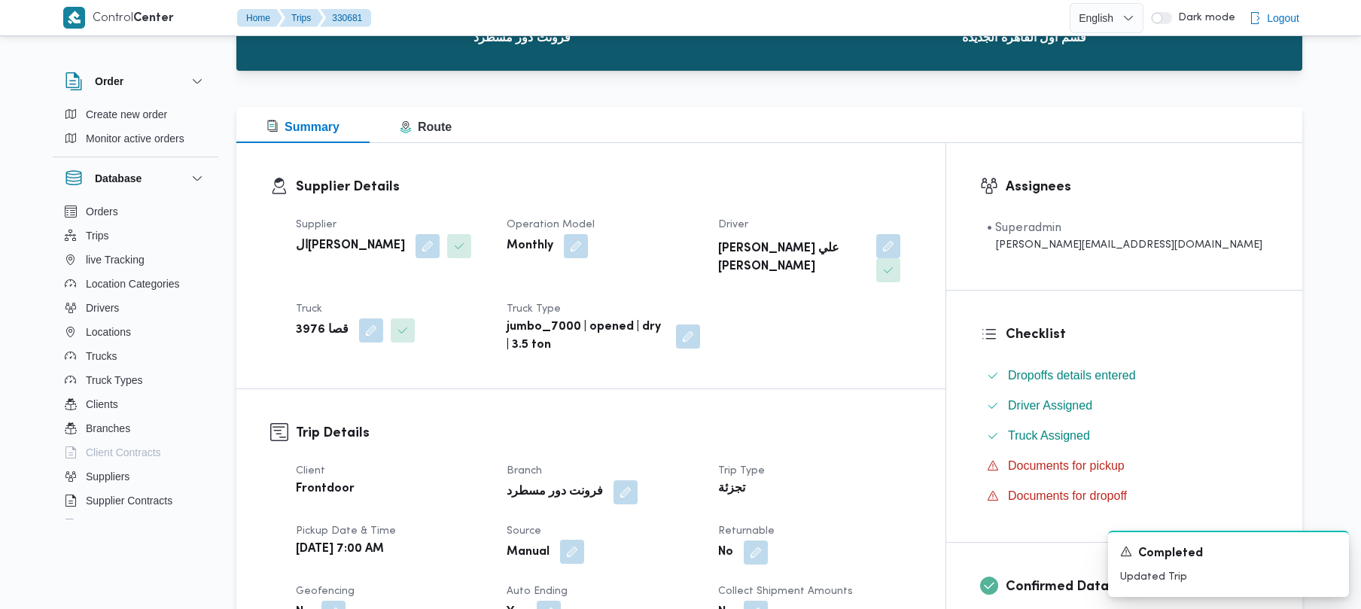
click at [584, 540] on button "button" at bounding box center [572, 552] width 24 height 24
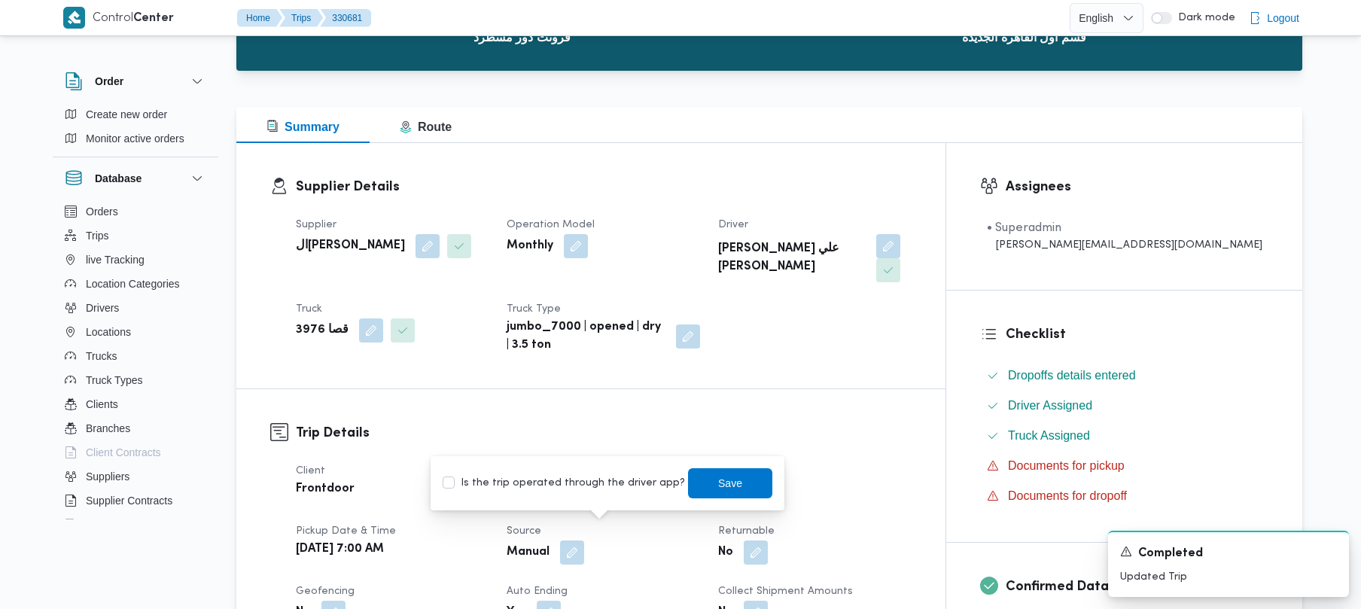
click at [560, 467] on div "You are in a dialog. To close this dialog, hit escape. Is the trip operated thr…" at bounding box center [608, 483] width 354 height 54
click at [563, 477] on label "Is the trip operated through the driver app?" at bounding box center [564, 483] width 242 height 18
checkbox input "true"
click at [724, 471] on span "Save" at bounding box center [730, 483] width 84 height 30
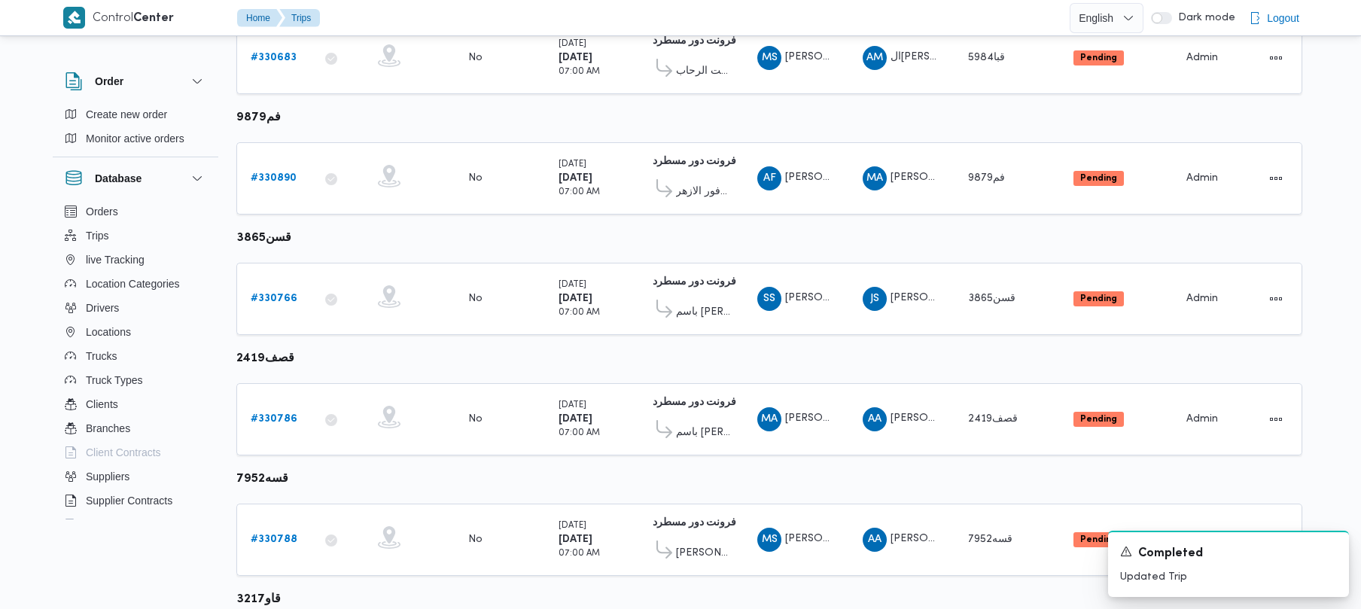
scroll to position [601, 0]
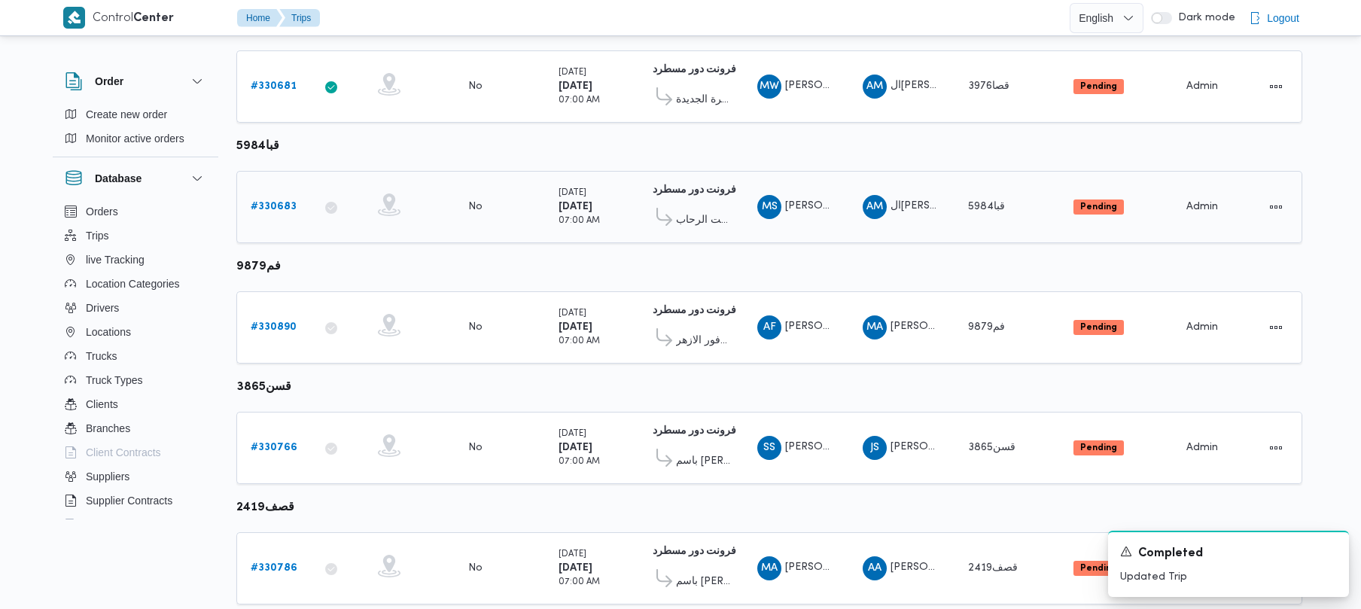
click at [282, 211] on b "# 330683" at bounding box center [274, 207] width 46 height 10
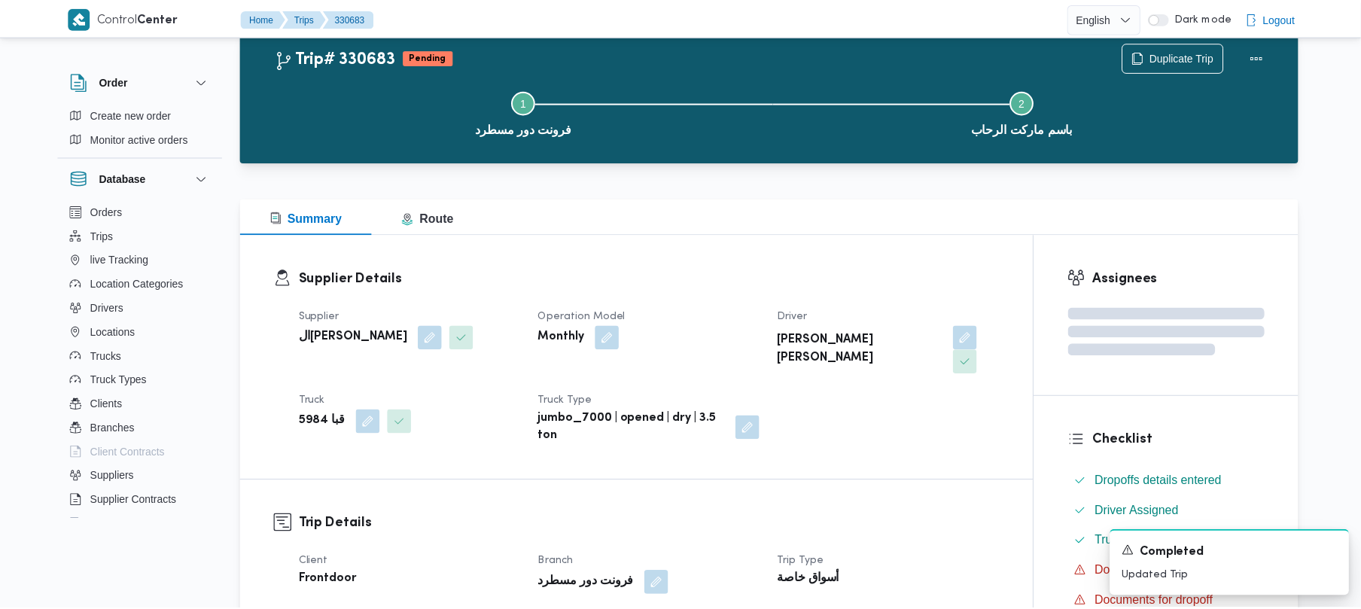
scroll to position [601, 0]
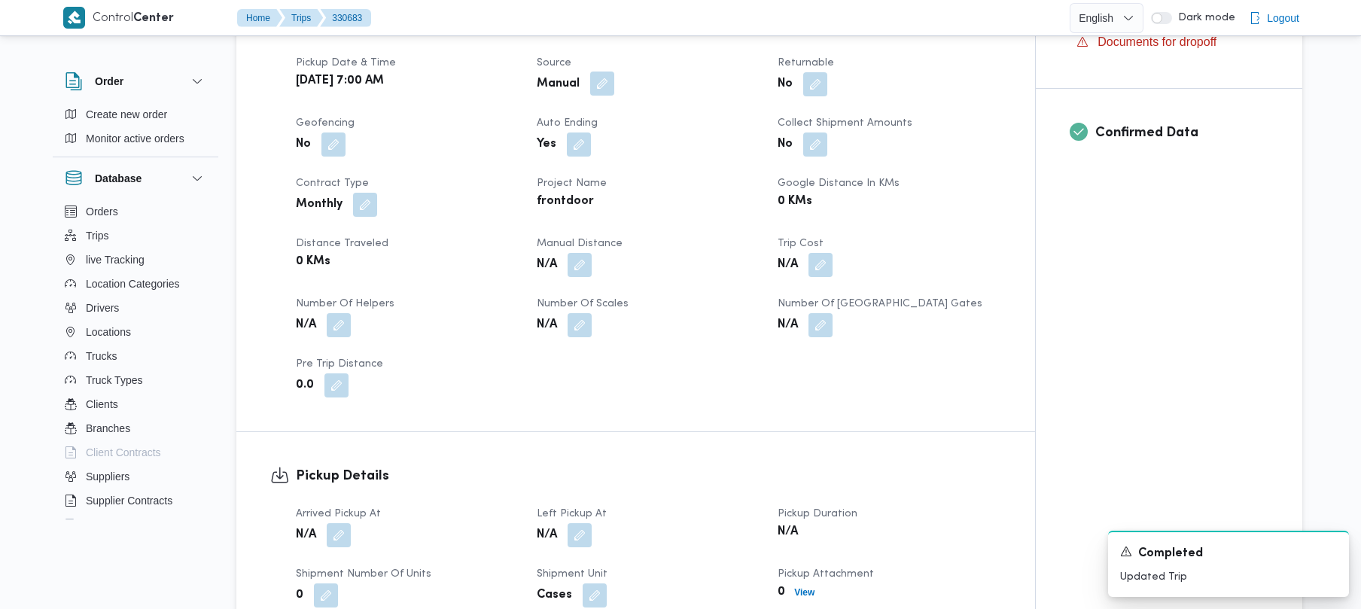
click at [597, 72] on button "button" at bounding box center [602, 84] width 24 height 24
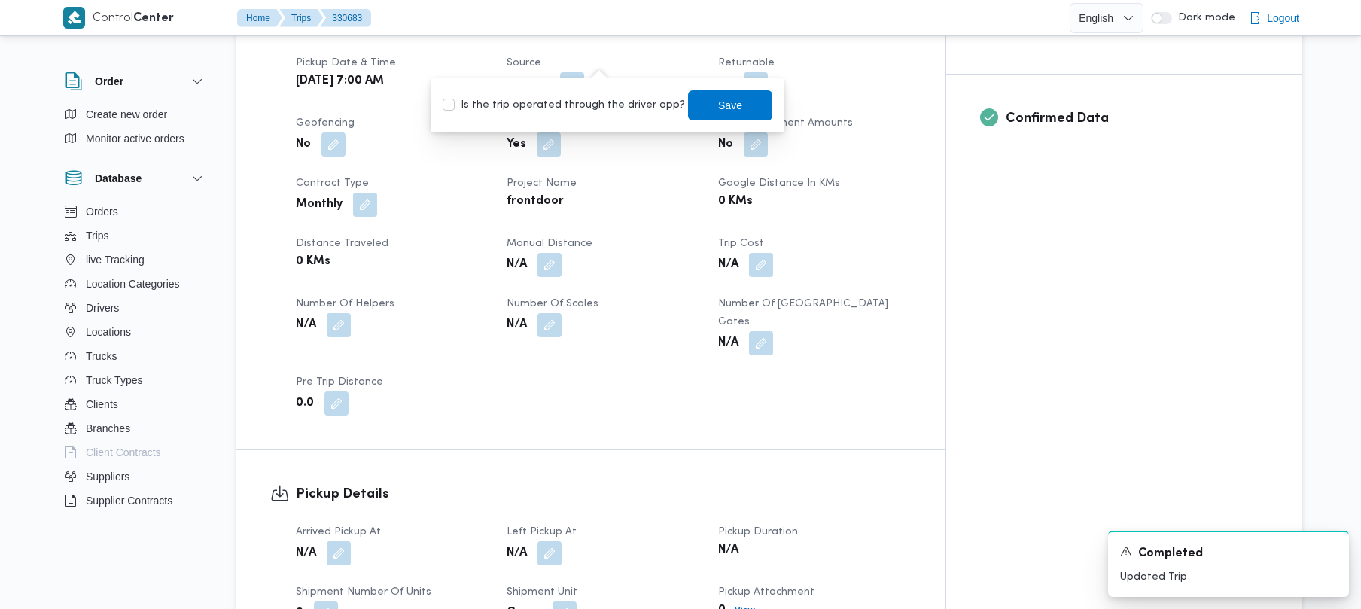
drag, startPoint x: 596, startPoint y: 107, endPoint x: 648, endPoint y: 118, distance: 53.2
click at [596, 109] on label "Is the trip operated through the driver app?" at bounding box center [564, 105] width 242 height 18
checkbox input "true"
click at [688, 118] on span "Save" at bounding box center [730, 105] width 84 height 30
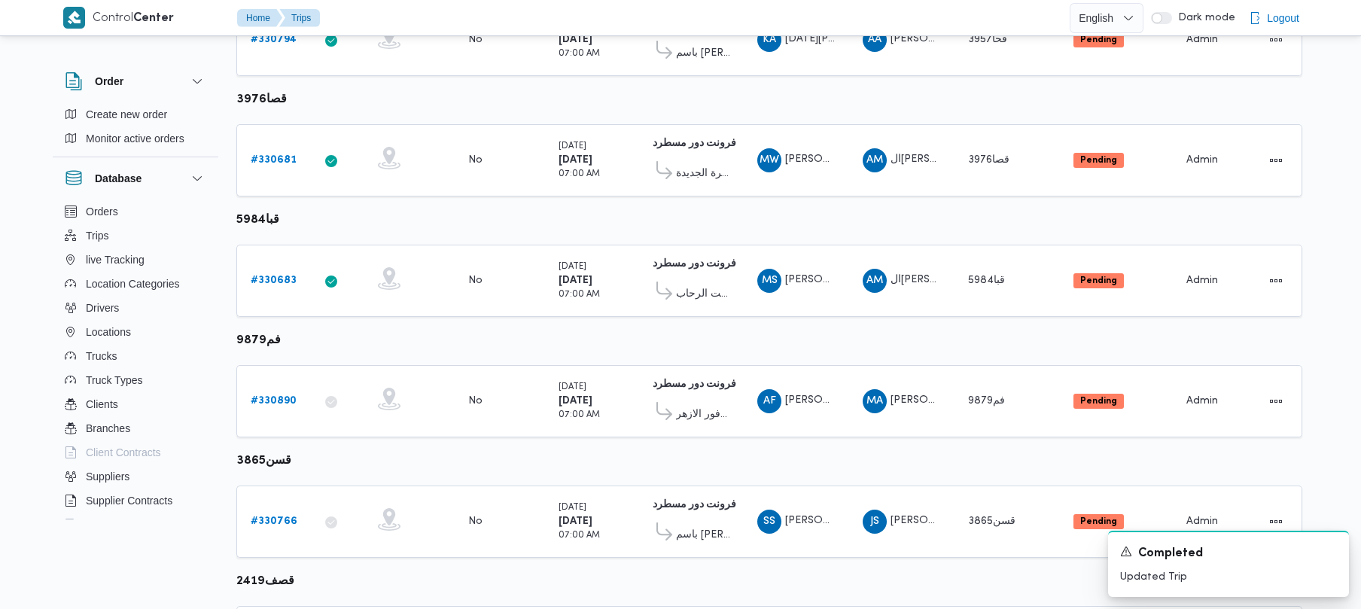
scroll to position [601, 0]
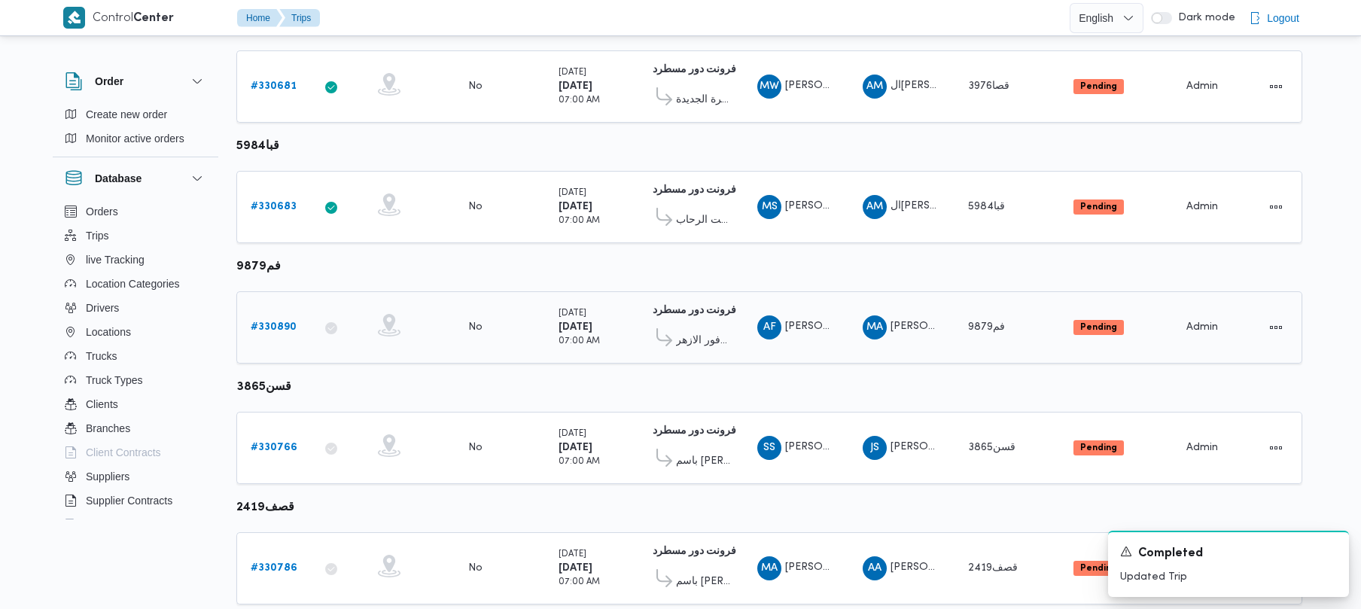
click at [267, 339] on div "# 330890" at bounding box center [274, 327] width 59 height 30
click at [265, 335] on link "# 330890" at bounding box center [274, 327] width 46 height 18
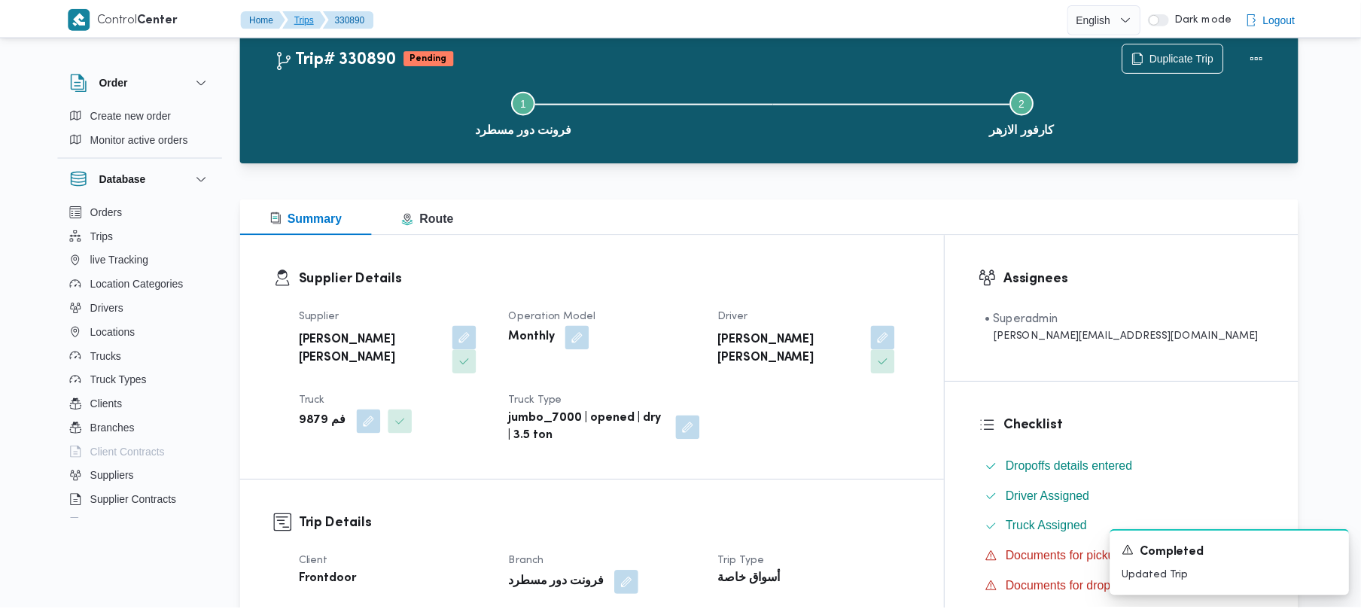
scroll to position [601, 0]
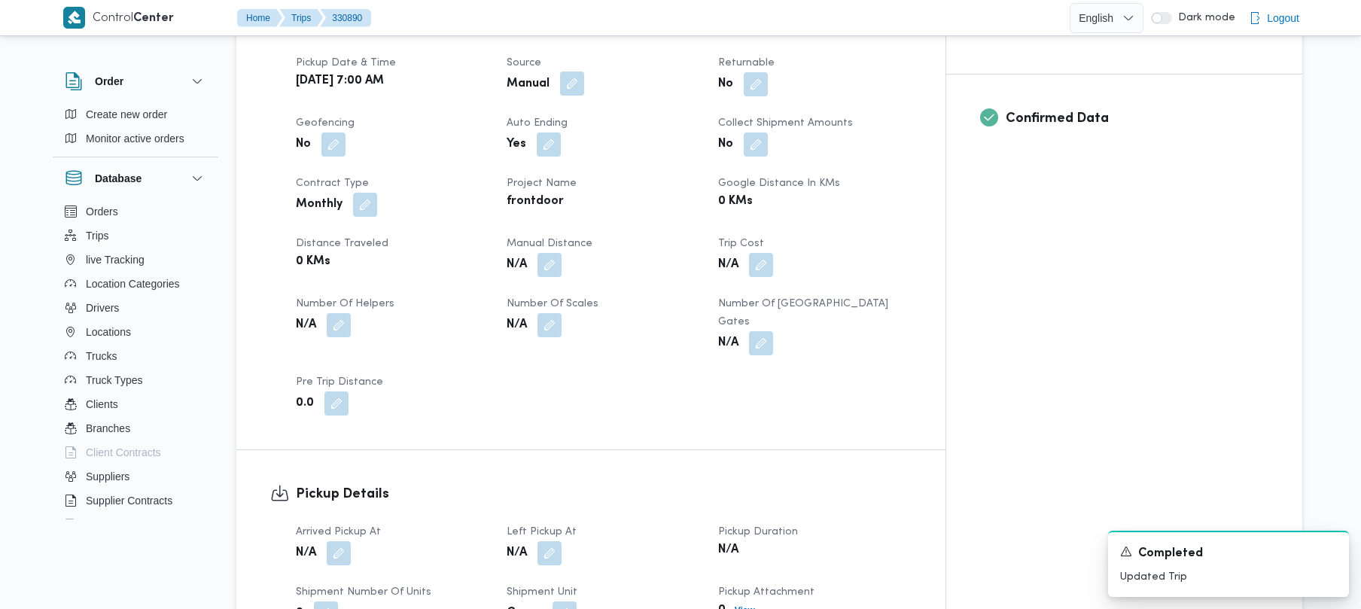
click at [584, 72] on button "button" at bounding box center [572, 84] width 24 height 24
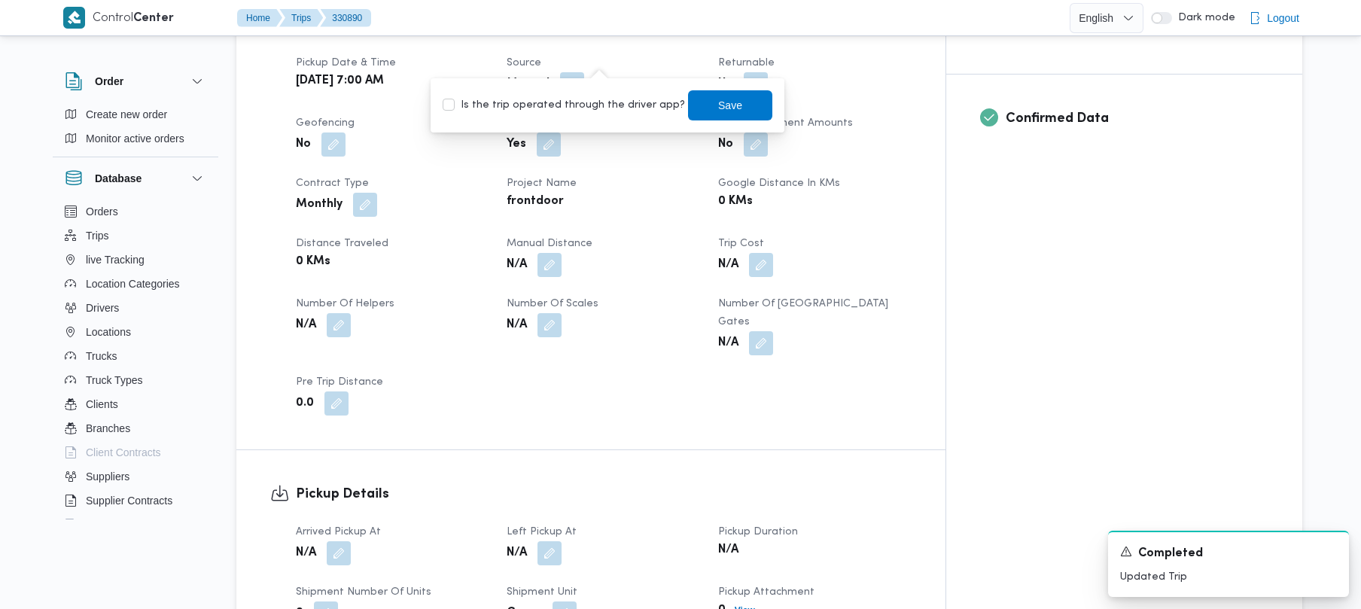
click at [608, 101] on label "Is the trip operated through the driver app?" at bounding box center [564, 105] width 242 height 18
checkbox input "true"
click at [718, 102] on span "Save" at bounding box center [730, 105] width 24 height 18
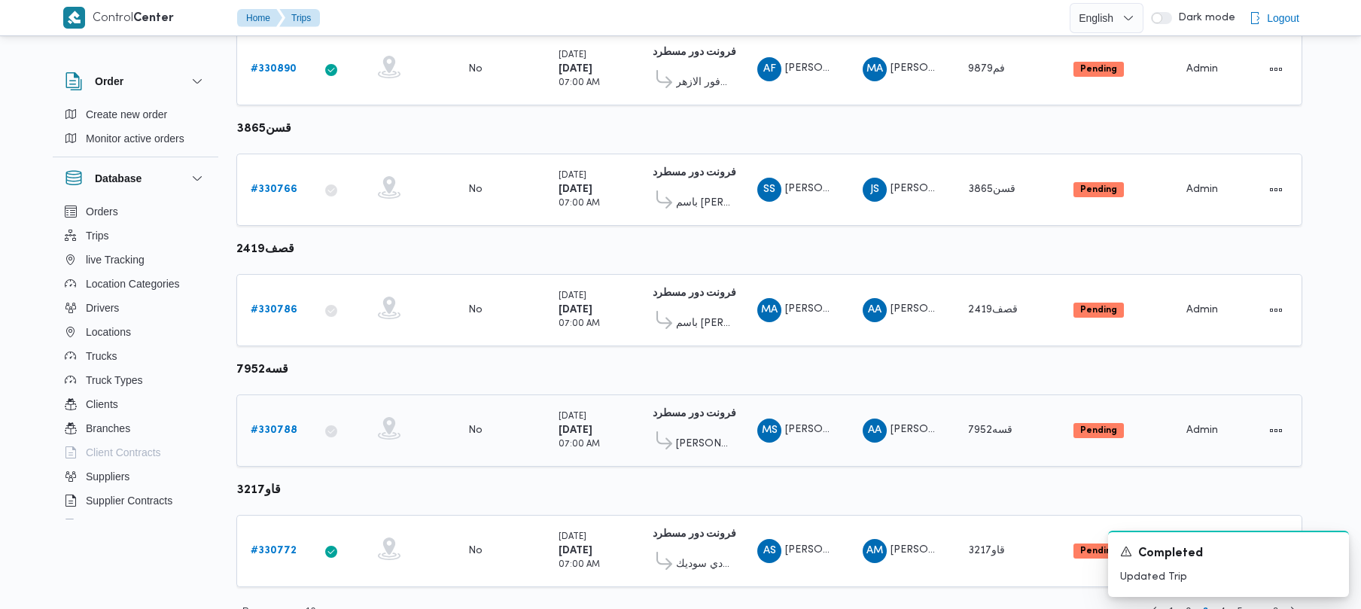
scroll to position [890, 0]
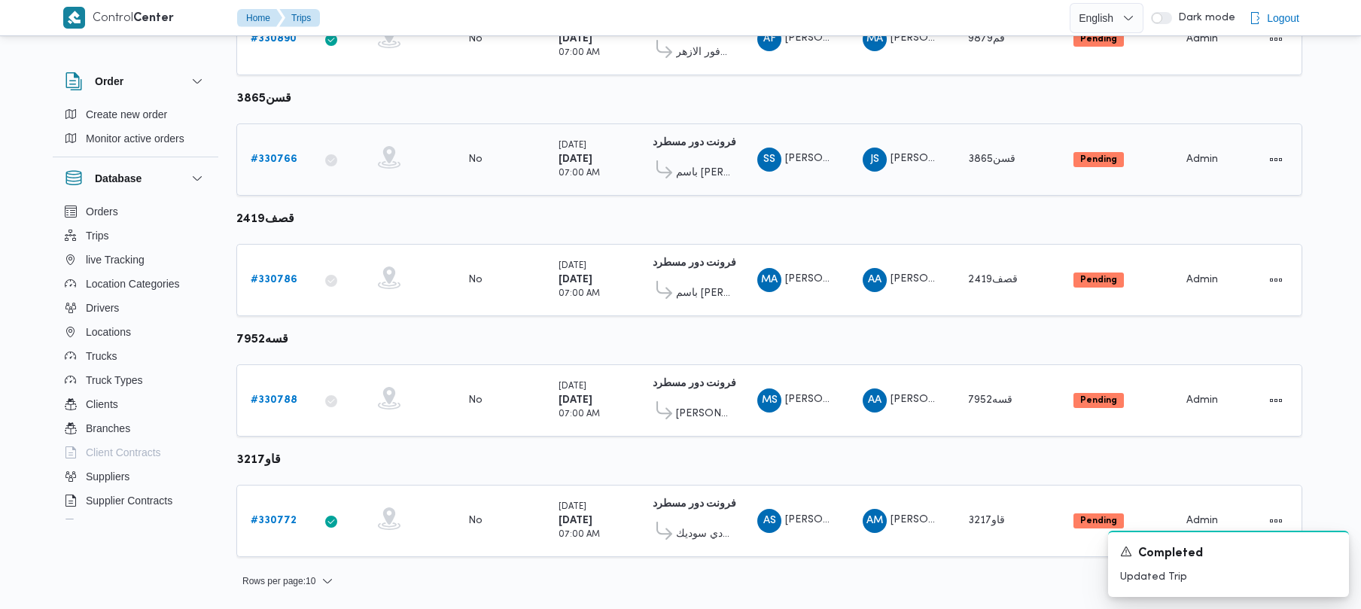
click at [283, 161] on b "# 330766" at bounding box center [274, 159] width 47 height 10
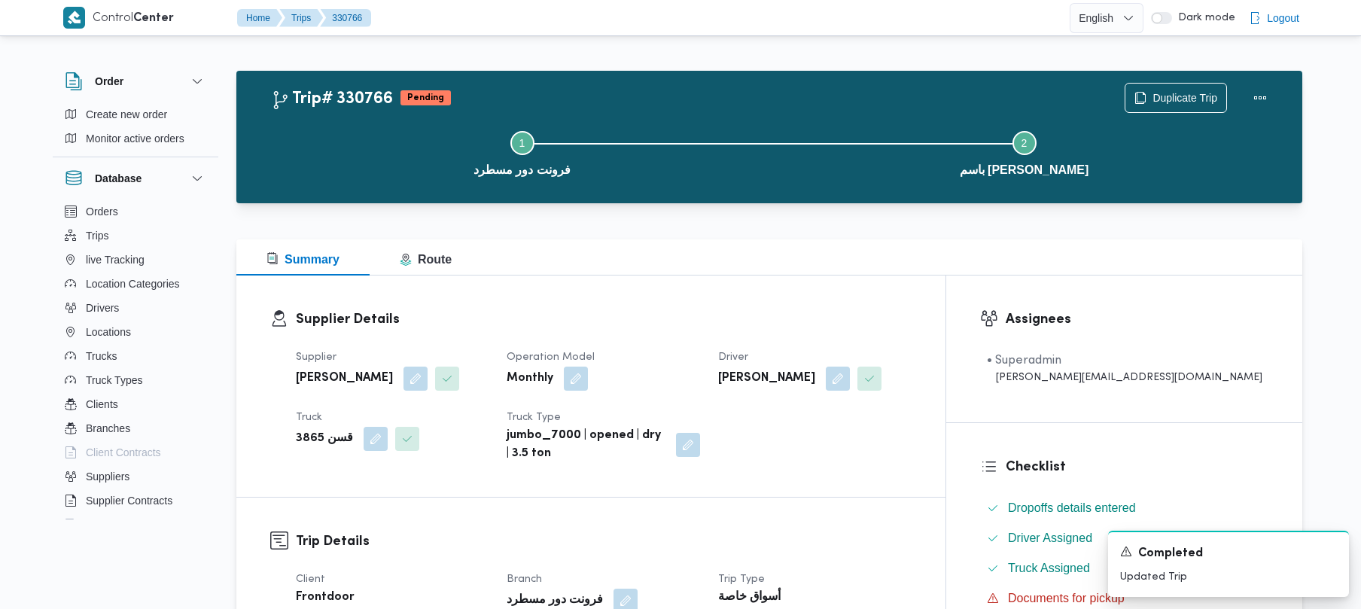
scroll to position [533, 0]
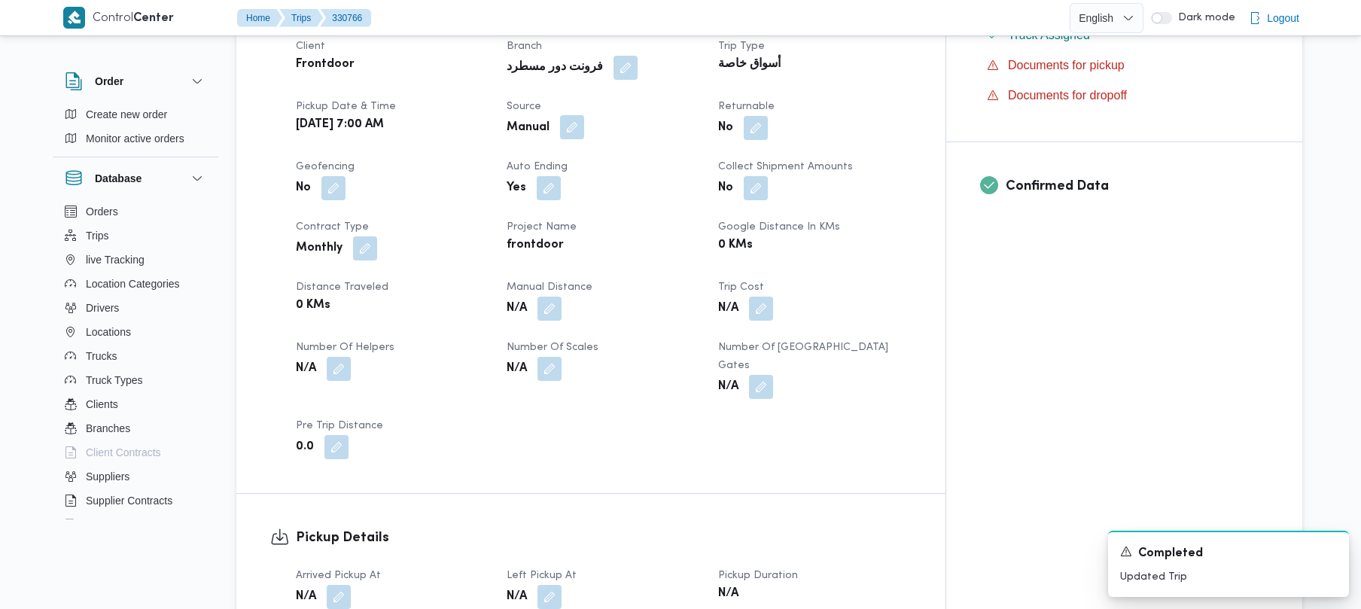
click at [584, 133] on button "button" at bounding box center [572, 127] width 24 height 24
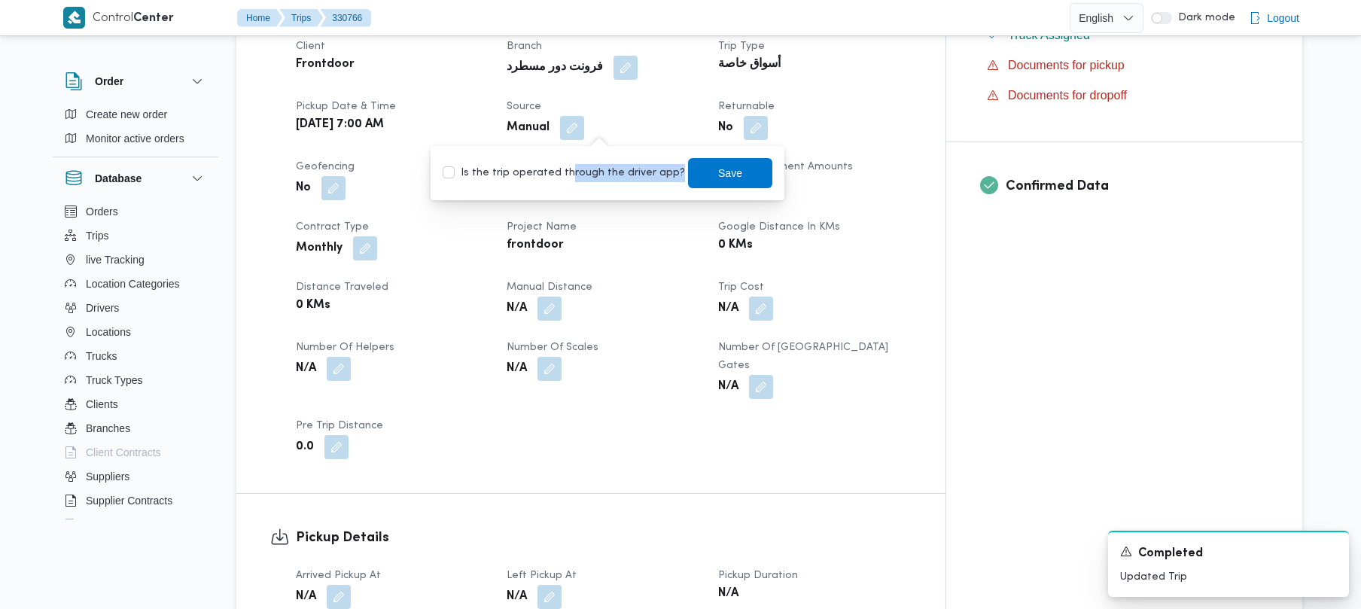
click at [561, 182] on div "Is the trip operated through the driver app? Save" at bounding box center [607, 173] width 333 height 33
click at [611, 172] on label "Is the trip operated through the driver app?" at bounding box center [564, 173] width 242 height 18
checkbox input "true"
click at [739, 178] on span "Save" at bounding box center [730, 172] width 84 height 30
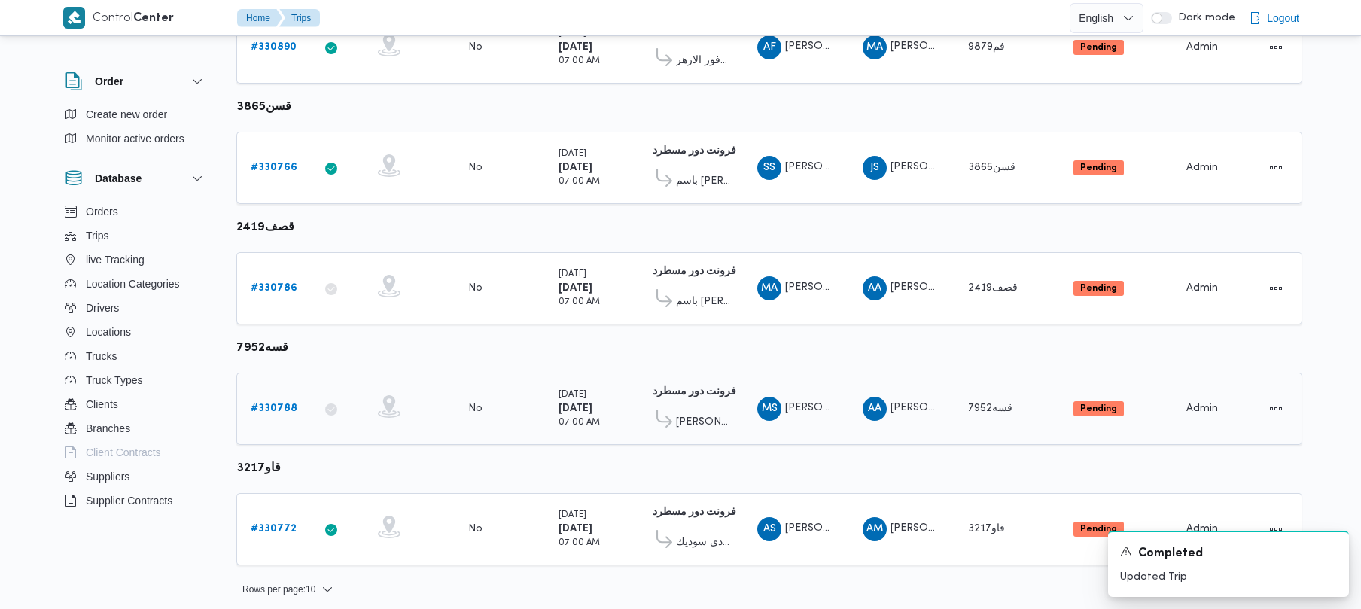
scroll to position [890, 0]
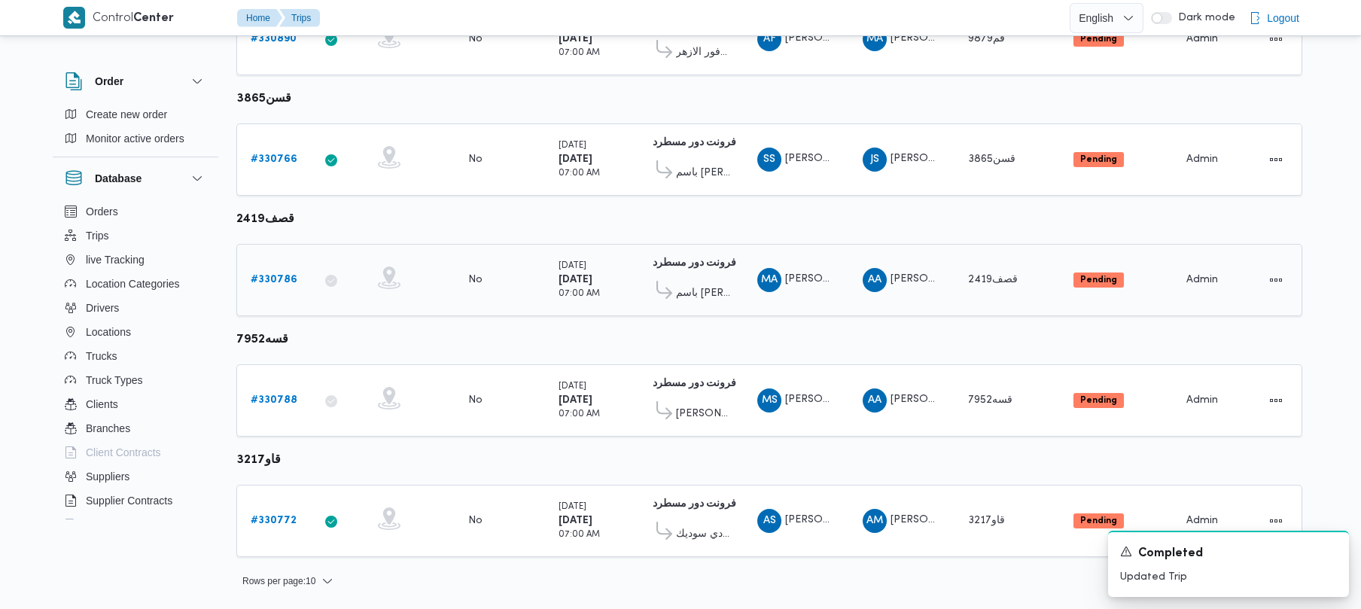
click at [275, 290] on div "# 330786" at bounding box center [274, 280] width 59 height 30
click at [281, 282] on b "# 330786" at bounding box center [274, 280] width 47 height 10
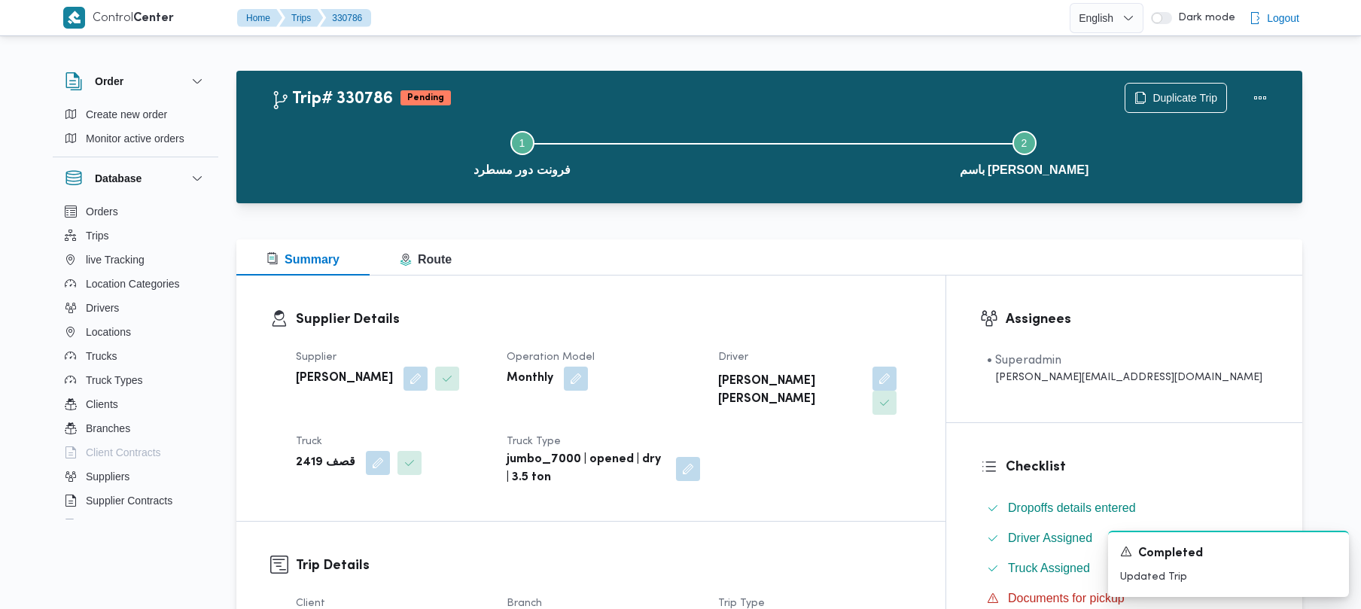
scroll to position [533, 0]
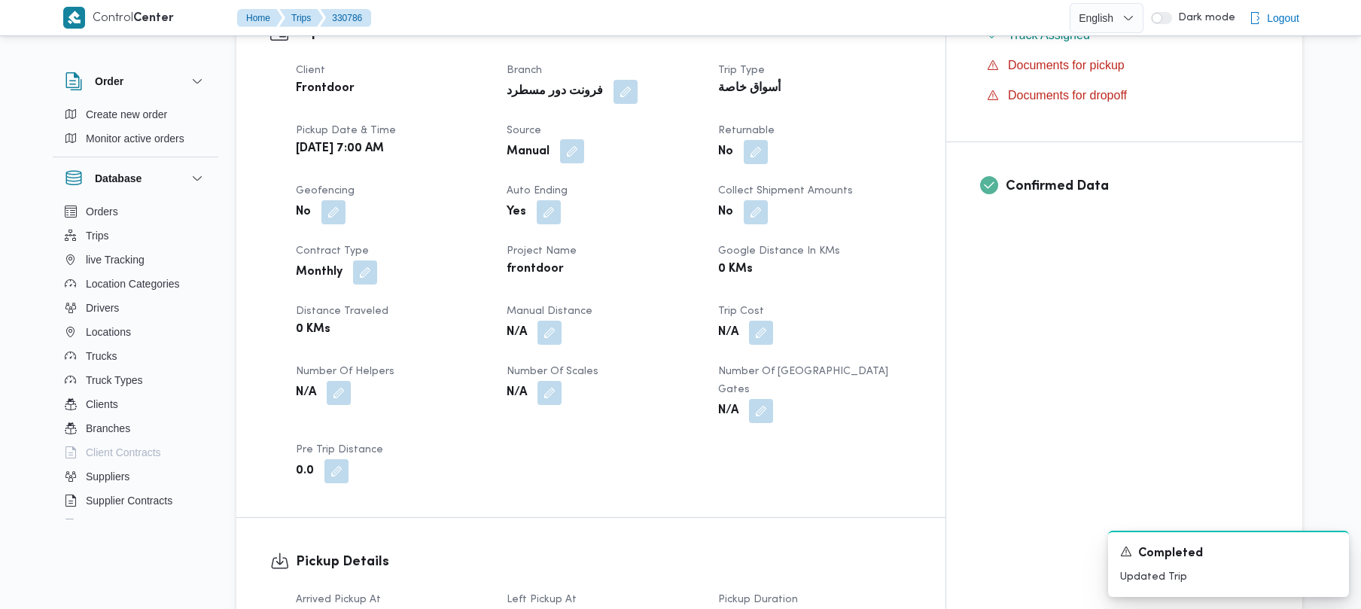
click at [584, 140] on span at bounding box center [569, 152] width 32 height 24
click at [584, 139] on button "button" at bounding box center [572, 151] width 24 height 24
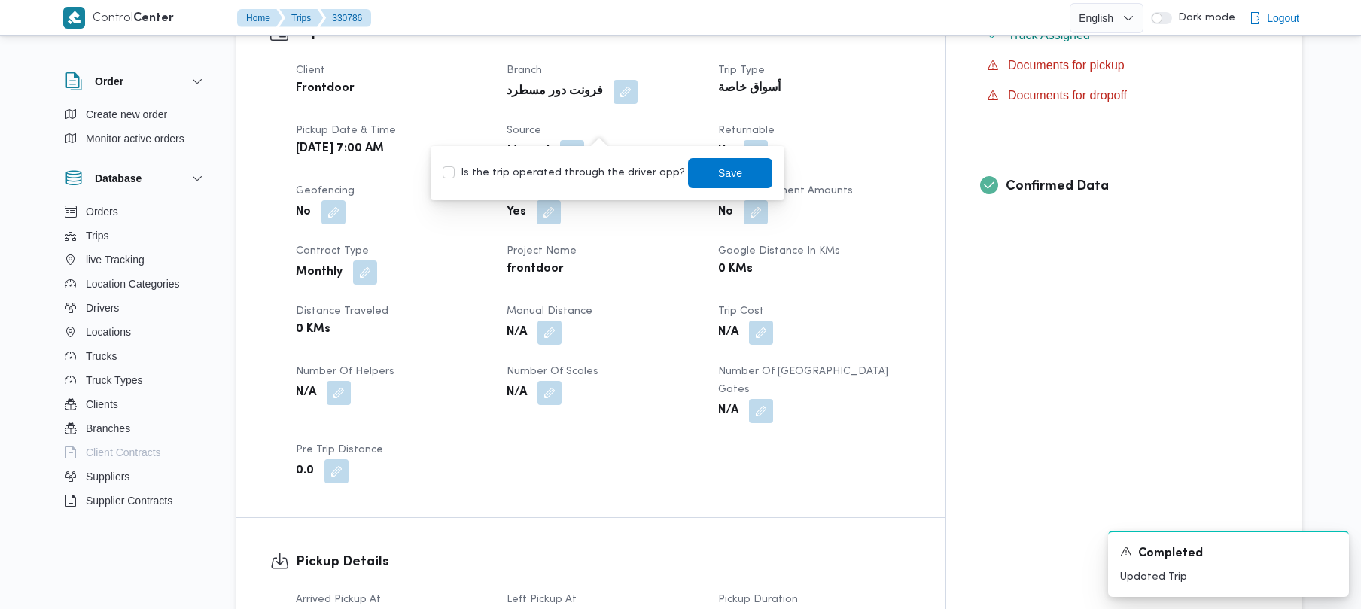
click at [584, 185] on div "Is the trip operated through the driver app? Save" at bounding box center [607, 173] width 333 height 33
click at [600, 179] on label "Is the trip operated through the driver app?" at bounding box center [564, 173] width 242 height 18
checkbox input "true"
click at [718, 170] on span "Save" at bounding box center [730, 172] width 24 height 18
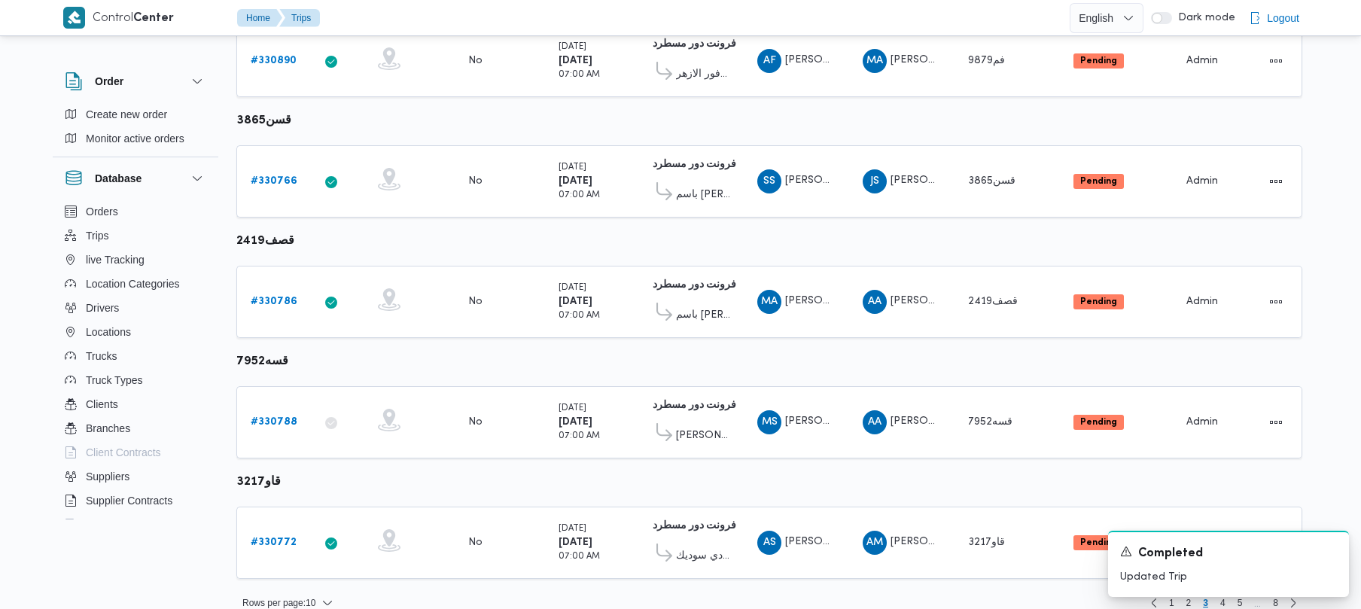
scroll to position [890, 0]
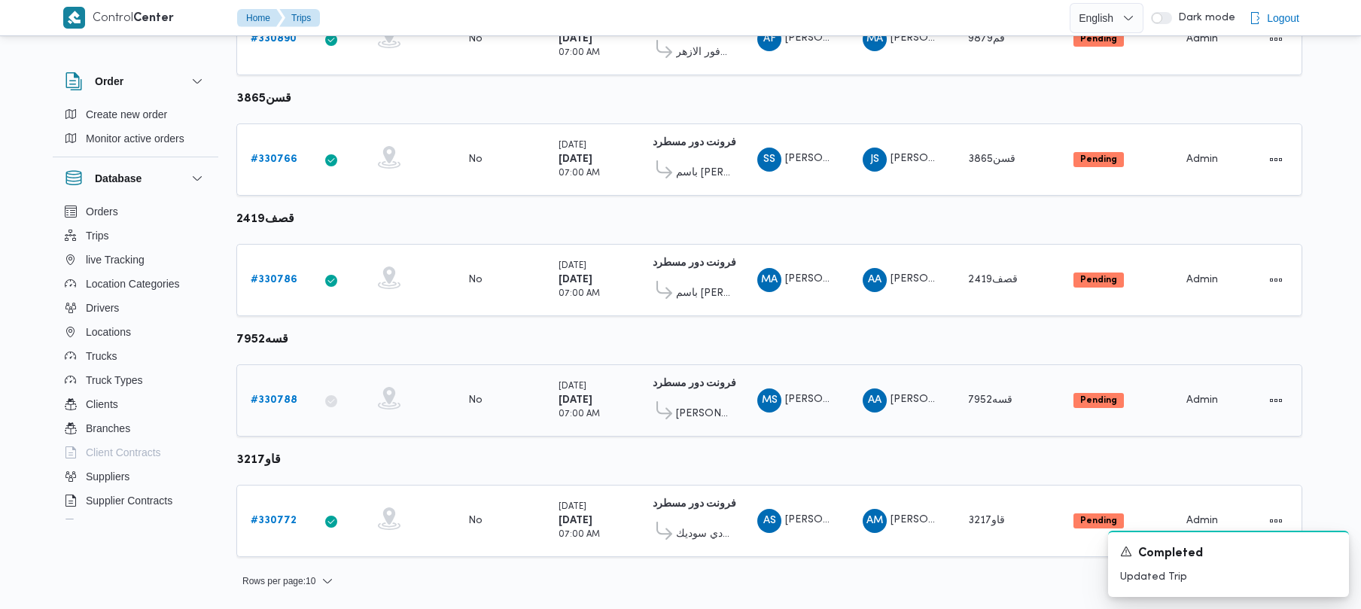
click at [286, 399] on b "# 330788" at bounding box center [274, 400] width 47 height 10
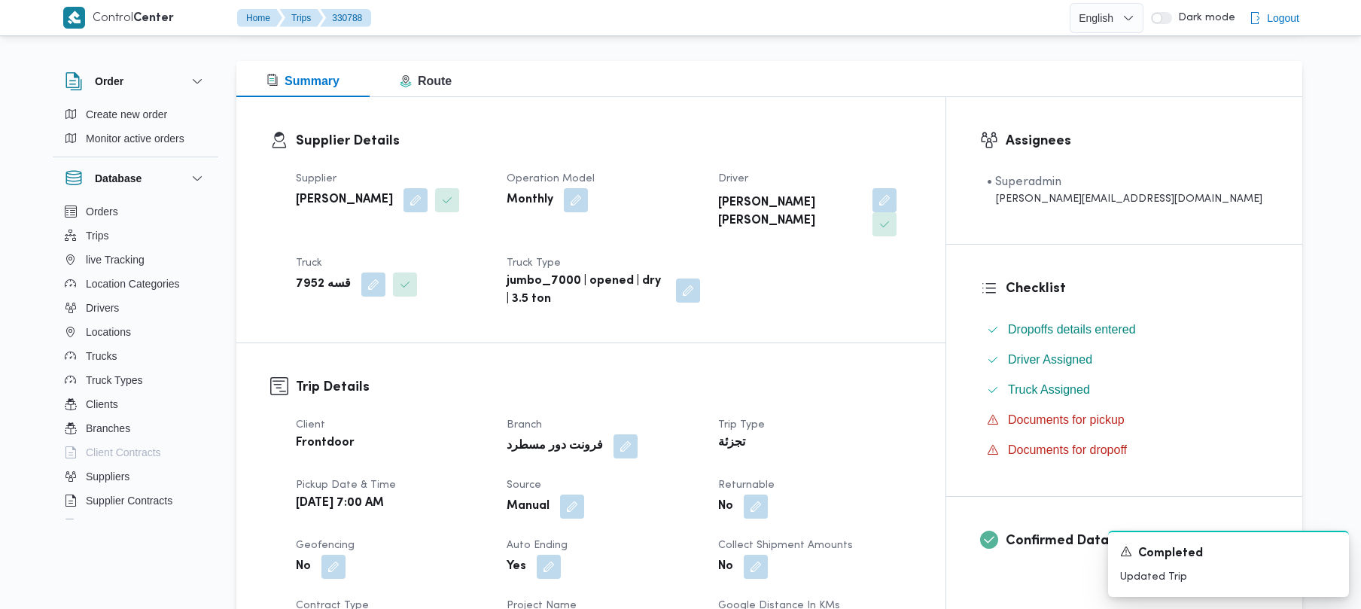
scroll to position [533, 0]
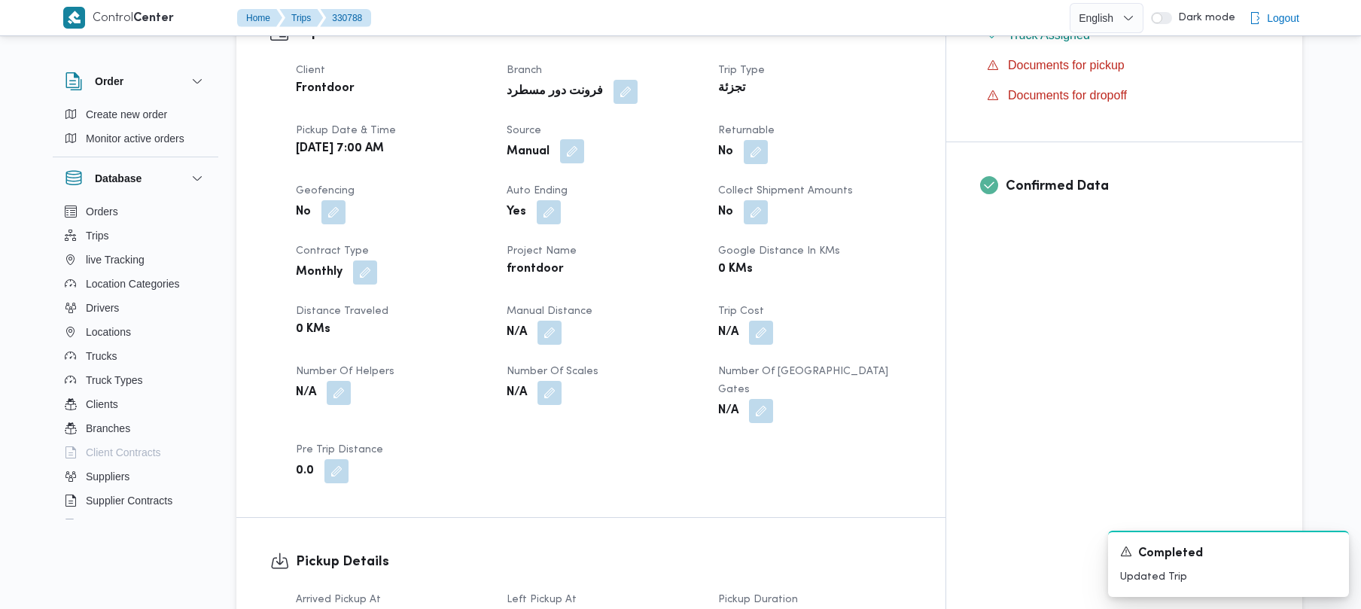
click at [584, 139] on button "button" at bounding box center [572, 151] width 24 height 24
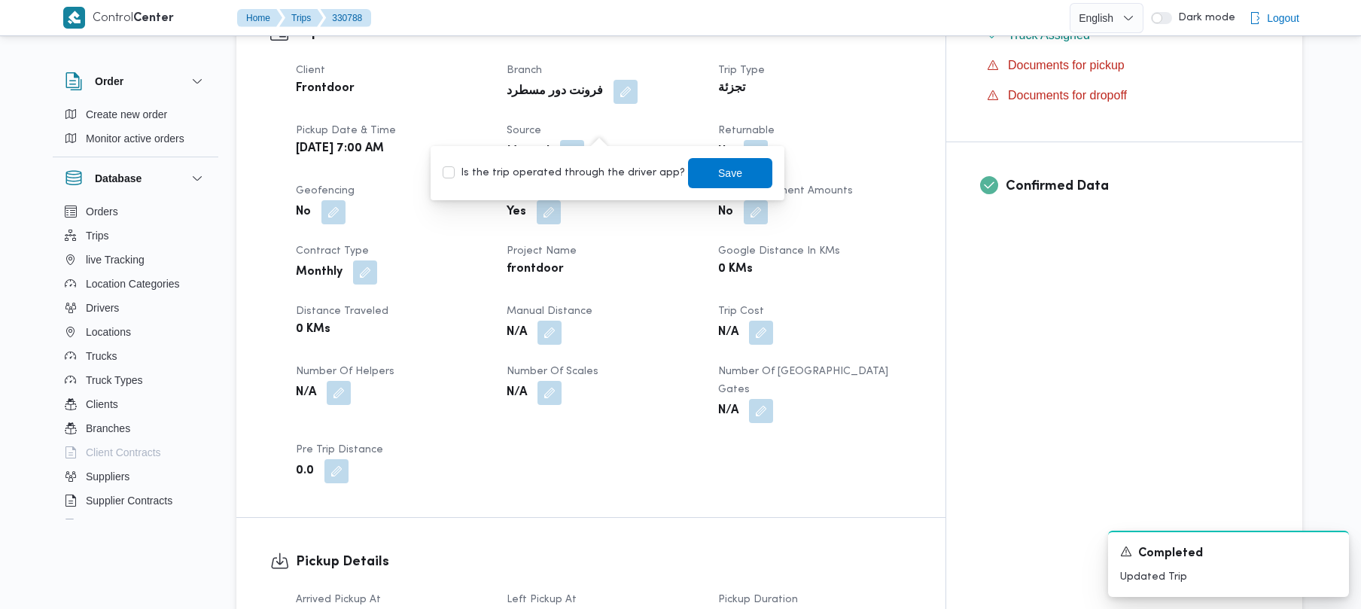
click at [594, 170] on label "Is the trip operated through the driver app?" at bounding box center [564, 173] width 242 height 18
checkbox input "true"
click at [718, 178] on span "Save" at bounding box center [730, 172] width 24 height 18
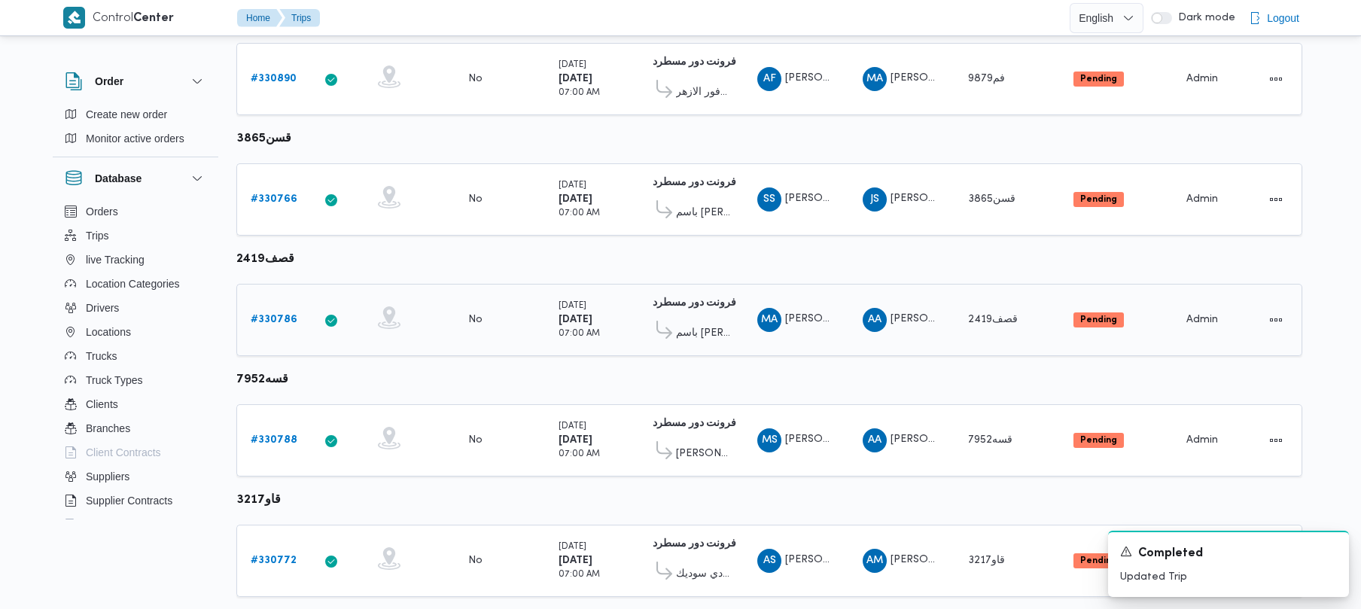
scroll to position [890, 0]
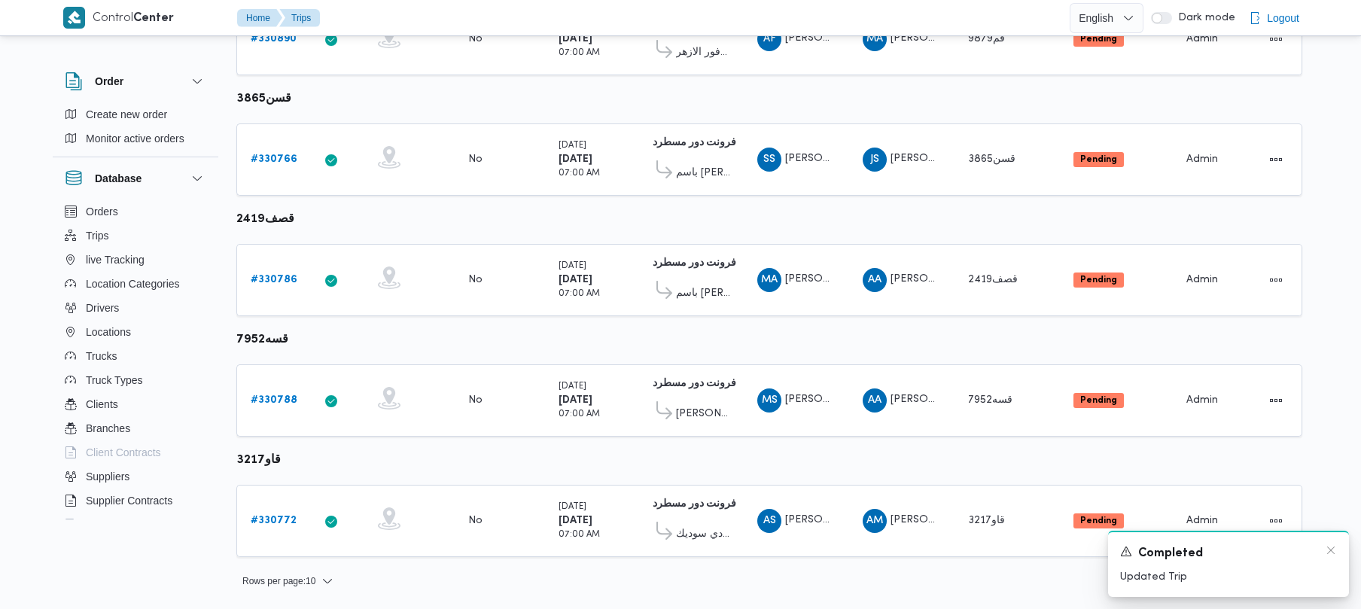
click at [1338, 549] on div "A new notification appears Completed Updated Trip" at bounding box center [1228, 564] width 241 height 66
click at [1337, 549] on div "A new notification appears Completed Updated Trip" at bounding box center [1228, 564] width 241 height 66
click at [1330, 547] on icon "Dismiss toast" at bounding box center [1331, 550] width 12 height 12
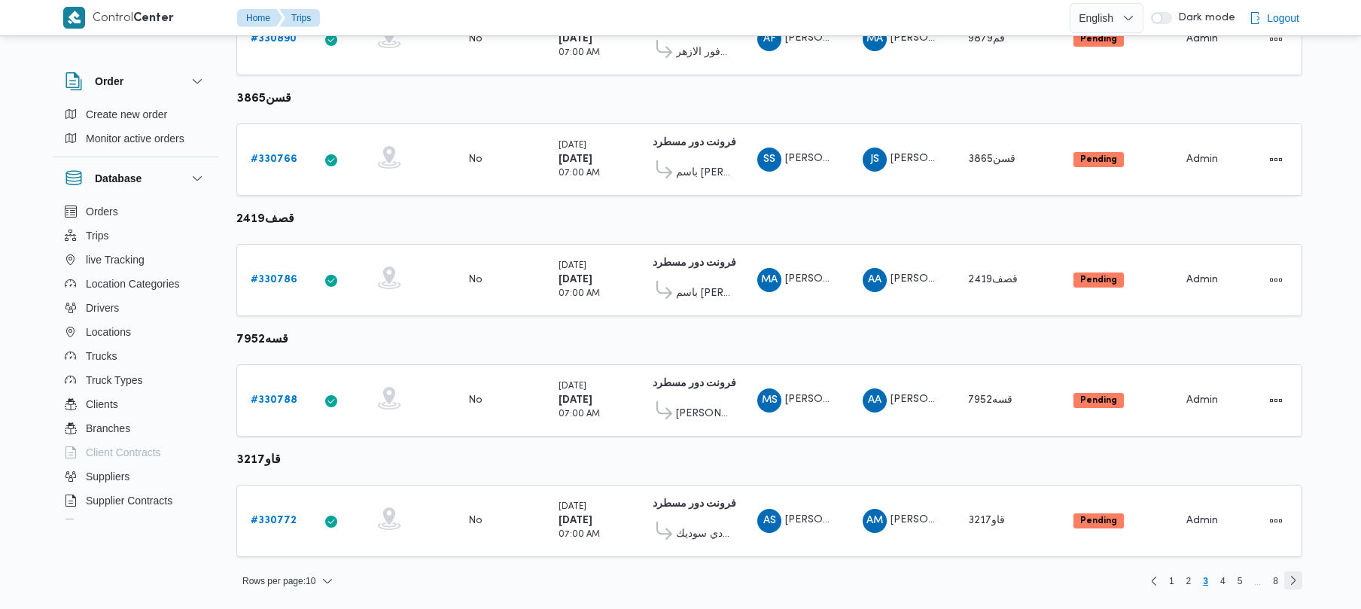
click at [1290, 582] on link "Next page, 4" at bounding box center [1294, 580] width 18 height 18
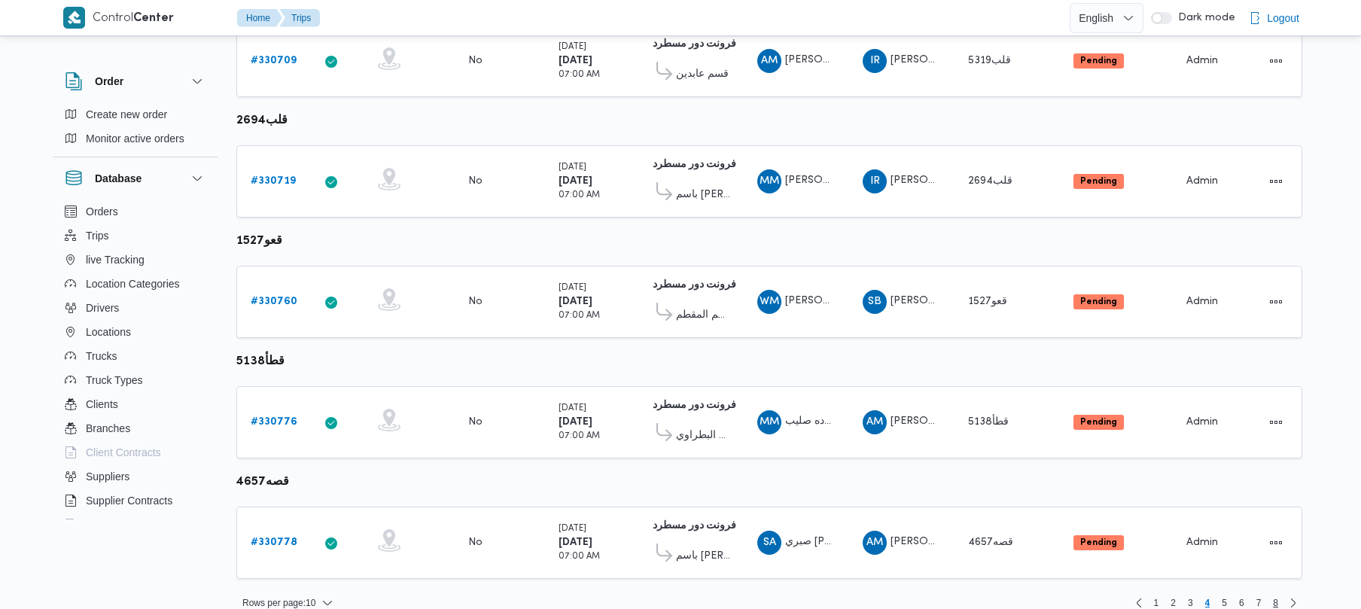
scroll to position [890, 0]
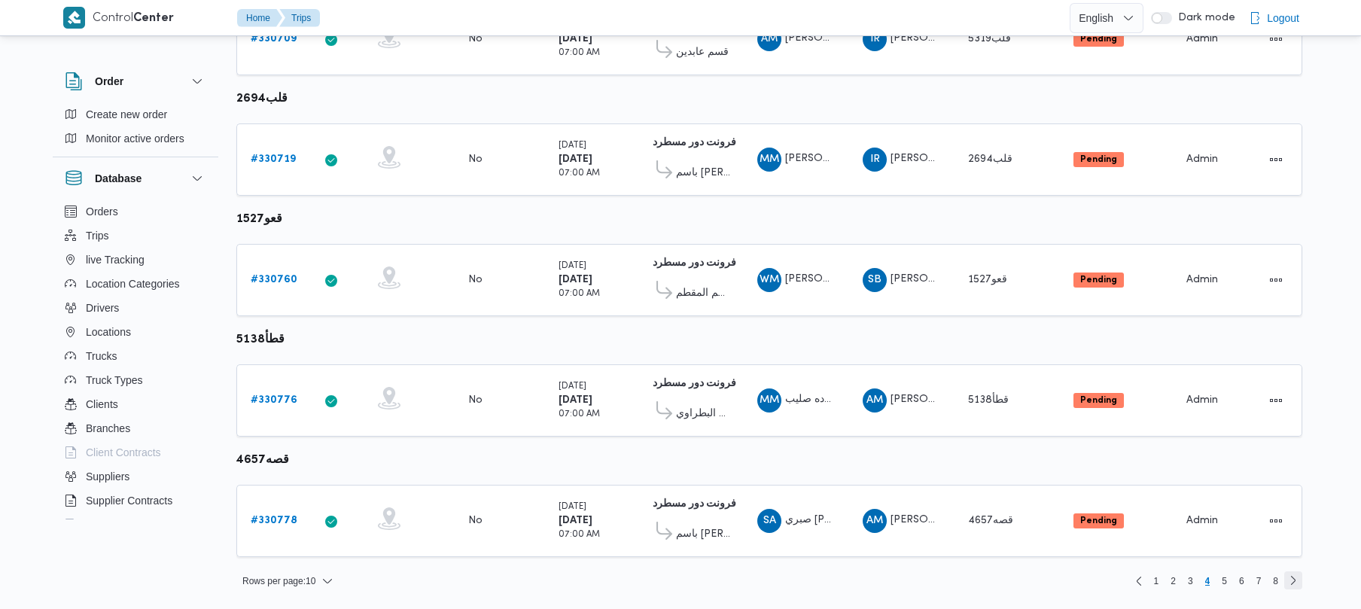
click at [1293, 587] on link "Next page, 5" at bounding box center [1294, 580] width 18 height 18
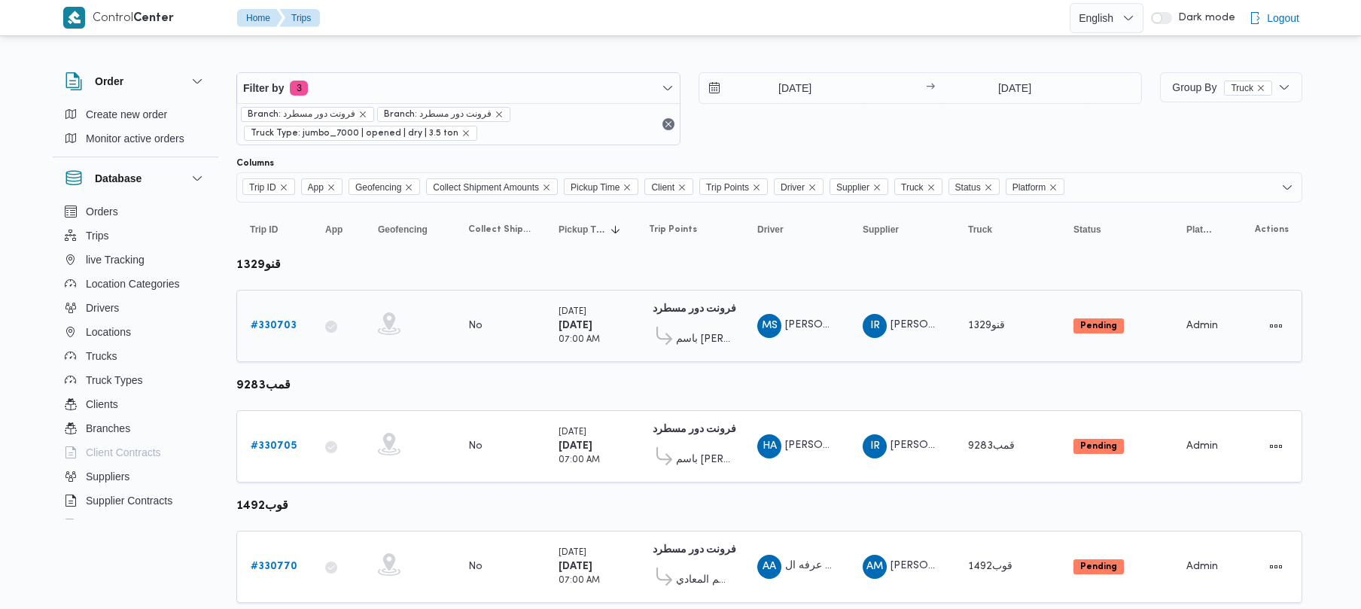
click at [258, 316] on div "# 330703" at bounding box center [274, 326] width 59 height 30
click at [263, 335] on link "# 330703" at bounding box center [274, 326] width 46 height 18
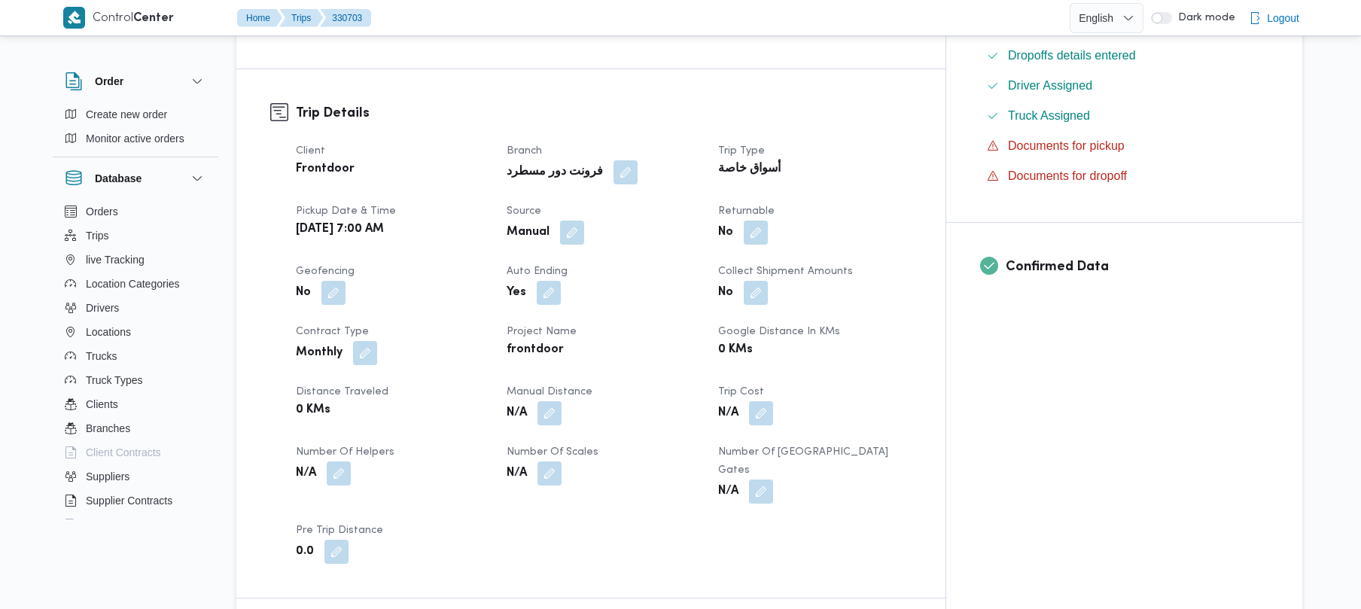
scroll to position [533, 0]
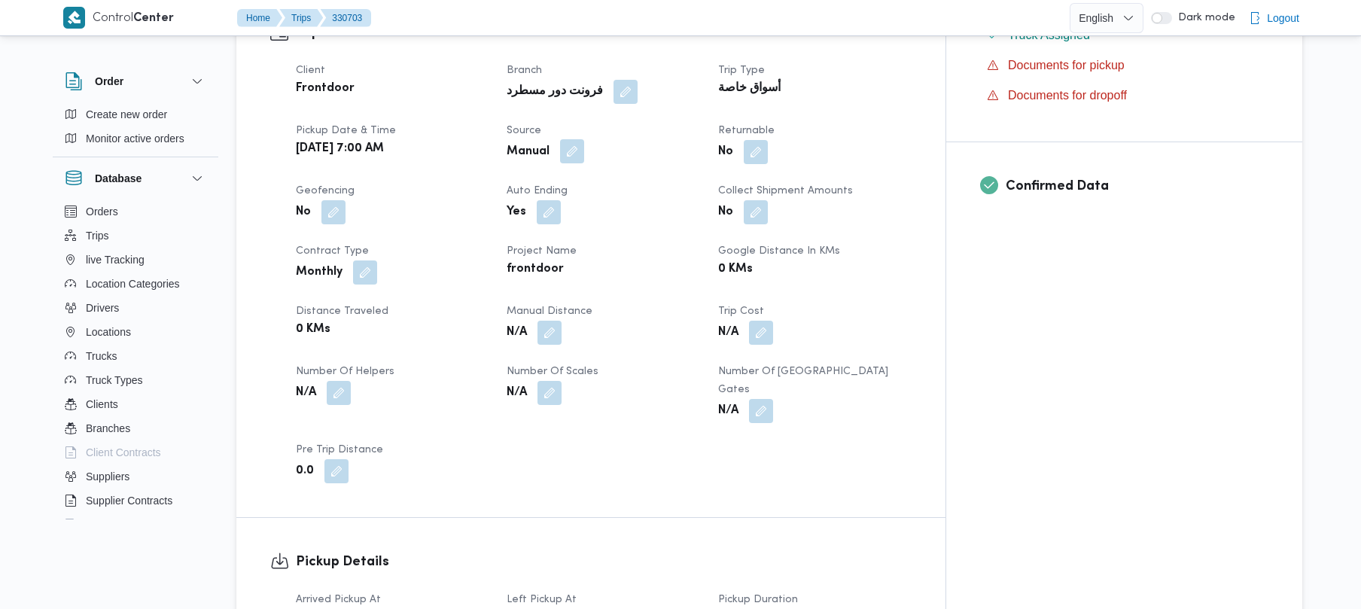
click at [584, 139] on button "button" at bounding box center [572, 151] width 24 height 24
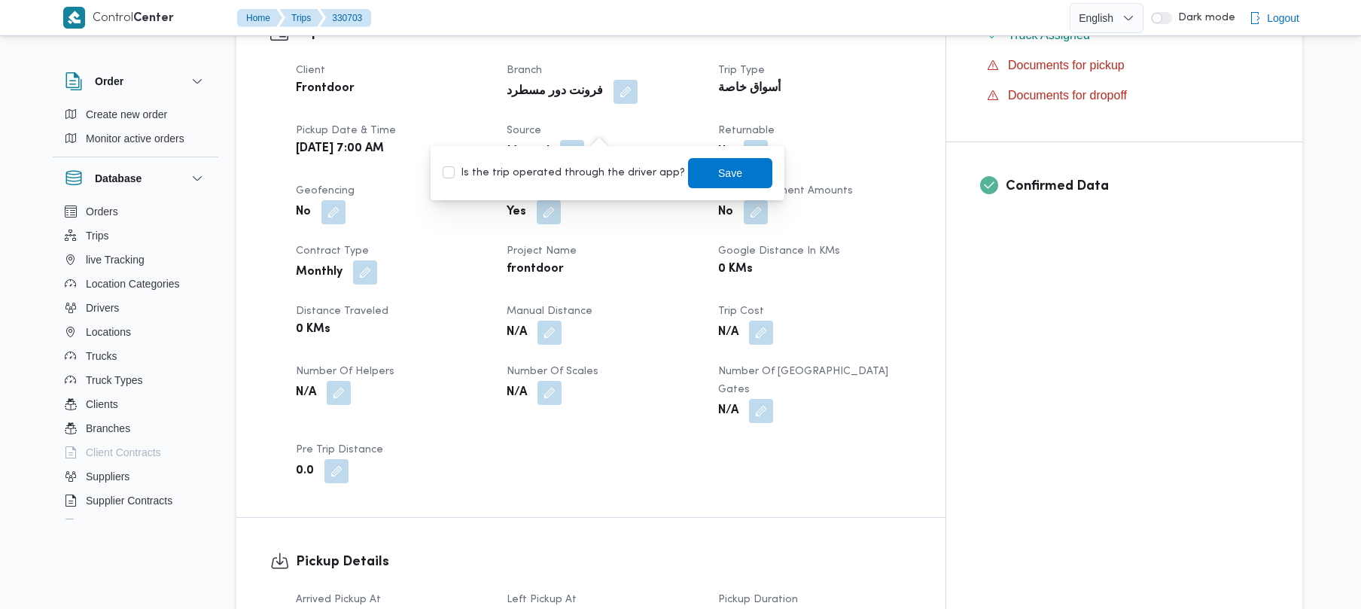
click at [583, 169] on label "Is the trip operated through the driver app?" at bounding box center [564, 173] width 242 height 18
checkbox input "true"
click at [700, 173] on span "Save" at bounding box center [730, 172] width 84 height 30
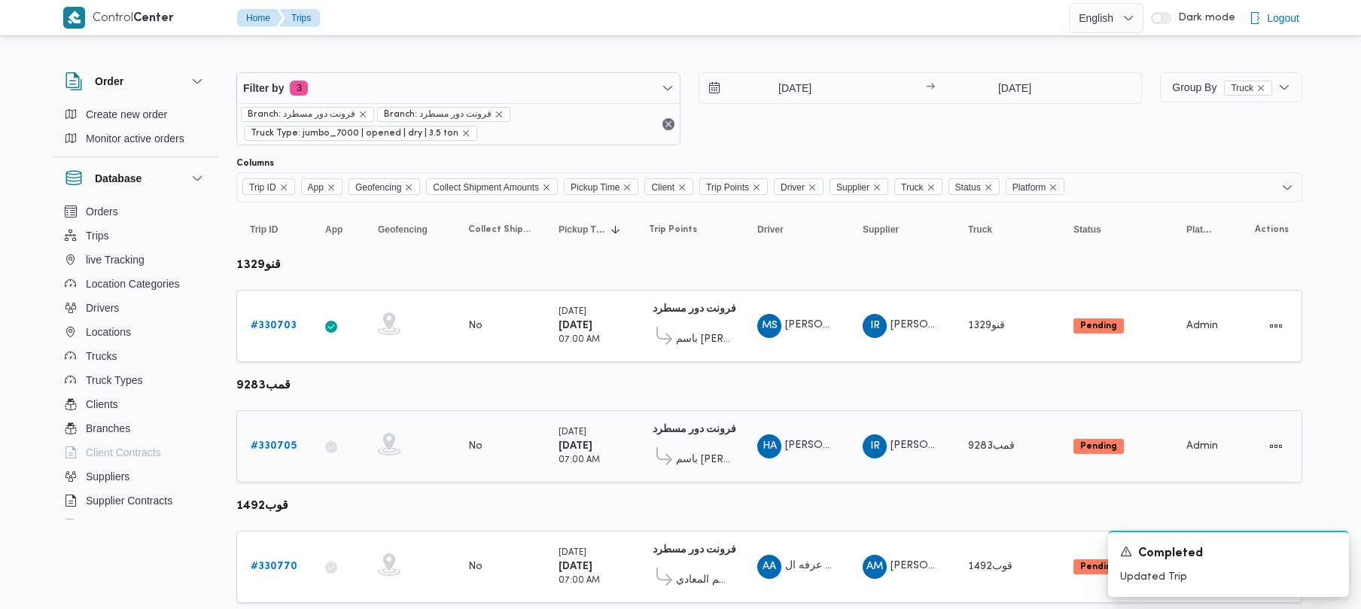
click at [278, 431] on td "Trip ID # 330705" at bounding box center [273, 446] width 75 height 72
click at [278, 437] on div "# 330705" at bounding box center [274, 446] width 59 height 30
click at [279, 441] on b "# 330705" at bounding box center [274, 446] width 46 height 10
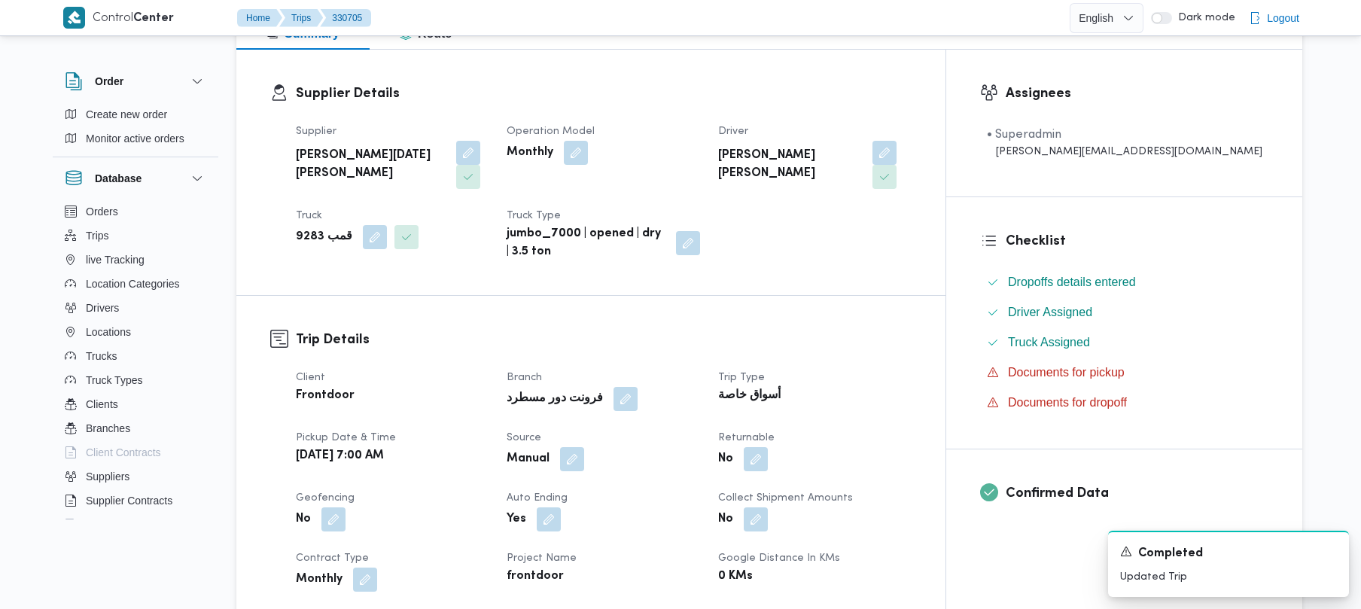
scroll to position [242, 0]
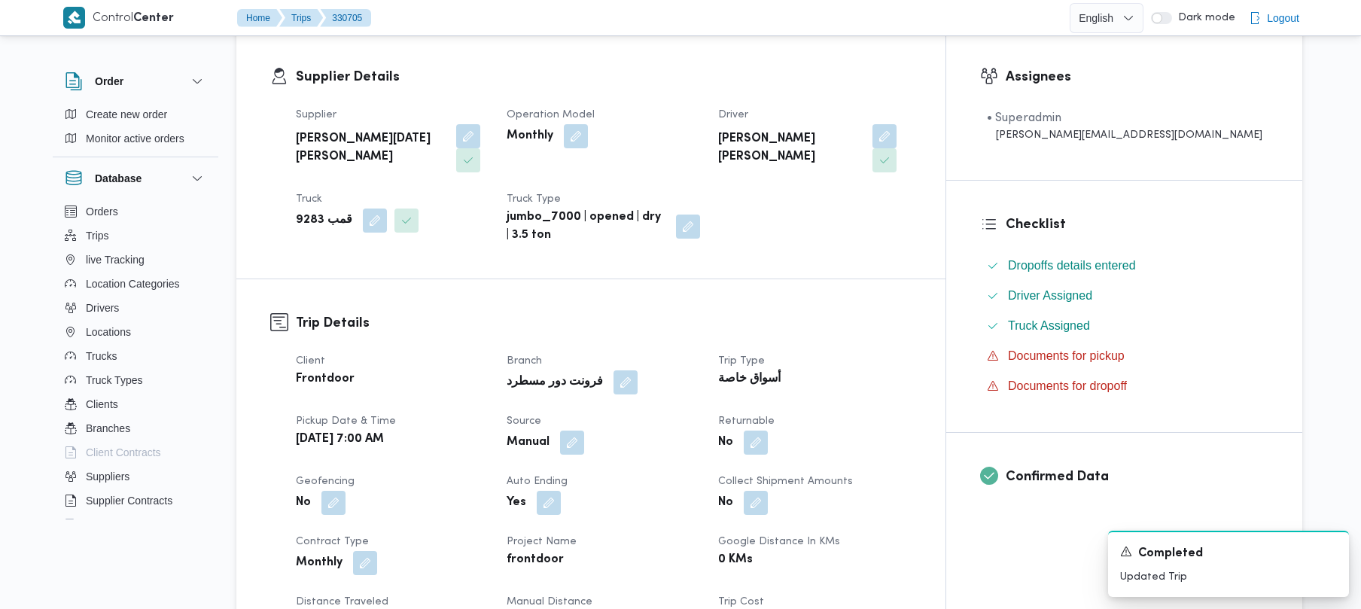
click at [614, 431] on div "Client Frontdoor Branch فرونت دور مسطرد Trip Type أسواق خاصة Pickup date & time…" at bounding box center [604, 563] width 634 height 440
click at [584, 430] on button "button" at bounding box center [572, 442] width 24 height 24
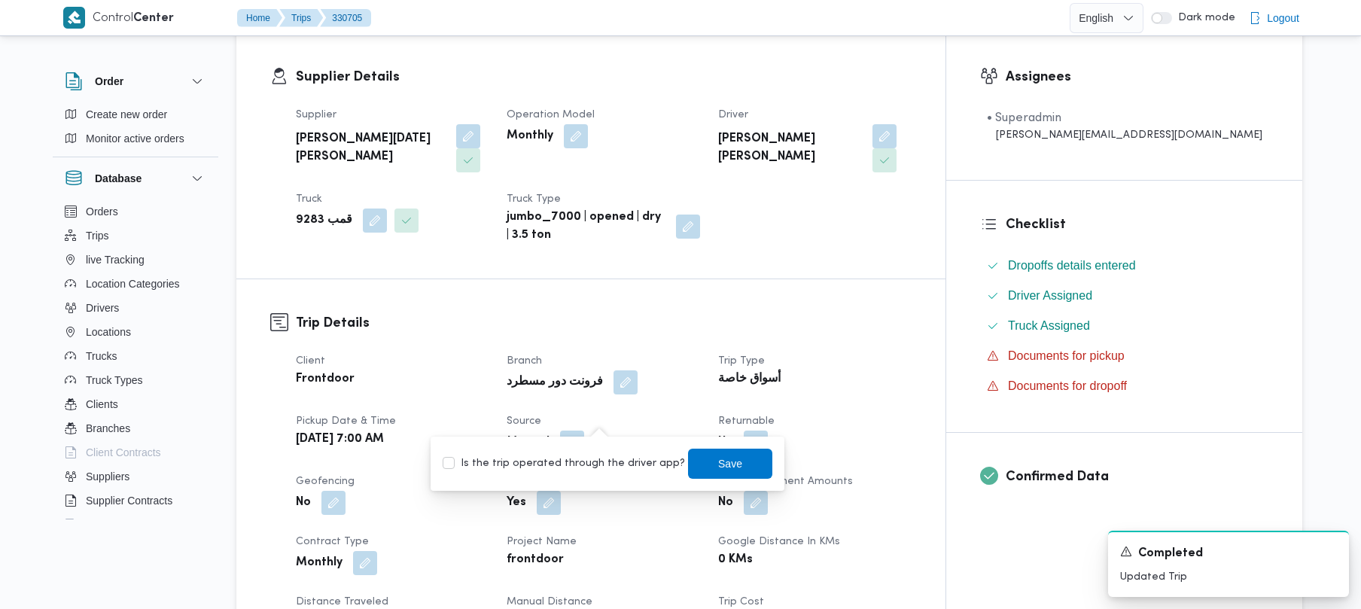
click at [572, 471] on label "Is the trip operated through the driver app?" at bounding box center [564, 464] width 242 height 18
checkbox input "true"
click at [696, 459] on span "Save" at bounding box center [730, 463] width 84 height 30
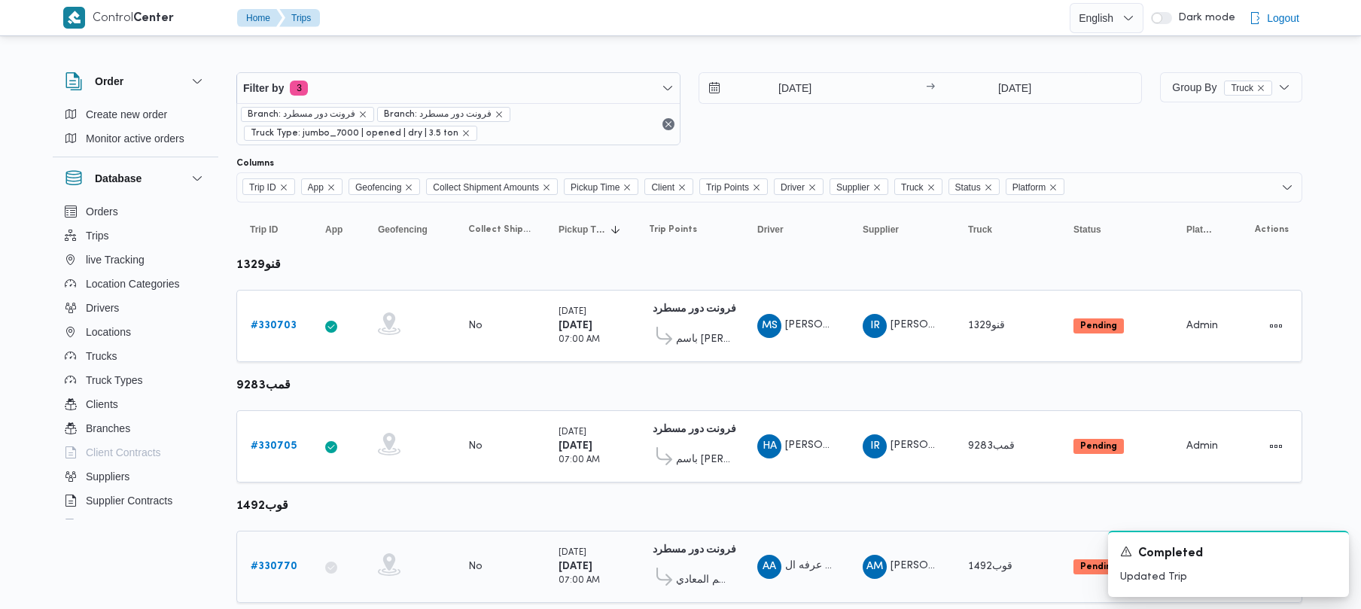
click at [270, 569] on b "# 330770" at bounding box center [274, 567] width 47 height 10
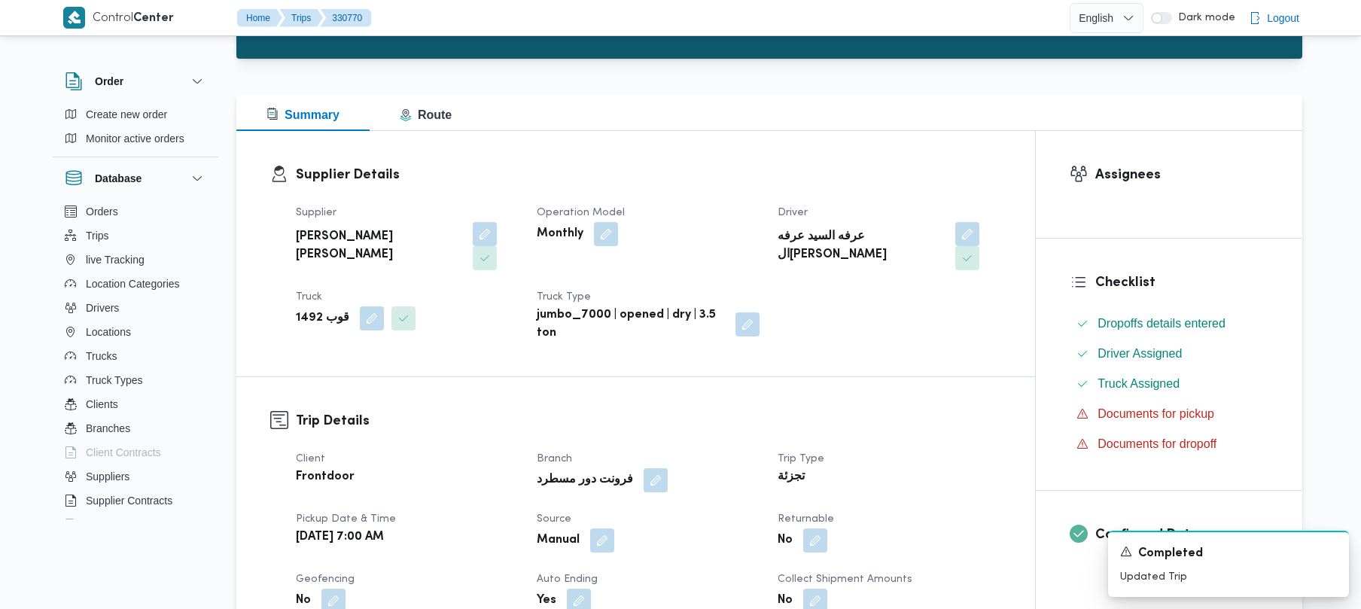
scroll to position [533, 0]
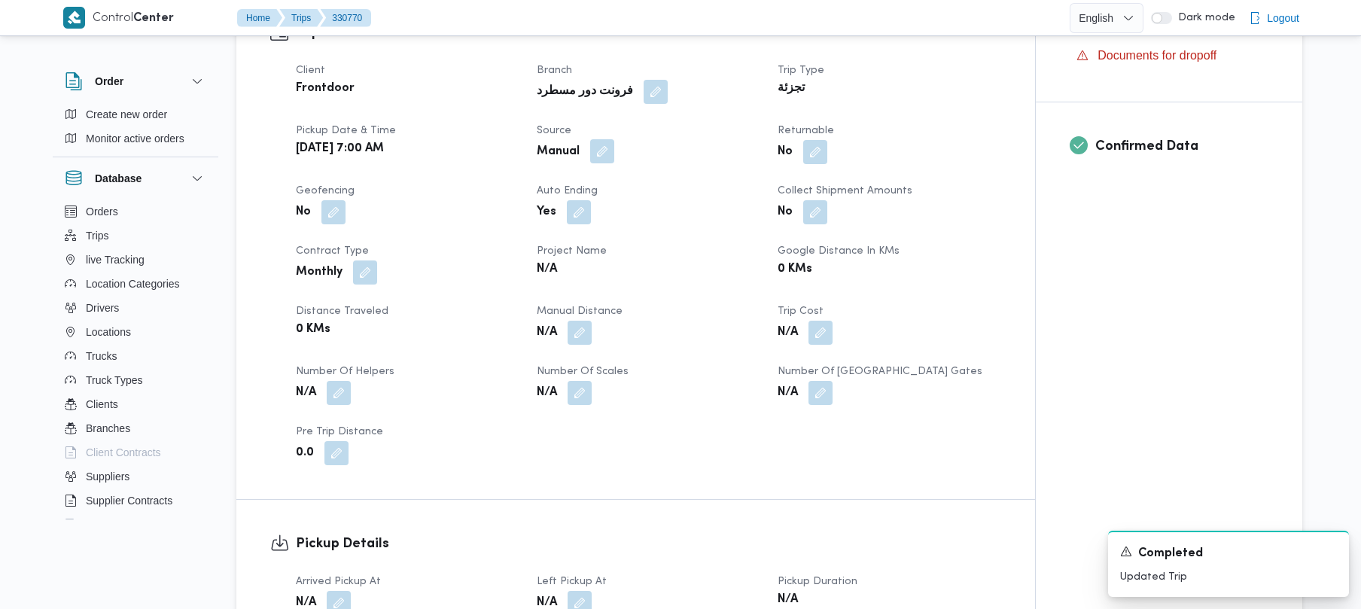
click at [602, 139] on button "button" at bounding box center [602, 151] width 24 height 24
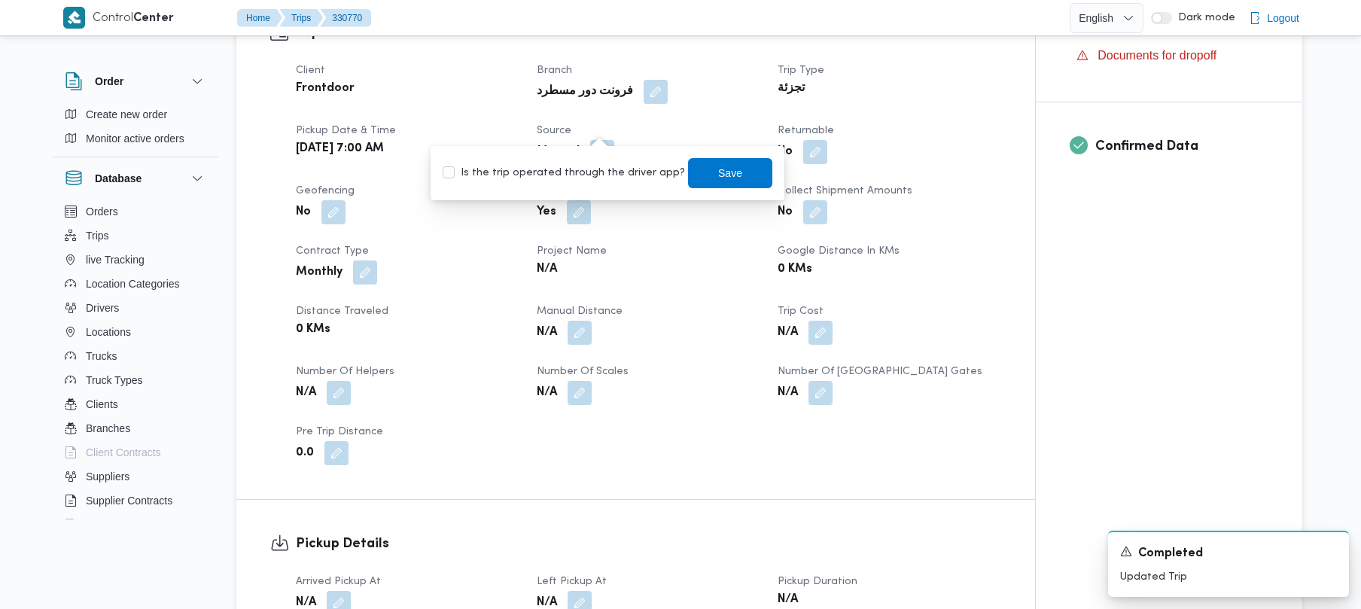
click at [592, 178] on label "Is the trip operated through the driver app?" at bounding box center [564, 173] width 242 height 18
checkbox input "true"
click at [739, 169] on span "Save" at bounding box center [730, 172] width 84 height 30
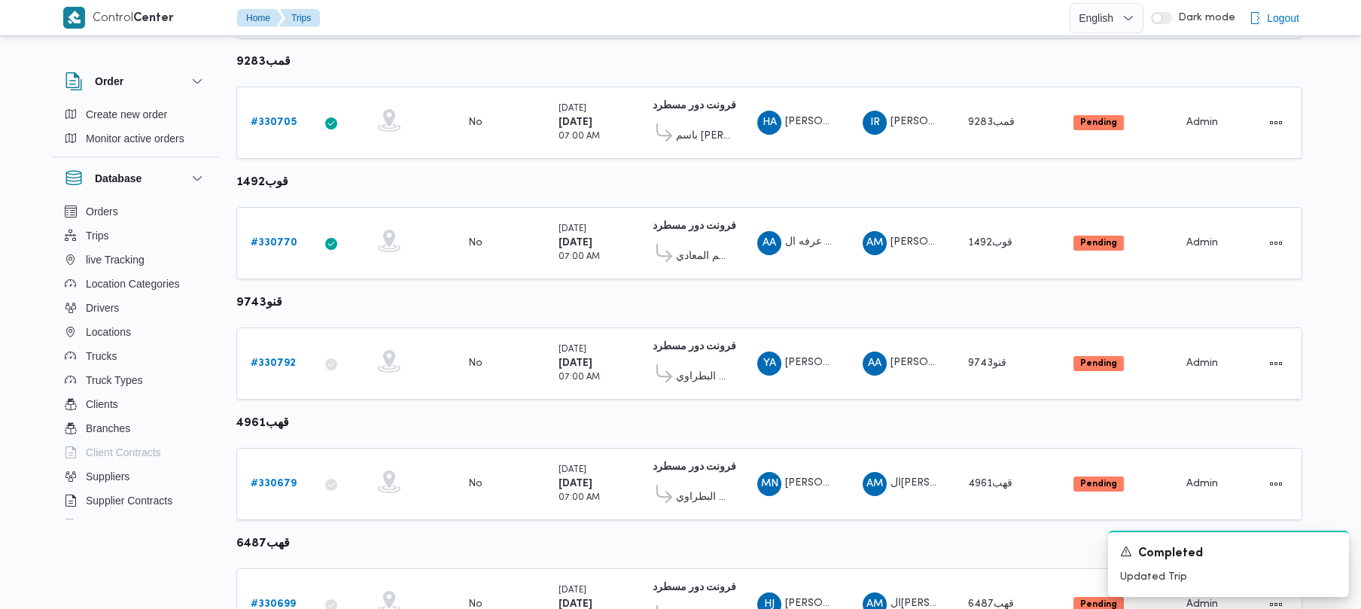
scroll to position [376, 0]
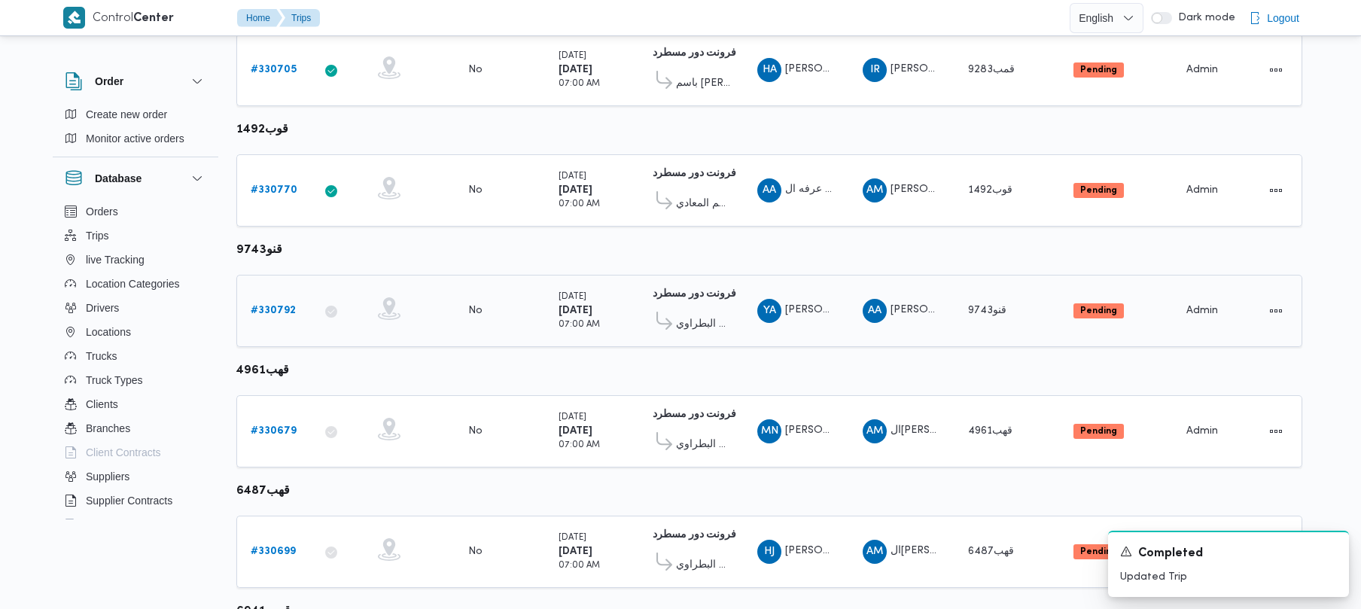
click at [266, 305] on link "# 330792" at bounding box center [273, 311] width 45 height 18
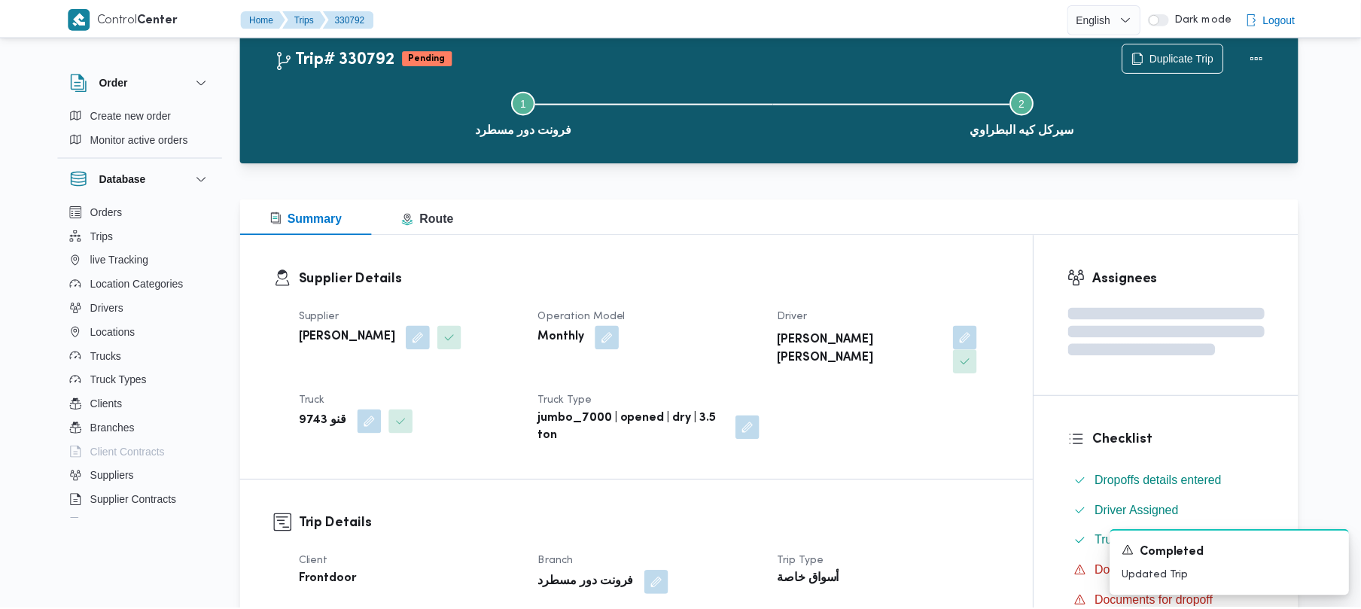
scroll to position [376, 0]
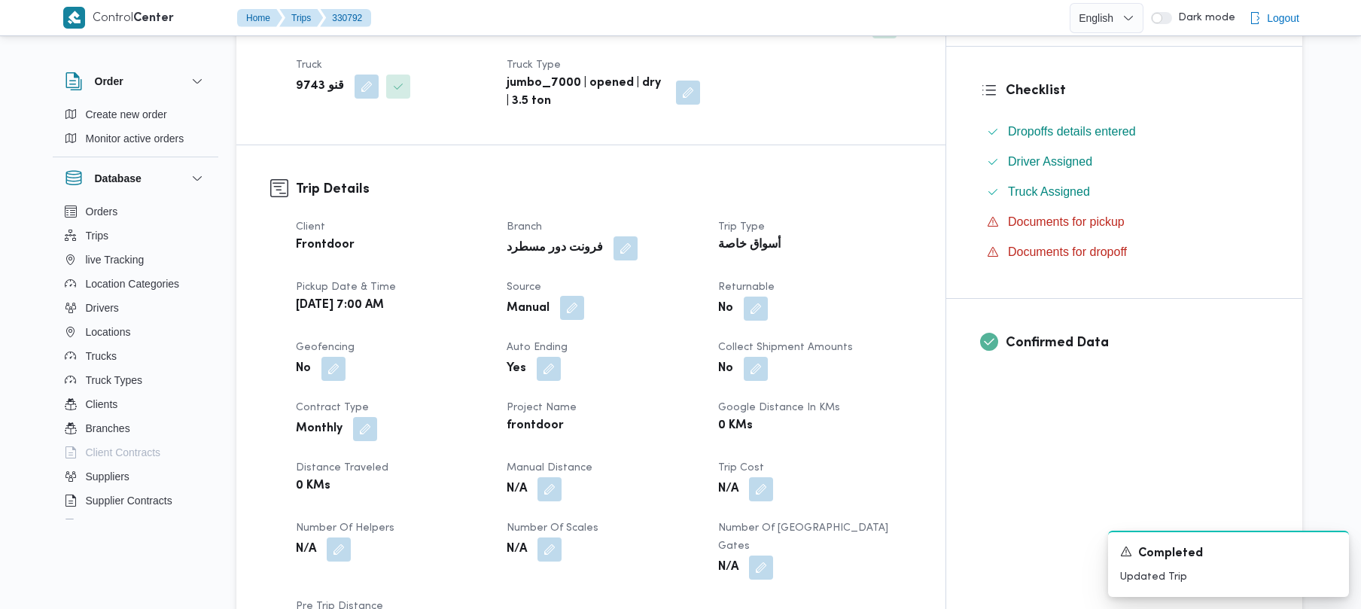
click at [584, 296] on button "button" at bounding box center [572, 308] width 24 height 24
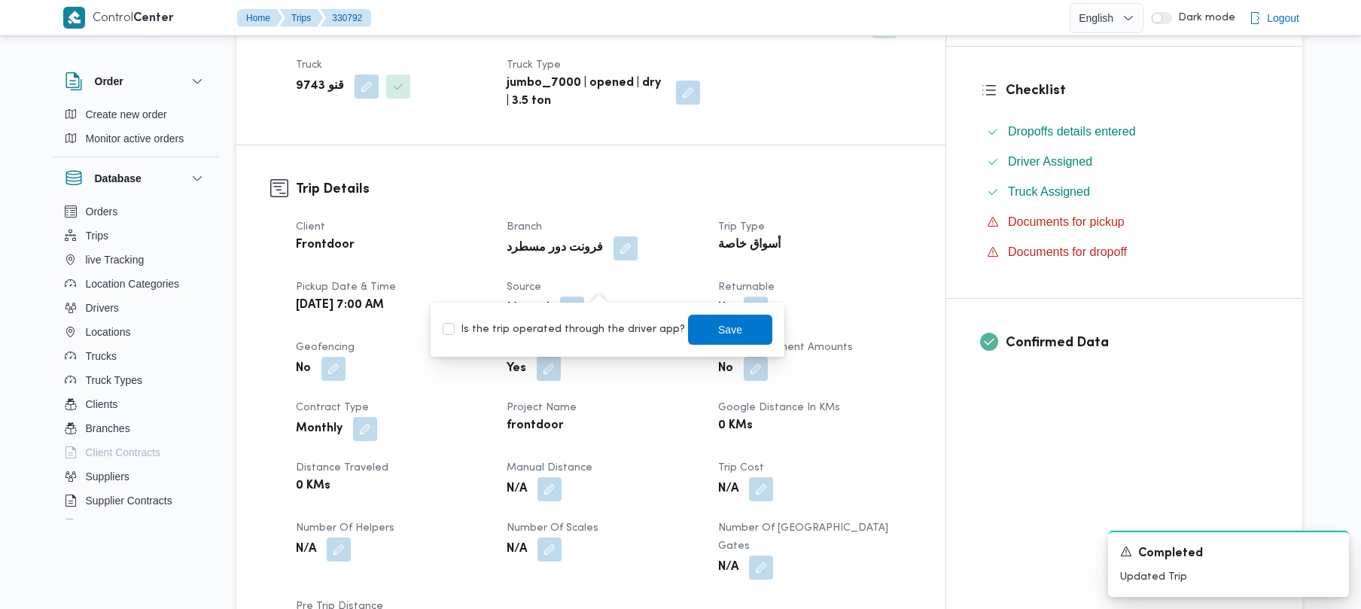
click at [587, 339] on div "Is the trip operated through the driver app? Save" at bounding box center [607, 329] width 333 height 33
click at [590, 337] on label "Is the trip operated through the driver app?" at bounding box center [564, 330] width 242 height 18
checkbox input "true"
click at [736, 321] on span "Save" at bounding box center [730, 330] width 84 height 30
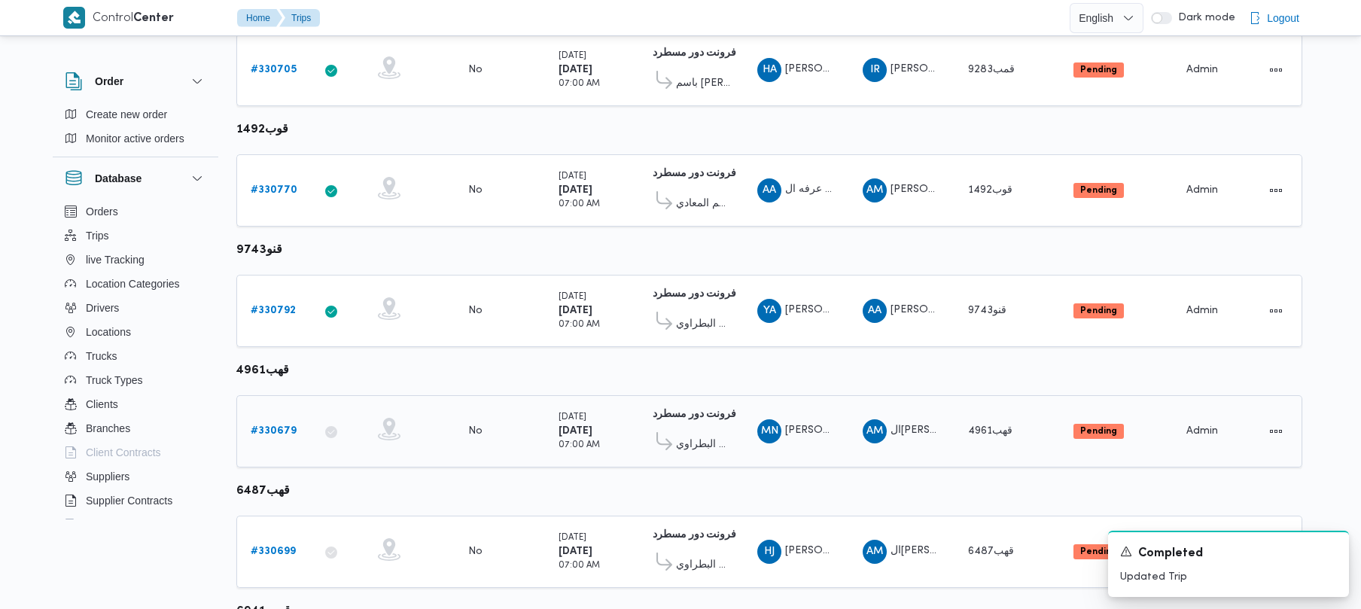
click at [295, 434] on div "# 330679" at bounding box center [274, 431] width 59 height 30
click at [281, 423] on link "# 330679" at bounding box center [274, 431] width 46 height 18
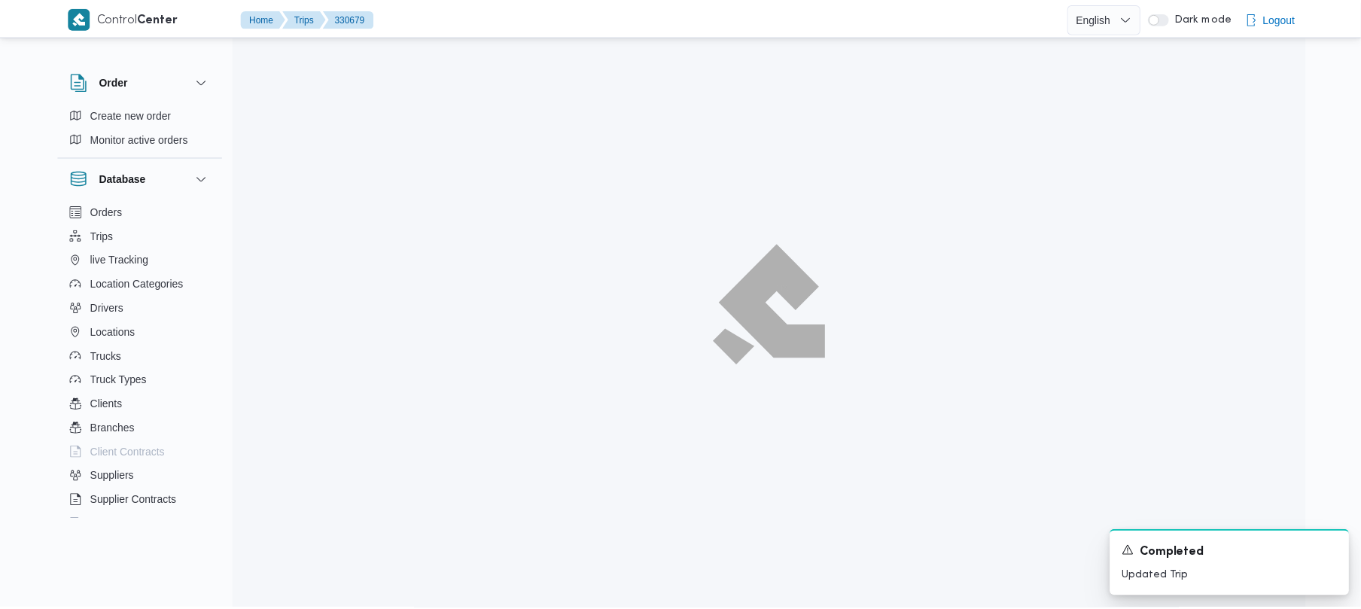
scroll to position [376, 0]
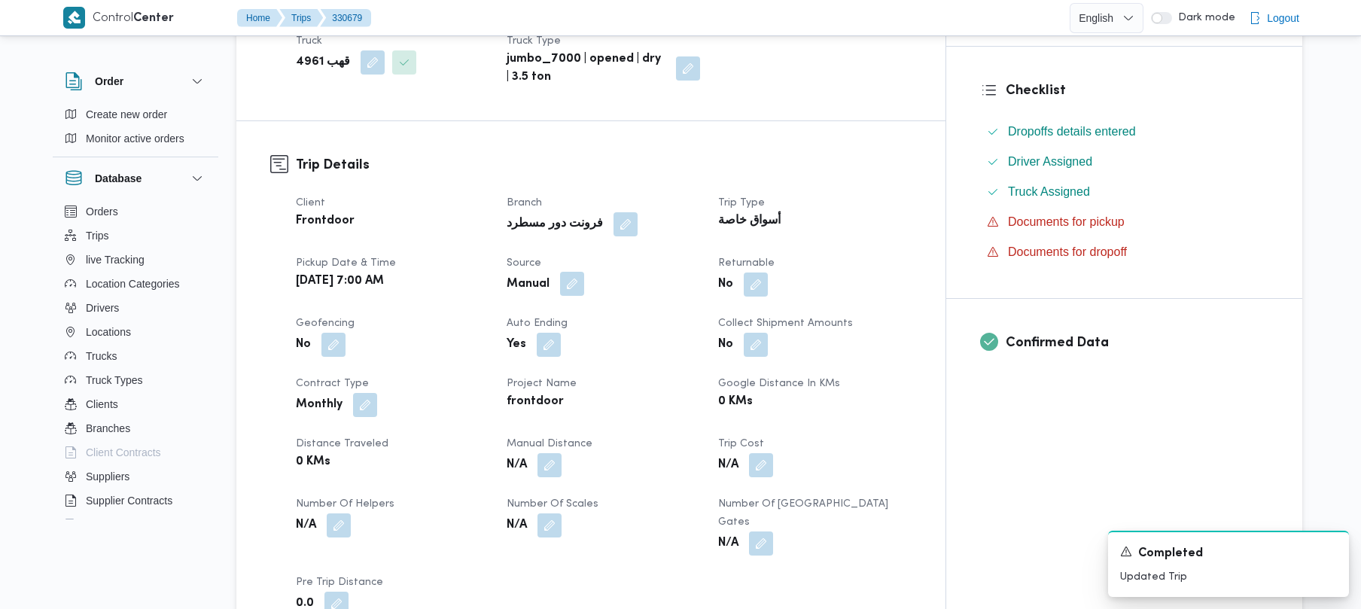
click at [603, 298] on div "Client Frontdoor Branch فرونت دور مسطرد Trip Type أسواق خاصة Pickup date & time…" at bounding box center [604, 405] width 634 height 440
click at [584, 286] on button "button" at bounding box center [572, 284] width 24 height 24
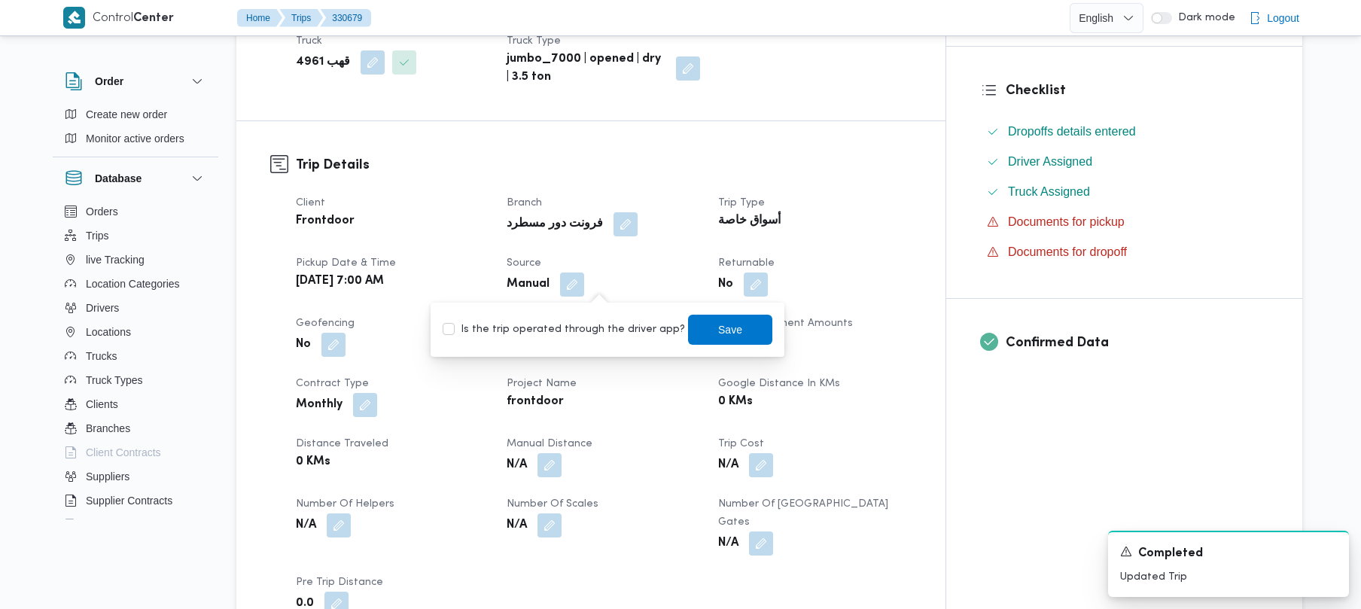
click at [579, 326] on label "Is the trip operated through the driver app?" at bounding box center [564, 330] width 242 height 18
checkbox input "true"
click at [696, 324] on span "Save" at bounding box center [730, 329] width 84 height 30
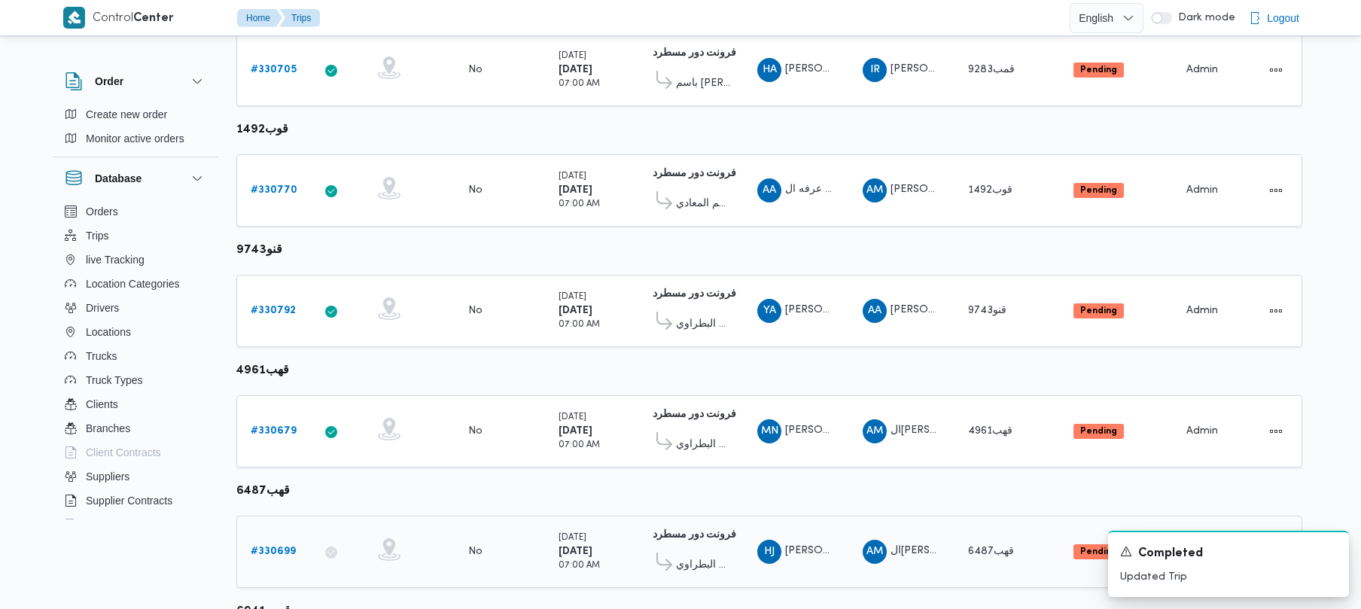
scroll to position [890, 0]
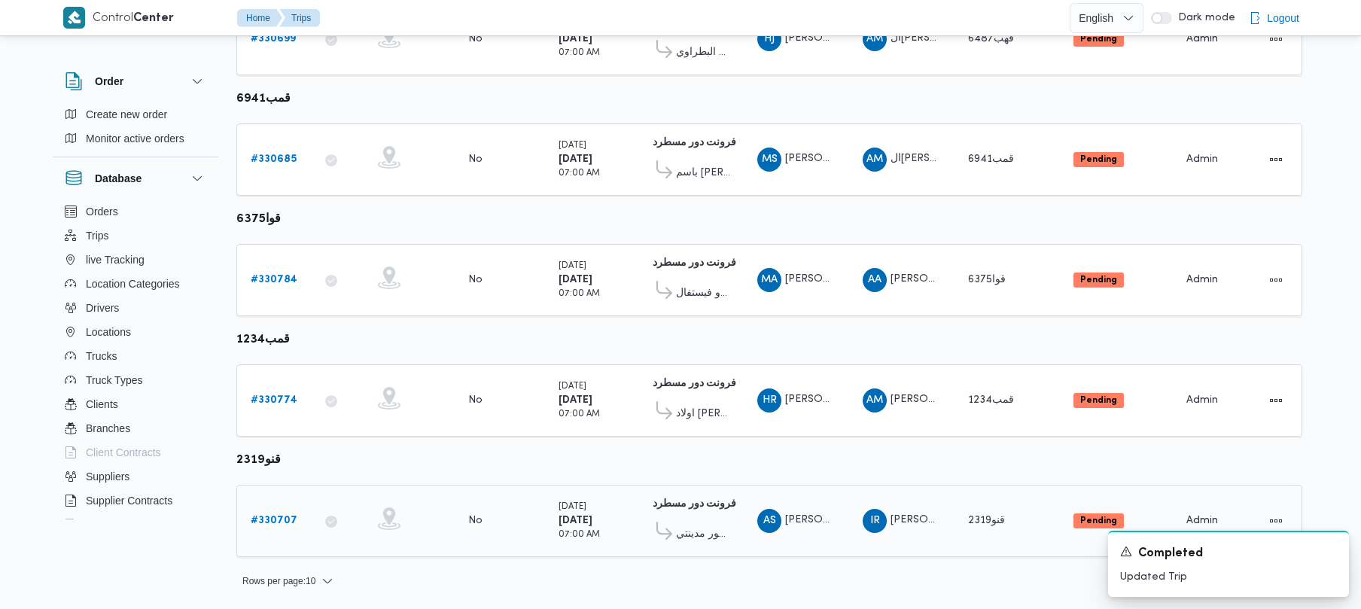
click at [289, 530] on div "# 330707" at bounding box center [274, 521] width 59 height 30
click at [282, 521] on b "# 330707" at bounding box center [274, 521] width 47 height 10
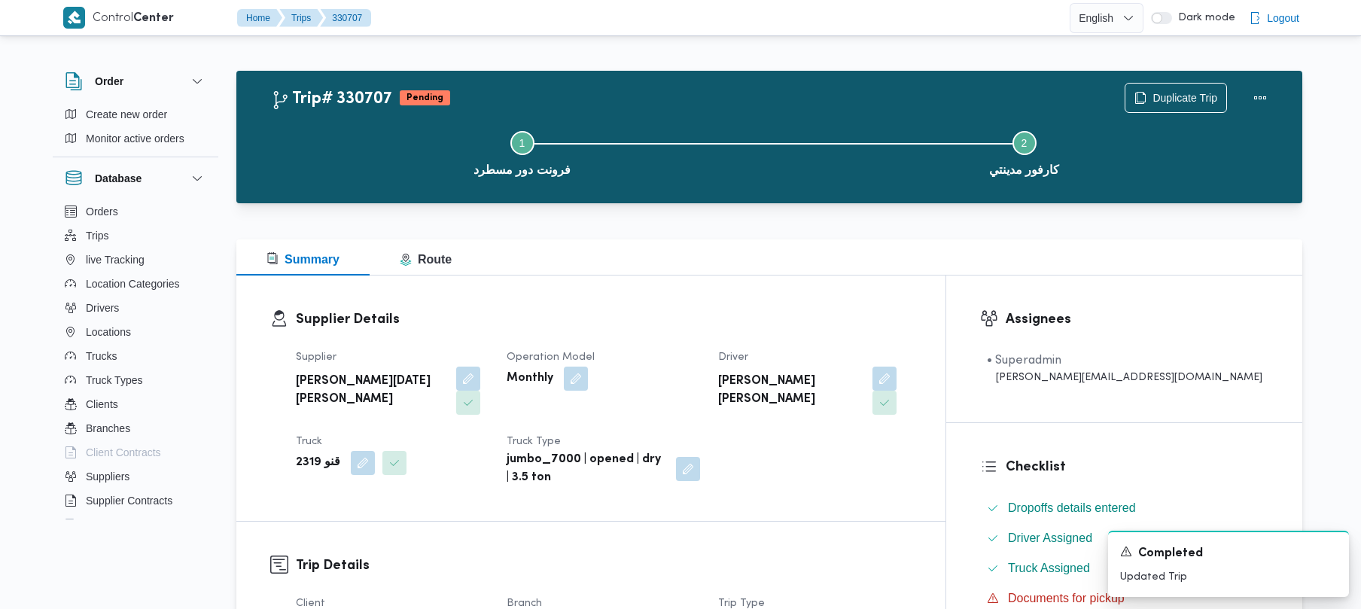
scroll to position [533, 0]
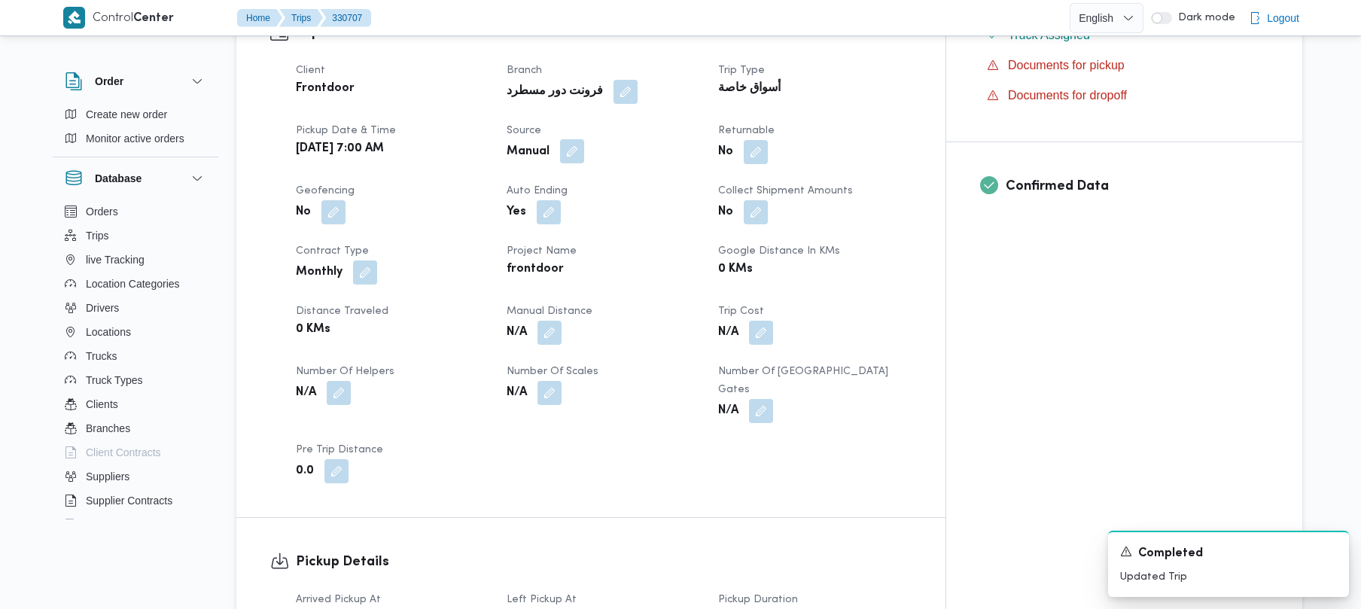
click at [584, 139] on button "button" at bounding box center [572, 151] width 24 height 24
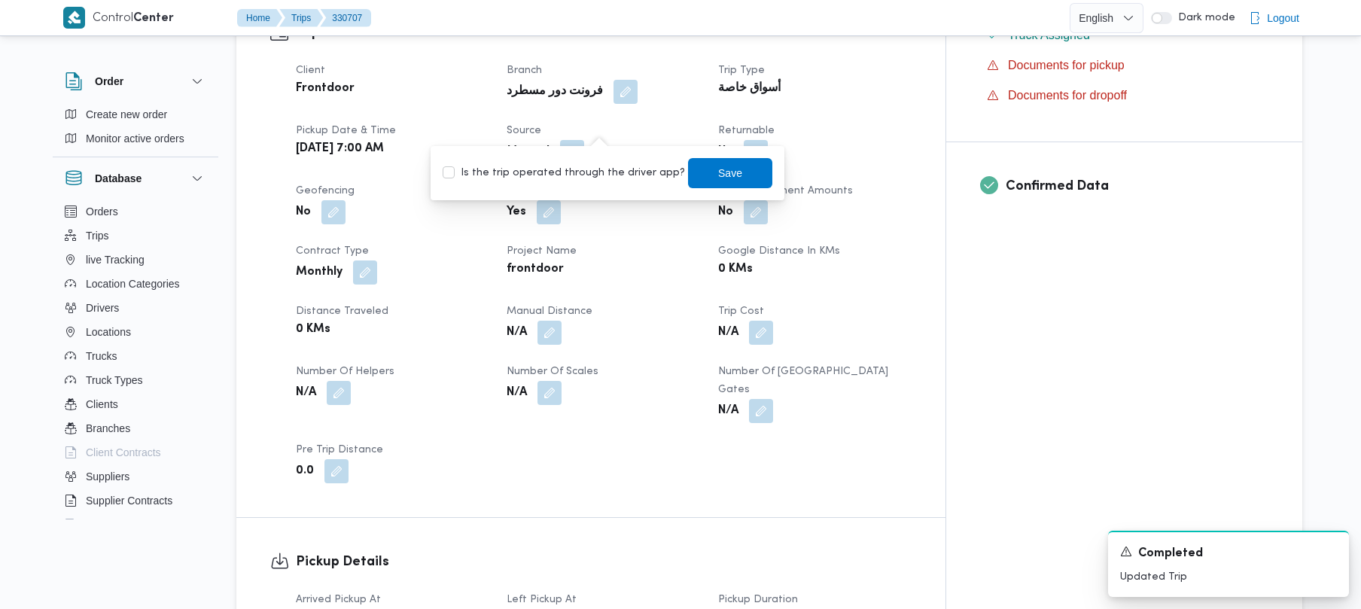
click at [599, 178] on label "Is the trip operated through the driver app?" at bounding box center [564, 173] width 242 height 18
checkbox input "true"
click at [718, 170] on span "Save" at bounding box center [730, 172] width 24 height 18
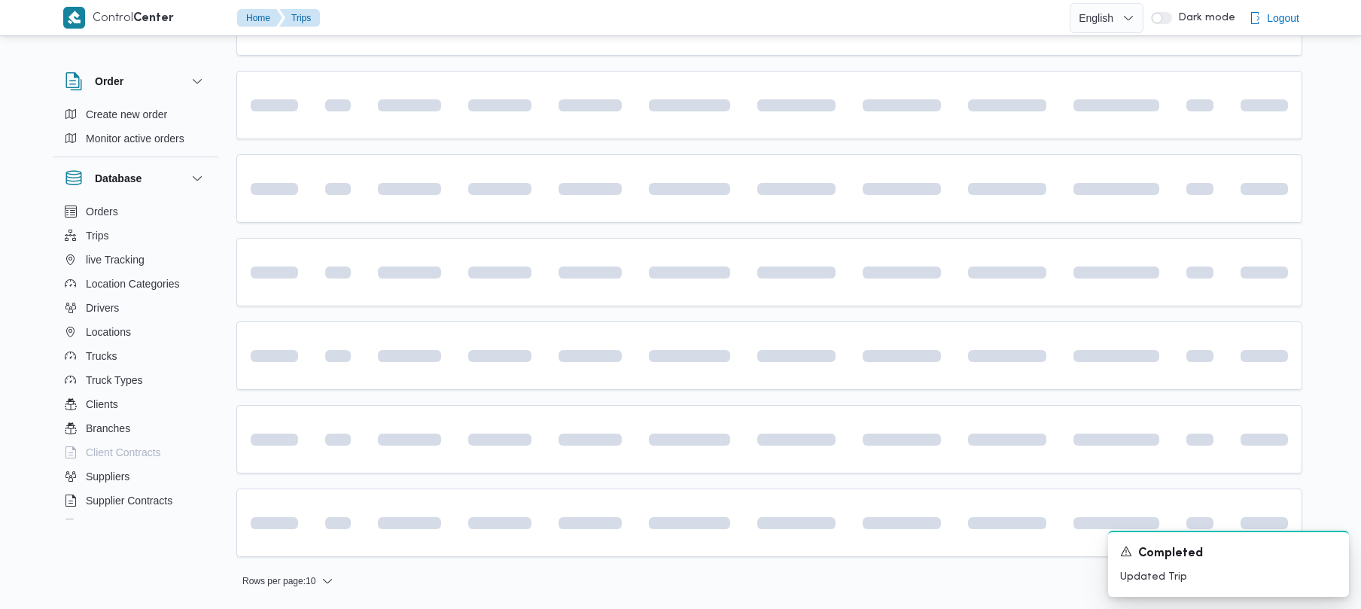
scroll to position [533, 0]
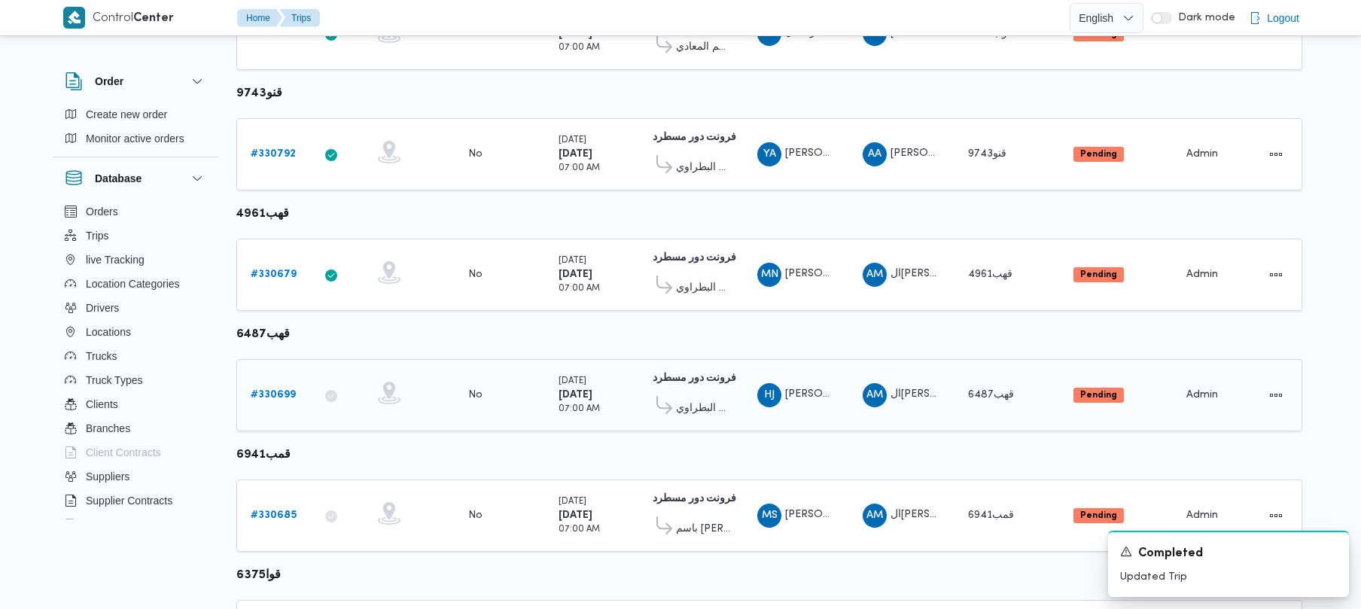
click at [286, 392] on b "# 330699" at bounding box center [273, 395] width 45 height 10
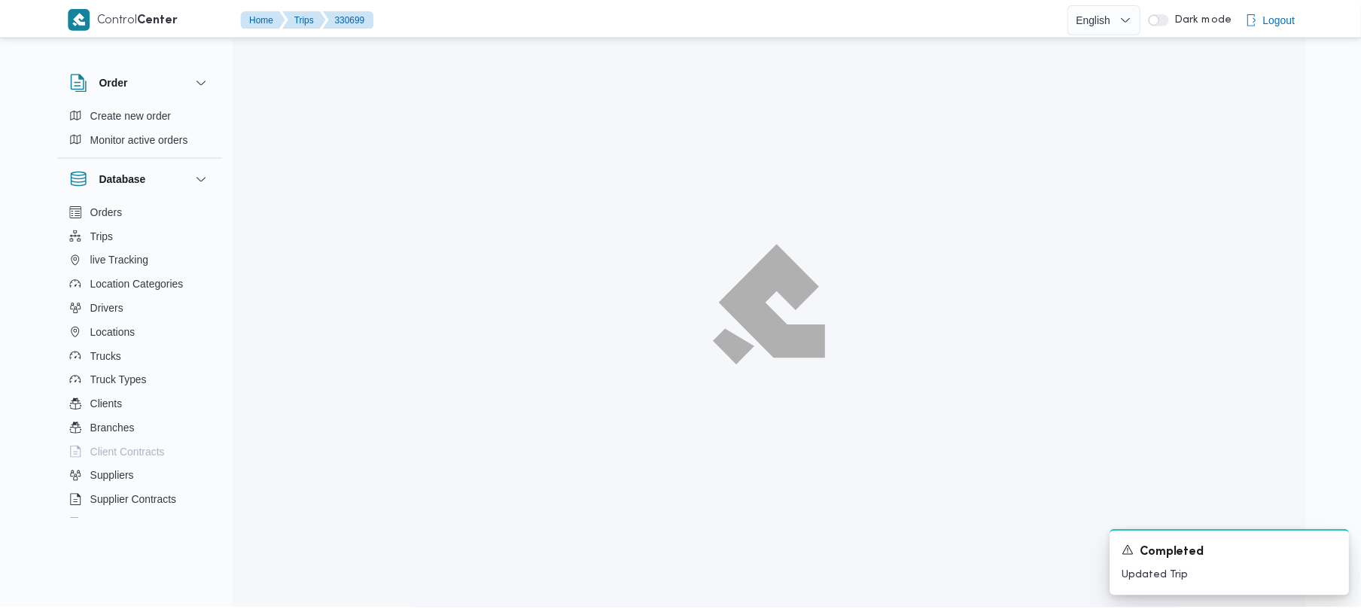
scroll to position [533, 0]
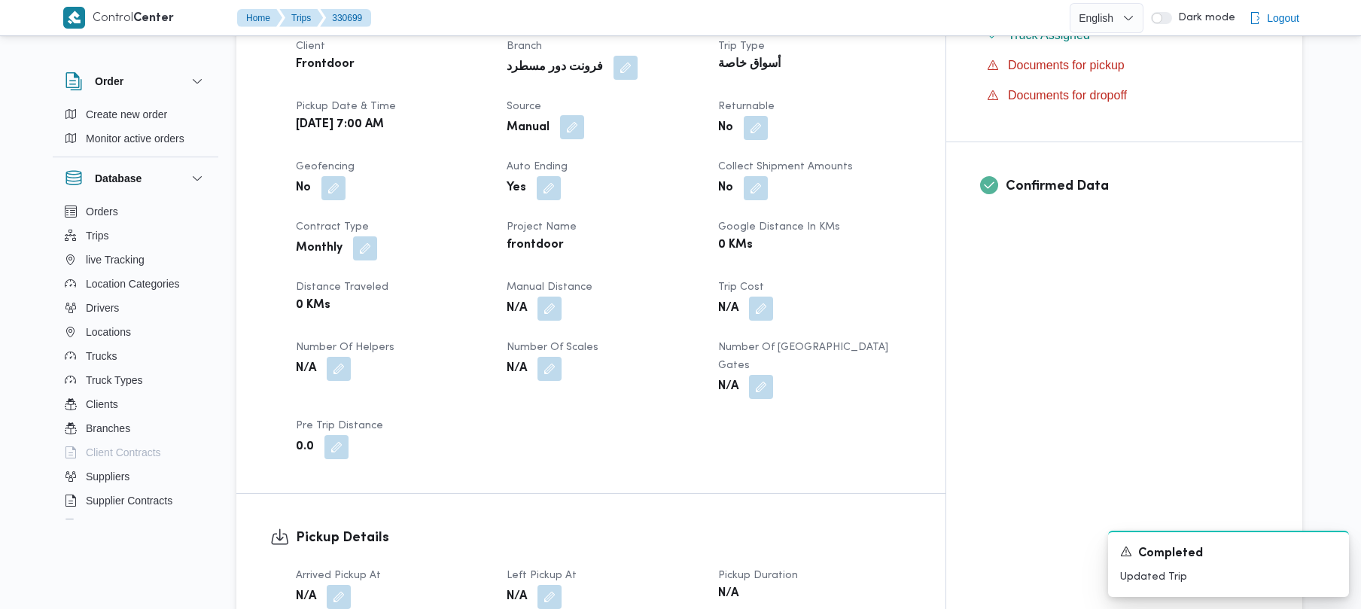
click at [584, 125] on button "button" at bounding box center [572, 127] width 24 height 24
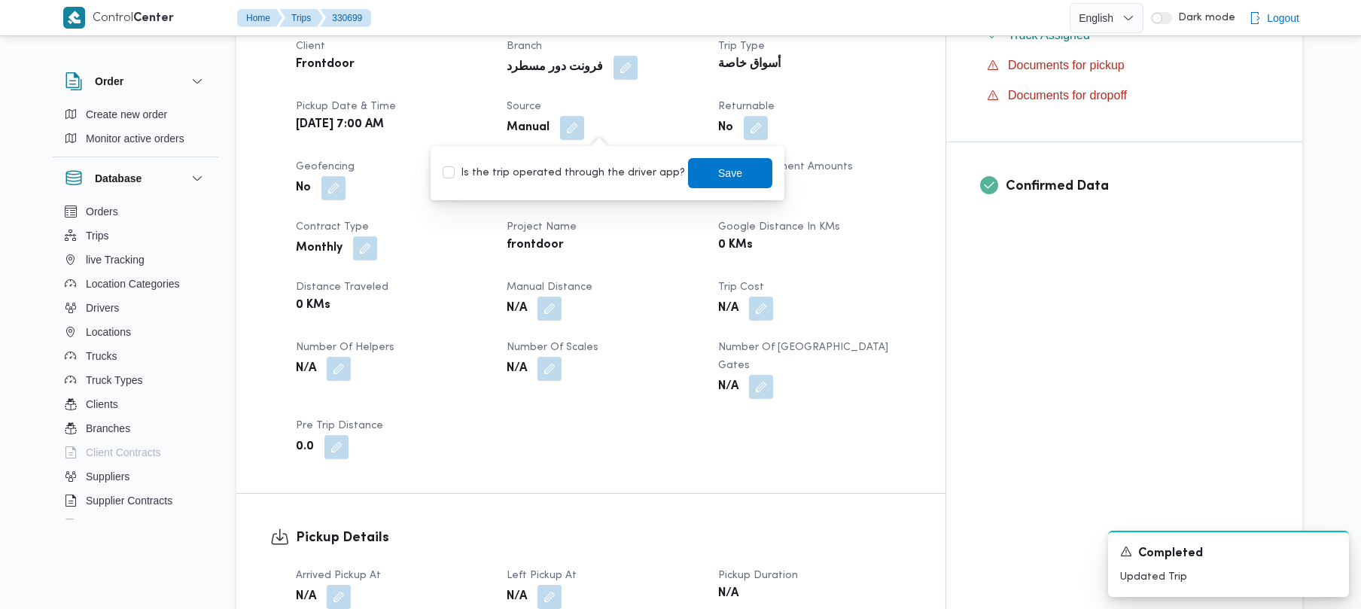
click at [605, 170] on label "Is the trip operated through the driver app?" at bounding box center [564, 173] width 242 height 18
checkbox input "true"
click at [747, 163] on span "Save" at bounding box center [730, 172] width 84 height 30
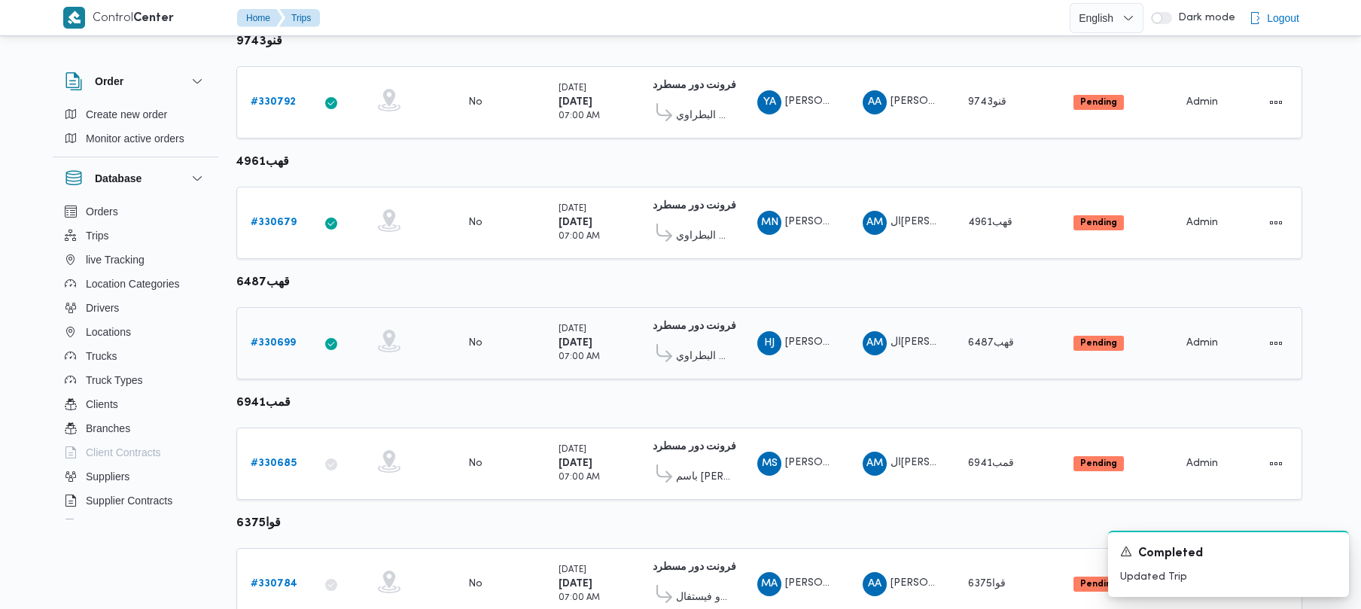
scroll to position [890, 0]
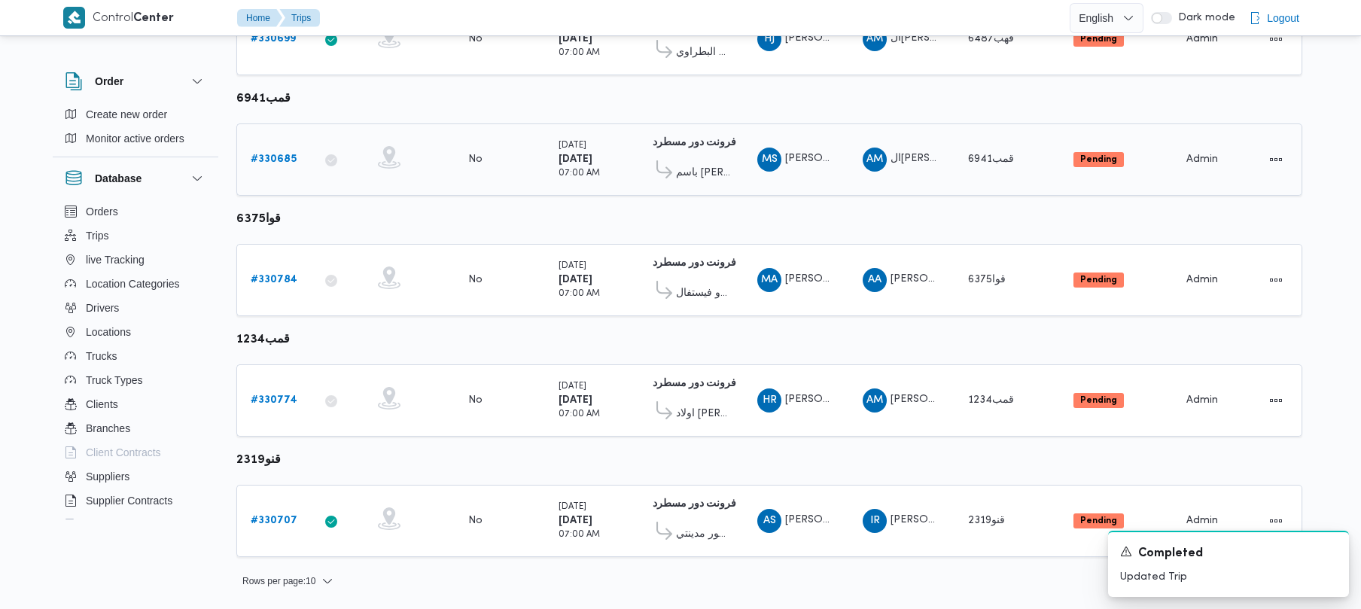
click at [277, 155] on b "# 330685" at bounding box center [274, 159] width 46 height 10
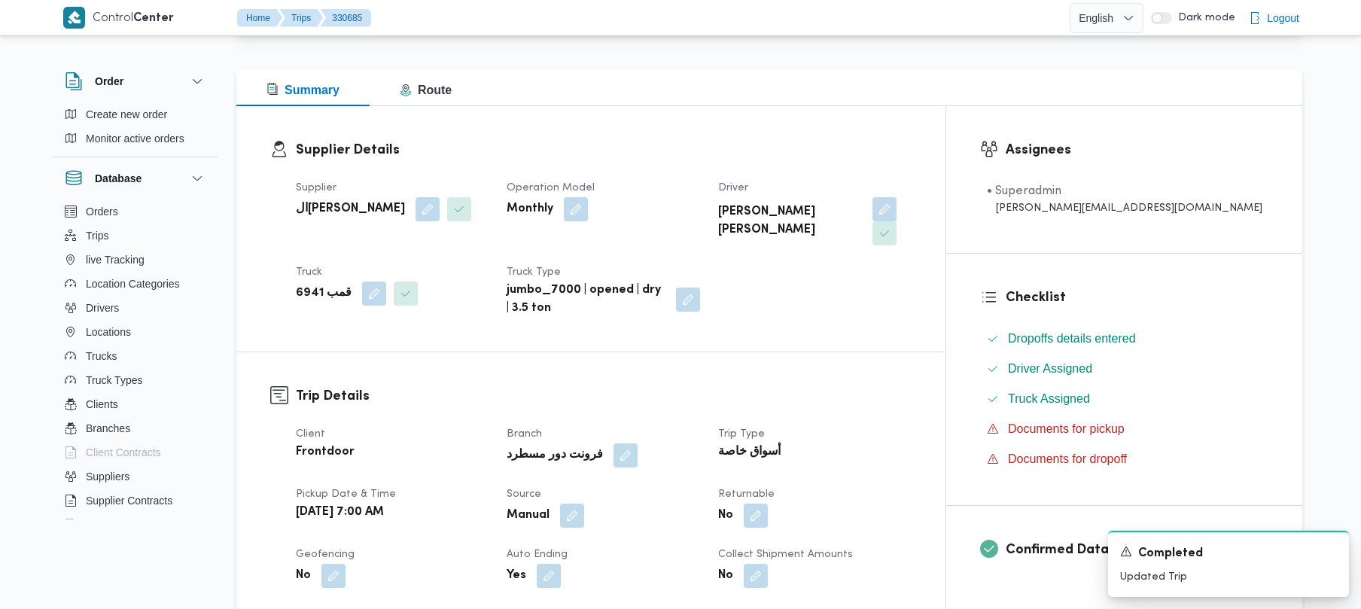
scroll to position [200, 0]
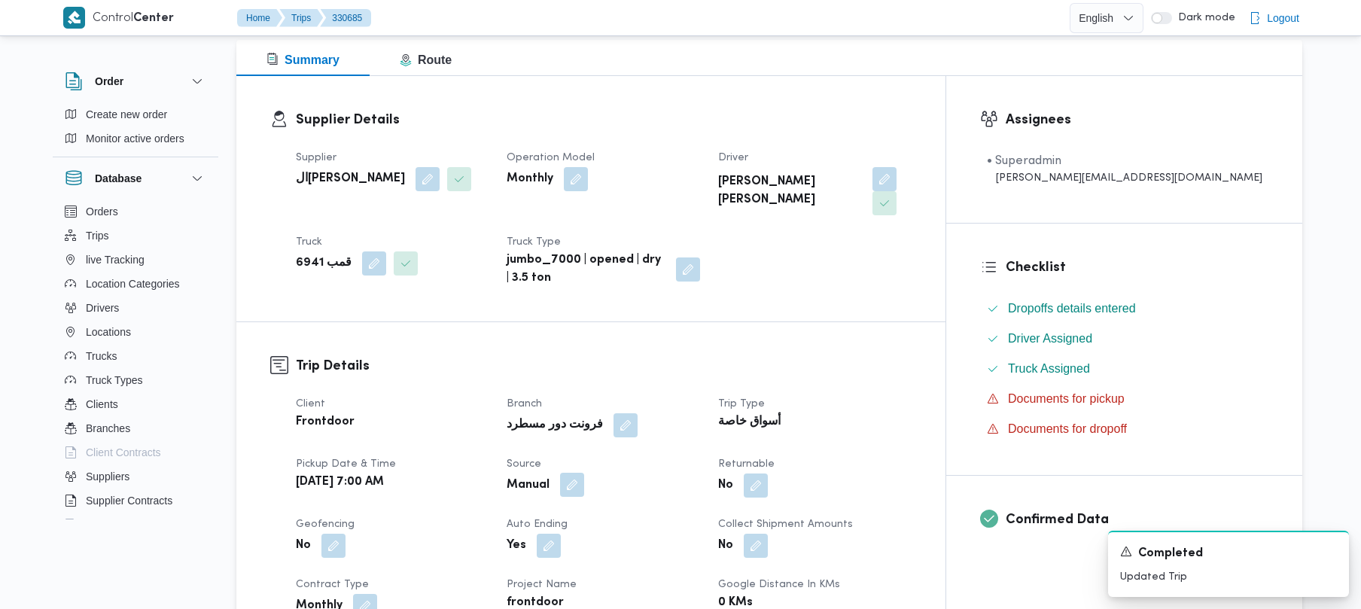
click at [584, 473] on button "button" at bounding box center [572, 485] width 24 height 24
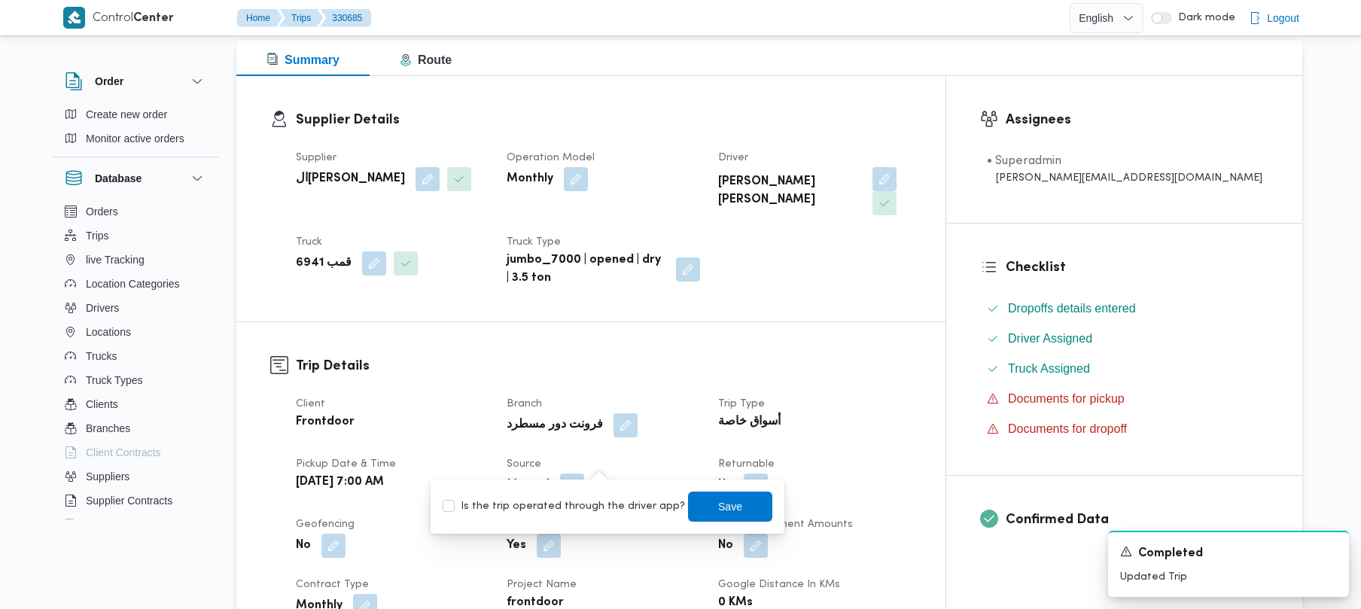
click at [587, 506] on label "Is the trip operated through the driver app?" at bounding box center [564, 507] width 242 height 18
checkbox input "true"
click at [738, 504] on span "Save" at bounding box center [730, 507] width 84 height 30
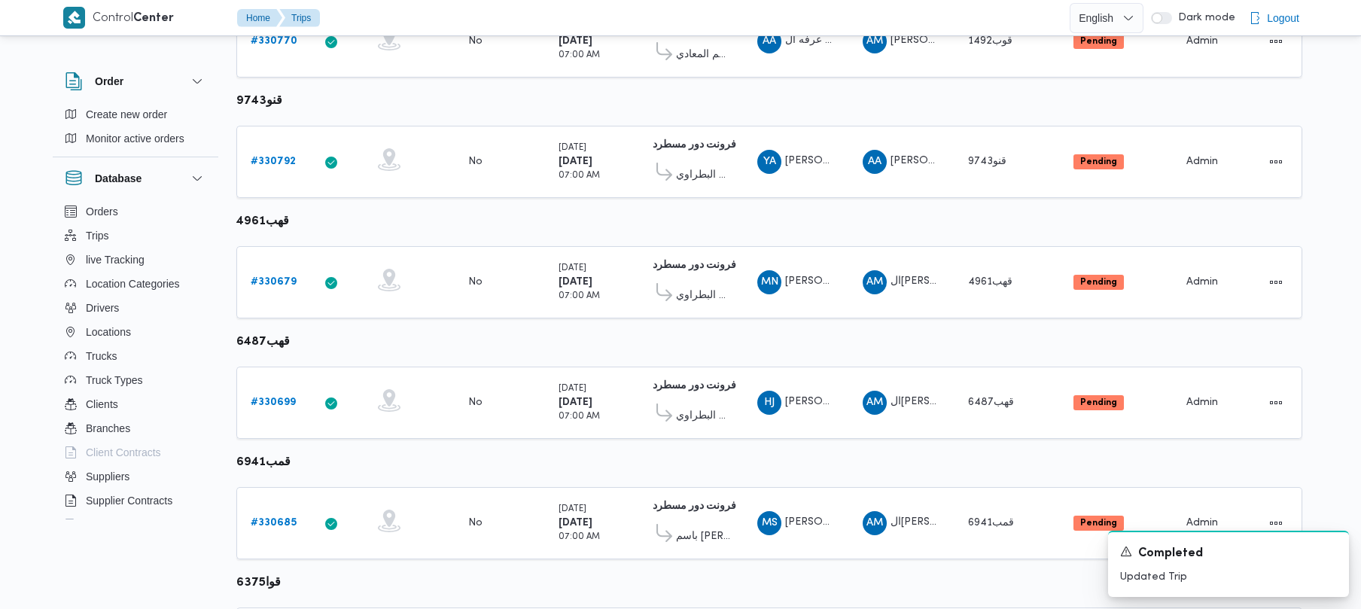
scroll to position [666, 0]
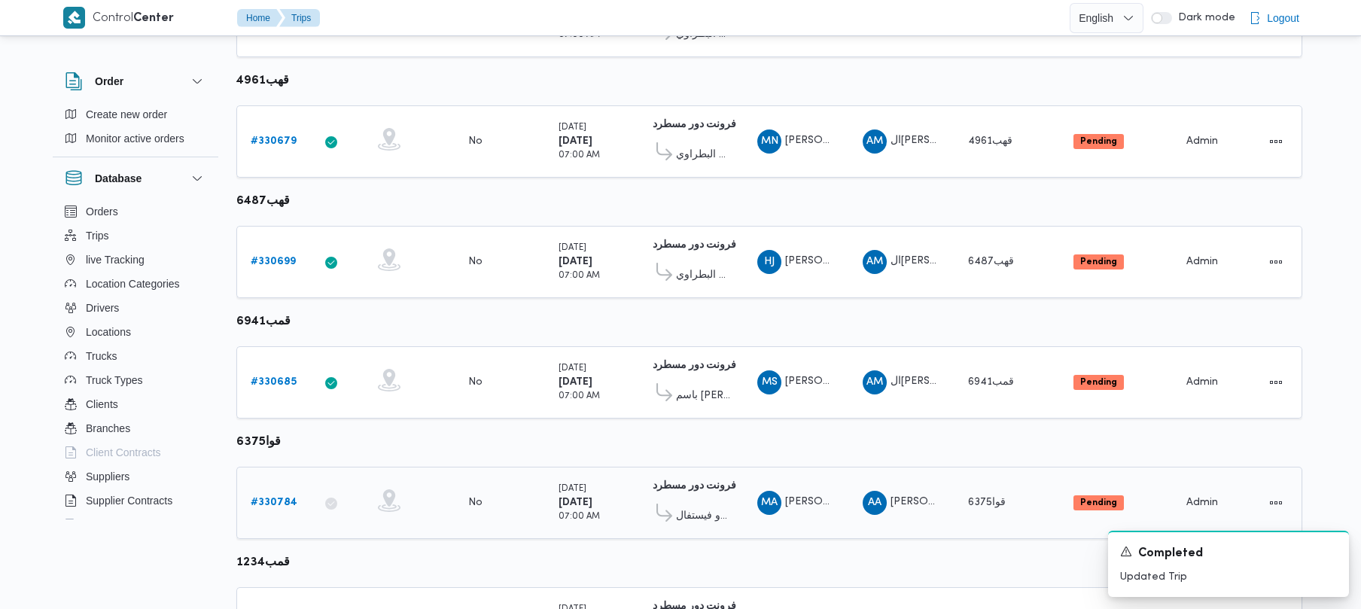
click at [274, 501] on b "# 330784" at bounding box center [274, 503] width 47 height 10
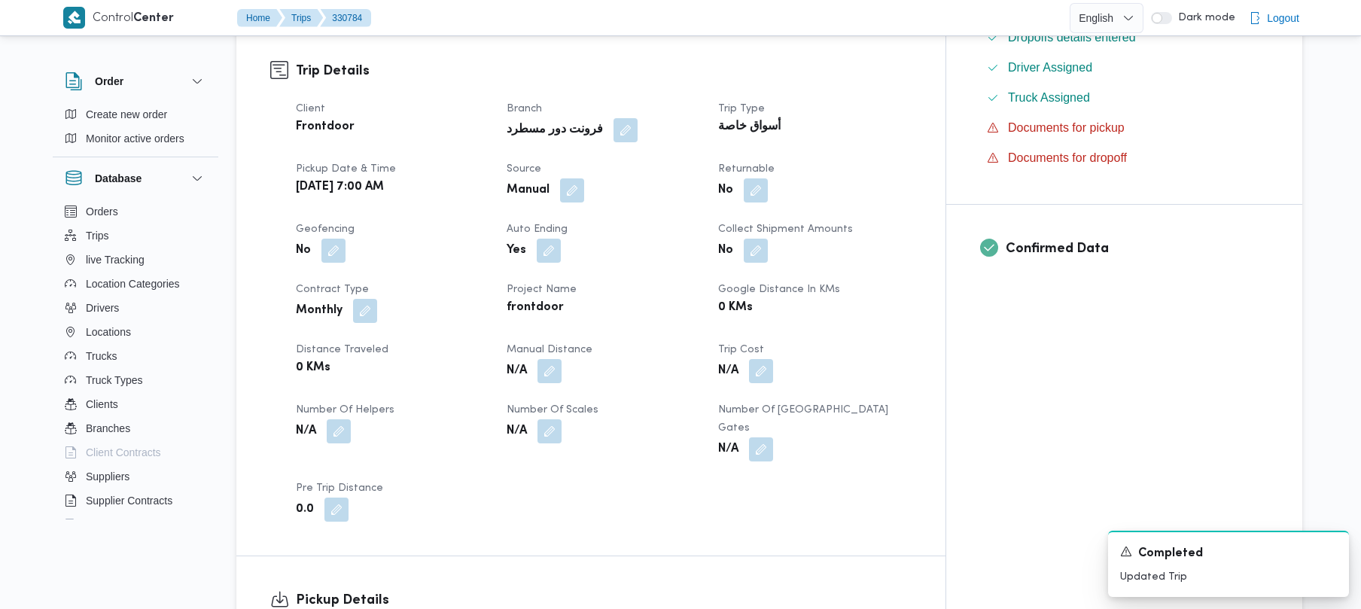
scroll to position [453, 0]
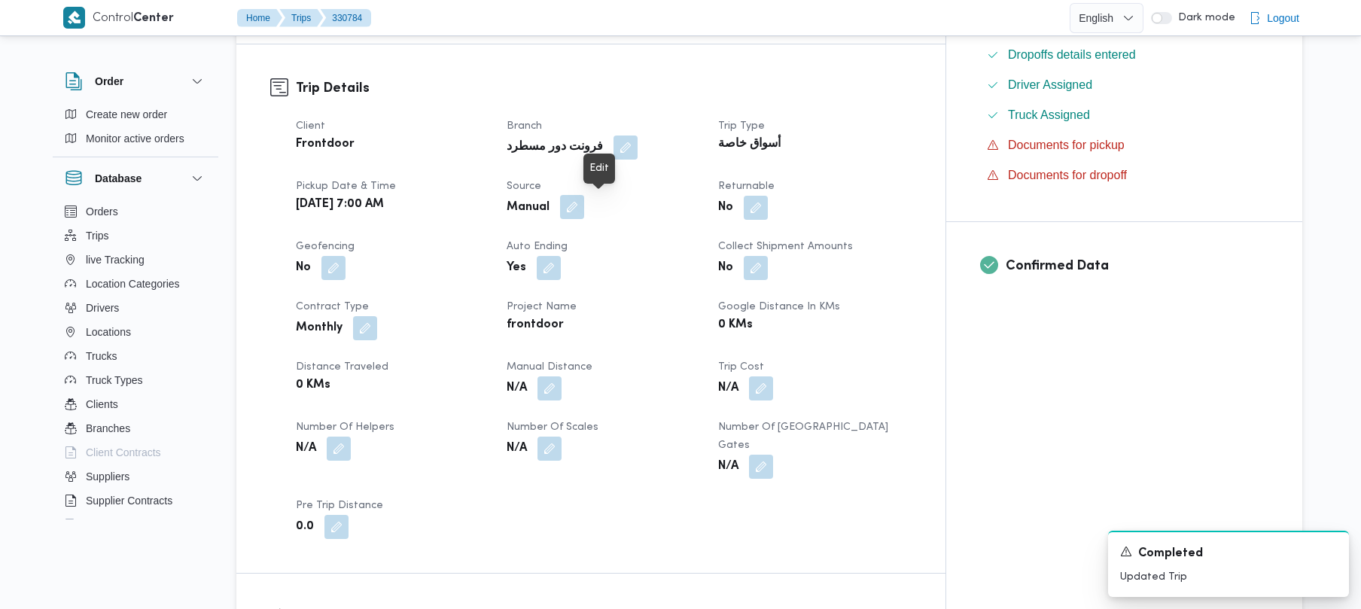
click at [584, 203] on button "button" at bounding box center [572, 207] width 24 height 24
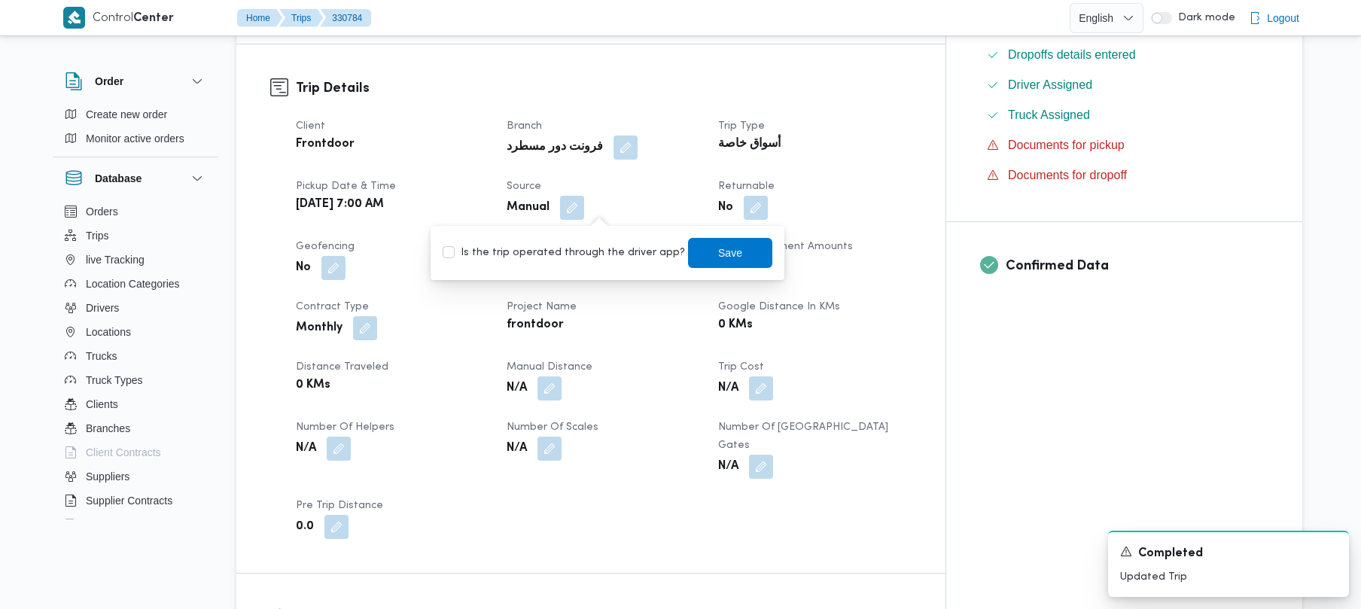
click at [591, 245] on label "Is the trip operated through the driver app?" at bounding box center [564, 253] width 242 height 18
checkbox input "true"
click at [745, 245] on span "Save" at bounding box center [730, 253] width 84 height 30
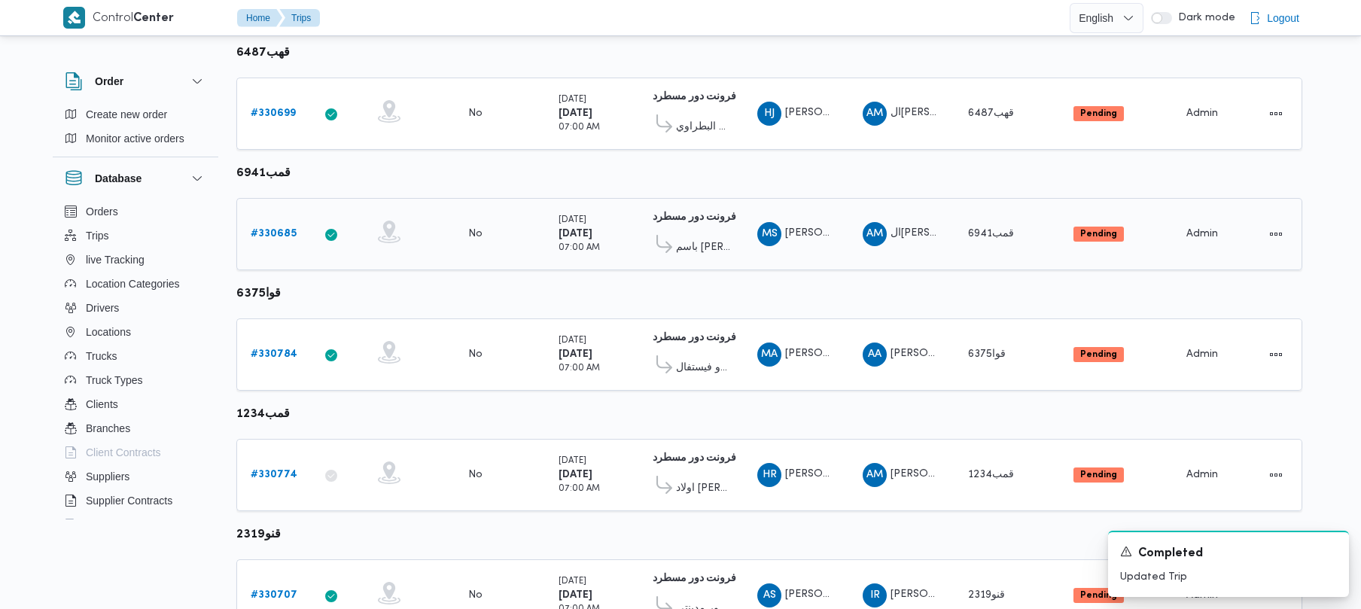
scroll to position [890, 0]
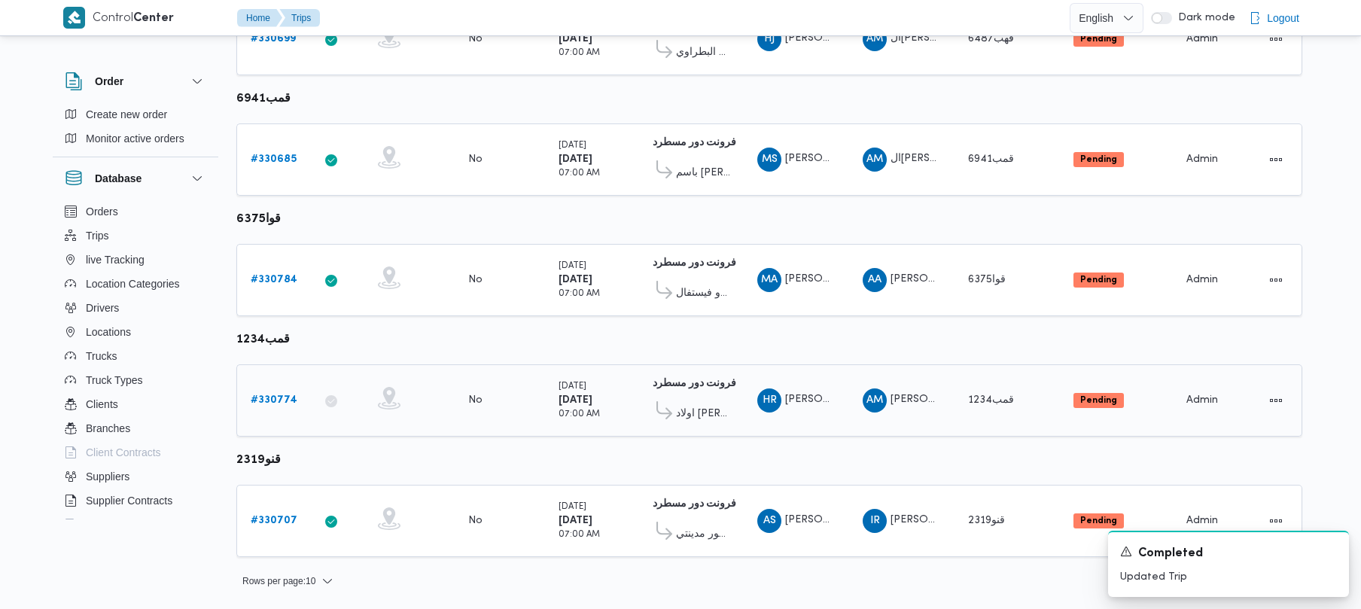
click at [279, 405] on b "# 330774" at bounding box center [274, 400] width 47 height 10
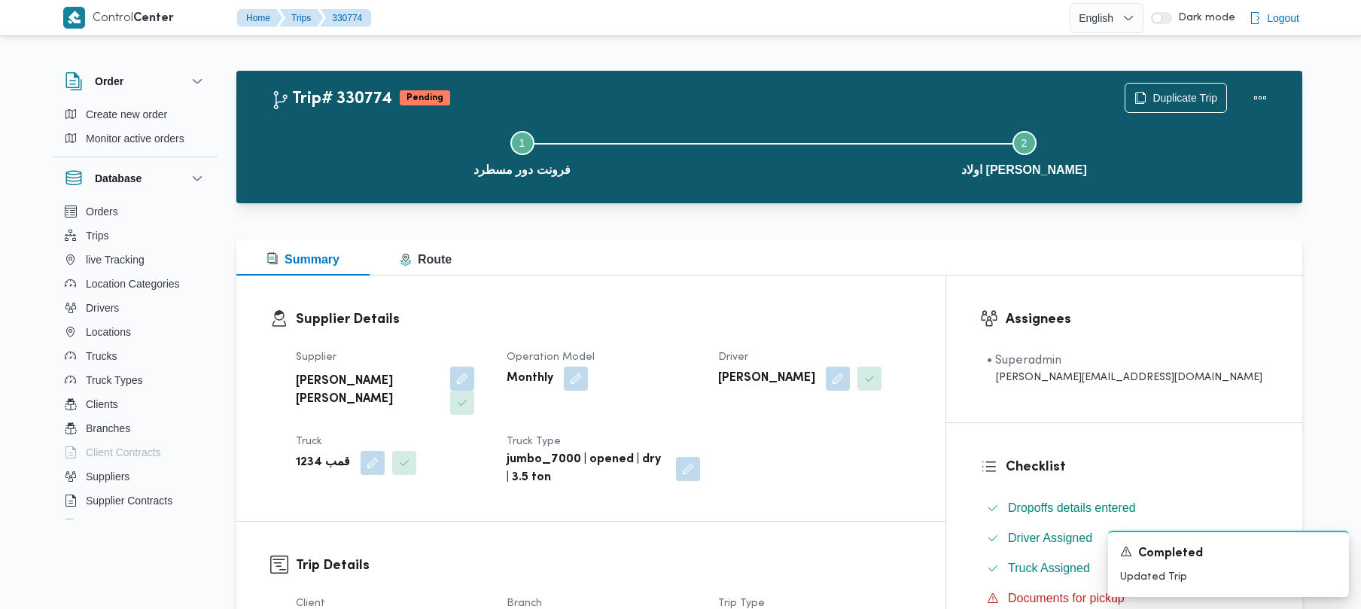
scroll to position [533, 0]
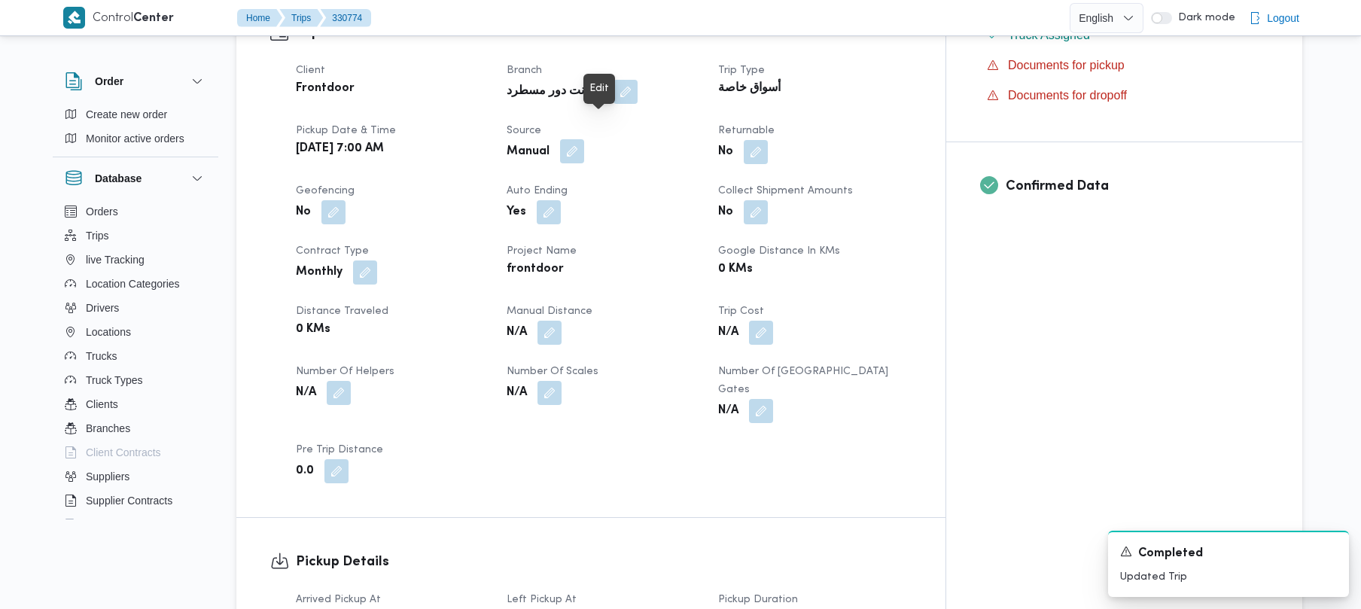
click at [584, 139] on button "button" at bounding box center [572, 151] width 24 height 24
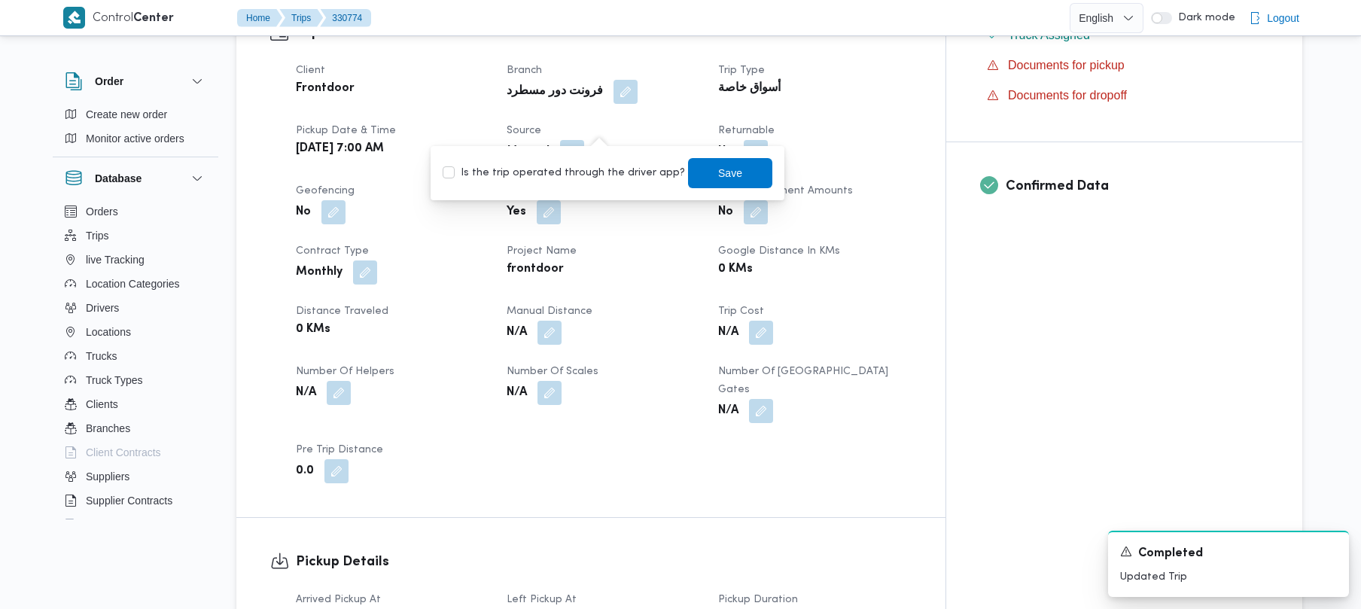
click at [582, 172] on label "Is the trip operated through the driver app?" at bounding box center [564, 173] width 242 height 18
checkbox input "true"
click at [730, 163] on span "Save" at bounding box center [730, 172] width 84 height 30
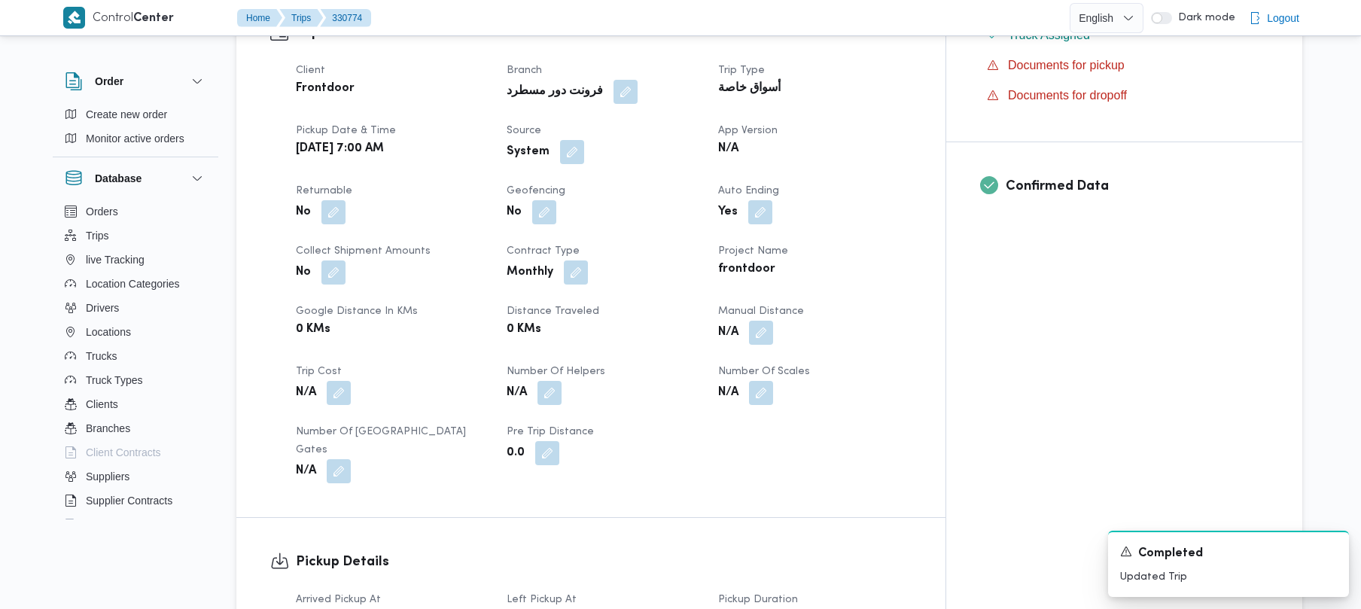
scroll to position [0, 0]
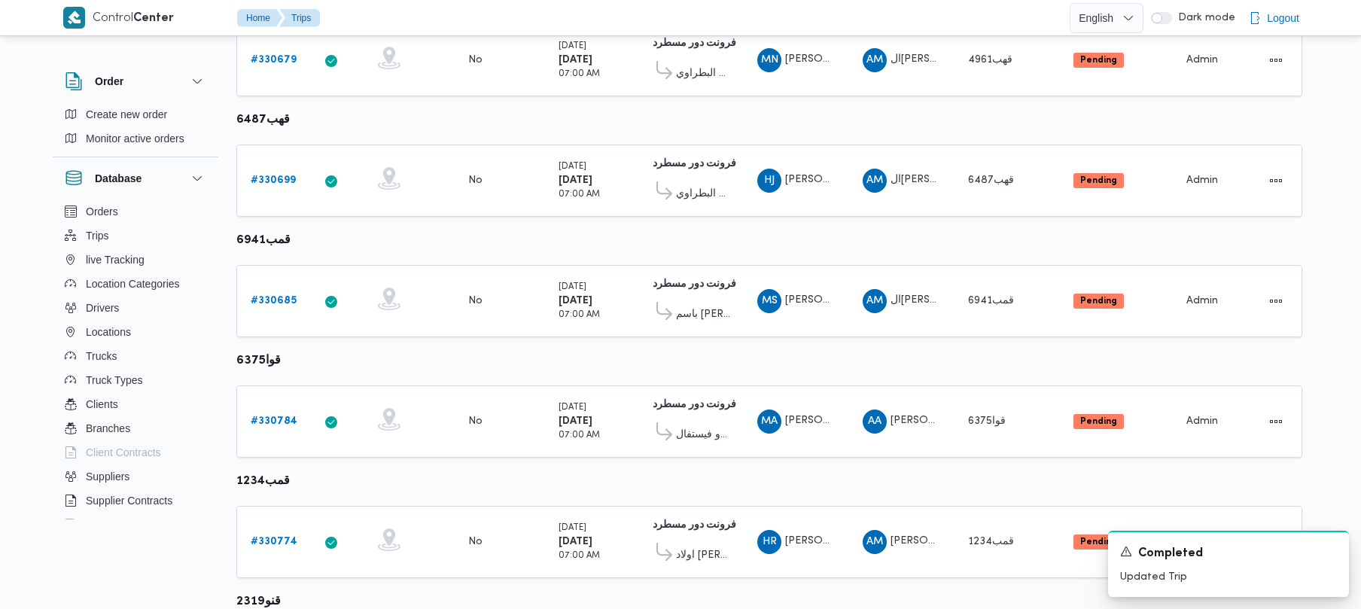
scroll to position [890, 0]
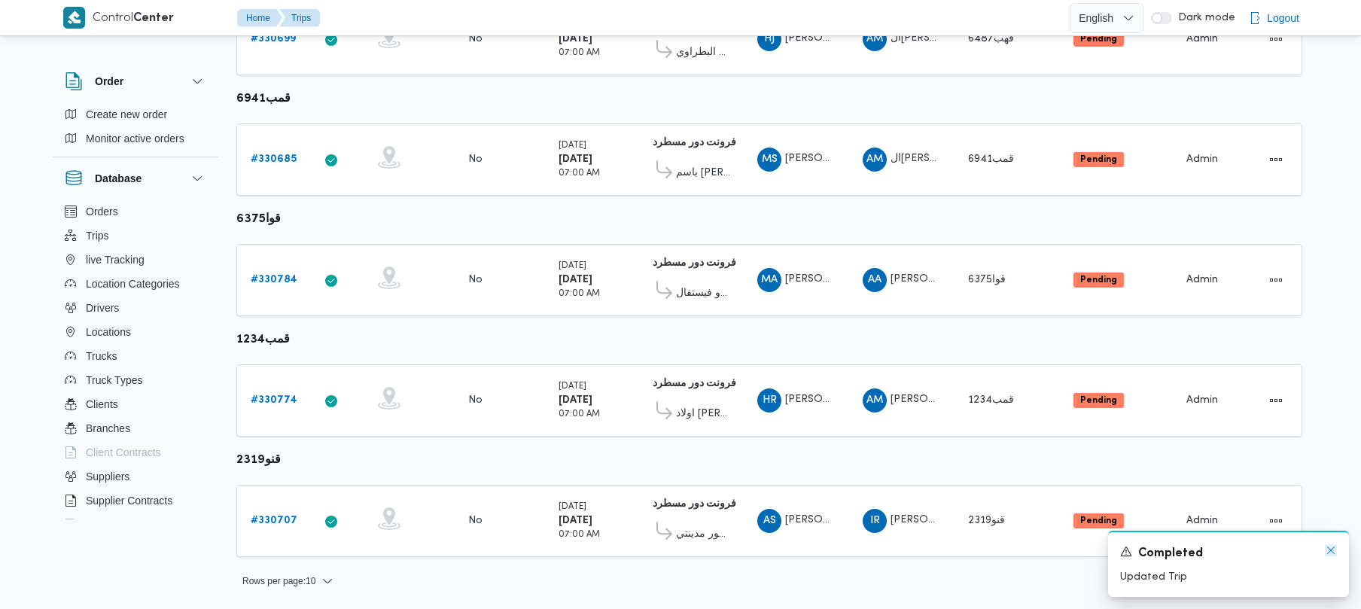
click at [1328, 553] on icon "Dismiss toast" at bounding box center [1331, 550] width 12 height 12
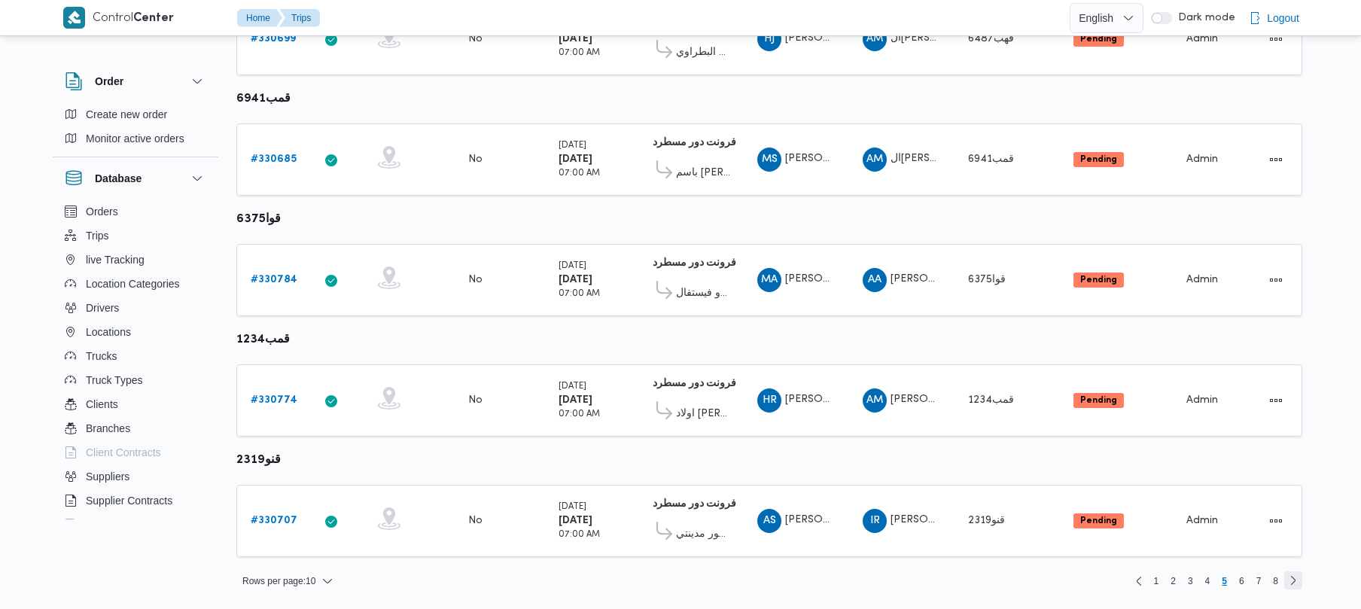
click at [1297, 581] on link "Next page, 6" at bounding box center [1294, 580] width 18 height 18
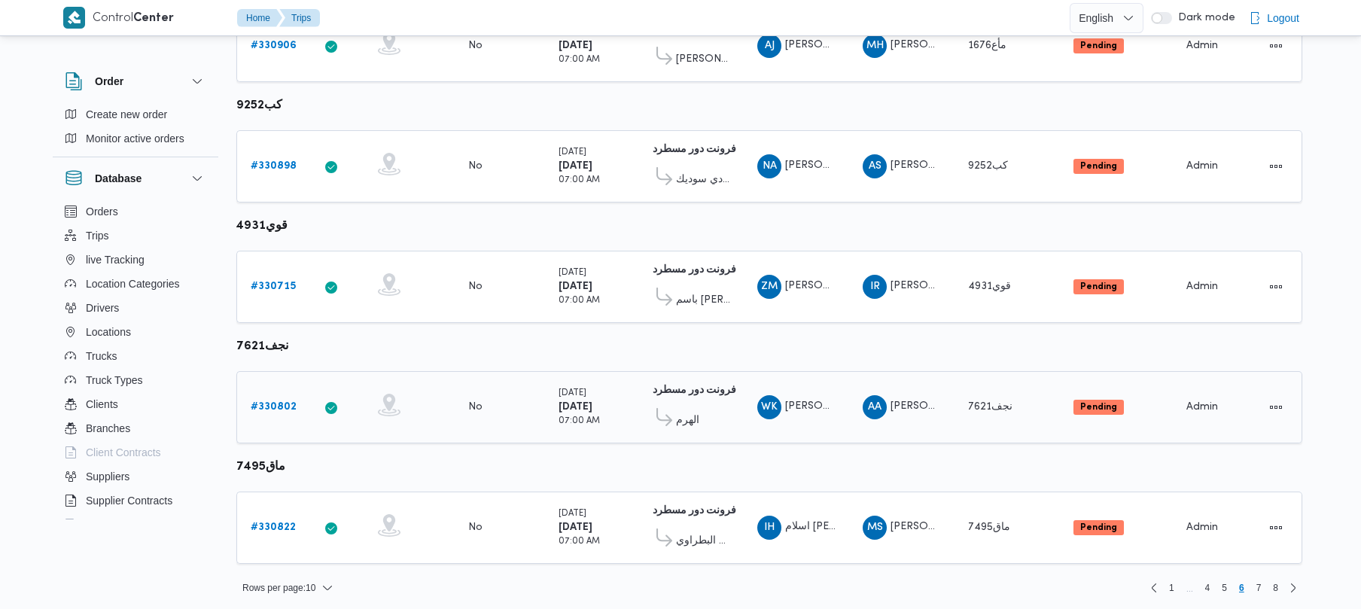
scroll to position [890, 0]
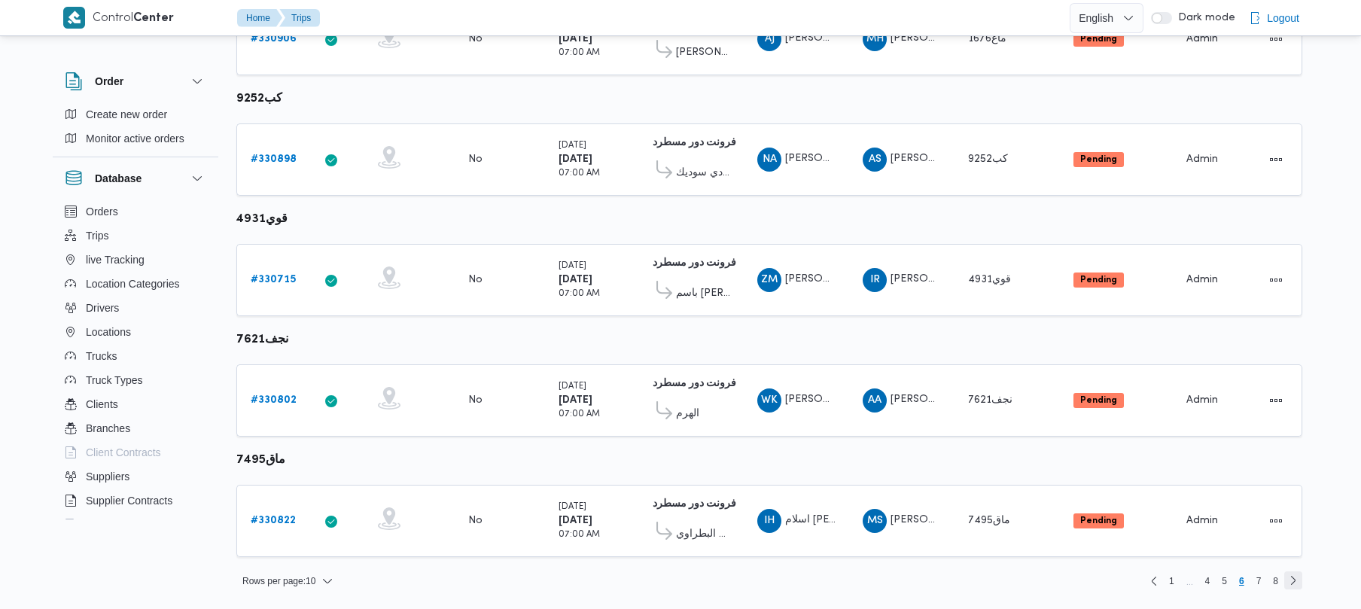
click at [1298, 583] on link "Next page, 7" at bounding box center [1294, 580] width 18 height 18
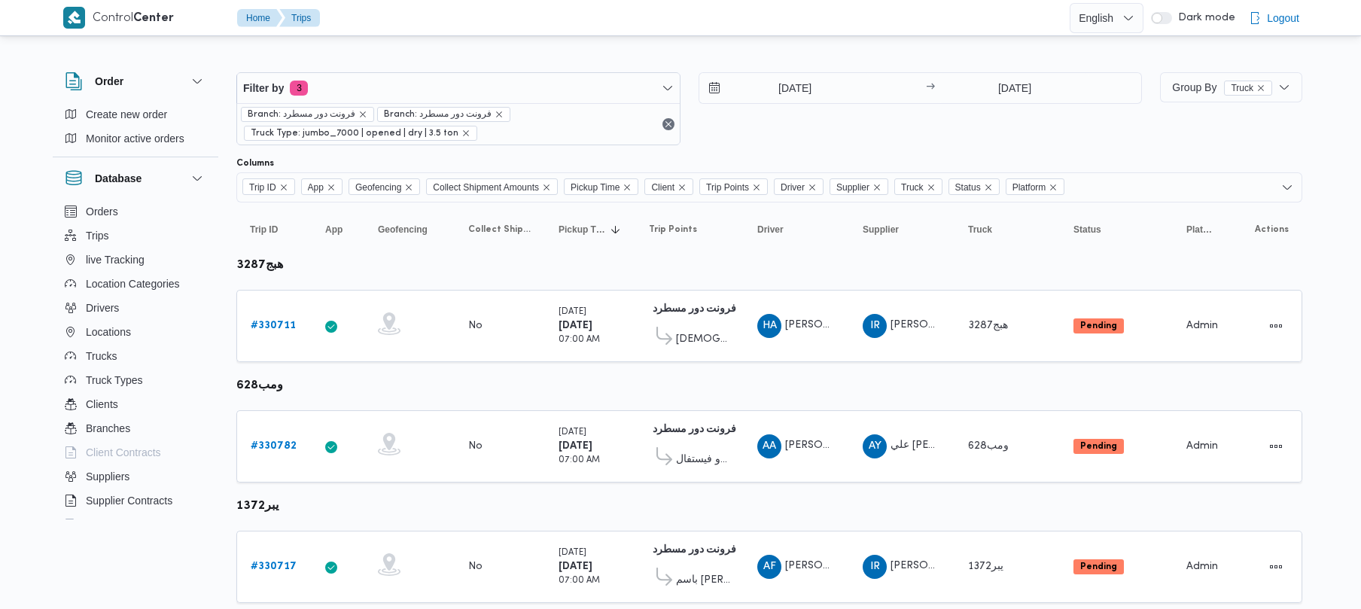
click at [796, 140] on div "17/8/2025 → 17/8/2025" at bounding box center [921, 108] width 444 height 73
